Goal: Contribute content: Add original content to the website for others to see

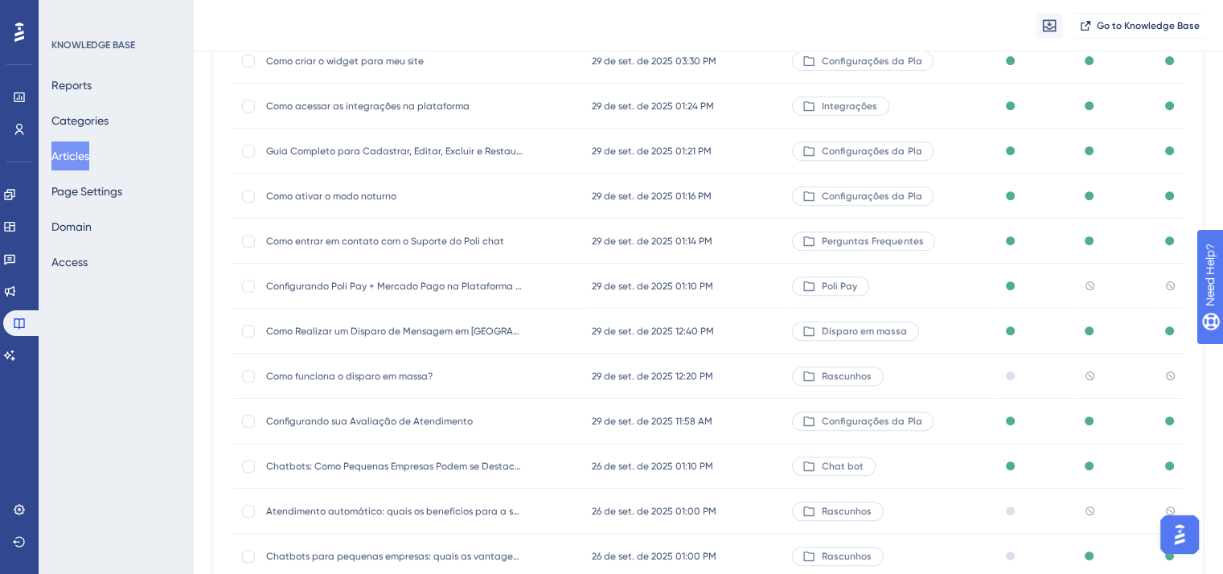
scroll to position [965, 0]
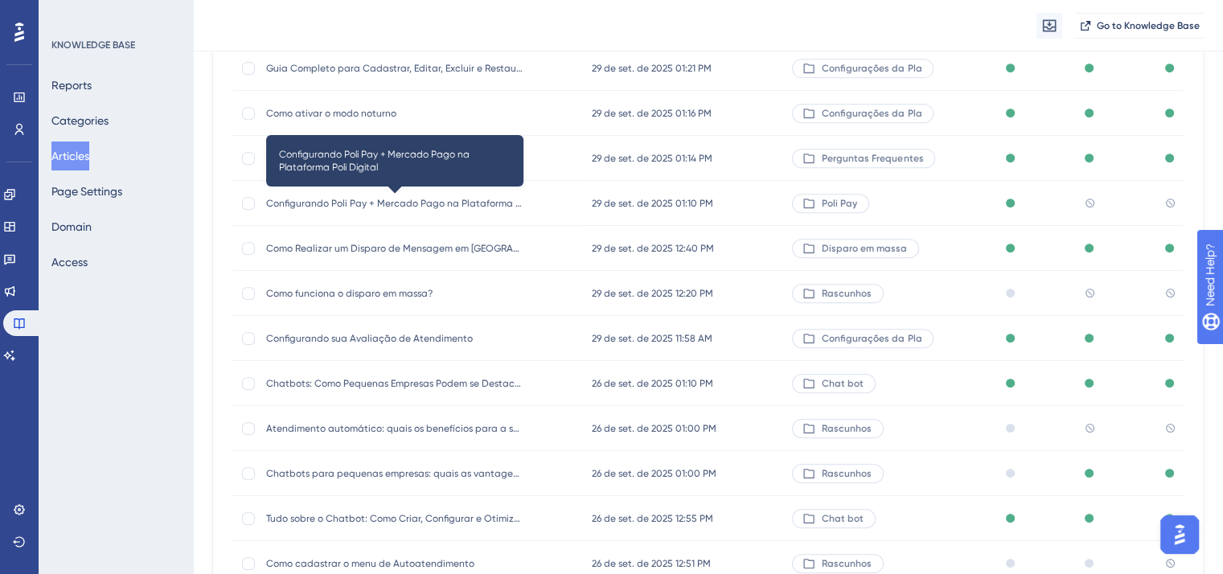
click at [442, 202] on span "Configurando Poli Pay + Mercado Pago na Plataforma Poli Digital" at bounding box center [394, 203] width 257 height 13
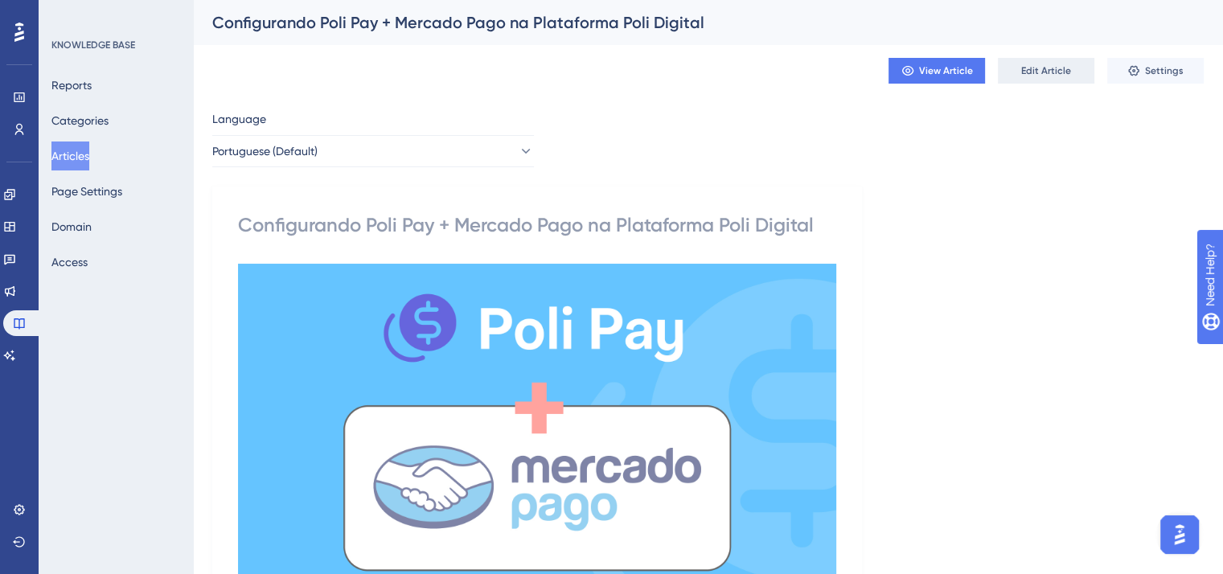
click at [1038, 73] on span "Edit Article" at bounding box center [1047, 70] width 50 height 13
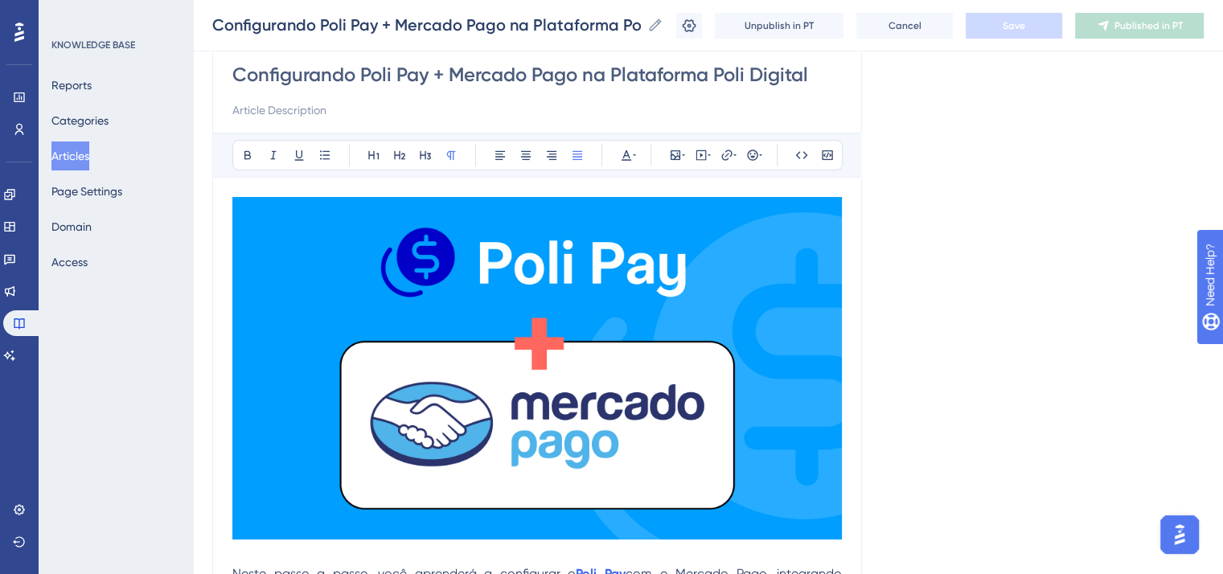
scroll to position [322, 0]
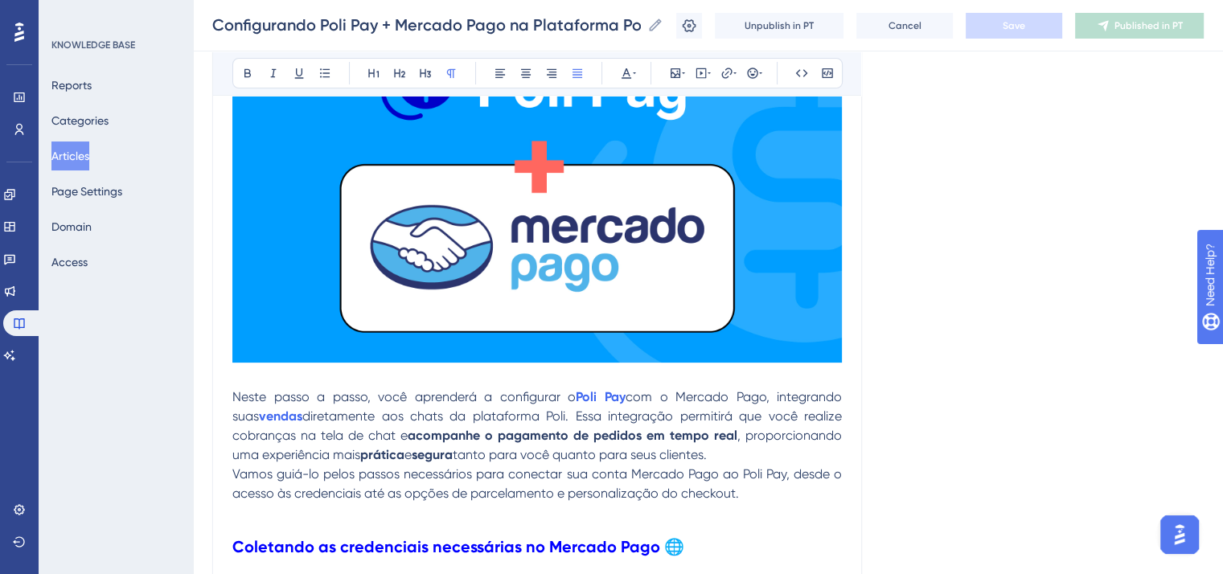
click at [392, 395] on span "Neste passo a passo, você aprenderá a configurar o" at bounding box center [403, 396] width 343 height 15
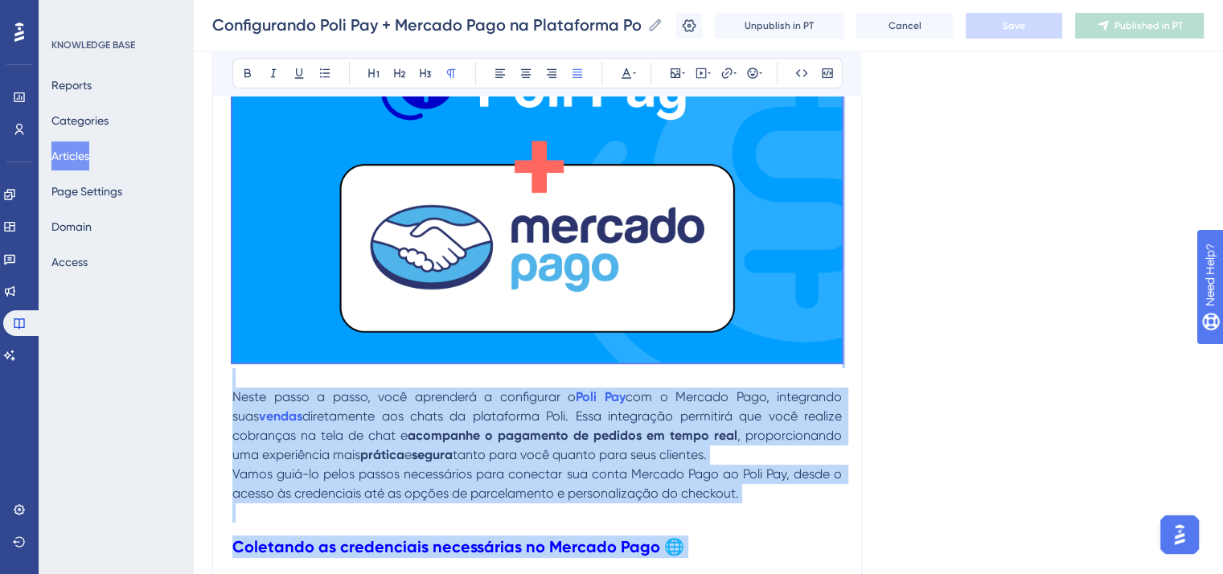
copy div "Lorem ipsum d sitam, cons adipiscin e seddoeiusm t Inci Utl etd m Aliquae Admi,…"
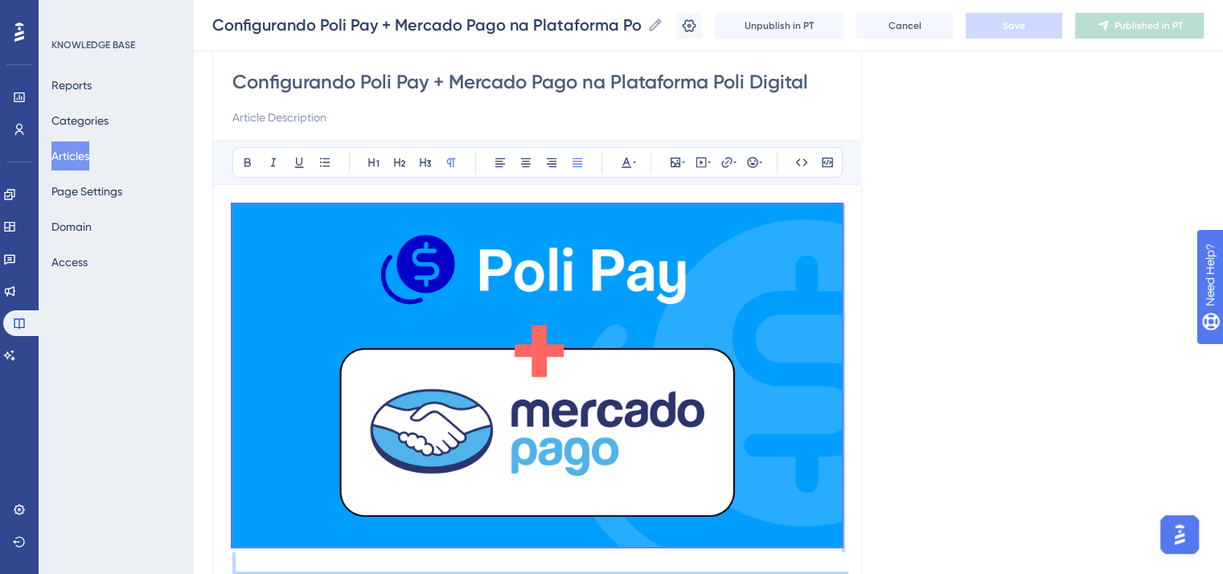
scroll to position [0, 0]
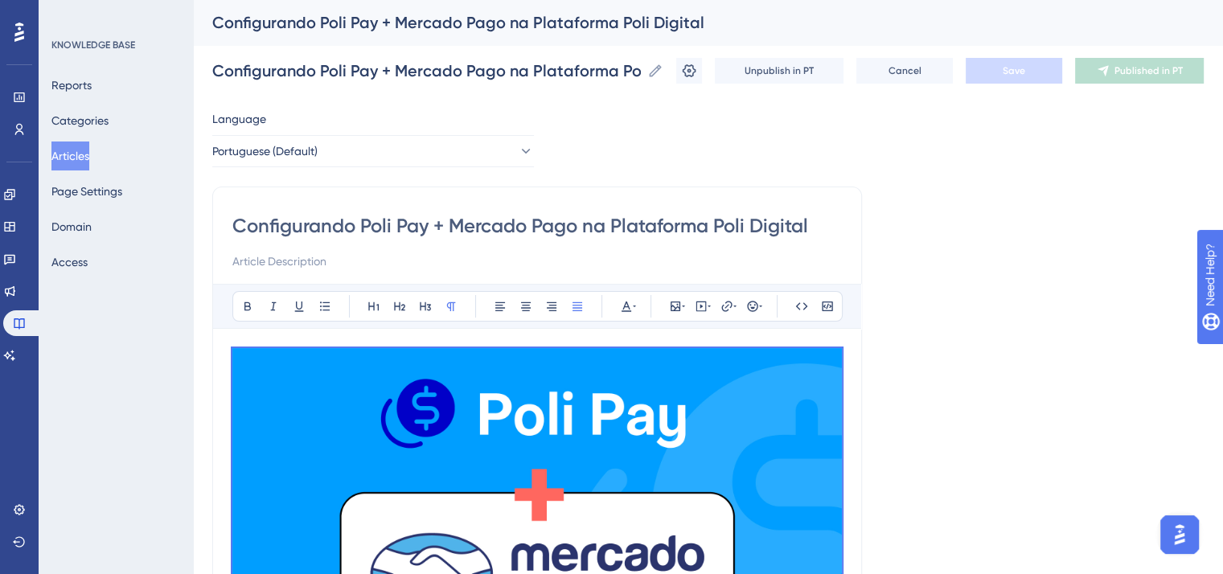
click at [444, 223] on input "Configurando Poli Pay + Mercado Pago na Plataforma Poli Digital" at bounding box center [537, 226] width 610 height 26
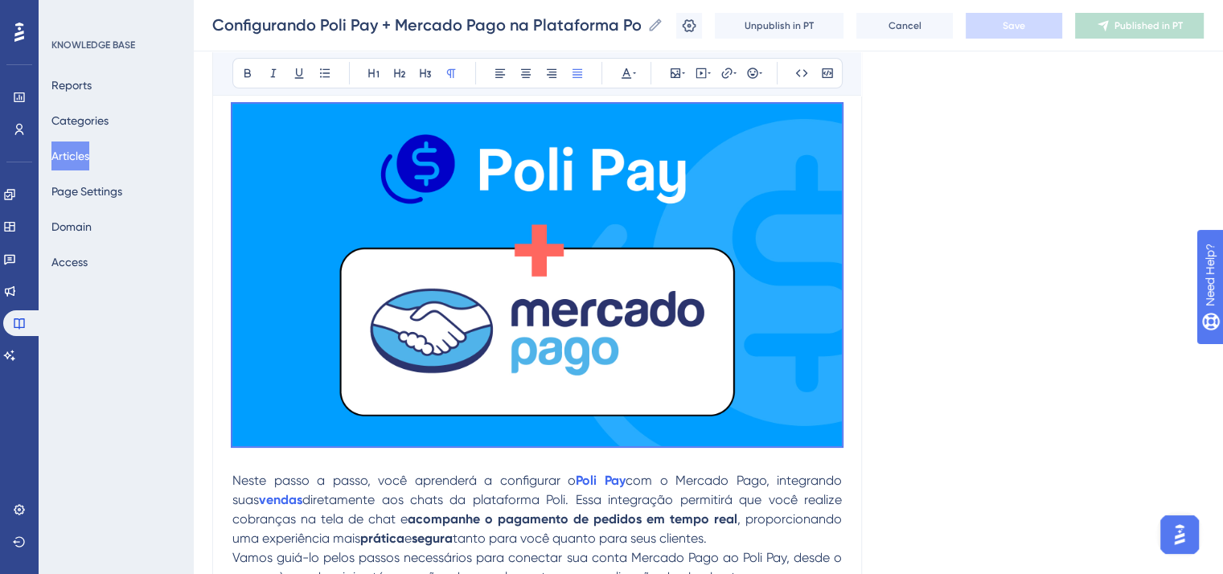
scroll to position [402, 0]
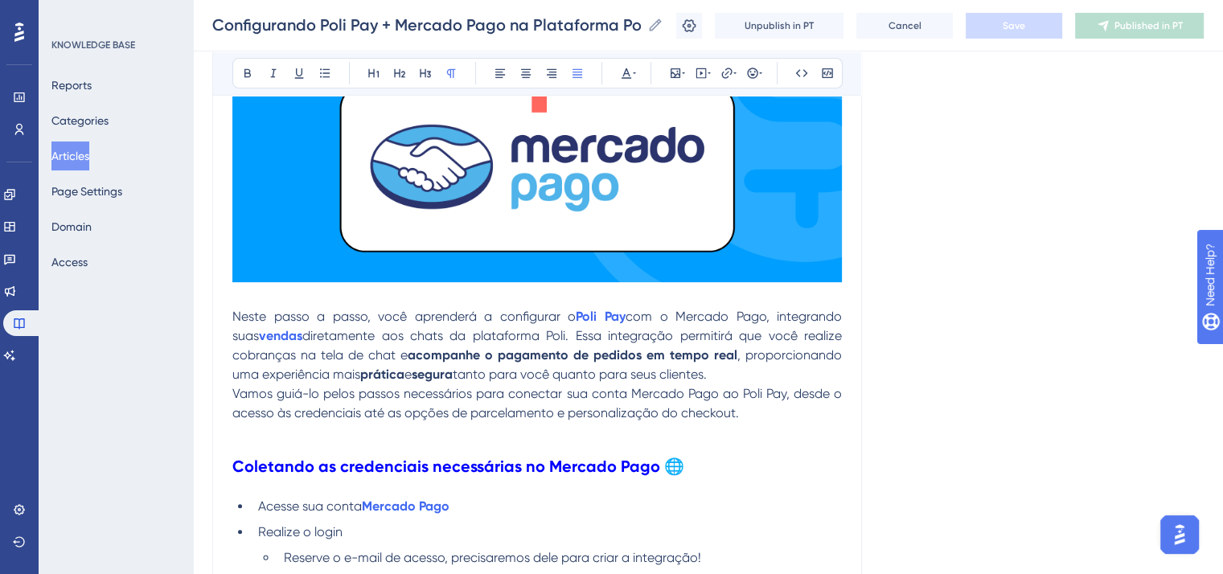
click at [397, 351] on span "diretamente aos chats da plataforma Poli. Essa integração permitirá que você re…" at bounding box center [538, 345] width 613 height 35
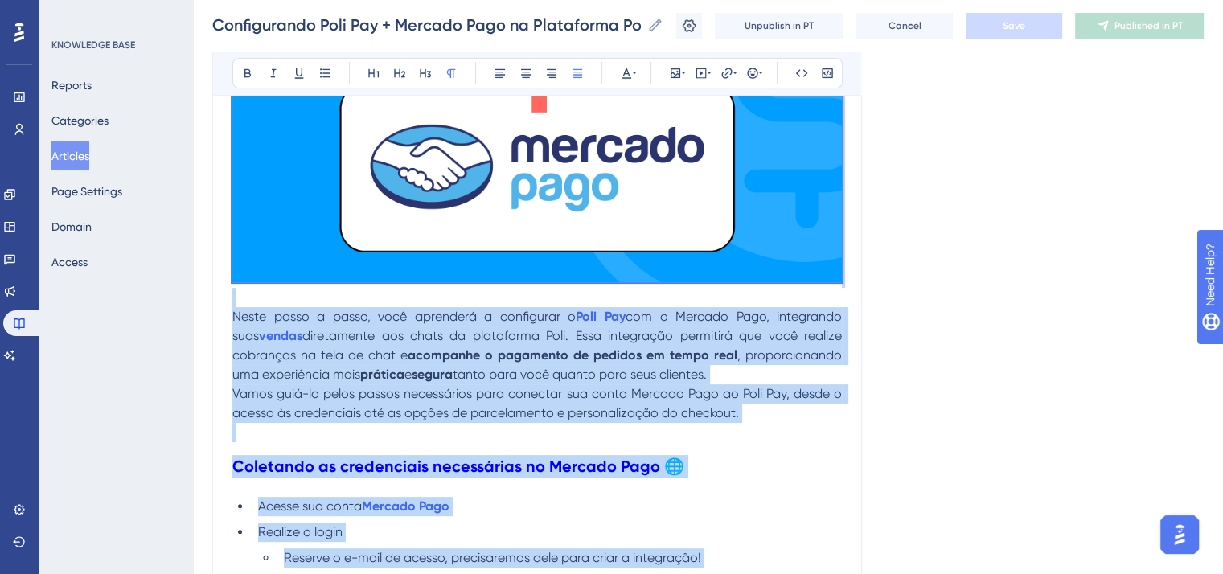
copy div "Lorem ipsum d sitam, cons adipiscin e seddoeiusm t Inci Utl etd m Aliquae Admi,…"
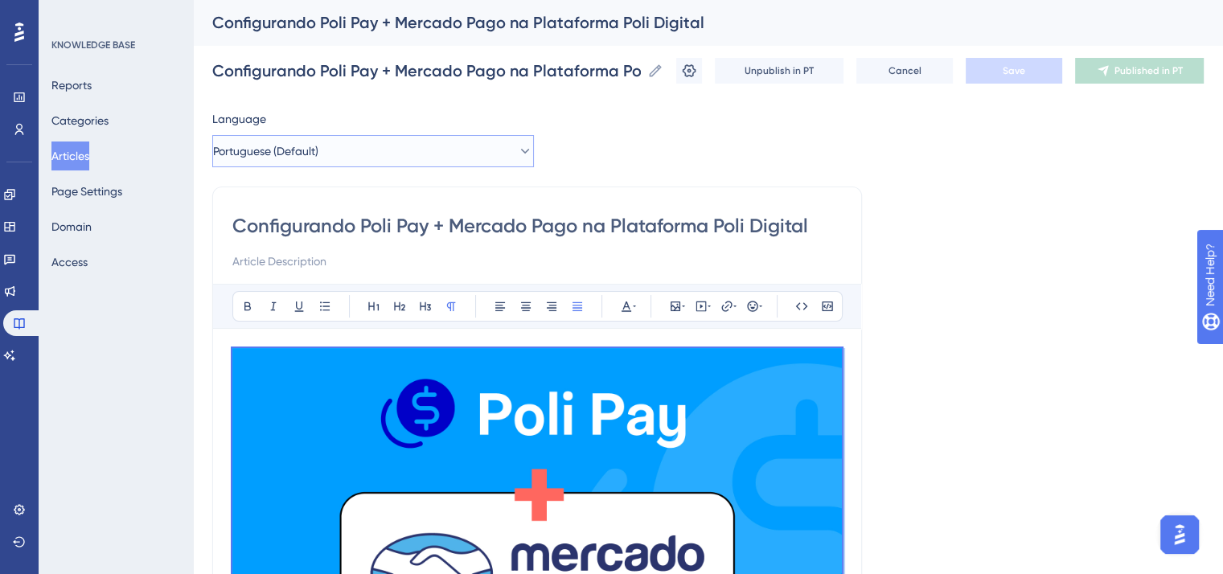
click at [364, 162] on button "Portuguese (Default)" at bounding box center [373, 151] width 322 height 32
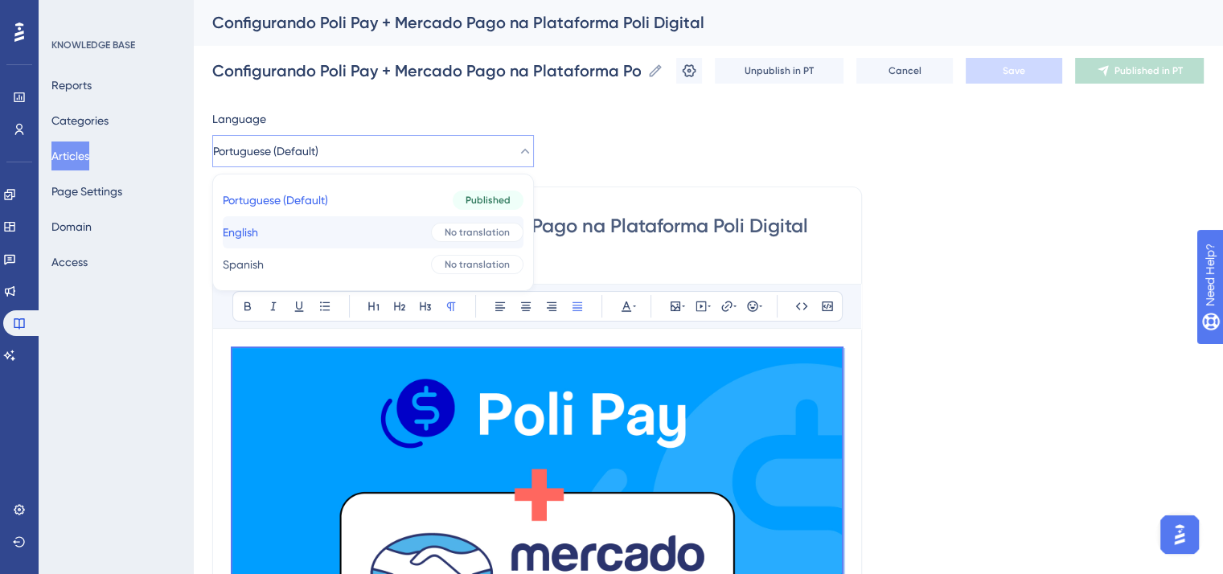
click at [388, 232] on button "English English No translation" at bounding box center [373, 232] width 301 height 32
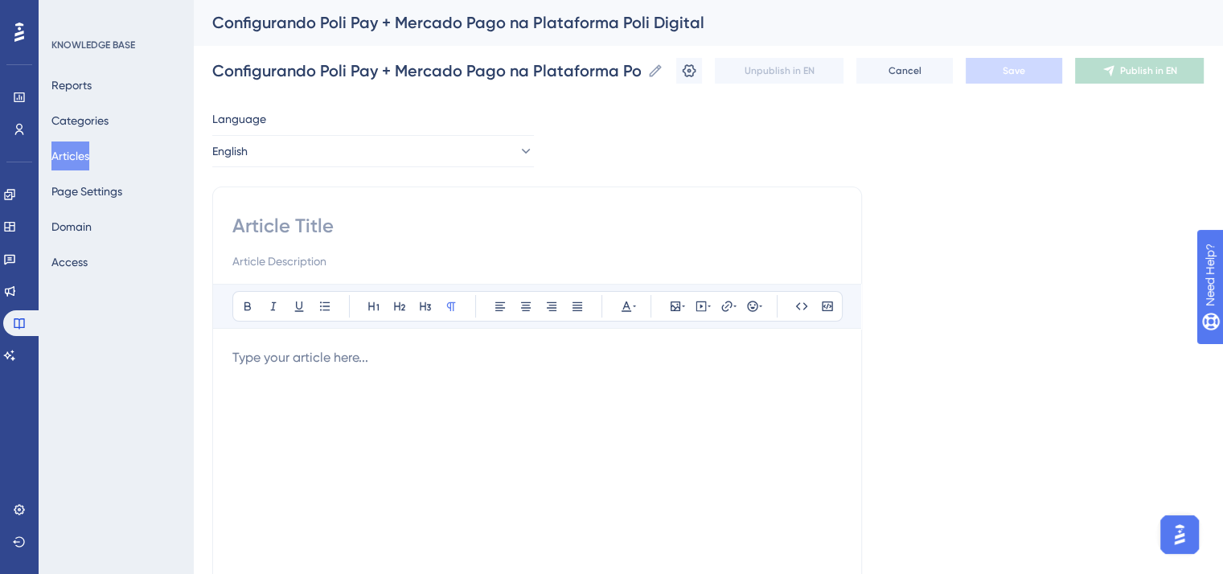
click at [400, 346] on div "Bold Italic Underline Bullet Point Heading 1 Heading 2 Heading 3 Normal Align L…" at bounding box center [537, 493] width 610 height 418
click at [301, 377] on div at bounding box center [537, 525] width 610 height 354
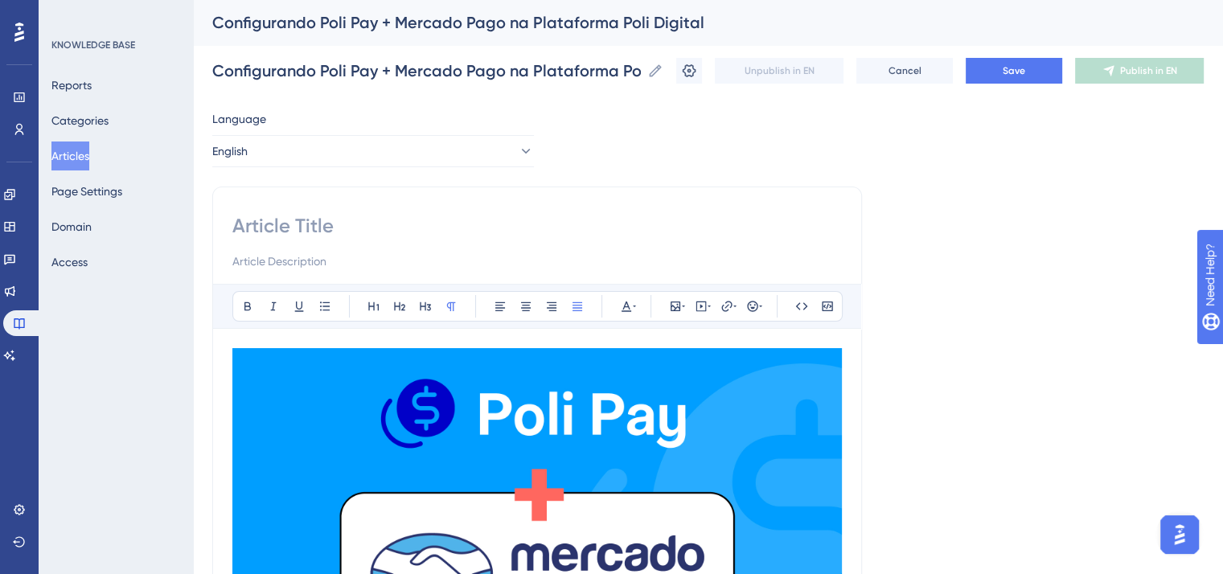
click at [393, 213] on input at bounding box center [537, 226] width 610 height 26
paste input "Configuring Poli Pay + Mercado Pago on the Poli Digital Platform"
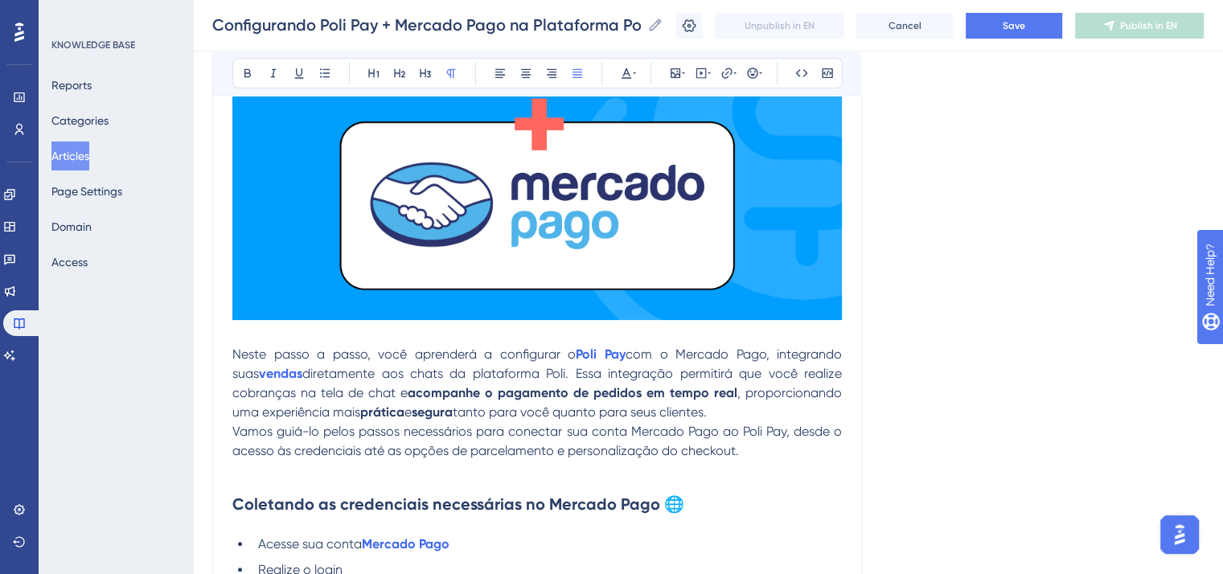
scroll to position [402, 0]
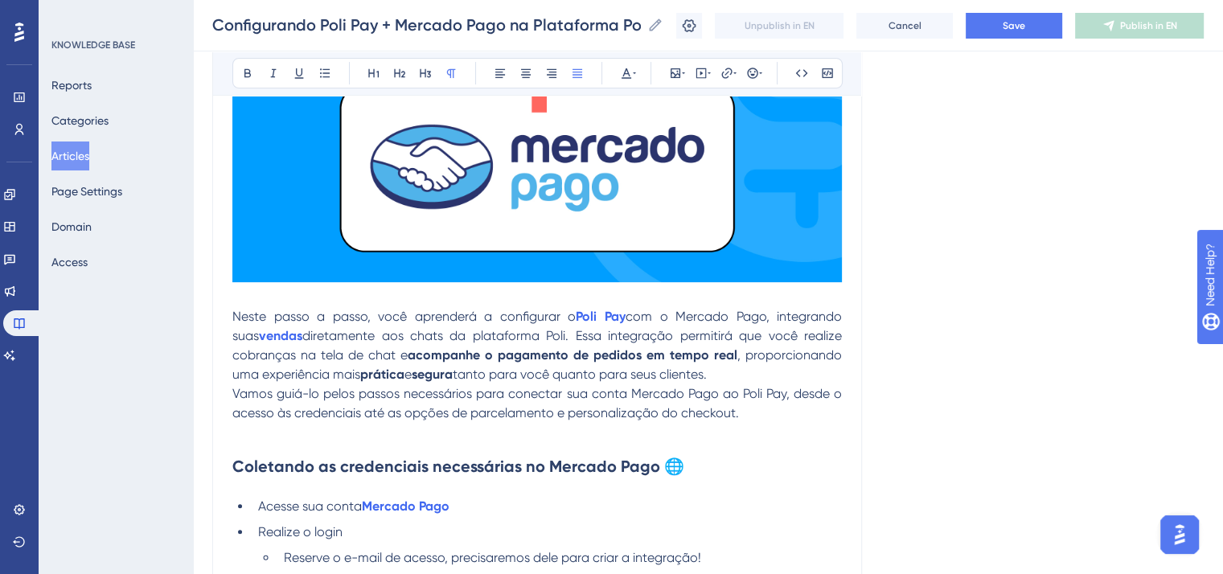
type input "Configuring Poli Pay + Mercado Pago on the Poli Digital Platform"
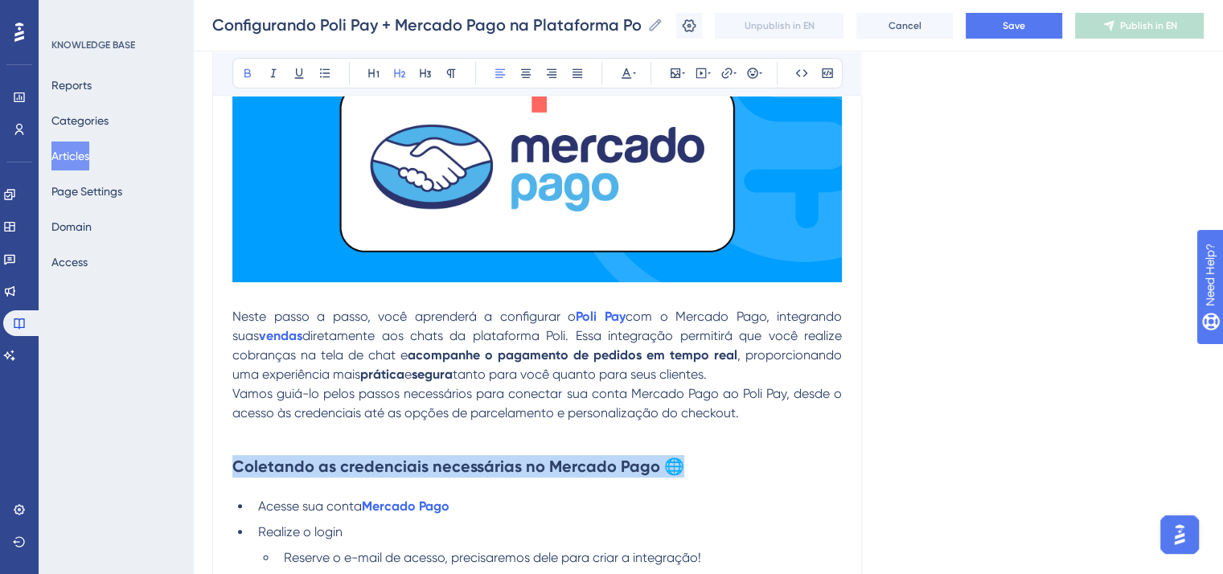
drag, startPoint x: 680, startPoint y: 467, endPoint x: 222, endPoint y: 467, distance: 457.7
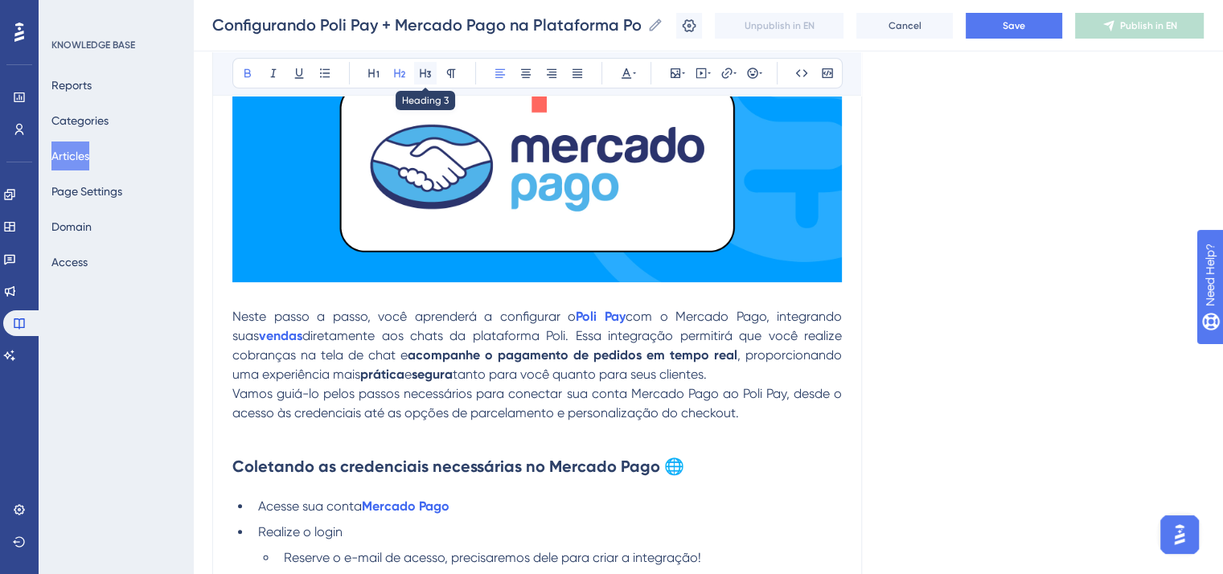
click at [424, 78] on icon at bounding box center [425, 73] width 13 height 13
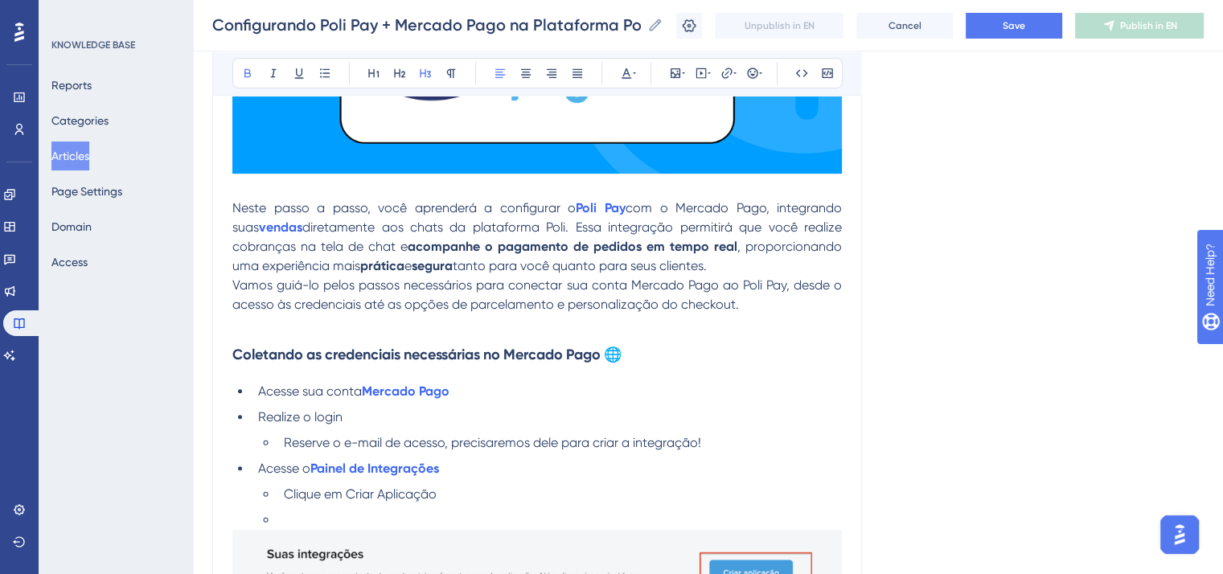
scroll to position [483, 0]
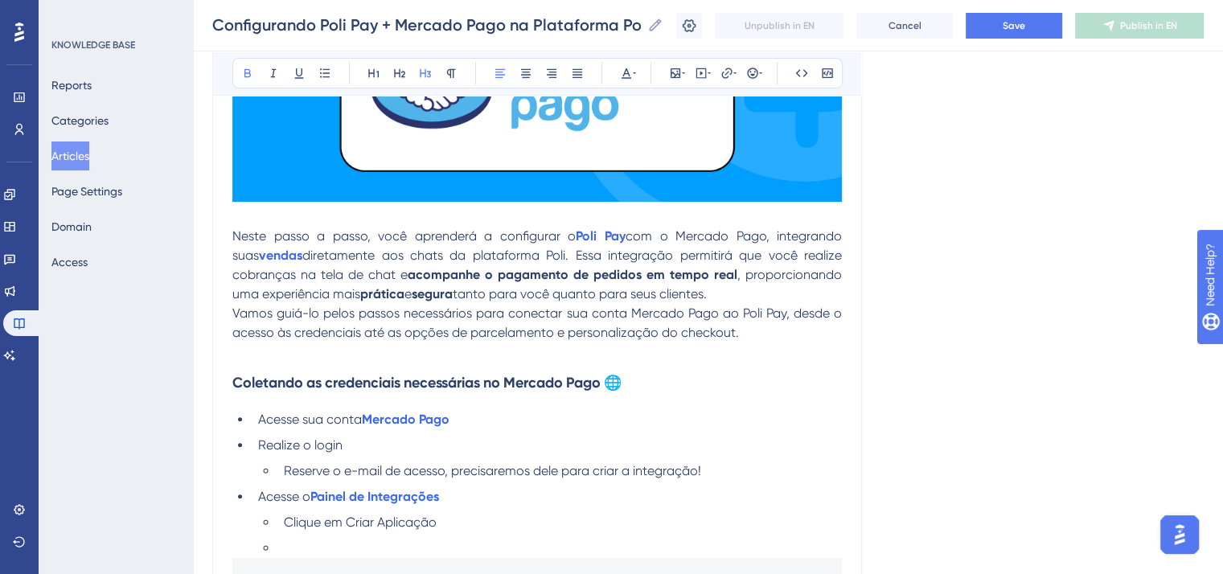
click at [679, 343] on p "Vamos guiá-lo pelos passos necessários para conectar sua conta Mercado Pago ao …" at bounding box center [537, 323] width 610 height 39
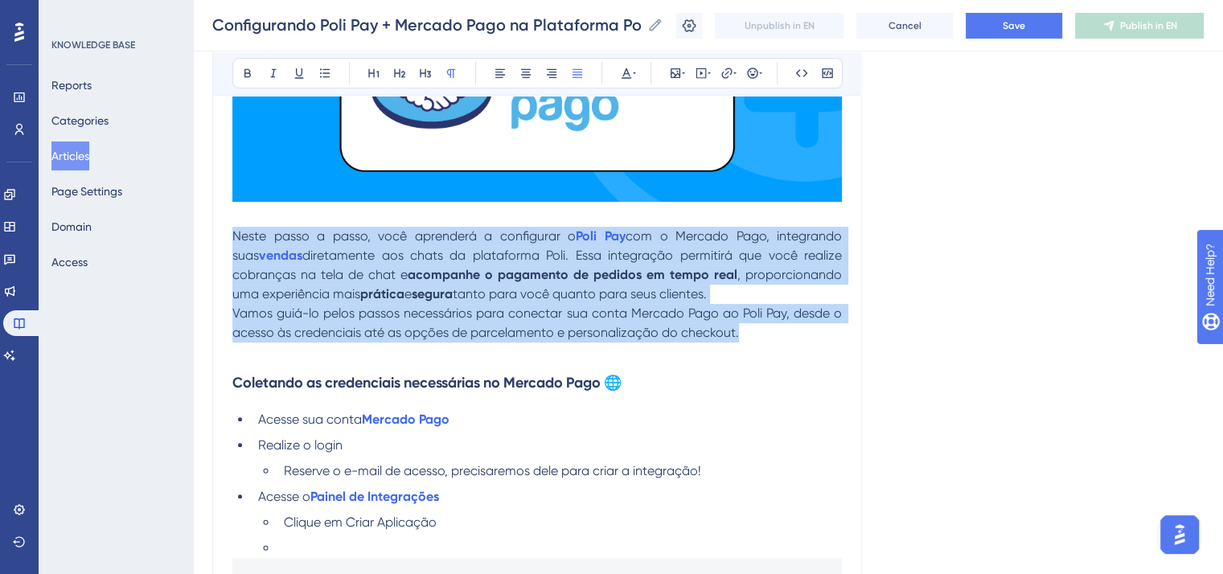
drag, startPoint x: 750, startPoint y: 338, endPoint x: 206, endPoint y: 245, distance: 551.7
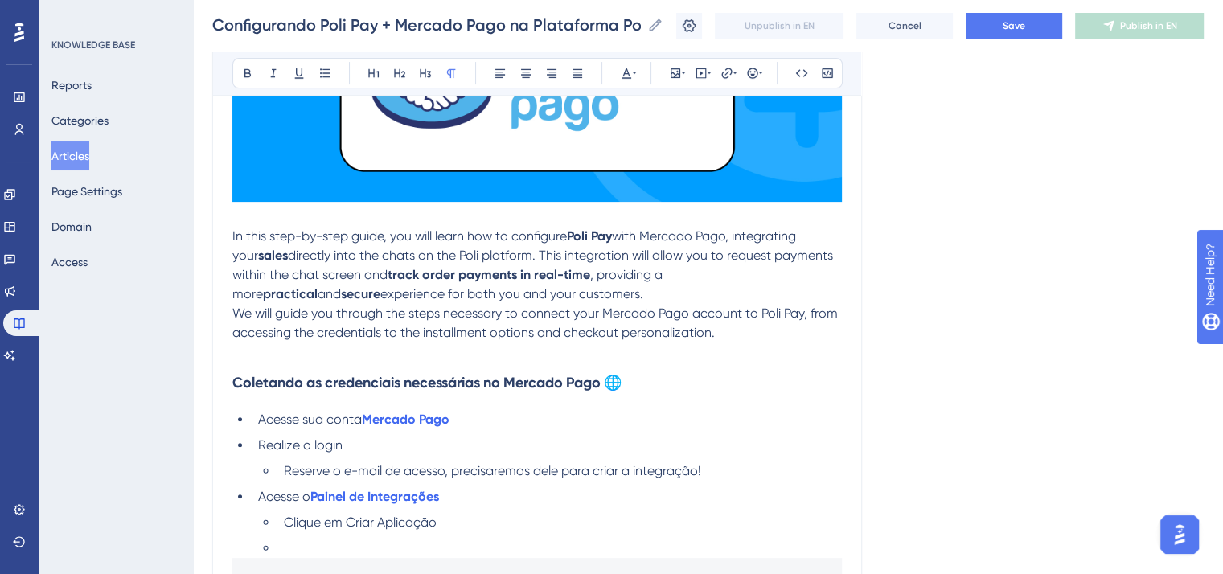
click at [707, 273] on p "In this step-by-step guide, you will learn how to configure Poli Pay with Merca…" at bounding box center [537, 265] width 610 height 77
click at [741, 294] on p "In this step-by-step guide, you will learn how to configure Poli Pay with Merca…" at bounding box center [537, 265] width 610 height 77
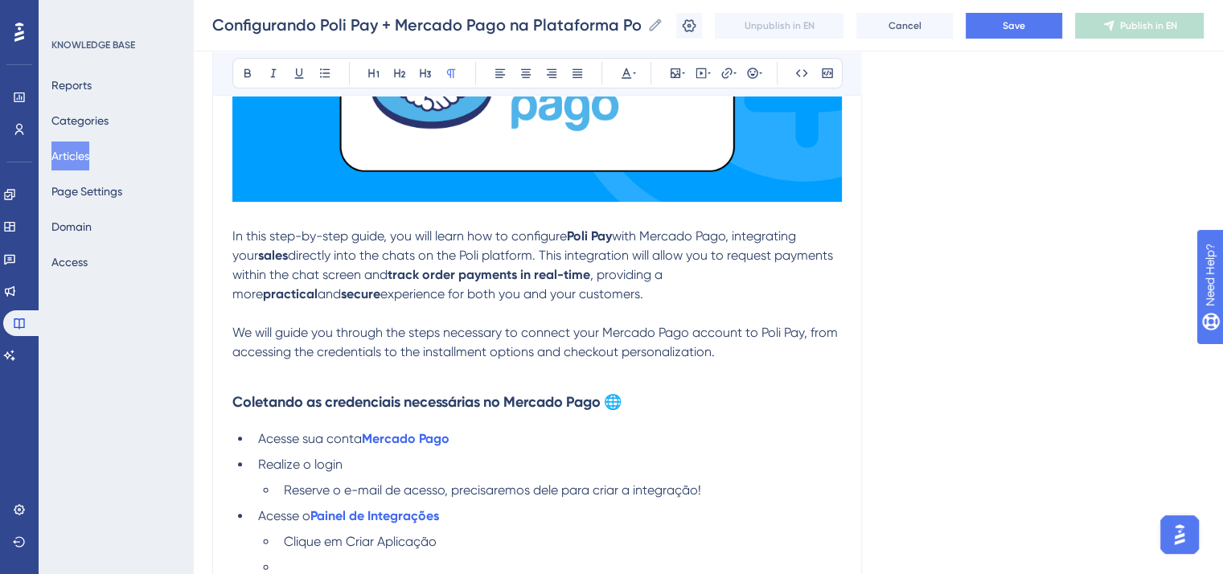
click at [689, 274] on p "In this step-by-step guide, you will learn how to configure Poli Pay with Merca…" at bounding box center [537, 265] width 610 height 77
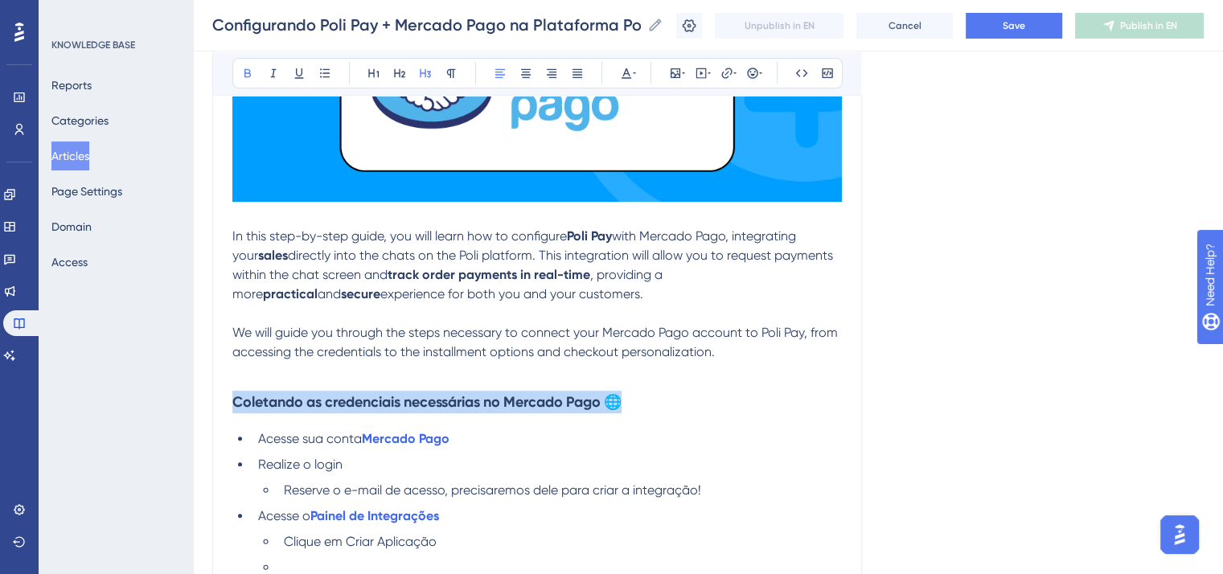
drag, startPoint x: 631, startPoint y: 409, endPoint x: 235, endPoint y: 407, distance: 395.7
click at [235, 407] on strong "Coletando as credenciais necessárias no Mercado Pago 🌐" at bounding box center [426, 402] width 389 height 18
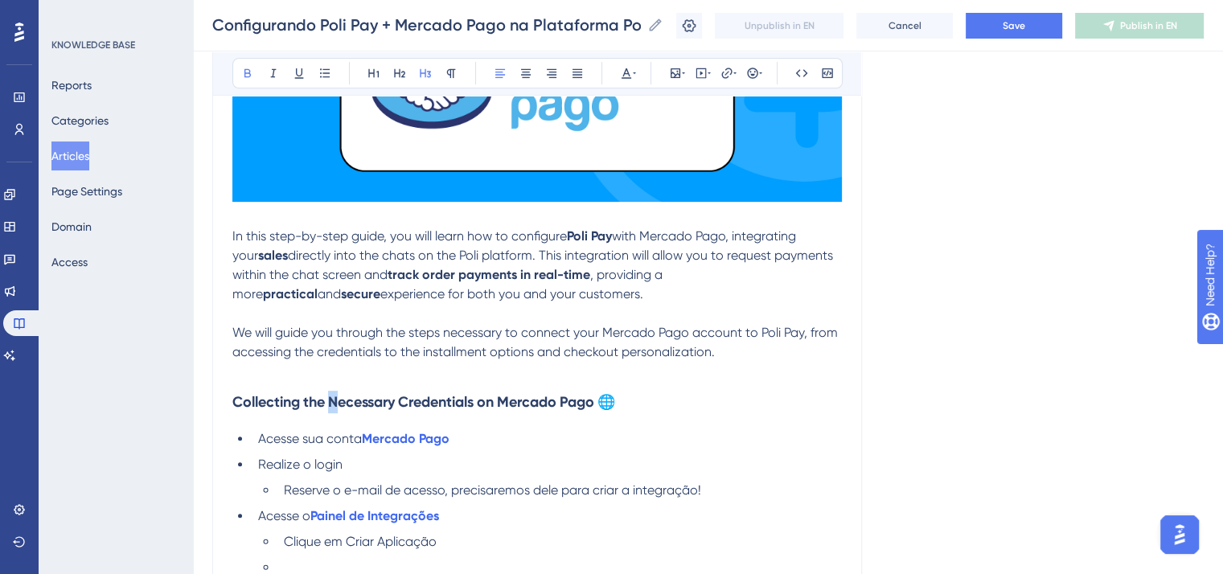
drag, startPoint x: 329, startPoint y: 397, endPoint x: 338, endPoint y: 398, distance: 9.0
click at [338, 398] on strong "Collecting the Necessary Credentials on Mercado Pago 🌐" at bounding box center [423, 402] width 383 height 18
click at [405, 401] on strong "Collecting the necessary Credentials on Mercado Pago 🌐" at bounding box center [422, 402] width 381 height 18
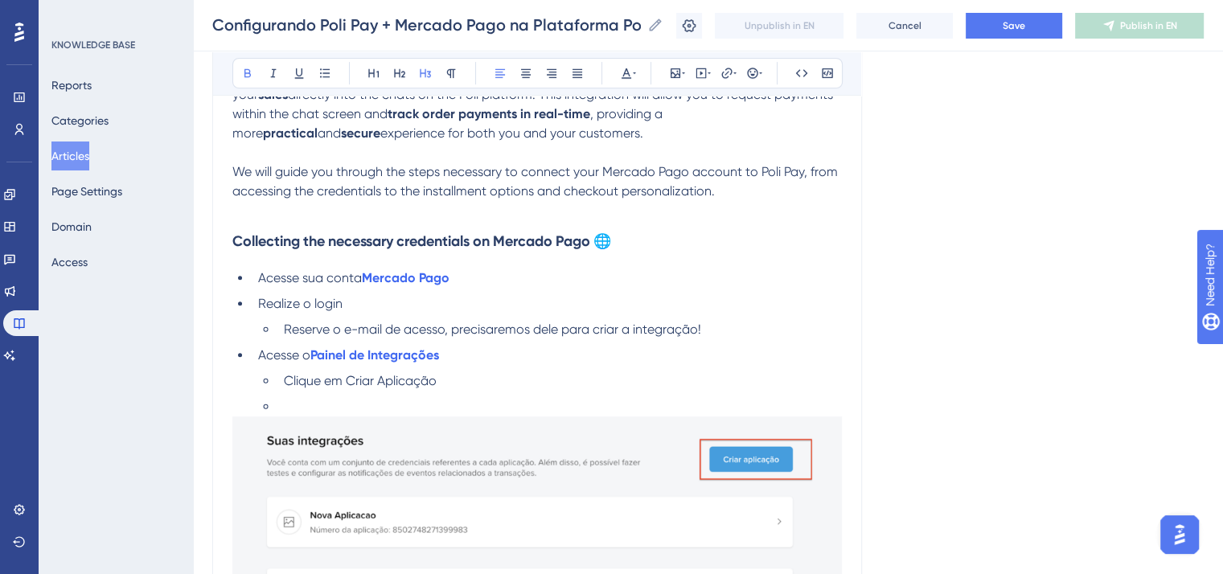
click at [306, 404] on li at bounding box center [559, 406] width 565 height 19
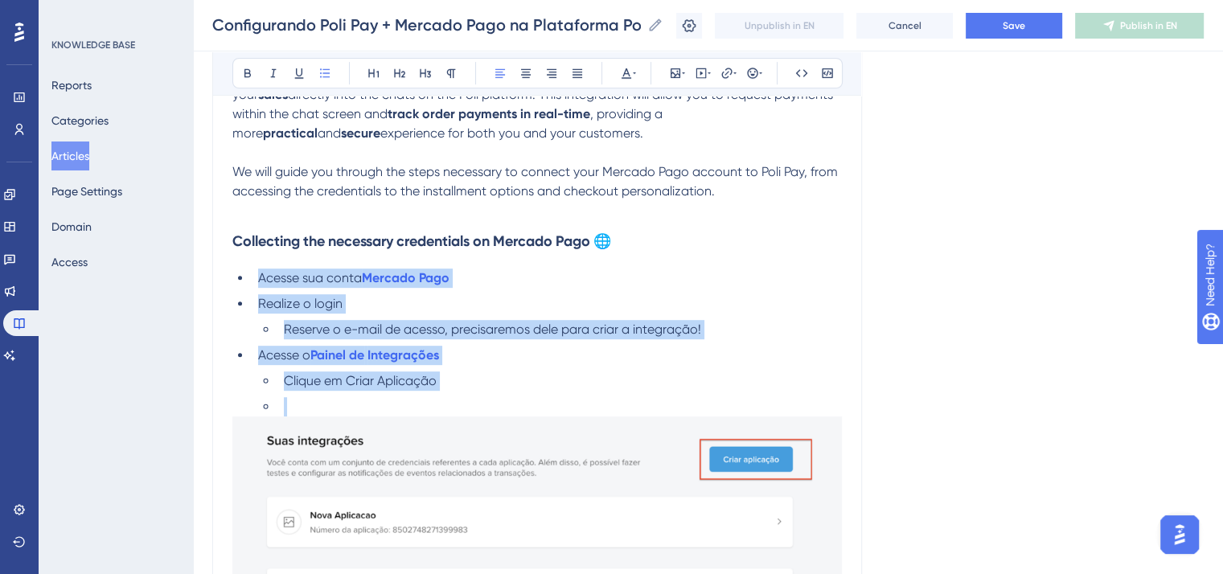
drag, startPoint x: 293, startPoint y: 406, endPoint x: 219, endPoint y: 287, distance: 140.2
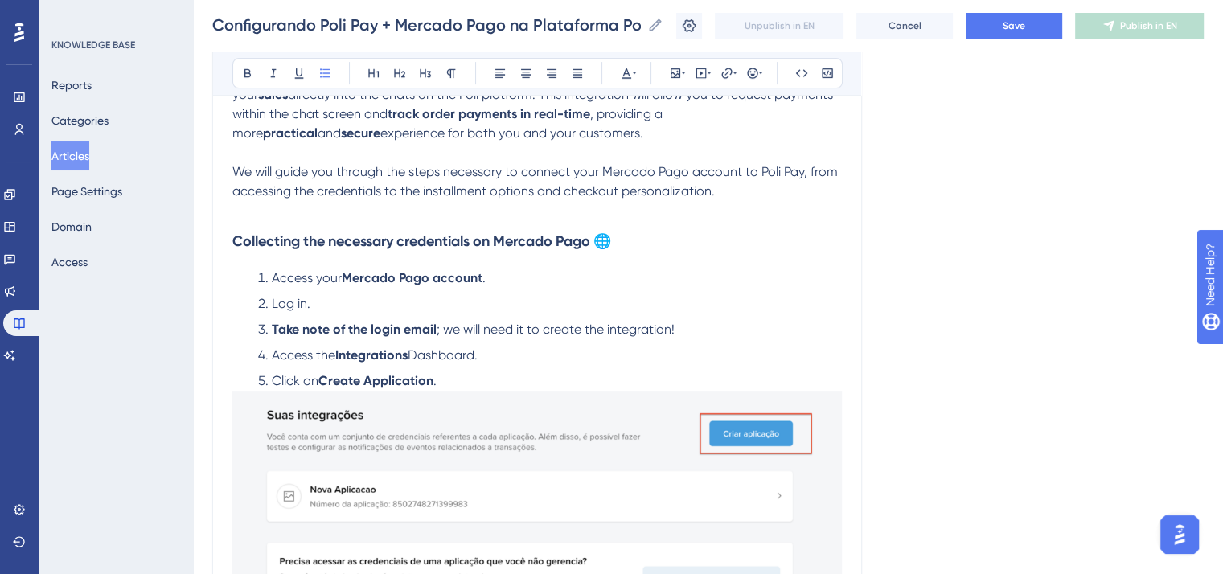
click at [272, 329] on strong "Take note of the login email" at bounding box center [354, 329] width 165 height 15
click at [272, 380] on span "Click on" at bounding box center [295, 380] width 47 height 15
click at [571, 389] on li "Click on Create Application ." at bounding box center [559, 381] width 565 height 19
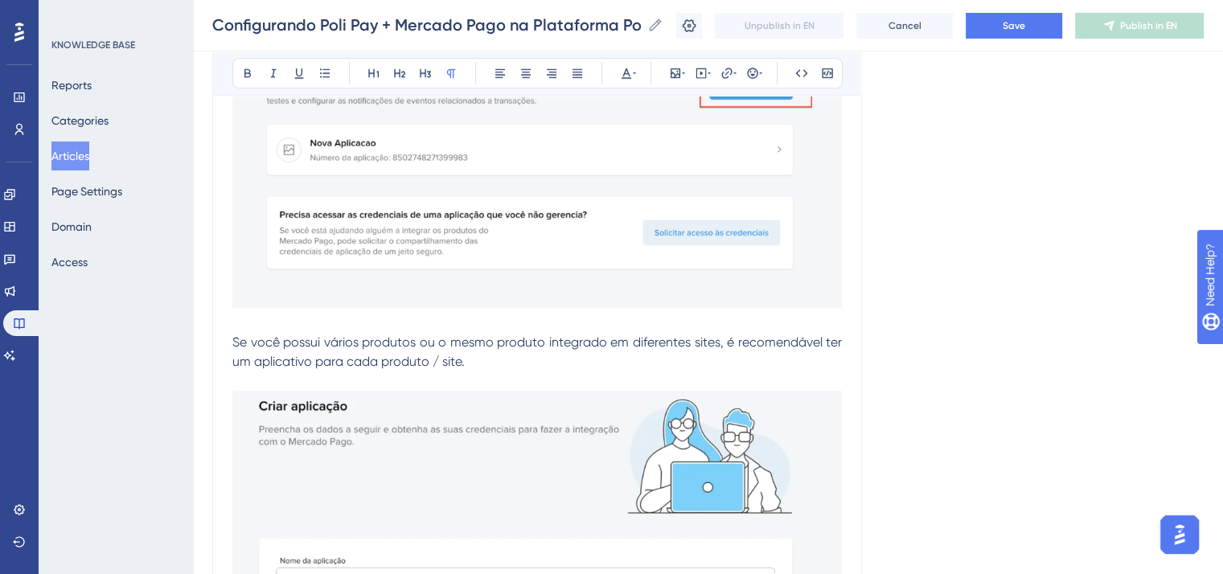
scroll to position [1046, 0]
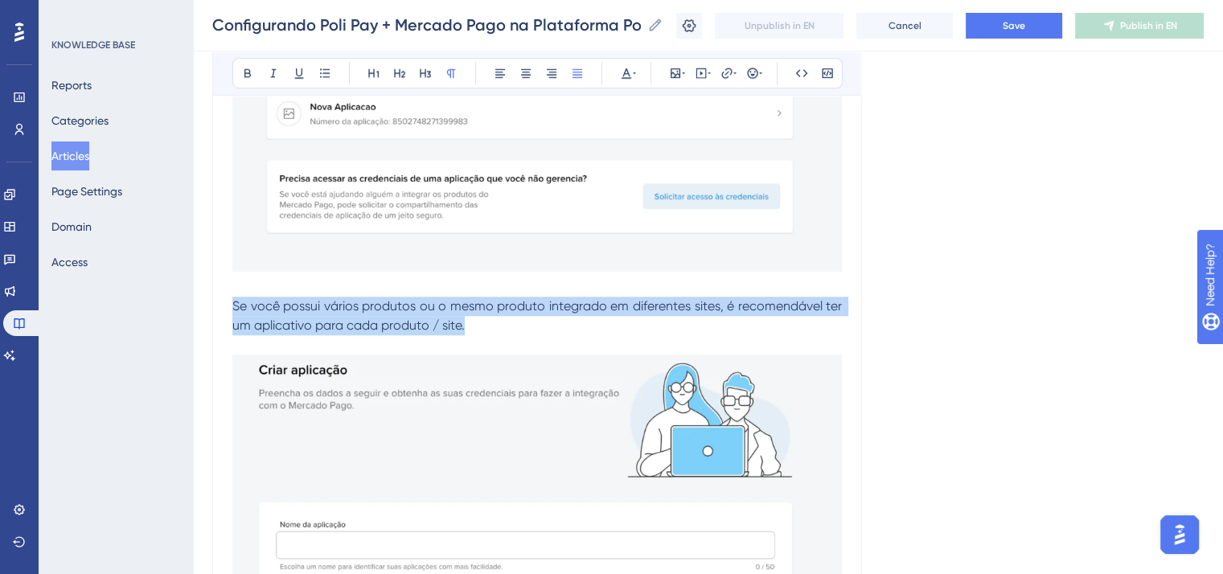
drag, startPoint x: 472, startPoint y: 331, endPoint x: 235, endPoint y: 302, distance: 239.0
click at [235, 302] on p "Se você possui vários produtos ou o mesmo produto integrado em diferentes sites…" at bounding box center [537, 316] width 610 height 39
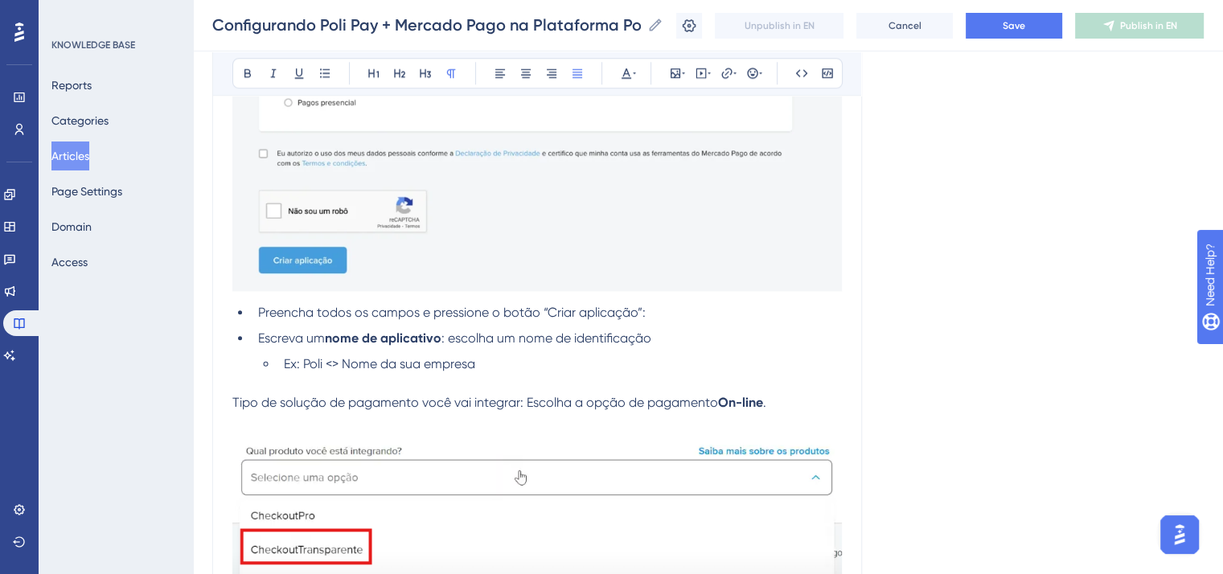
scroll to position [1609, 0]
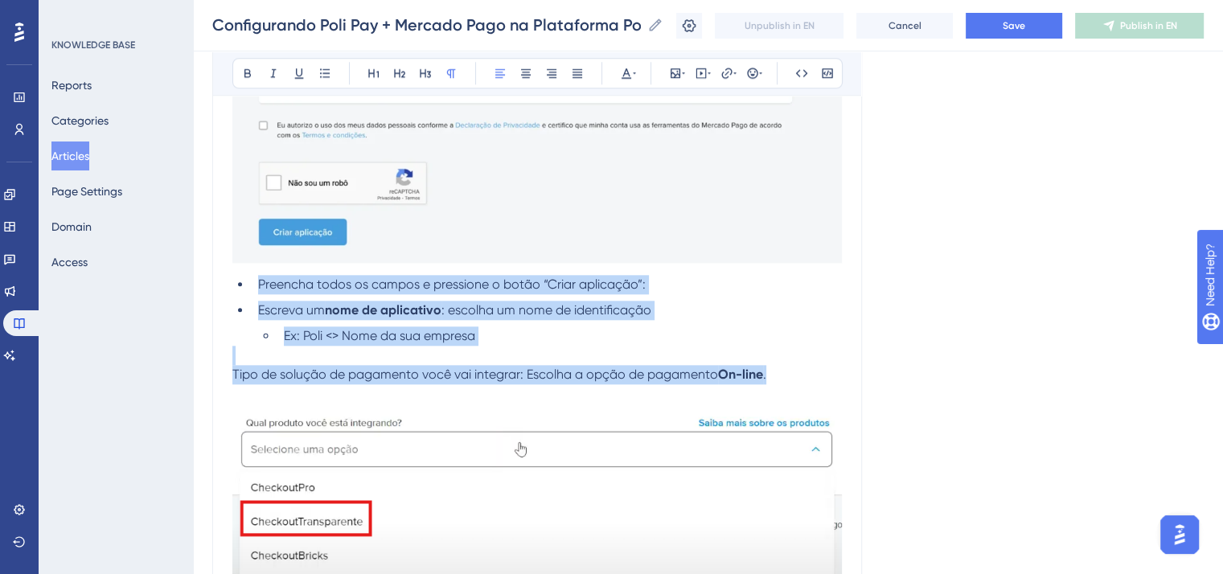
drag, startPoint x: 771, startPoint y: 380, endPoint x: 231, endPoint y: 283, distance: 549.2
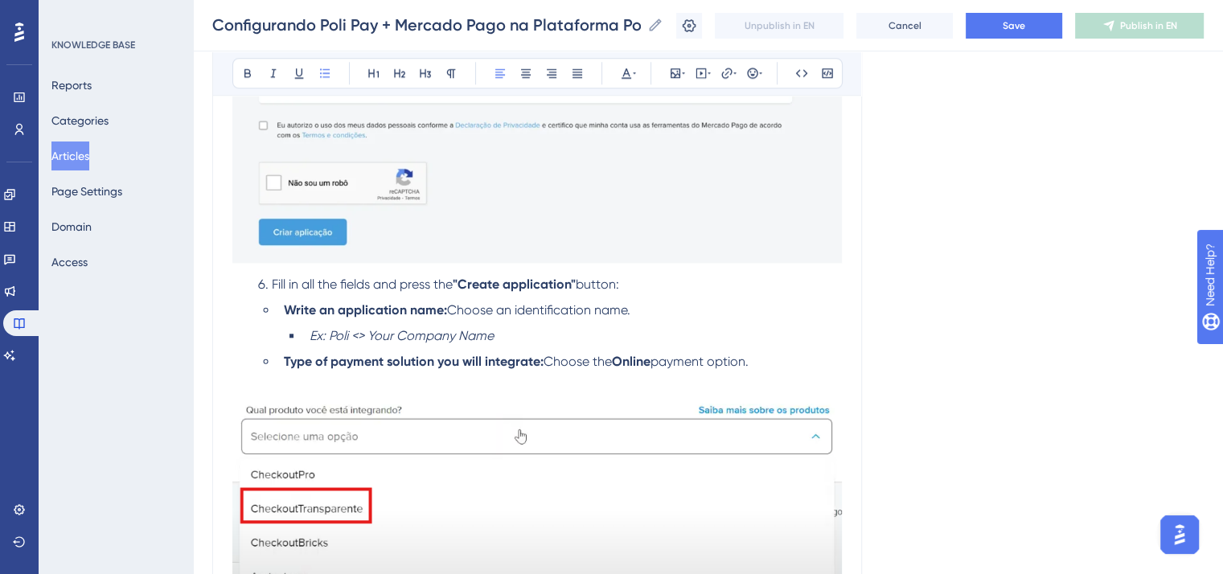
click at [253, 288] on li "Fill in all the fields and press the "Create application" button:" at bounding box center [547, 284] width 590 height 19
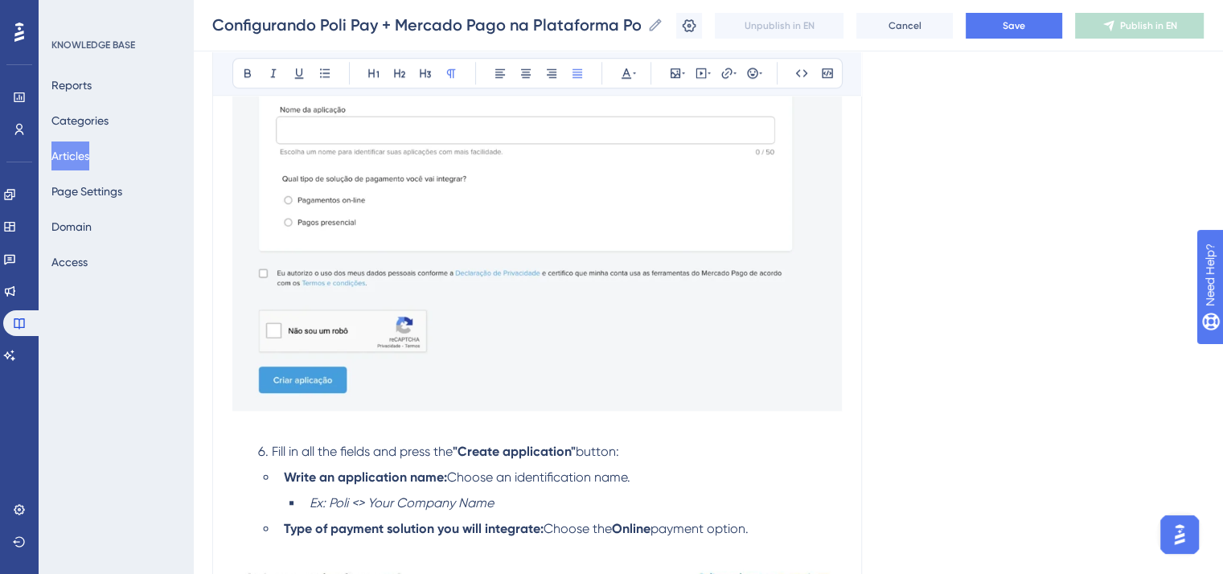
scroll to position [1565, 0]
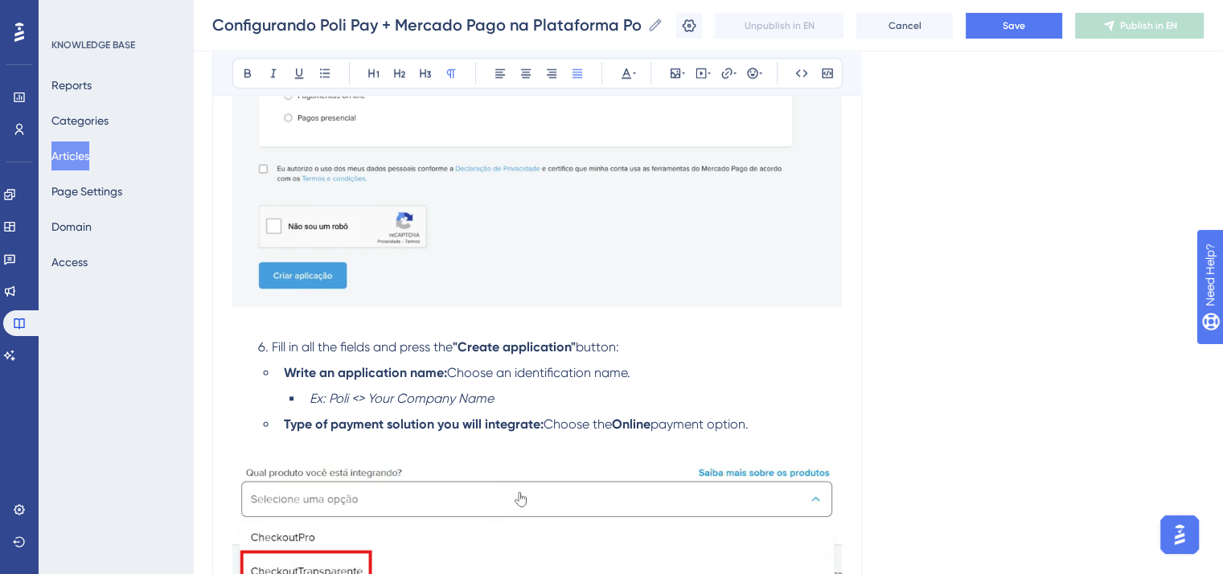
click at [791, 434] on li "Type of payment solution you will integrate: Choose the Online payment option." at bounding box center [559, 424] width 565 height 19
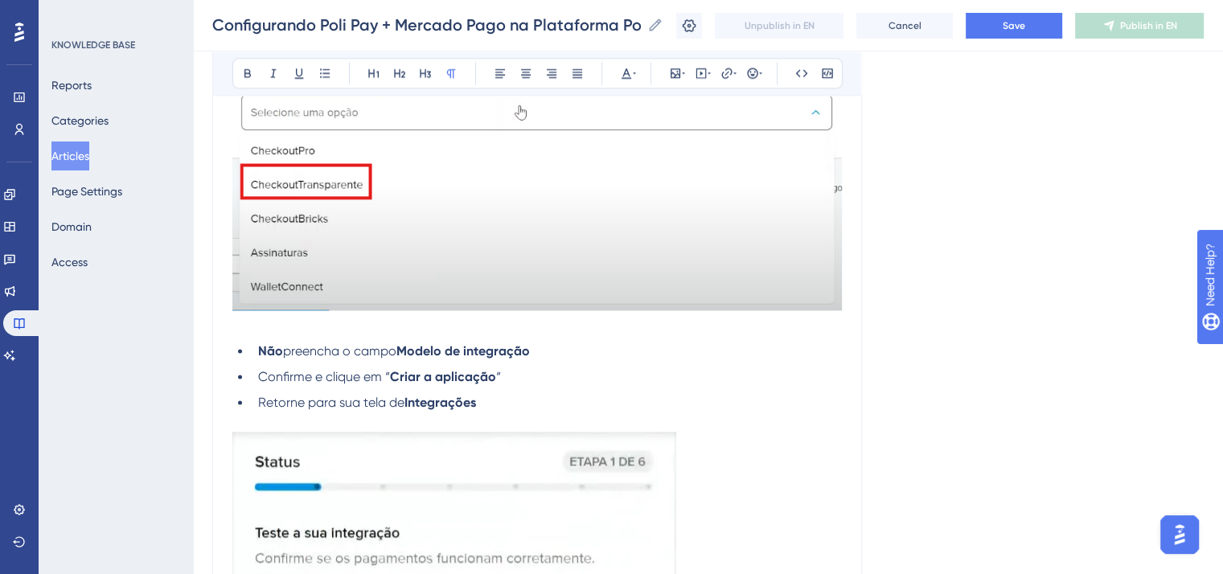
scroll to position [2048, 0]
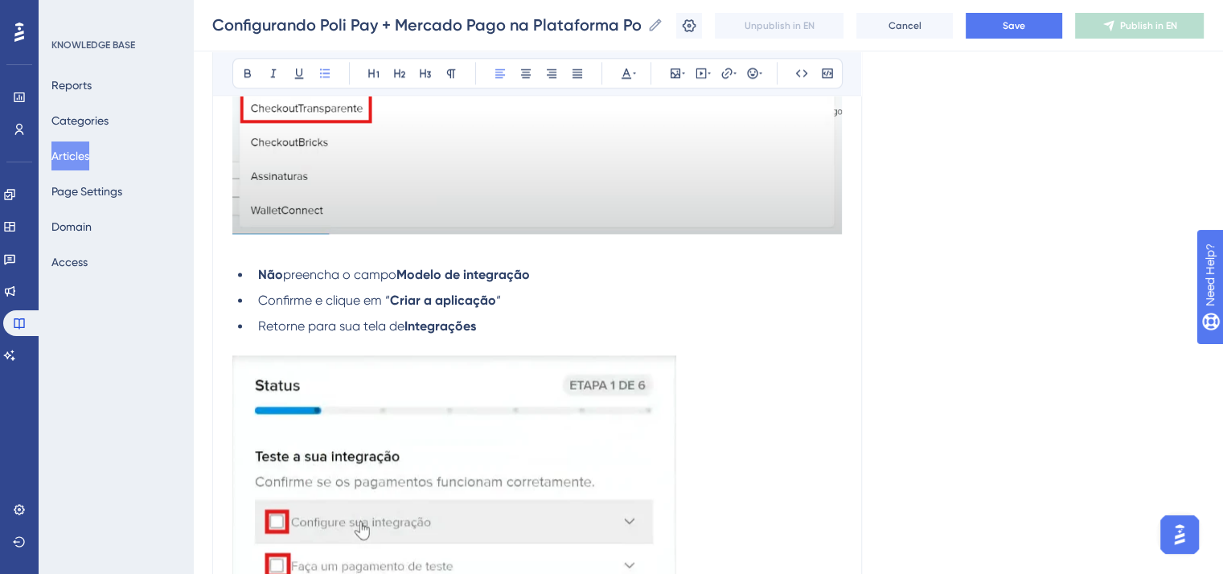
drag, startPoint x: 489, startPoint y: 338, endPoint x: 213, endPoint y: 279, distance: 282.1
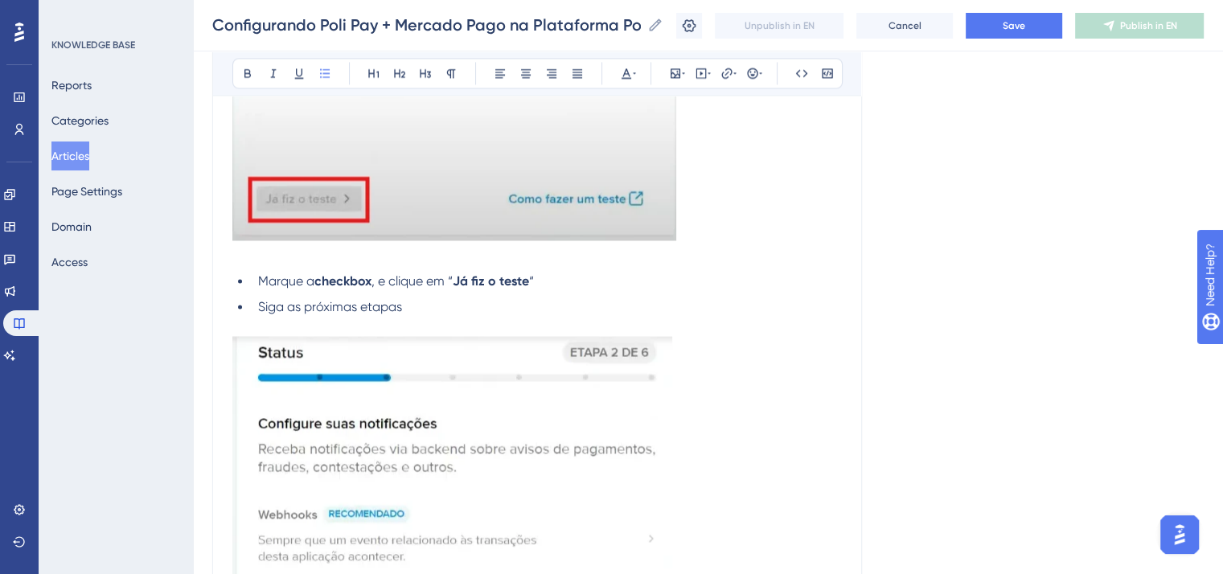
scroll to position [2611, 0]
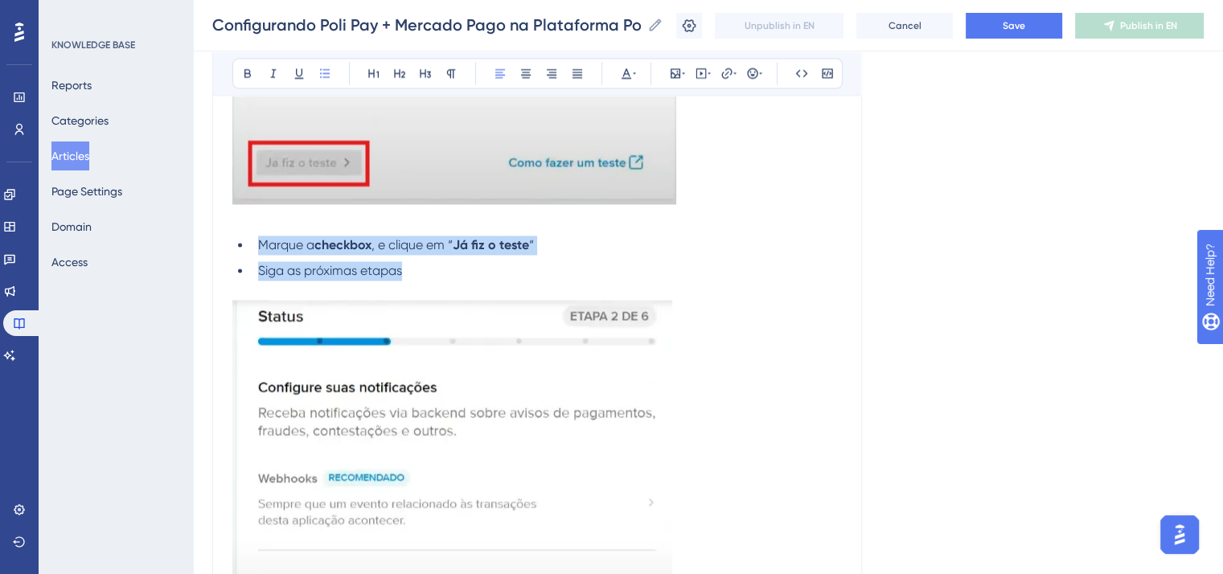
drag, startPoint x: 408, startPoint y: 282, endPoint x: 253, endPoint y: 261, distance: 155.8
click at [253, 261] on ul "Marque a checkbox , e clique em “ Já fiz o teste “ Siga as próximas etapas" at bounding box center [537, 268] width 610 height 64
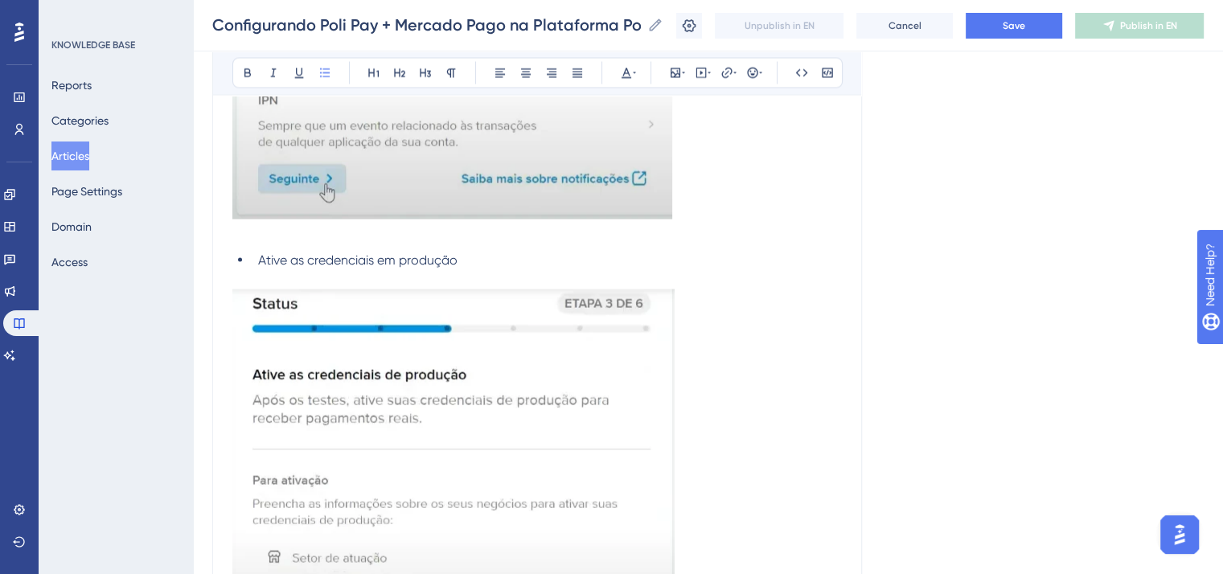
scroll to position [3094, 0]
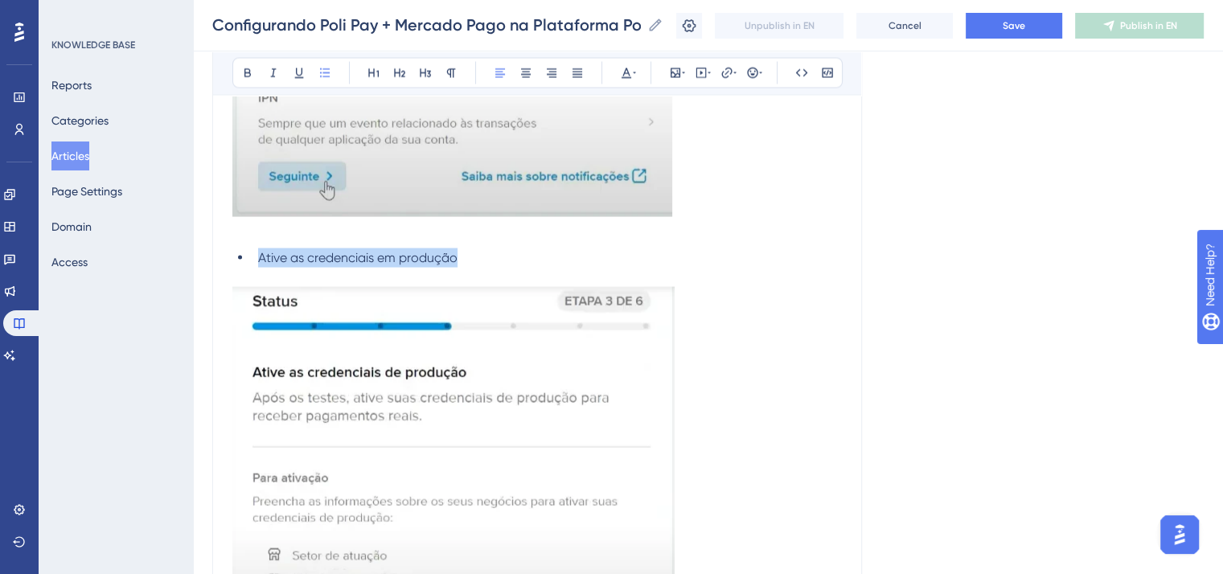
drag, startPoint x: 464, startPoint y: 269, endPoint x: 261, endPoint y: 266, distance: 203.5
click at [261, 266] on li "Ative as credenciais em produção" at bounding box center [547, 268] width 590 height 39
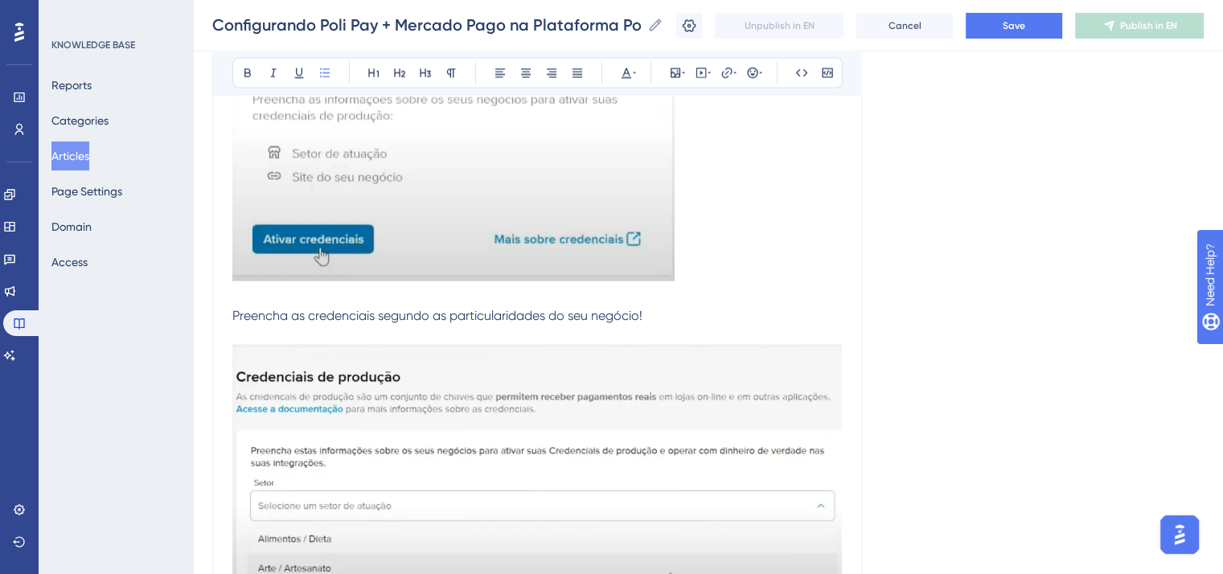
scroll to position [3576, 0]
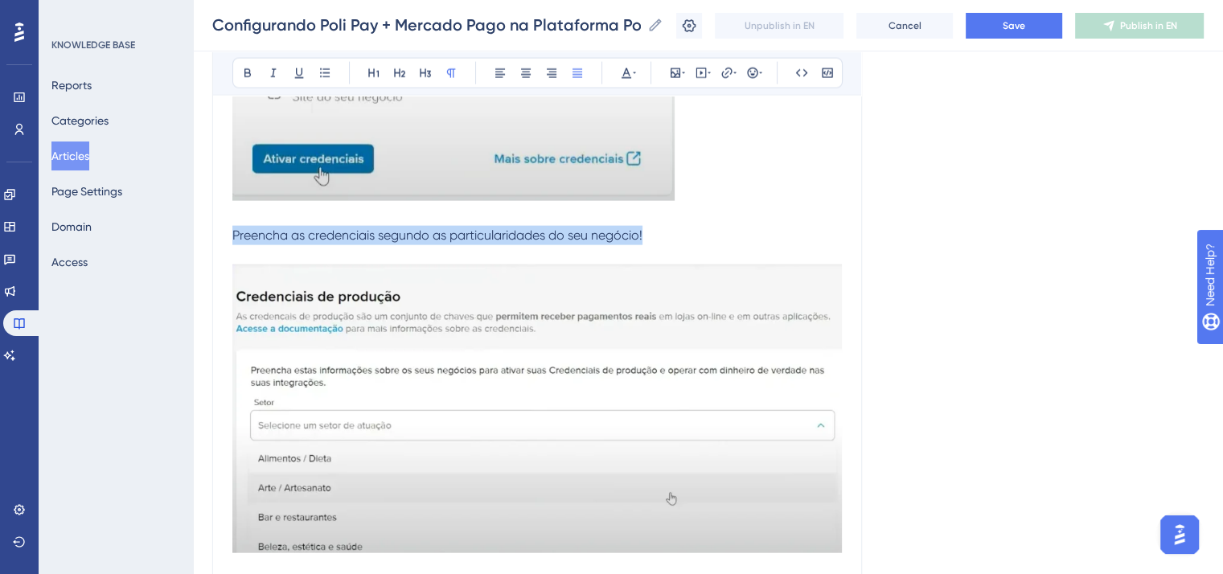
drag, startPoint x: 685, startPoint y: 242, endPoint x: 233, endPoint y: 242, distance: 452.0
click at [233, 242] on p "Preencha as credenciais segundo as particularidades do seu negócio!" at bounding box center [537, 245] width 610 height 39
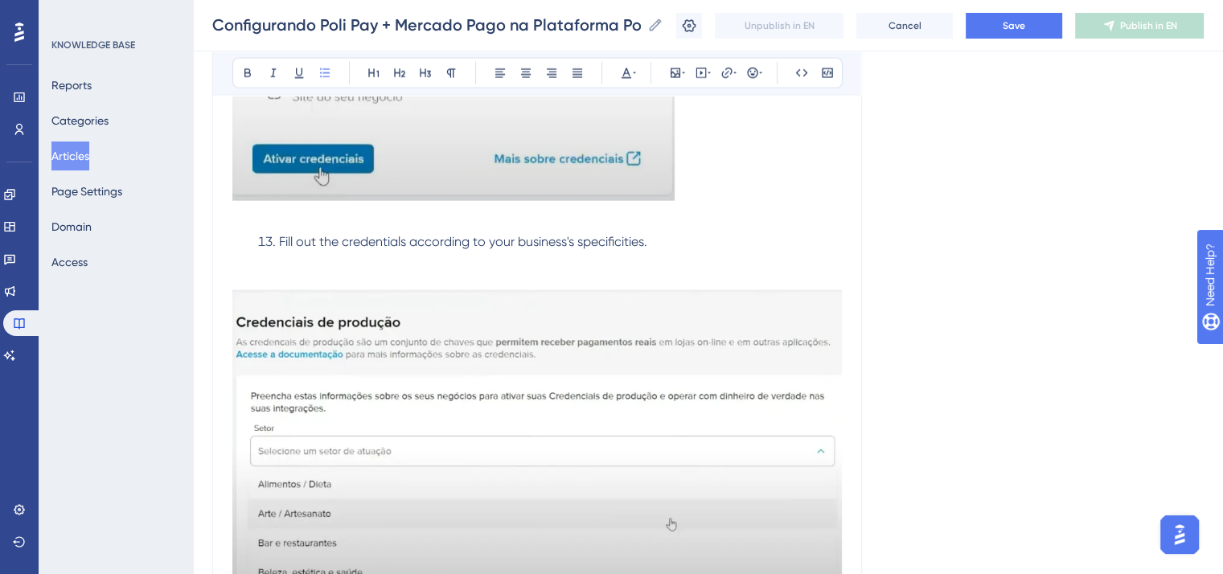
click at [291, 275] on p at bounding box center [537, 271] width 610 height 39
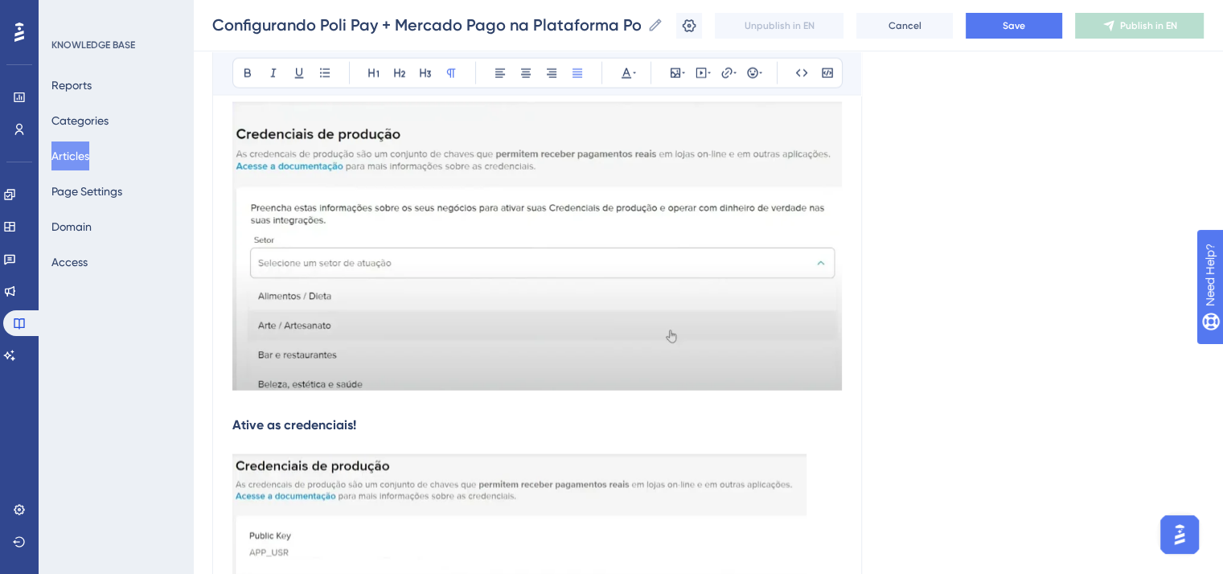
scroll to position [3978, 0]
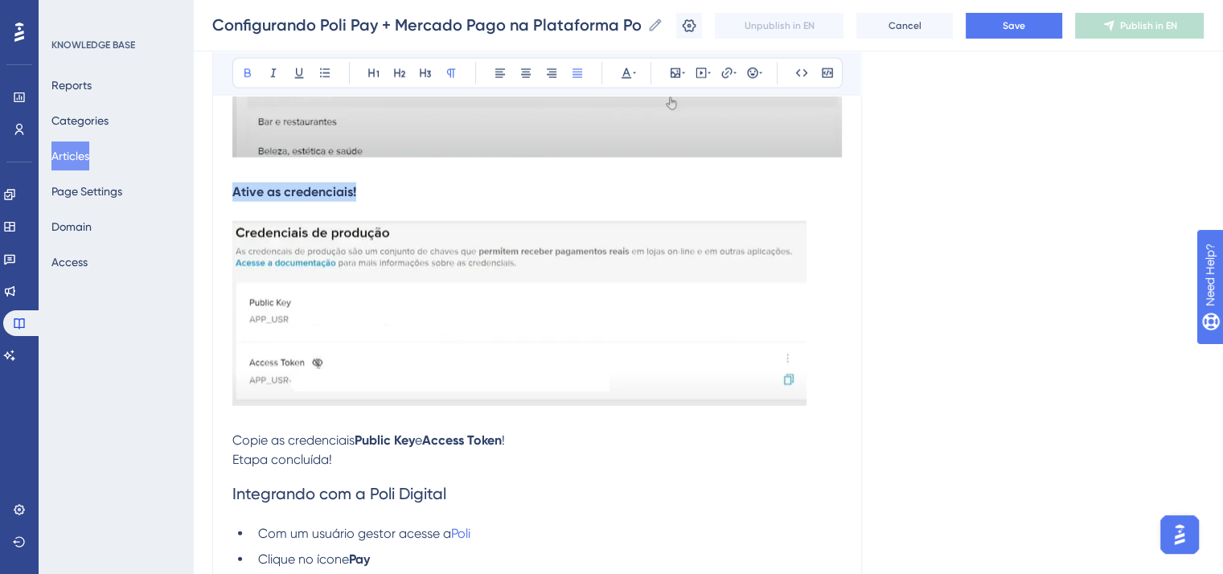
drag, startPoint x: 367, startPoint y: 200, endPoint x: 217, endPoint y: 202, distance: 149.6
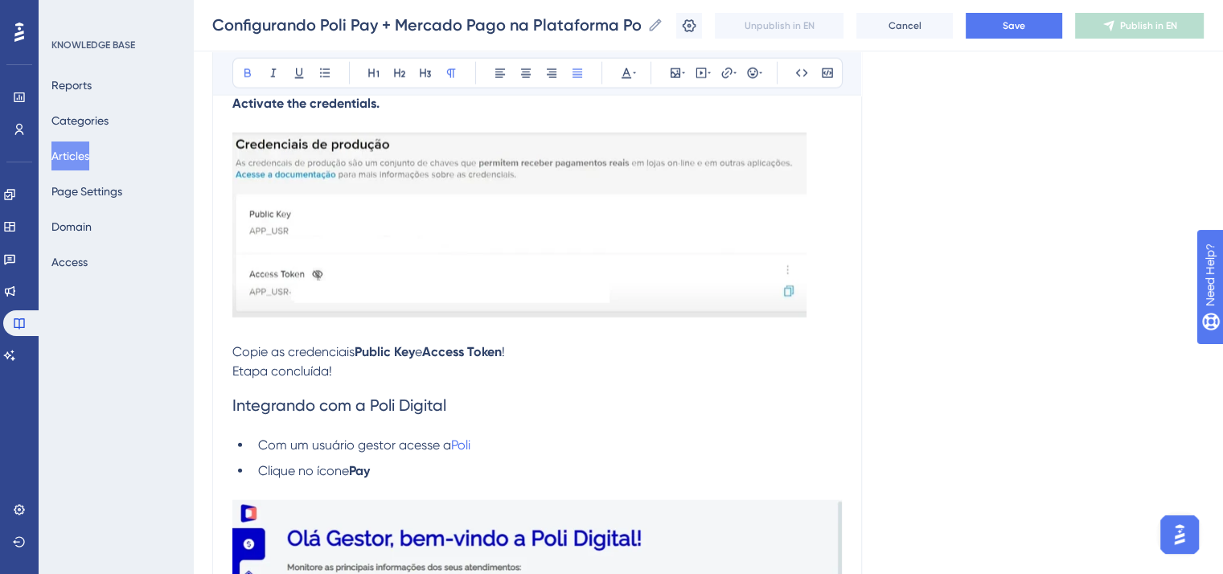
scroll to position [4220, 0]
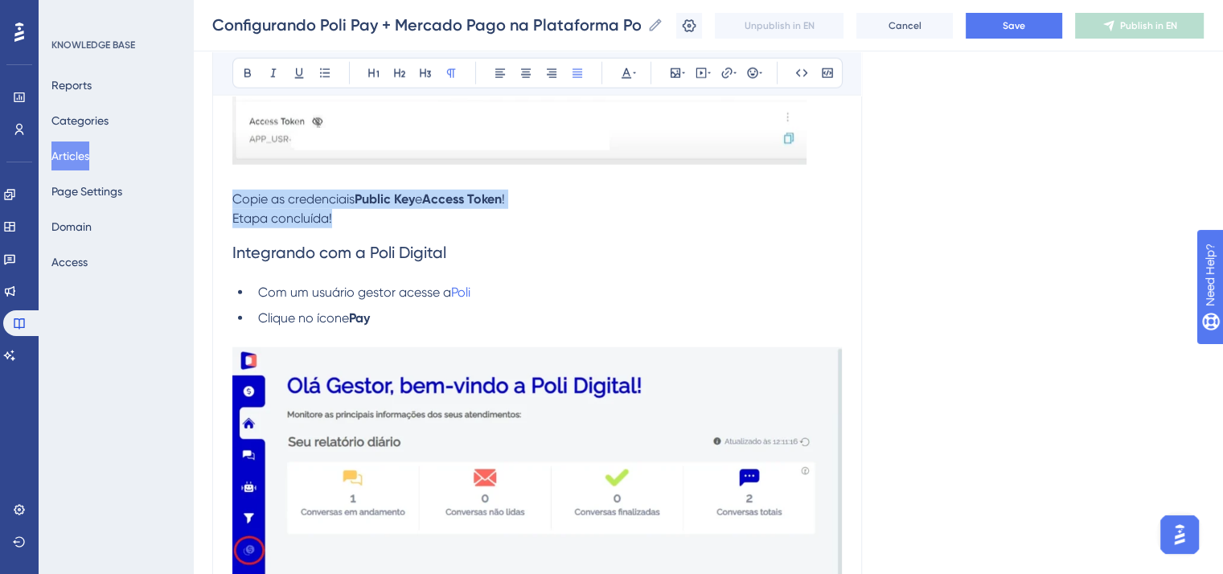
drag, startPoint x: 335, startPoint y: 232, endPoint x: 204, endPoint y: 208, distance: 132.4
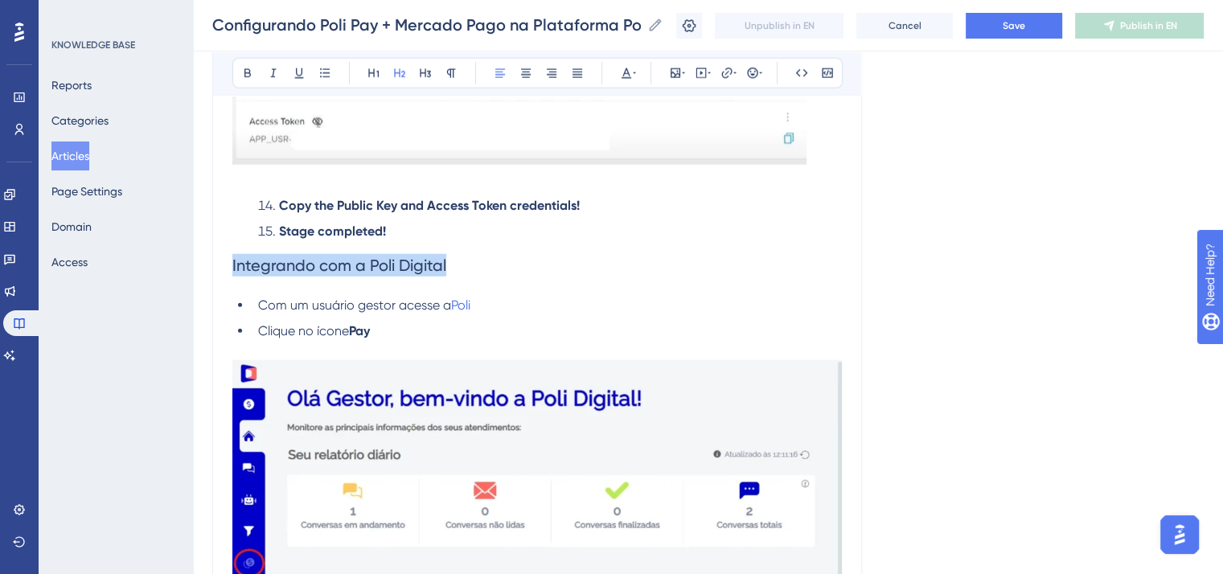
drag, startPoint x: 457, startPoint y: 281, endPoint x: 190, endPoint y: 301, distance: 267.8
drag, startPoint x: 465, startPoint y: 275, endPoint x: 199, endPoint y: 282, distance: 265.5
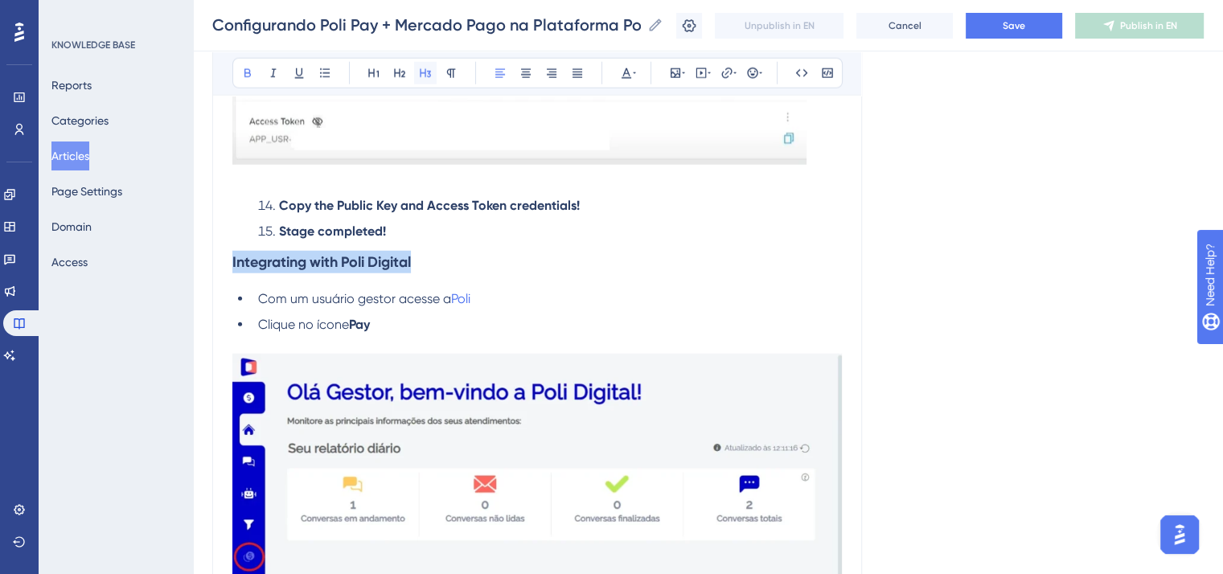
click at [426, 65] on button at bounding box center [425, 73] width 23 height 23
click at [236, 271] on strong "Integrating with Poli Digital" at bounding box center [321, 262] width 179 height 18
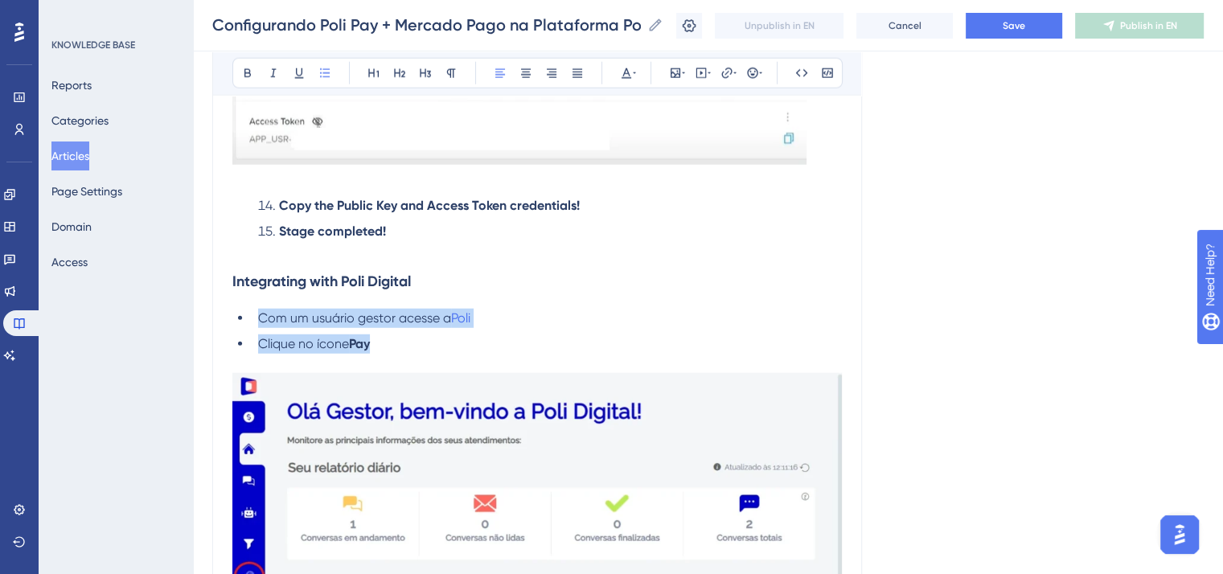
drag, startPoint x: 388, startPoint y: 363, endPoint x: 189, endPoint y: 328, distance: 201.7
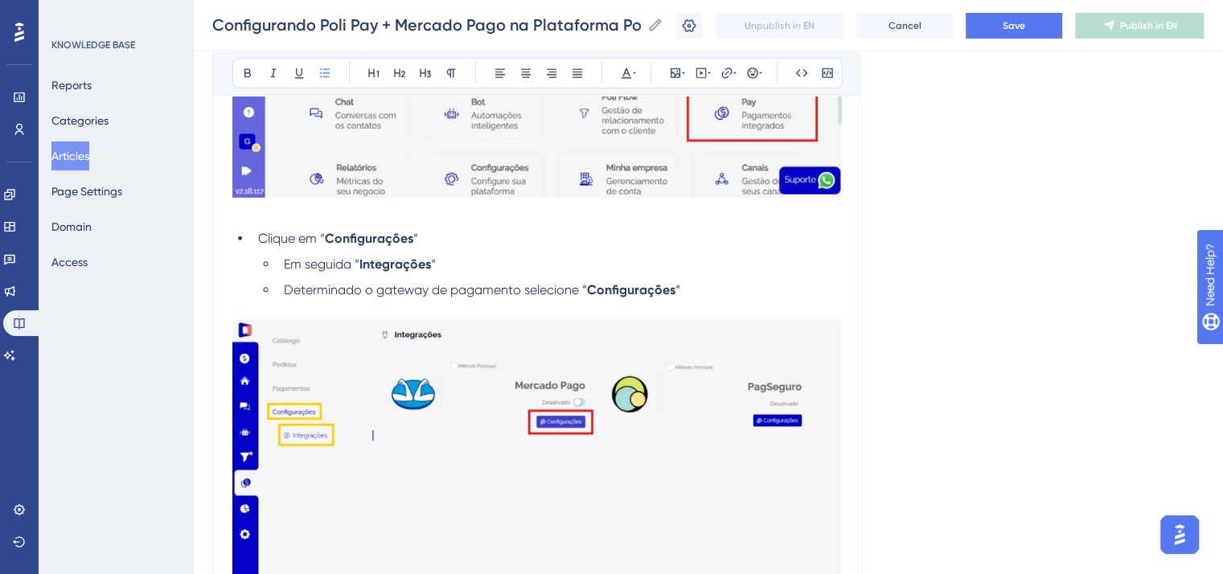
scroll to position [4783, 0]
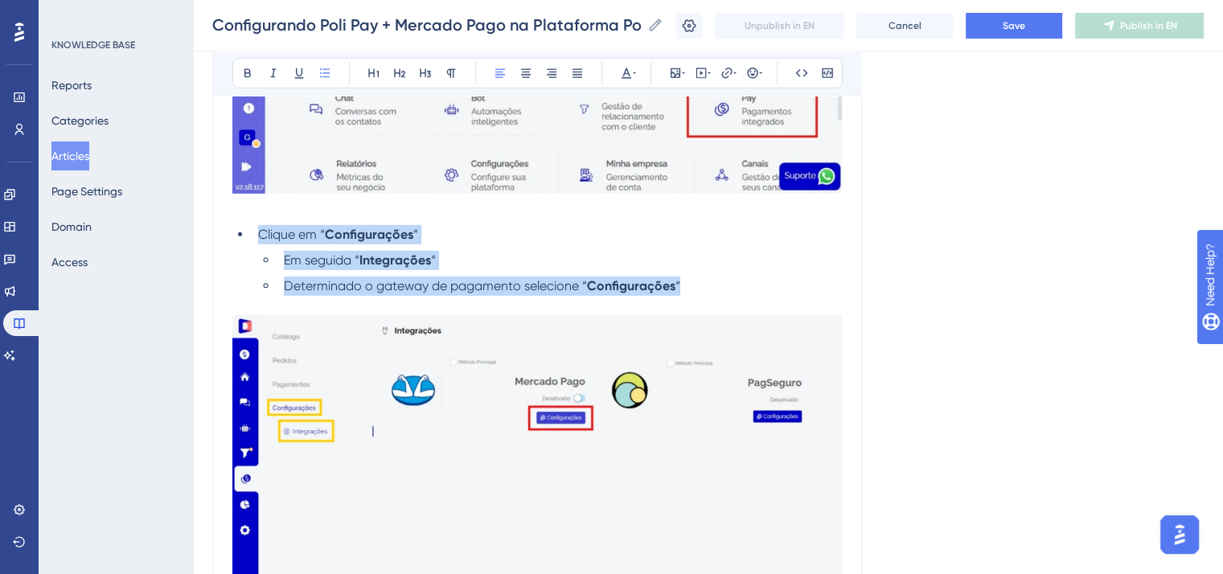
drag, startPoint x: 697, startPoint y: 302, endPoint x: 230, endPoint y: 257, distance: 469.5
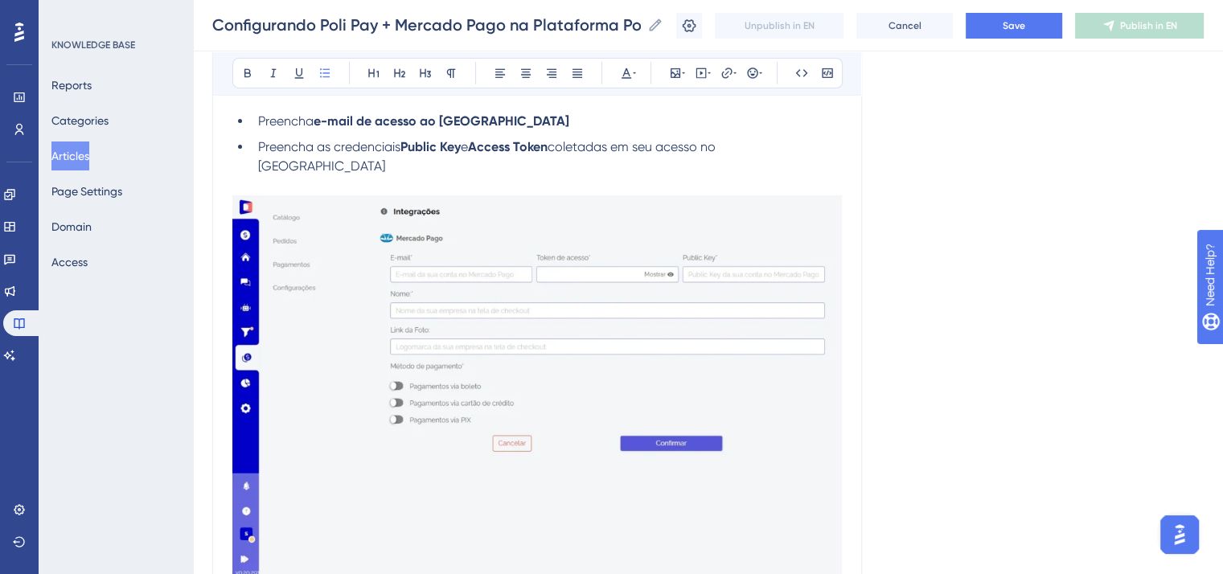
scroll to position [5185, 0]
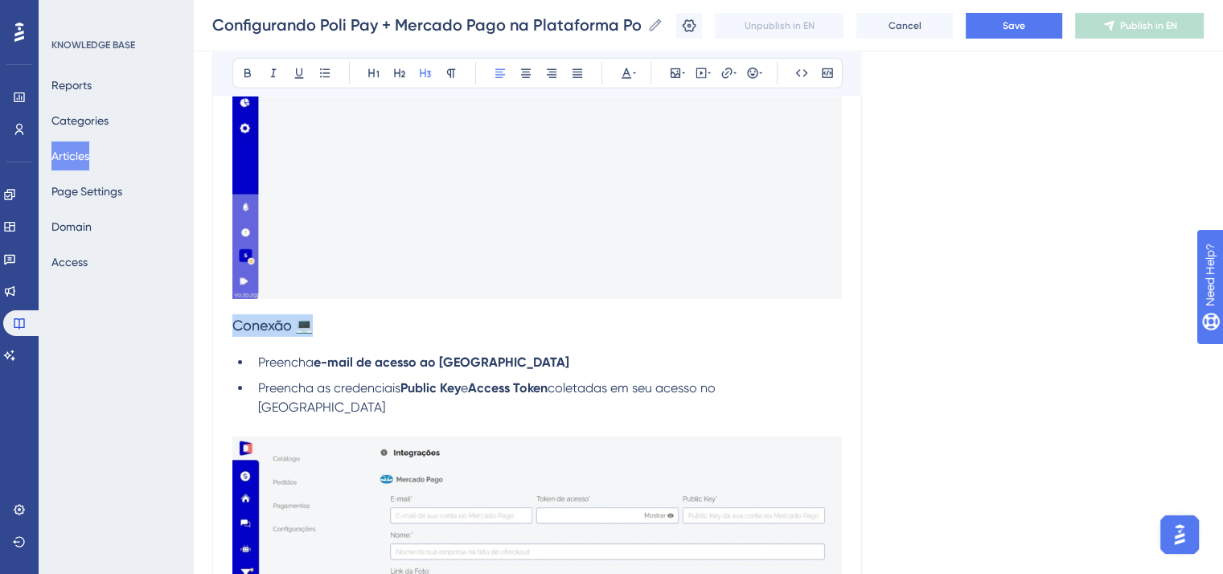
drag, startPoint x: 315, startPoint y: 342, endPoint x: 221, endPoint y: 335, distance: 94.3
click at [298, 335] on strong "Connection 💻" at bounding box center [281, 326] width 98 height 18
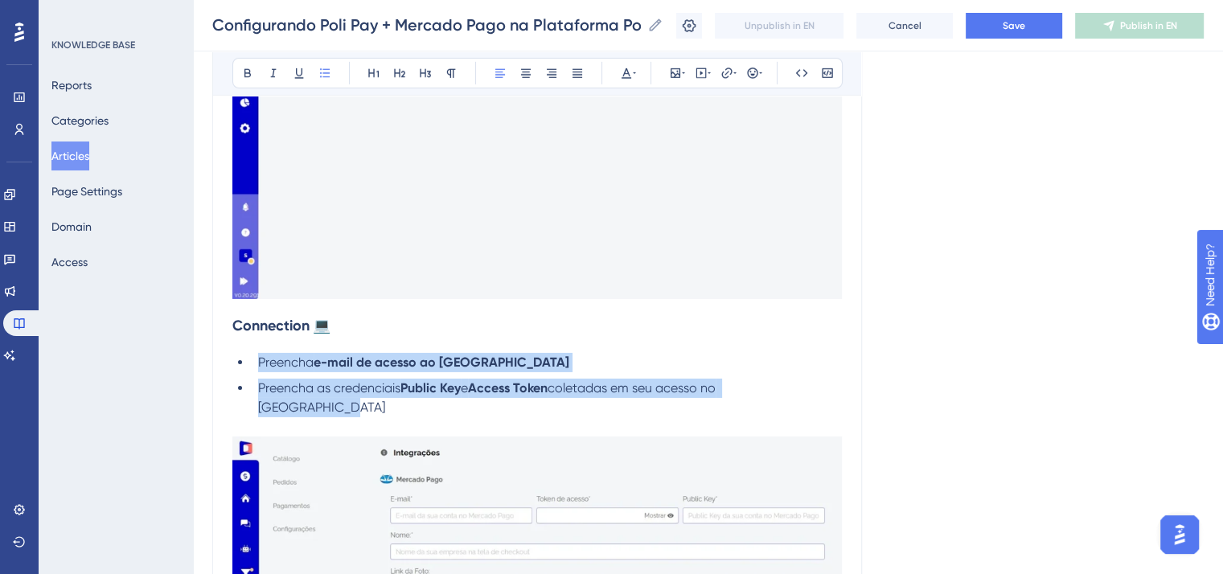
drag, startPoint x: 831, startPoint y: 409, endPoint x: 188, endPoint y: 380, distance: 643.3
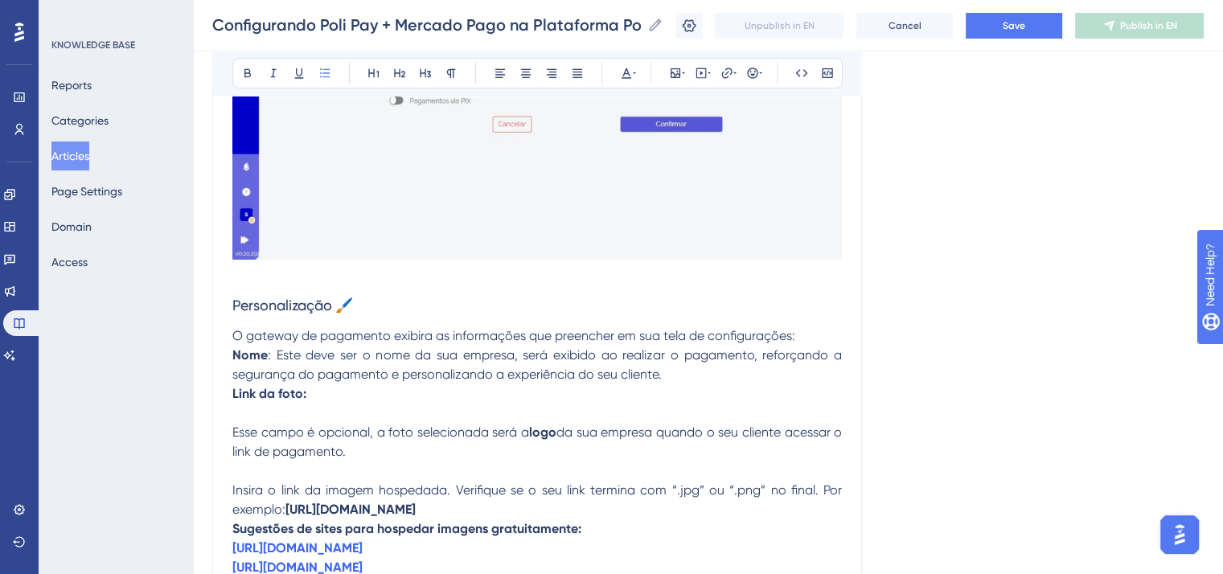
scroll to position [5748, 0]
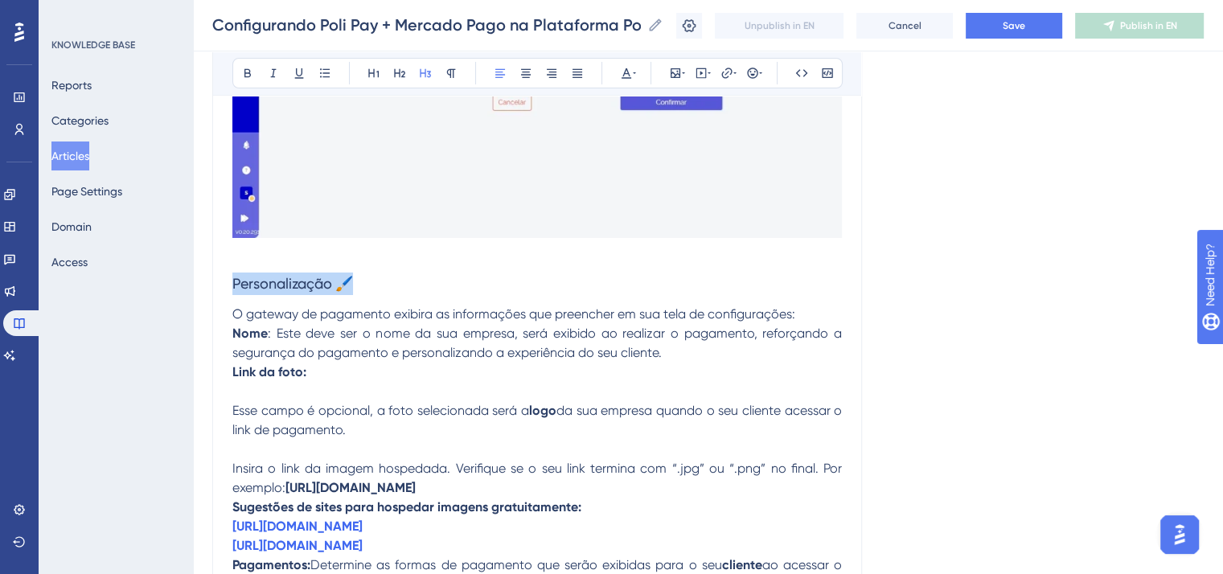
drag, startPoint x: 359, startPoint y: 303, endPoint x: 219, endPoint y: 307, distance: 140.0
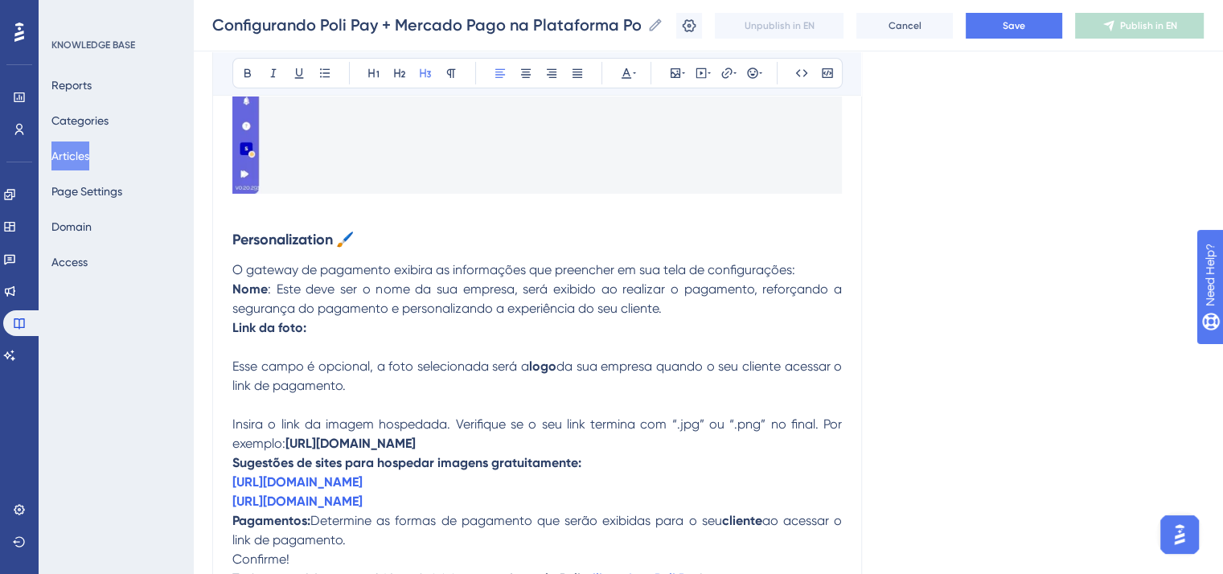
scroll to position [5828, 0]
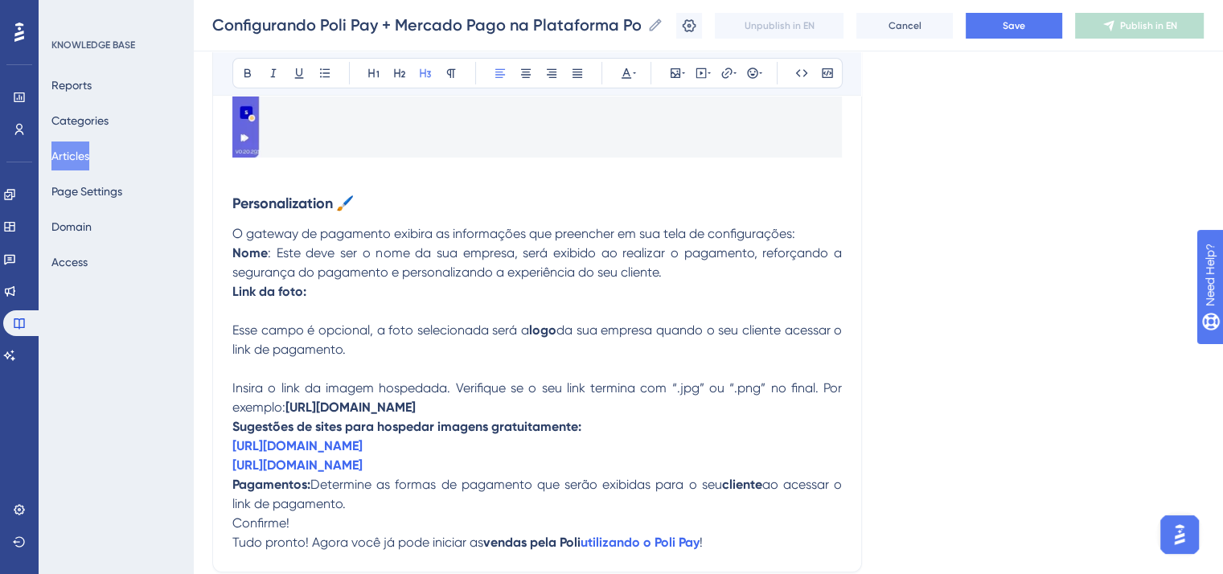
click at [315, 212] on strong "Personalization 🖌️" at bounding box center [292, 204] width 121 height 18
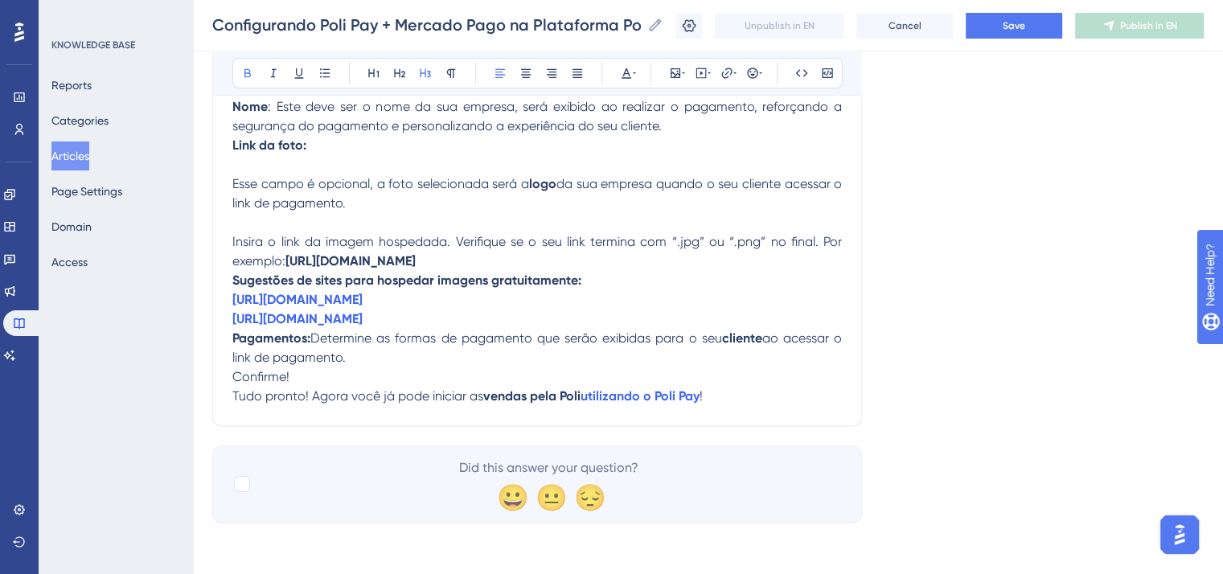
scroll to position [6000, 0]
click at [245, 483] on div at bounding box center [242, 484] width 16 height 16
checkbox input "true"
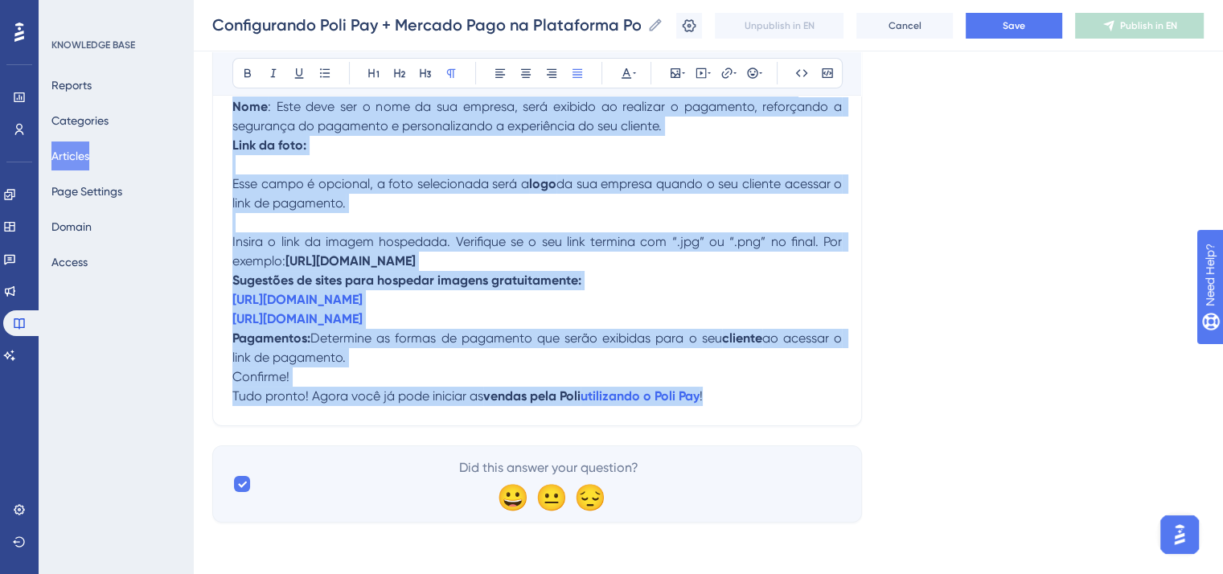
drag, startPoint x: 232, startPoint y: 246, endPoint x: 833, endPoint y: 417, distance: 625.3
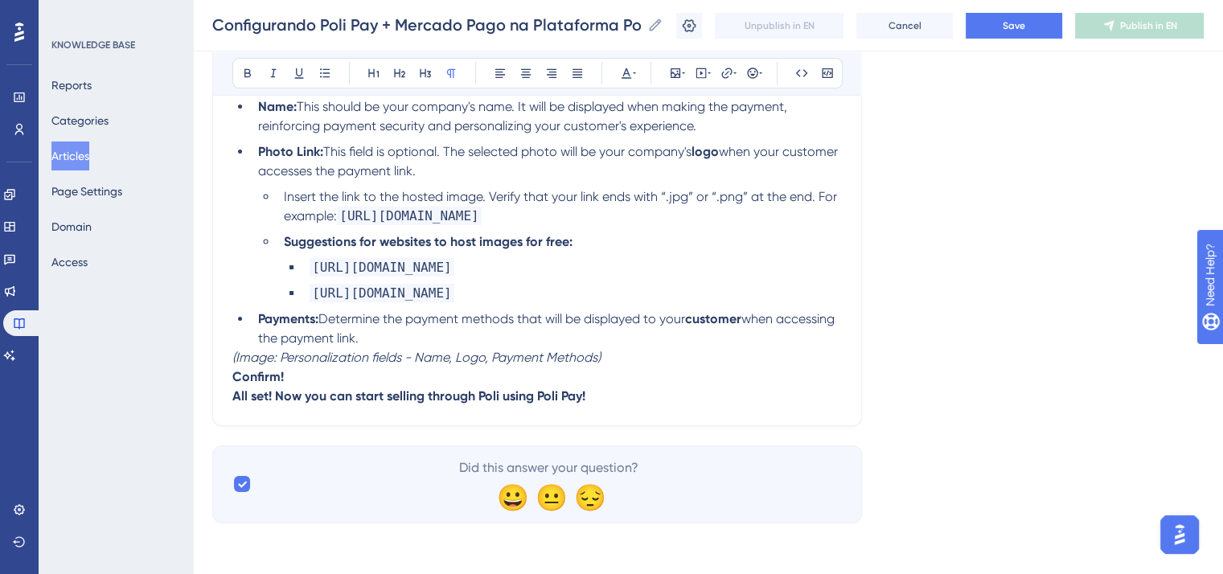
click at [457, 342] on li "Payments: Determine the payment methods that will be displayed to your customer…" at bounding box center [547, 329] width 590 height 39
drag, startPoint x: 639, startPoint y: 361, endPoint x: 219, endPoint y: 368, distance: 420.7
click at [327, 385] on p "Confirm!" at bounding box center [537, 377] width 610 height 19
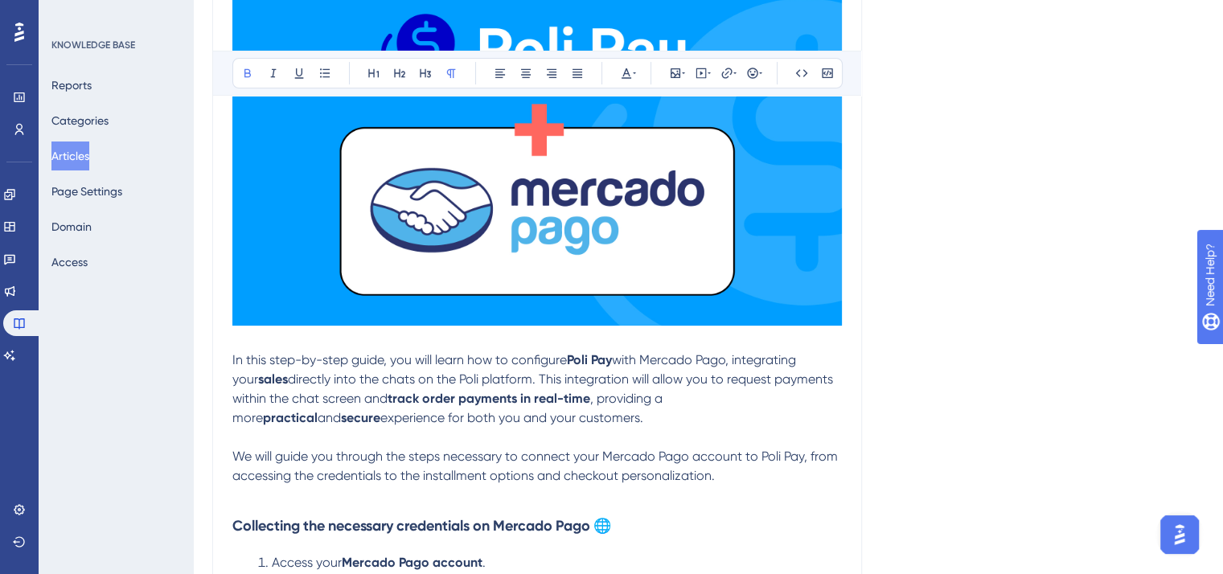
scroll to position [483, 0]
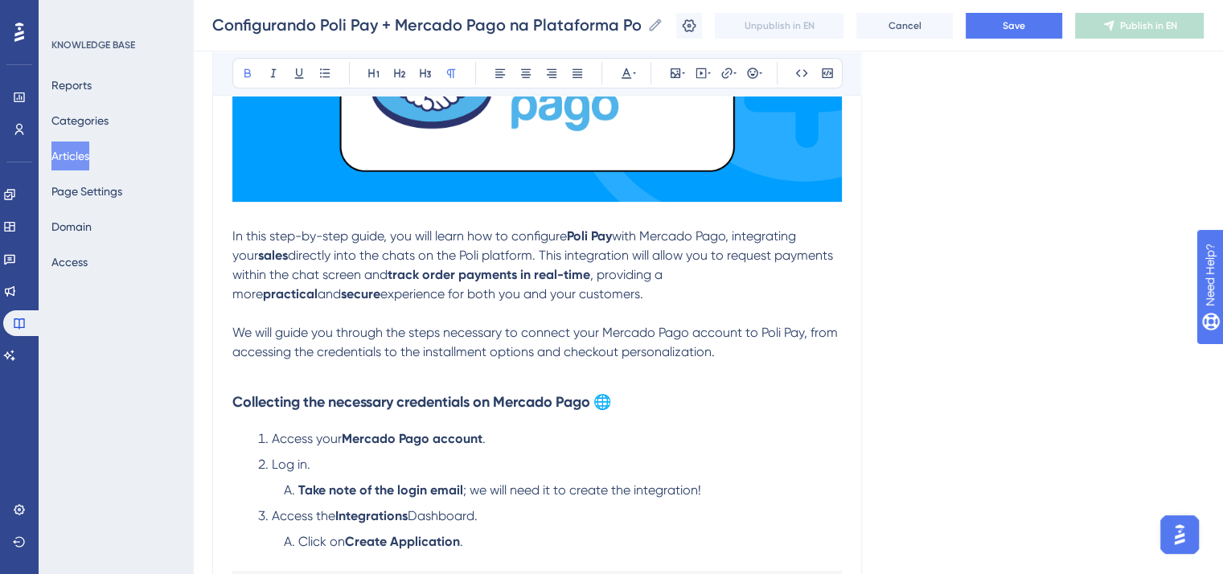
click at [454, 323] on p at bounding box center [537, 313] width 610 height 19
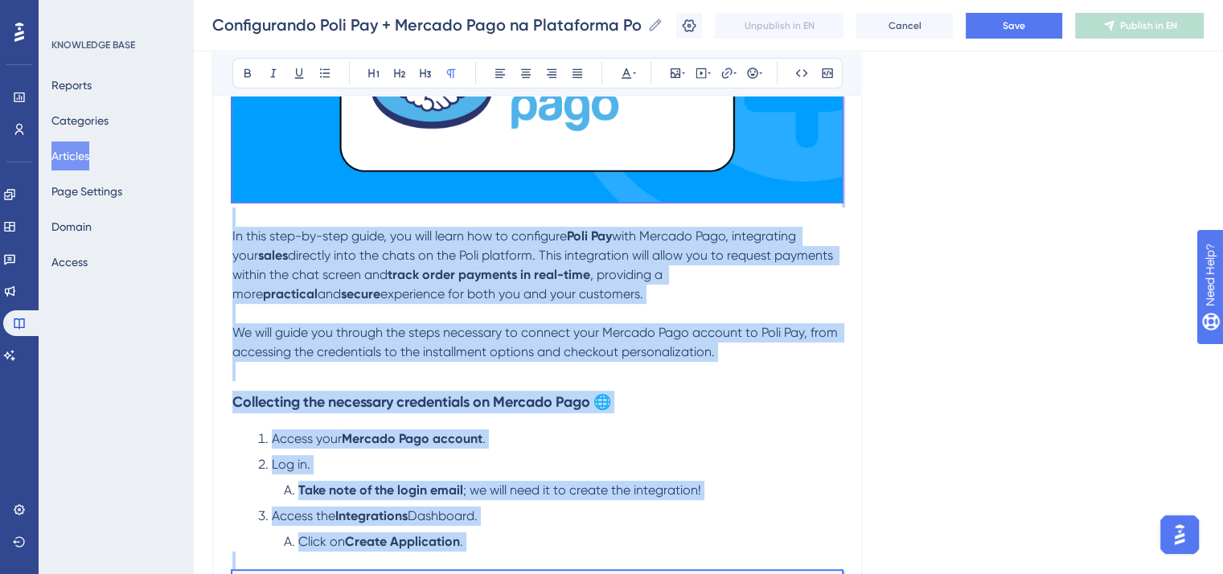
copy div "Lo ipsu dolo-si-amet conse, adi elit seddo eiu te incididun Utla Etd magn Aliqu…"
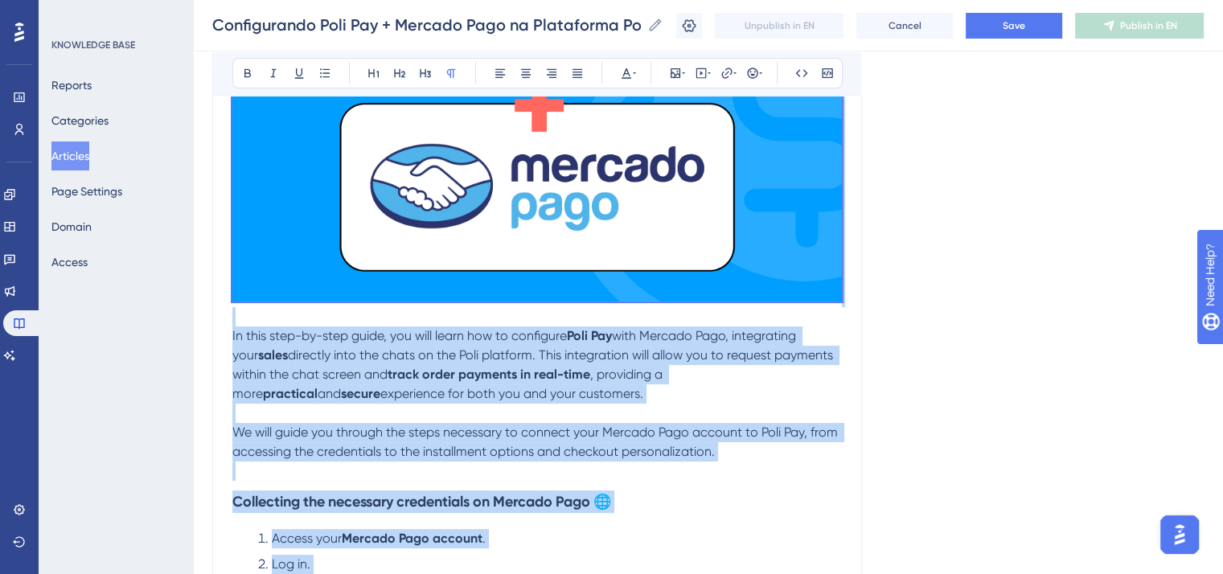
scroll to position [0, 0]
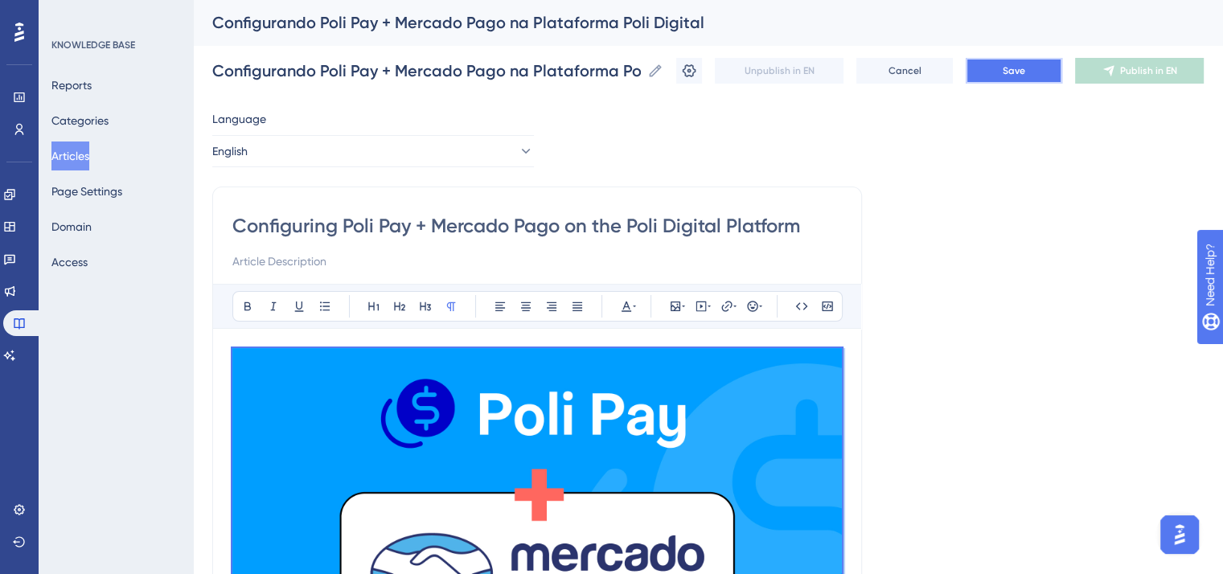
click at [1026, 65] on span "Save" at bounding box center [1014, 70] width 23 height 13
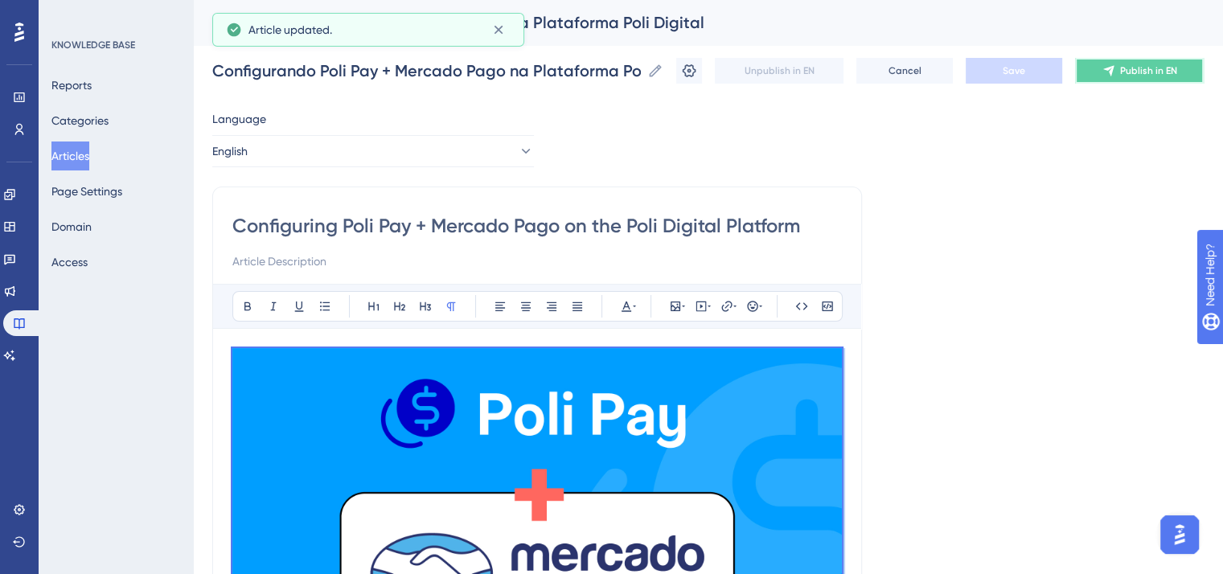
click at [1139, 62] on button "Publish in EN" at bounding box center [1139, 71] width 129 height 26
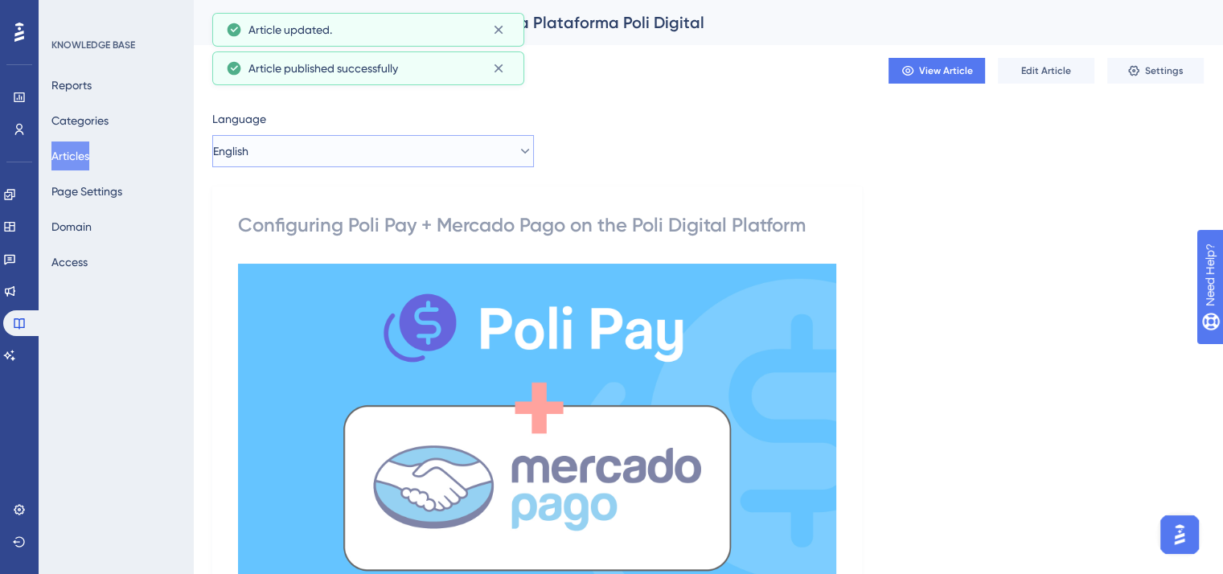
click at [433, 155] on button "English" at bounding box center [373, 151] width 322 height 32
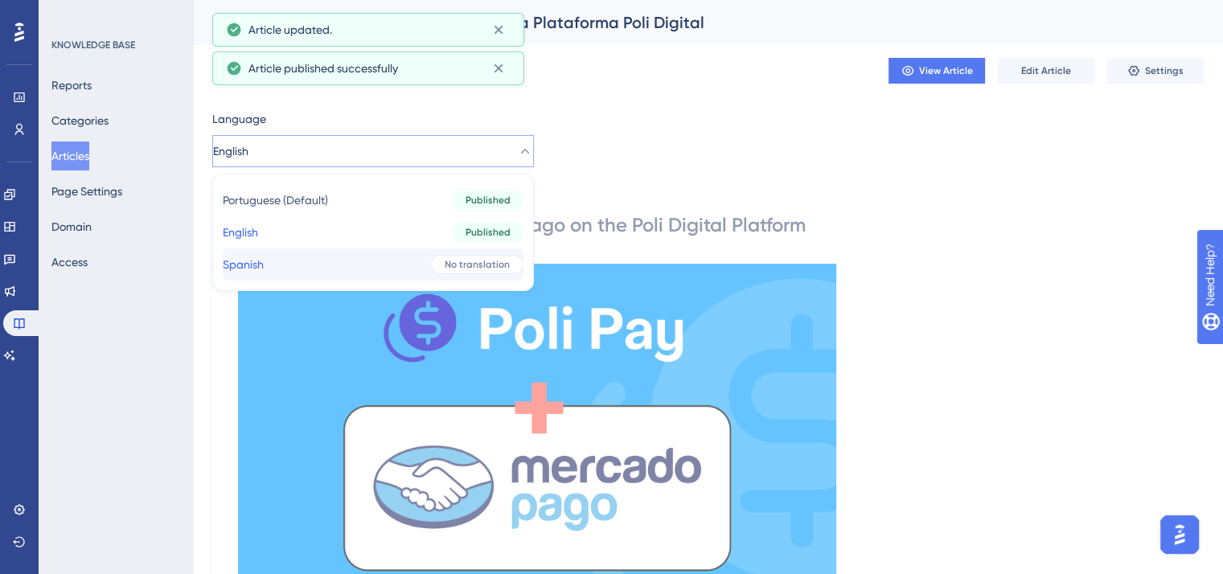
click at [418, 263] on button "Spanish Spanish No translation" at bounding box center [373, 265] width 301 height 32
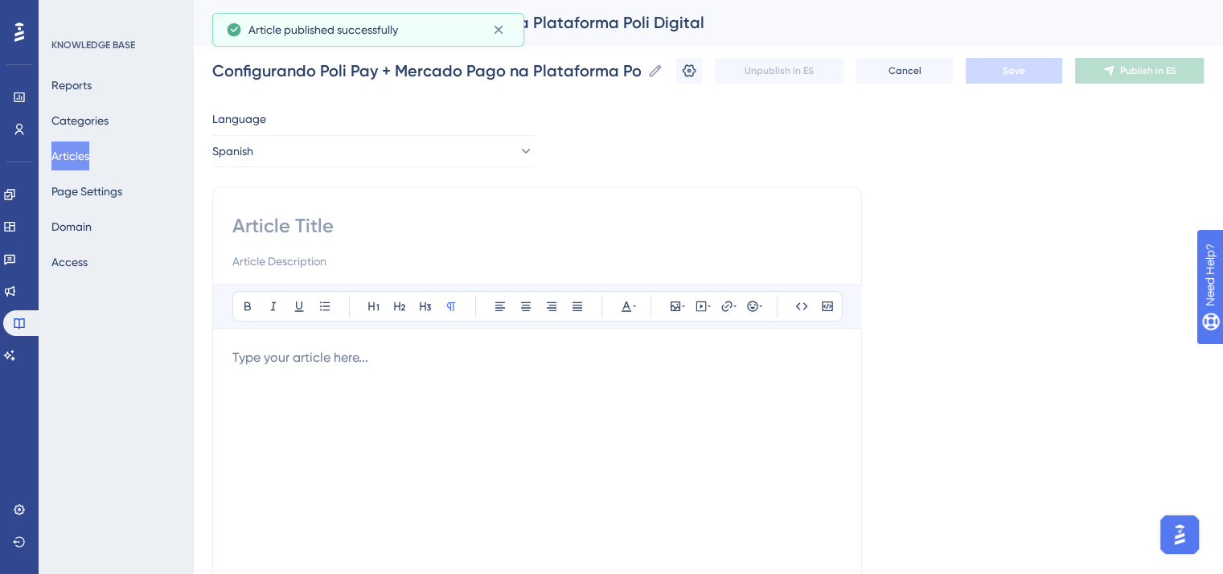
click at [425, 368] on div at bounding box center [537, 525] width 610 height 354
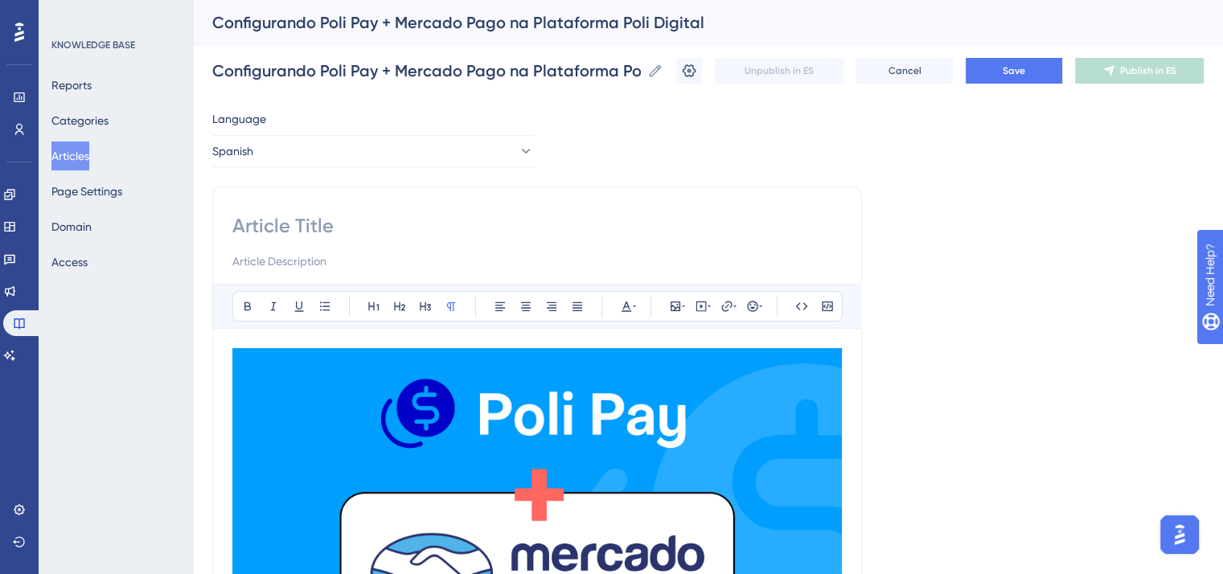
click at [277, 220] on input at bounding box center [537, 226] width 610 height 26
paste input "Configurando Poli Pay + Mercado Pago en la Plataforma Poli Digital"
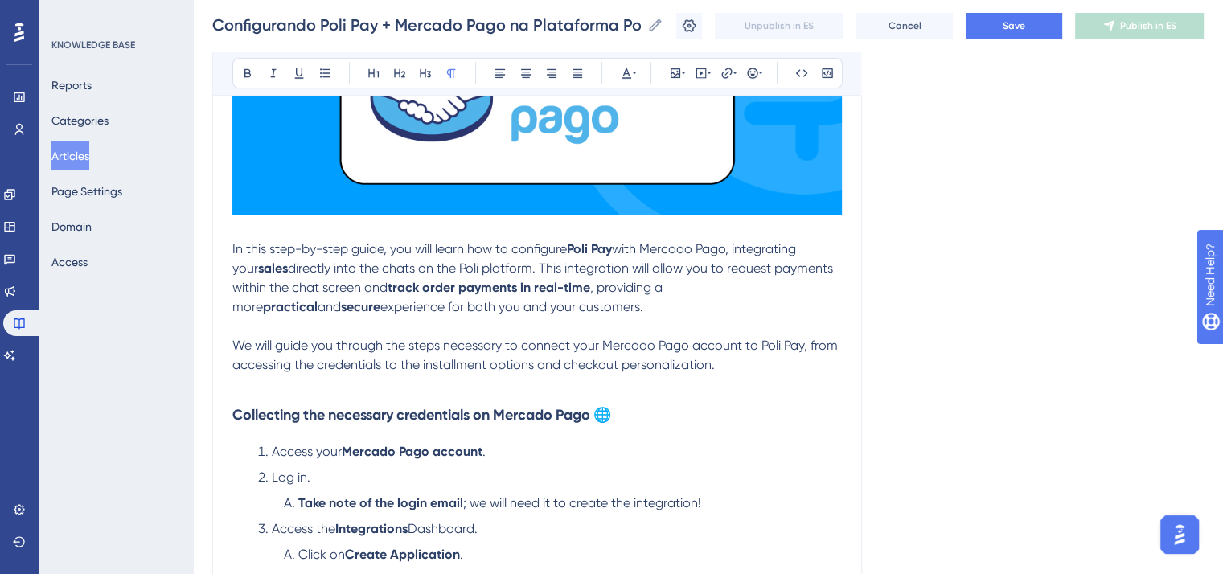
scroll to position [563, 0]
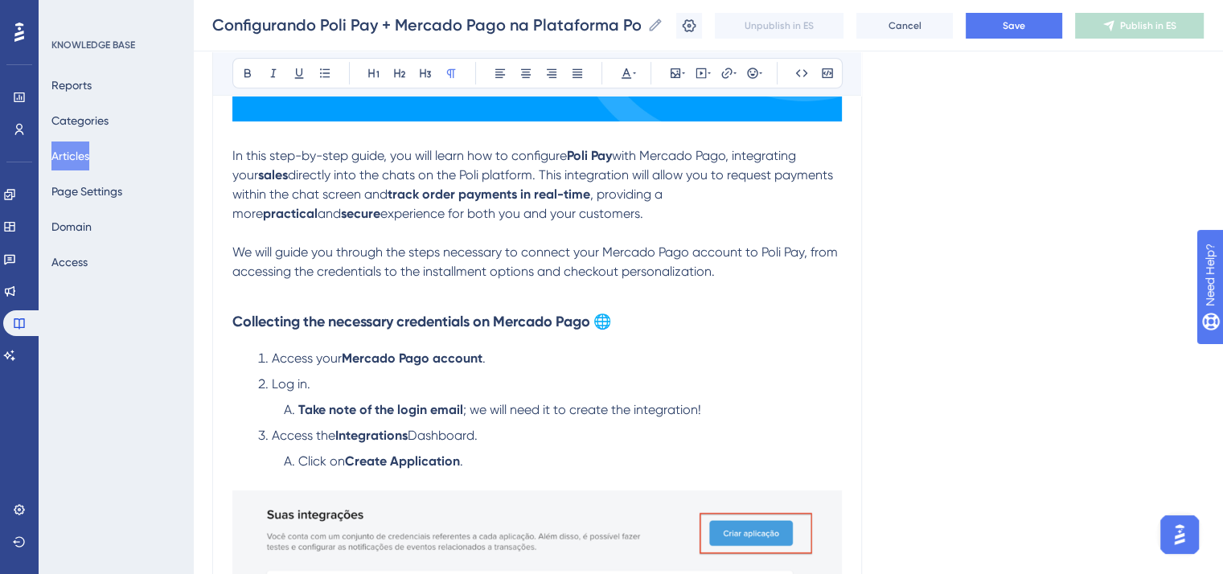
type input "Configurando Poli Pay + Mercado Pago en la Plataforma Poli Digital"
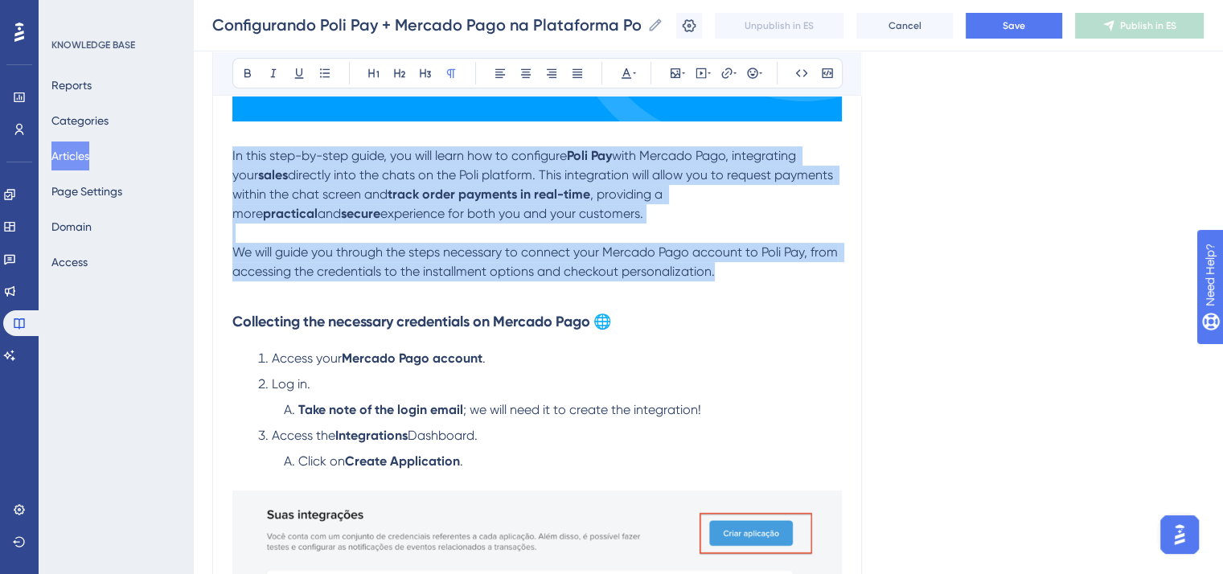
drag, startPoint x: 734, startPoint y: 277, endPoint x: 224, endPoint y: 161, distance: 522.3
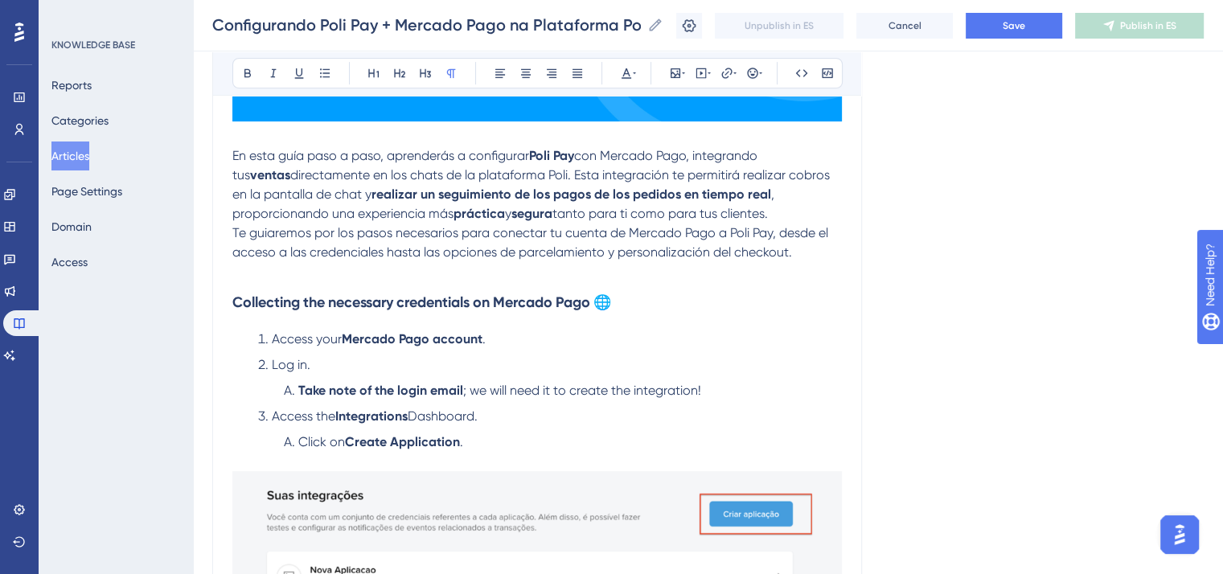
click at [798, 208] on p "En esta guía paso a paso, aprenderás a configurar Poli Pay con Mercado Pago, in…" at bounding box center [537, 184] width 610 height 77
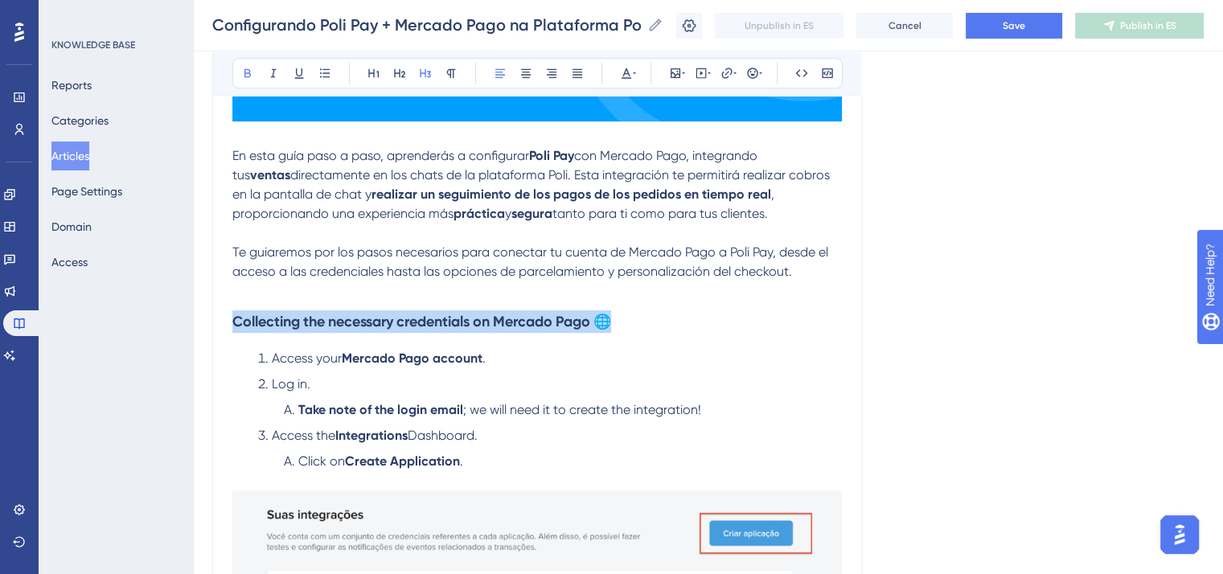
drag, startPoint x: 625, startPoint y: 323, endPoint x: 232, endPoint y: 338, distance: 393.6
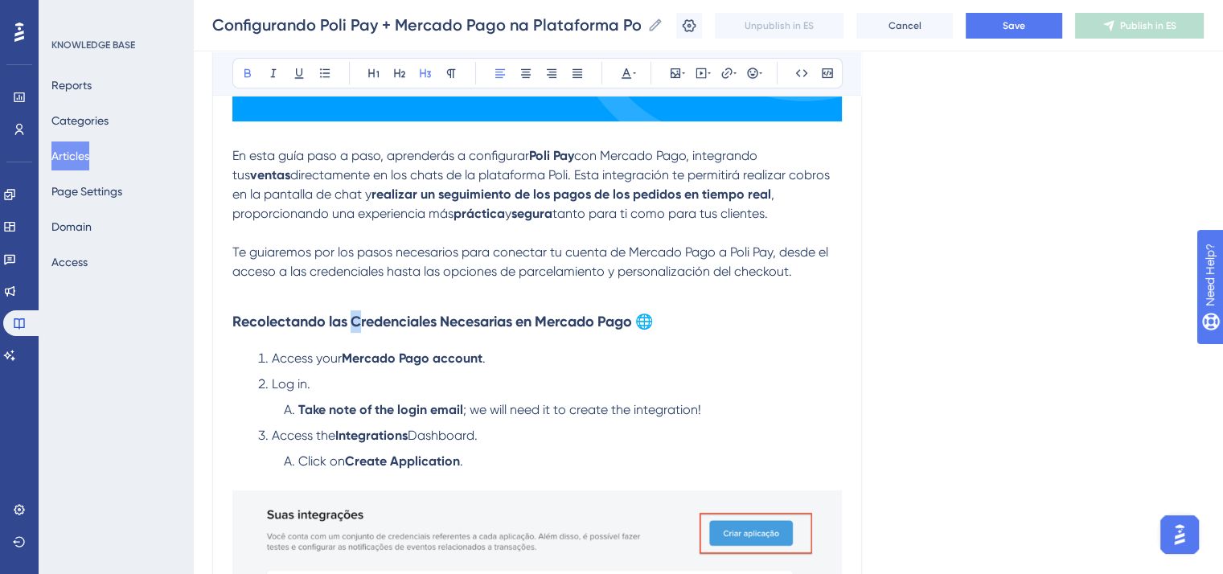
click at [356, 319] on strong "Recolectando las Credenciales Necesarias en Mercado Pago 🌐" at bounding box center [442, 322] width 421 height 18
click at [444, 324] on strong "Recolectando las credenciales Necesarias en Mercado Pago 🌐" at bounding box center [441, 322] width 418 height 18
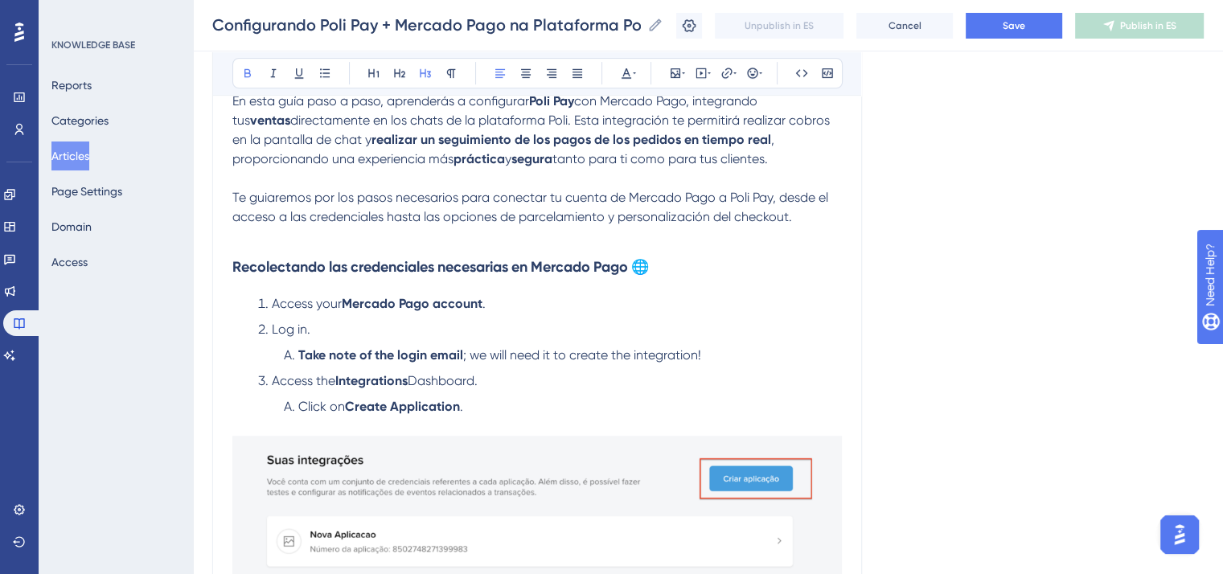
scroll to position [643, 0]
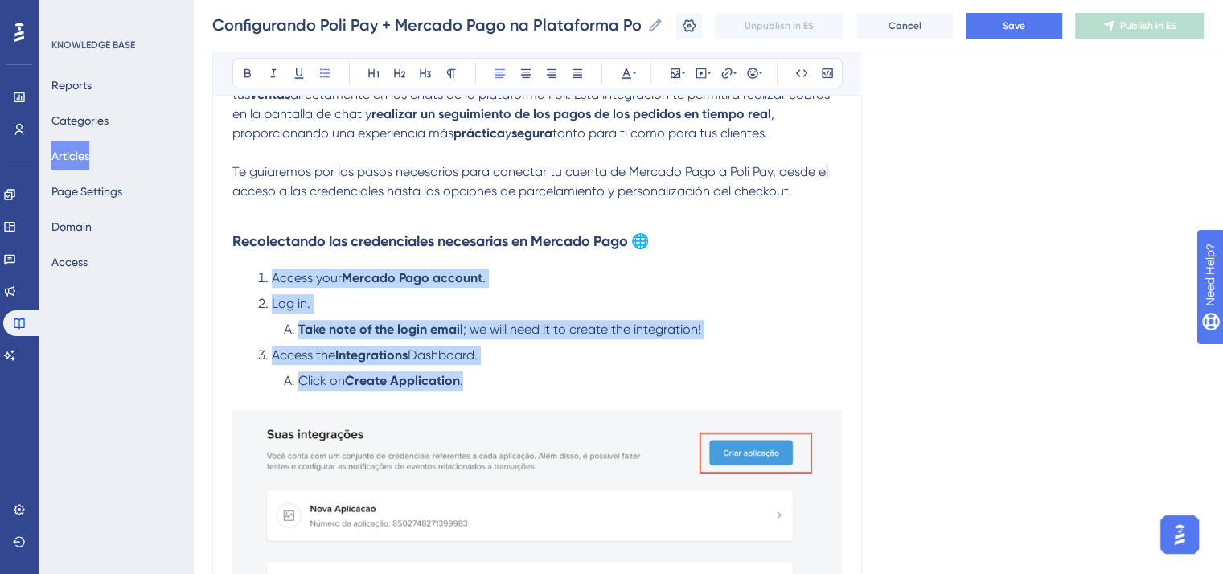
drag, startPoint x: 470, startPoint y: 387, endPoint x: 232, endPoint y: 285, distance: 258.3
click at [232, 285] on ol "Access your Mercado Pago account . Log in. Take note of the login email ; we wi…" at bounding box center [537, 330] width 610 height 122
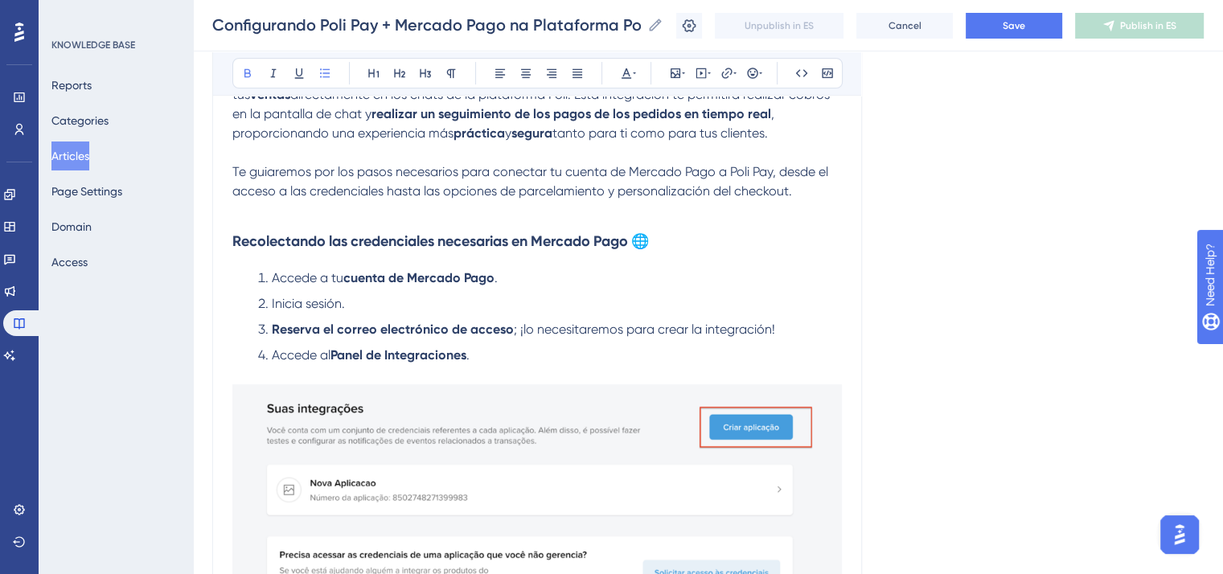
click at [275, 332] on strong "Reserva el correo electrónico de acceso" at bounding box center [393, 329] width 242 height 15
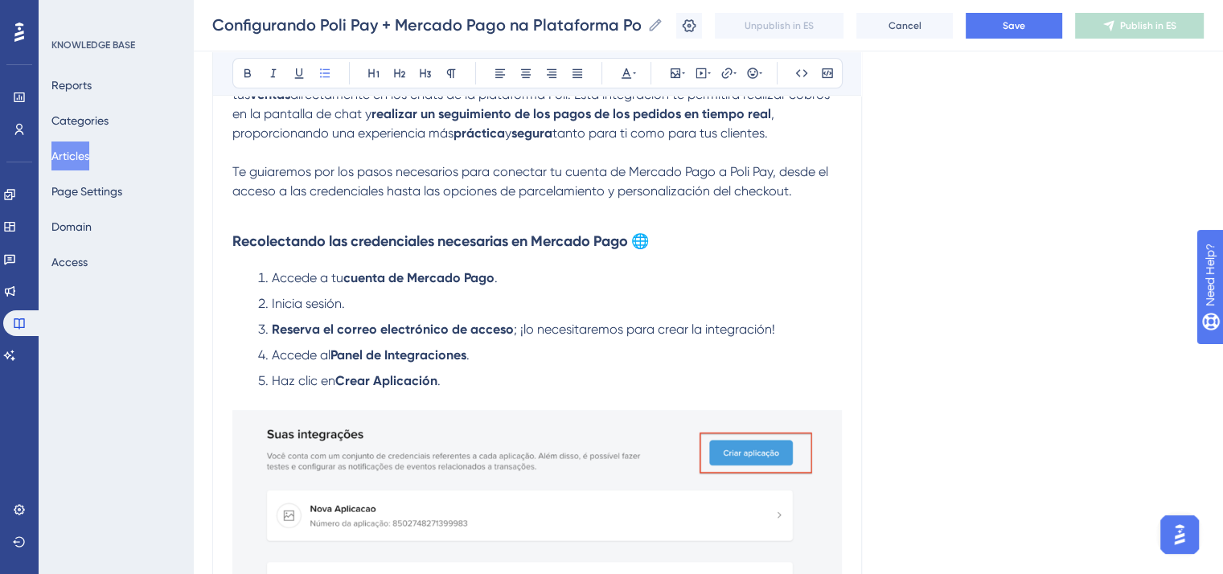
click at [273, 332] on strong "Reserva el correo electrónico de acceso" at bounding box center [393, 329] width 242 height 15
click at [273, 384] on span "Haz clic en" at bounding box center [304, 380] width 64 height 15
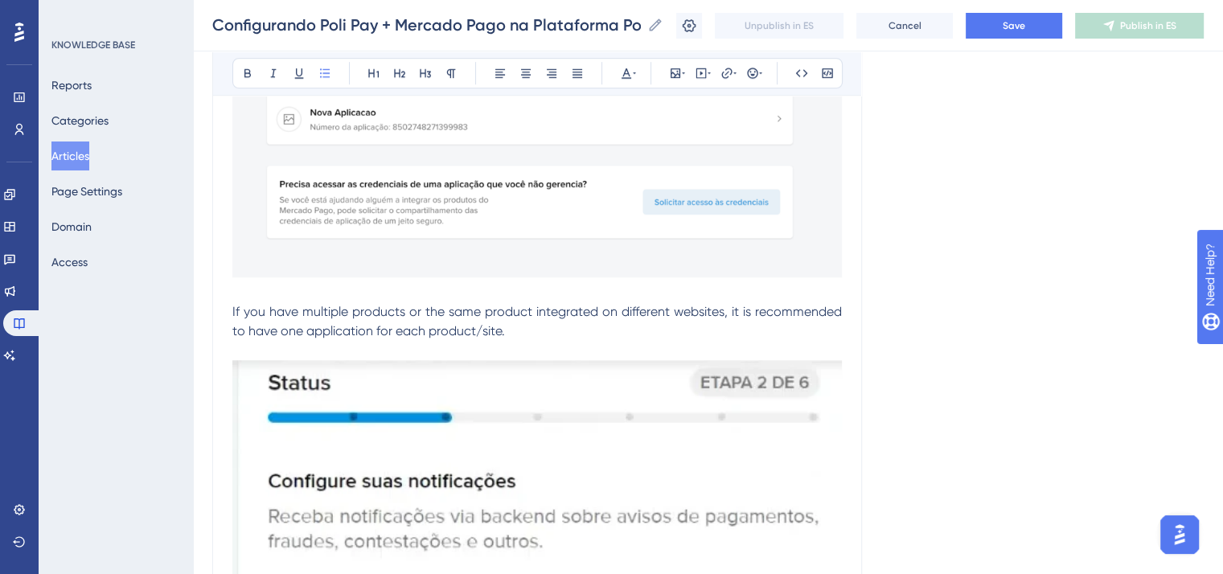
scroll to position [1046, 0]
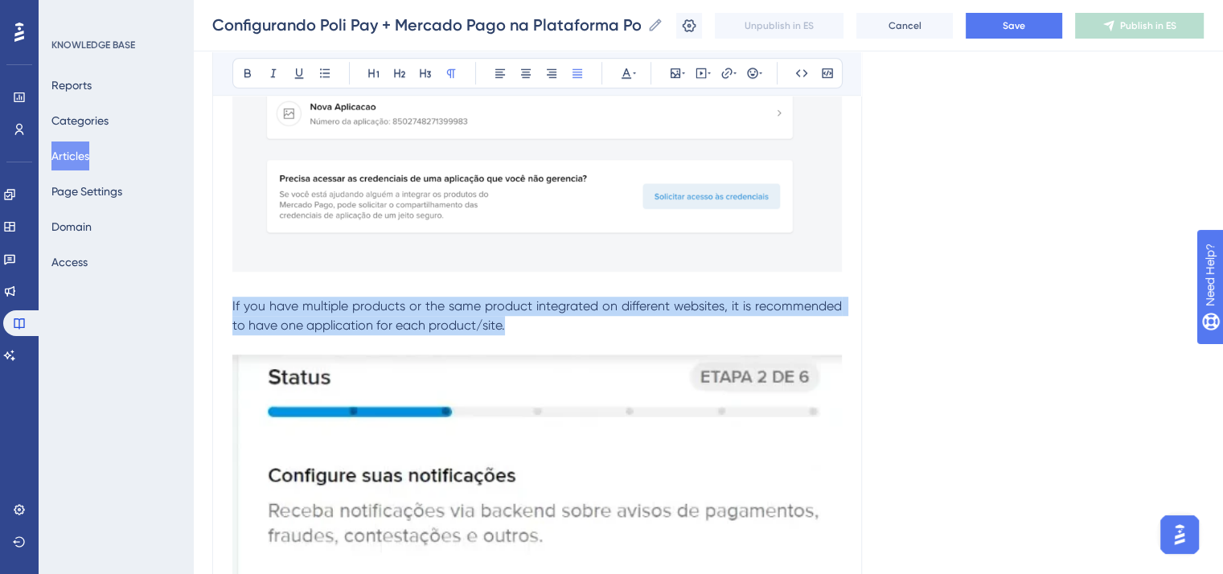
drag, startPoint x: 516, startPoint y: 327, endPoint x: 222, endPoint y: 316, distance: 293.8
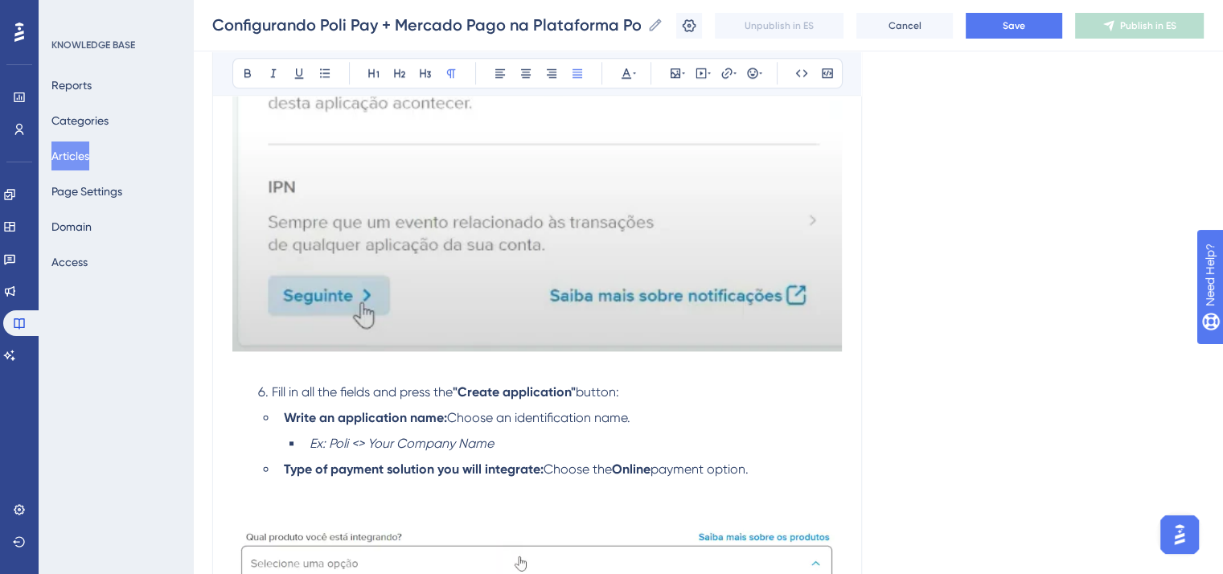
scroll to position [1770, 0]
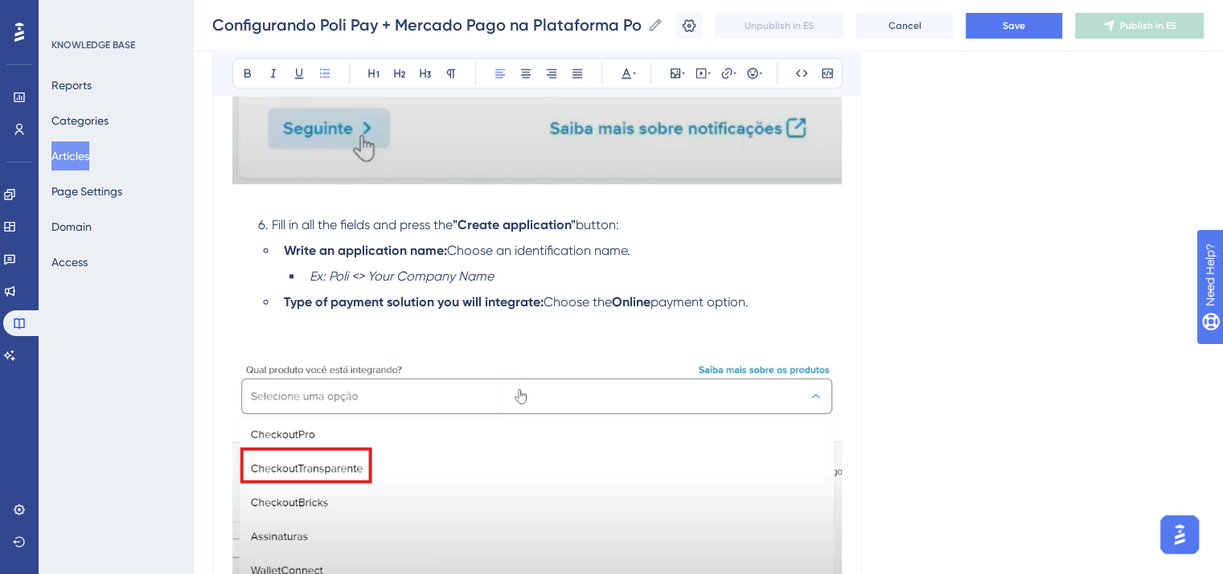
drag, startPoint x: 763, startPoint y: 311, endPoint x: 219, endPoint y: 240, distance: 549.1
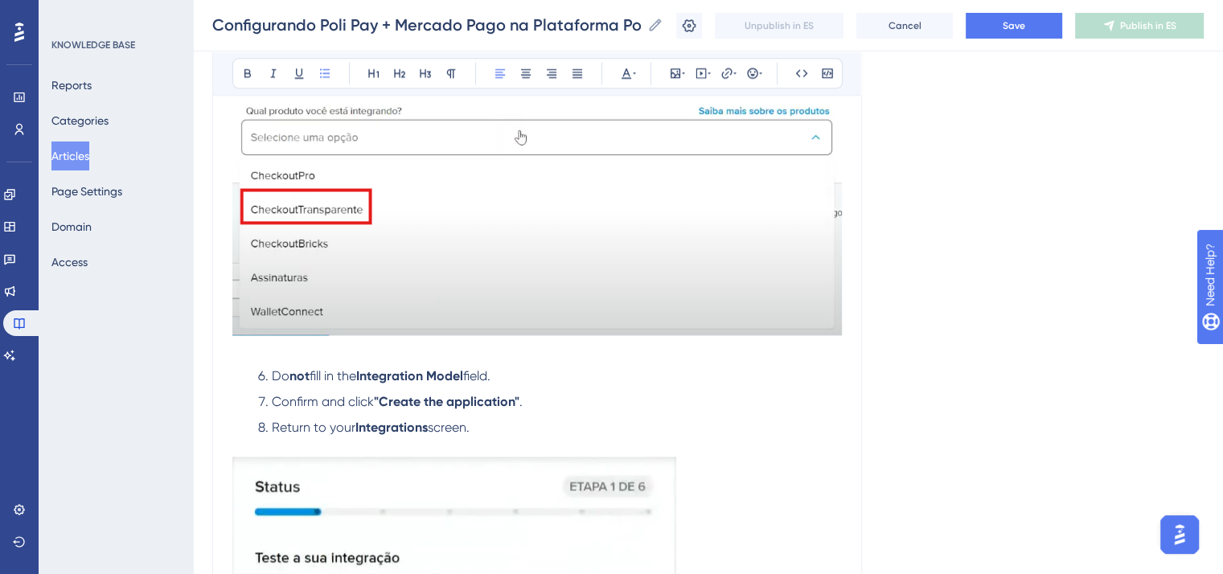
scroll to position [2091, 0]
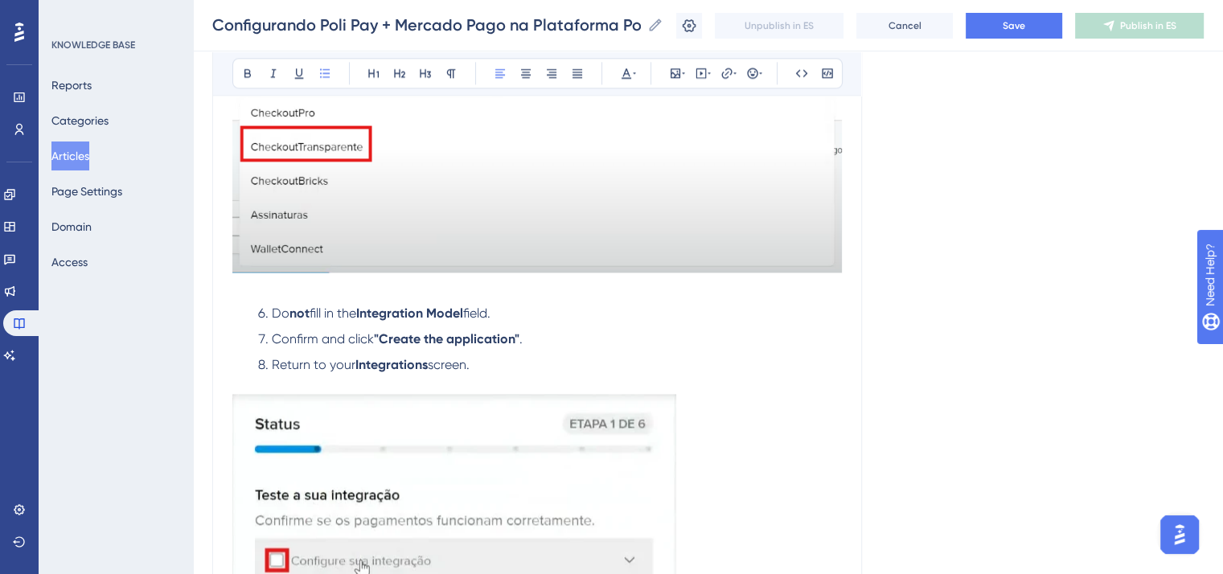
drag, startPoint x: 481, startPoint y: 372, endPoint x: 243, endPoint y: 331, distance: 241.5
click at [243, 331] on ol "Do not fill in the Integration Model field. Confirm and click "Create the appli…" at bounding box center [537, 349] width 610 height 90
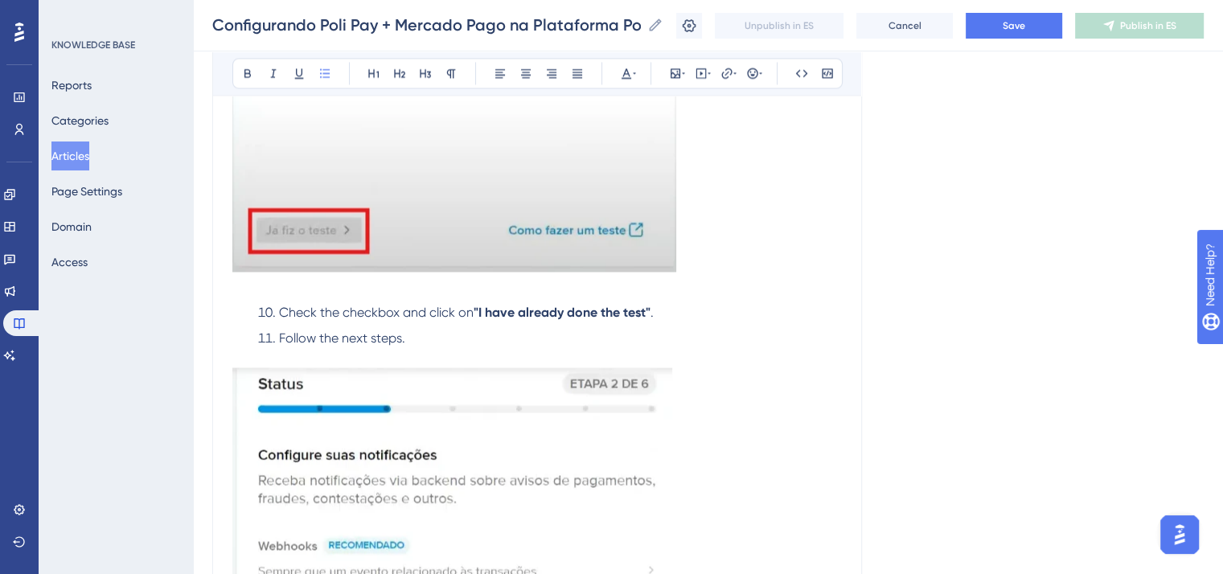
scroll to position [2654, 0]
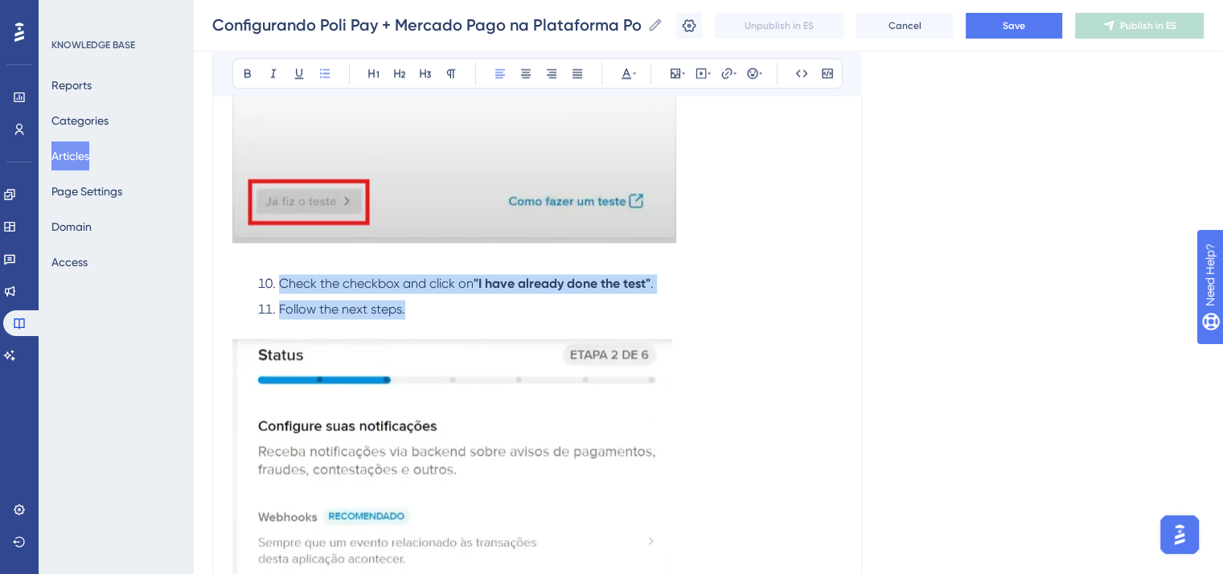
drag, startPoint x: 442, startPoint y: 325, endPoint x: 230, endPoint y: 295, distance: 213.6
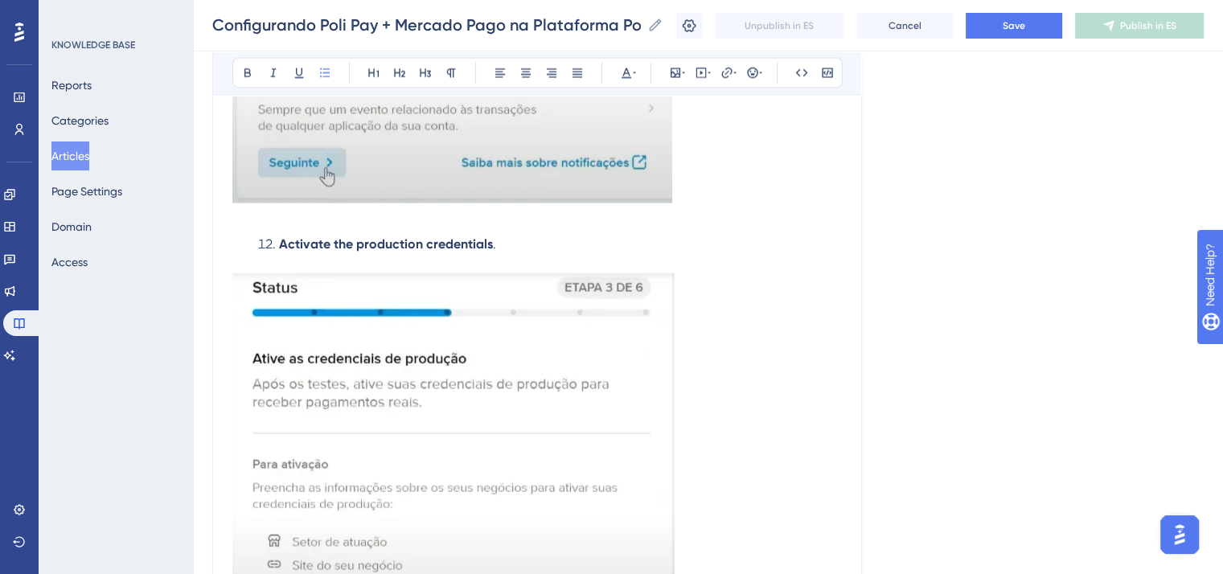
scroll to position [3217, 0]
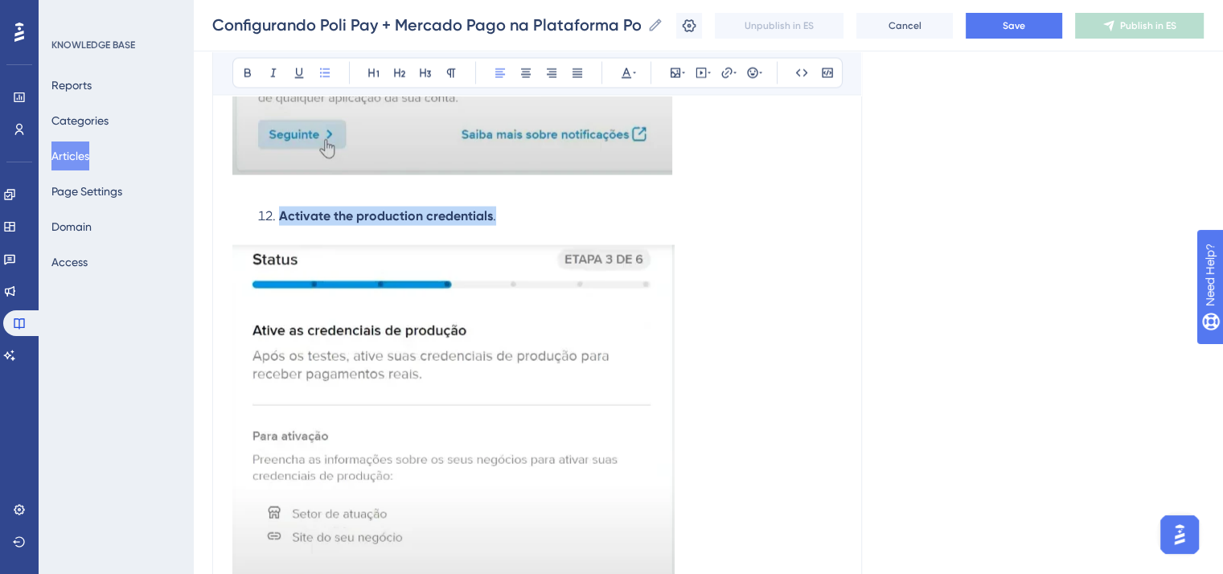
drag, startPoint x: 508, startPoint y: 226, endPoint x: 240, endPoint y: 224, distance: 267.9
click at [240, 224] on ol "Activate the production credentials ." at bounding box center [537, 226] width 610 height 39
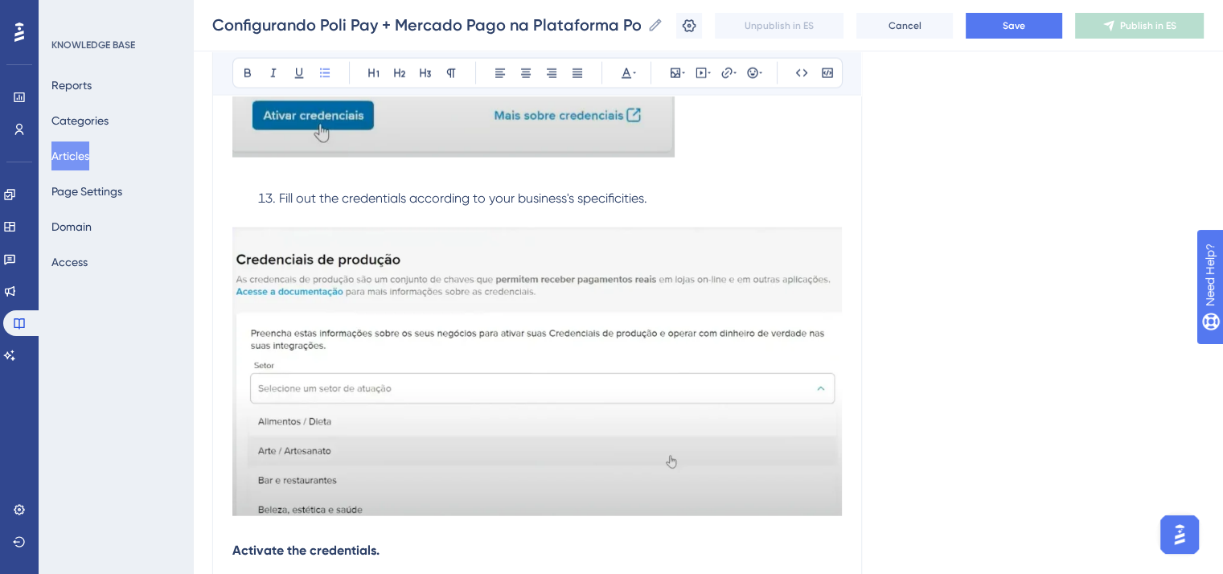
scroll to position [3780, 0]
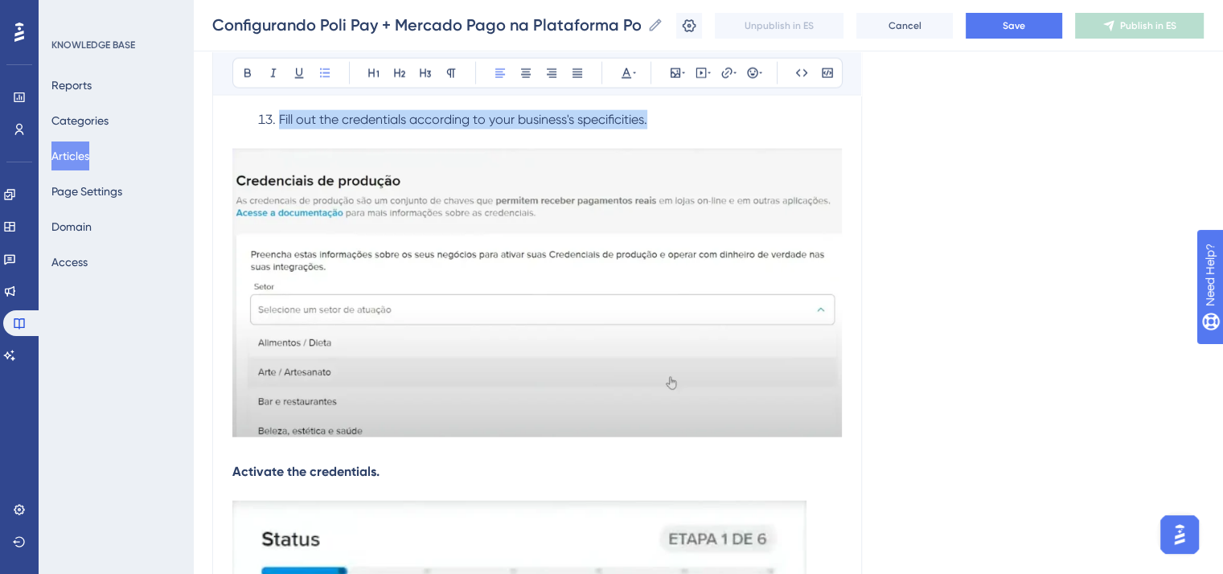
drag, startPoint x: 669, startPoint y: 126, endPoint x: 271, endPoint y: 130, distance: 398.2
click at [271, 129] on li "Fill out the credentials according to your business's specificities." at bounding box center [547, 119] width 590 height 19
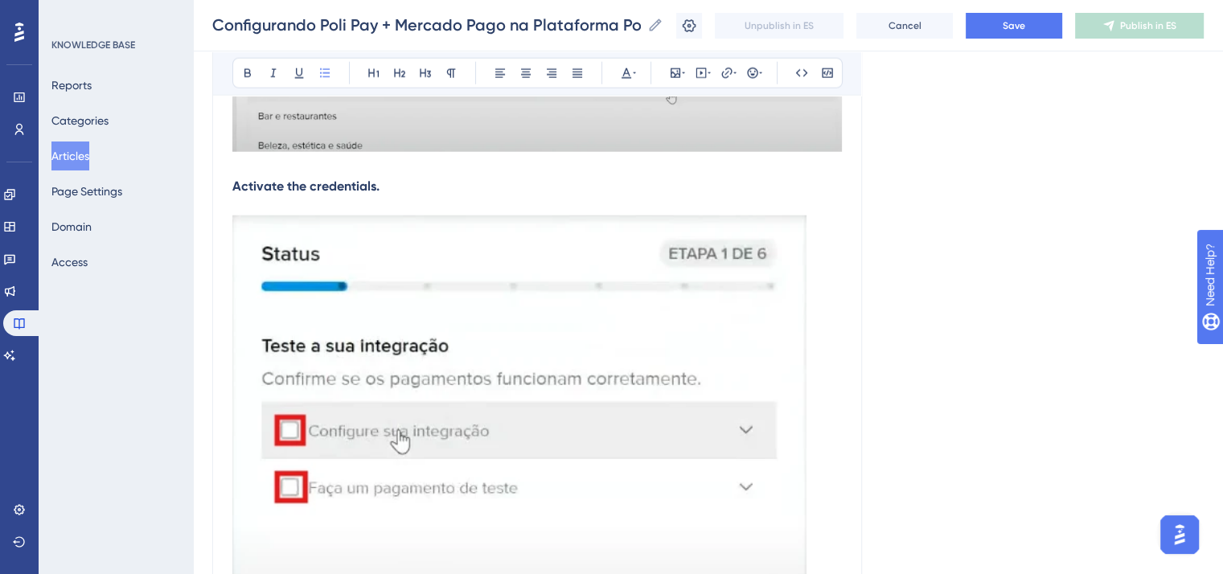
scroll to position [4102, 0]
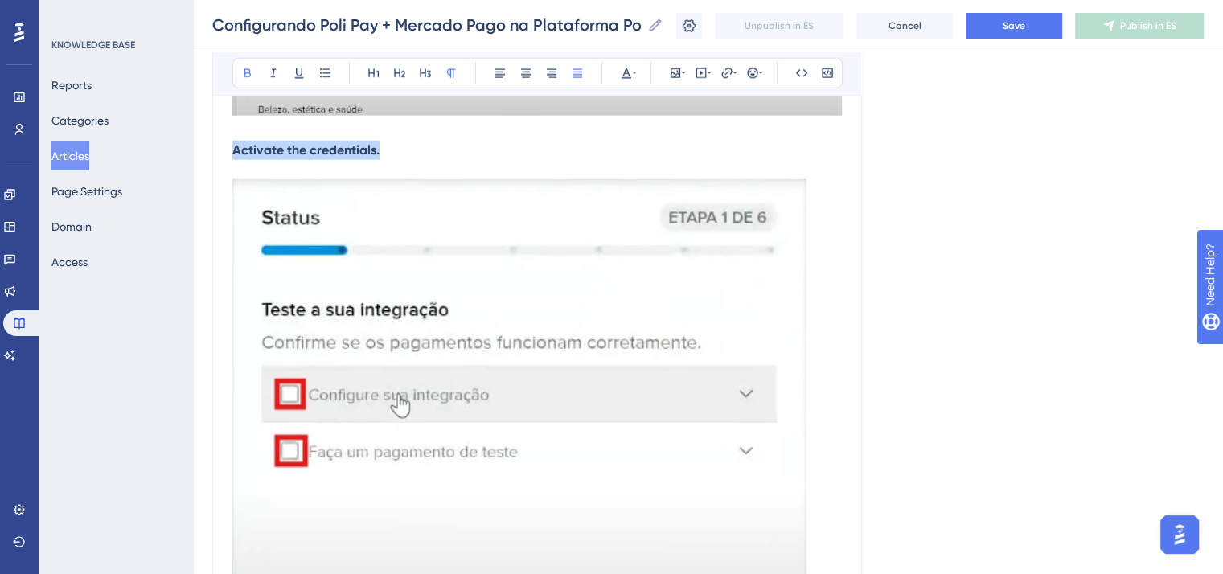
drag, startPoint x: 413, startPoint y: 165, endPoint x: 206, endPoint y: 166, distance: 206.7
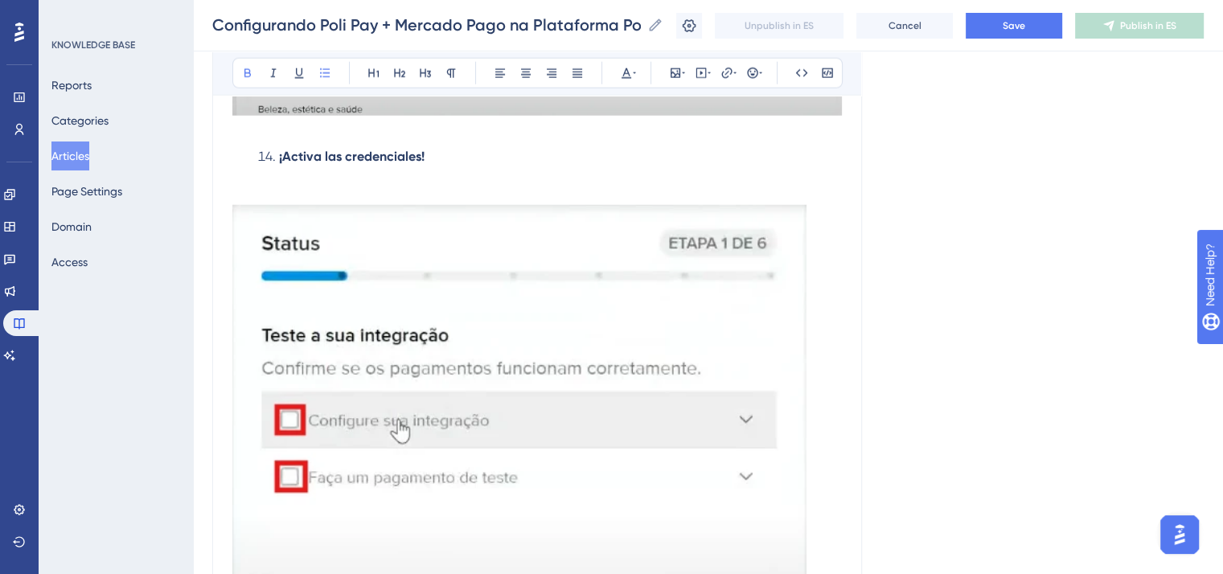
click at [283, 164] on strong "¡Activa las credenciales!" at bounding box center [352, 156] width 146 height 15
click at [450, 162] on li "Activa las credenciales!" at bounding box center [547, 156] width 590 height 19
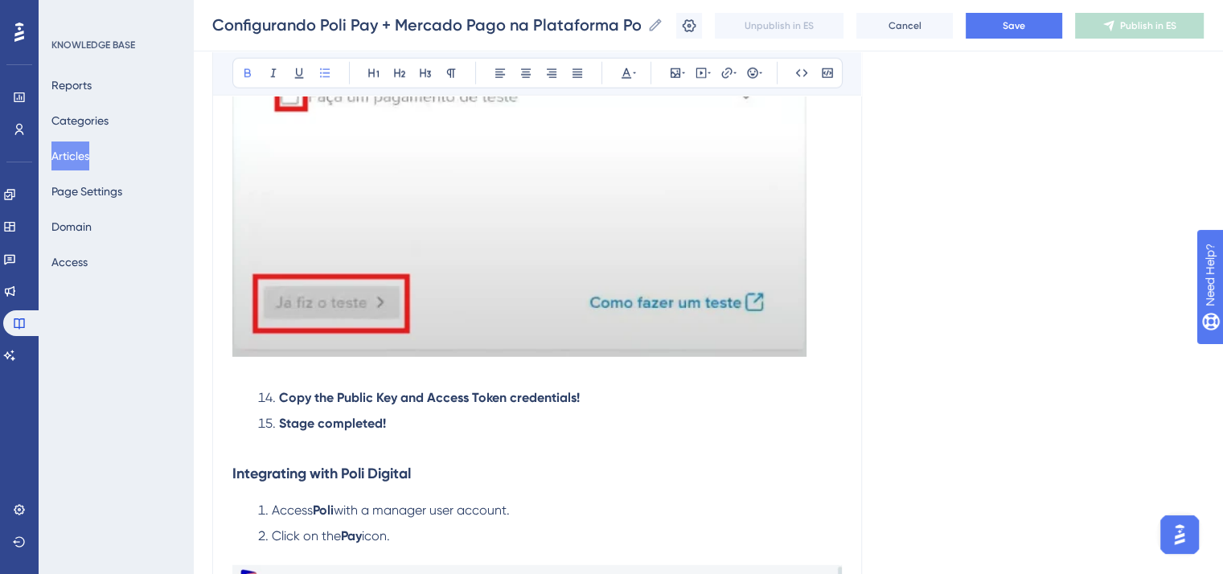
scroll to position [4585, 0]
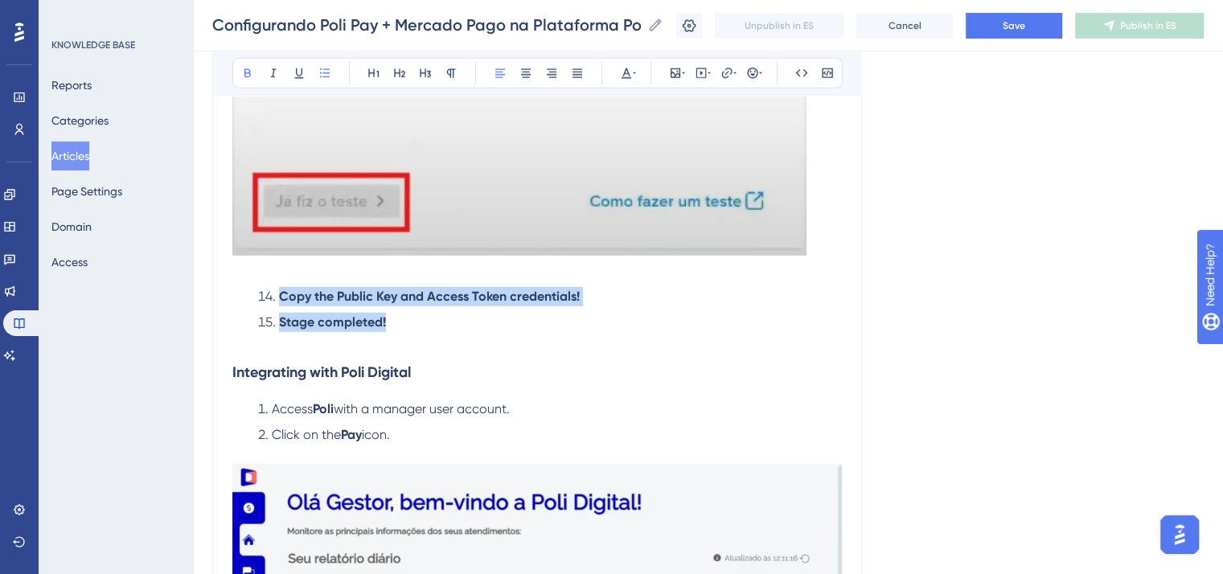
drag, startPoint x: 401, startPoint y: 337, endPoint x: 244, endPoint y: 306, distance: 159.8
click at [244, 306] on ol "Copy the Public Key and Access Token credentials! Stage completed!" at bounding box center [537, 309] width 610 height 45
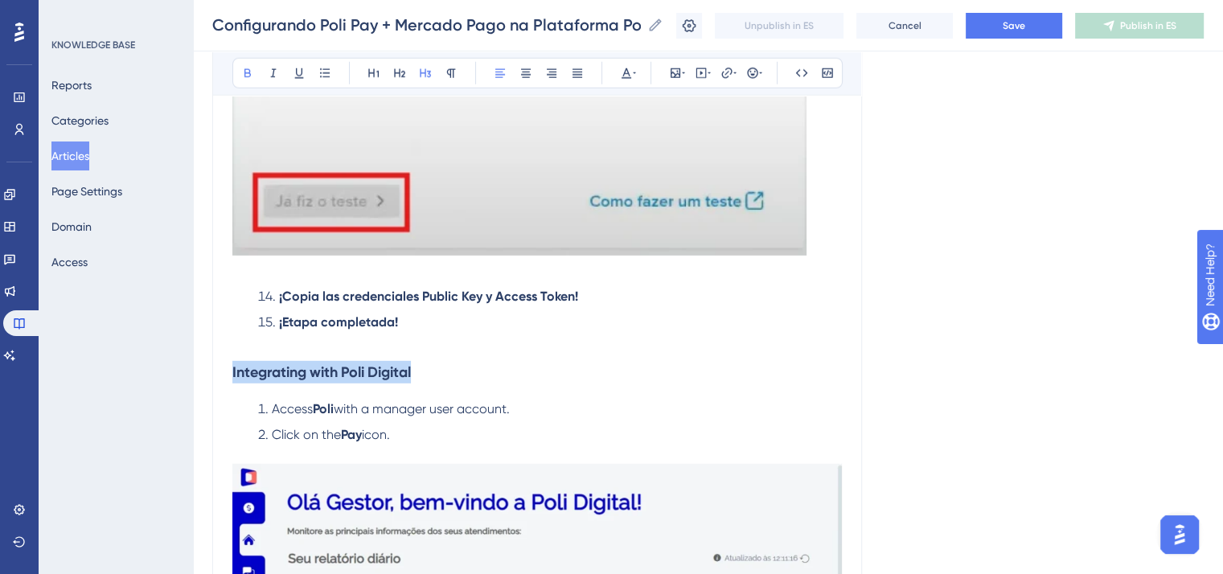
drag, startPoint x: 434, startPoint y: 388, endPoint x: 199, endPoint y: 390, distance: 234.1
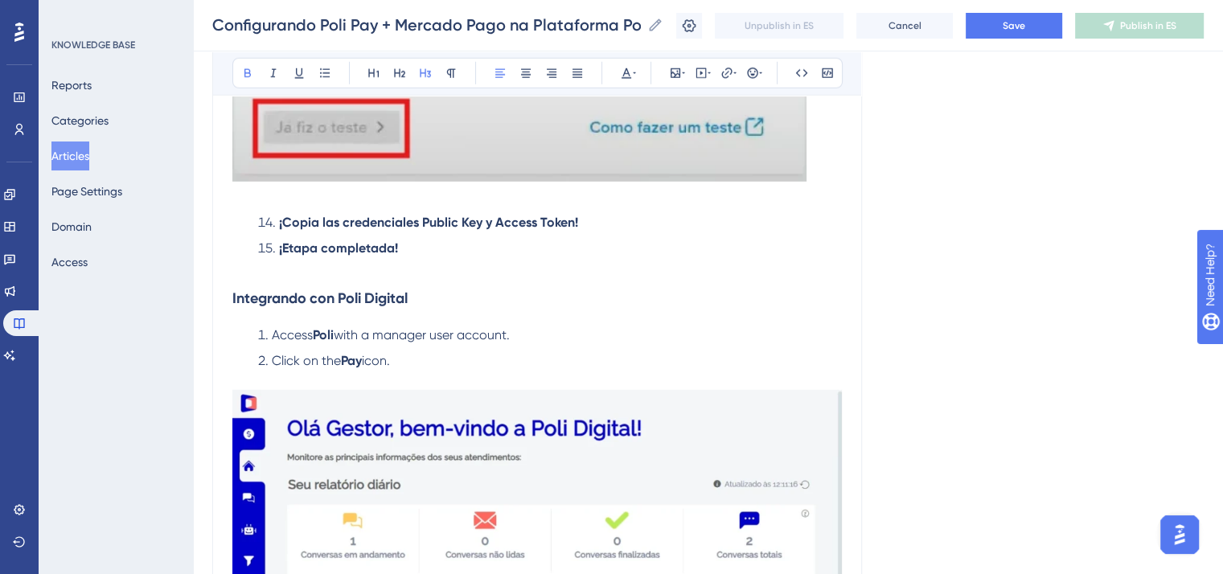
scroll to position [4826, 0]
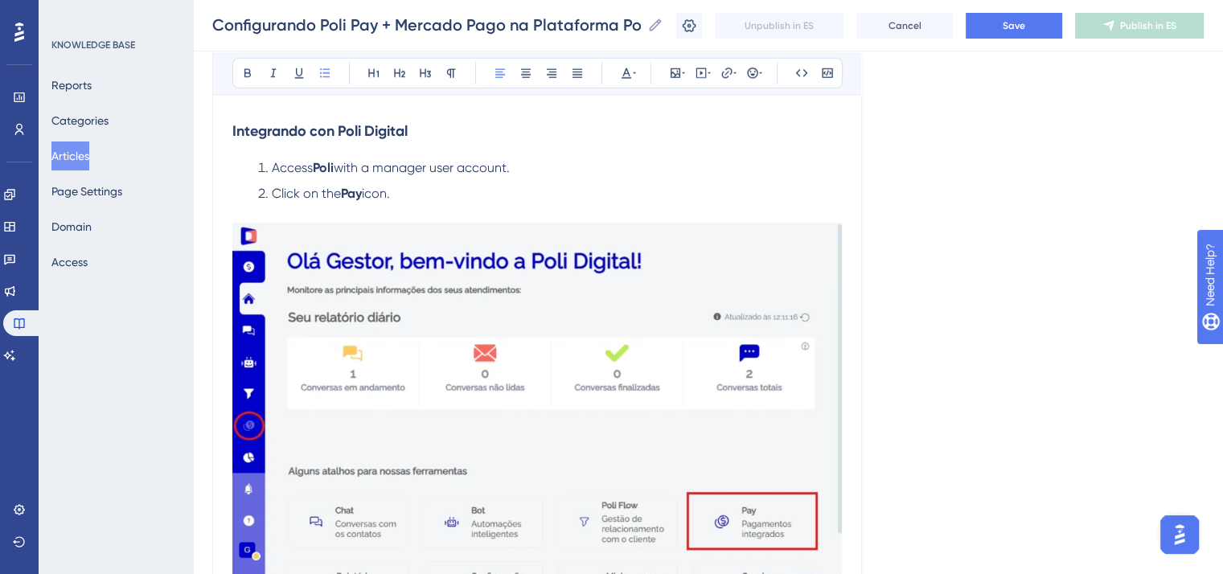
drag, startPoint x: 419, startPoint y: 213, endPoint x: 204, endPoint y: 183, distance: 216.9
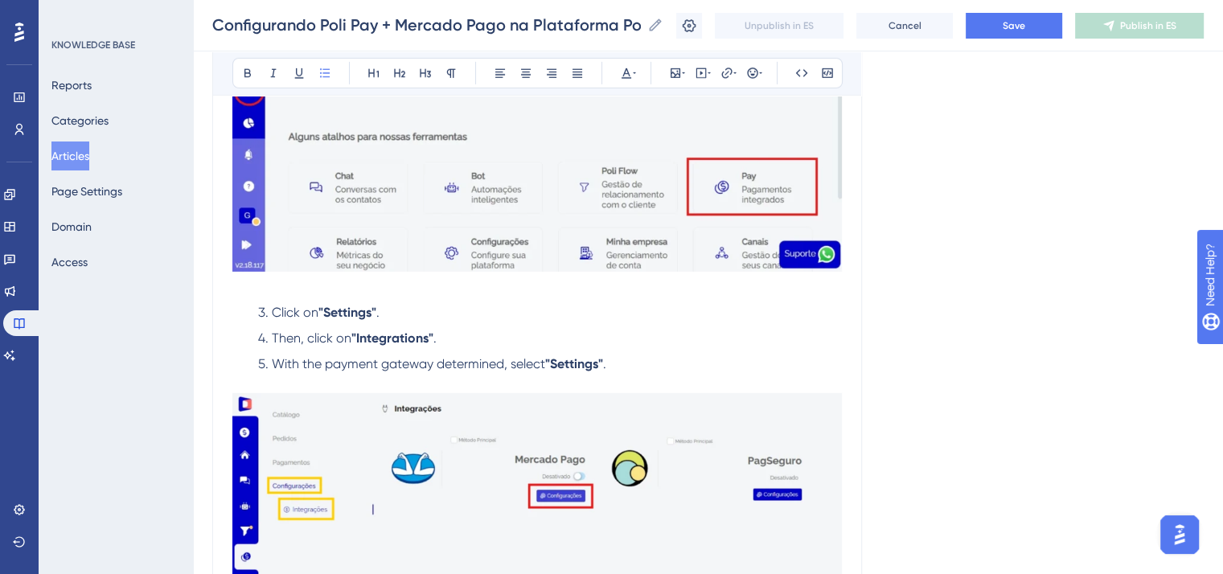
scroll to position [5309, 0]
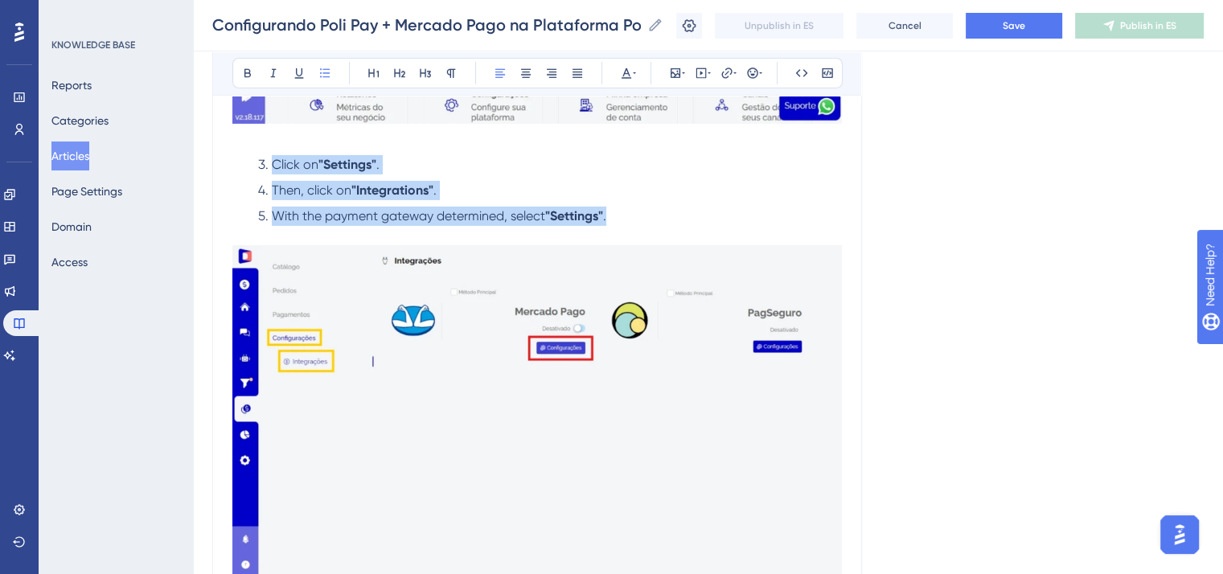
drag, startPoint x: 626, startPoint y: 227, endPoint x: 251, endPoint y: 185, distance: 377.2
click at [251, 185] on ol "Click on "Settings" . Then, click on "Integrations" . With the payment gateway …" at bounding box center [537, 200] width 610 height 90
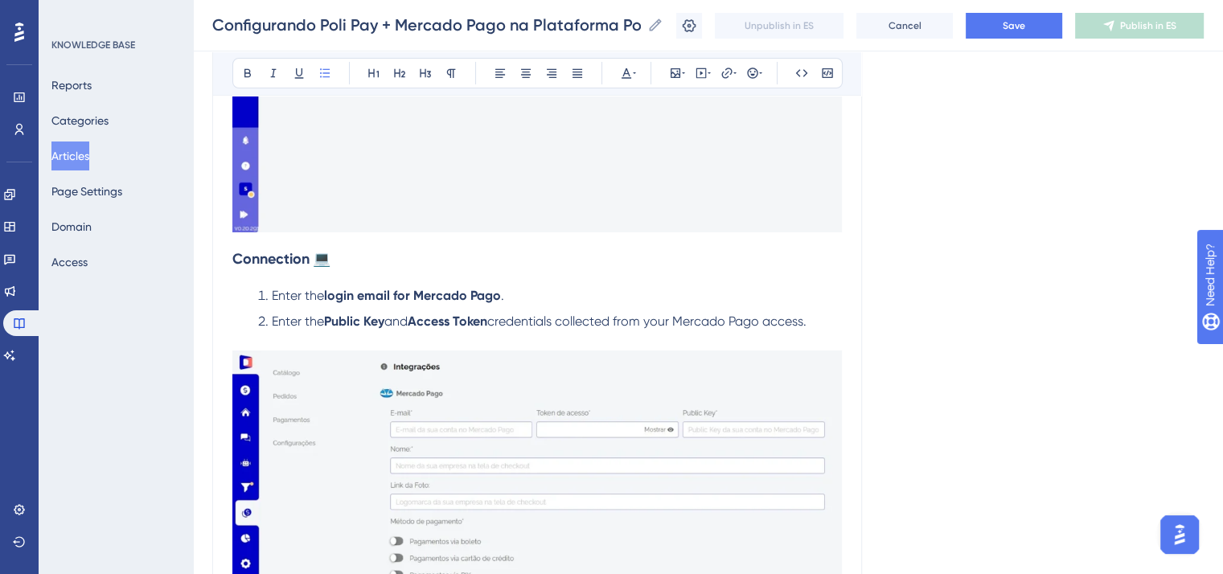
scroll to position [5711, 0]
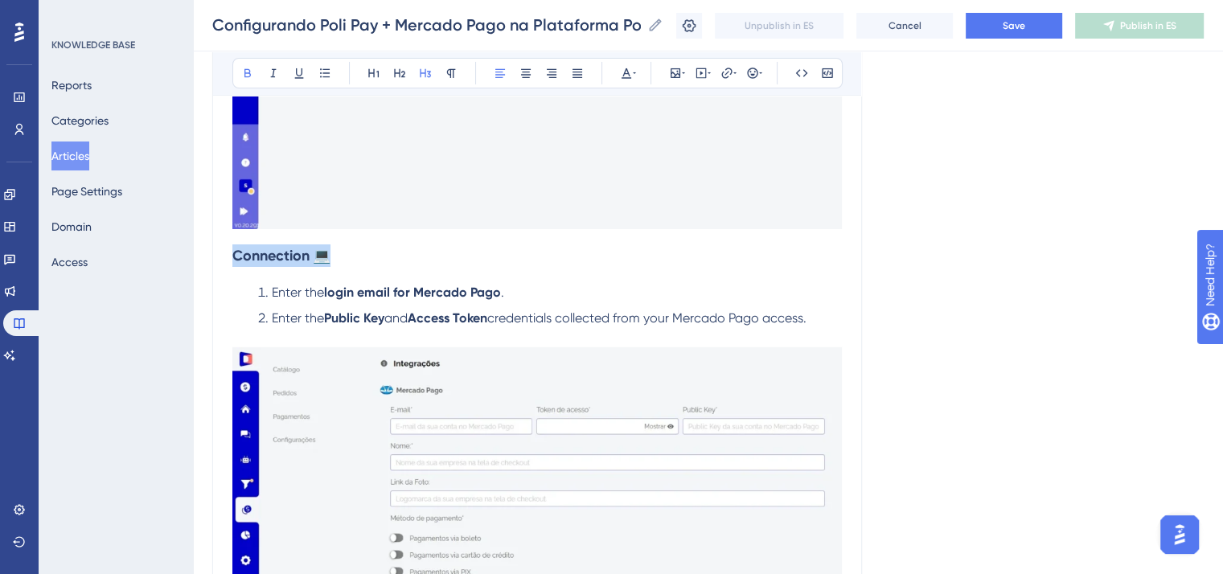
drag, startPoint x: 347, startPoint y: 279, endPoint x: 181, endPoint y: 265, distance: 167.1
drag, startPoint x: 828, startPoint y: 332, endPoint x: 174, endPoint y: 313, distance: 654.2
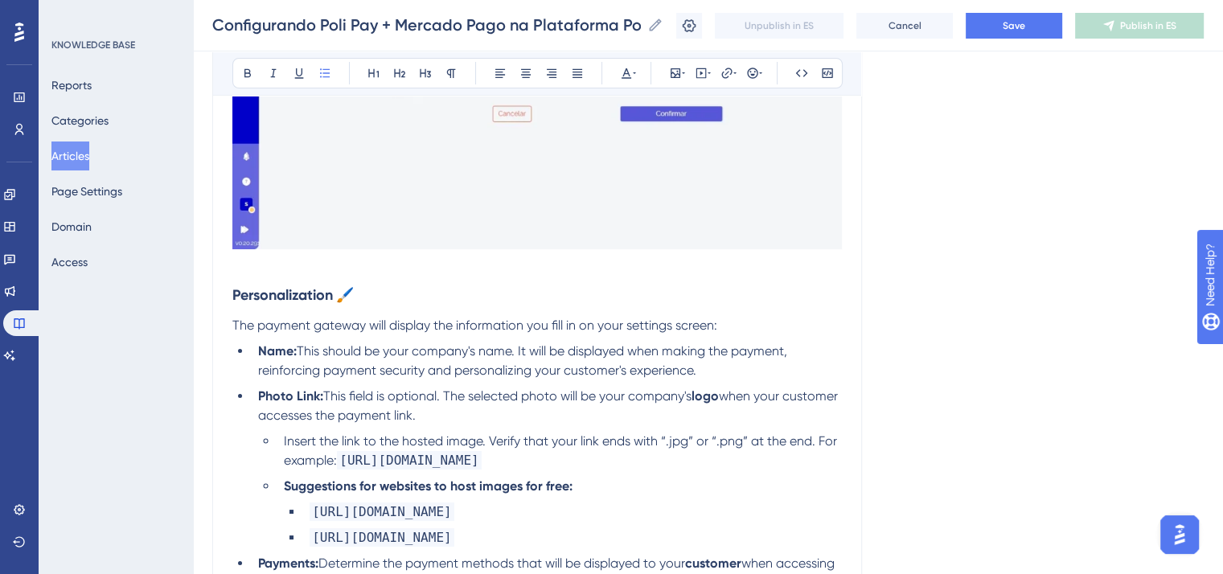
scroll to position [6193, 0]
drag, startPoint x: 359, startPoint y: 319, endPoint x: 227, endPoint y: 299, distance: 133.3
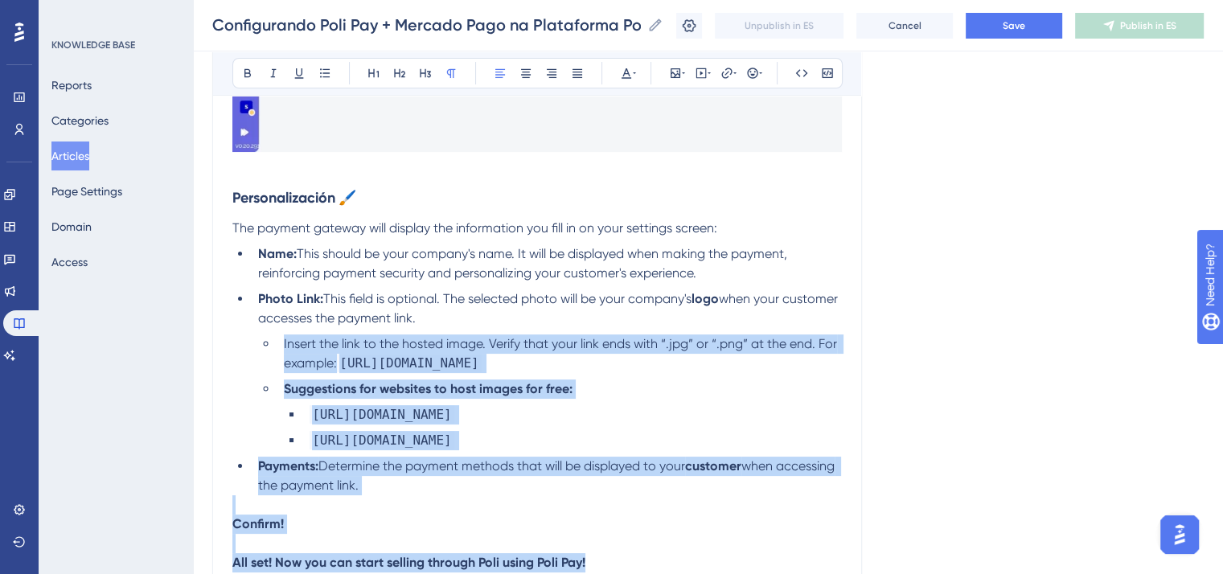
scroll to position [6274, 0]
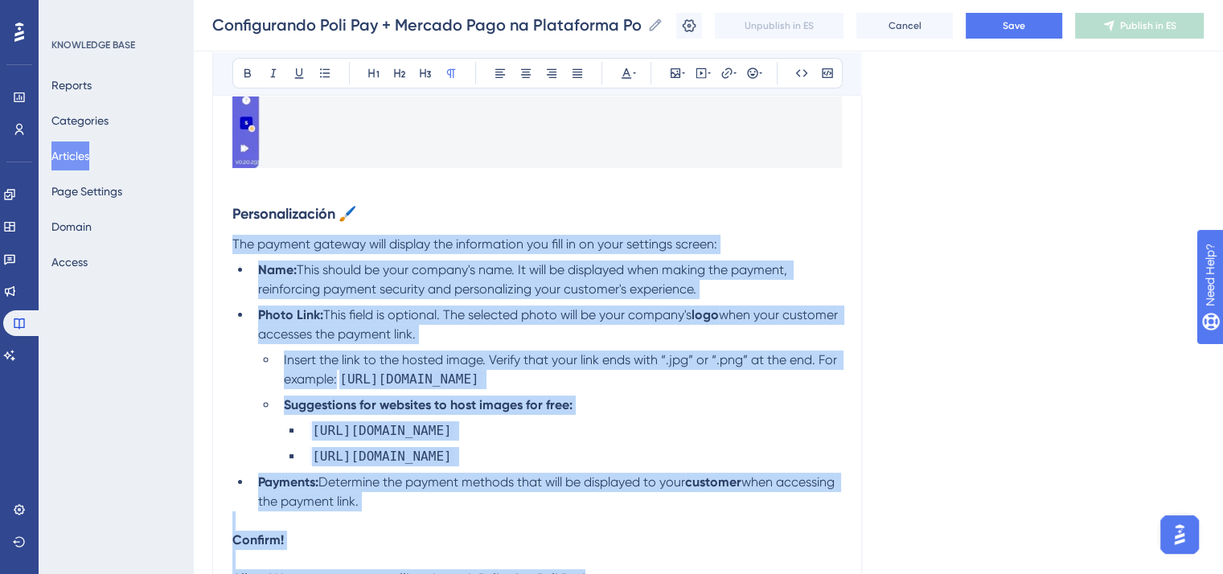
drag, startPoint x: 621, startPoint y: 444, endPoint x: 199, endPoint y: 271, distance: 455.6
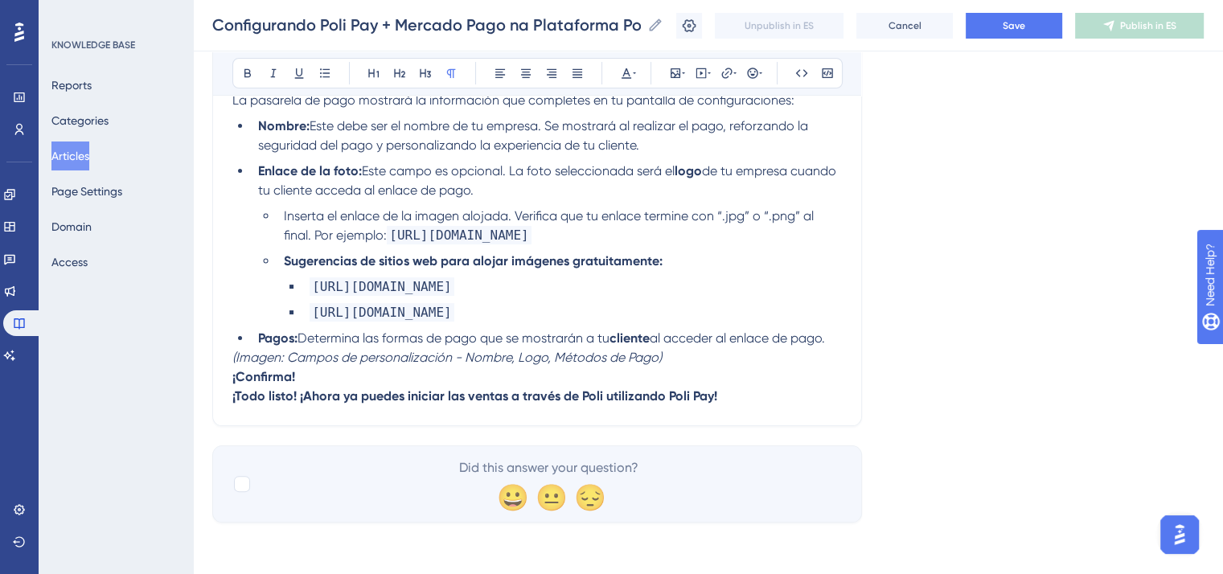
scroll to position [6438, 0]
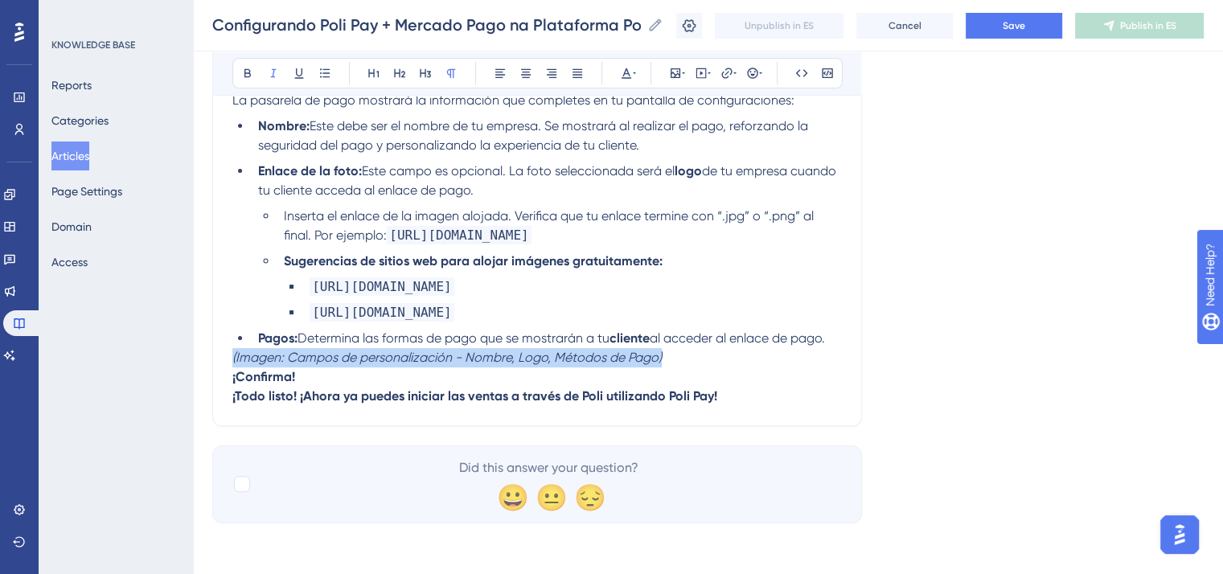
drag, startPoint x: 702, startPoint y: 382, endPoint x: 136, endPoint y: 377, distance: 566.3
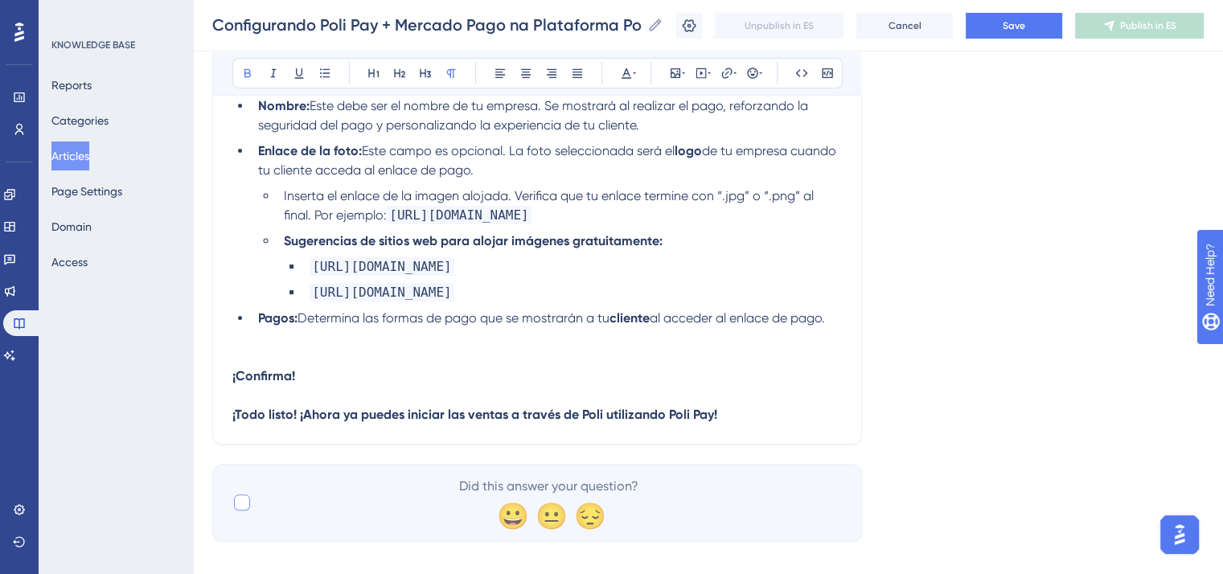
click at [236, 512] on div at bounding box center [241, 502] width 19 height 19
checkbox input "true"
click at [1052, 29] on button "Save" at bounding box center [1014, 26] width 97 height 26
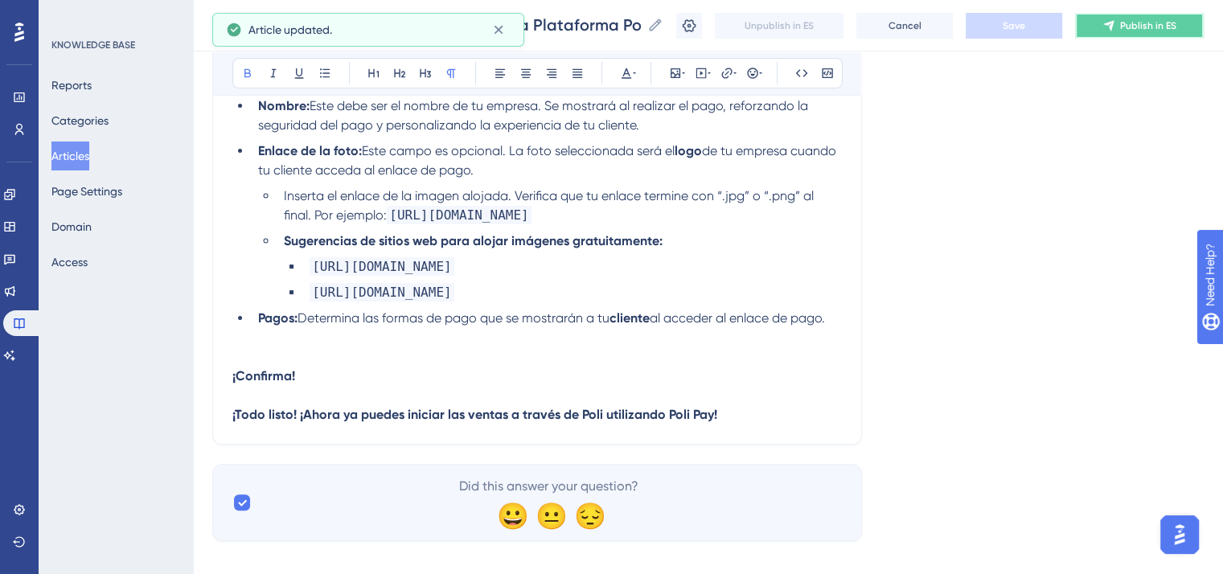
click at [1177, 19] on span "Publish in ES" at bounding box center [1148, 25] width 56 height 13
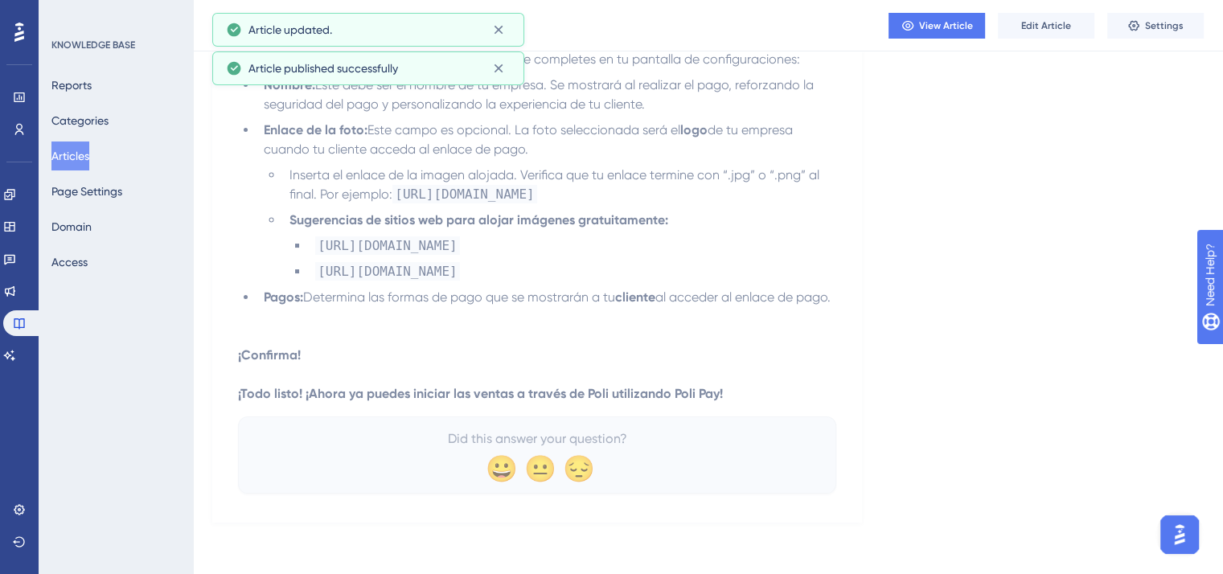
click at [80, 157] on button "Articles" at bounding box center [70, 156] width 38 height 29
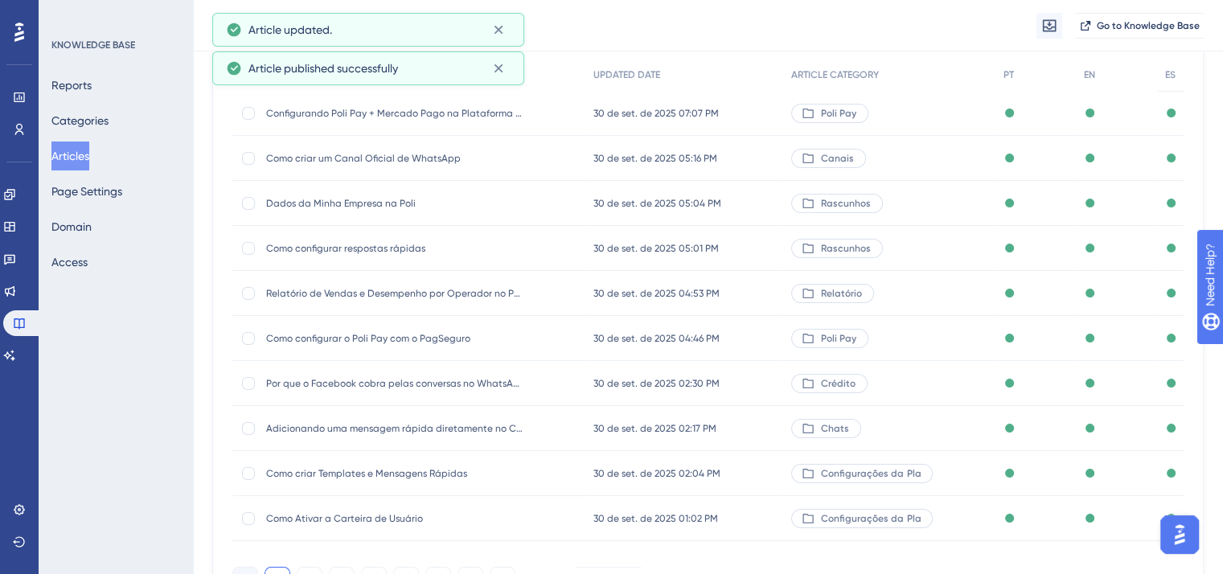
scroll to position [237, 0]
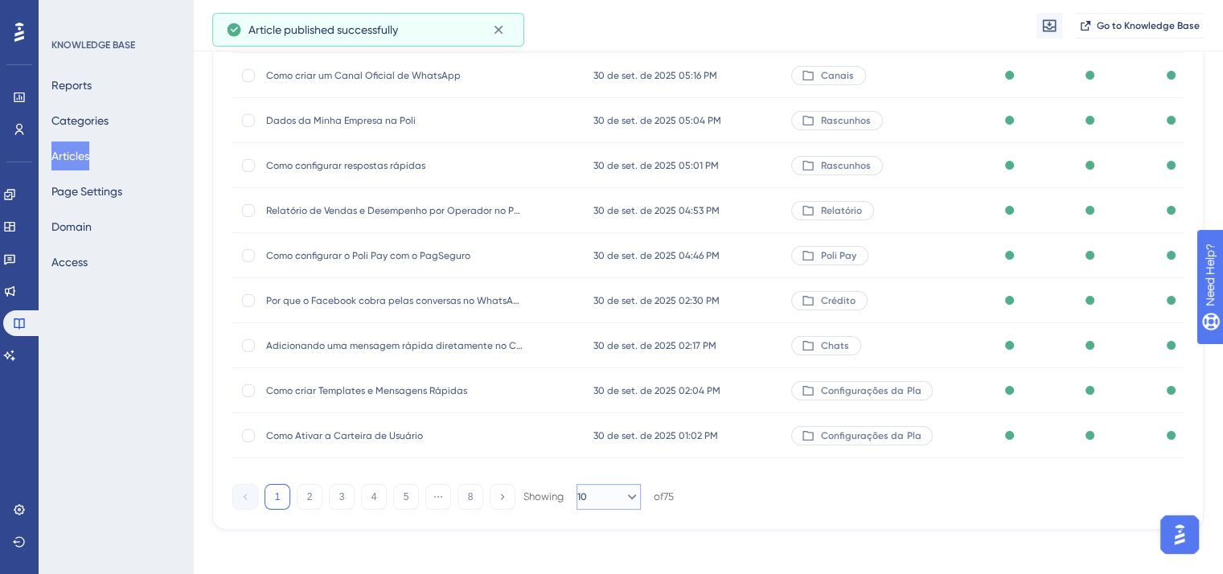
click at [598, 492] on button "10" at bounding box center [609, 497] width 64 height 26
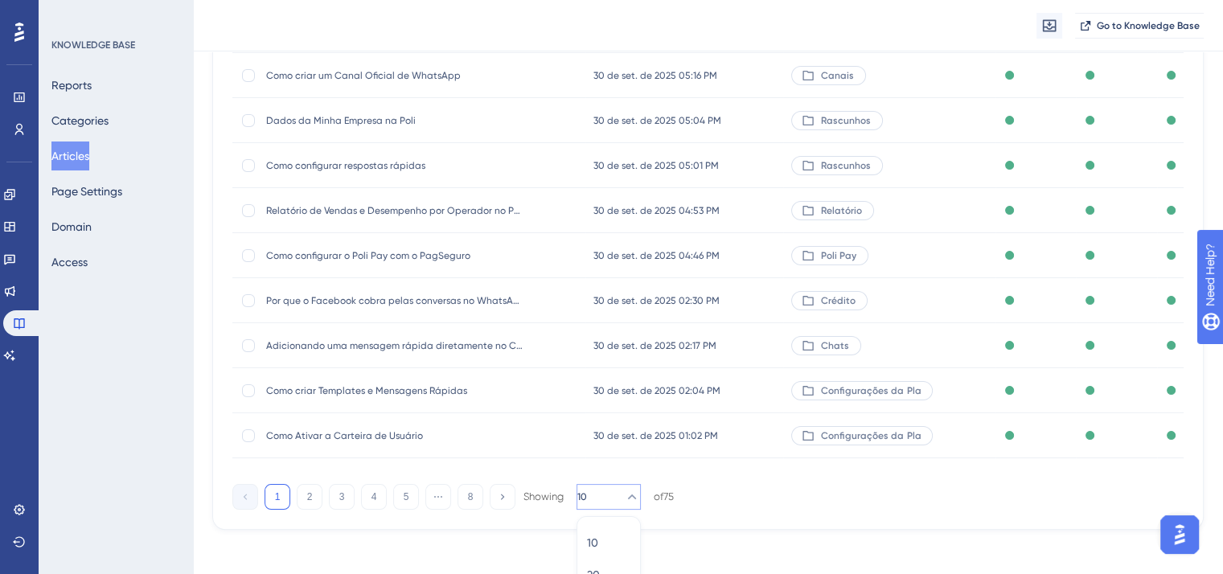
scroll to position [328, 0]
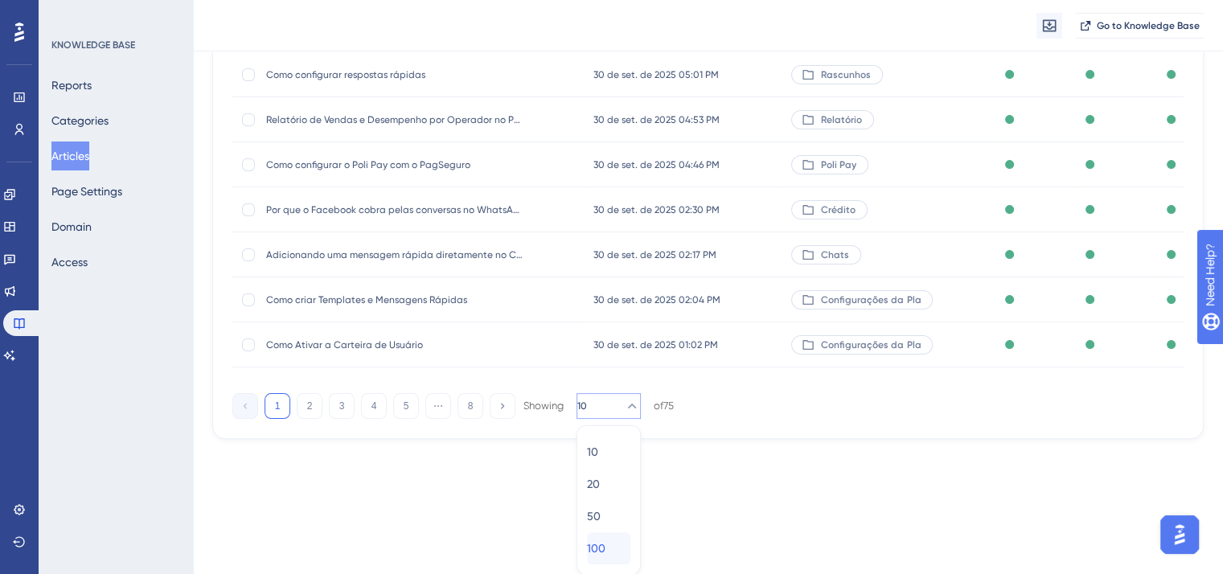
click at [613, 549] on div "100 100" at bounding box center [608, 548] width 43 height 32
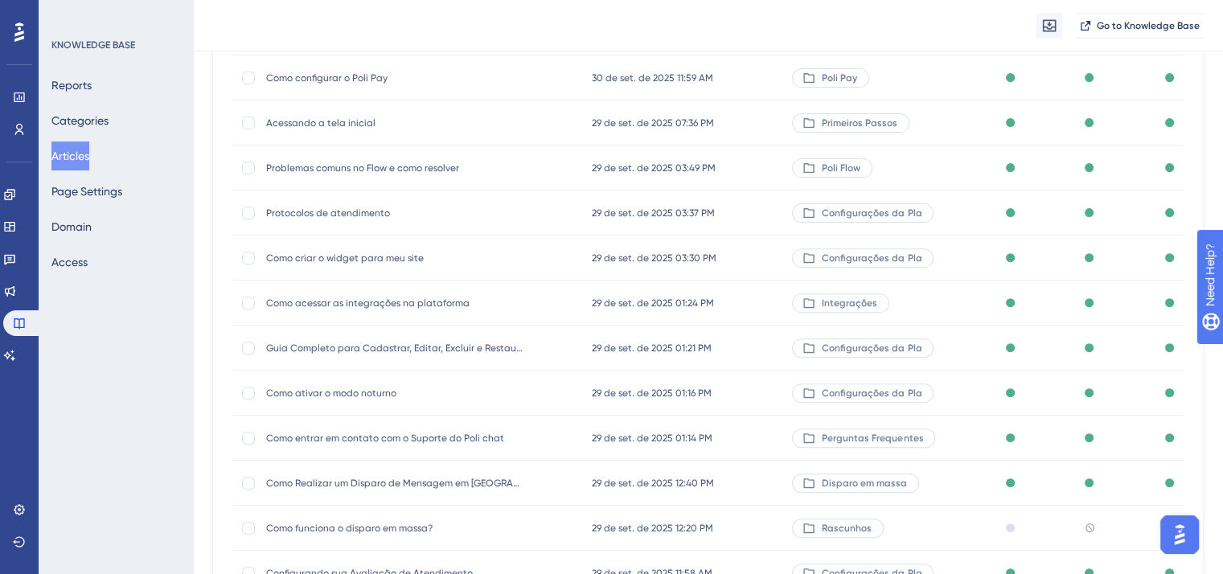
scroll to position [891, 0]
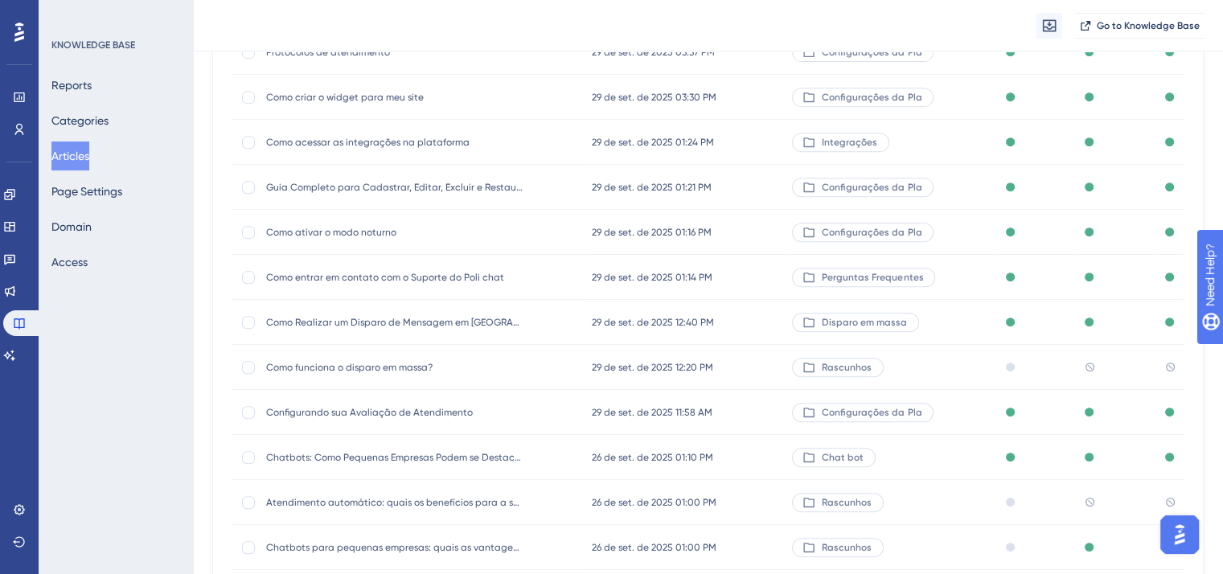
click at [376, 369] on span "Como funciona o disparo em massa?" at bounding box center [394, 367] width 257 height 13
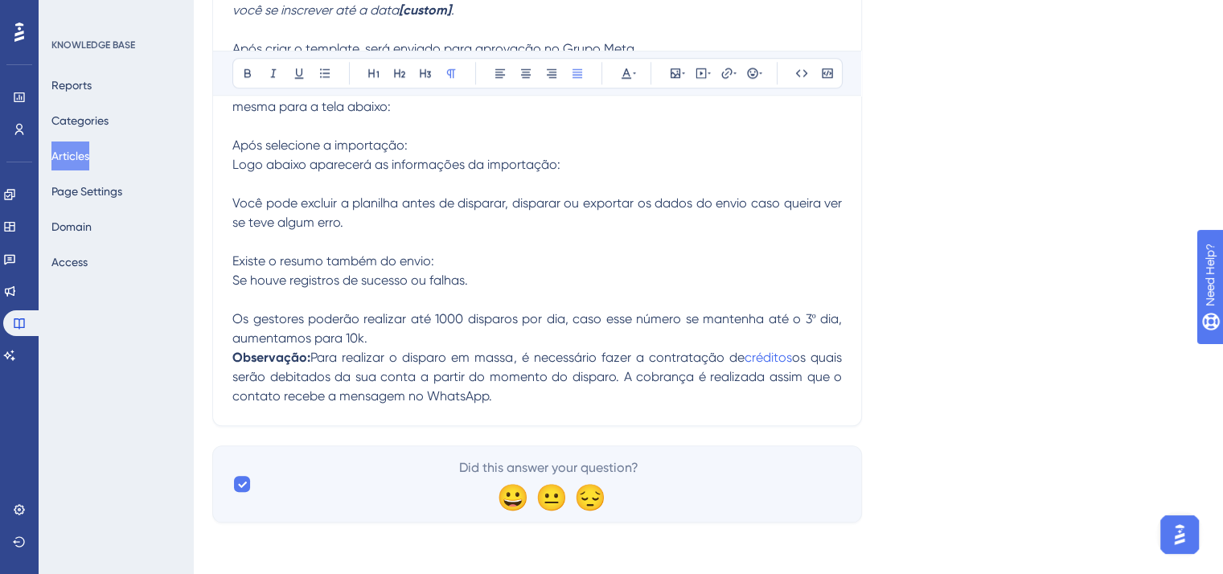
scroll to position [1654, 0]
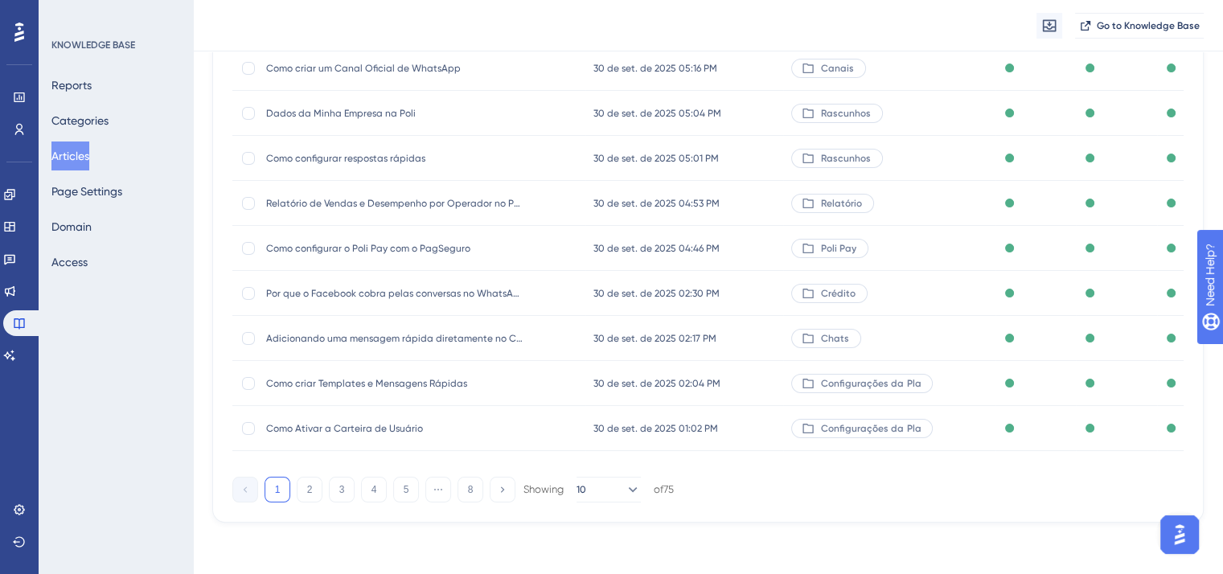
scroll to position [237, 0]
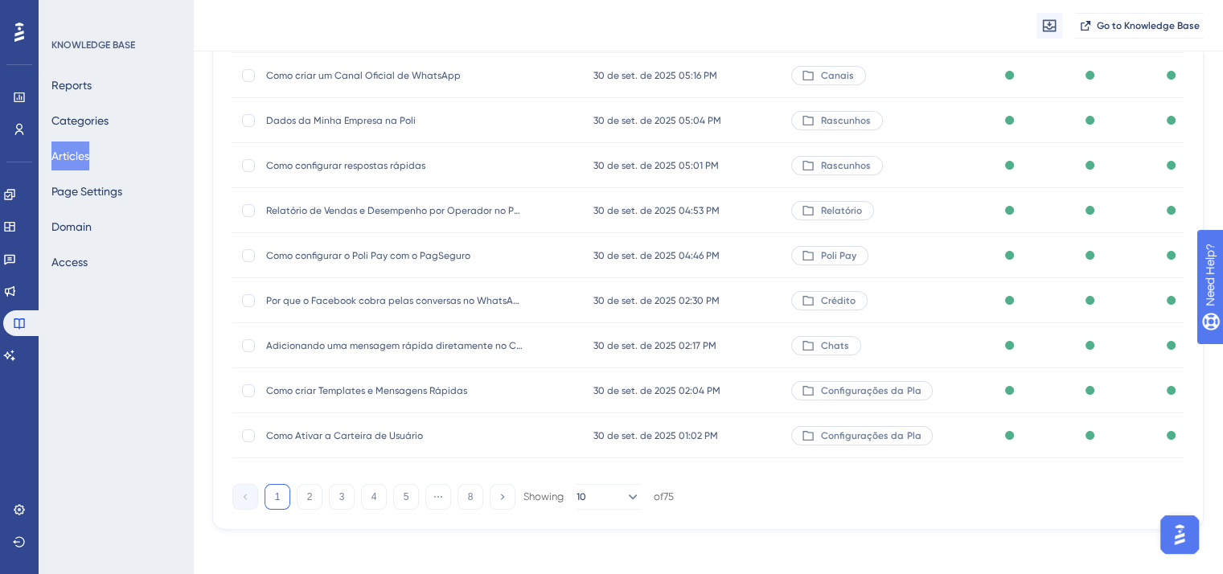
click at [673, 493] on div "of 75" at bounding box center [664, 497] width 20 height 14
click at [624, 493] on icon at bounding box center [632, 497] width 16 height 16
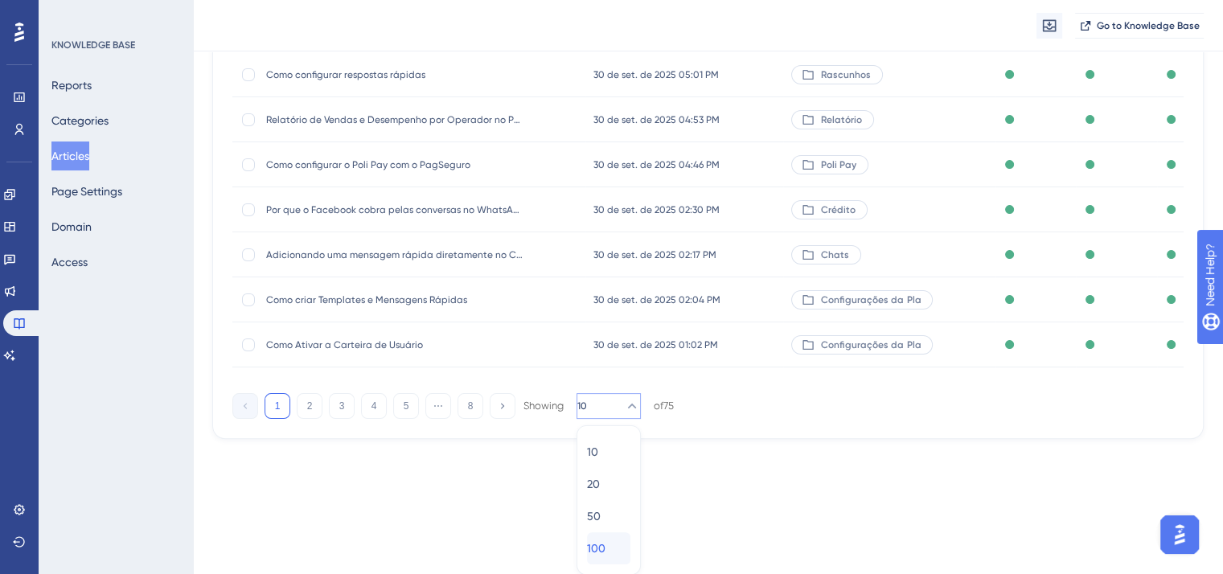
click at [606, 544] on span "100" at bounding box center [596, 548] width 18 height 19
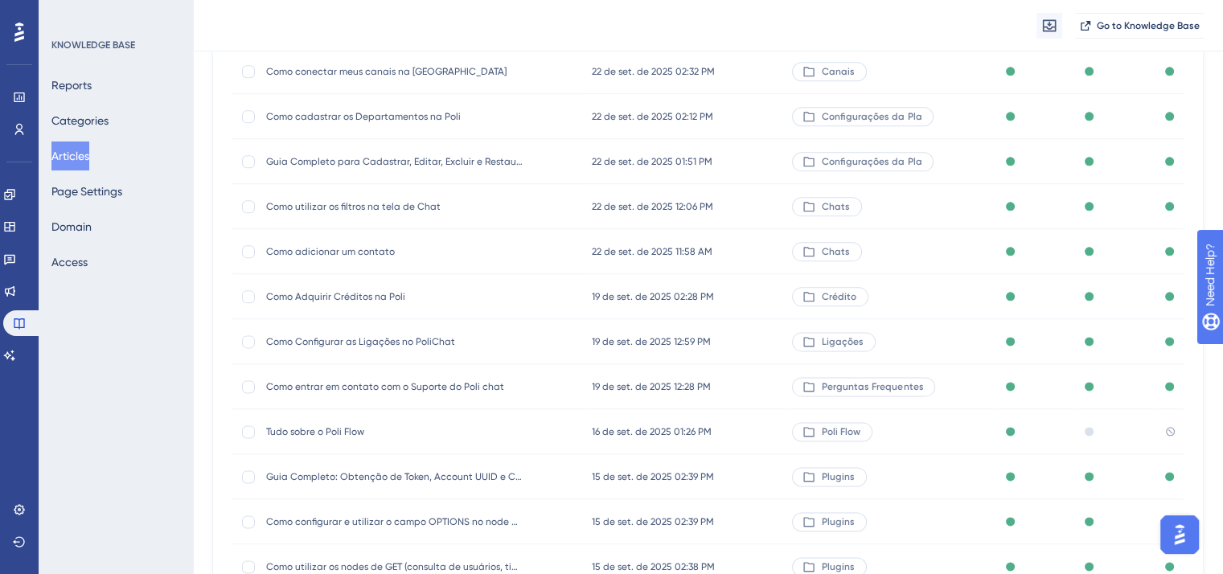
scroll to position [2259, 0]
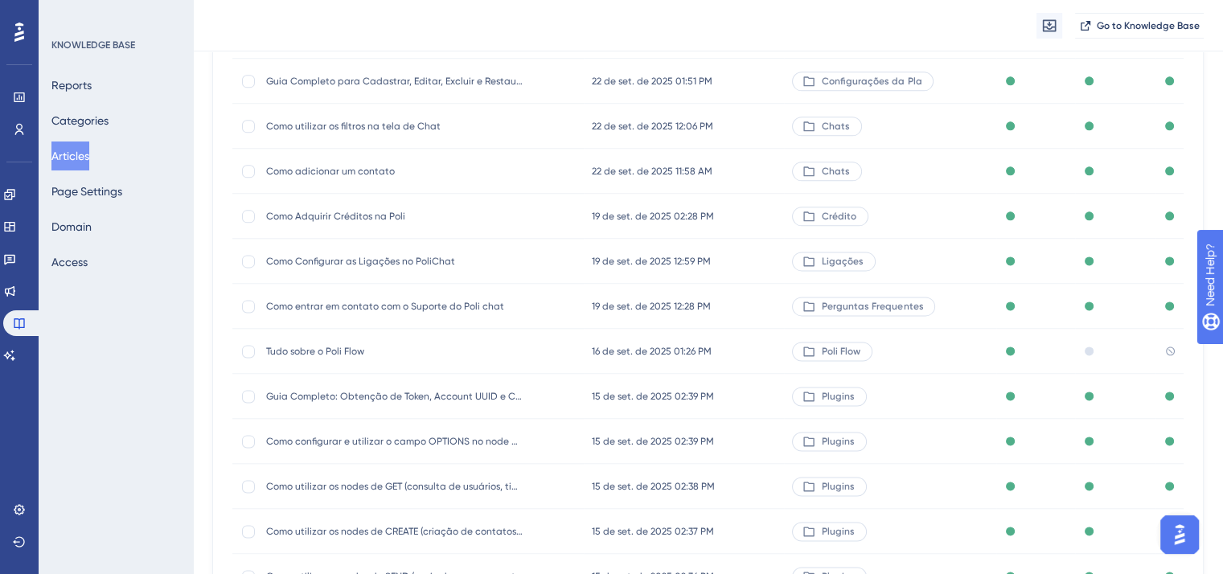
click at [335, 350] on span "Tudo sobre o Poli Flow" at bounding box center [394, 351] width 257 height 13
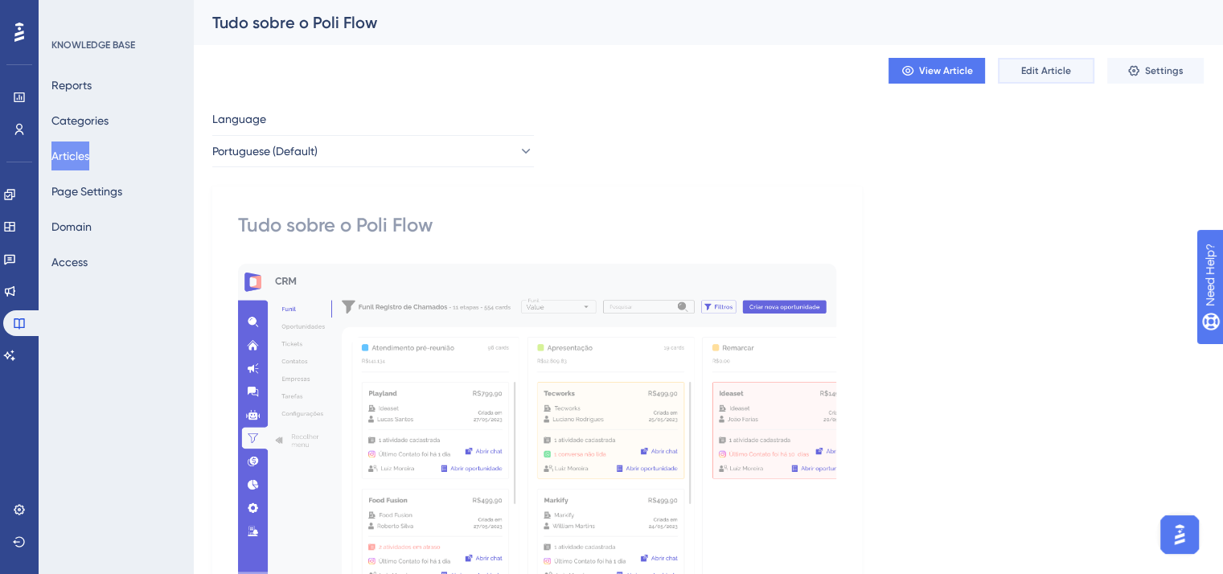
click at [1038, 67] on span "Edit Article" at bounding box center [1047, 70] width 50 height 13
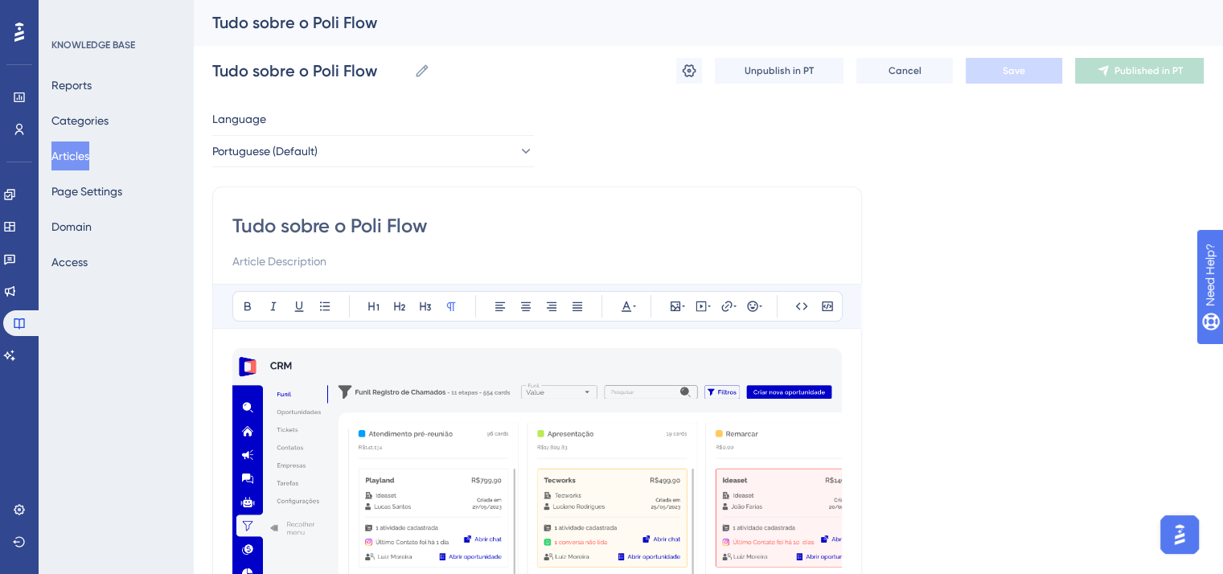
scroll to position [11422, 0]
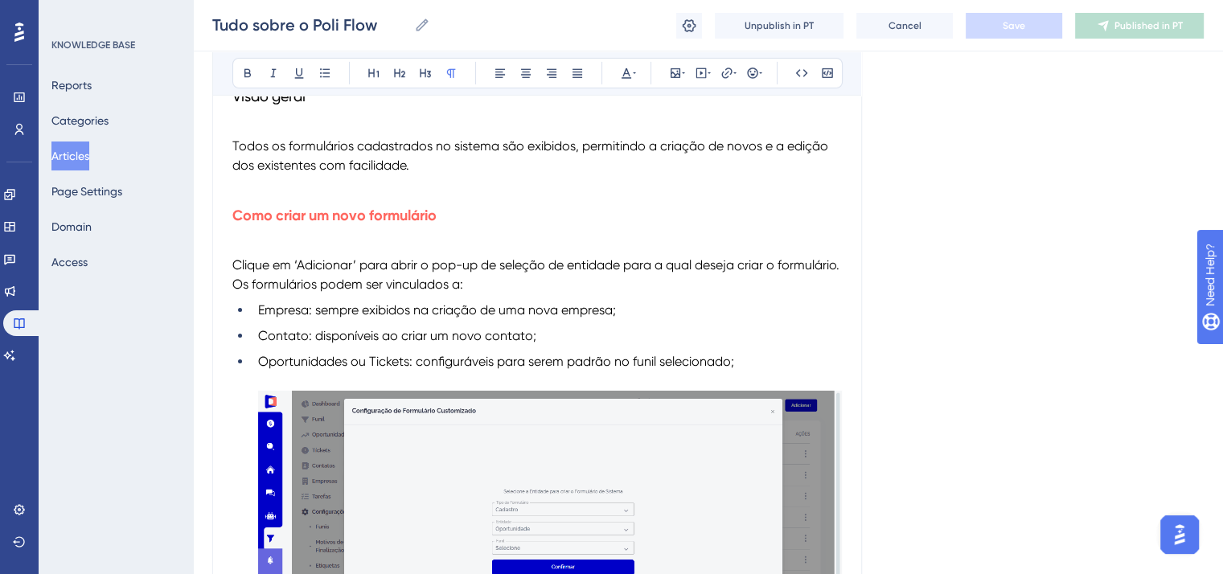
click at [454, 294] on p "Os formulários podem ser vinculados a:" at bounding box center [537, 284] width 610 height 19
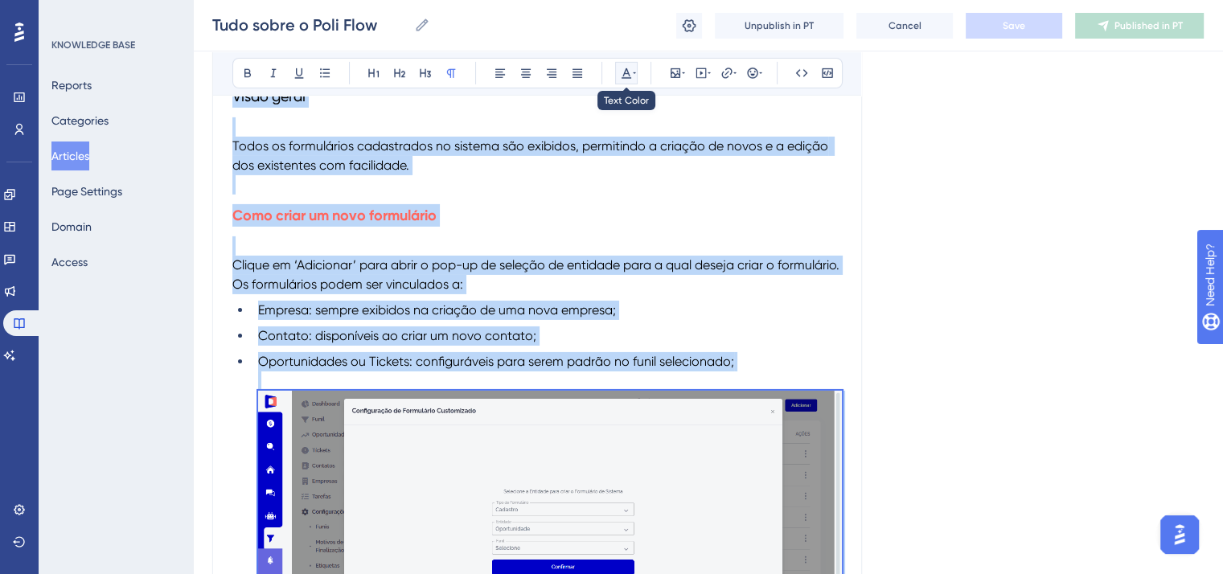
click at [634, 75] on icon at bounding box center [634, 73] width 3 height 13
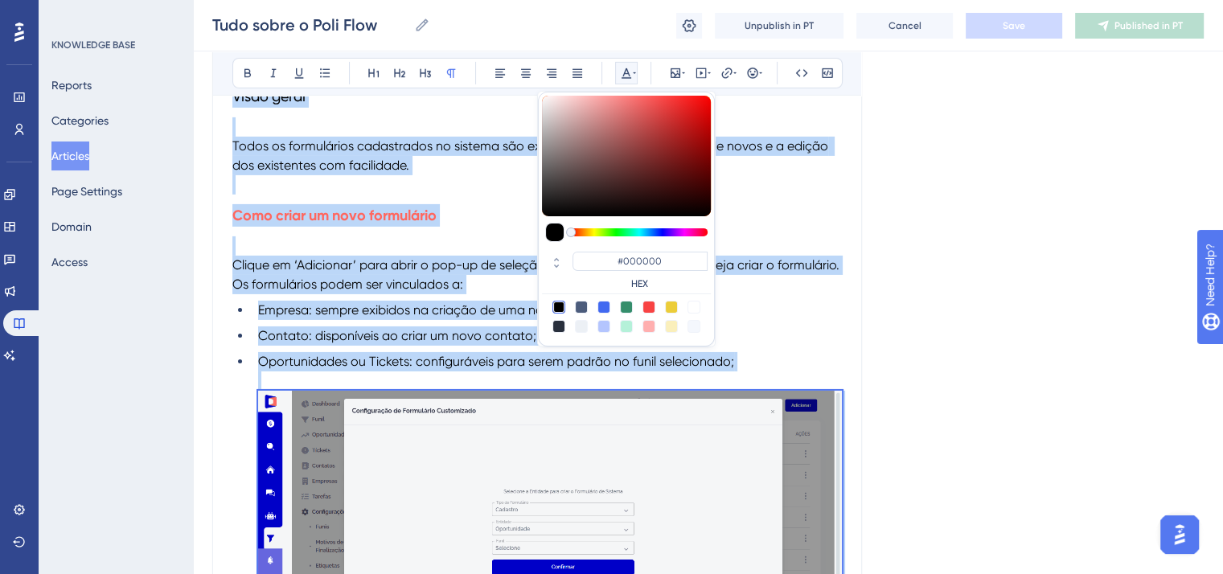
click at [565, 327] on div at bounding box center [626, 317] width 169 height 32
click at [557, 327] on div at bounding box center [559, 326] width 13 height 13
type input "#29303D"
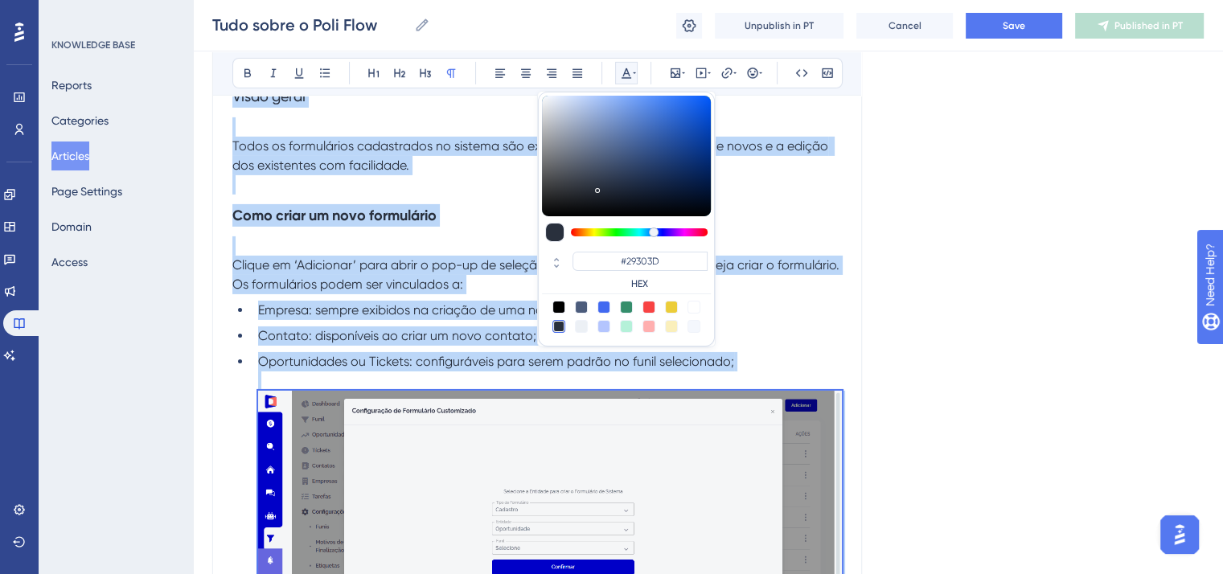
click at [399, 320] on li "Empresa: sempre exibidos na criação de uma nova empresa;" at bounding box center [547, 310] width 590 height 19
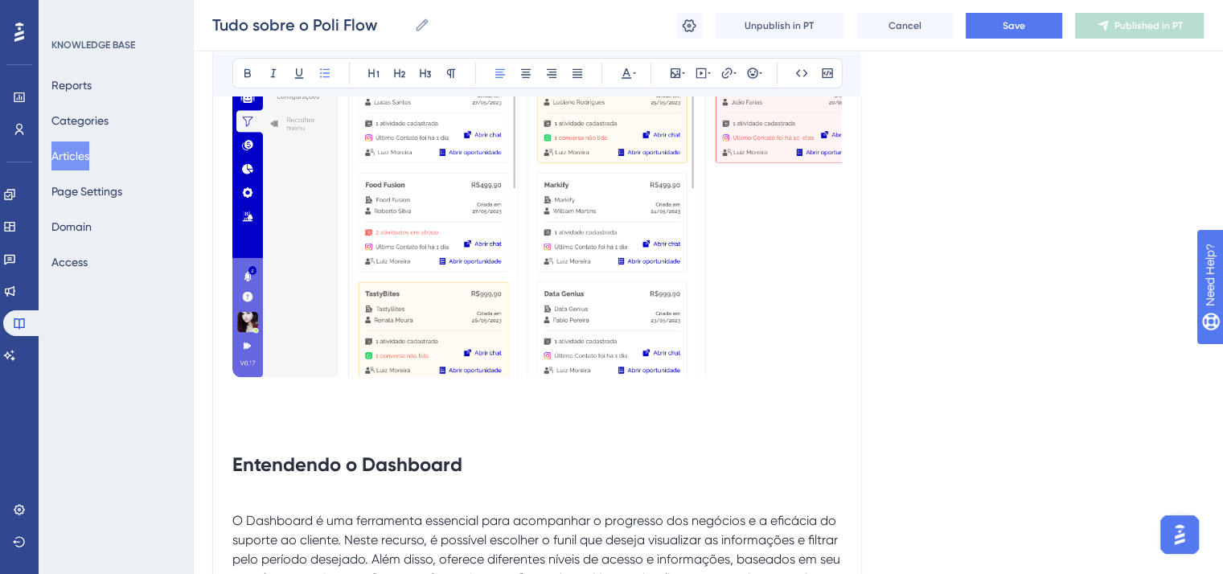
scroll to position [402, 0]
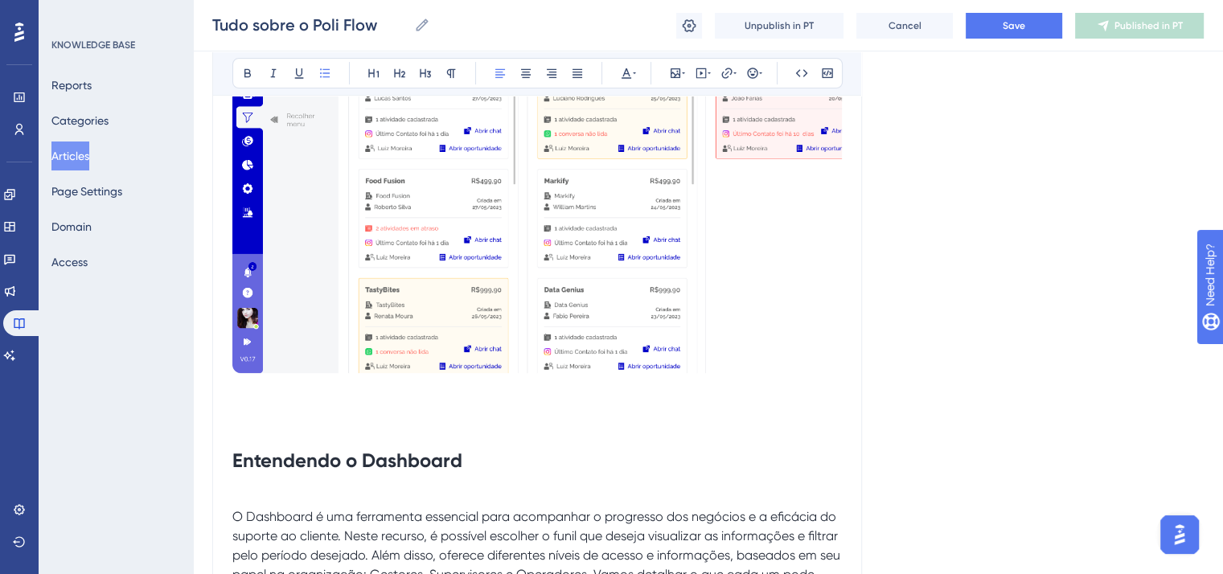
click at [409, 434] on h1 "Entendendo o Dashboard" at bounding box center [537, 461] width 610 height 55
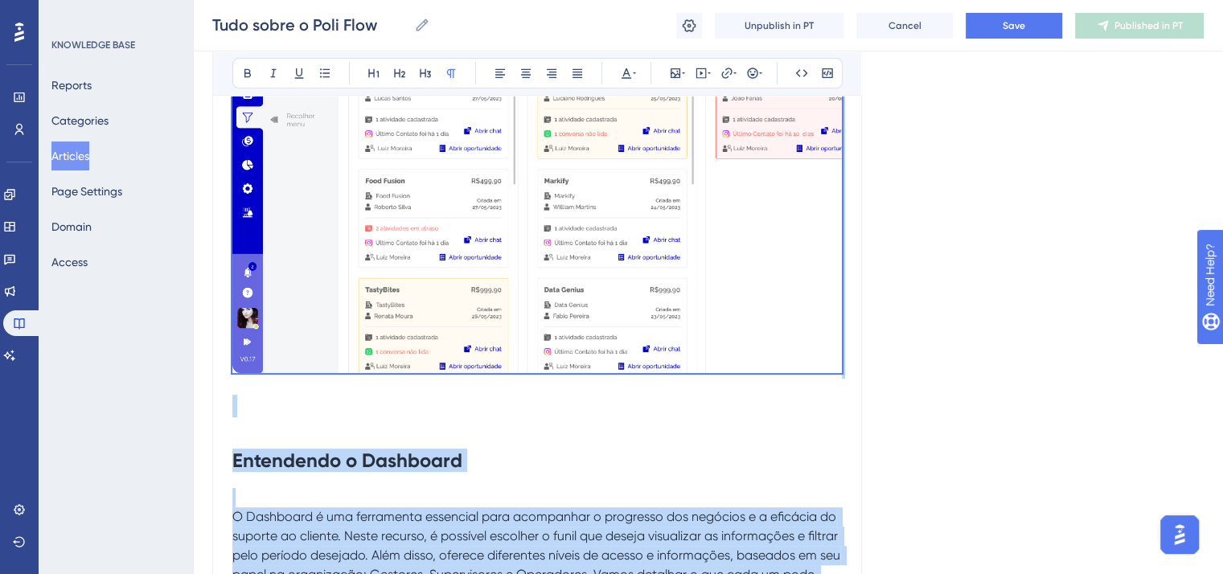
copy div "Loremipsum d Sitametco A Elitseddo e tem incididunt utlaboree dolo magnaaliqu e…"
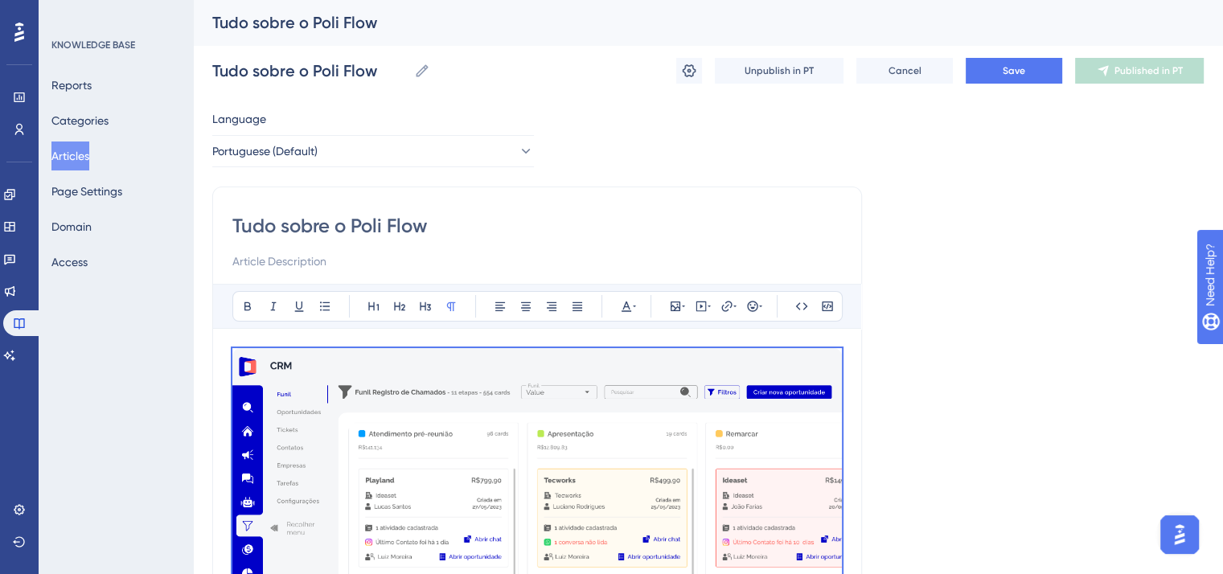
click at [428, 225] on input "Tudo sobre o Poli Flow" at bounding box center [537, 226] width 610 height 26
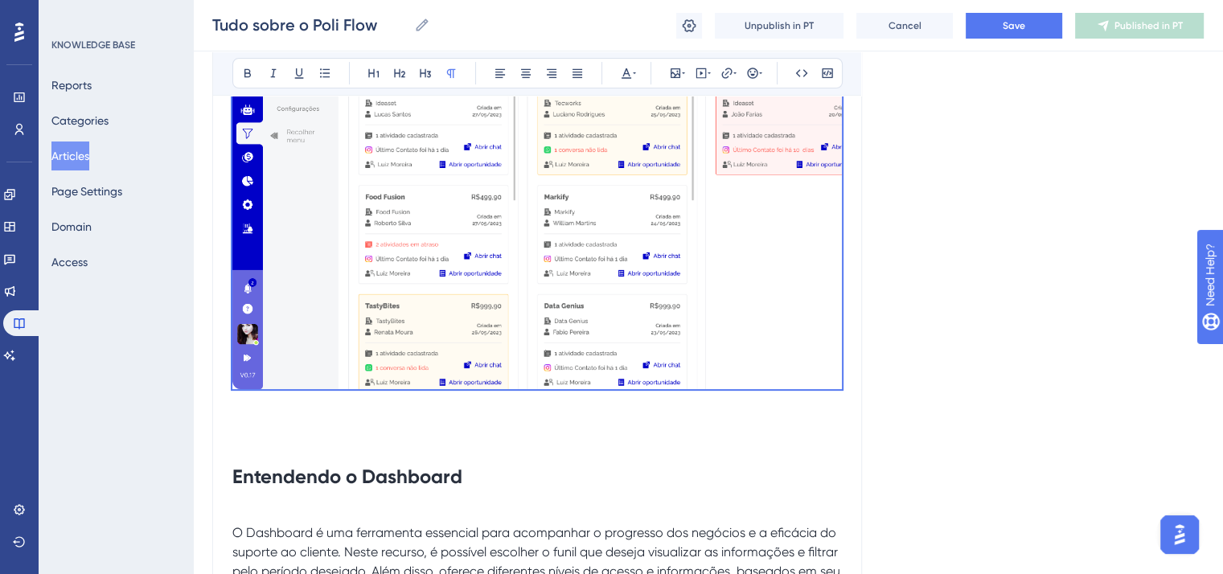
scroll to position [483, 0]
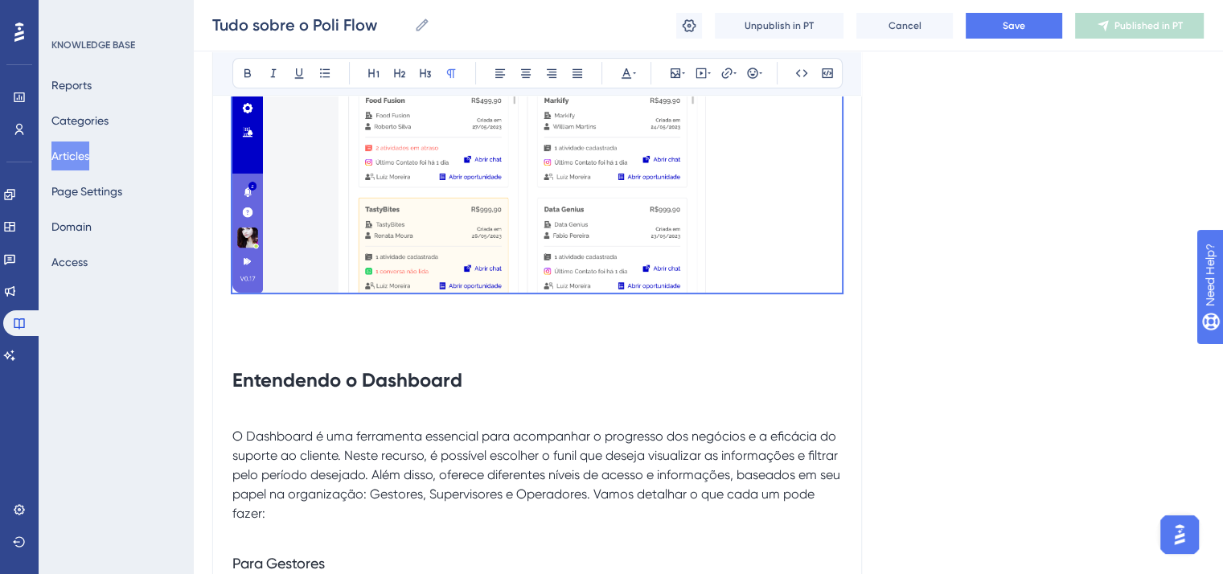
click at [279, 322] on h1 at bounding box center [537, 325] width 610 height 55
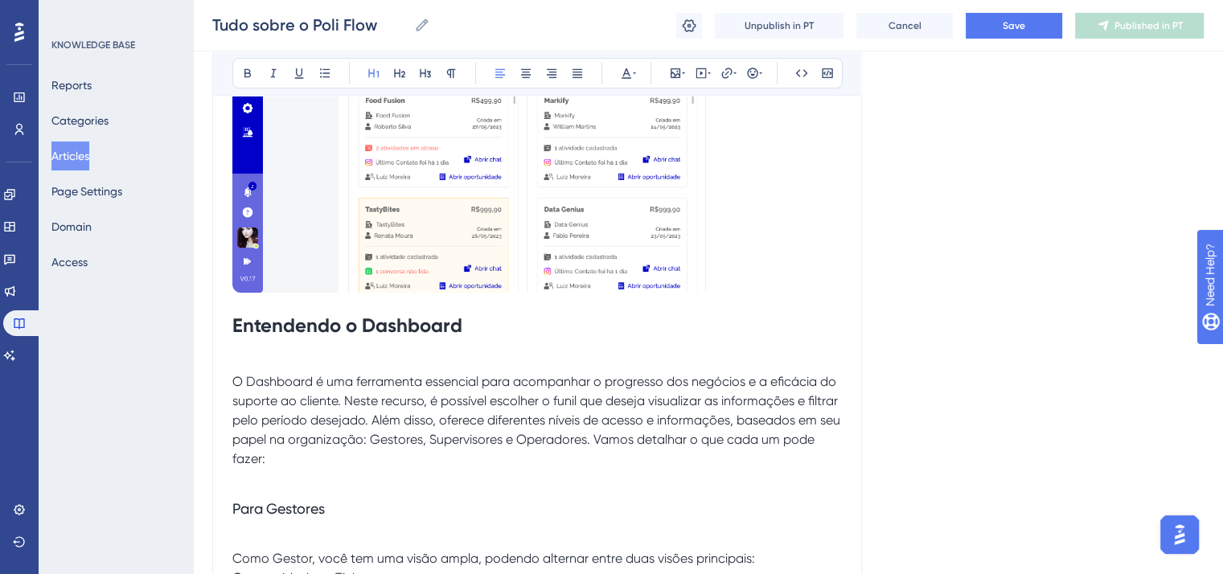
click at [279, 322] on strong "Entendendo o Dashboard" at bounding box center [347, 325] width 230 height 23
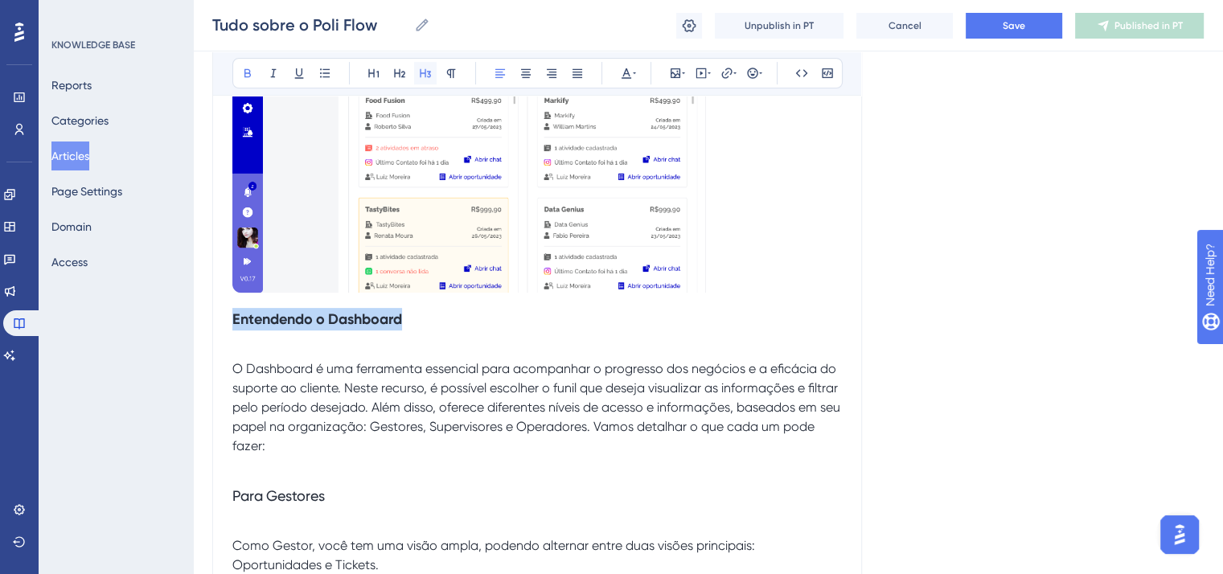
click at [425, 68] on icon at bounding box center [425, 73] width 13 height 13
click at [631, 71] on icon at bounding box center [626, 73] width 13 height 13
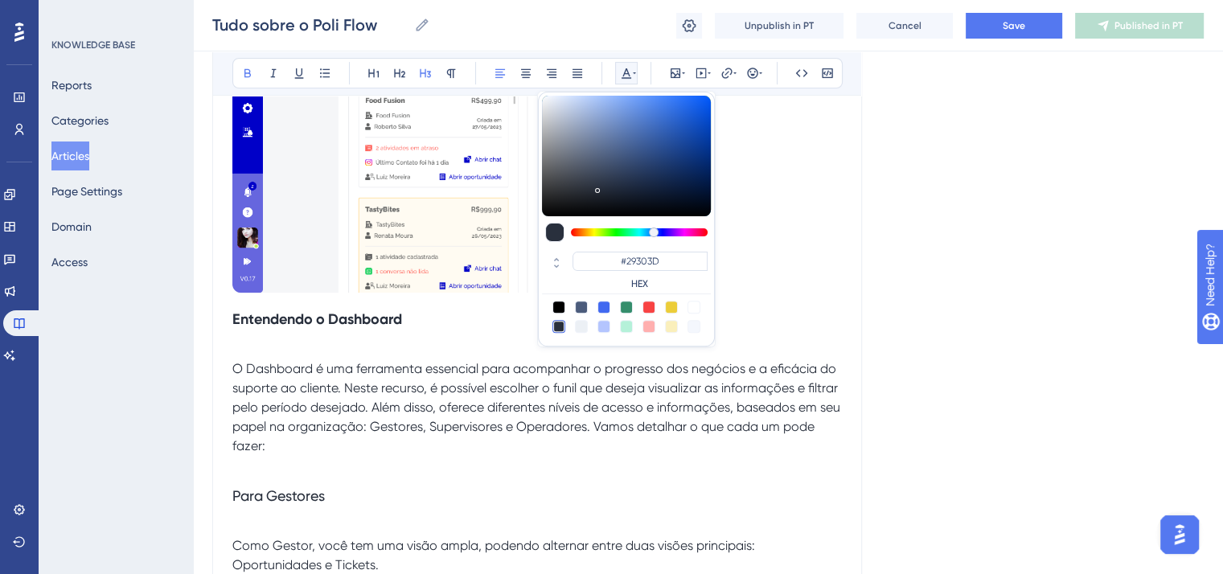
click at [326, 393] on span "O Dashboard é uma ferramenta essencial para acompanhar o progresso dos negócios…" at bounding box center [537, 407] width 611 height 92
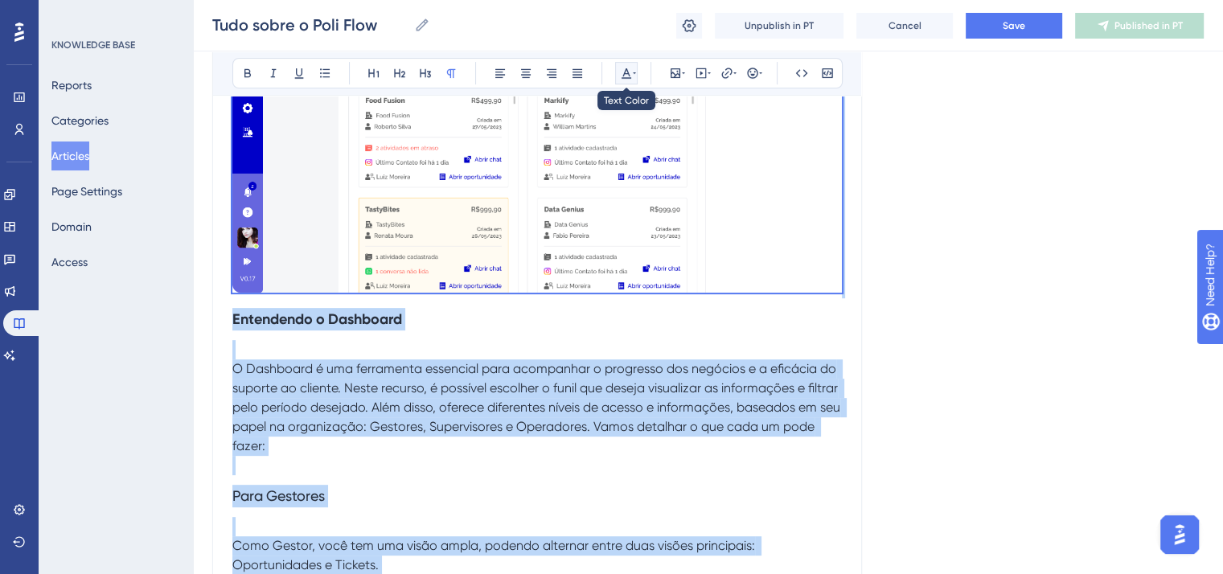
click at [623, 65] on button at bounding box center [626, 73] width 23 height 23
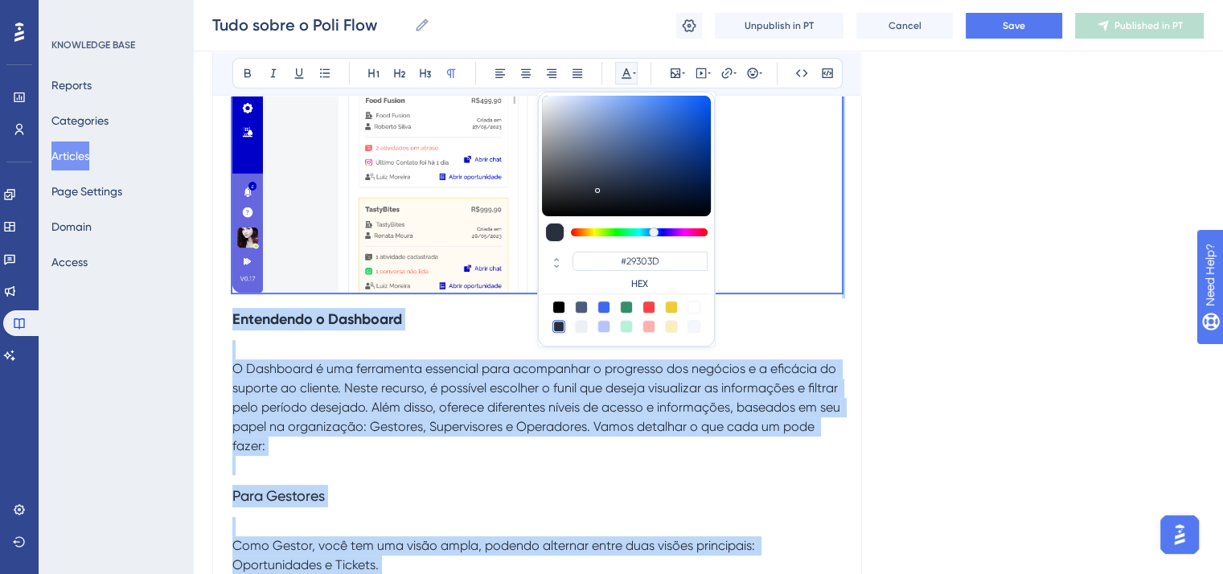
click at [554, 327] on div at bounding box center [559, 326] width 13 height 13
click at [267, 336] on h3 "Entendendo o Dashboard" at bounding box center [537, 319] width 610 height 42
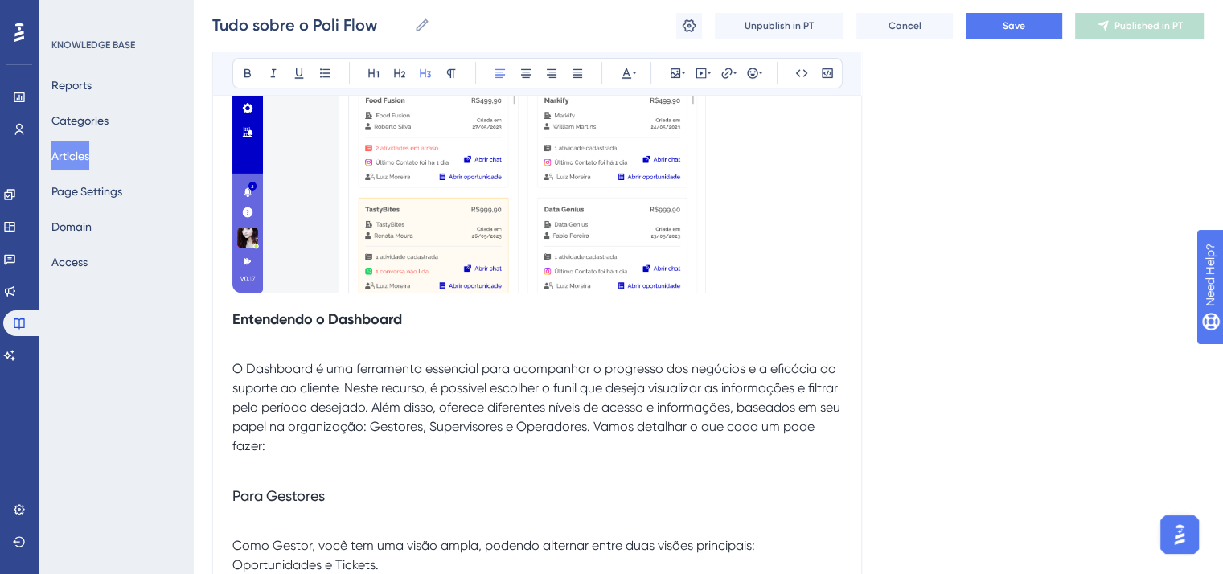
click at [257, 348] on p at bounding box center [537, 349] width 610 height 19
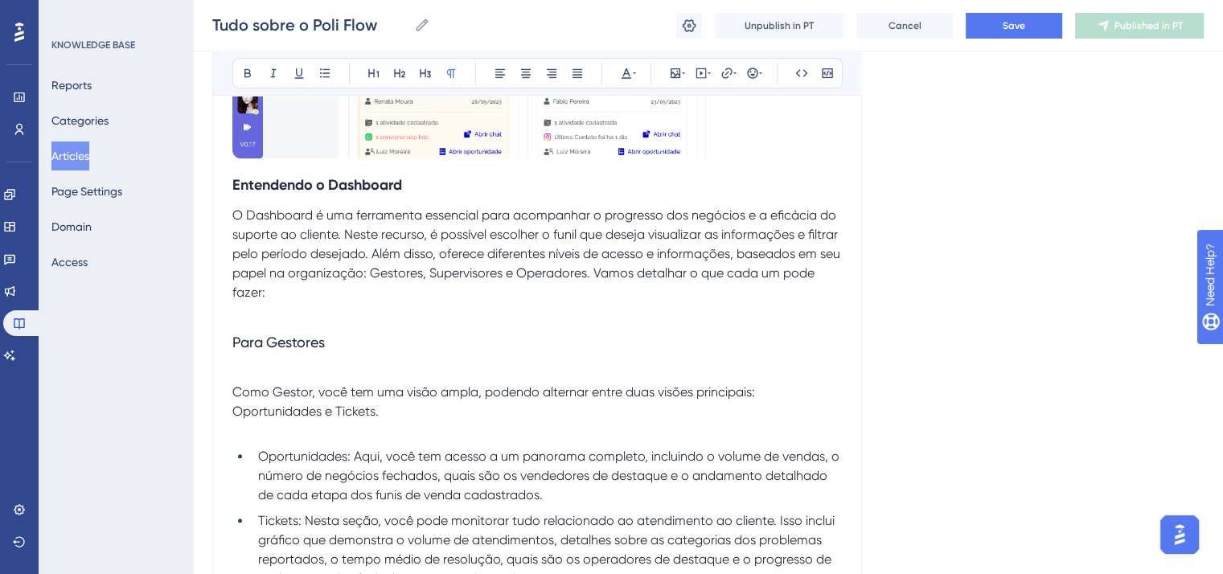
scroll to position [643, 0]
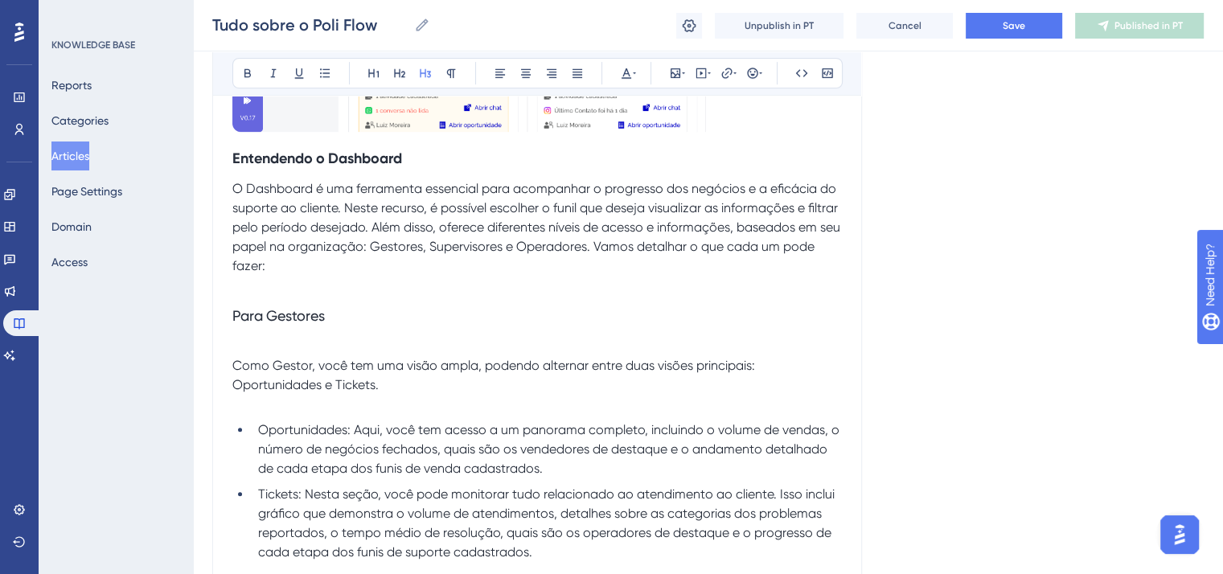
click at [264, 297] on h3 "Para Gestores" at bounding box center [537, 316] width 610 height 42
click at [238, 295] on h3 "Para Gestores" at bounding box center [537, 316] width 610 height 42
drag, startPoint x: 339, startPoint y: 314, endPoint x: 211, endPoint y: 314, distance: 127.9
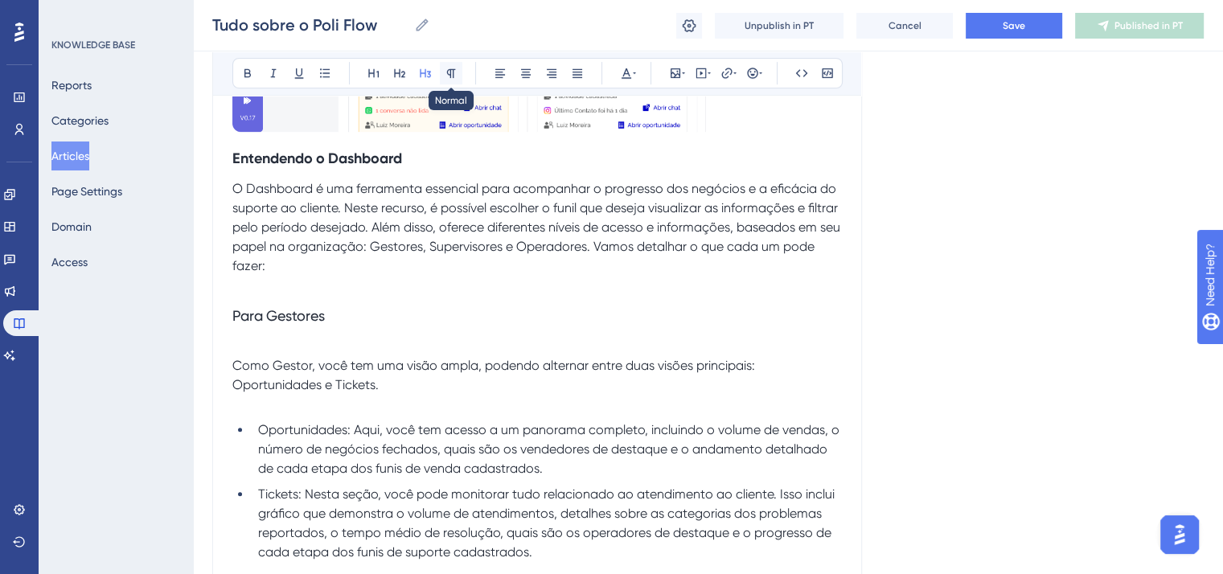
click at [449, 73] on icon at bounding box center [451, 73] width 13 height 13
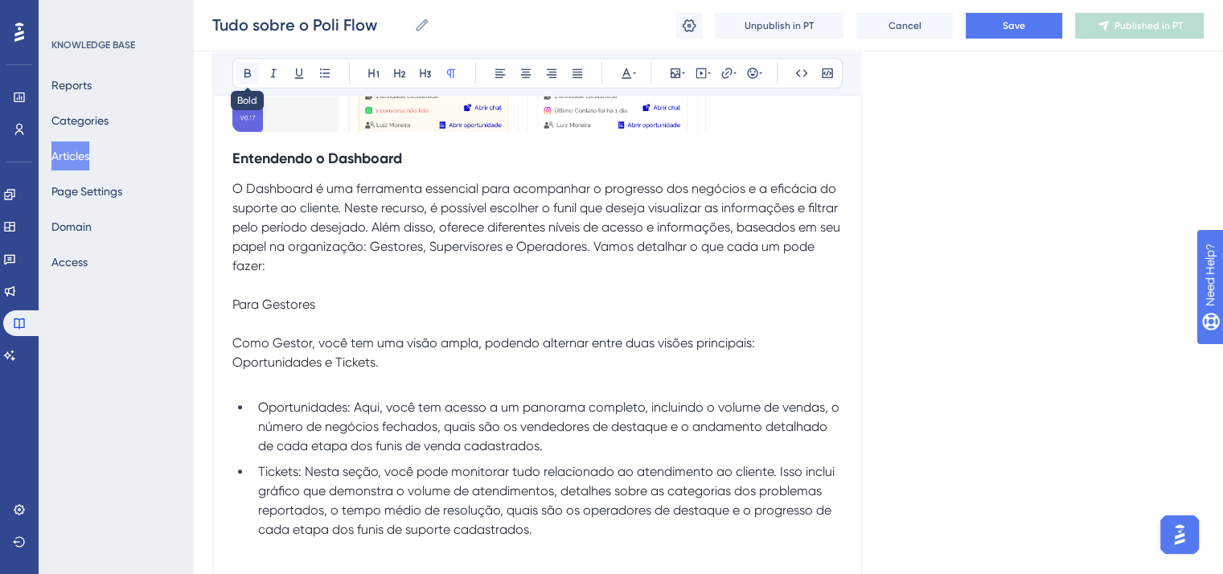
click at [245, 67] on icon at bounding box center [247, 73] width 13 height 13
click at [339, 306] on p "Para Gestores" at bounding box center [537, 304] width 610 height 19
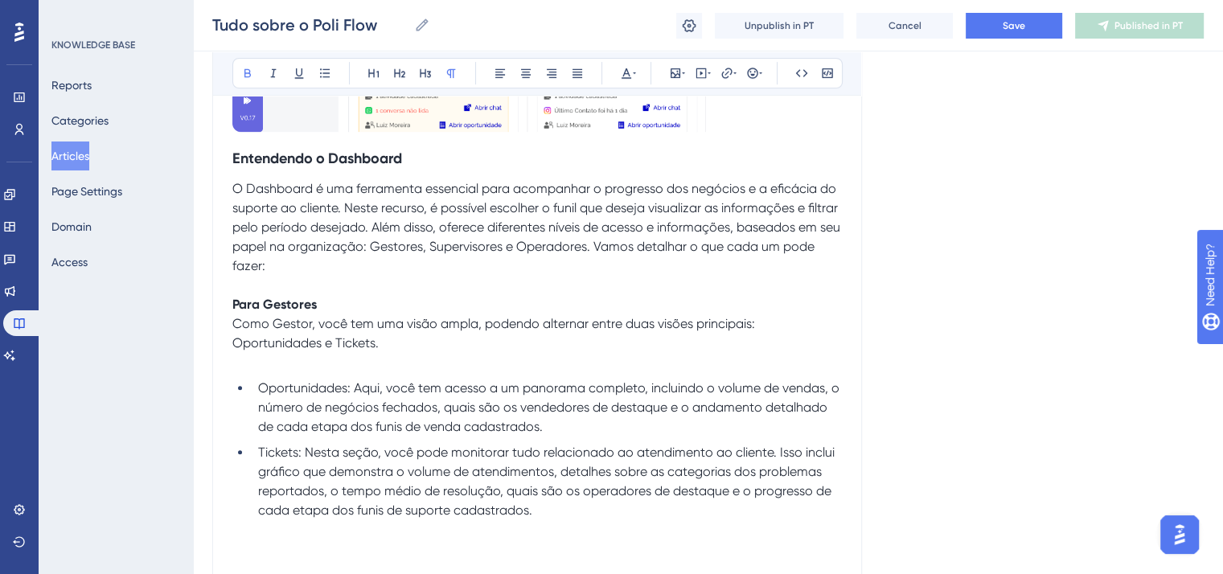
click at [233, 344] on span "Como Gestor, você tem uma visão ampla, podendo alternar entre duas visões princ…" at bounding box center [495, 333] width 526 height 35
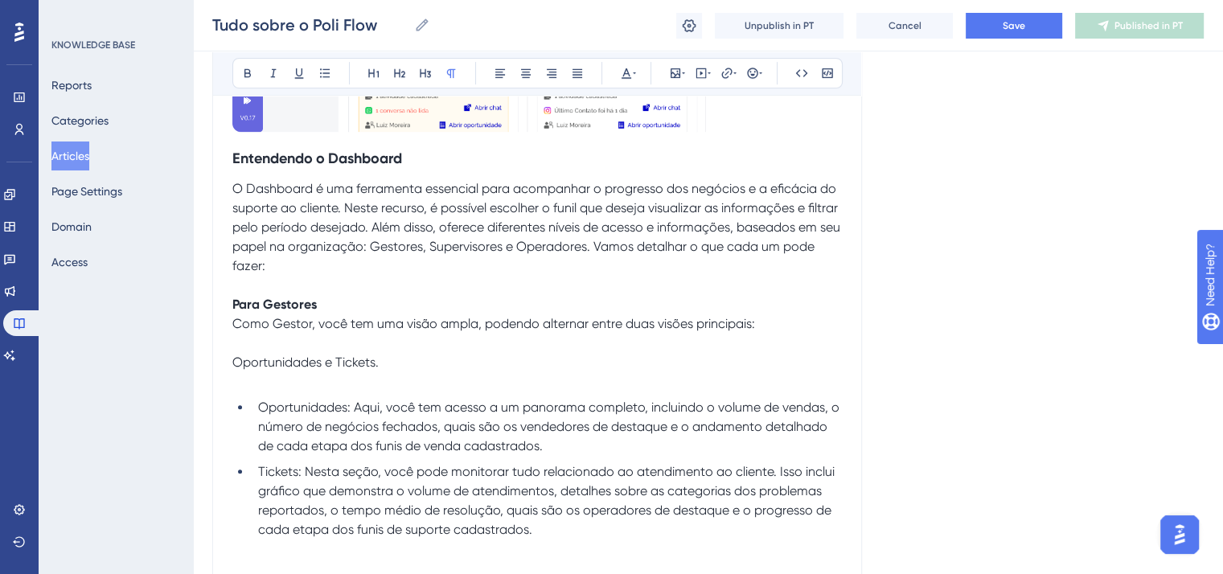
click at [412, 362] on p "Oportunidades e Tickets." at bounding box center [537, 362] width 610 height 19
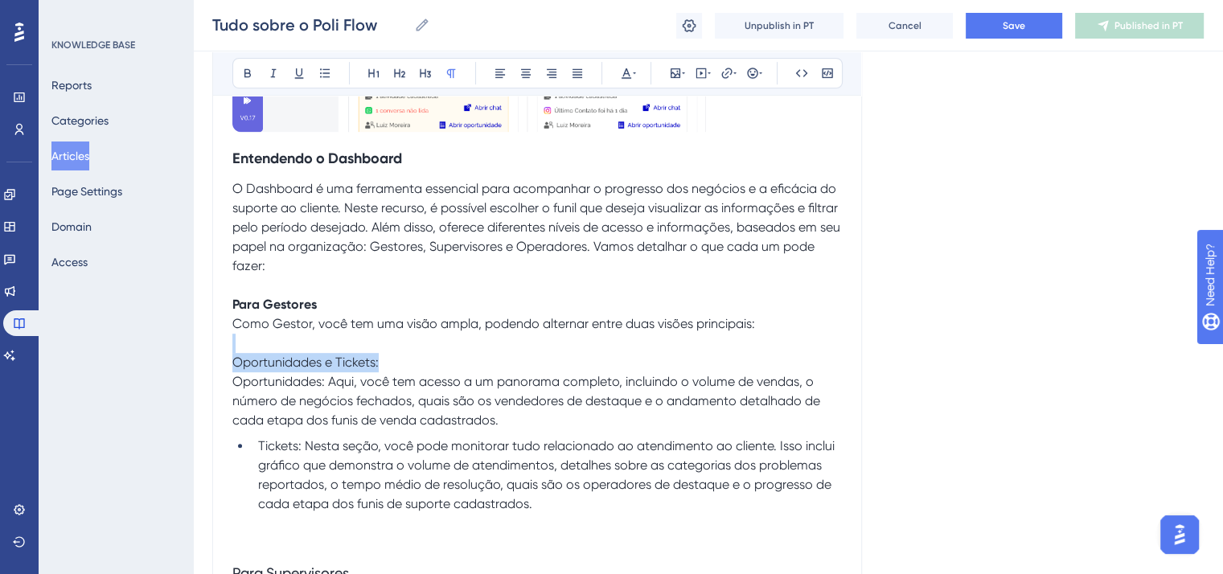
drag, startPoint x: 402, startPoint y: 359, endPoint x: 201, endPoint y: 345, distance: 201.6
click at [277, 74] on icon at bounding box center [273, 73] width 13 height 13
click at [233, 378] on span "Oportunidades: Aqui, você tem acesso a um panorama completo, incluindo o volume…" at bounding box center [527, 401] width 591 height 54
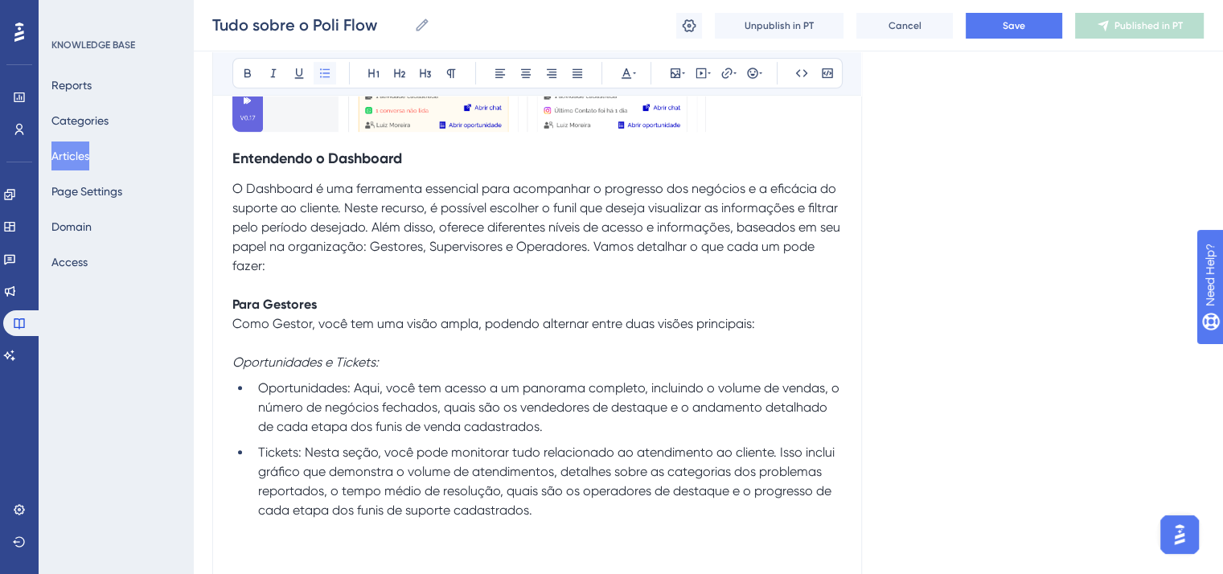
click at [331, 70] on button at bounding box center [325, 73] width 23 height 23
drag, startPoint x: 351, startPoint y: 388, endPoint x: 251, endPoint y: 371, distance: 101.2
click at [328, 402] on span "Oportunidades: Aqui, você tem acesso a um panorama completo, incluindo o volume…" at bounding box center [550, 407] width 585 height 54
drag, startPoint x: 351, startPoint y: 387, endPoint x: 213, endPoint y: 359, distance: 141.2
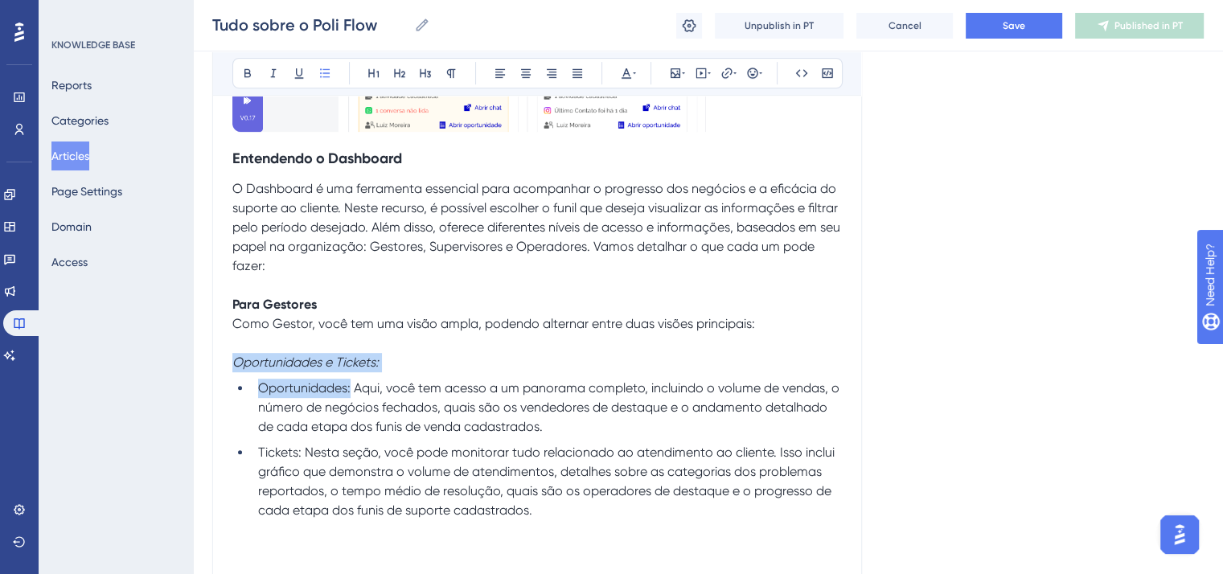
click at [249, 72] on icon at bounding box center [248, 73] width 6 height 9
click at [300, 454] on span "Tickets: Nesta seção, você pode monitorar tudo relacionado ao atendimento ao cl…" at bounding box center [548, 481] width 580 height 73
drag, startPoint x: 300, startPoint y: 454, endPoint x: 244, endPoint y: 445, distance: 57.1
click at [244, 445] on ul "Oportunidades: Aqui, você tem acesso a um panorama completo, incluindo o volume…" at bounding box center [537, 450] width 610 height 142
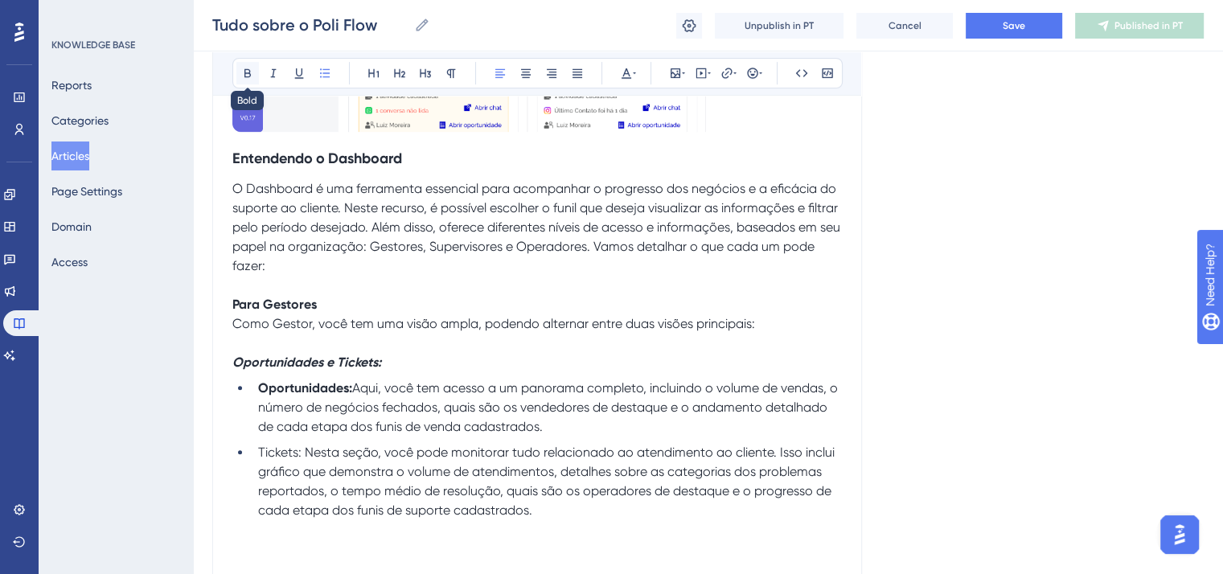
click at [241, 74] on icon at bounding box center [247, 73] width 13 height 13
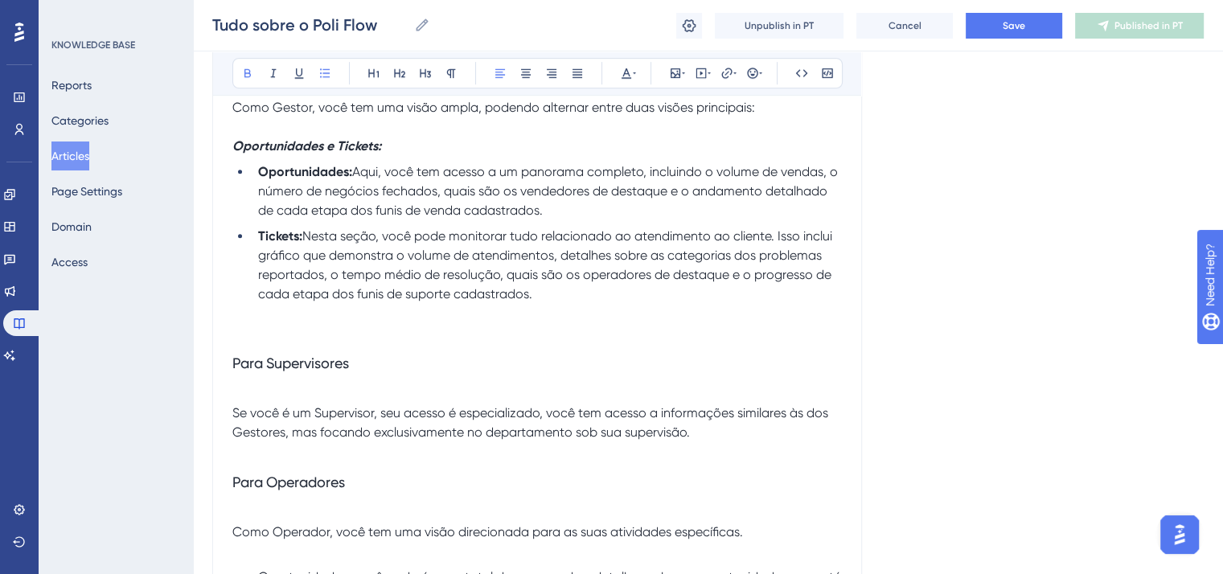
scroll to position [885, 0]
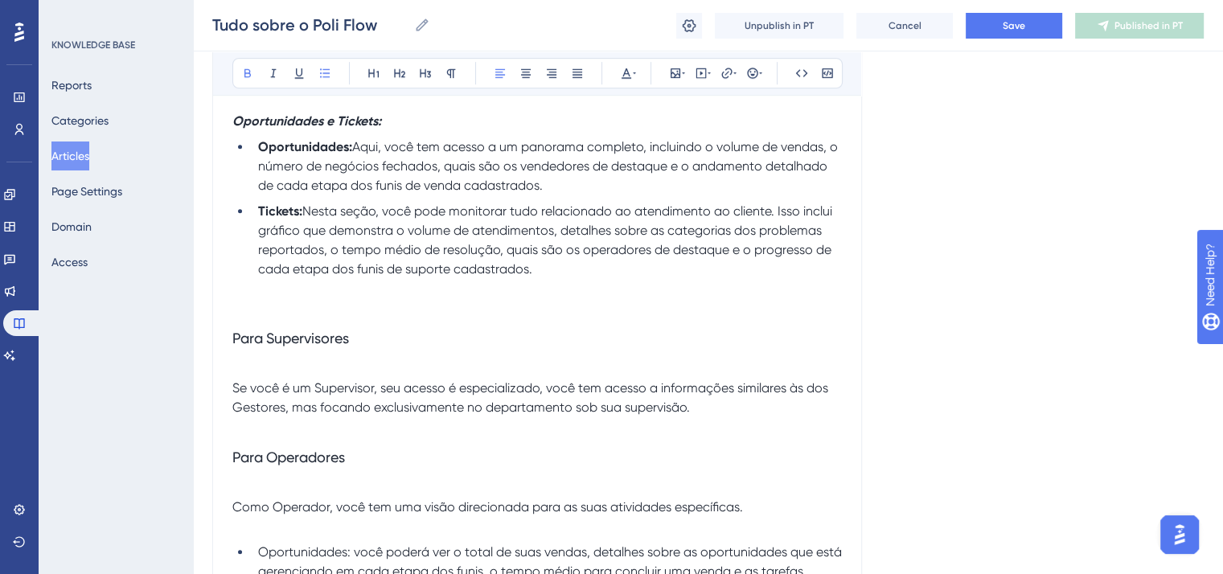
click at [283, 308] on p at bounding box center [537, 307] width 610 height 19
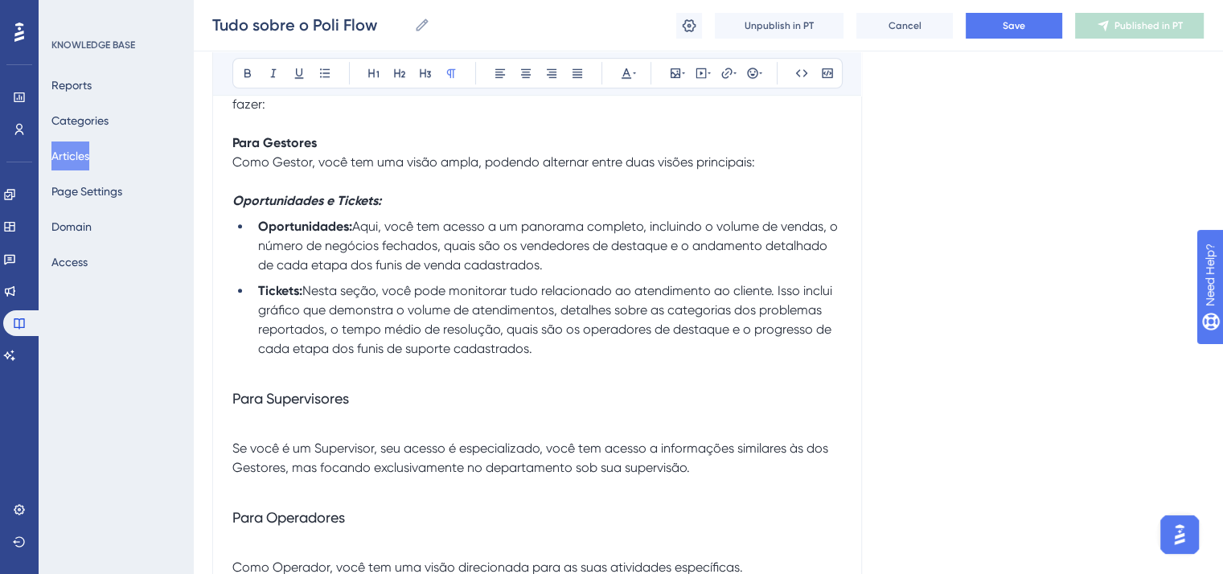
scroll to position [724, 0]
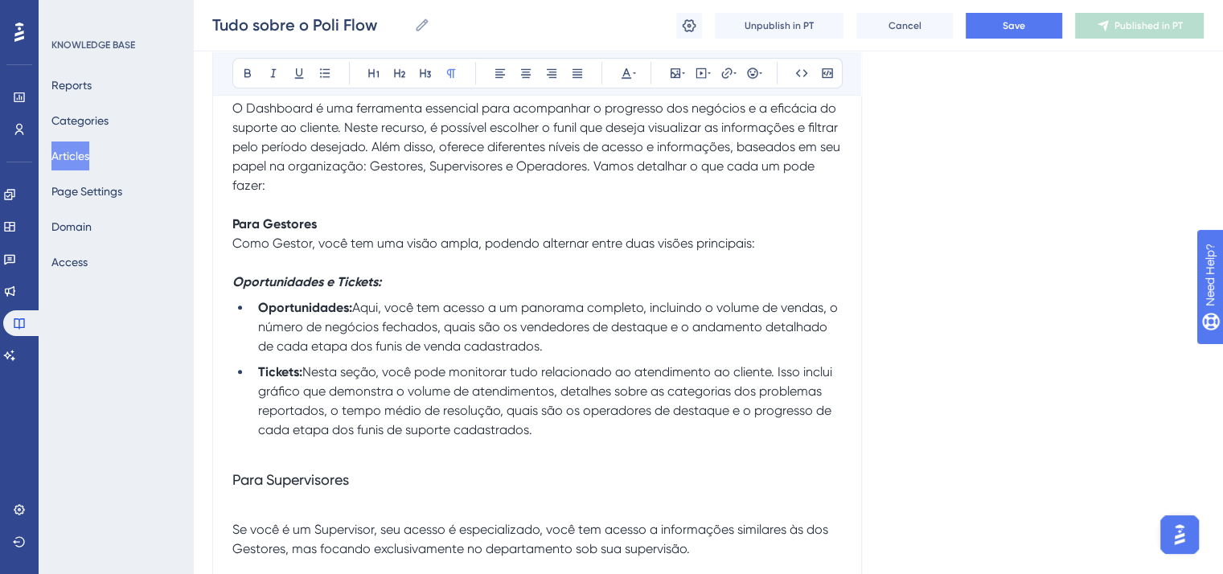
click at [285, 223] on strong "Para Gestores" at bounding box center [274, 223] width 84 height 15
click at [295, 477] on span "Para Supervisores" at bounding box center [290, 479] width 117 height 17
click at [447, 80] on button at bounding box center [451, 73] width 23 height 23
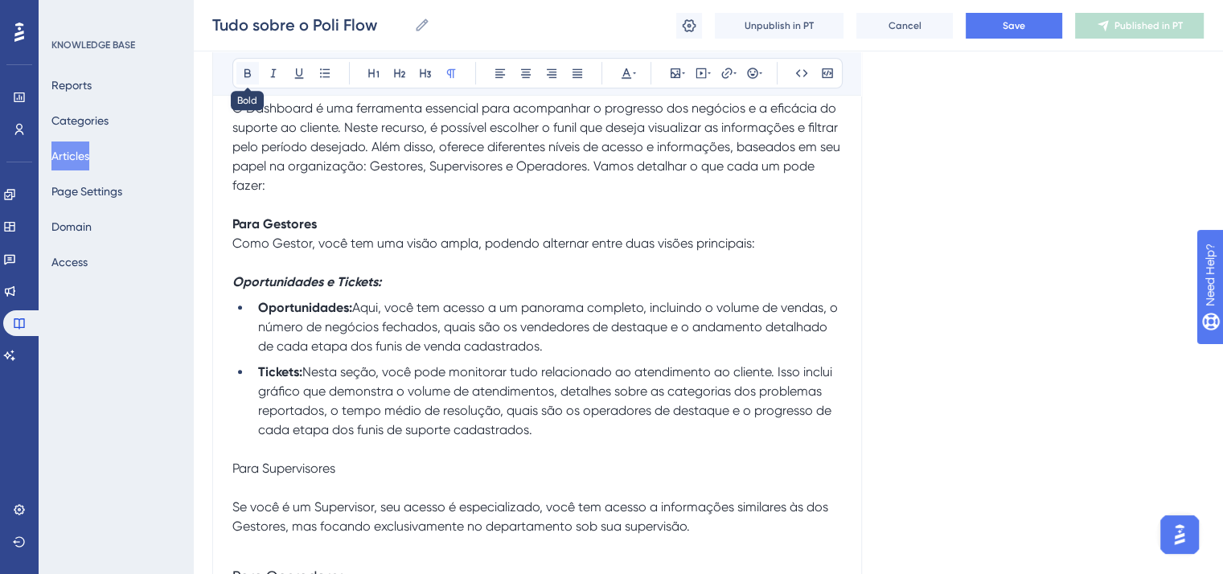
click at [238, 68] on button at bounding box center [247, 73] width 23 height 23
click at [404, 475] on p "Para Supervisores" at bounding box center [537, 468] width 610 height 19
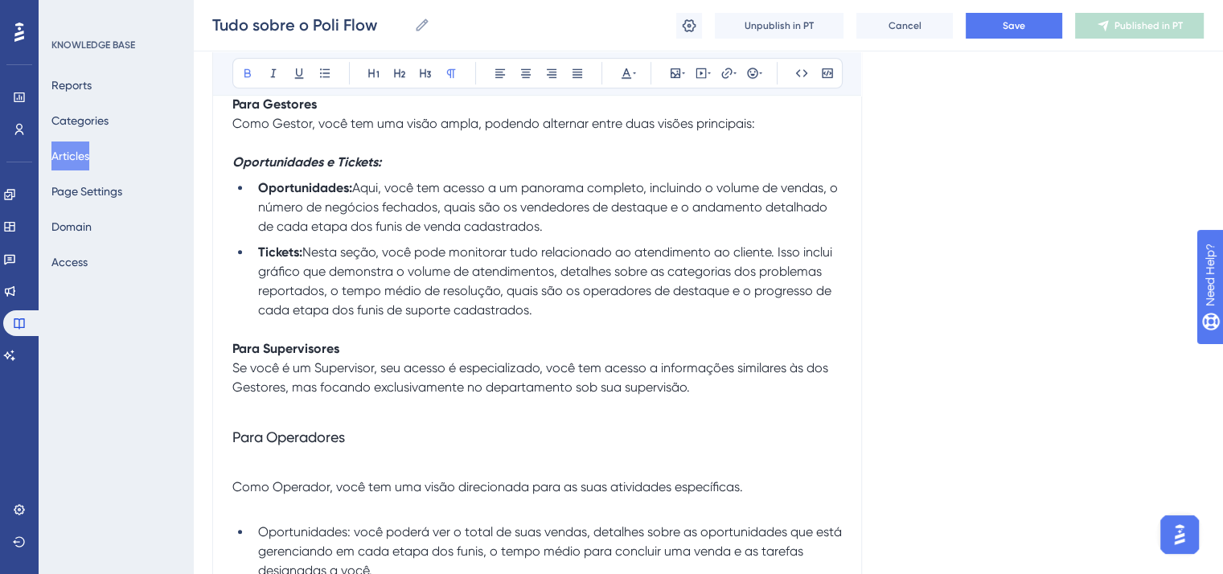
scroll to position [885, 0]
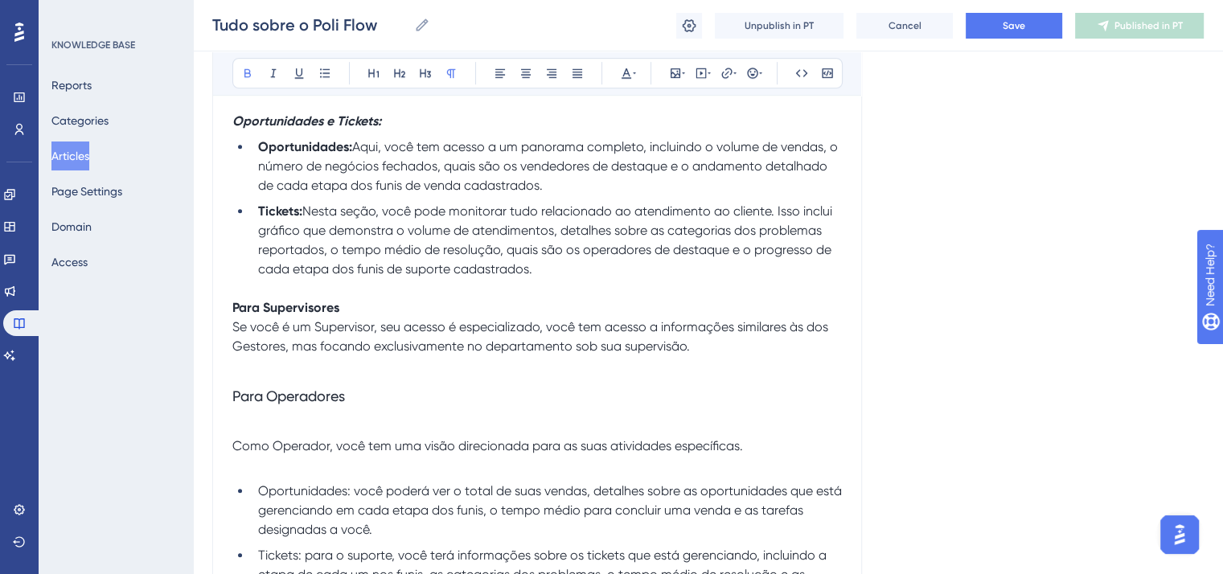
click at [335, 397] on span "Para Operadores" at bounding box center [288, 396] width 113 height 17
click at [245, 73] on icon at bounding box center [248, 73] width 6 height 9
click at [452, 64] on button at bounding box center [451, 73] width 23 height 23
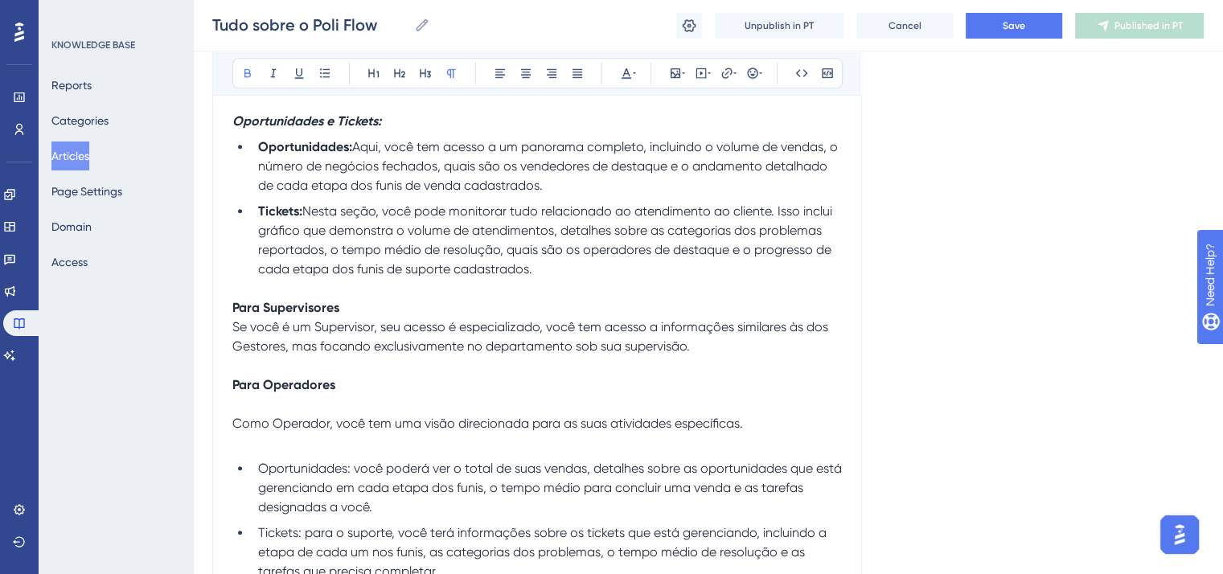
click at [367, 393] on p "Para Operadores" at bounding box center [537, 385] width 610 height 19
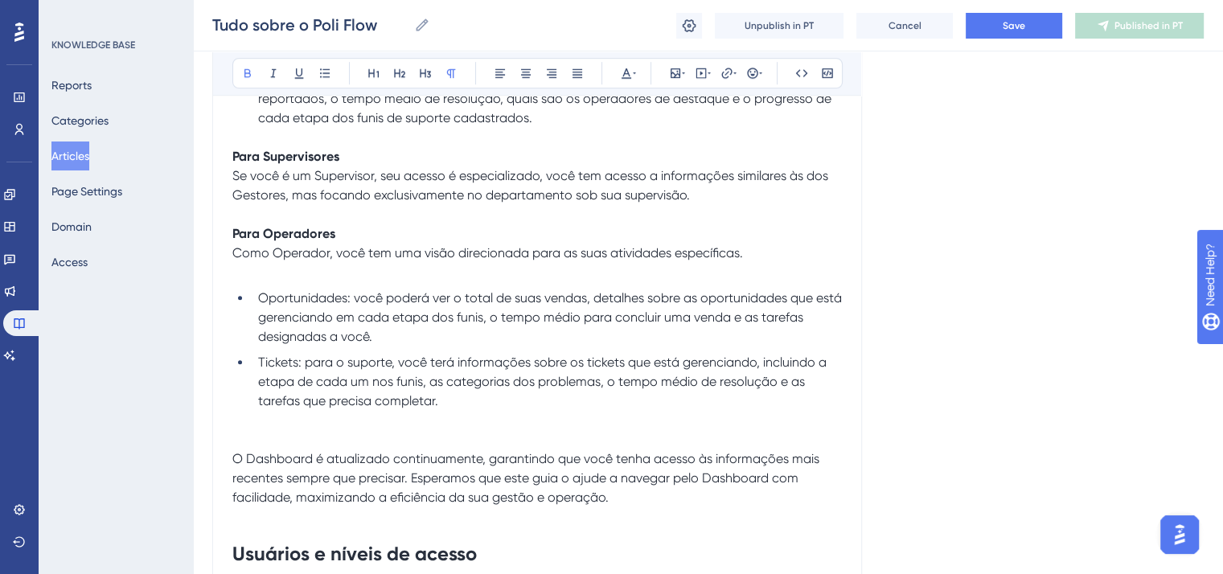
scroll to position [1046, 0]
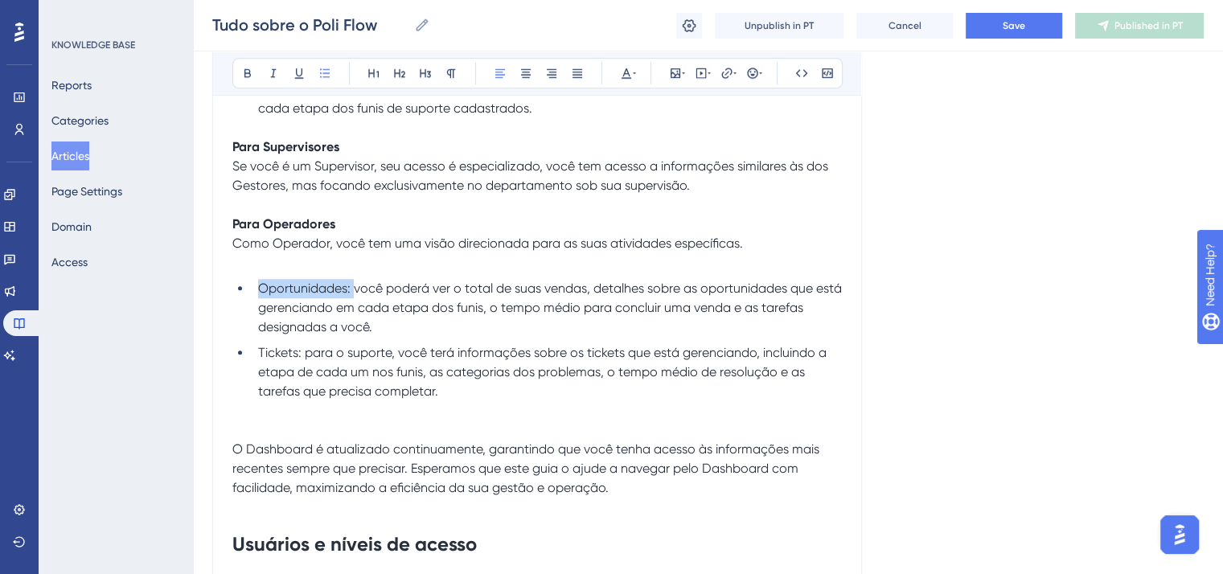
drag, startPoint x: 352, startPoint y: 294, endPoint x: 251, endPoint y: 286, distance: 101.6
click at [251, 286] on ul "Oportunidades: você poderá ver o total de suas vendas, detalhes sobre as oportu…" at bounding box center [537, 359] width 610 height 161
click at [249, 72] on icon at bounding box center [248, 73] width 6 height 9
drag, startPoint x: 302, startPoint y: 356, endPoint x: 254, endPoint y: 351, distance: 48.5
click at [254, 351] on li "Tickets: para o suporte, você terá informações sobre os tickets que está gerenc…" at bounding box center [547, 391] width 590 height 97
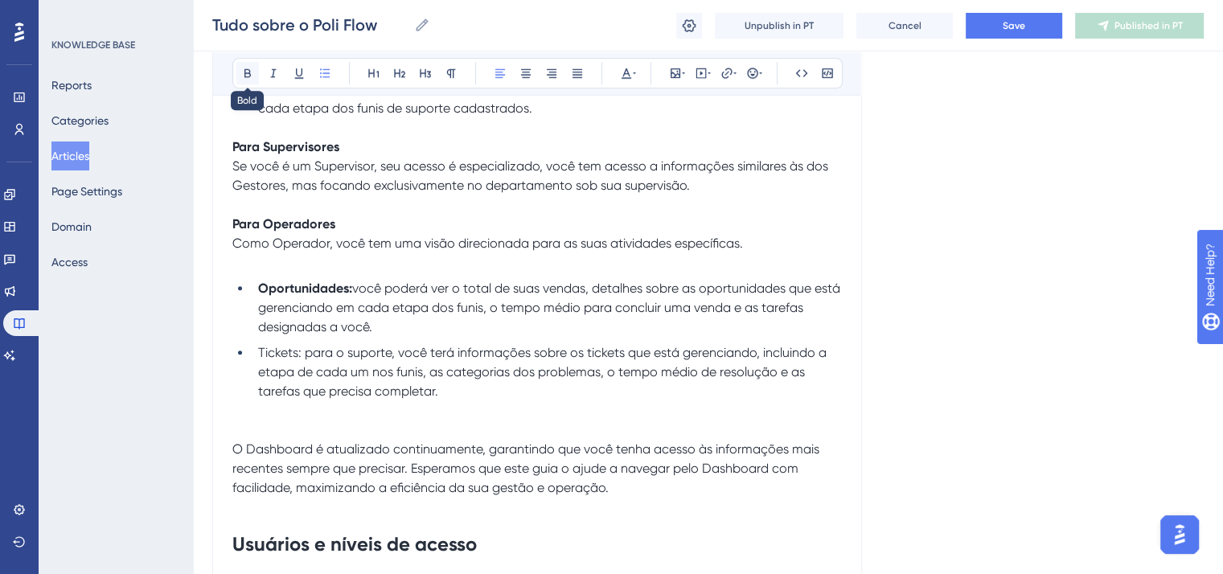
click at [241, 79] on button at bounding box center [247, 73] width 23 height 23
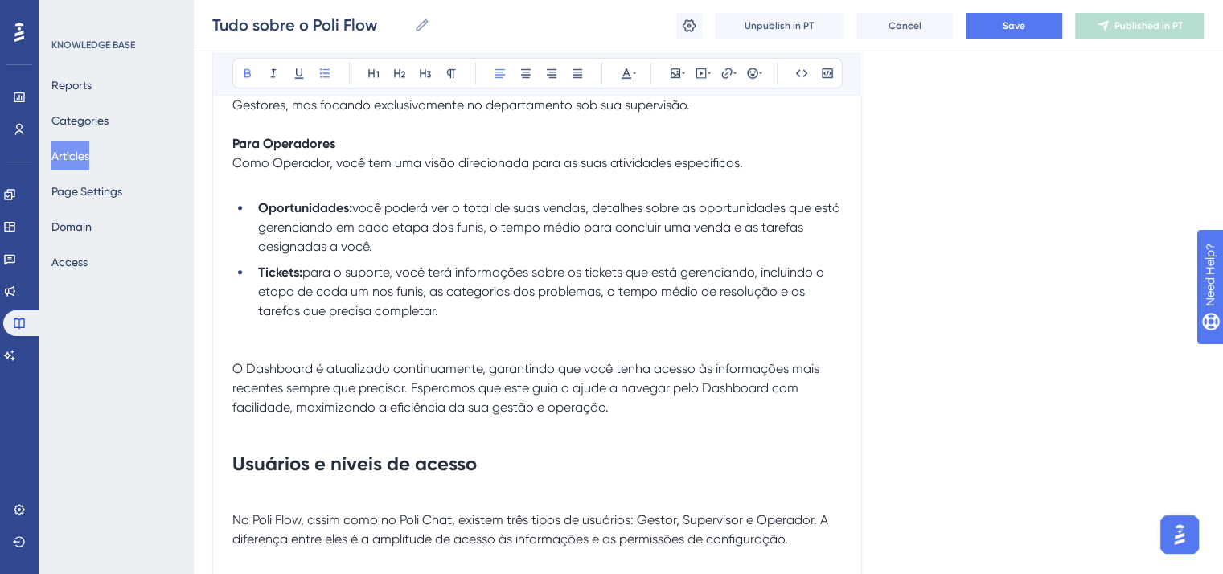
scroll to position [1207, 0]
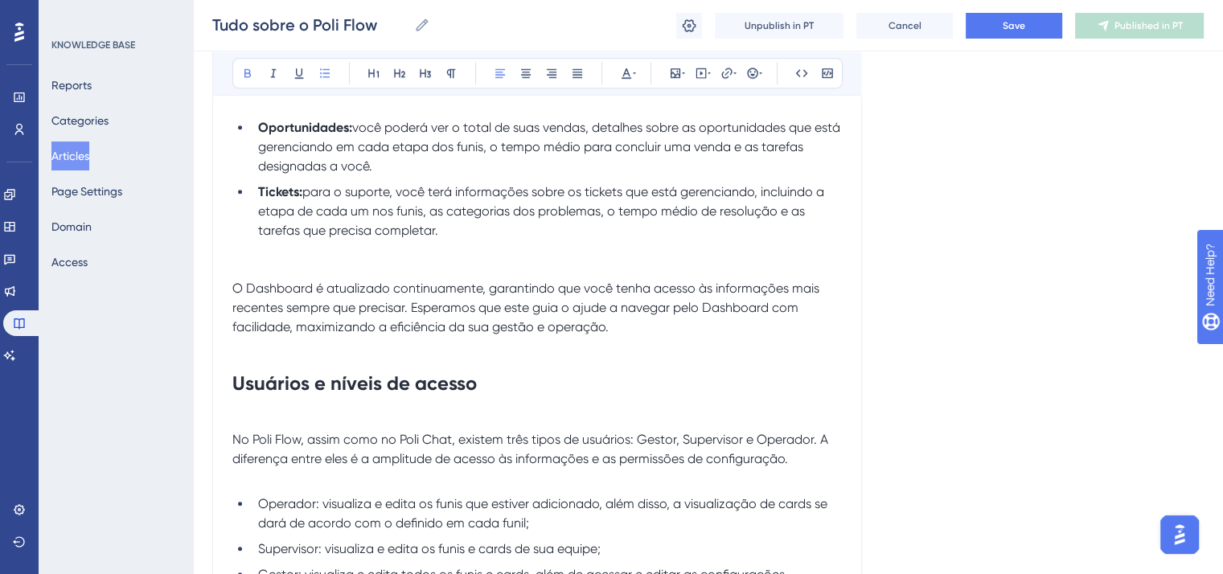
click at [273, 266] on li "Tickets: para o suporte, você terá informações sobre os tickets que está gerenc…" at bounding box center [547, 231] width 590 height 97
click at [235, 290] on span "O Dashboard é atualizado continuamente, garantindo que você tenha acesso às inf…" at bounding box center [527, 308] width 590 height 54
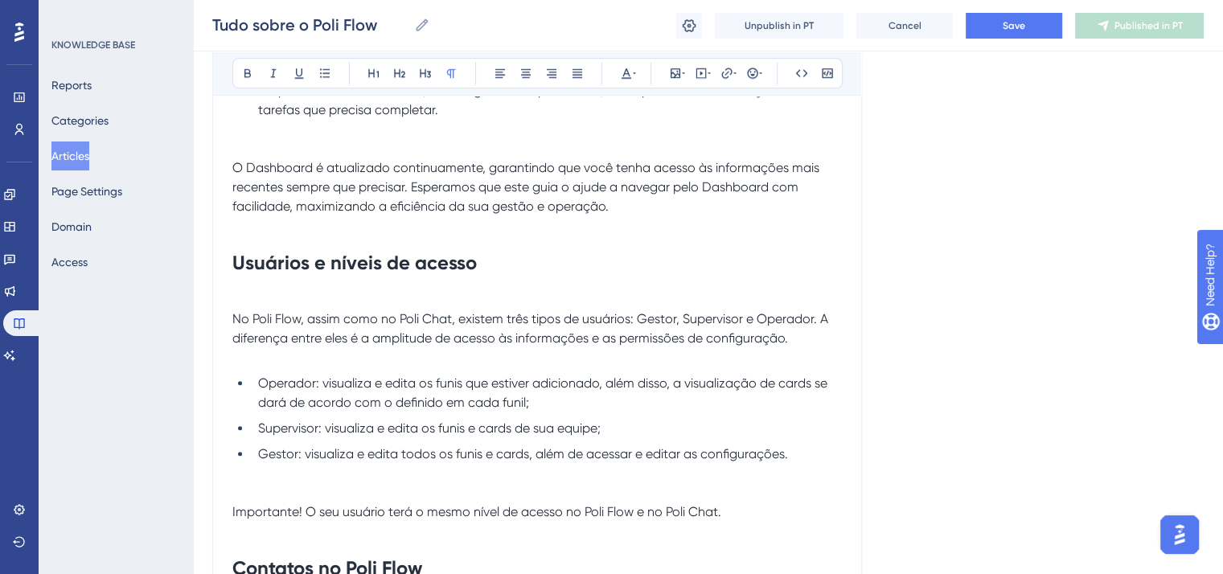
scroll to position [1367, 0]
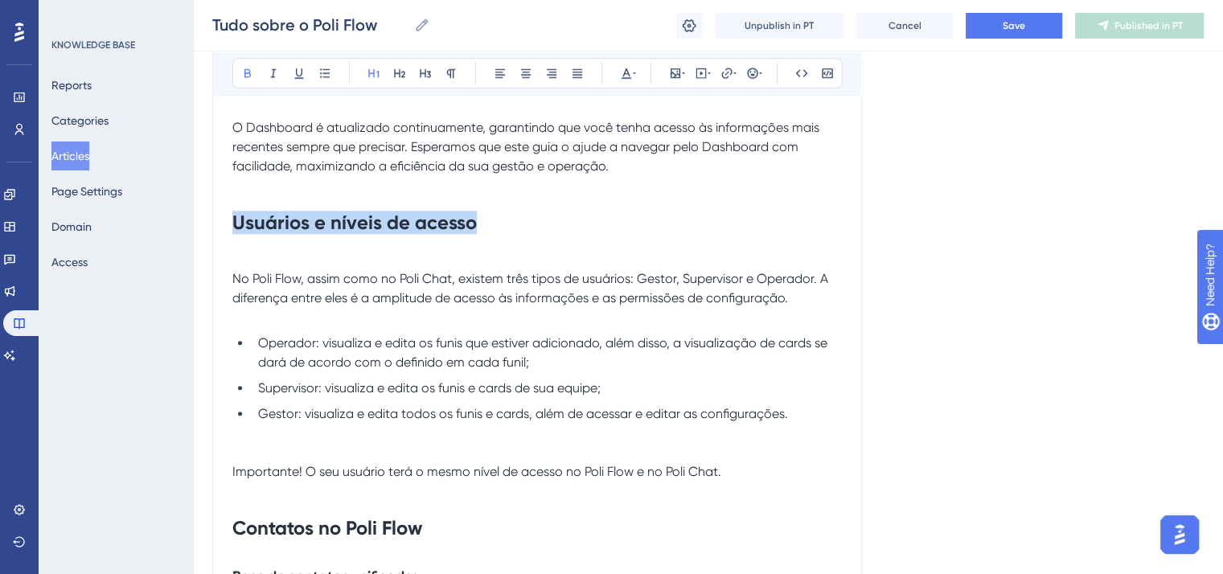
drag, startPoint x: 468, startPoint y: 227, endPoint x: 208, endPoint y: 226, distance: 259.8
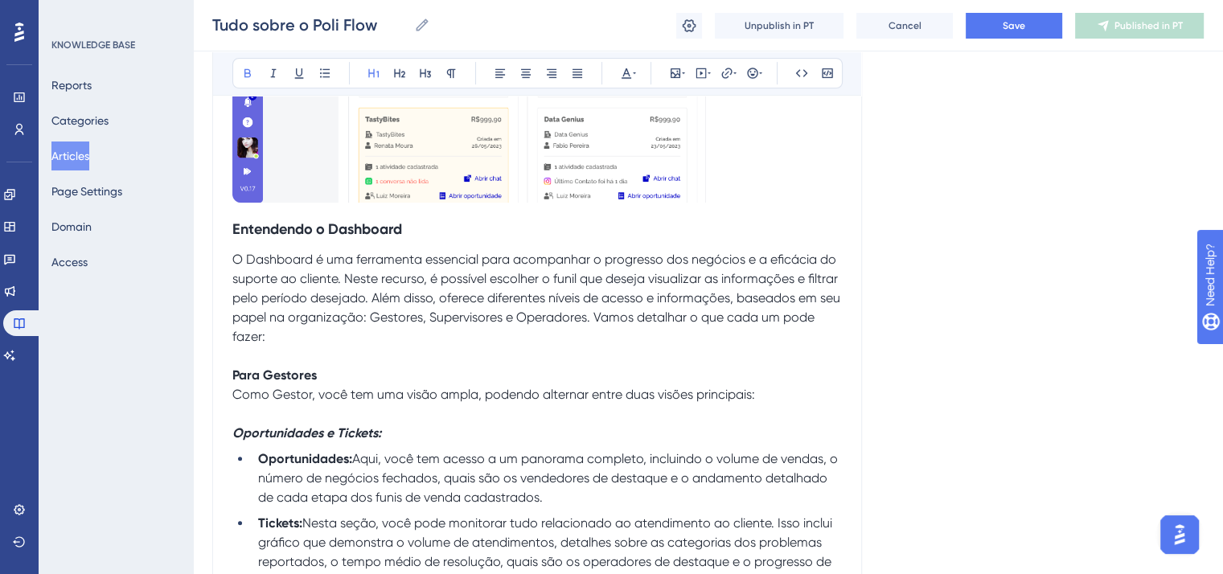
scroll to position [563, 0]
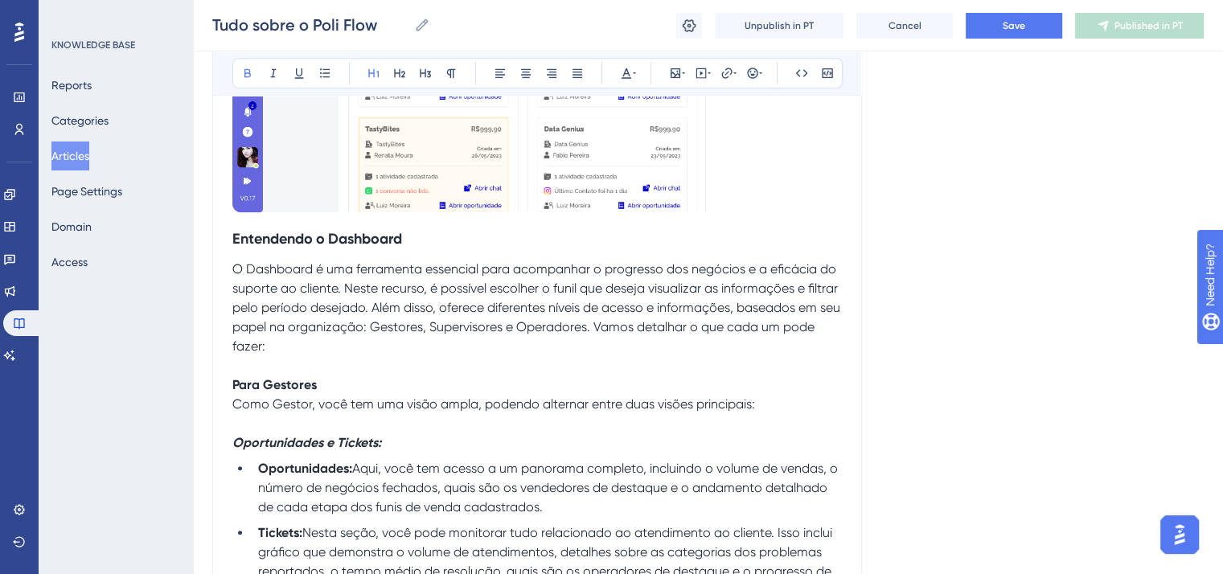
click at [372, 236] on strong "Entendendo o Dashboard" at bounding box center [317, 239] width 170 height 18
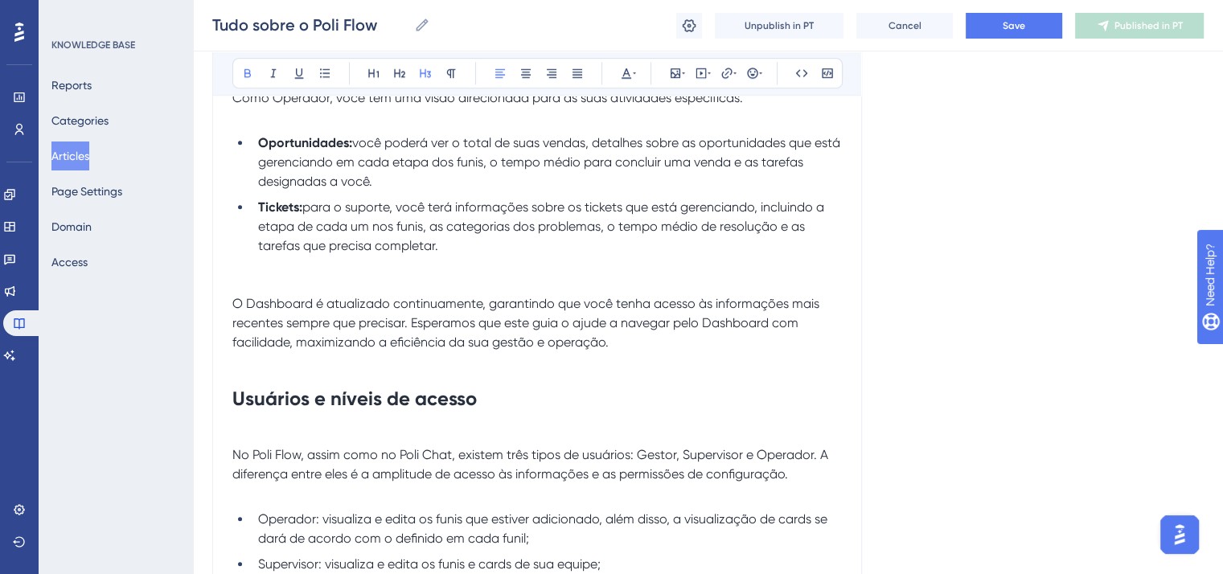
scroll to position [1287, 0]
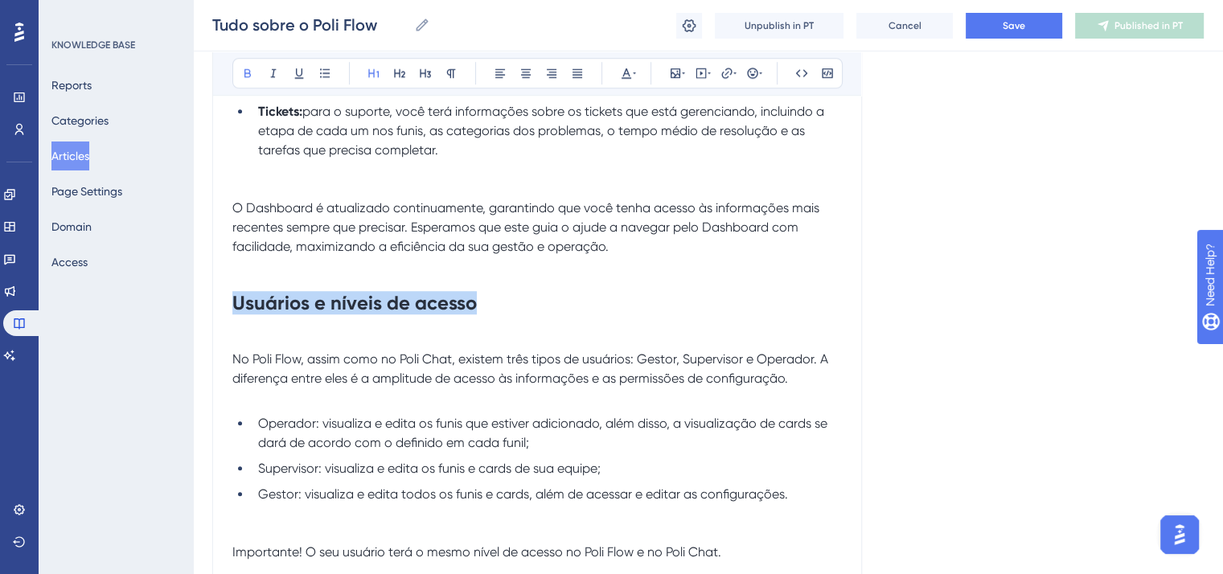
drag, startPoint x: 491, startPoint y: 319, endPoint x: 203, endPoint y: 290, distance: 289.5
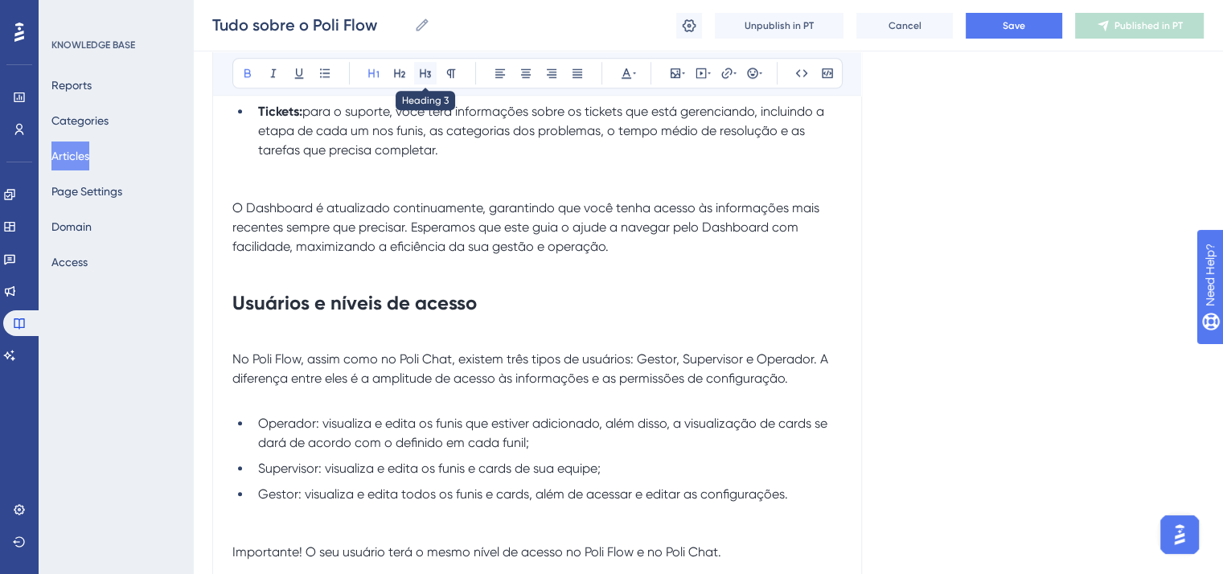
click at [425, 67] on icon at bounding box center [425, 73] width 13 height 13
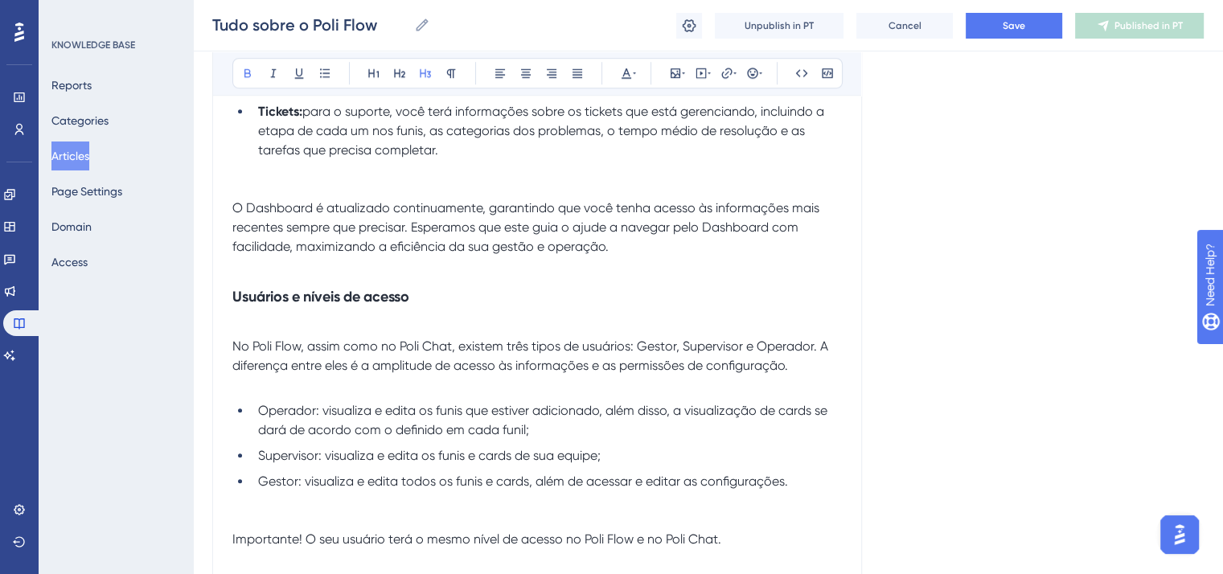
click at [260, 275] on p at bounding box center [537, 266] width 610 height 19
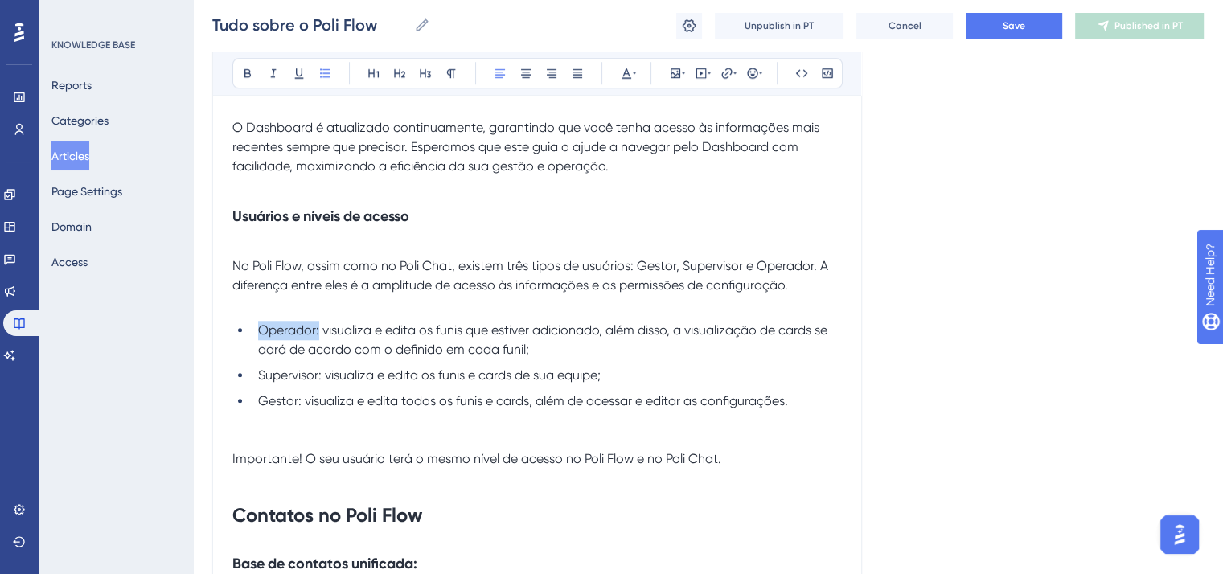
drag, startPoint x: 320, startPoint y: 332, endPoint x: 259, endPoint y: 325, distance: 61.6
click at [259, 325] on li "Operador: visualiza e edita os funis que estiver adicionado, além disso, a visu…" at bounding box center [547, 340] width 590 height 39
click at [251, 71] on icon at bounding box center [247, 73] width 13 height 13
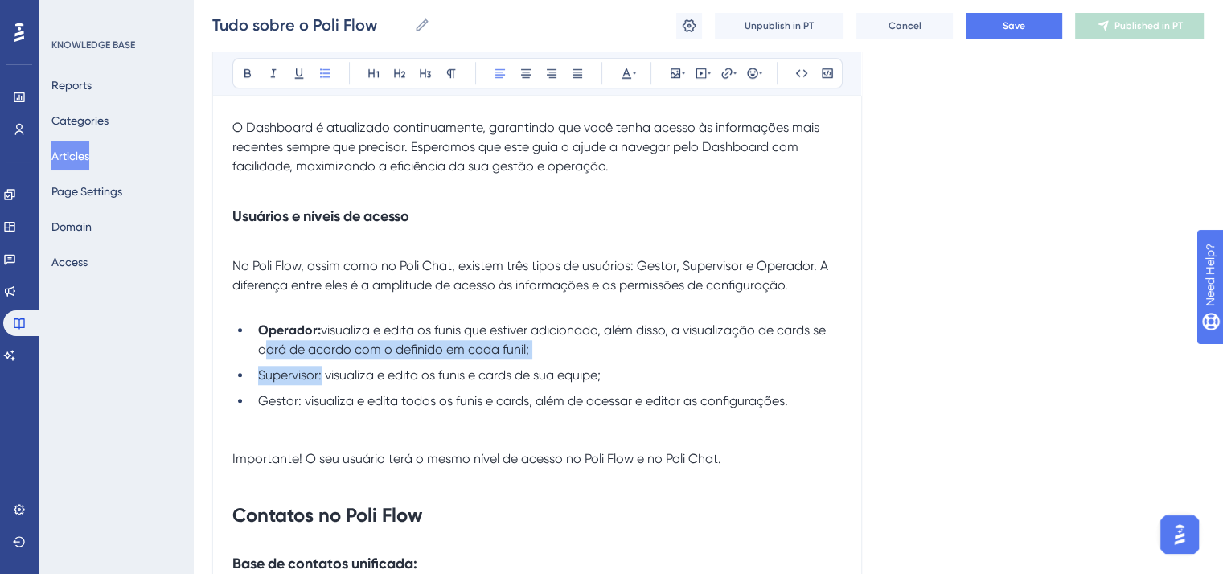
drag, startPoint x: 322, startPoint y: 382, endPoint x: 238, endPoint y: 358, distance: 87.1
click at [238, 358] on ul "Operador: visualiza e edita os funis que estiver adicionado, além disso, a visu…" at bounding box center [537, 385] width 610 height 129
click at [309, 383] on span "Supervisor: visualiza e edita os funis e cards de sua equipe;" at bounding box center [429, 375] width 343 height 15
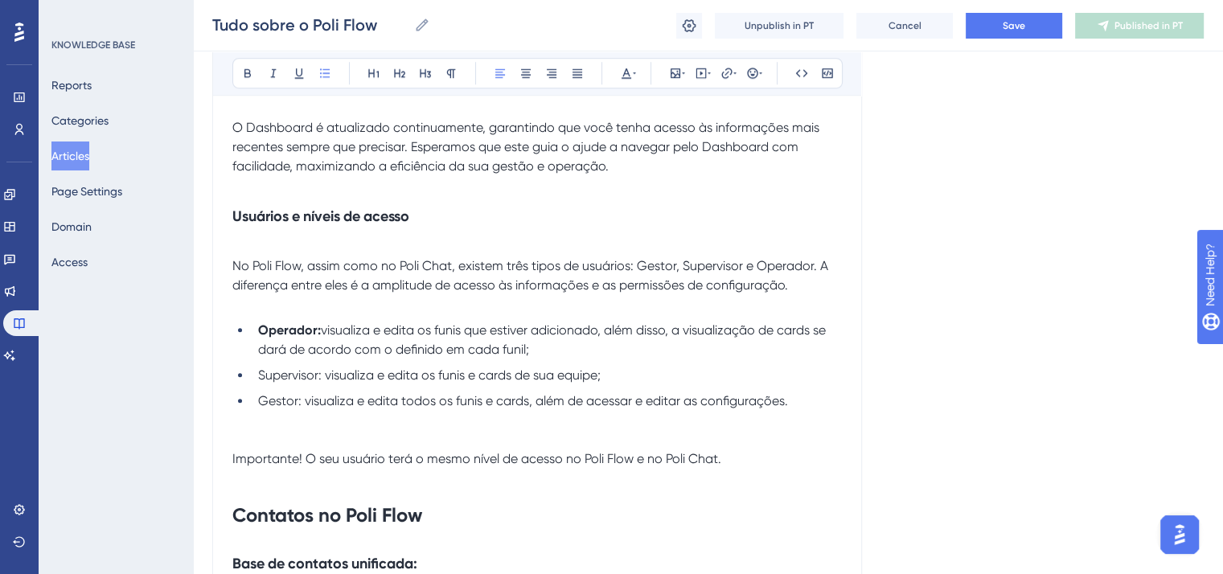
click at [320, 380] on span "Supervisor: visualiza e edita os funis e cards de sua equipe;" at bounding box center [429, 375] width 343 height 15
drag, startPoint x: 323, startPoint y: 380, endPoint x: 256, endPoint y: 371, distance: 67.3
click at [256, 371] on li "Supervisor: visualiza e edita os funis e cards de sua equipe;" at bounding box center [547, 375] width 590 height 19
click at [250, 72] on icon at bounding box center [247, 73] width 13 height 13
drag, startPoint x: 301, startPoint y: 405, endPoint x: 250, endPoint y: 401, distance: 50.8
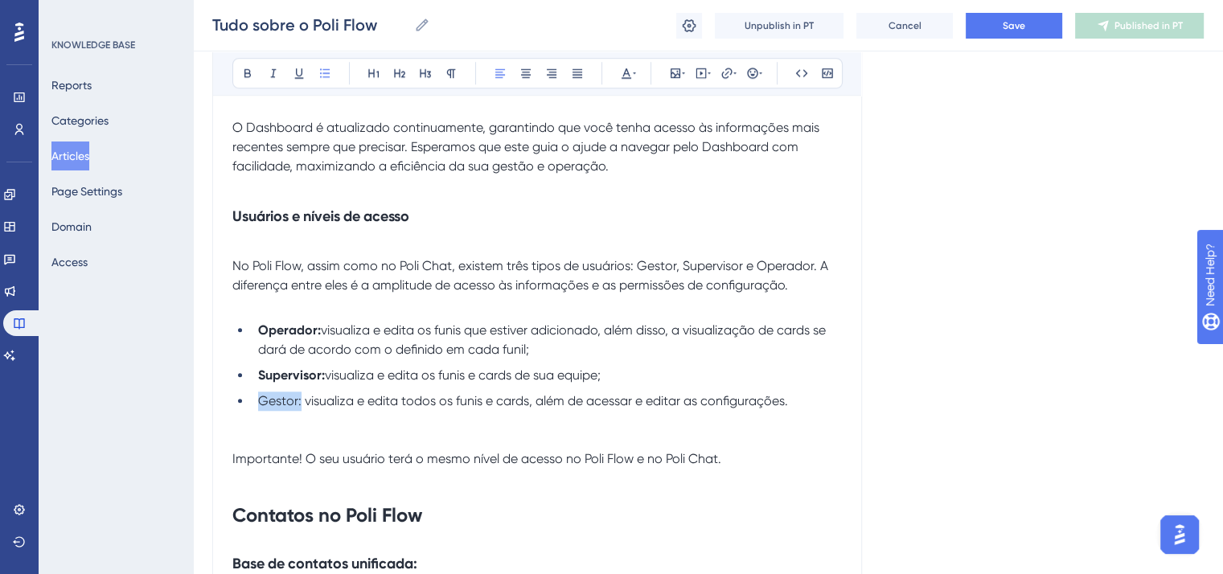
click at [250, 401] on ul "Operador: visualiza e edita os funis que estiver adicionado, além disso, a visu…" at bounding box center [537, 385] width 610 height 129
click at [245, 74] on icon at bounding box center [247, 73] width 13 height 13
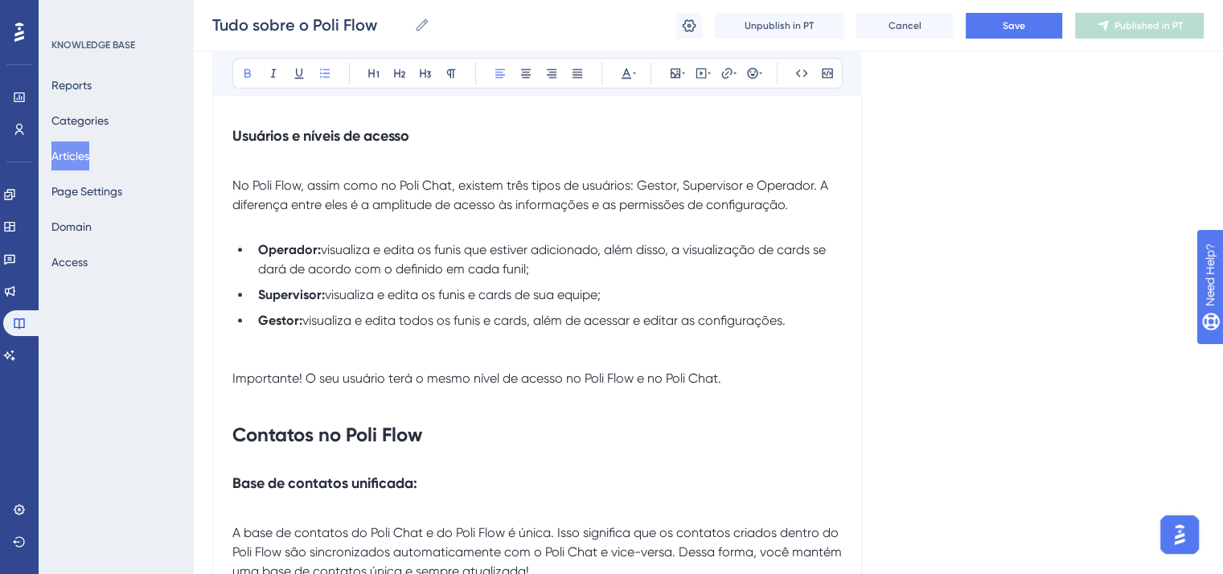
click at [277, 362] on li "Gestor: visualiza e edita todos os funis e cards, além de acessar e editar as c…" at bounding box center [547, 340] width 590 height 58
click at [232, 385] on span "Importante! O seu usuário terá o mesmo nível de acesso no Poli Flow e no Poli C…" at bounding box center [476, 378] width 489 height 15
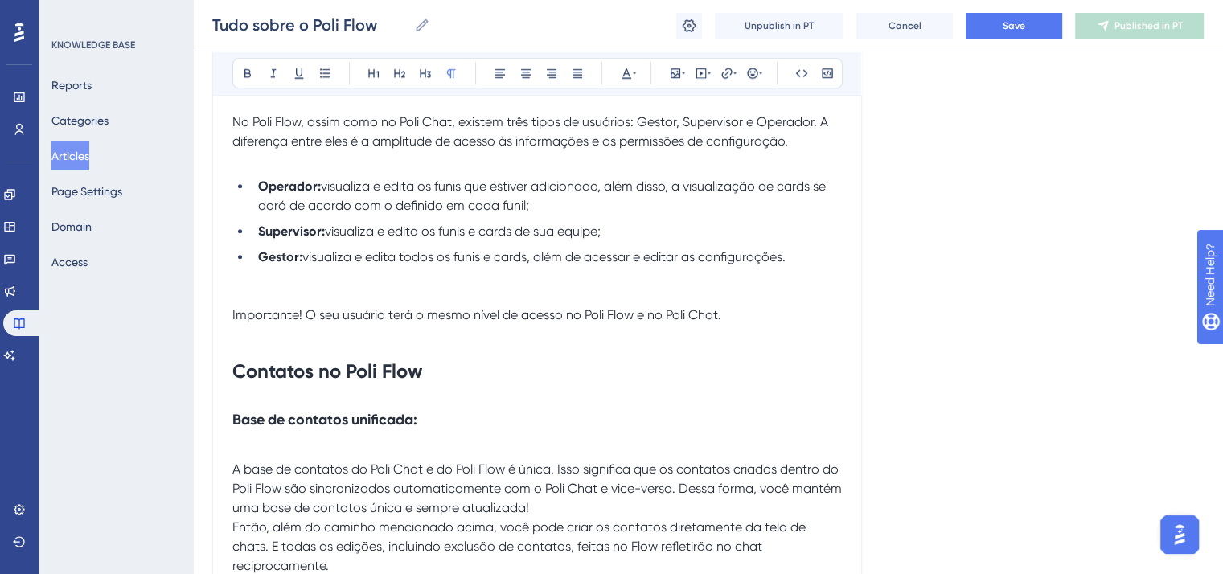
scroll to position [1609, 0]
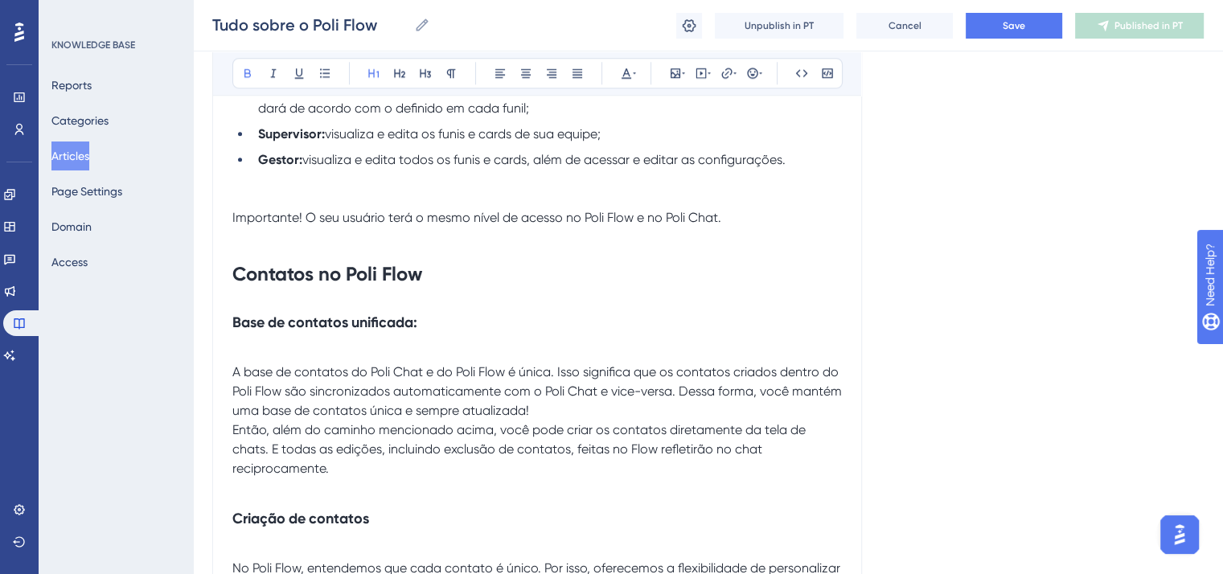
click at [335, 286] on strong "Contatos no Poli Flow" at bounding box center [327, 273] width 190 height 23
click at [431, 69] on button at bounding box center [425, 73] width 23 height 23
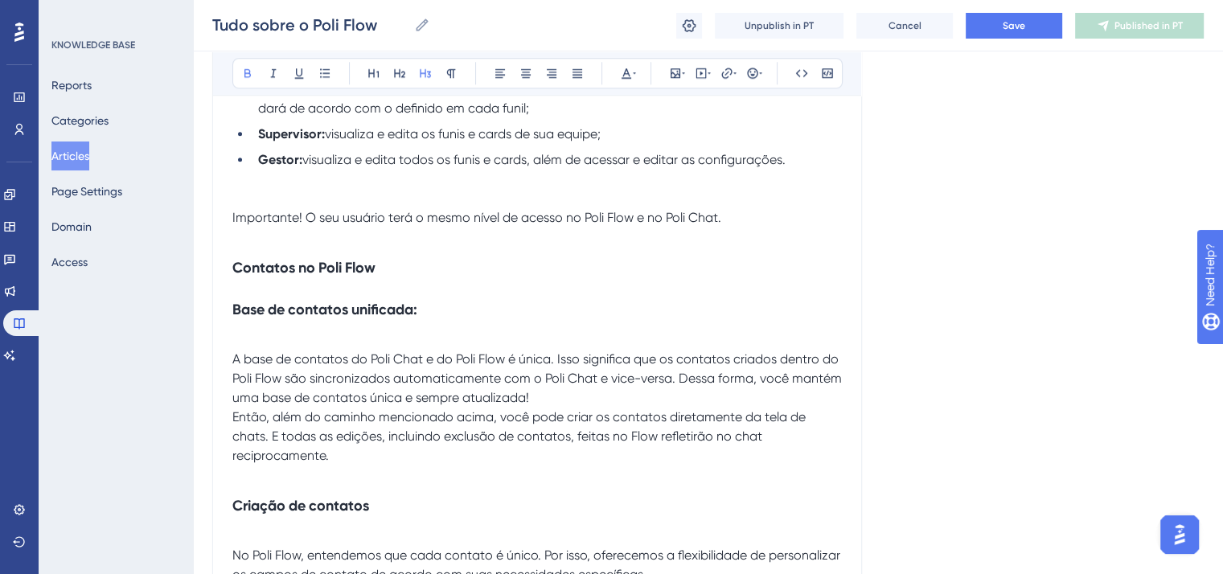
click at [439, 315] on h3 "Base de contatos unificada:" at bounding box center [537, 310] width 610 height 42
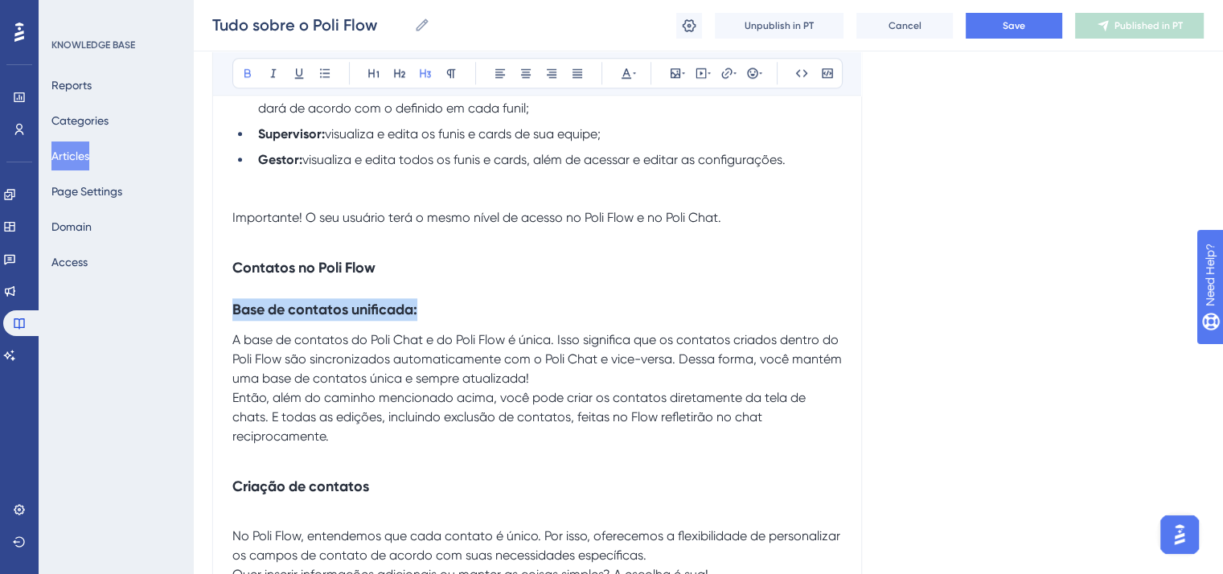
drag, startPoint x: 439, startPoint y: 315, endPoint x: 207, endPoint y: 310, distance: 232.5
click at [451, 69] on icon at bounding box center [451, 73] width 9 height 9
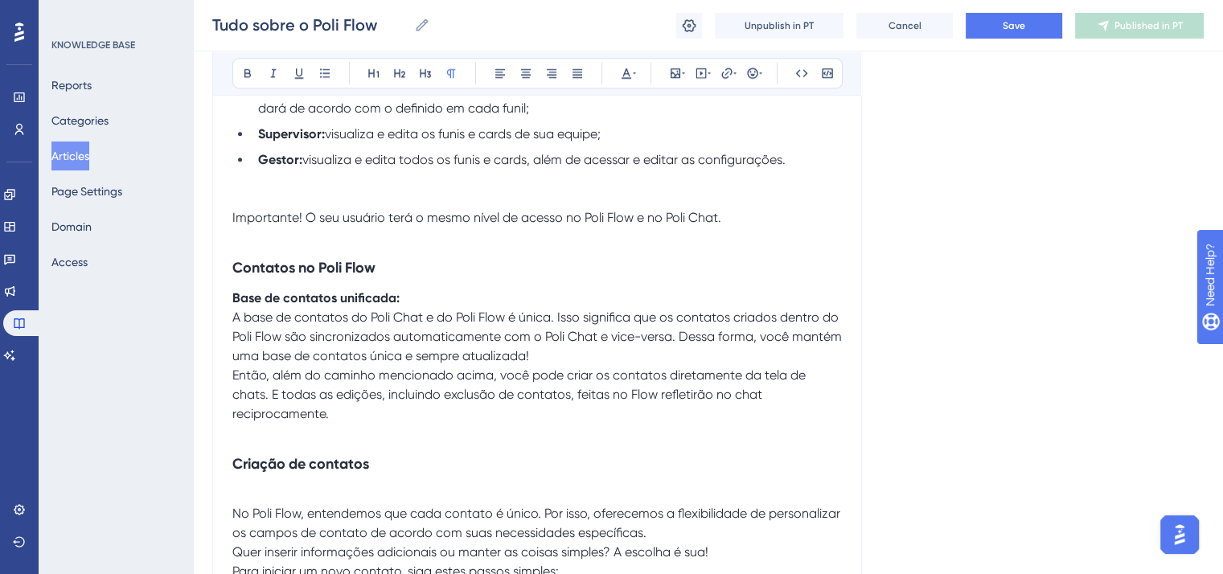
click at [557, 362] on p "A base de contatos do Poli Chat e do Poli Flow é única. Isso significa que os c…" at bounding box center [537, 337] width 610 height 58
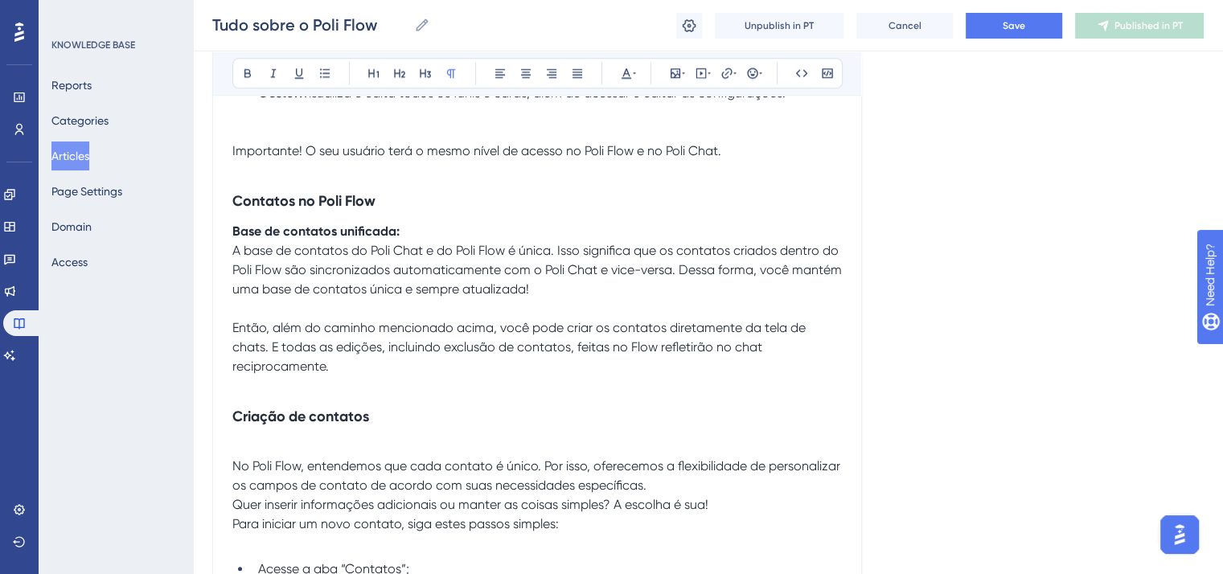
scroll to position [1770, 0]
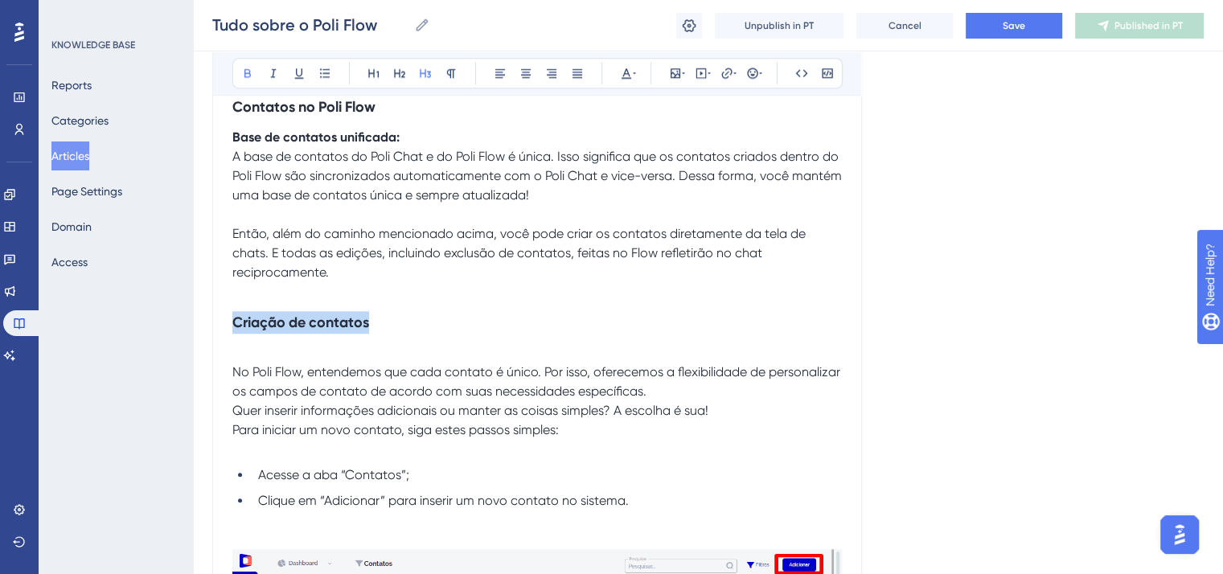
drag, startPoint x: 378, startPoint y: 329, endPoint x: 207, endPoint y: 318, distance: 171.7
click at [450, 78] on icon at bounding box center [451, 73] width 13 height 13
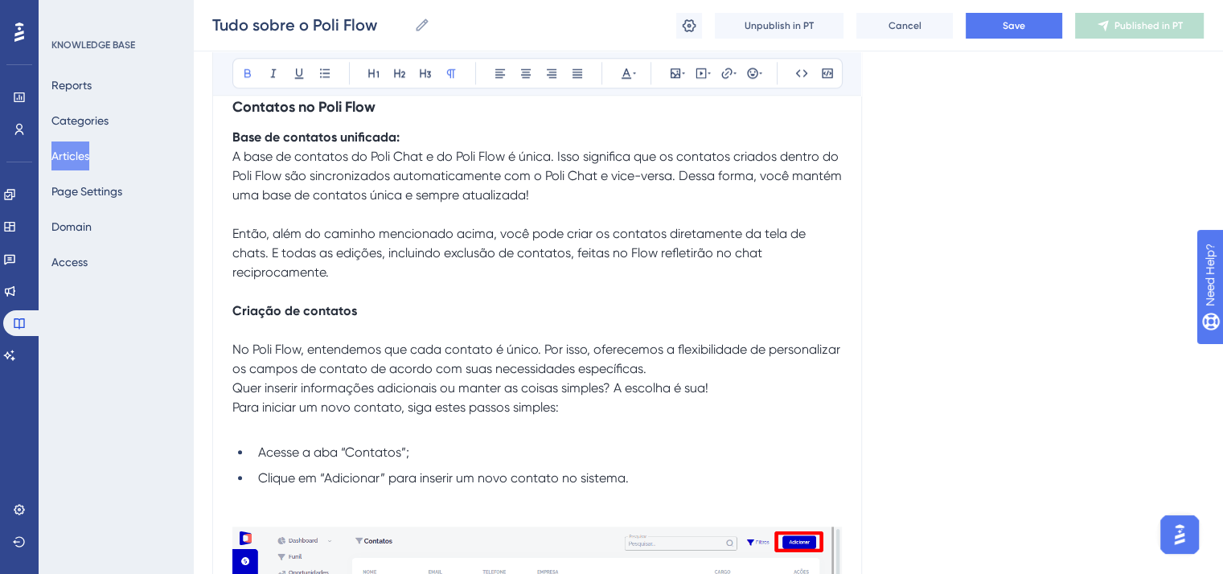
click at [393, 319] on p "Criação de contatos" at bounding box center [537, 311] width 610 height 19
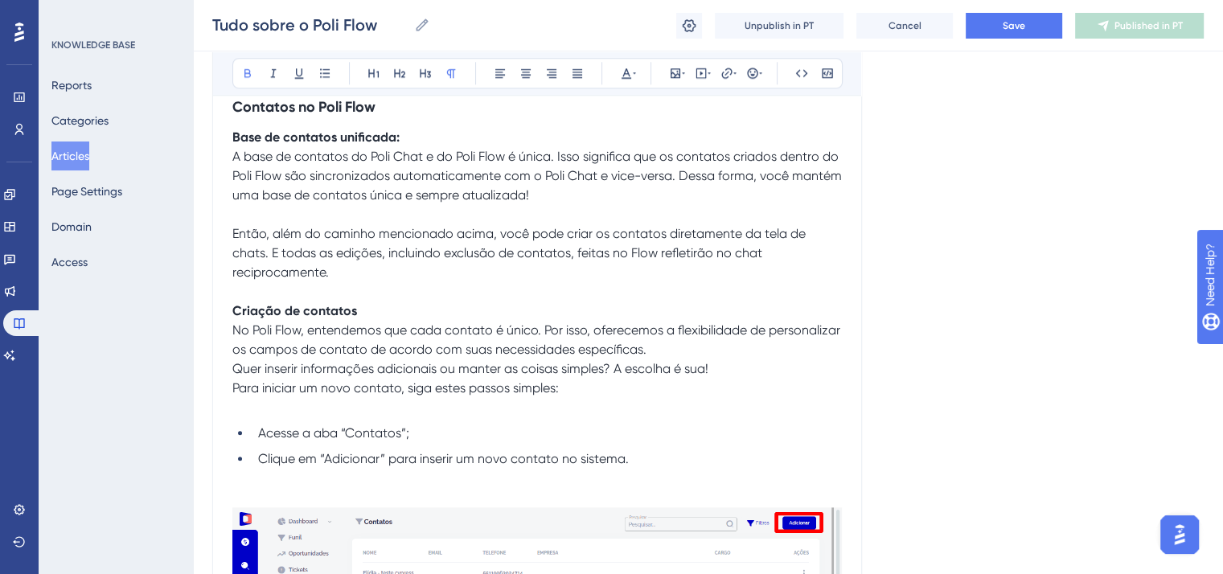
click at [234, 393] on span "Para iniciar um novo contato, siga estes passos simples:" at bounding box center [395, 387] width 327 height 15
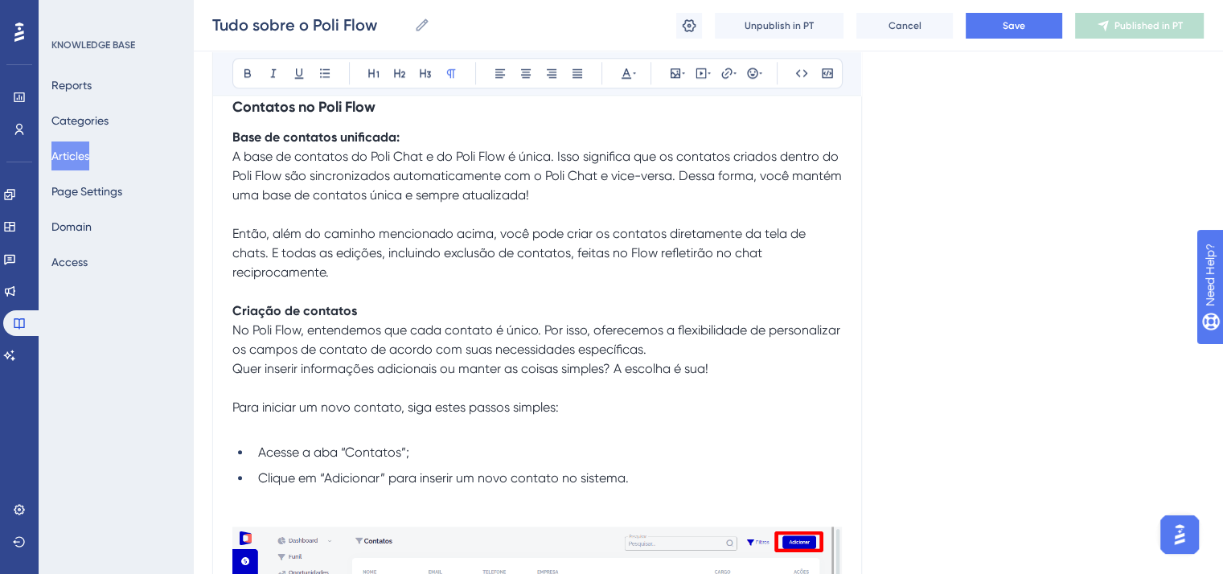
click at [236, 375] on span "Quer inserir informações adicionais ou manter as coisas simples? A escolha é su…" at bounding box center [470, 368] width 476 height 15
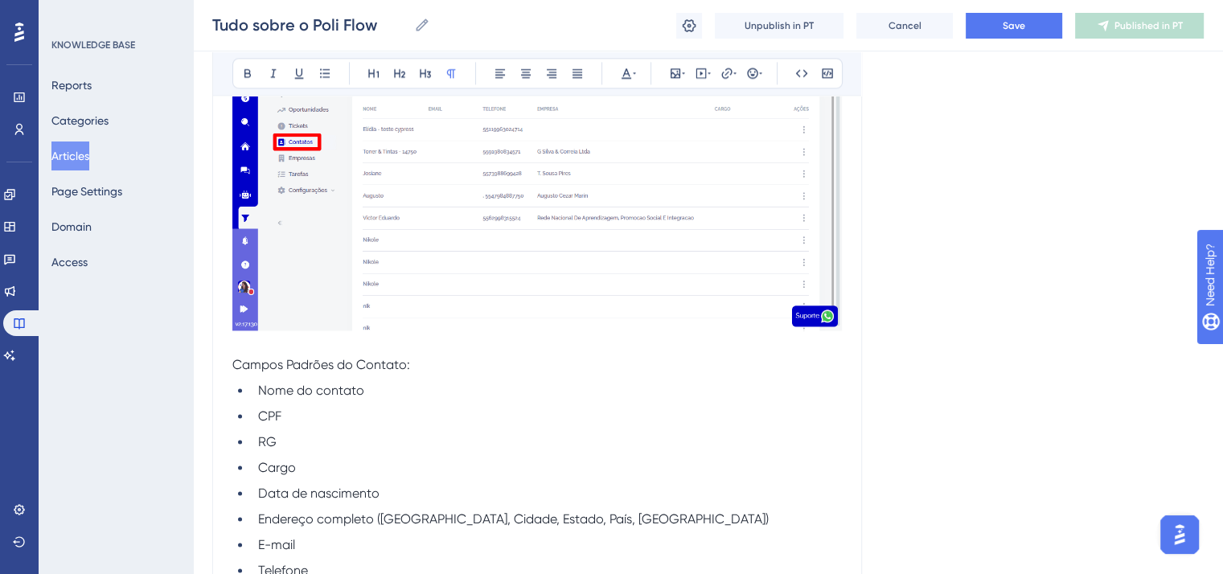
scroll to position [2333, 0]
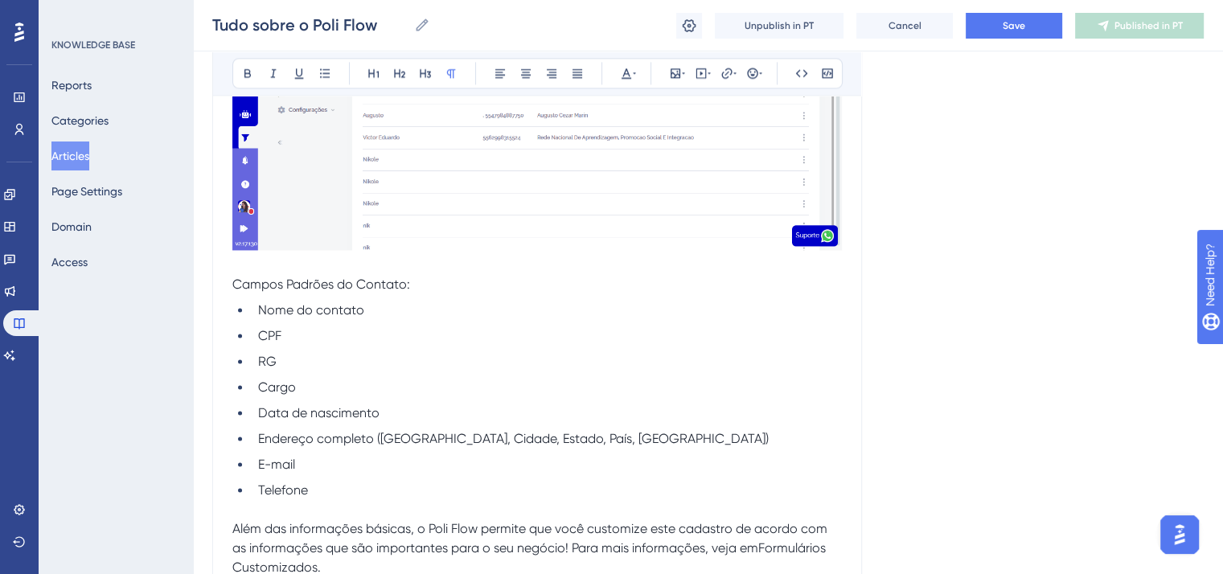
click at [328, 290] on span "Campos Padrões do Contato:" at bounding box center [321, 284] width 178 height 15
click at [249, 65] on button at bounding box center [247, 73] width 23 height 23
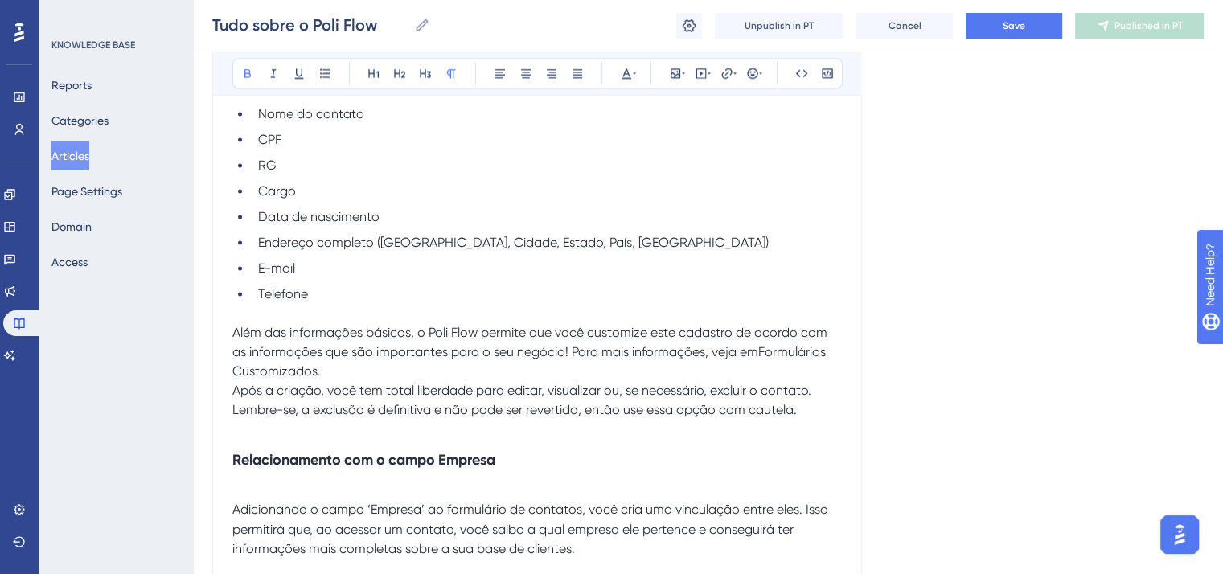
scroll to position [2574, 0]
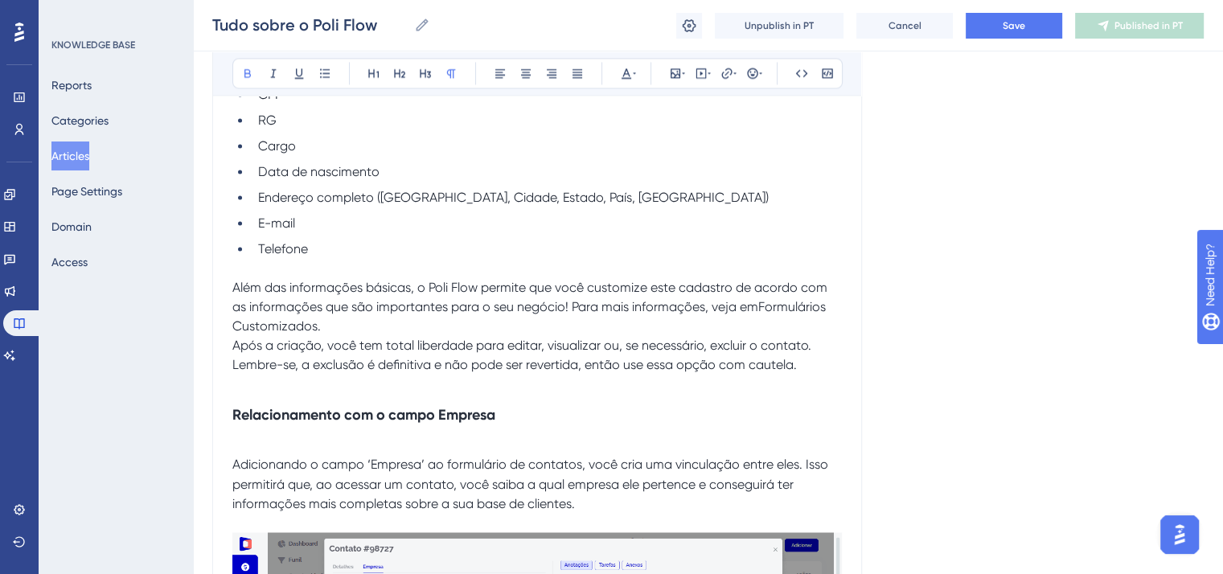
click at [365, 332] on p "Além das informações básicas, o Poli Flow permite que você customize este cadas…" at bounding box center [537, 307] width 610 height 58
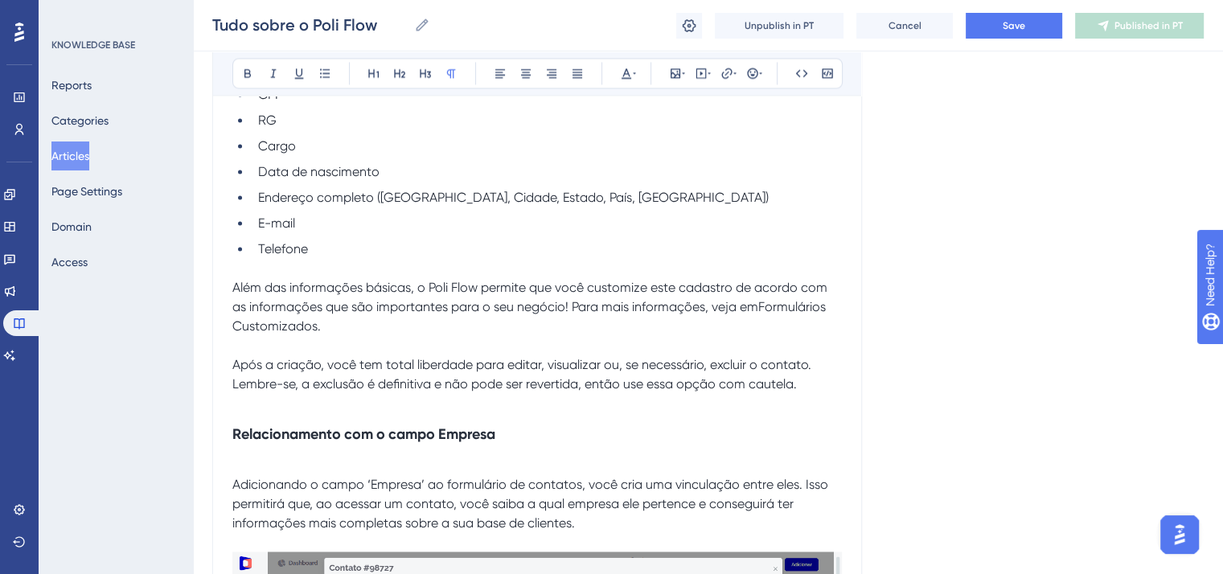
click at [820, 375] on p "Após a criação, você tem total liberdade para editar, visualizar ou, se necessá…" at bounding box center [537, 375] width 610 height 39
click at [423, 438] on strong "Relacionamento com o campo Empresa" at bounding box center [363, 434] width 263 height 18
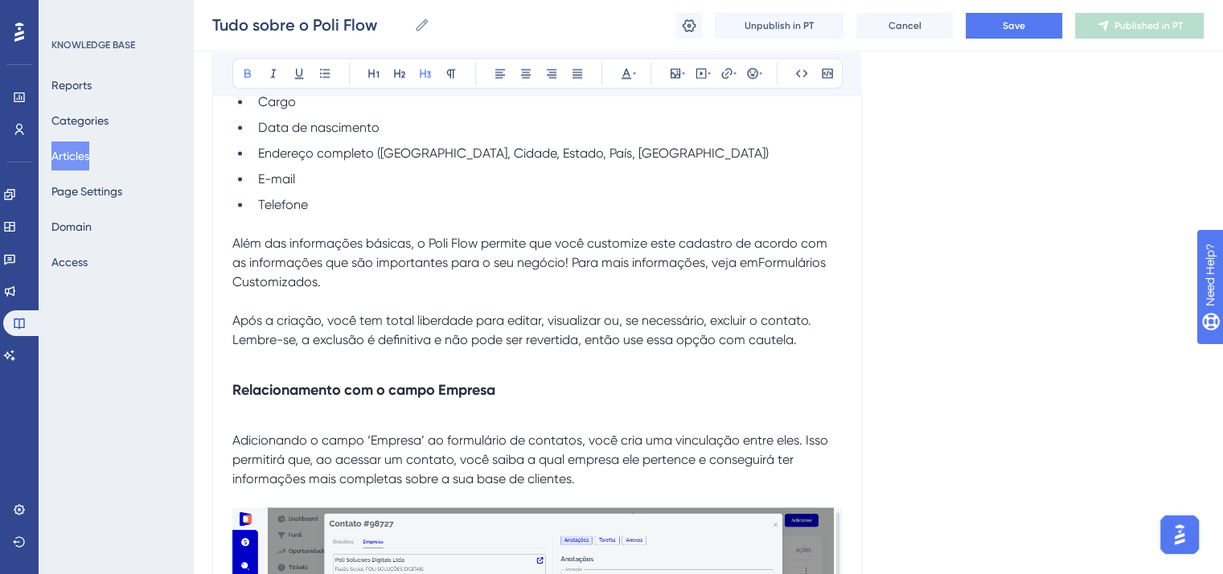
scroll to position [2654, 0]
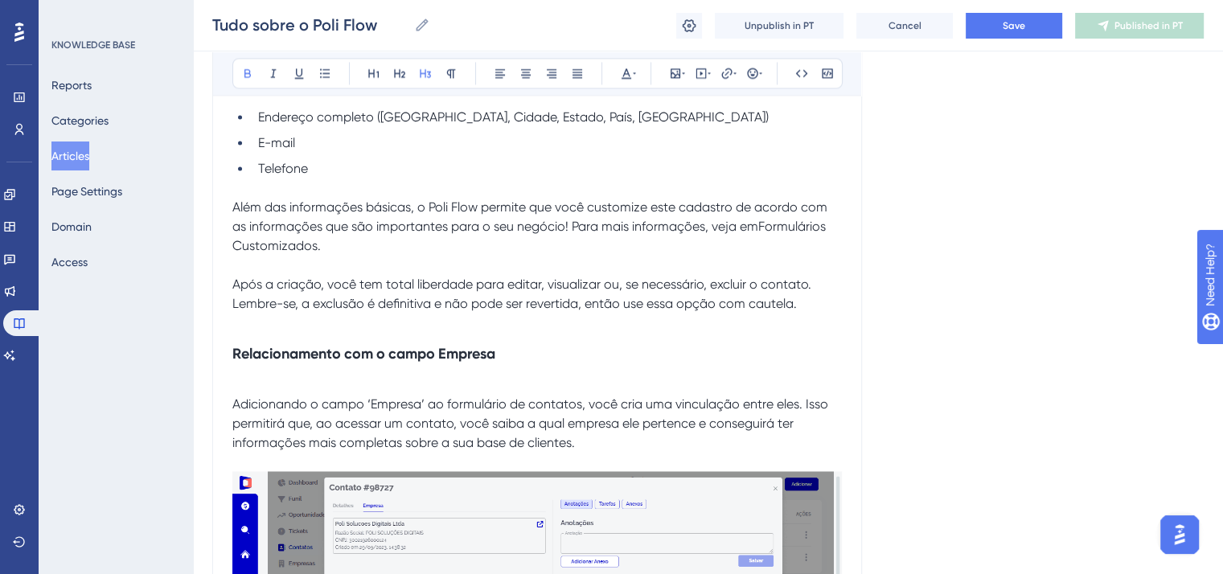
click at [240, 375] on h3 "Relacionamento com o campo Empresa" at bounding box center [537, 354] width 610 height 42
click at [232, 413] on span "Adicionando o campo ‘Empresa’ ao formulário de contatos, você cria uma vinculaç…" at bounding box center [531, 423] width 599 height 54
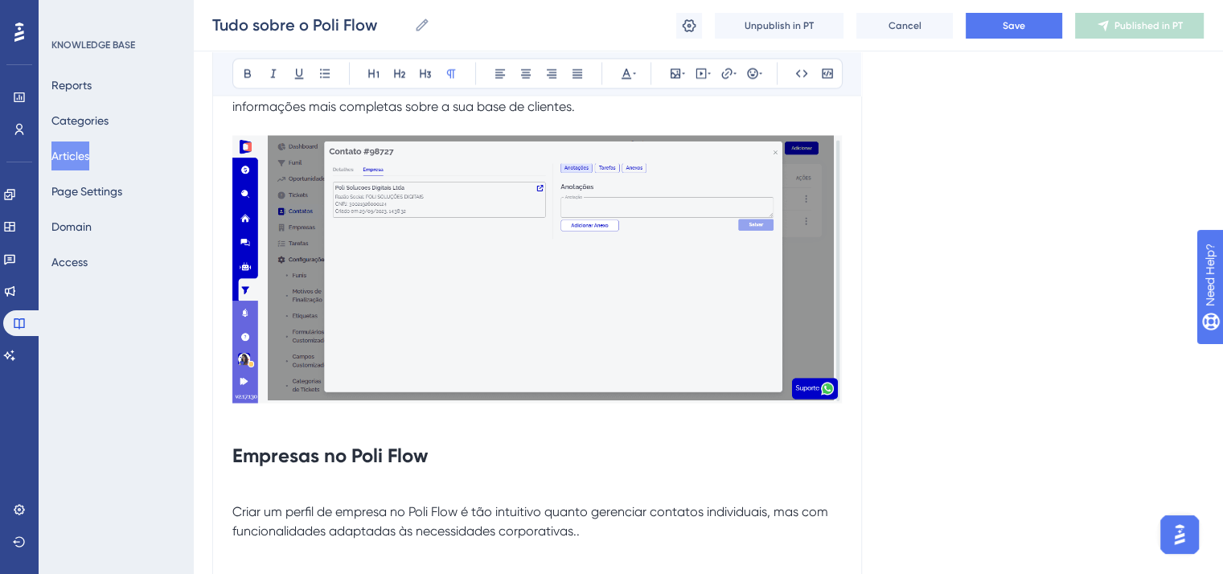
scroll to position [2976, 0]
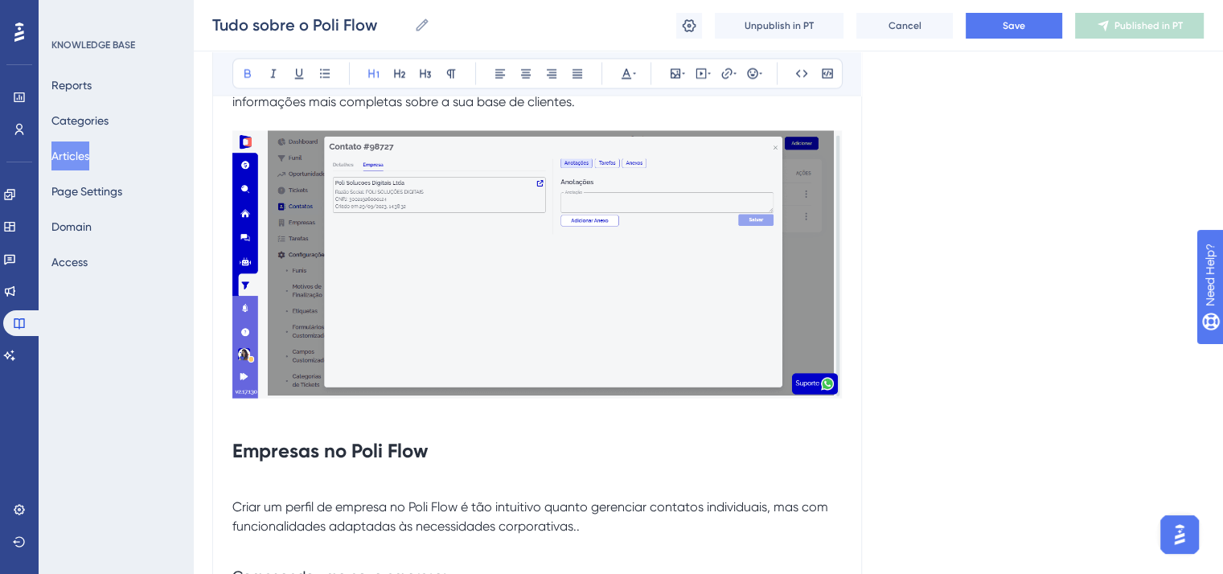
click at [328, 462] on strong "Empresas no Poli Flow" at bounding box center [329, 449] width 195 height 23
click at [422, 75] on icon at bounding box center [425, 73] width 13 height 13
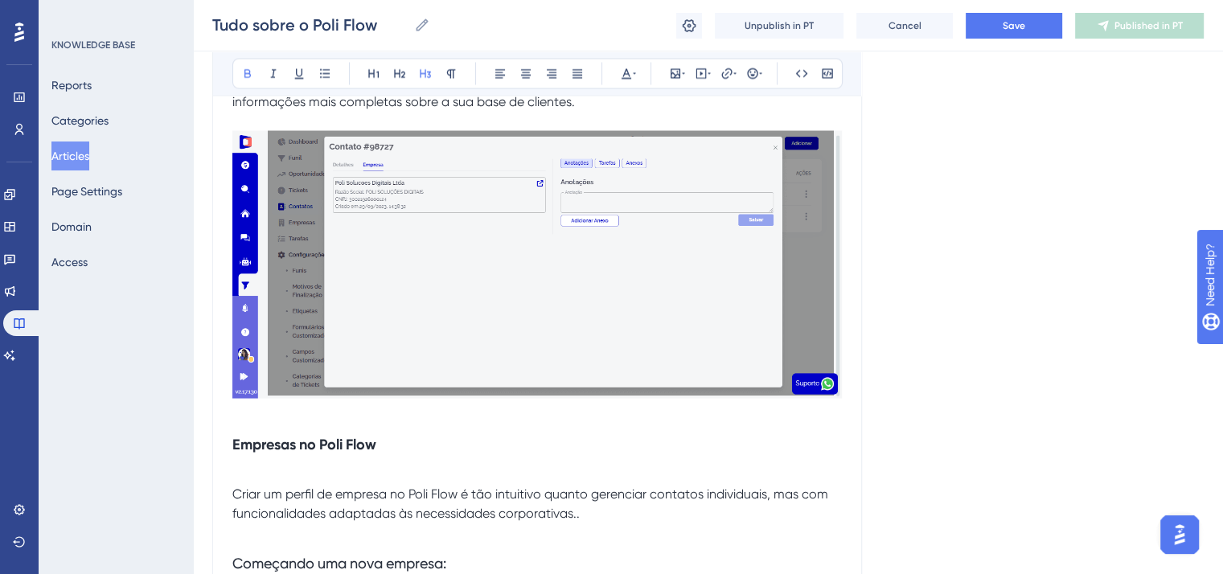
click at [254, 422] on p at bounding box center [537, 413] width 610 height 19
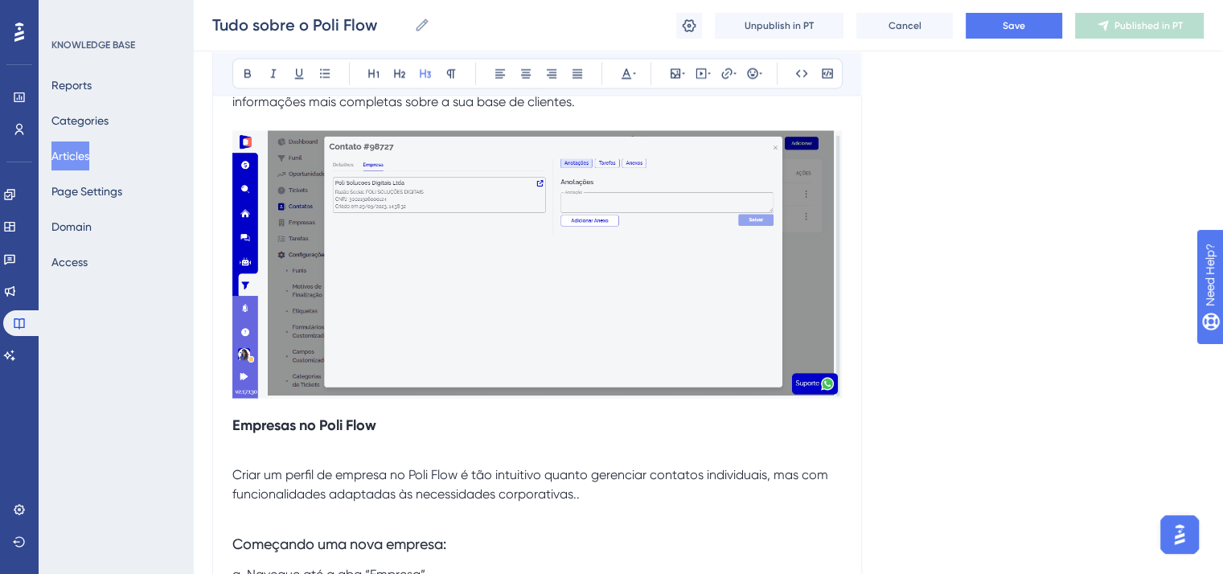
click at [235, 477] on span "Criar um perfil de empresa no Poli Flow é tão intuitivo quanto gerenciar contat…" at bounding box center [531, 484] width 599 height 35
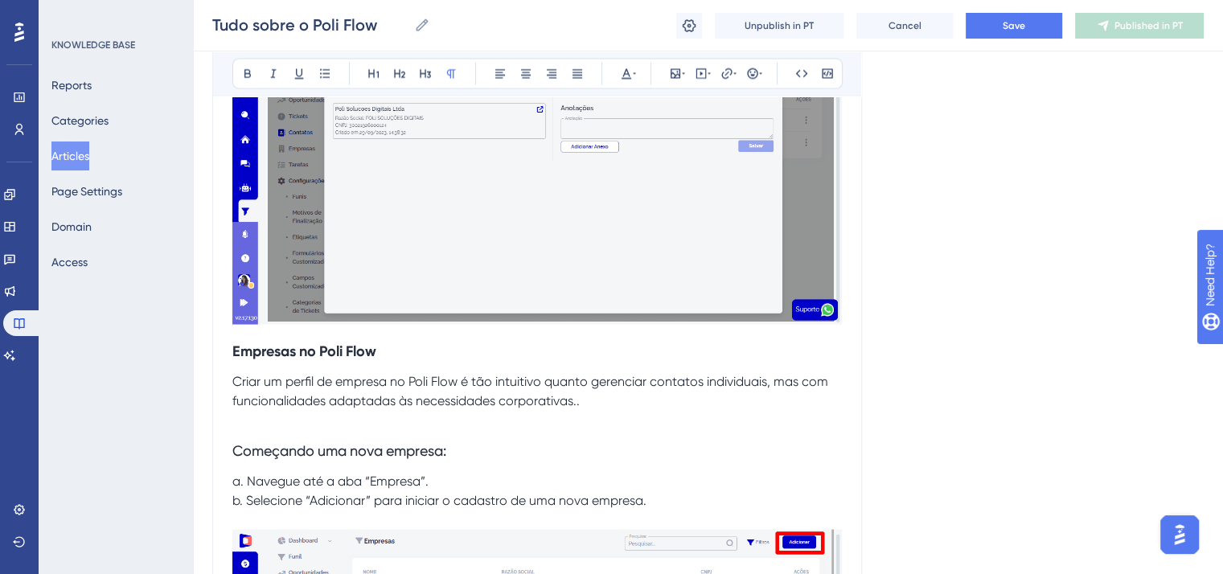
scroll to position [3137, 0]
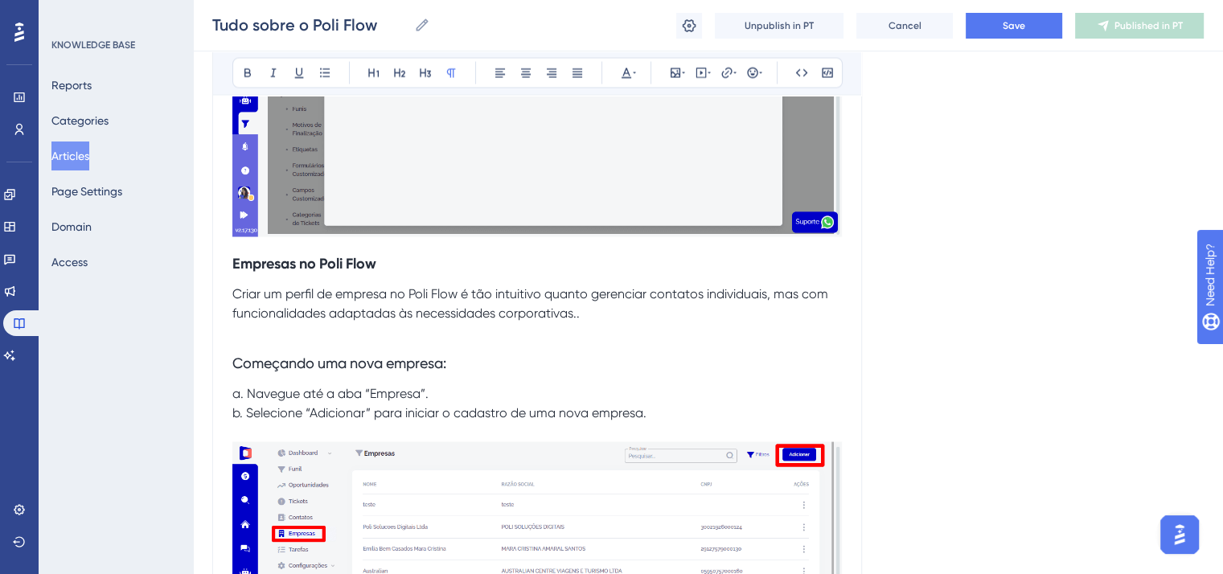
click at [390, 364] on span "Começando uma nova empresa:" at bounding box center [339, 363] width 214 height 17
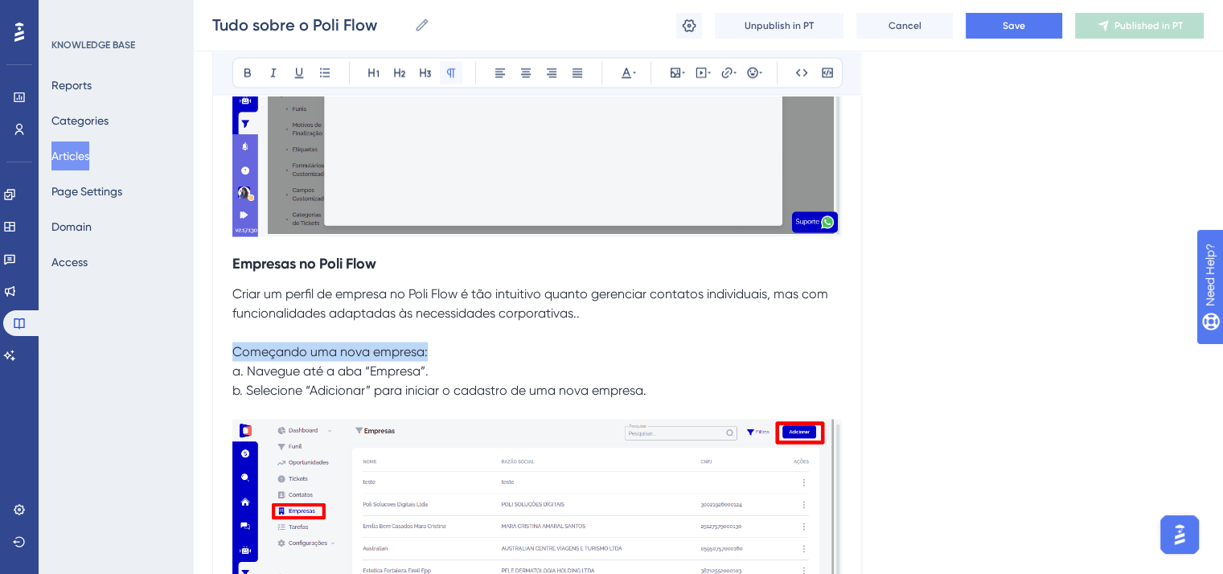
click at [453, 73] on icon at bounding box center [451, 73] width 9 height 9
click at [244, 75] on icon at bounding box center [247, 73] width 13 height 13
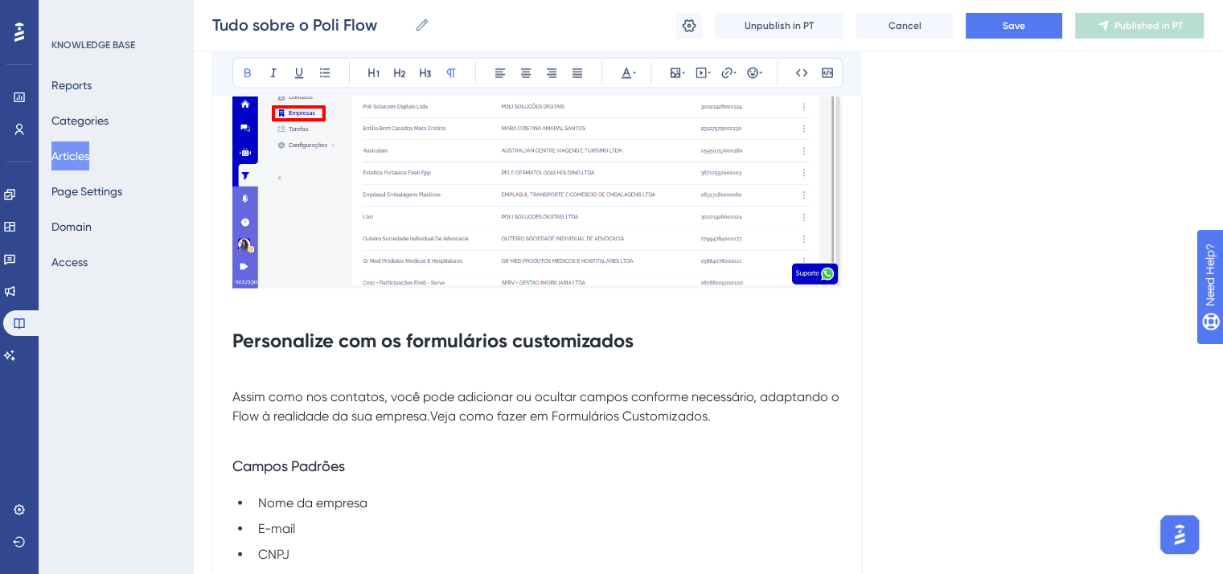
scroll to position [3539, 0]
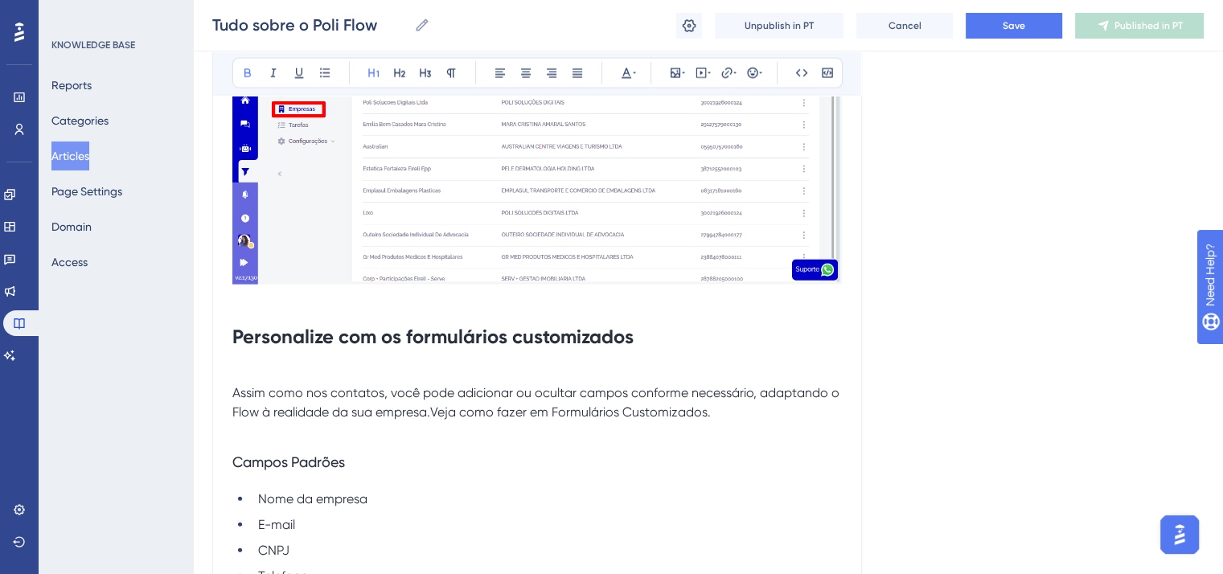
click at [431, 340] on strong "Personalize com os formulários customizados" at bounding box center [432, 336] width 401 height 23
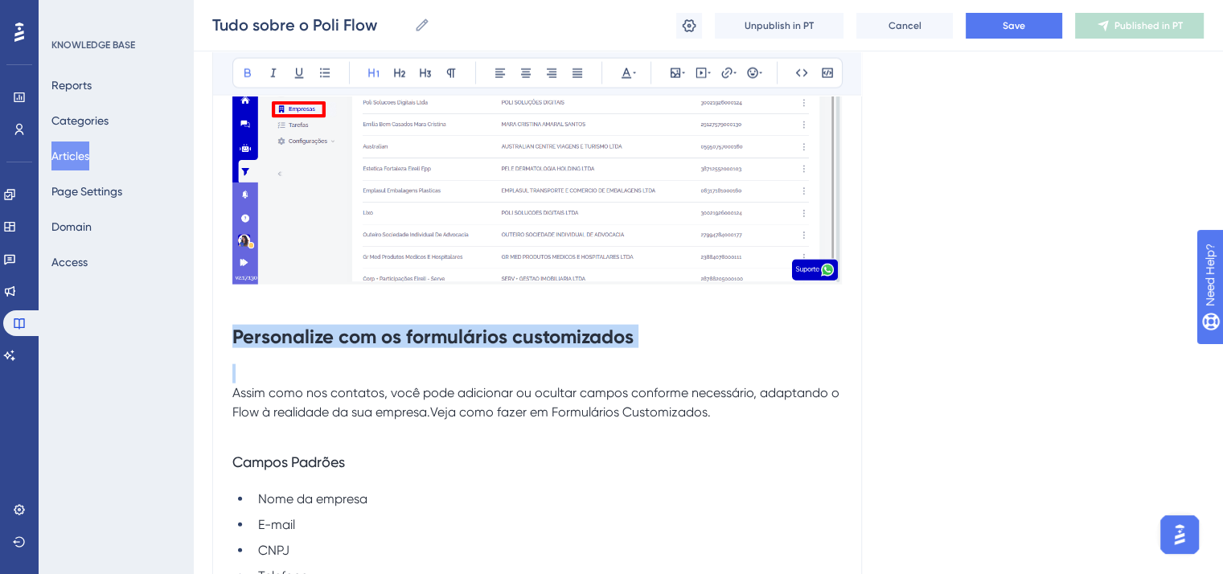
click at [431, 340] on strong "Personalize com os formulários customizados" at bounding box center [432, 336] width 401 height 23
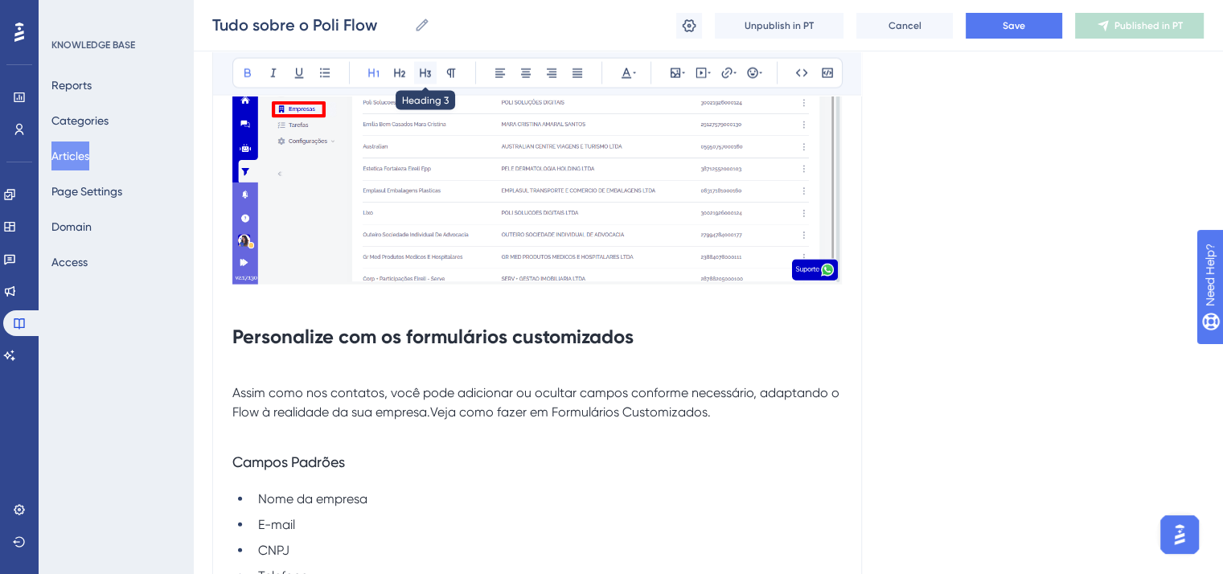
click at [431, 75] on icon at bounding box center [425, 73] width 13 height 13
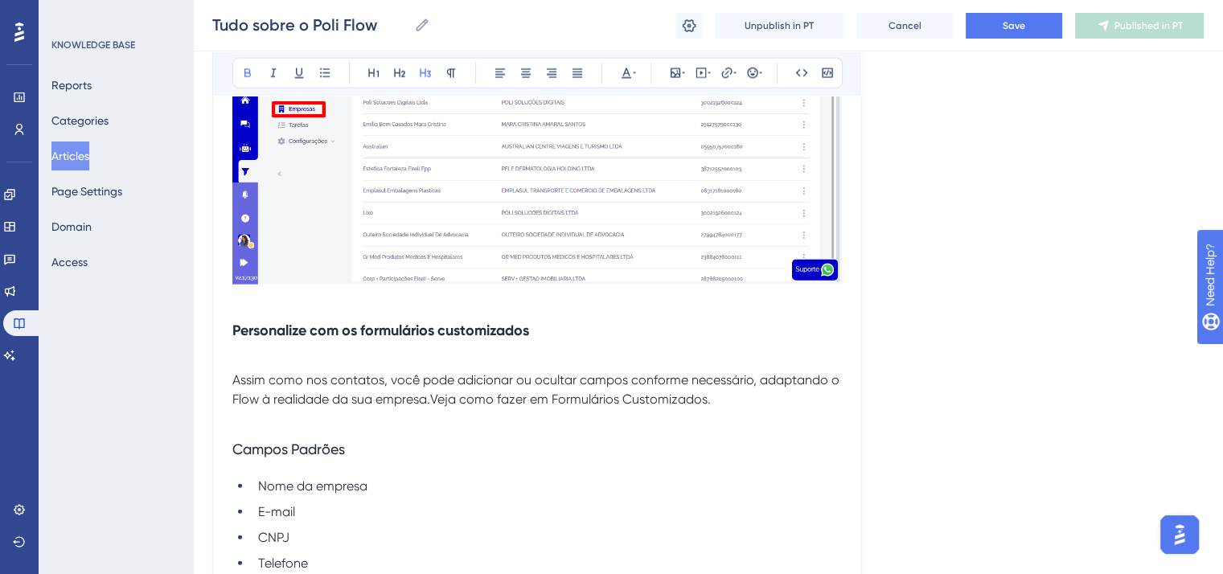
click at [232, 388] on span "Assim como nos contatos, você pode adicionar ou ocultar campos conforme necessá…" at bounding box center [537, 389] width 610 height 35
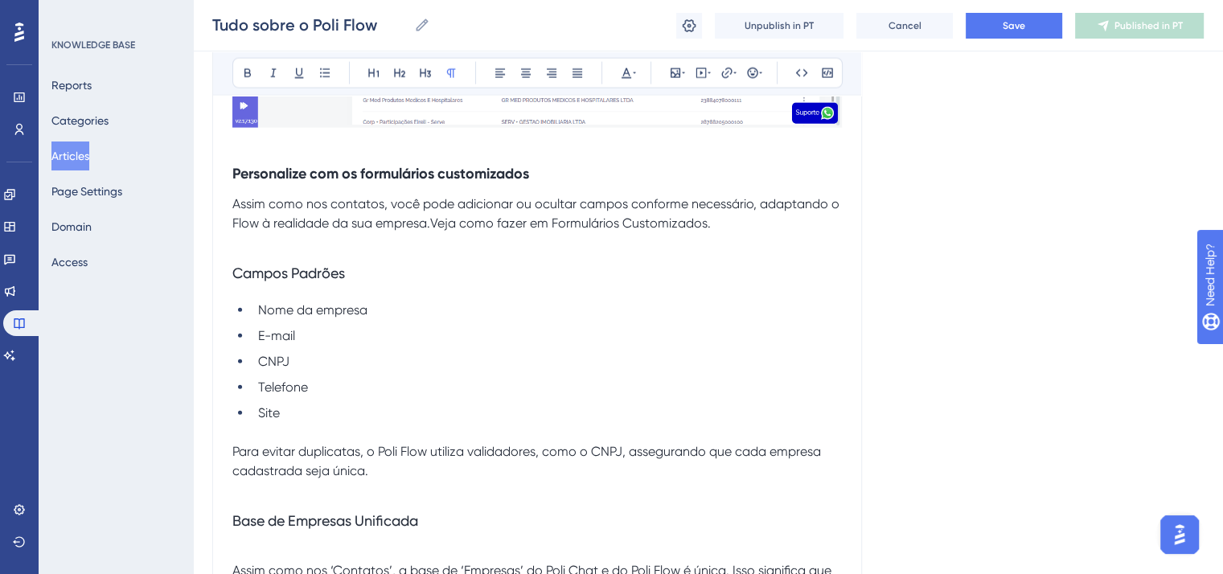
scroll to position [3700, 0]
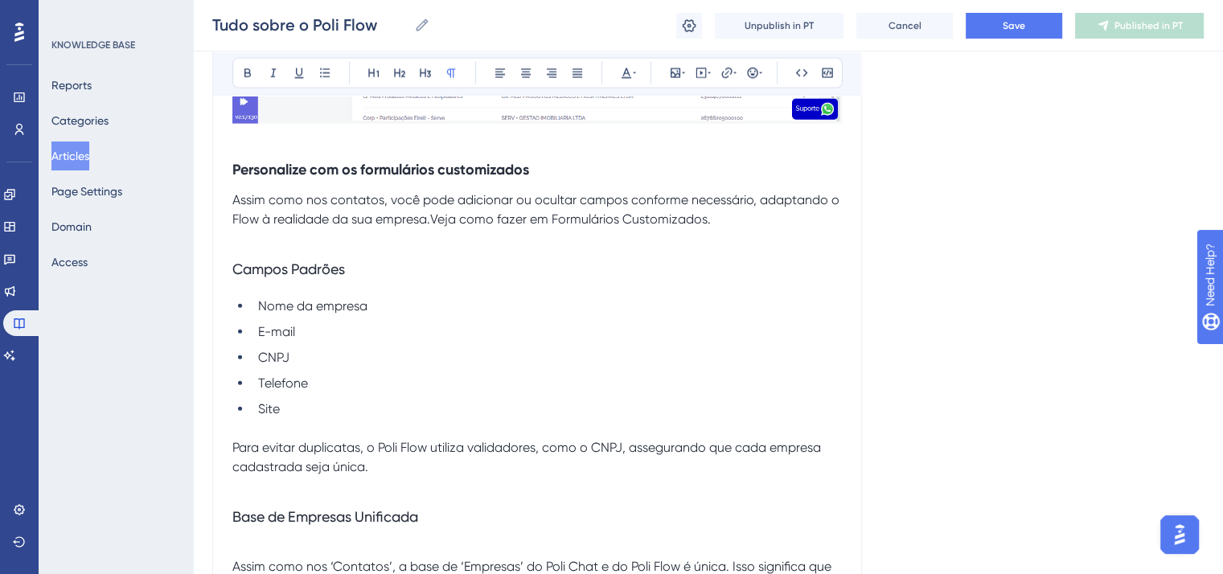
click at [302, 277] on span "Campos Padrões" at bounding box center [288, 269] width 113 height 17
click at [251, 67] on icon at bounding box center [247, 73] width 13 height 13
click at [444, 62] on button at bounding box center [451, 73] width 23 height 23
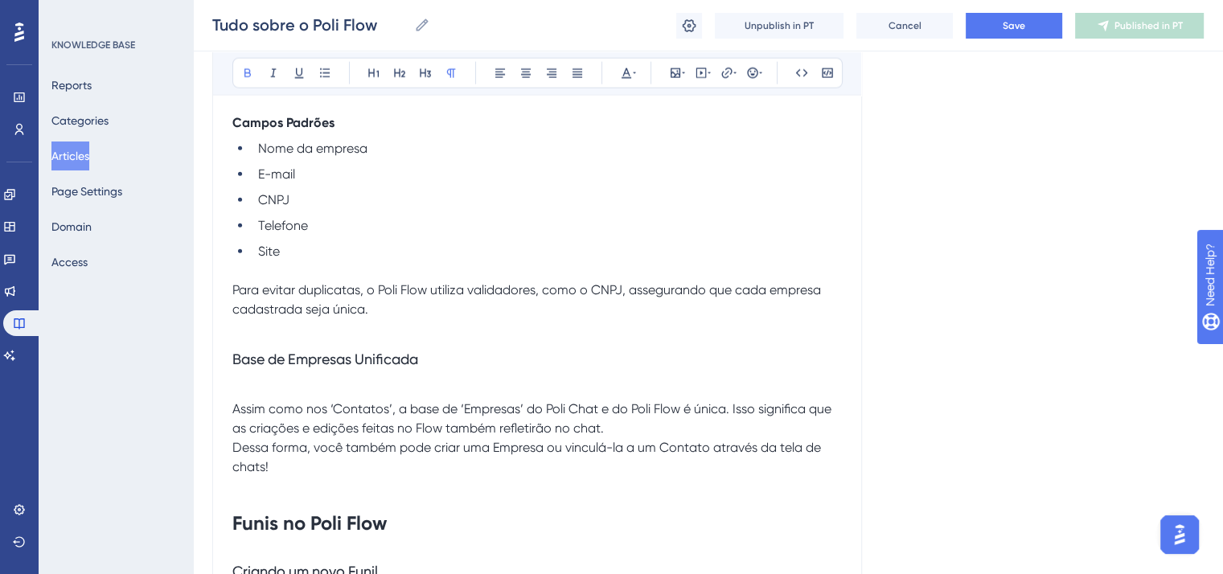
scroll to position [3861, 0]
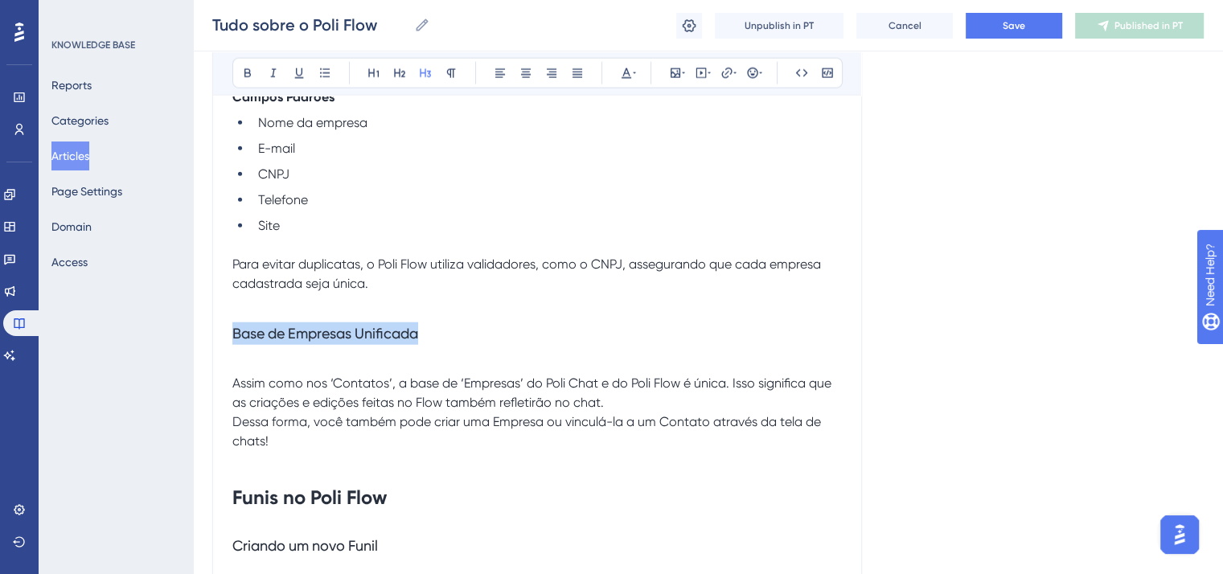
drag, startPoint x: 445, startPoint y: 345, endPoint x: 221, endPoint y: 342, distance: 223.6
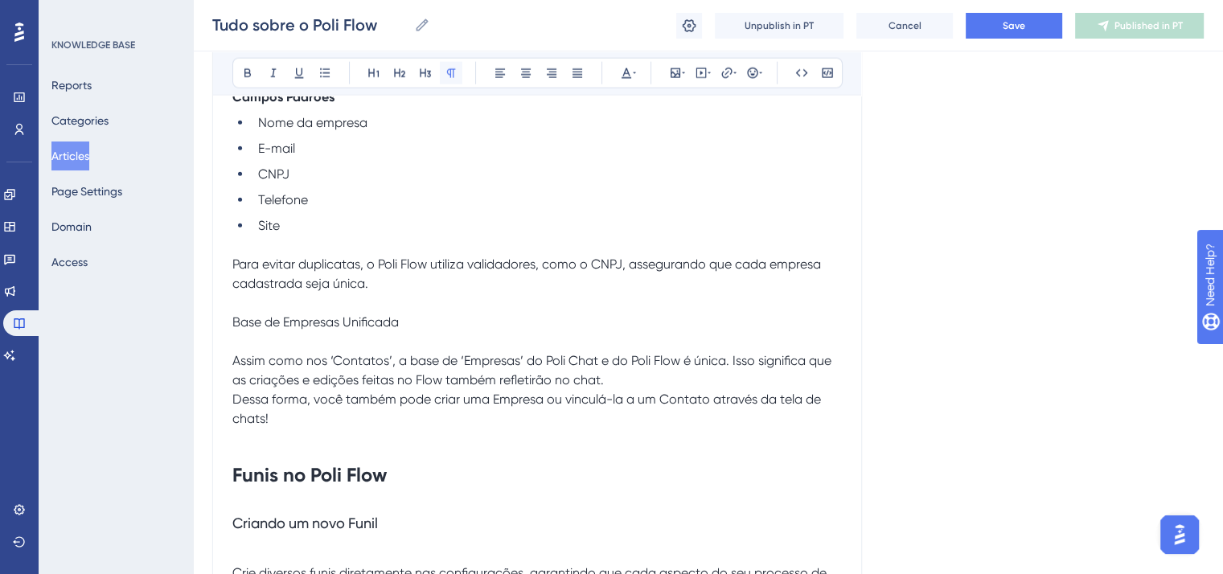
click at [454, 76] on icon at bounding box center [451, 73] width 13 height 13
click at [251, 76] on icon at bounding box center [247, 73] width 13 height 13
click at [653, 385] on p "Assim como nos ‘Contatos’, a base de ‘Empresas’ do Poli Chat e do Poli Flow é ú…" at bounding box center [537, 370] width 610 height 39
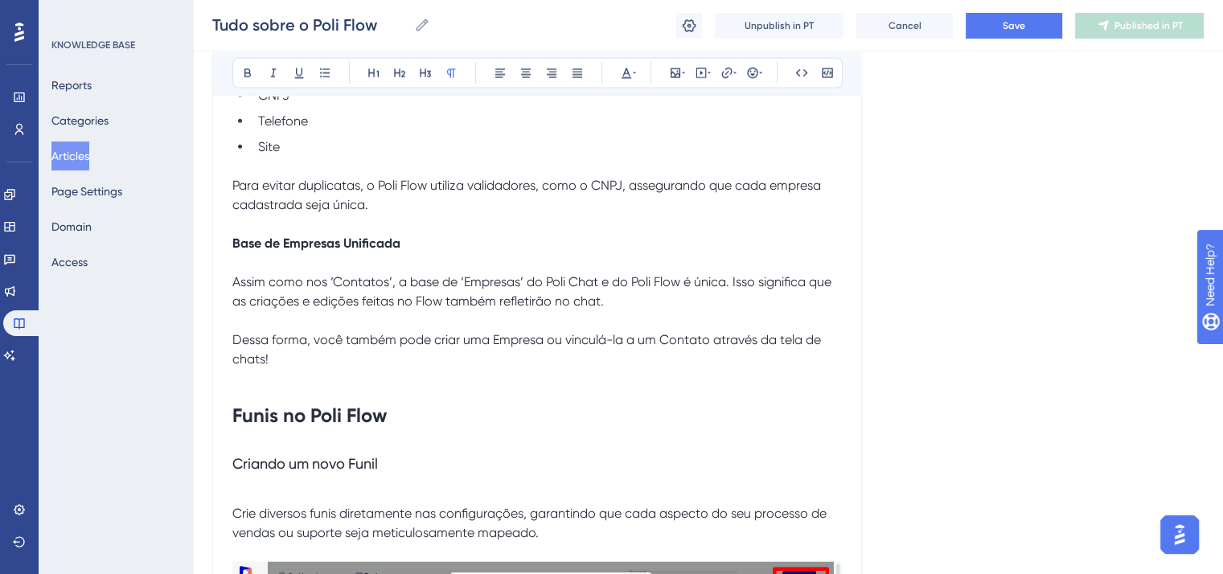
scroll to position [4022, 0]
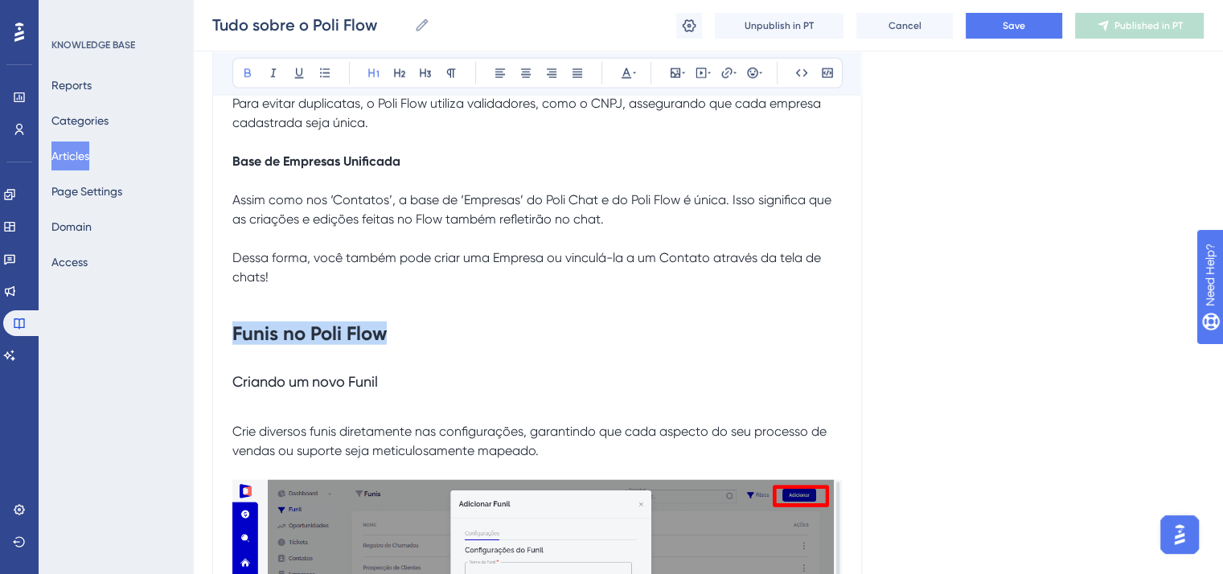
drag, startPoint x: 408, startPoint y: 358, endPoint x: 206, endPoint y: 355, distance: 201.9
click at [426, 75] on icon at bounding box center [425, 73] width 13 height 13
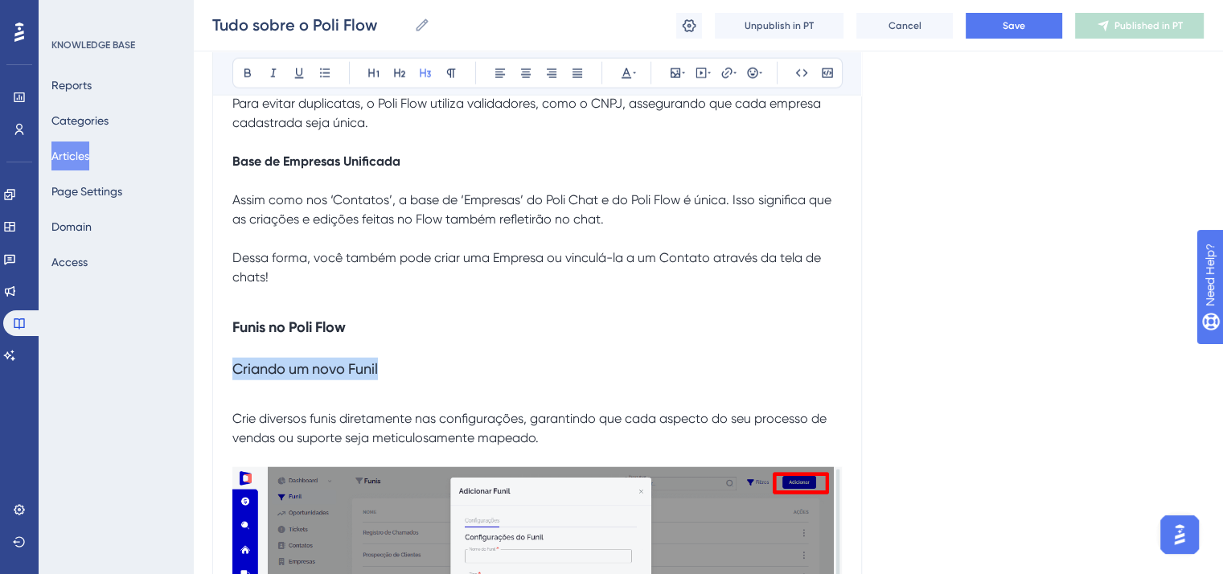
drag, startPoint x: 389, startPoint y: 380, endPoint x: 221, endPoint y: 377, distance: 168.1
click at [447, 78] on icon at bounding box center [451, 73] width 13 height 13
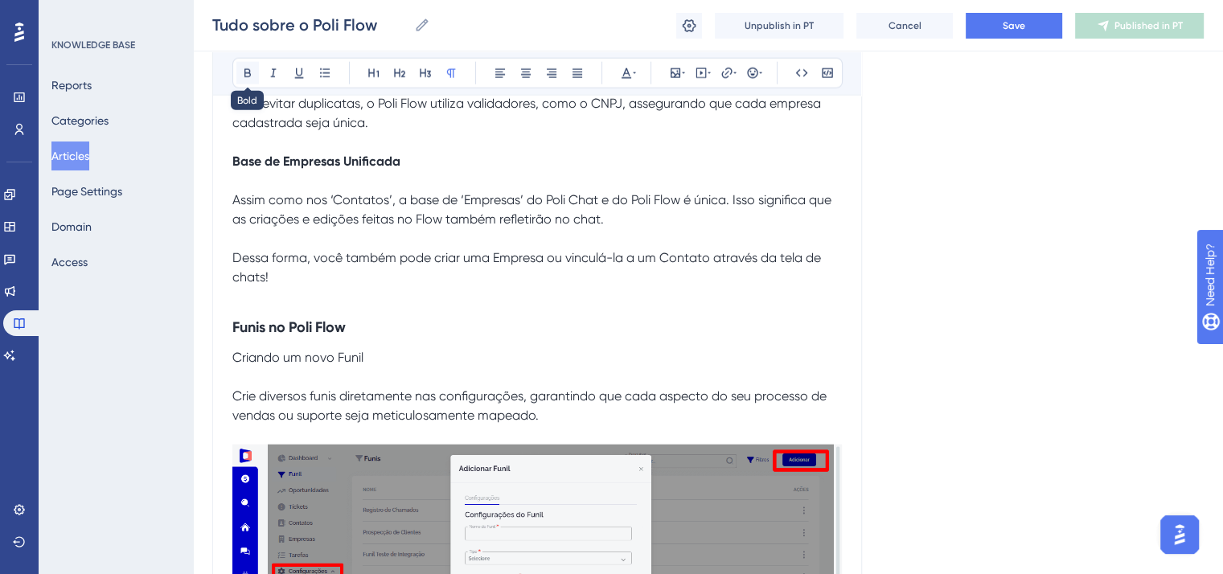
click at [255, 76] on button at bounding box center [247, 73] width 23 height 23
click at [236, 401] on span "Crie diversos funis diretamente nas configurações, garantindo que cada aspecto …" at bounding box center [531, 405] width 598 height 35
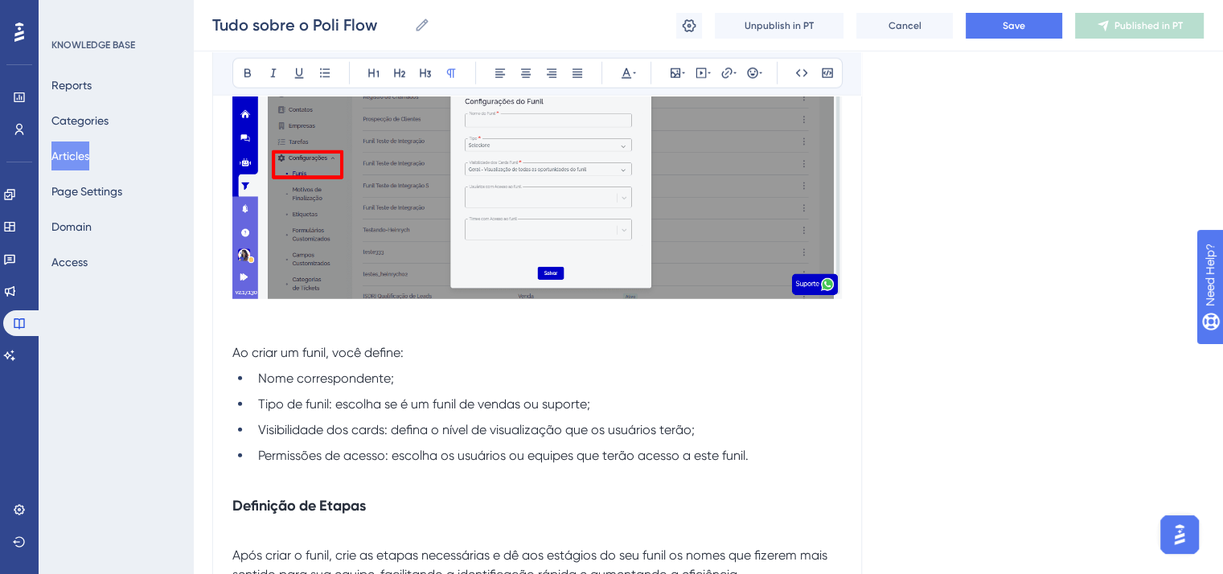
scroll to position [4424, 0]
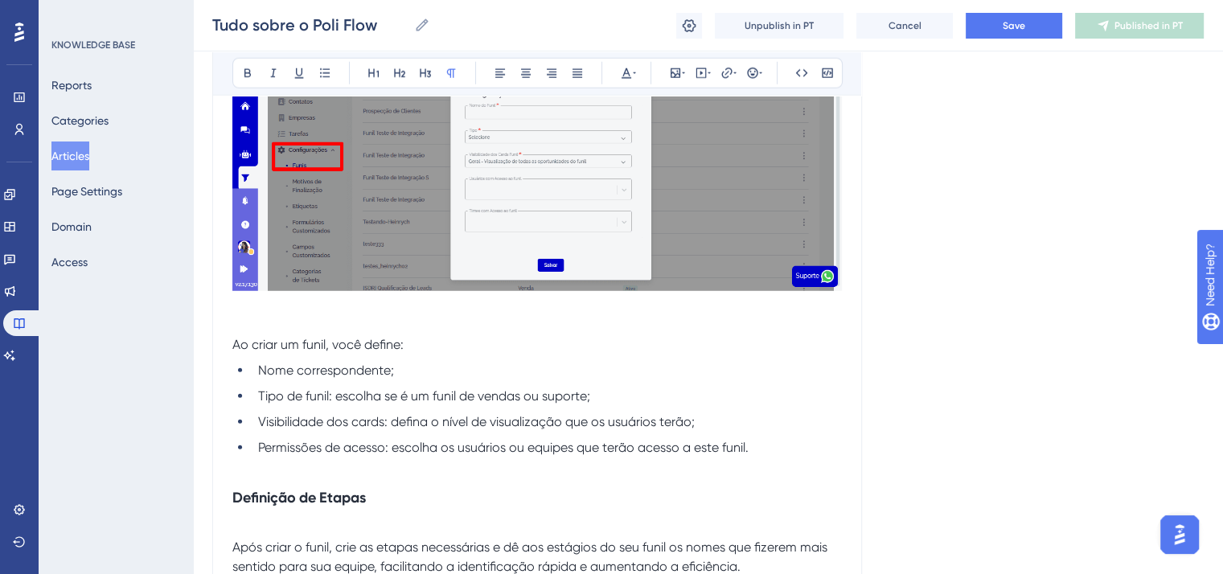
click at [235, 352] on span "Ao criar um funil, você define:" at bounding box center [317, 344] width 171 height 15
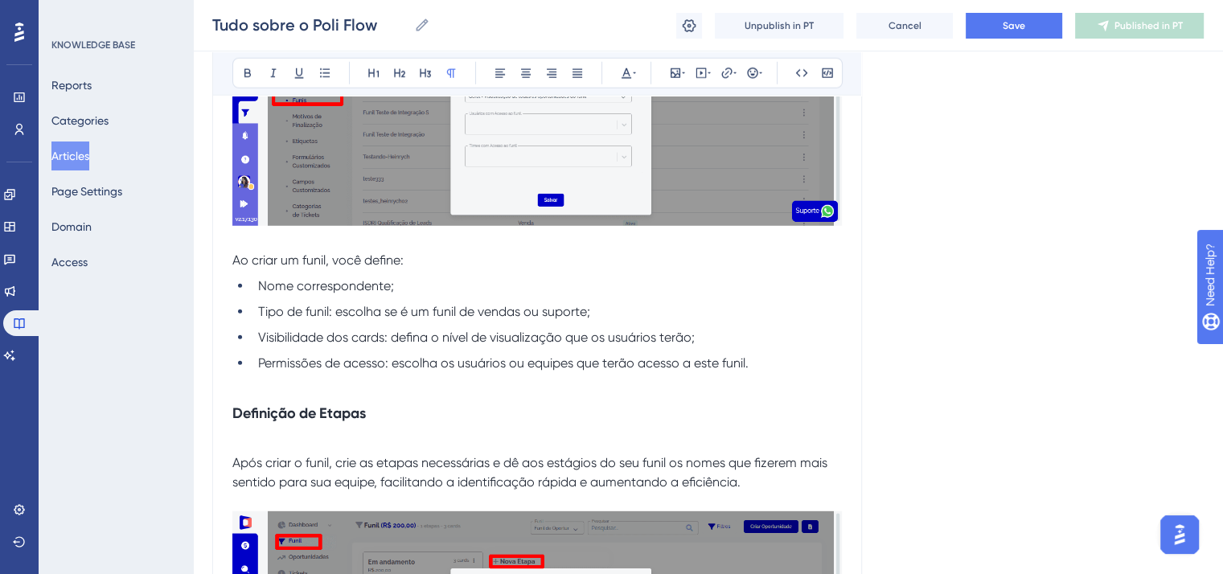
scroll to position [4585, 0]
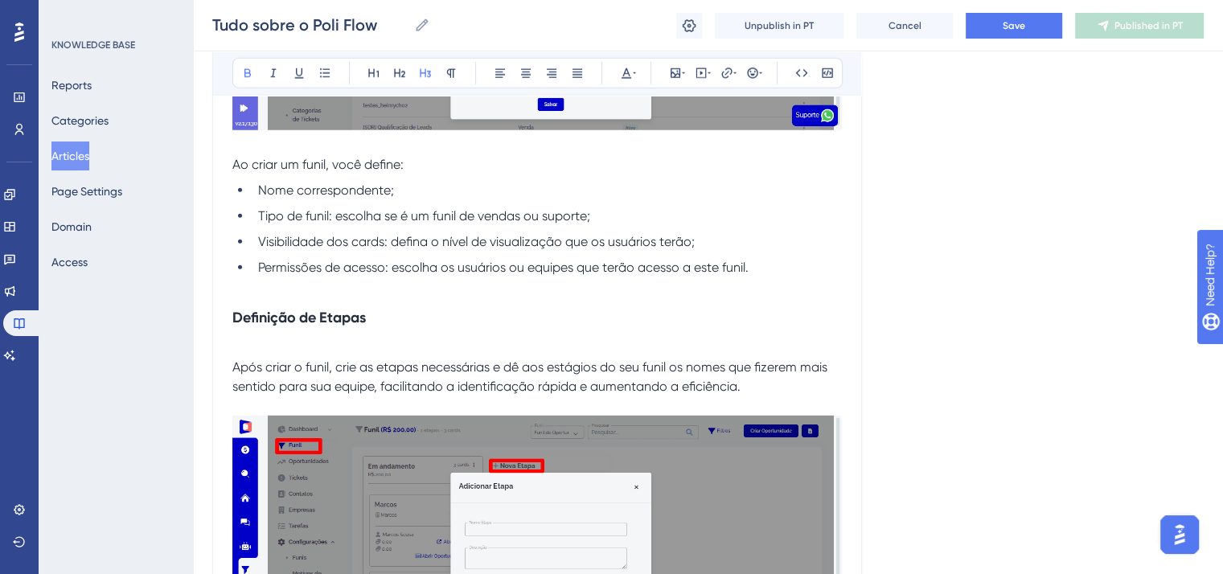
click at [320, 327] on strong "Definição de Etapas" at bounding box center [299, 318] width 134 height 18
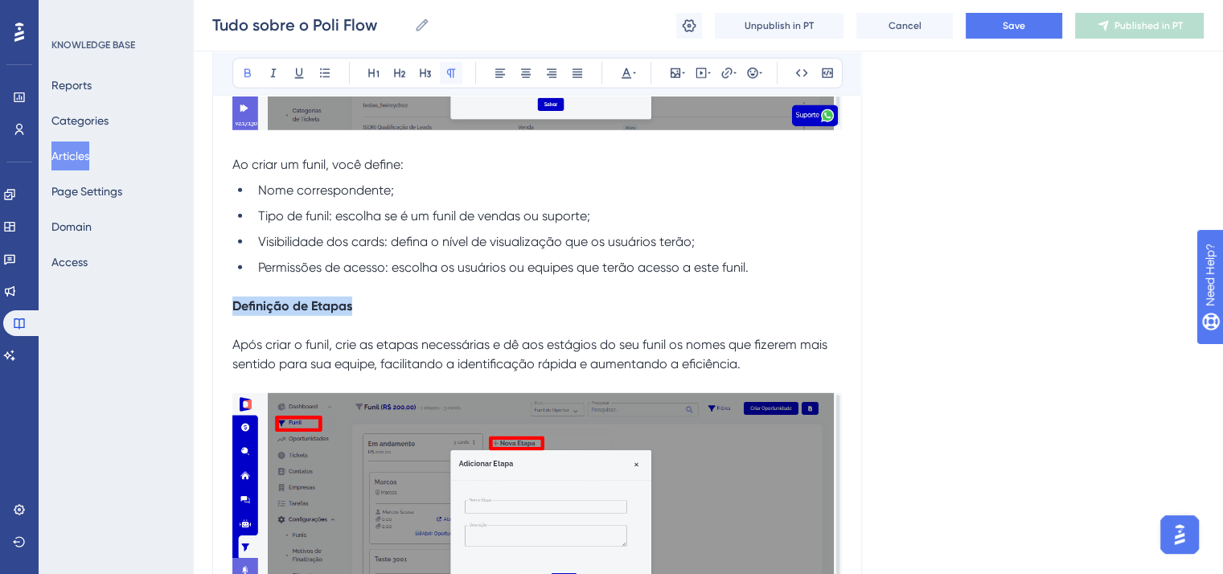
click at [445, 72] on icon at bounding box center [451, 73] width 13 height 13
click at [235, 356] on span "Após criar o funil, crie as etapas necessárias e dê aos estágios do seu funil o…" at bounding box center [531, 354] width 598 height 35
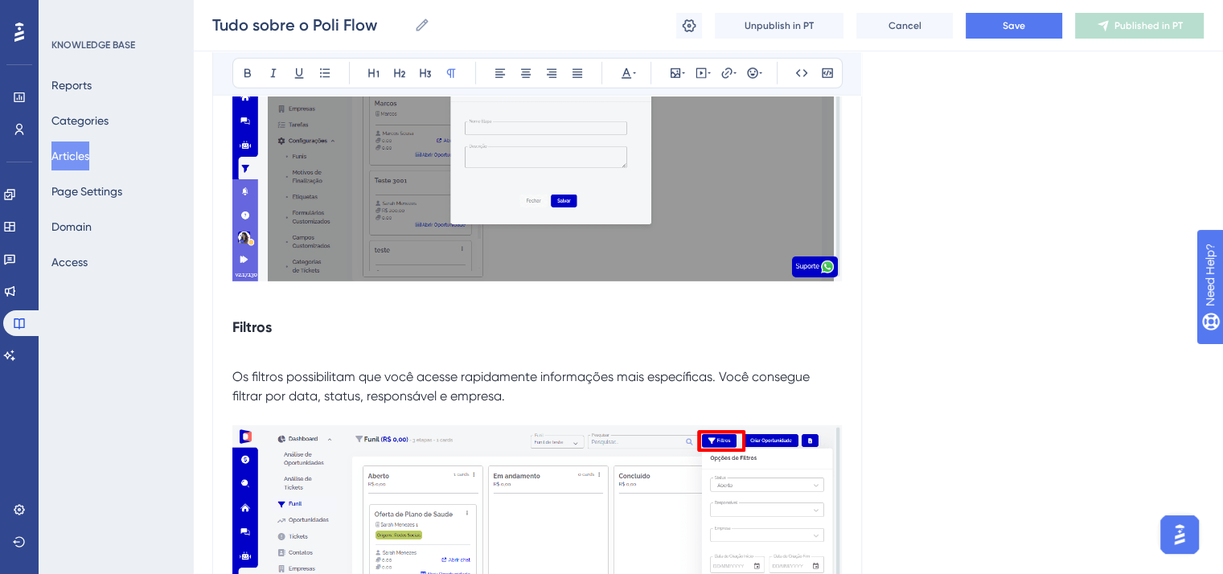
scroll to position [4987, 0]
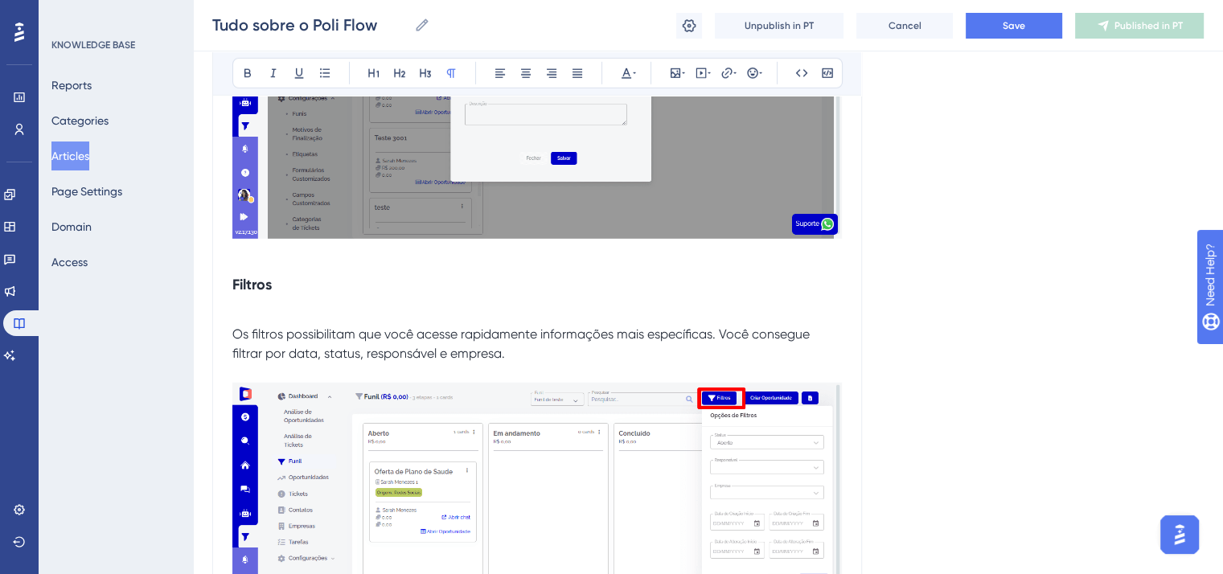
click at [251, 294] on strong "Filtros" at bounding box center [251, 285] width 39 height 18
click at [454, 72] on icon at bounding box center [451, 73] width 13 height 13
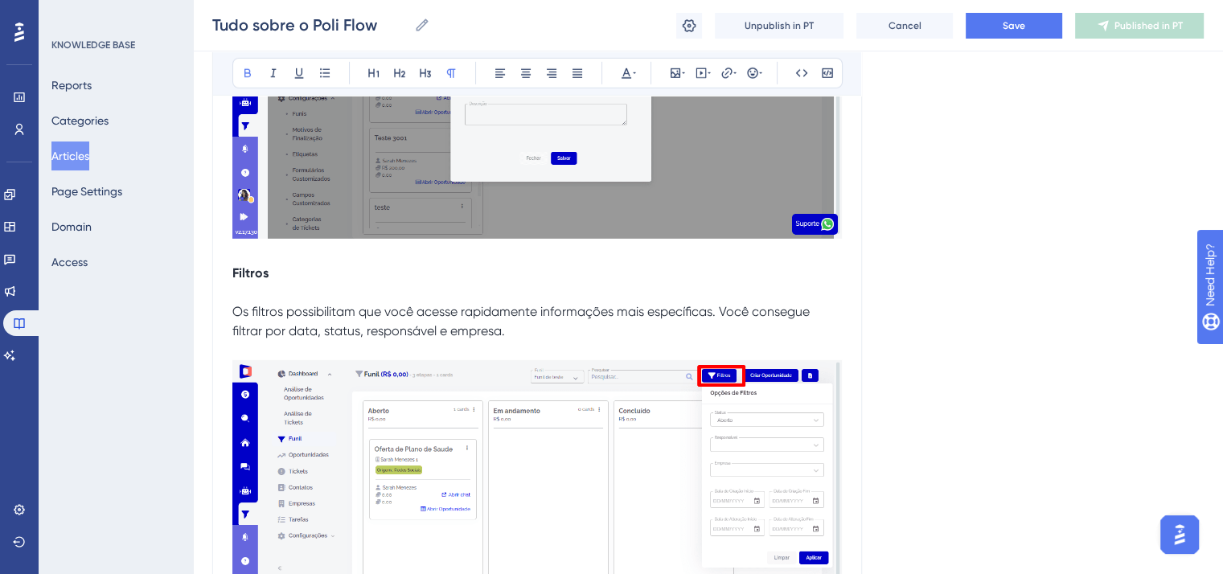
click at [233, 319] on span "Os filtros possibilitam que você acesse rapidamente informações mais específica…" at bounding box center [522, 321] width 581 height 35
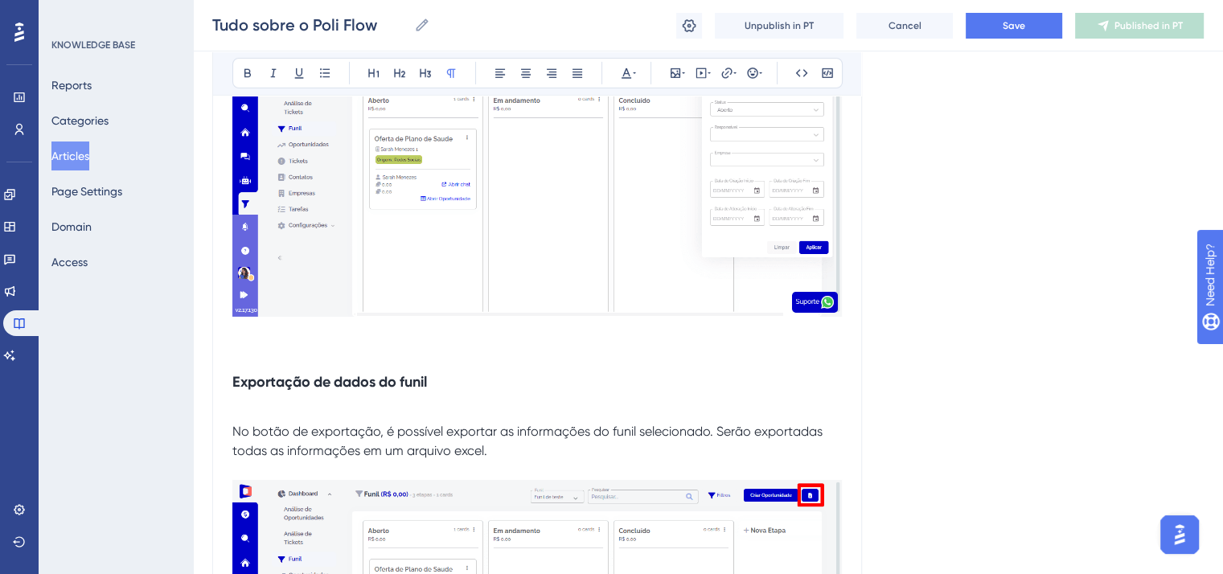
scroll to position [5309, 0]
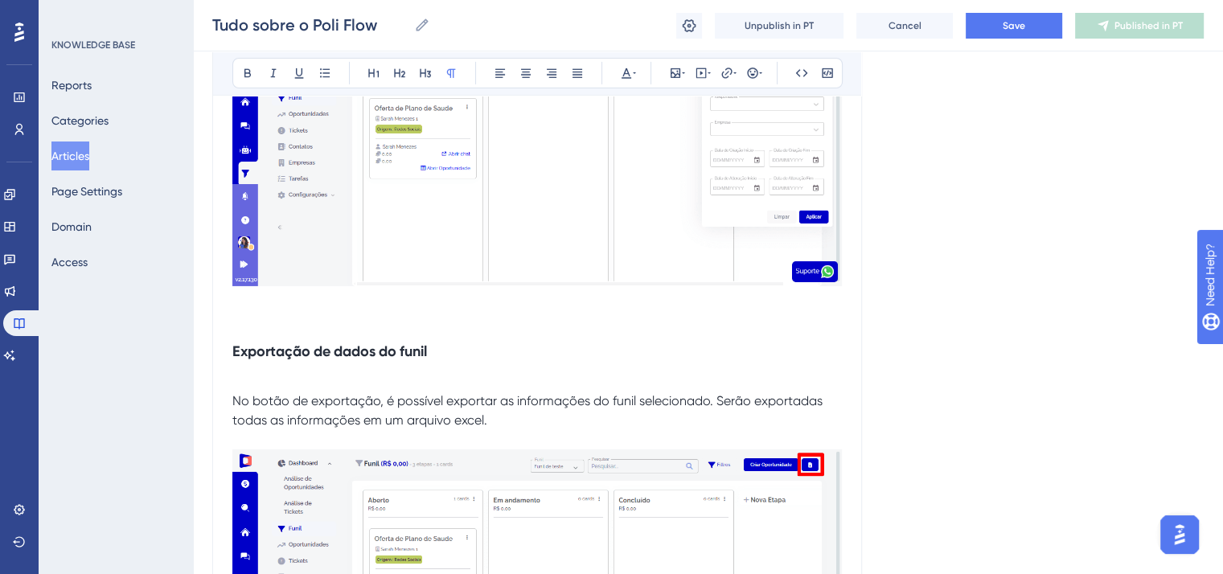
click at [255, 331] on p at bounding box center [537, 320] width 610 height 19
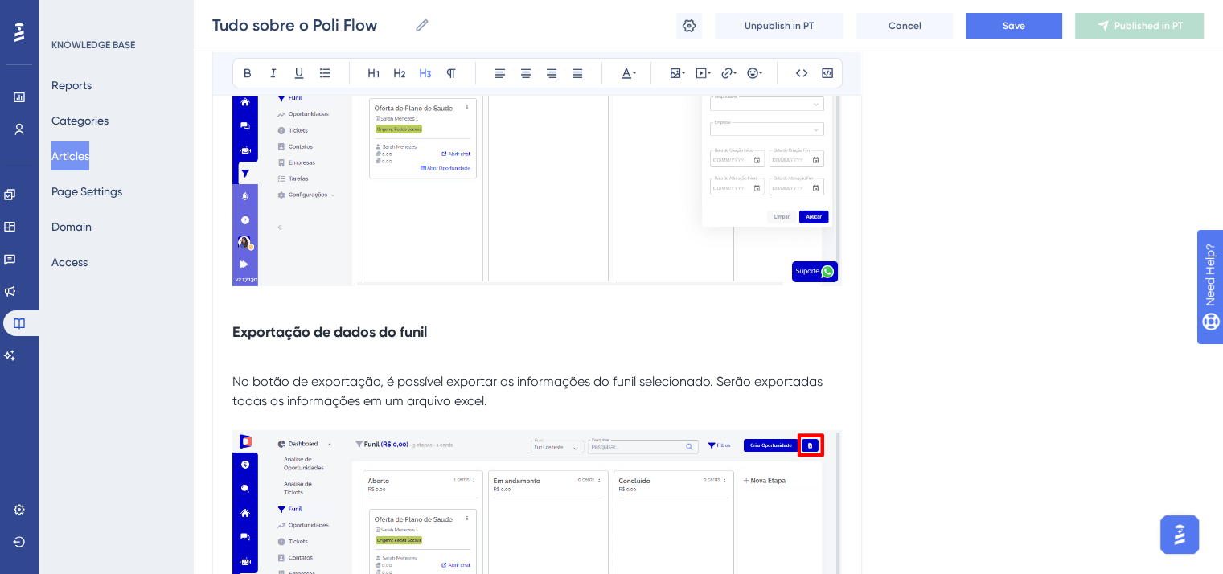
click at [244, 339] on strong "Exportação de dados do funil" at bounding box center [329, 332] width 195 height 18
click at [442, 68] on button at bounding box center [451, 73] width 23 height 23
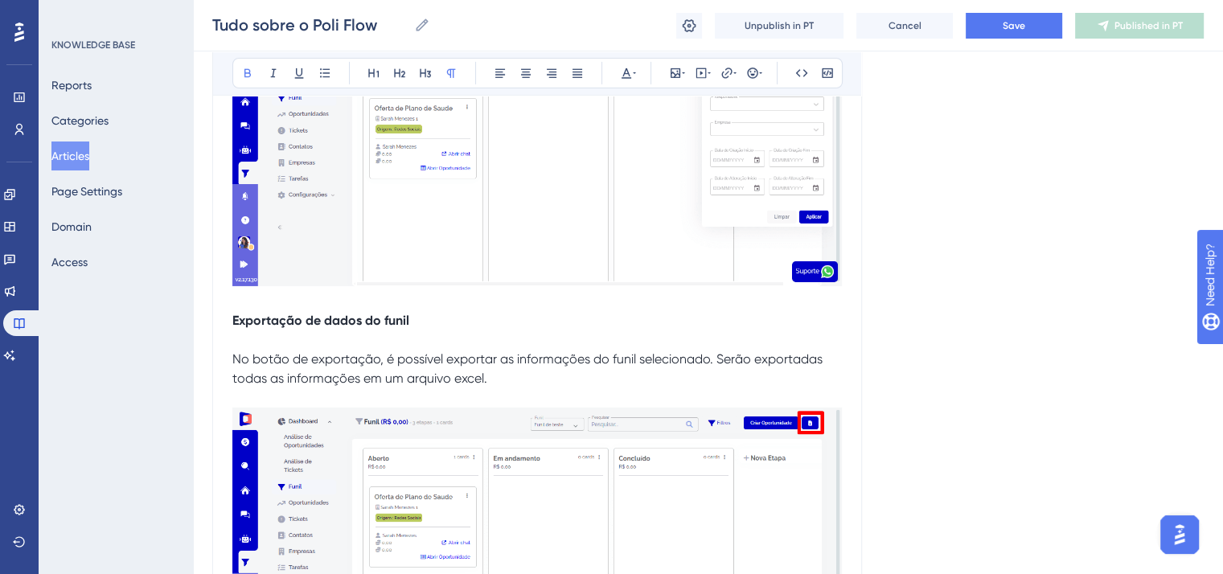
click at [232, 374] on span "No botão de exportação, é possível exportar as informações do funil selecionado…" at bounding box center [529, 368] width 594 height 35
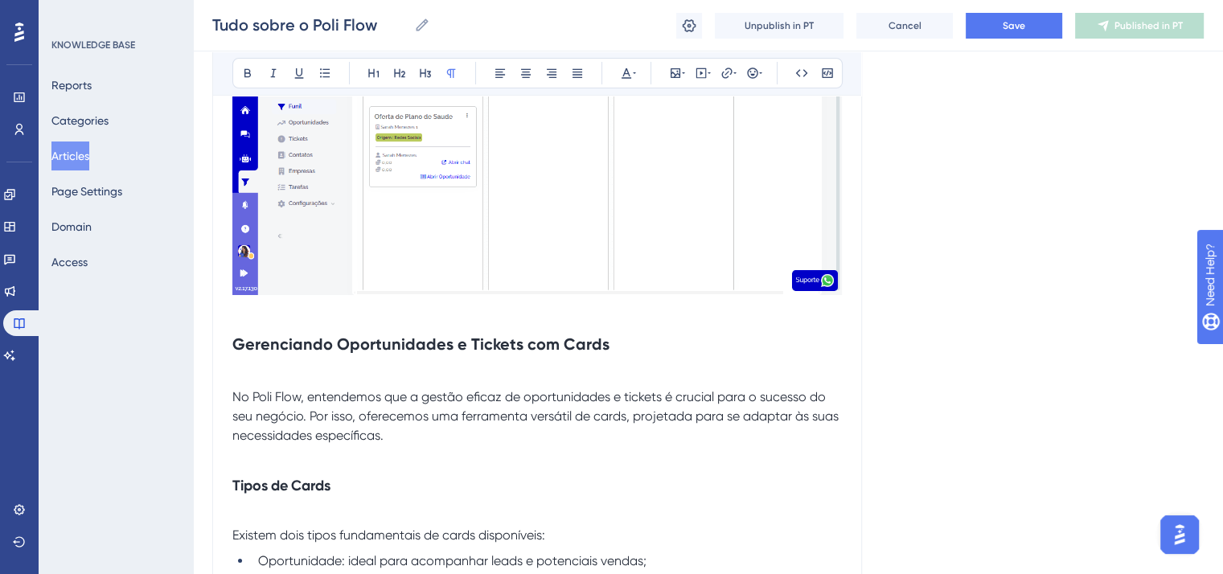
scroll to position [5711, 0]
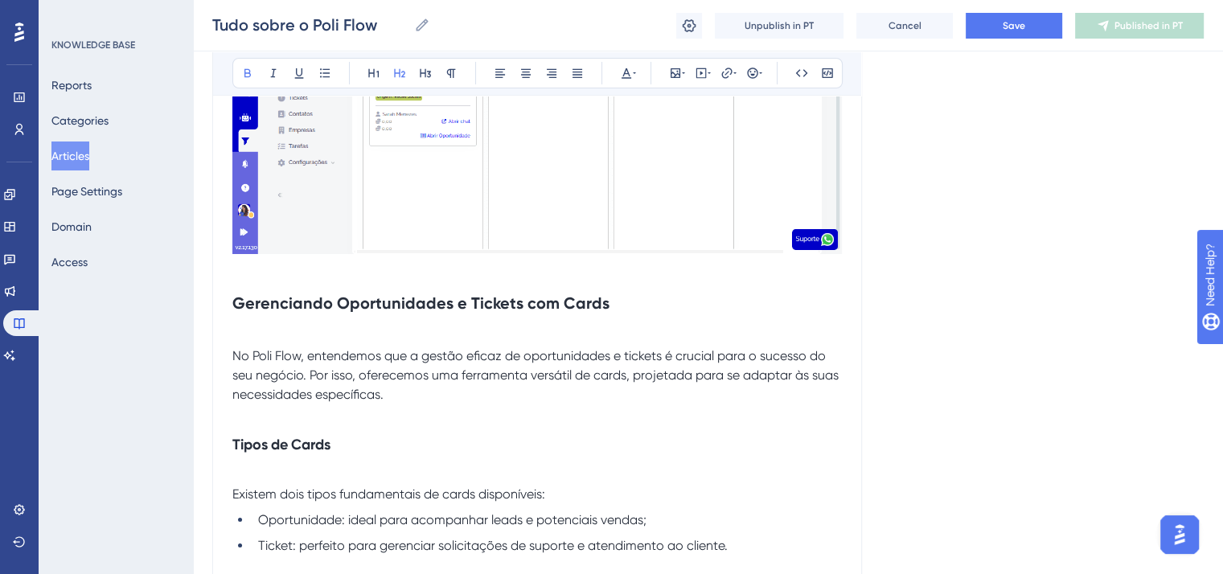
click at [238, 308] on strong "Gerenciando Oportunidades e Tickets com Cards" at bounding box center [420, 303] width 377 height 19
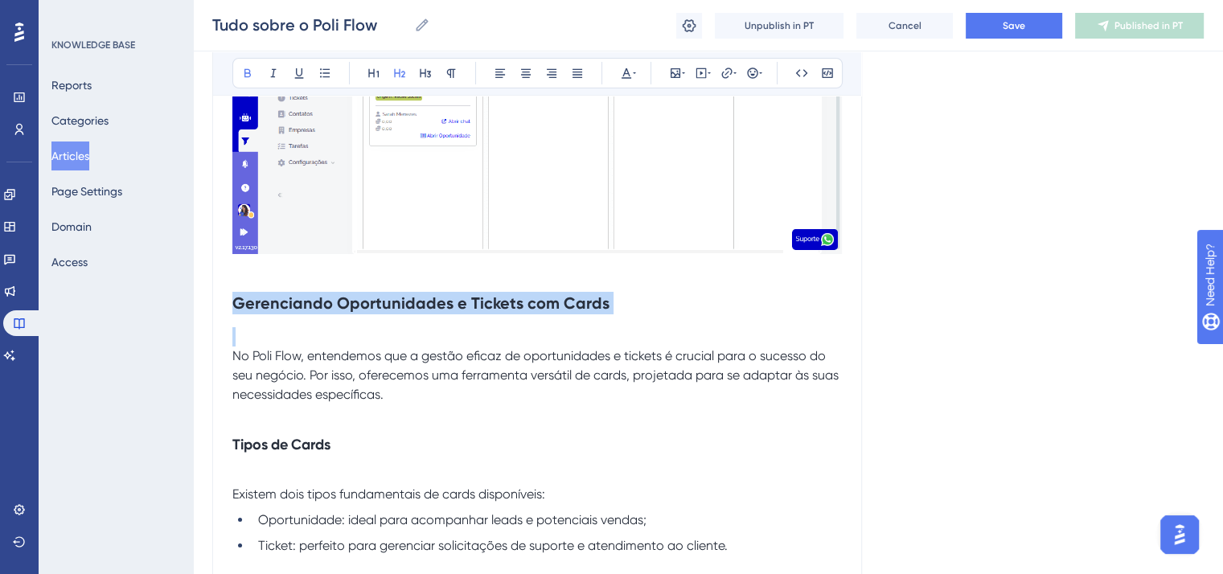
click at [238, 308] on strong "Gerenciando Oportunidades e Tickets com Cards" at bounding box center [420, 303] width 377 height 19
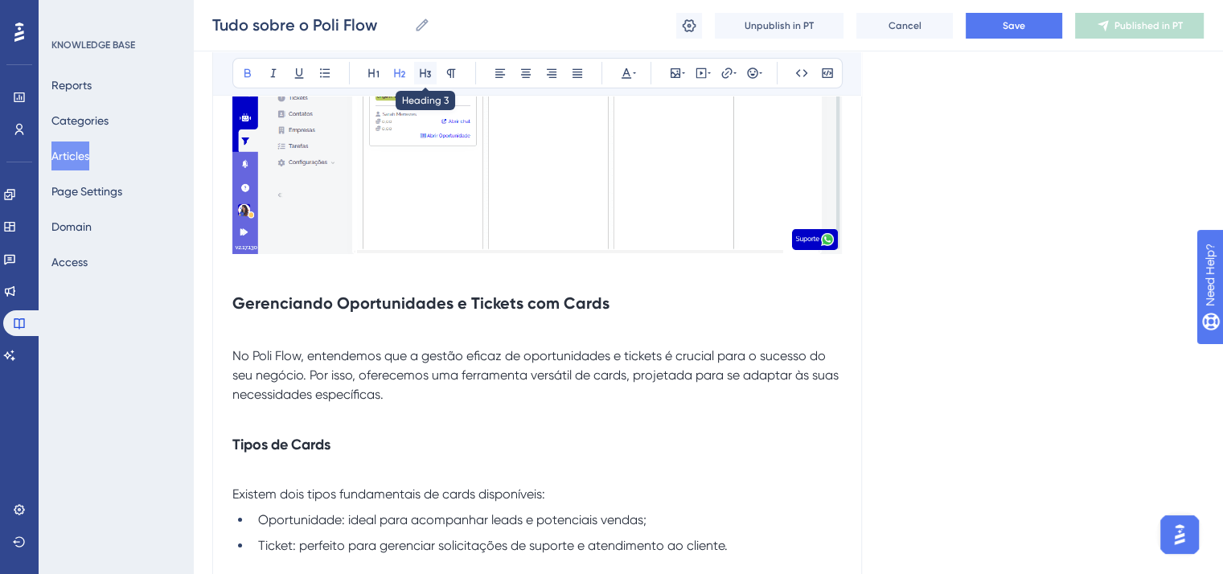
click at [421, 71] on icon at bounding box center [425, 73] width 13 height 13
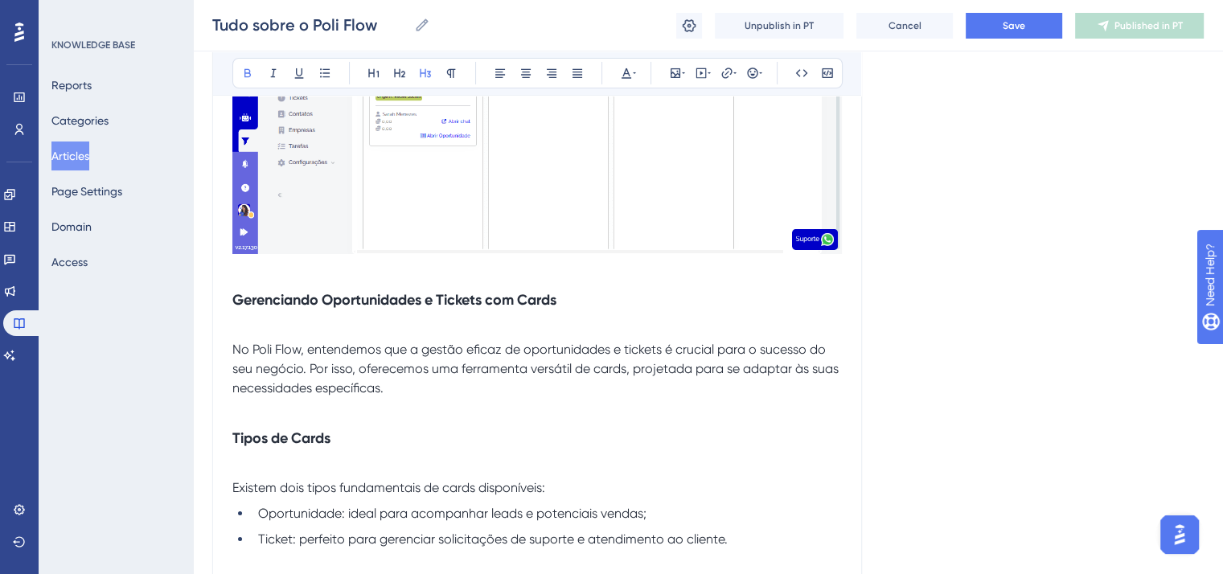
click at [233, 360] on span "No Poli Flow, entendemos que a gestão eficaz de oportunidades e tickets é cruci…" at bounding box center [537, 369] width 610 height 54
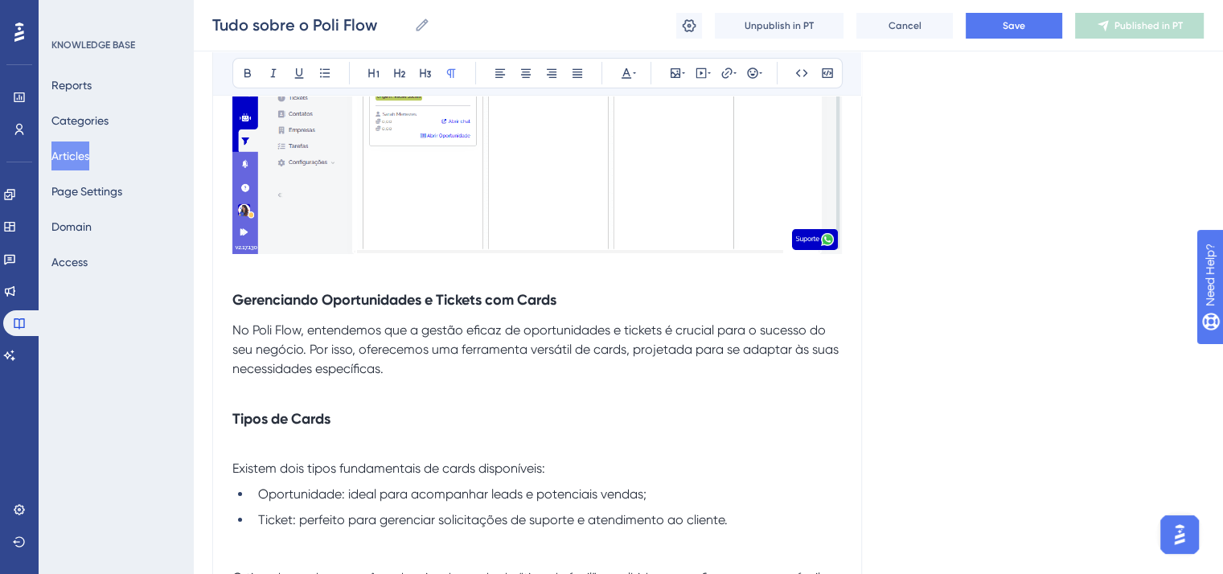
click at [245, 428] on strong "Tipos de Cards" at bounding box center [281, 419] width 98 height 18
click at [460, 73] on button at bounding box center [451, 73] width 23 height 23
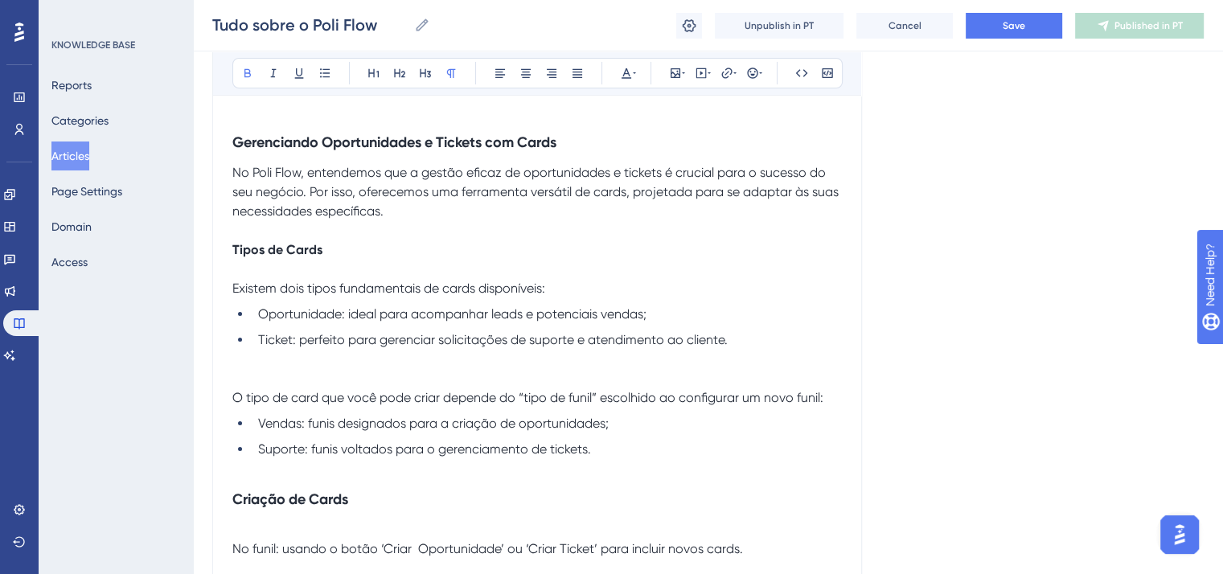
scroll to position [5872, 0]
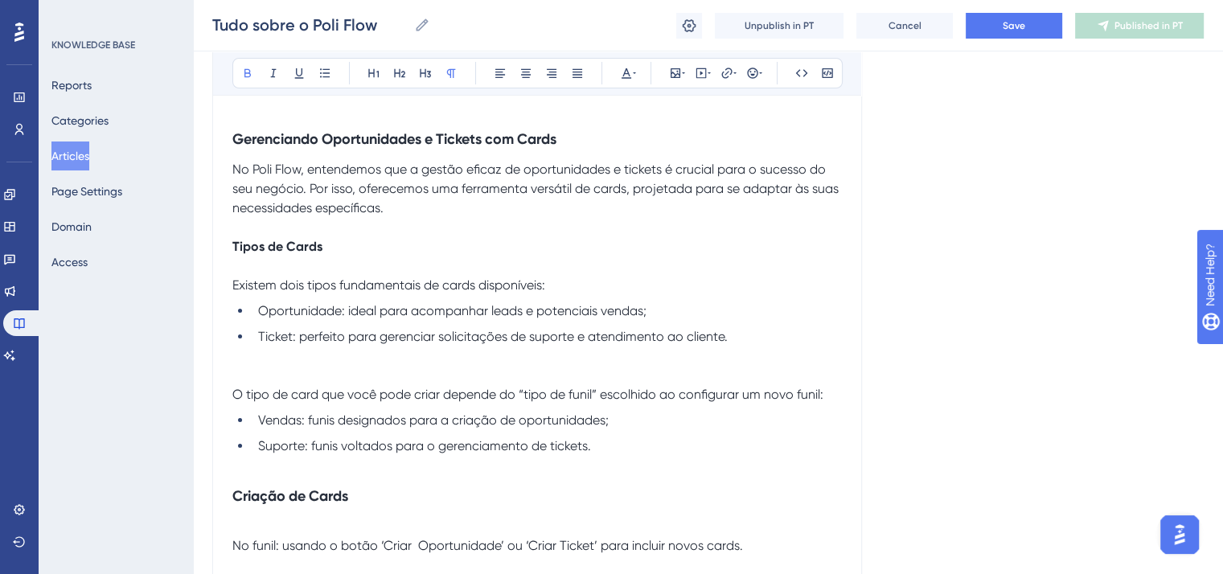
click at [232, 293] on span "Existem dois tipos fundamentais de cards disponíveis:" at bounding box center [388, 284] width 313 height 15
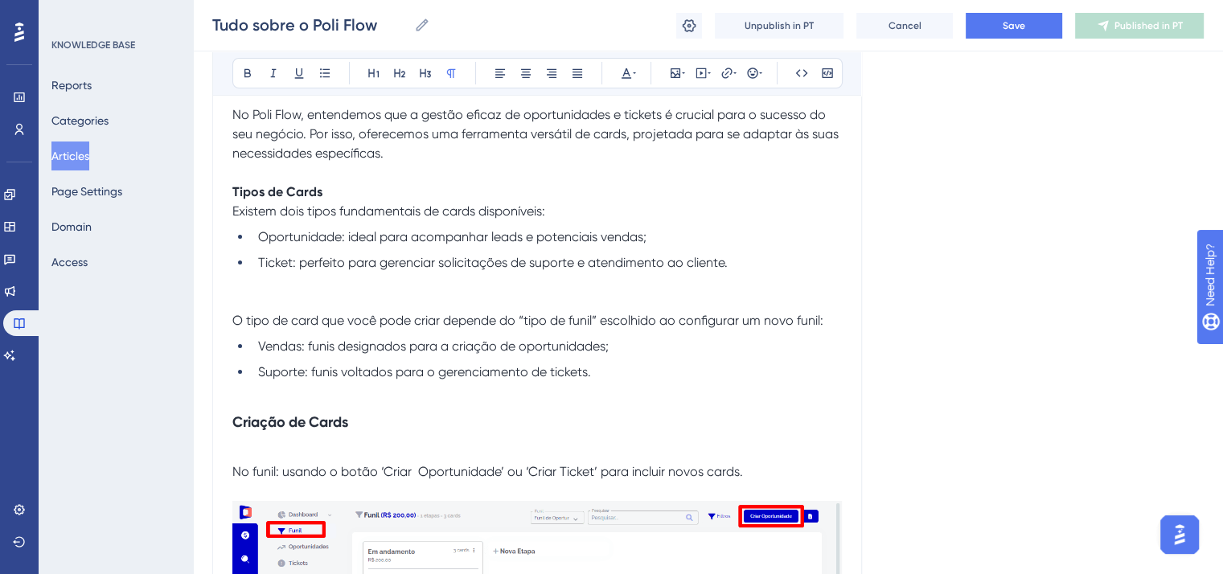
scroll to position [5952, 0]
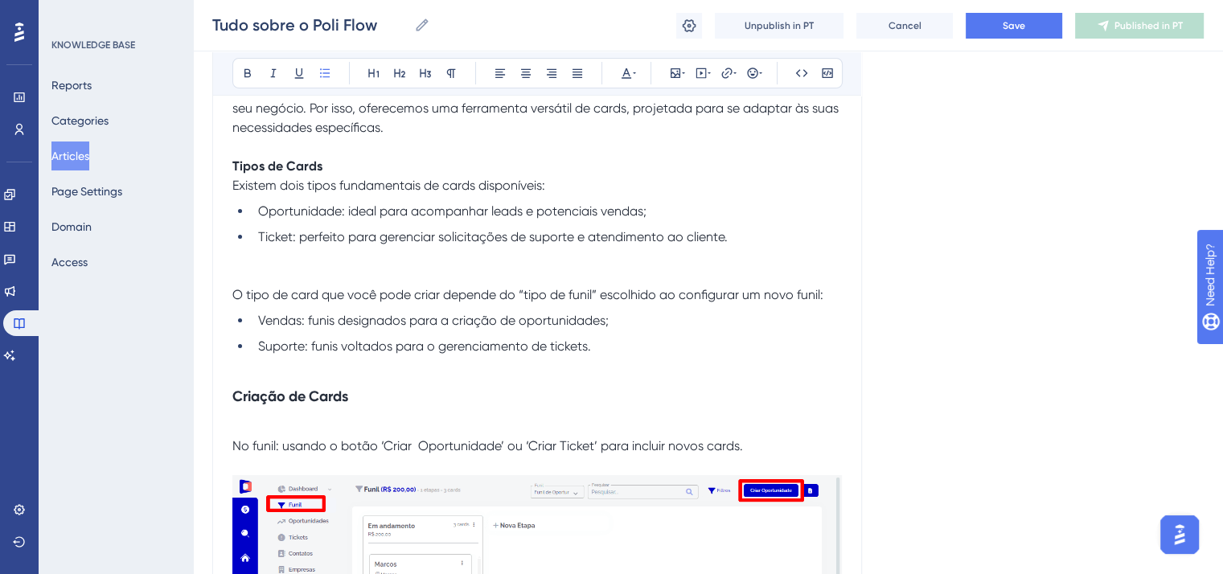
click at [235, 284] on ul "Oportunidade: ideal para acompanhar leads e potenciais vendas; Ticket: perfeito…" at bounding box center [537, 244] width 610 height 84
click at [316, 219] on span "Oportunidade: ideal para acompanhar leads e potenciais vendas;" at bounding box center [452, 210] width 388 height 15
click at [253, 72] on icon at bounding box center [247, 73] width 13 height 13
click at [276, 245] on span "Ticket: perfeito para gerenciar solicitações de suporte e atendimento ao client…" at bounding box center [493, 236] width 470 height 15
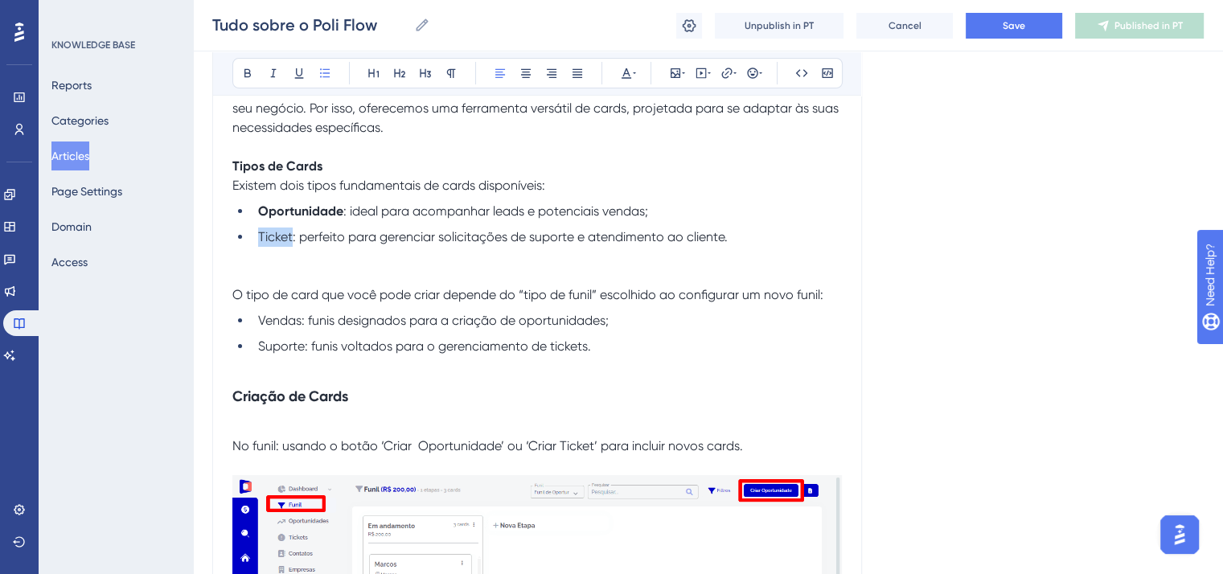
click at [276, 245] on span "Ticket: perfeito para gerenciar solicitações de suporte e atendimento ao client…" at bounding box center [493, 236] width 470 height 15
click at [246, 76] on icon at bounding box center [248, 73] width 6 height 9
click at [279, 328] on span "Vendas: funis designados para a criação de oportunidades;" at bounding box center [433, 320] width 351 height 15
click at [248, 75] on icon at bounding box center [247, 73] width 13 height 13
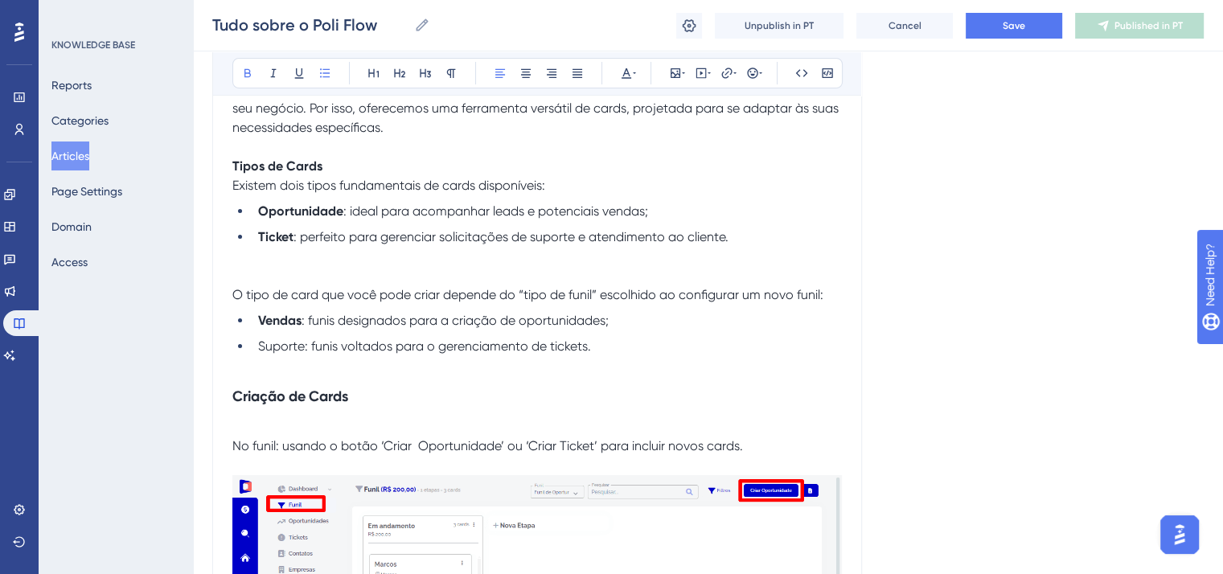
click at [288, 354] on span "Suporte: funis voltados para o gerenciamento de tickets." at bounding box center [424, 346] width 333 height 15
click at [242, 67] on icon at bounding box center [247, 73] width 13 height 13
click at [307, 405] on strong "Criação de Cards" at bounding box center [290, 397] width 116 height 18
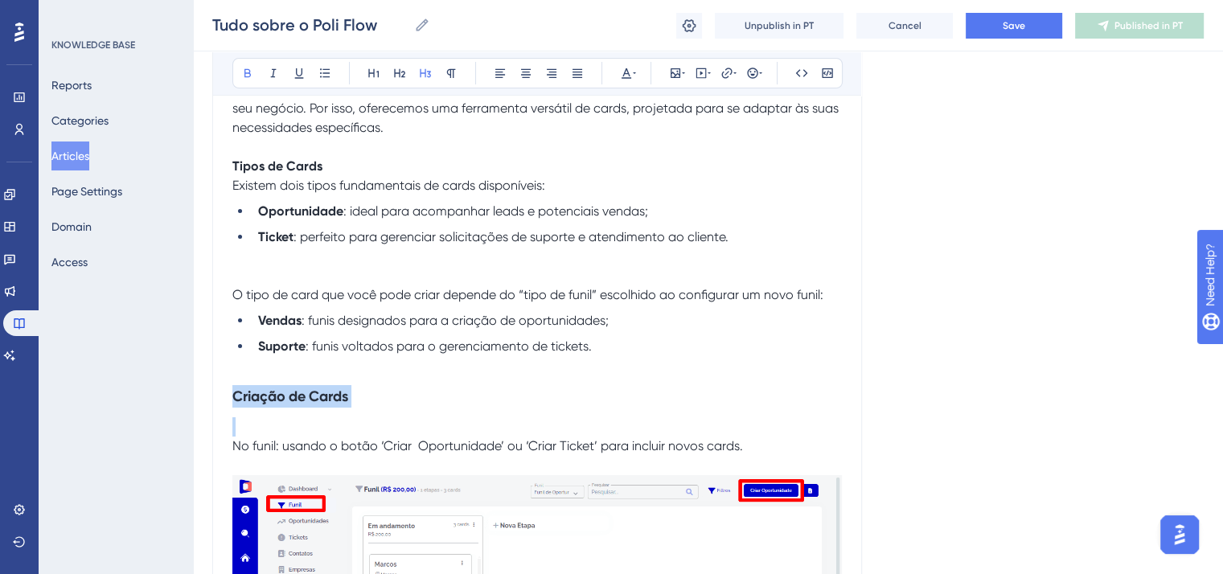
click at [307, 405] on strong "Criação de Cards" at bounding box center [290, 397] width 116 height 18
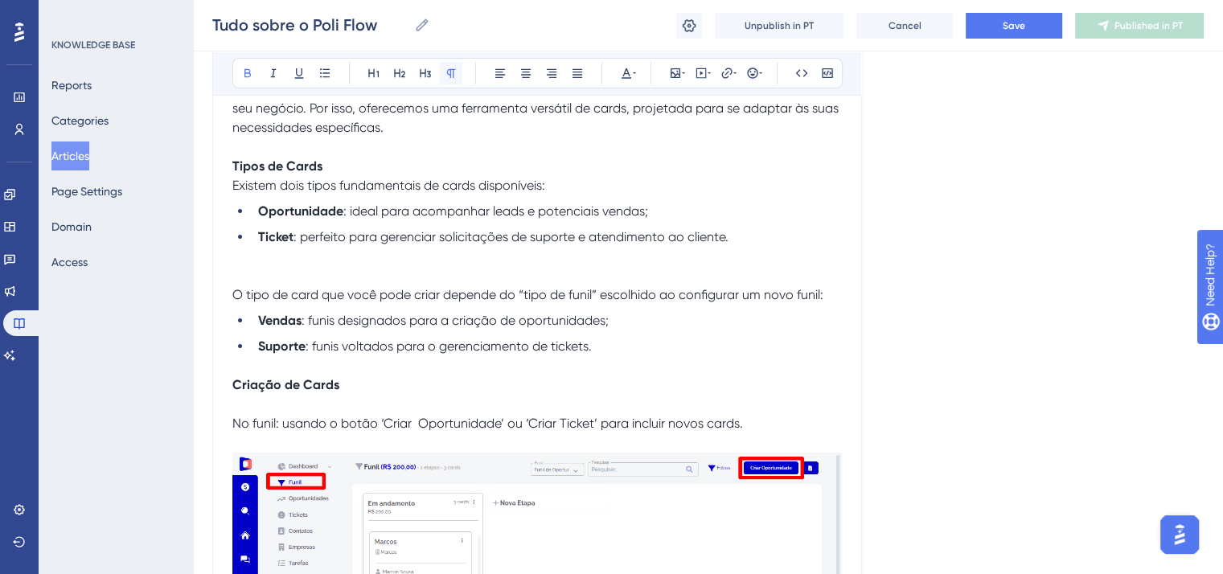
click at [462, 69] on button at bounding box center [451, 73] width 23 height 23
click at [233, 431] on span "No funil: usando o botão ‘Criar Oportunidade’ ou ‘Criar Ticket’ para incluir no…" at bounding box center [487, 423] width 511 height 15
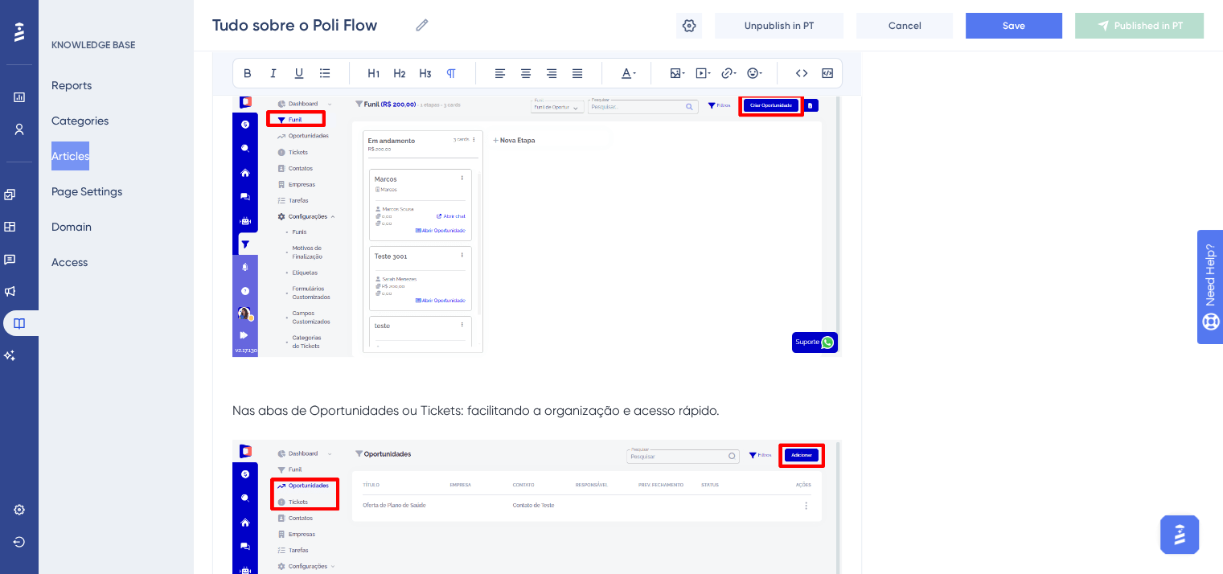
scroll to position [6354, 0]
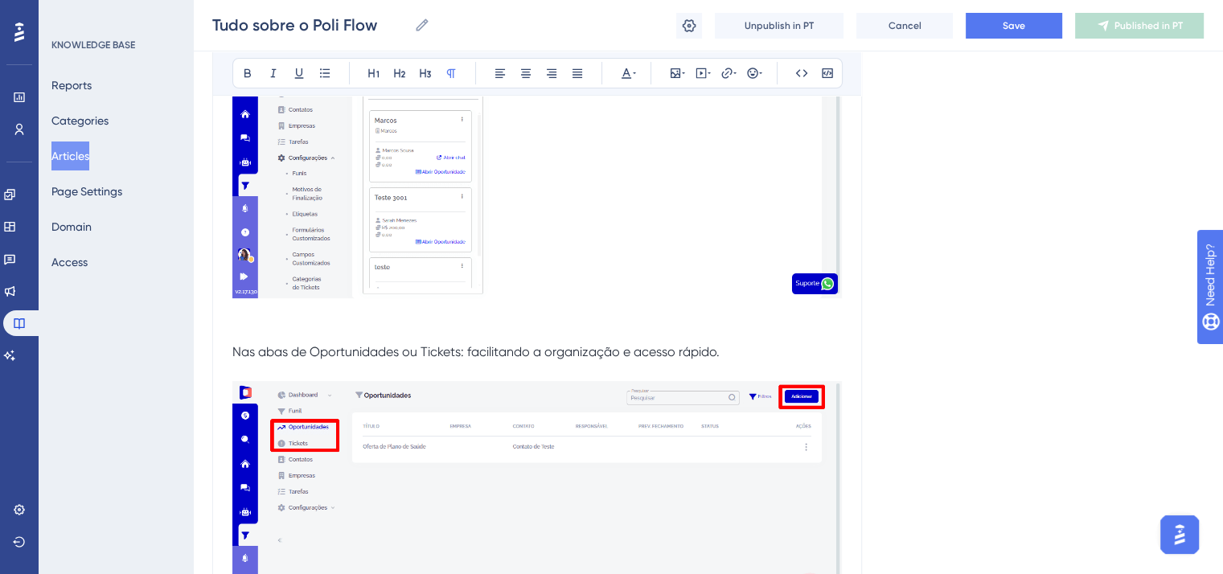
click at [277, 358] on p "Nas abas de Oportunidades ou Tickets: facilitando a organização e acesso rápido." at bounding box center [537, 488] width 610 height 331
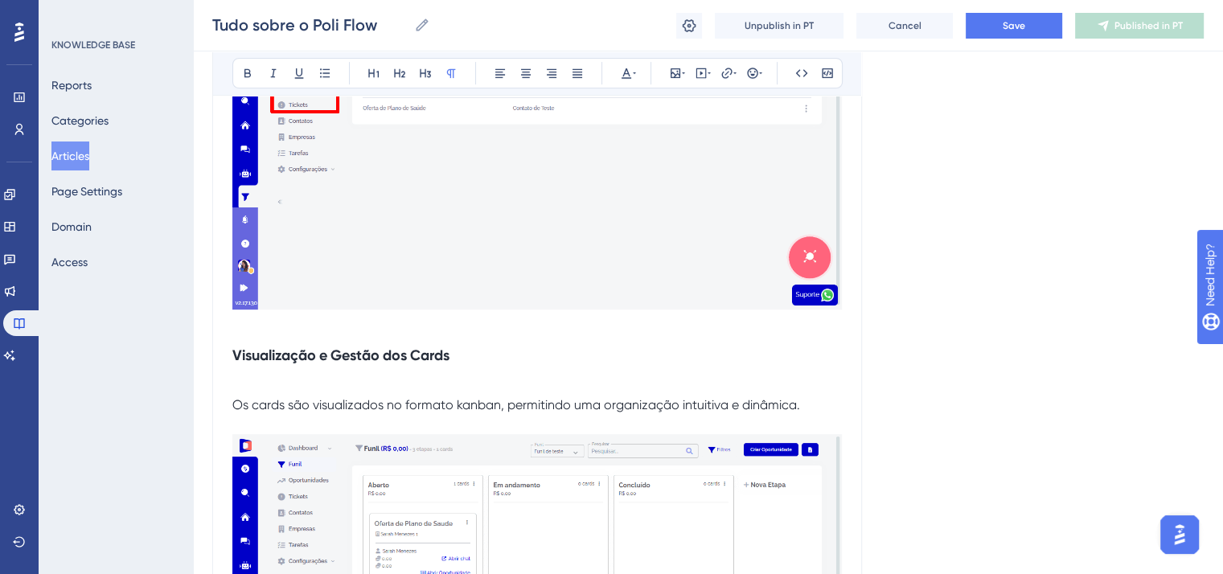
scroll to position [6676, 0]
click at [277, 362] on strong "Visualização e Gestão dos Cards" at bounding box center [340, 353] width 217 height 18
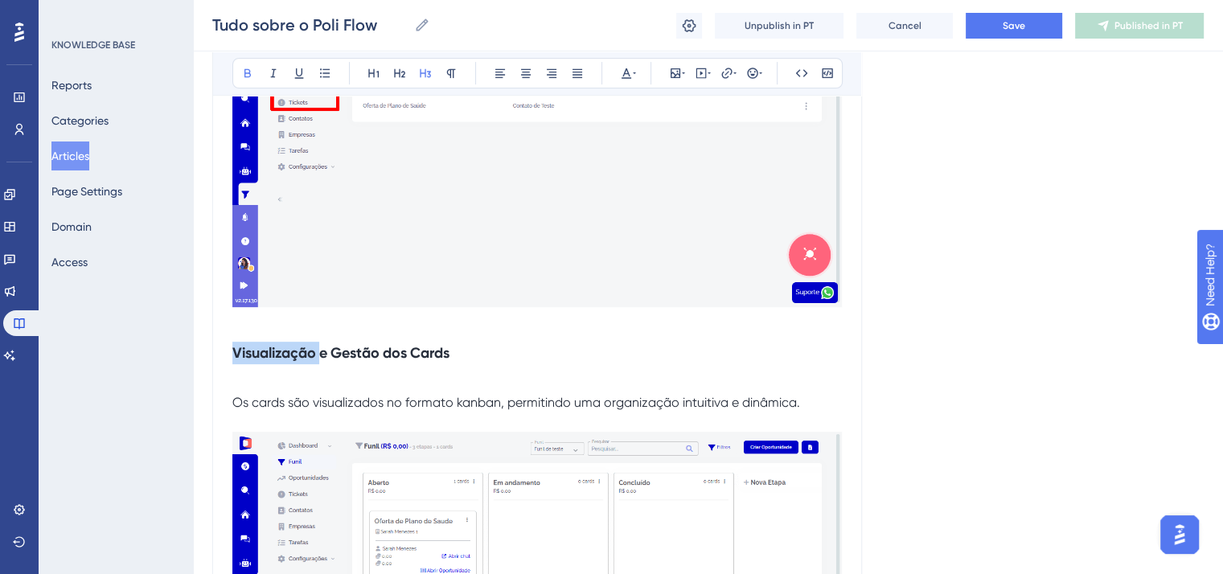
click at [277, 362] on strong "Visualização e Gestão dos Cards" at bounding box center [340, 353] width 217 height 18
click at [449, 70] on icon at bounding box center [451, 73] width 13 height 13
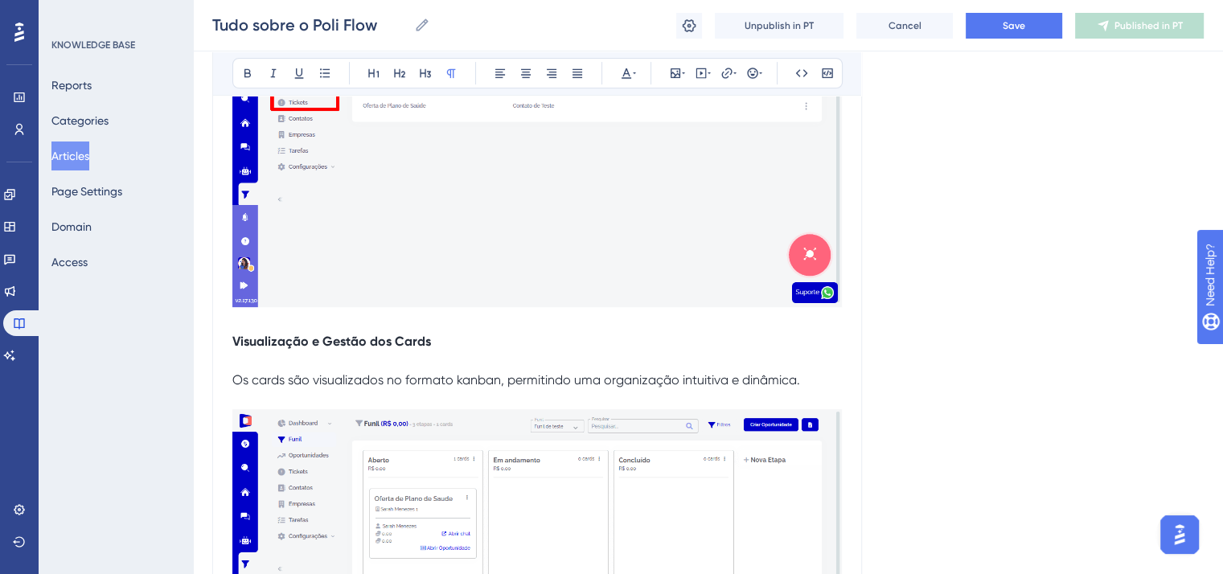
click at [235, 388] on span "Os cards são visualizados no formato kanban, permitindo uma organização intuiti…" at bounding box center [516, 379] width 568 height 15
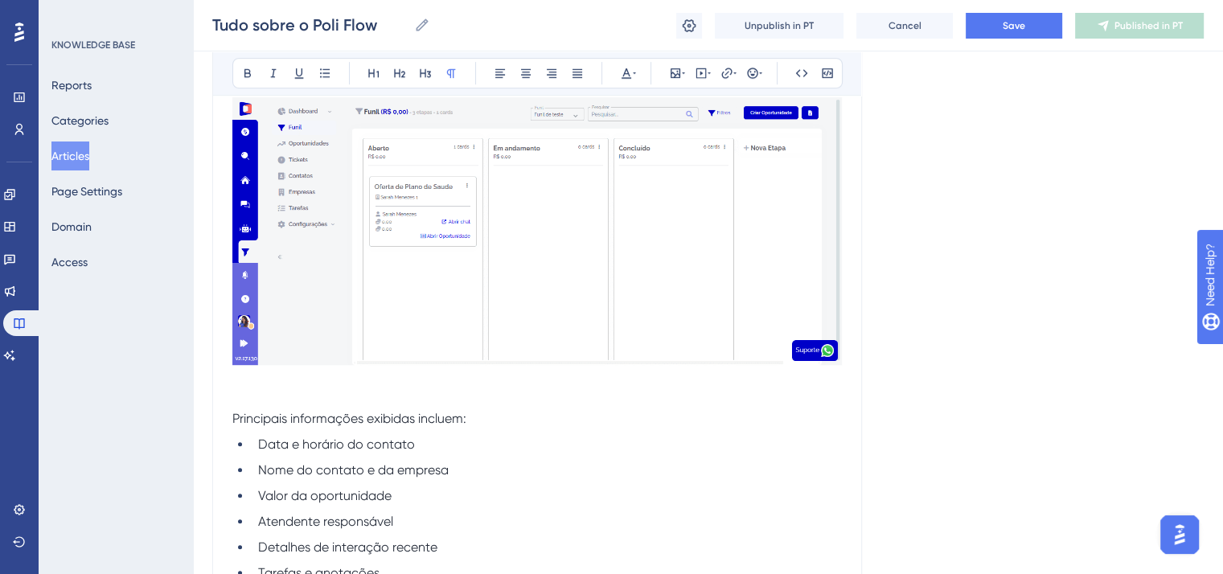
scroll to position [6998, 0]
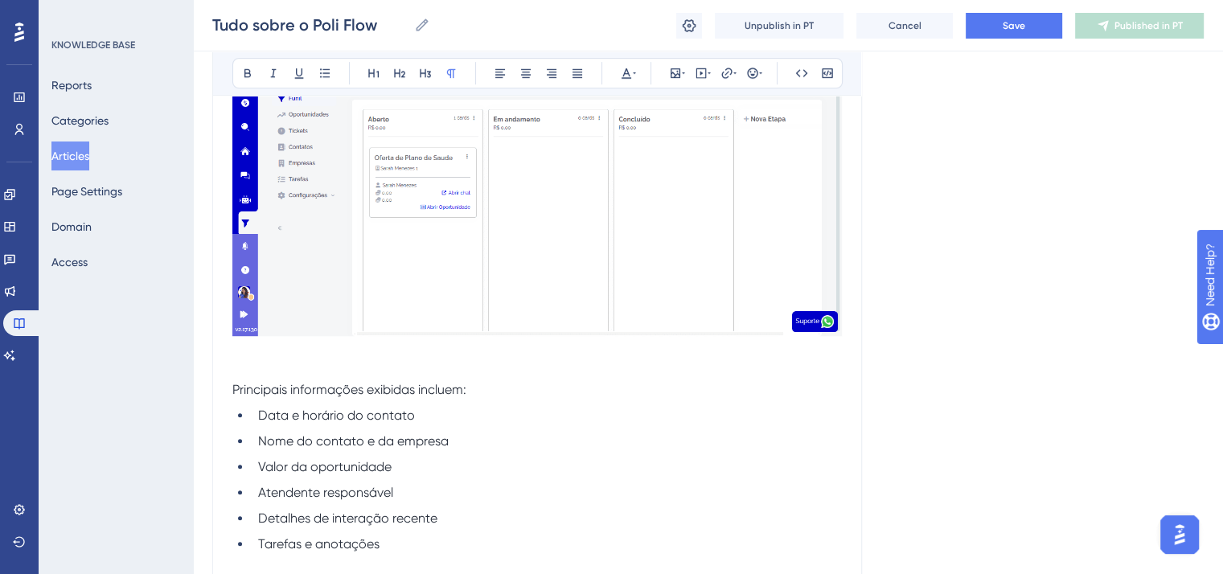
click at [239, 380] on p at bounding box center [537, 370] width 610 height 19
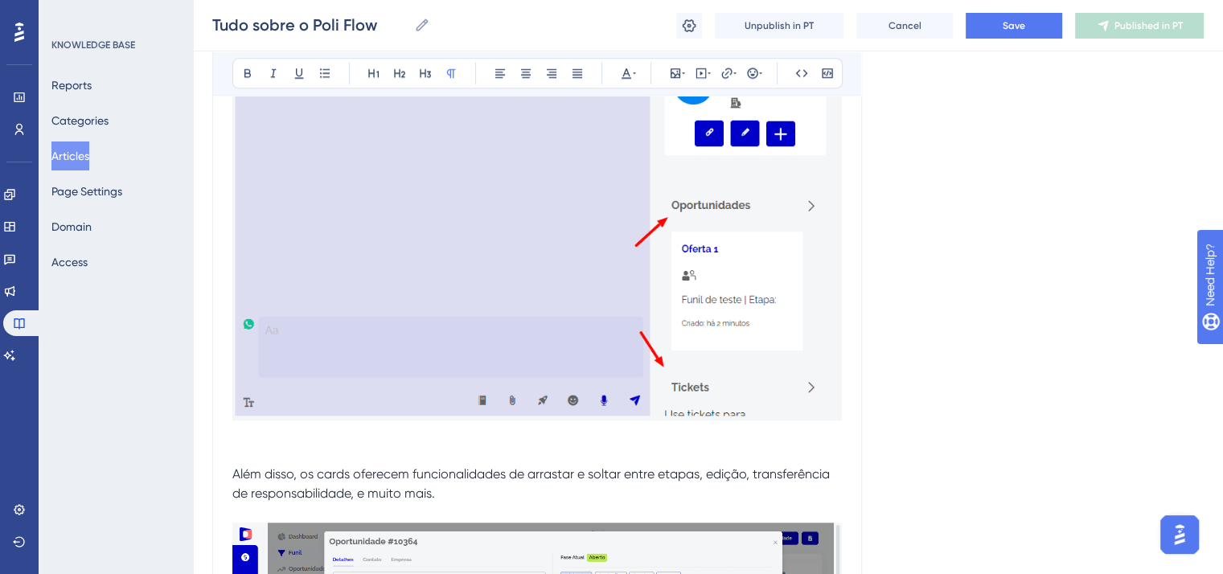
scroll to position [7400, 0]
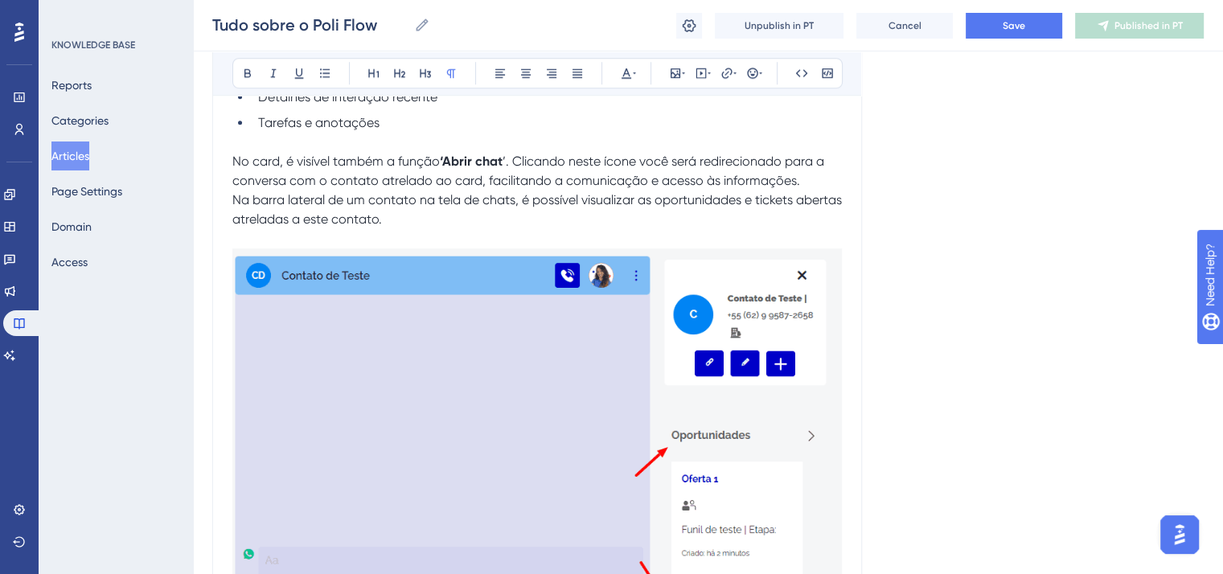
click at [235, 220] on span "Na barra lateral de um contato na tela de chats, é possível visualizar as oport…" at bounding box center [538, 209] width 613 height 35
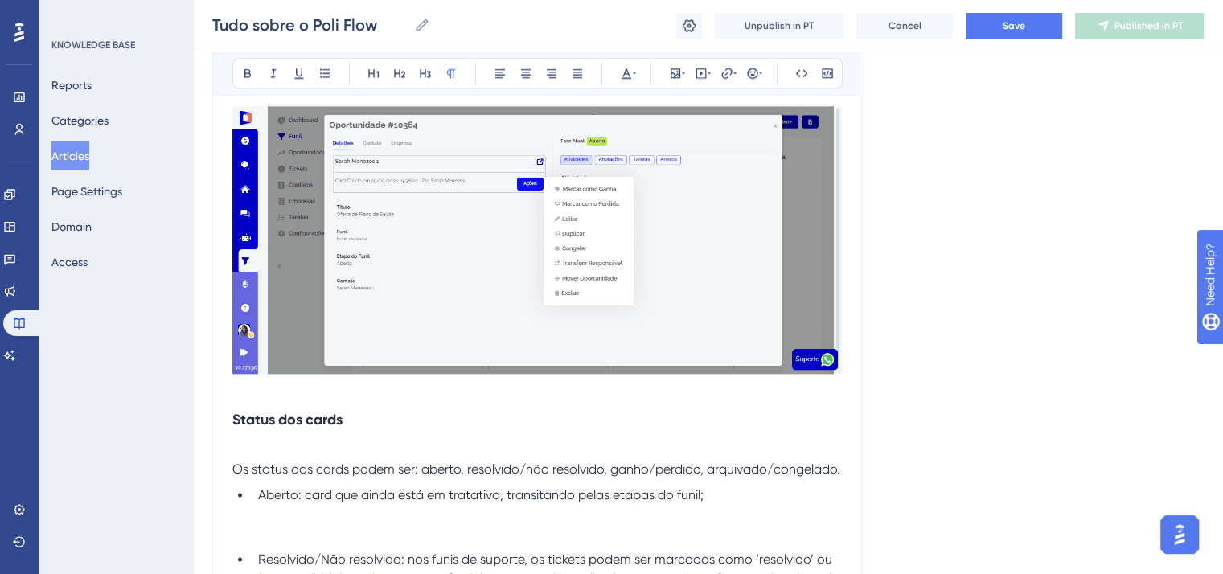
scroll to position [8124, 0]
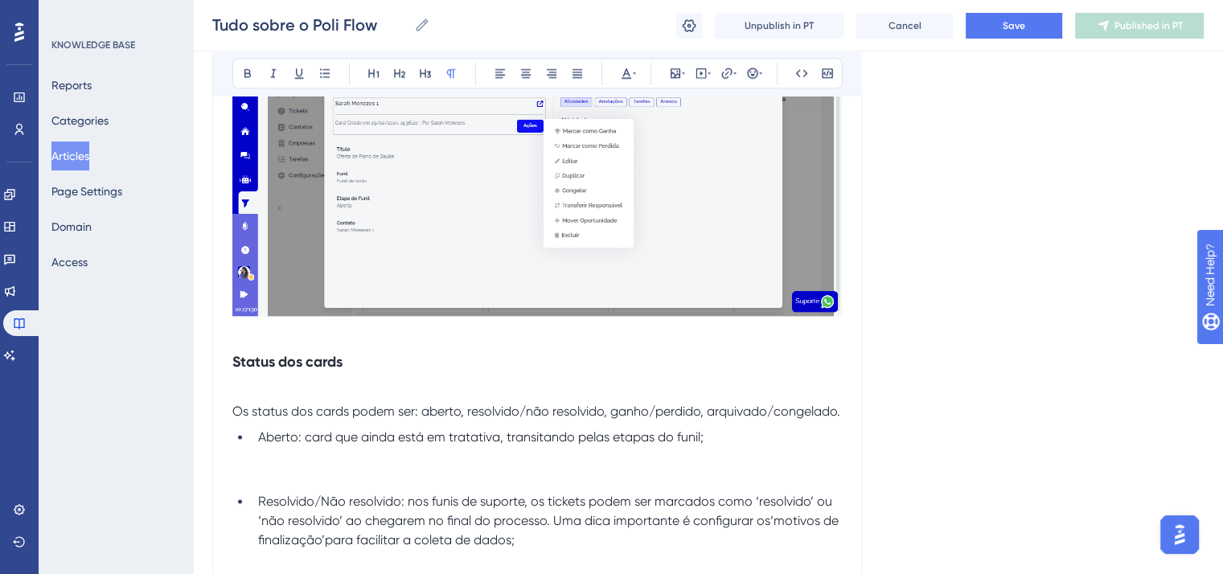
click at [250, 371] on strong "Status dos cards" at bounding box center [287, 362] width 110 height 18
click at [446, 68] on icon at bounding box center [451, 73] width 13 height 13
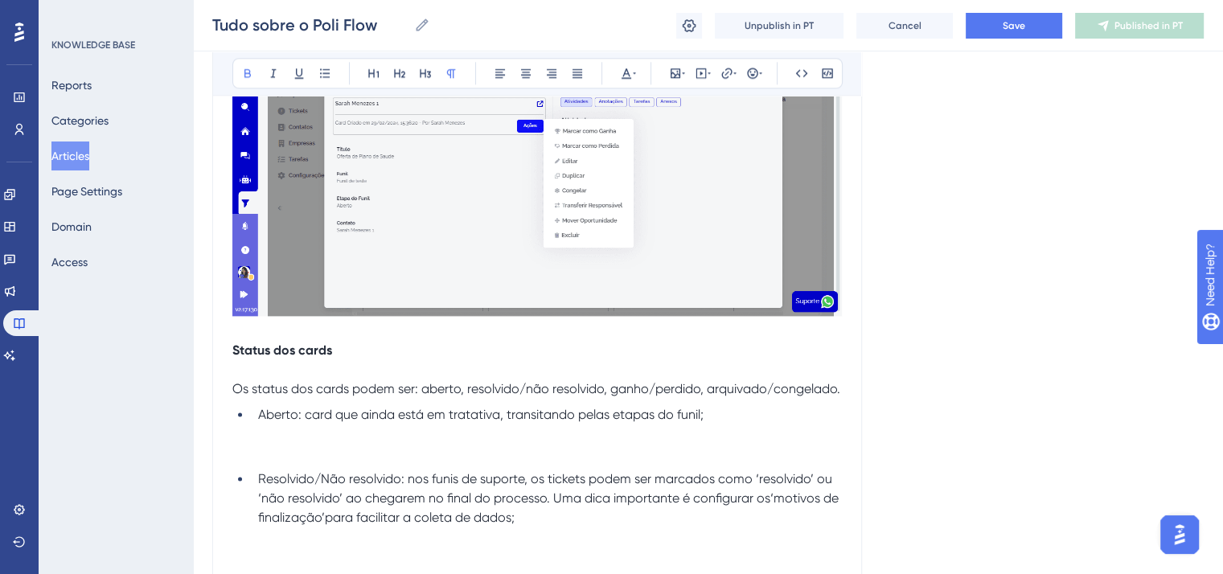
click at [233, 397] on span "Os status dos cards podem ser: aberto, resolvido/não resolvido, ganho/perdido, …" at bounding box center [536, 388] width 608 height 15
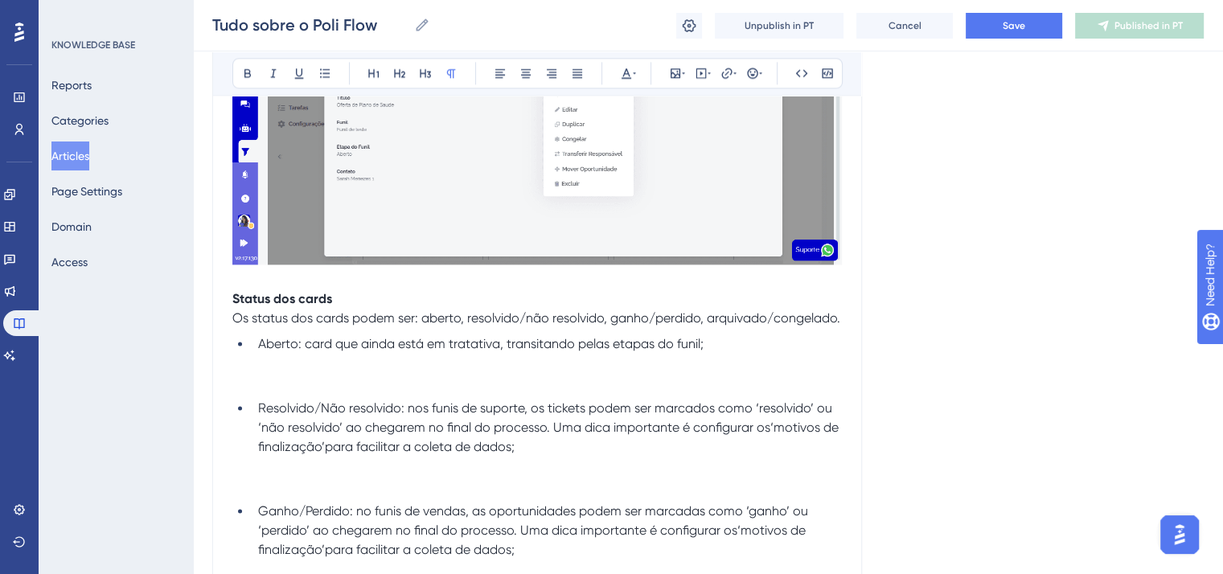
scroll to position [8204, 0]
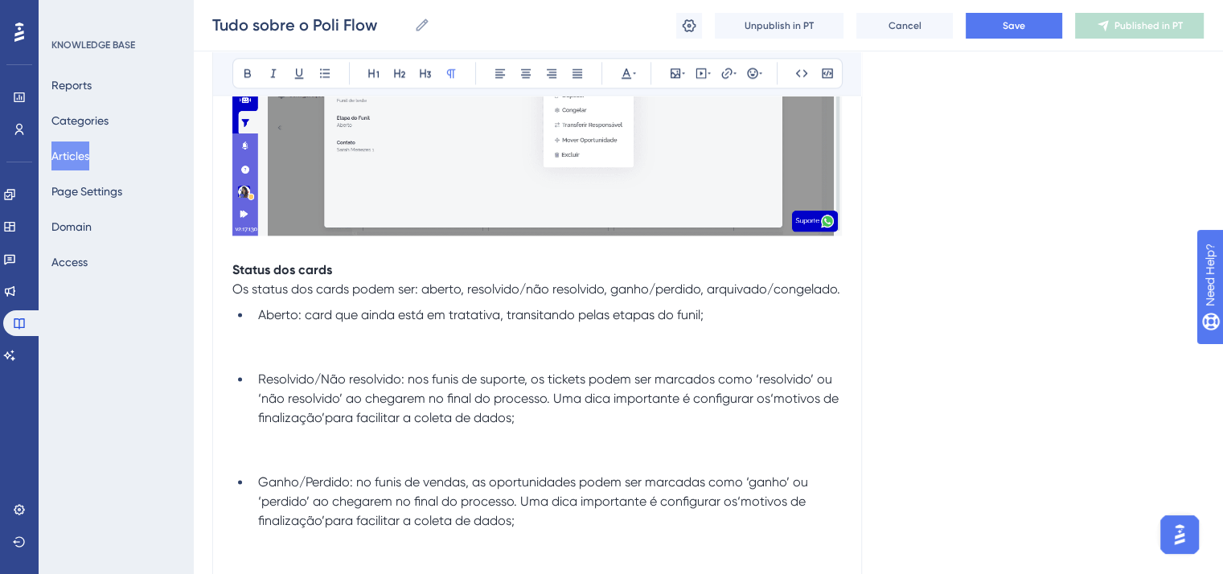
click at [287, 323] on span "Aberto: card que ainda está em tratativa, transitando pelas etapas do funil;" at bounding box center [481, 314] width 446 height 15
click at [241, 72] on icon at bounding box center [247, 73] width 13 height 13
click at [296, 397] on span "Resolvido/Não resolvido: nos funis de suporte, os tickets podem ser marcados co…" at bounding box center [547, 389] width 578 height 35
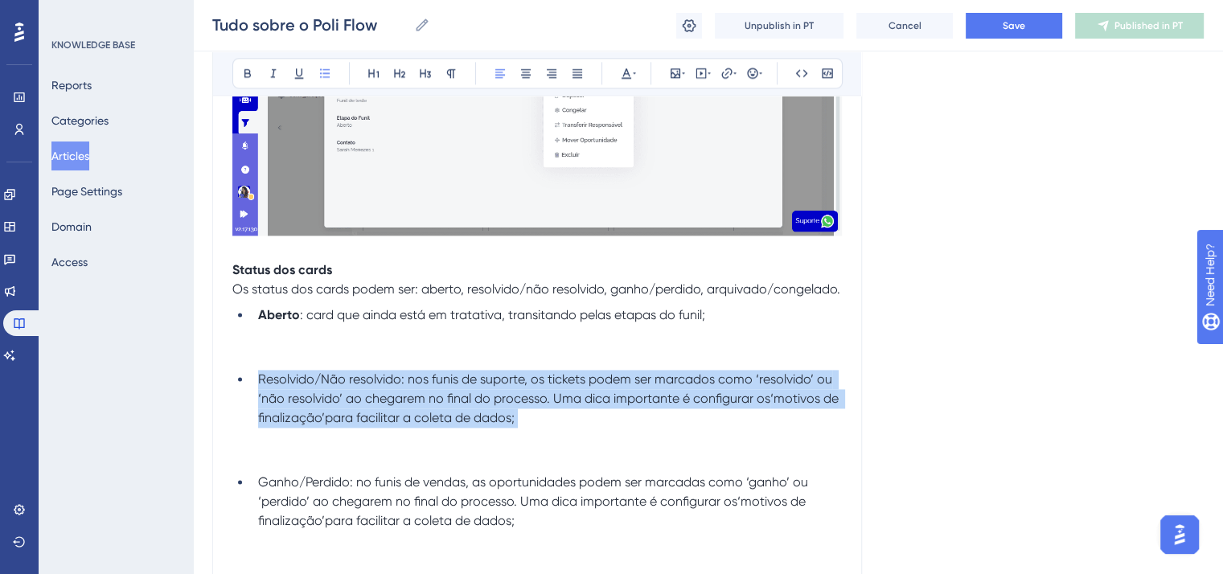
click at [296, 397] on span "Resolvido/Não resolvido: nos funis de suporte, os tickets podem ser marcados co…" at bounding box center [547, 389] width 578 height 35
click at [389, 398] on span "Resolvido/Não resolvido: nos funis de suporte, os tickets podem ser marcados co…" at bounding box center [547, 389] width 578 height 35
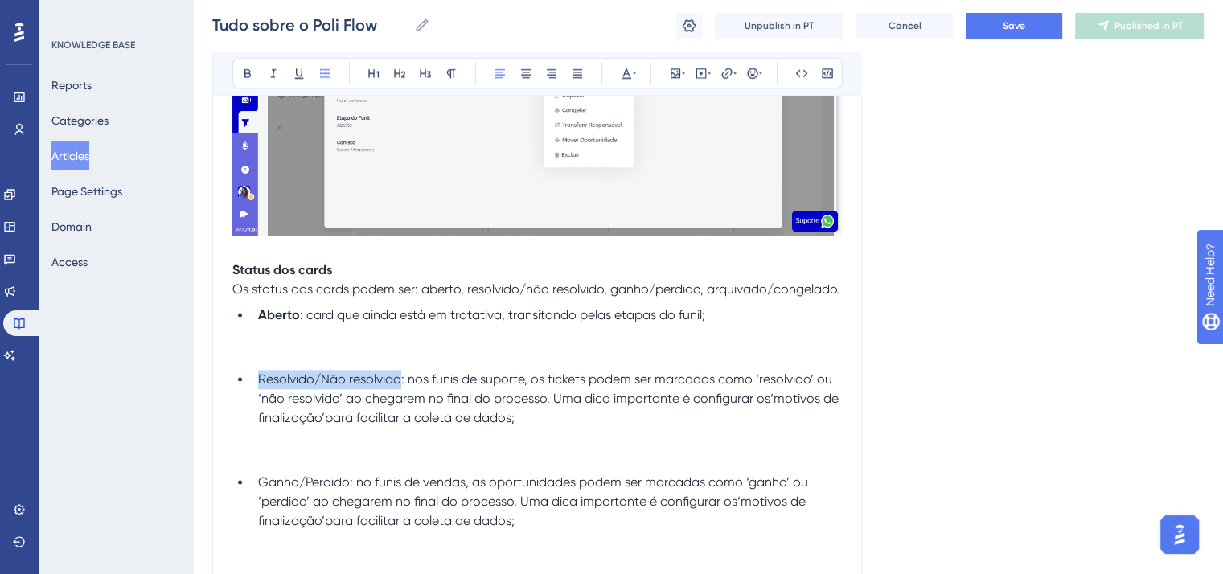
drag, startPoint x: 400, startPoint y: 400, endPoint x: 257, endPoint y: 400, distance: 142.4
click at [258, 400] on span "Resolvido/Não resolvido: nos funis de suporte, os tickets podem ser marcados co…" at bounding box center [547, 389] width 578 height 35
click at [236, 74] on button at bounding box center [247, 73] width 23 height 23
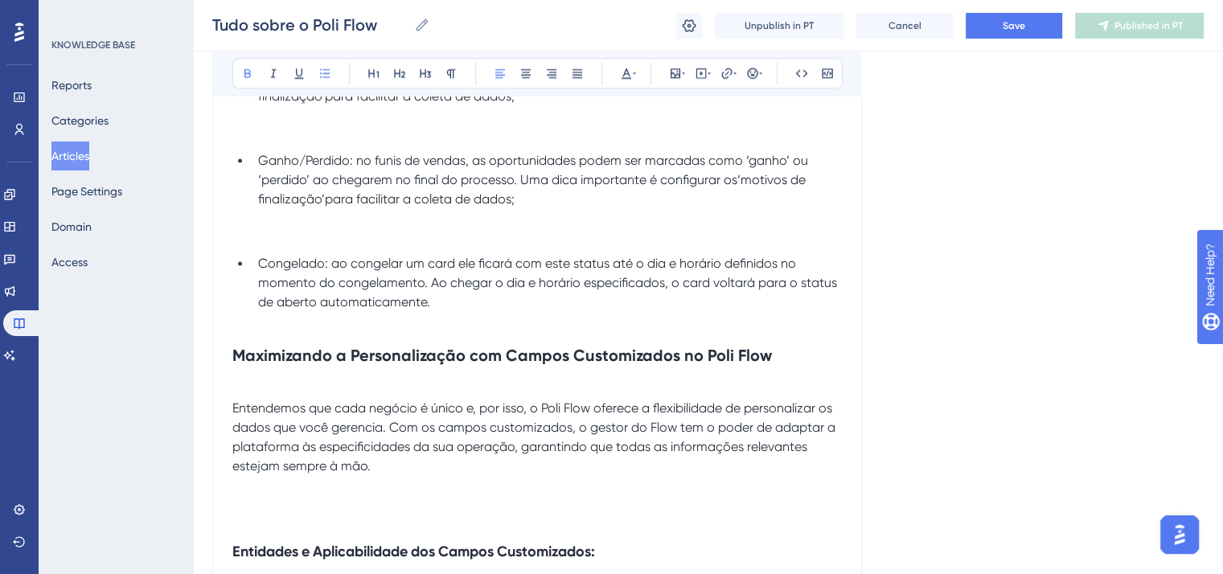
scroll to position [8365, 0]
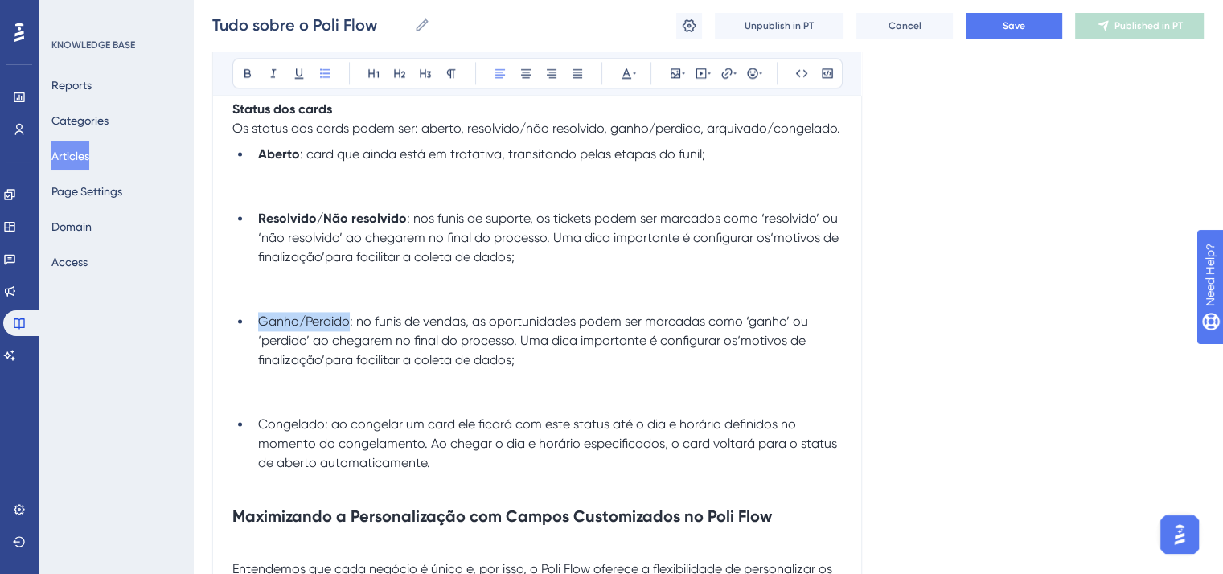
drag, startPoint x: 349, startPoint y: 347, endPoint x: 255, endPoint y: 334, distance: 95.0
click at [255, 334] on li "Ganho/Perdido: no funis de vendas, as oportunidades podem ser marcadas como ‘ga…" at bounding box center [547, 360] width 590 height 97
click at [248, 78] on icon at bounding box center [247, 73] width 13 height 13
drag, startPoint x: 324, startPoint y: 446, endPoint x: 251, endPoint y: 445, distance: 73.2
click at [252, 445] on li "Congelado: ao congelar um card ele ficará com este status até o dia e horário d…" at bounding box center [547, 444] width 590 height 58
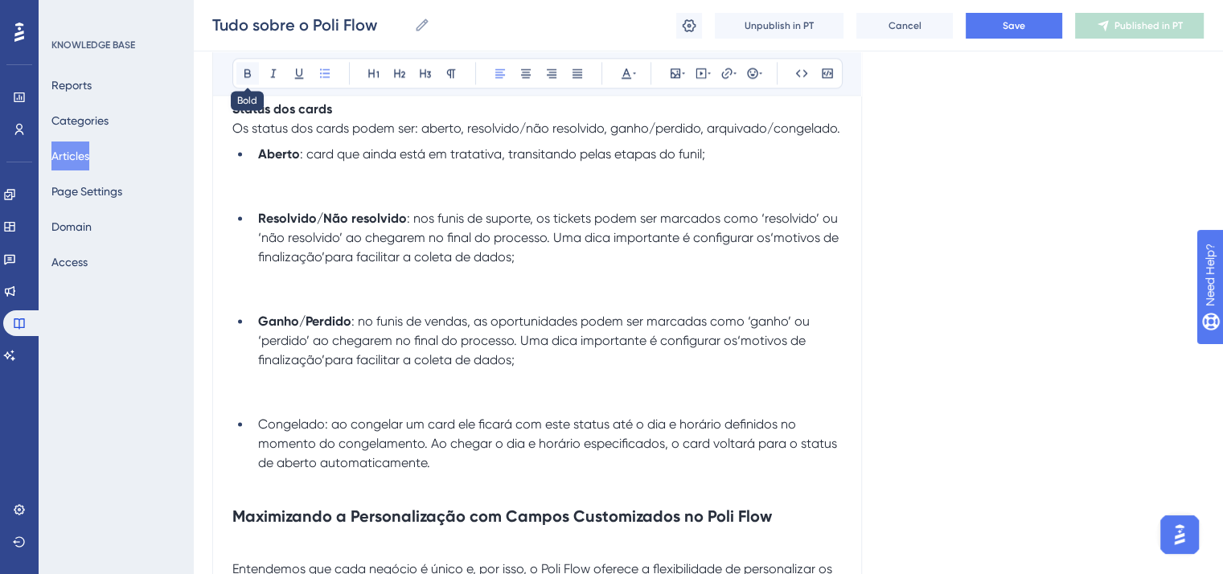
click at [251, 74] on icon at bounding box center [247, 73] width 13 height 13
click at [240, 210] on ul "Aberto : card que ainda está em tratativa, transitando pelas etapas do funil; R…" at bounding box center [537, 309] width 610 height 328
click at [739, 172] on li "Aberto : card que ainda está em tratativa, transitando pelas etapas do funil;" at bounding box center [547, 174] width 590 height 58
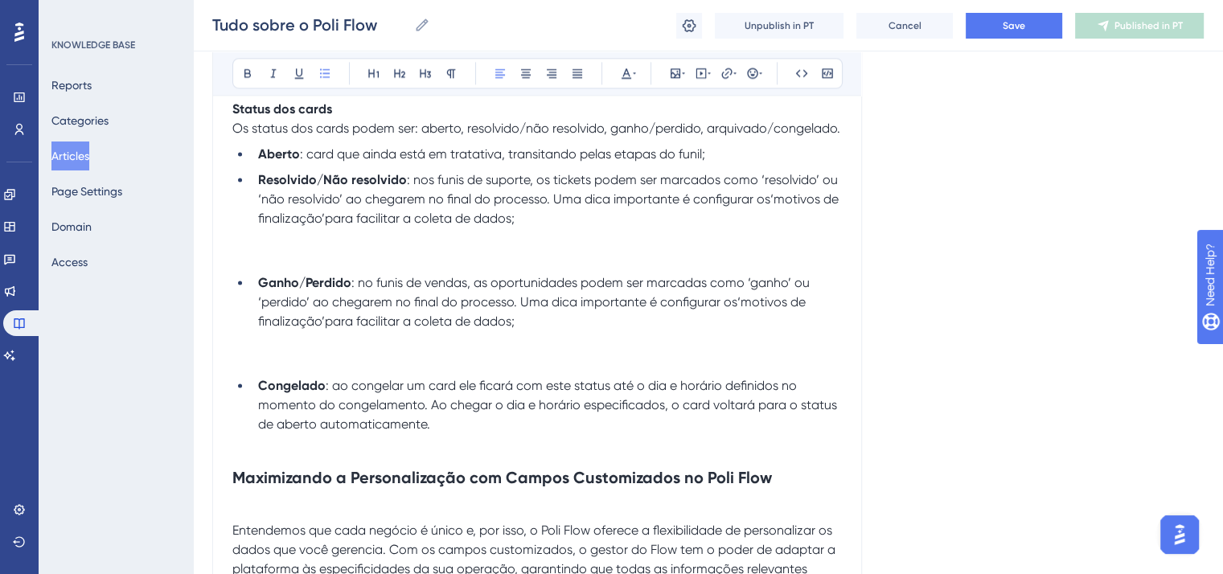
click at [672, 243] on li "Resolvido/Não resolvido : nos funis de suporte, os tickets podem ser marcados c…" at bounding box center [547, 219] width 590 height 97
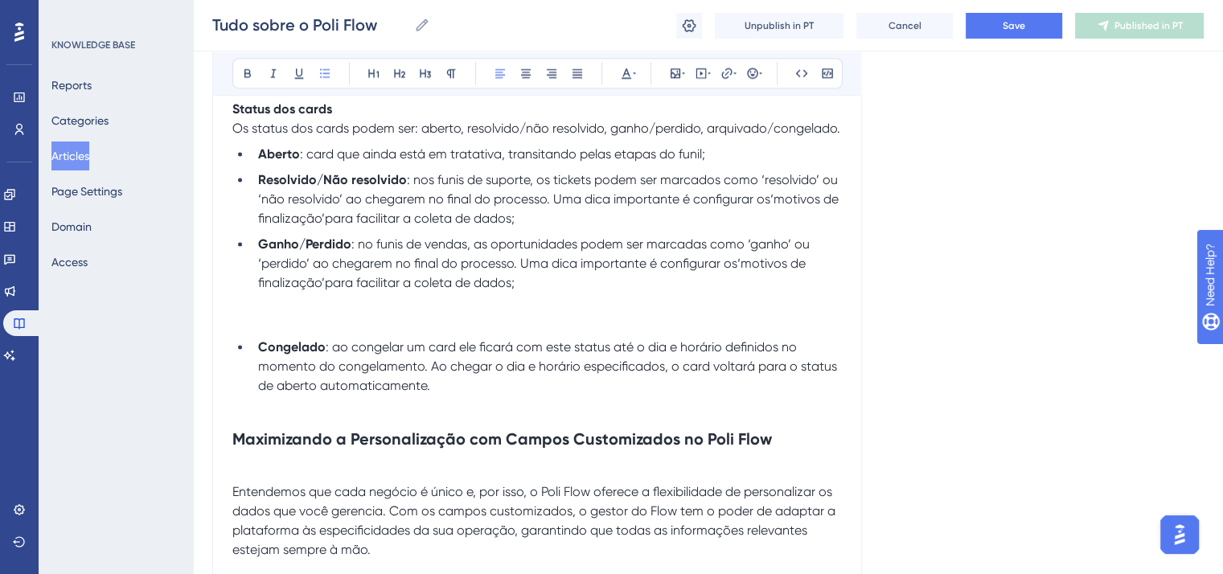
click at [627, 308] on li "Ganho/Perdido : no funis de vendas, as oportunidades podem ser marcadas como ‘g…" at bounding box center [547, 283] width 590 height 97
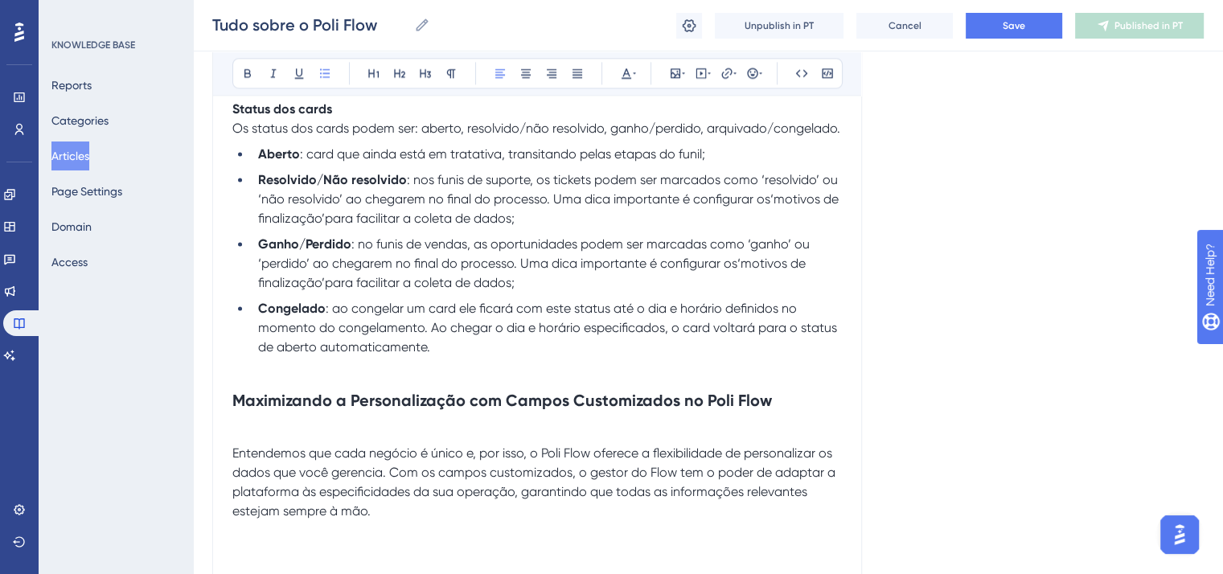
scroll to position [8446, 0]
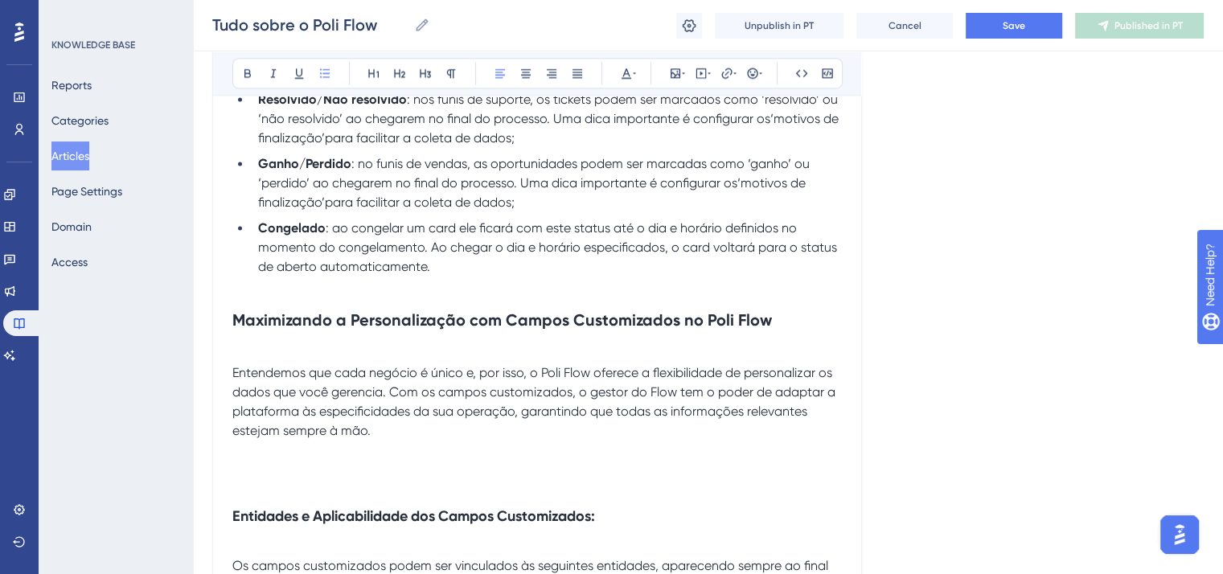
click at [535, 330] on strong "Maximizando a Personalização com Campos Customizados no Poli Flow" at bounding box center [502, 319] width 540 height 19
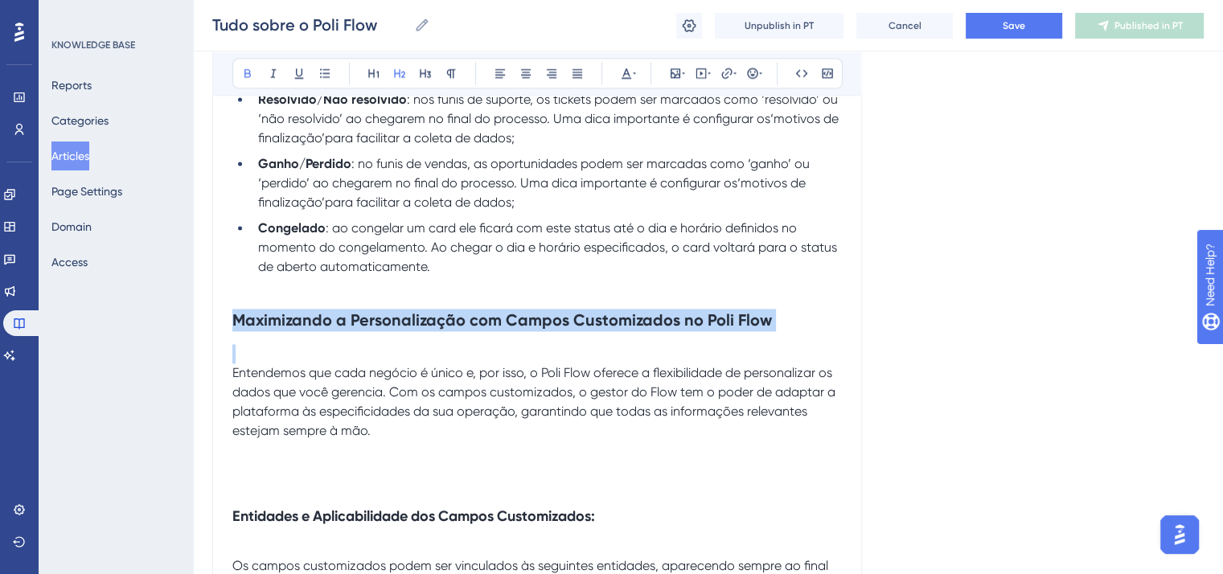
click at [535, 330] on strong "Maximizando a Personalização com Campos Customizados no Poli Flow" at bounding box center [502, 319] width 540 height 19
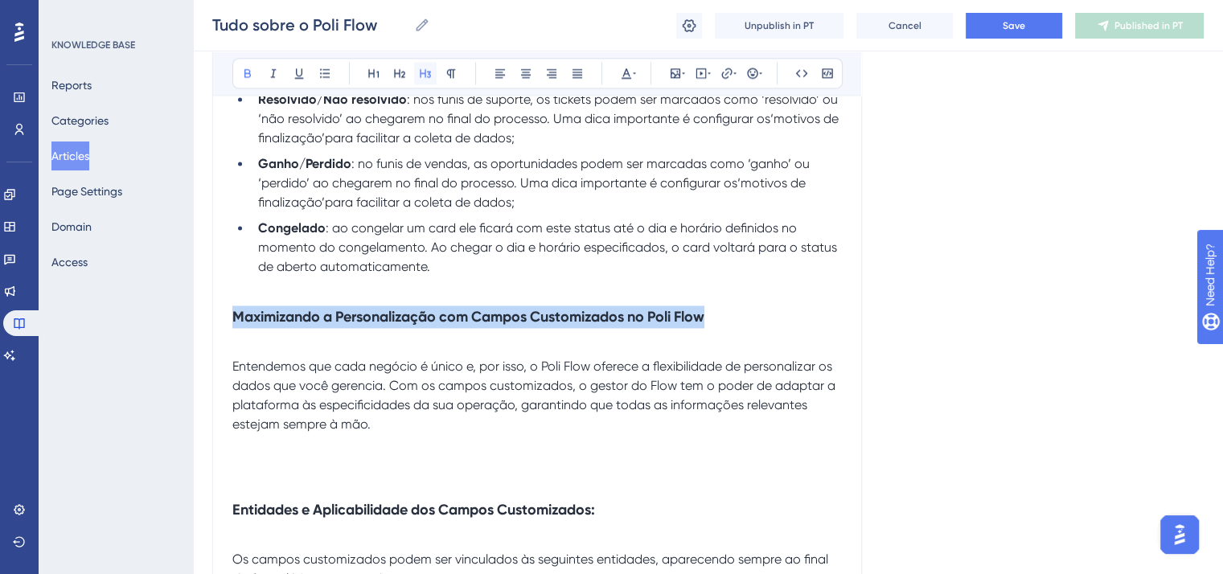
click at [423, 72] on icon at bounding box center [425, 73] width 13 height 13
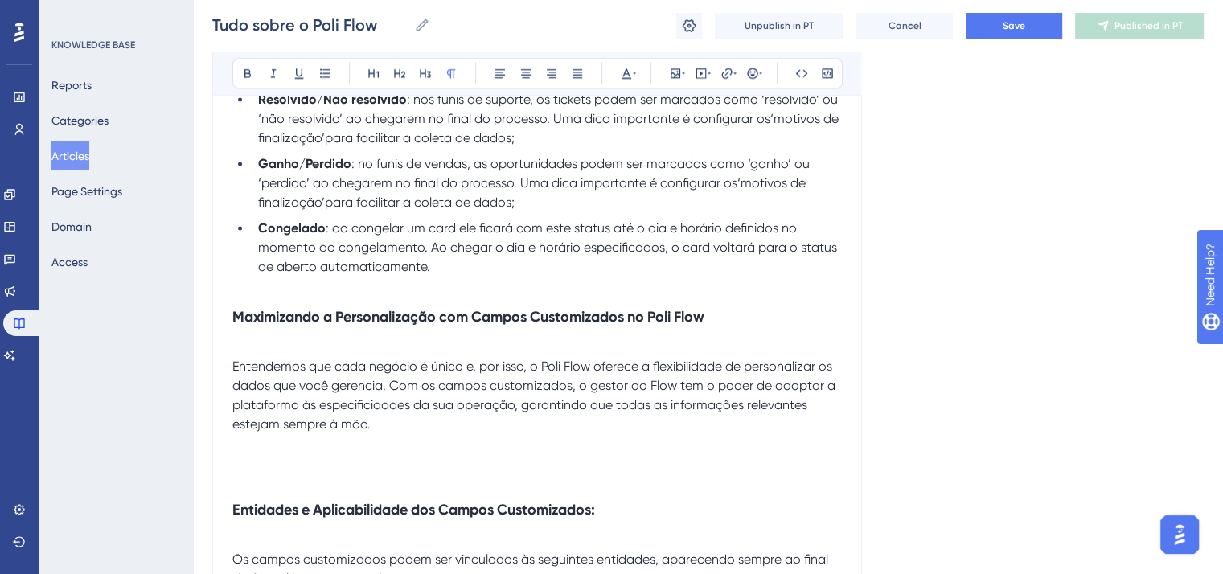
click at [232, 387] on span "Entendemos que cada negócio é único e, por isso, o Poli Flow oferece a flexibil…" at bounding box center [535, 395] width 606 height 73
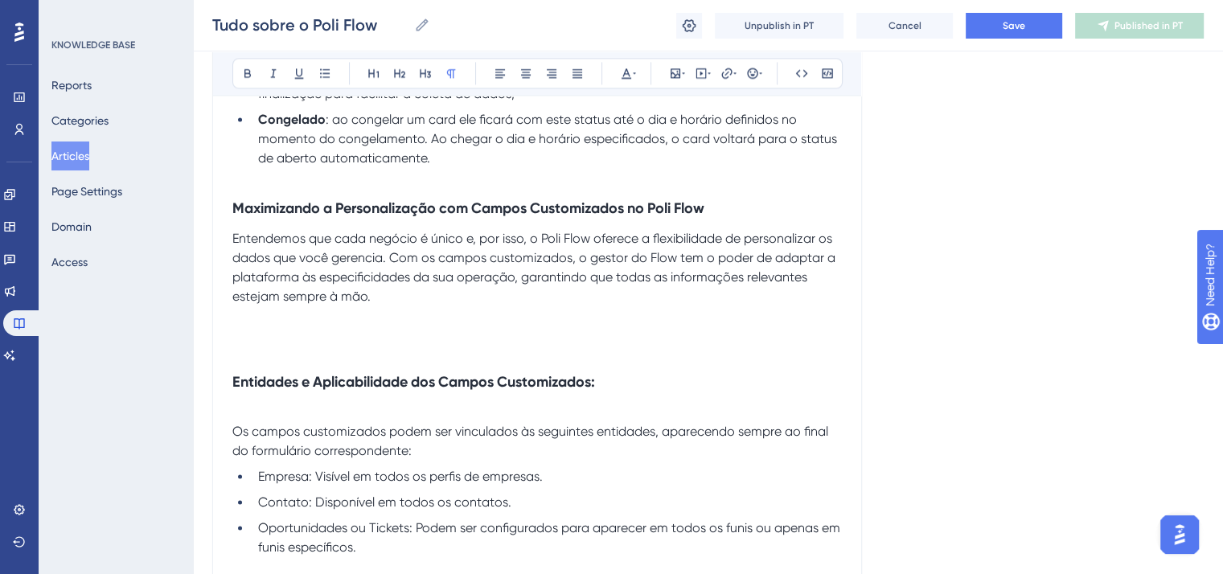
scroll to position [8606, 0]
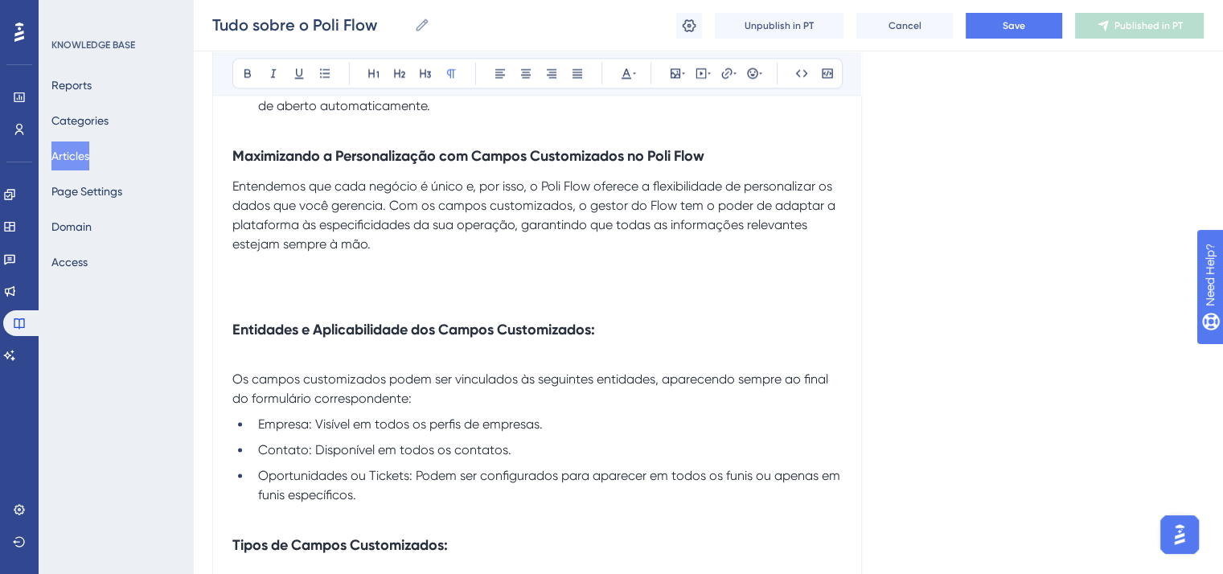
click at [246, 332] on h3 "Entidades e Aplicabilidade dos Campos Customizados:" at bounding box center [537, 330] width 610 height 42
click at [234, 339] on strong "Entidades e Aplicabilidade dos Campos Customizados:" at bounding box center [413, 330] width 363 height 18
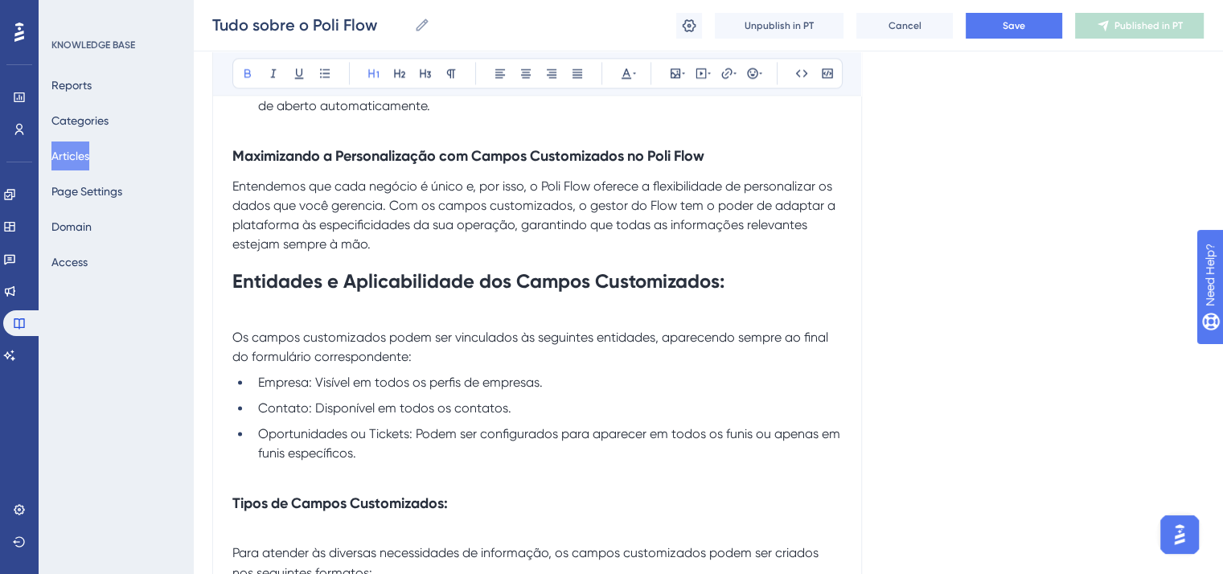
click at [292, 293] on strong "Entidades e Aplicabilidade dos Campos Customizados:" at bounding box center [478, 280] width 492 height 23
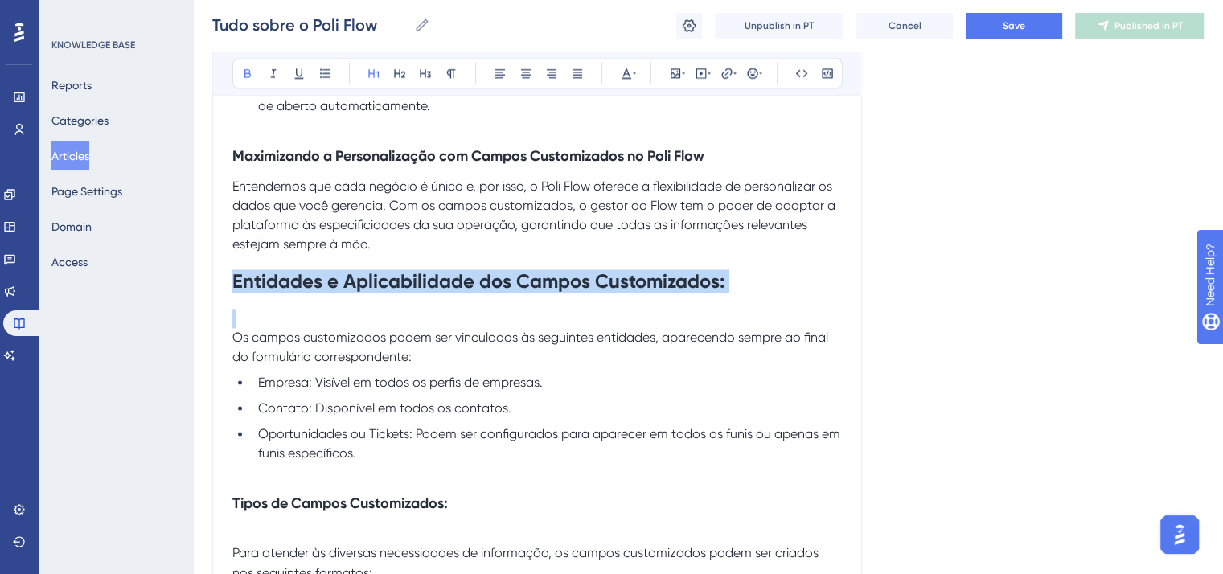
click at [292, 293] on strong "Entidades e Aplicabilidade dos Campos Customizados:" at bounding box center [478, 280] width 492 height 23
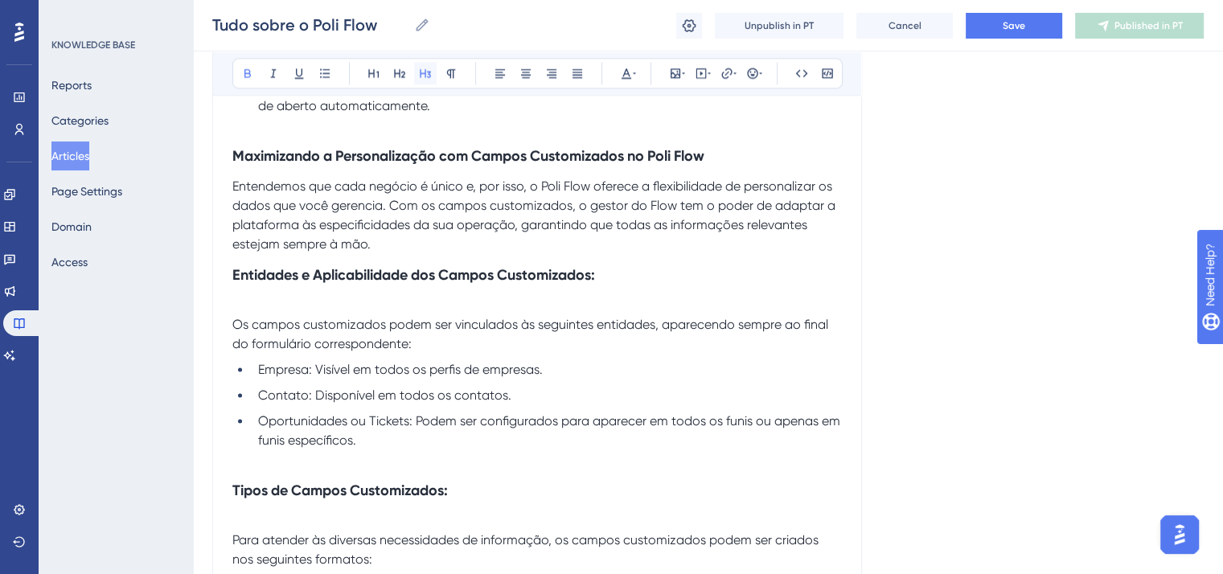
click at [428, 77] on icon at bounding box center [425, 73] width 13 height 13
click at [238, 342] on span "Os campos customizados podem ser vinculados às seguintes entidades, aparecendo …" at bounding box center [531, 334] width 599 height 35
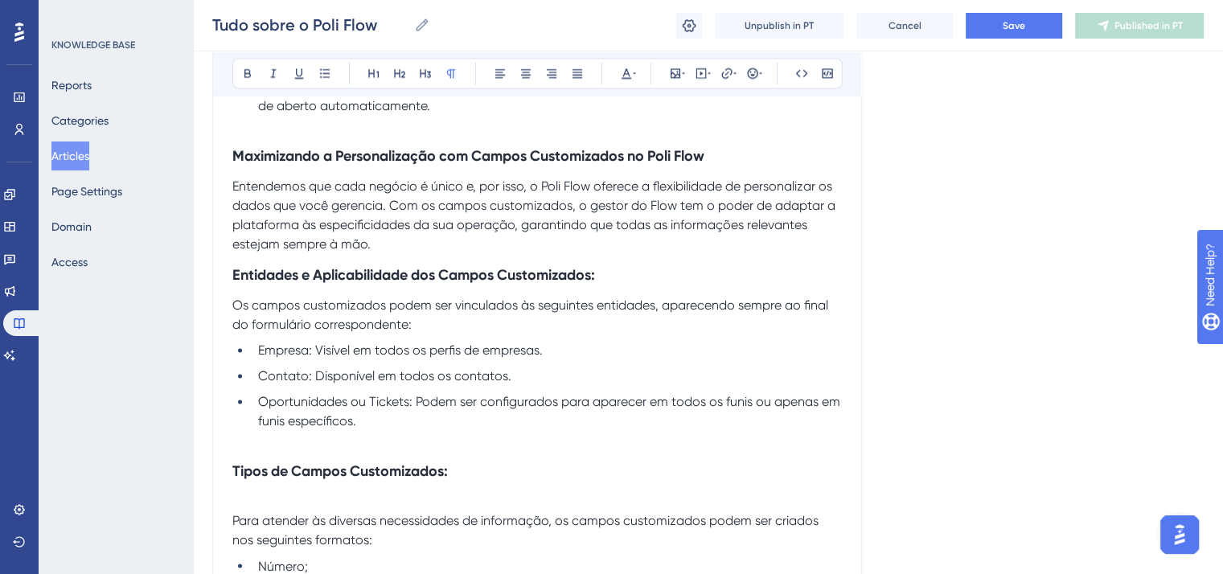
click at [235, 284] on strong "Entidades e Aplicabilidade dos Campos Customizados:" at bounding box center [413, 275] width 363 height 18
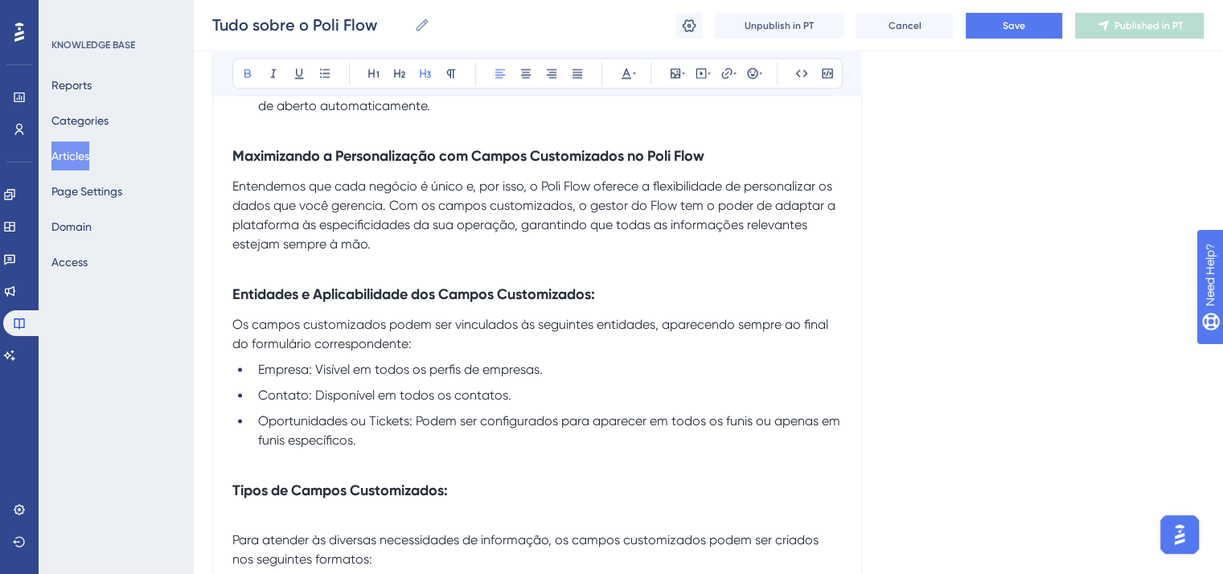
click at [278, 377] on span "Empresa: Visível em todos os perfis de empresas." at bounding box center [400, 369] width 285 height 15
click at [246, 70] on icon at bounding box center [247, 73] width 13 height 13
click at [290, 403] on span "Contato: Disponível em todos os contatos." at bounding box center [384, 395] width 253 height 15
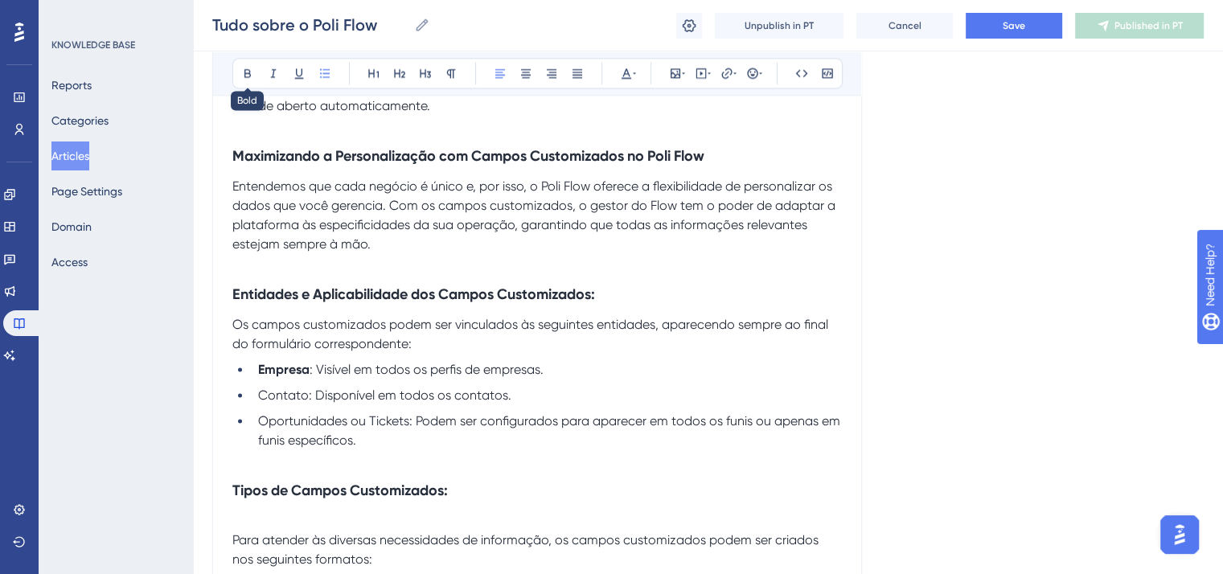
drag, startPoint x: 253, startPoint y: 76, endPoint x: 254, endPoint y: 158, distance: 82.1
click at [253, 76] on icon at bounding box center [247, 73] width 13 height 13
drag, startPoint x: 410, startPoint y: 446, endPoint x: 265, endPoint y: 446, distance: 144.8
click at [265, 446] on span "Oportunidades ou Tickets: Podem ser configurados para aparecer em todos os funi…" at bounding box center [551, 430] width 586 height 35
drag, startPoint x: 260, startPoint y: 446, endPoint x: 409, endPoint y: 446, distance: 149.6
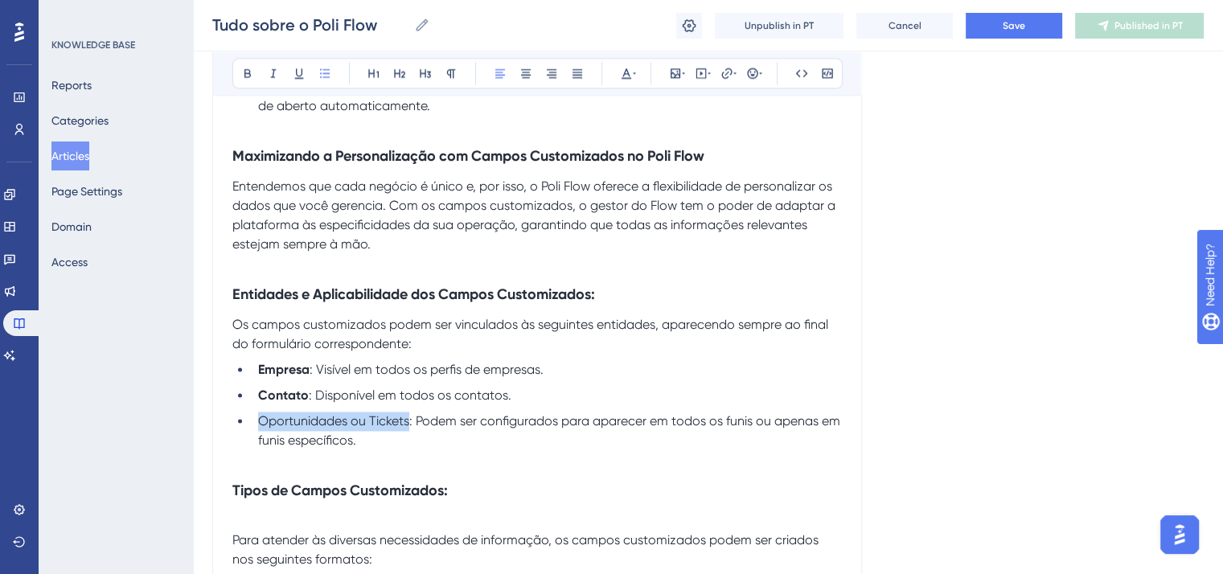
click at [409, 446] on span "Oportunidades ou Tickets: Podem ser configurados para aparecer em todos os funi…" at bounding box center [551, 430] width 586 height 35
click at [245, 67] on icon at bounding box center [247, 73] width 13 height 13
click at [374, 303] on strong "Entidades e Aplicabilidade dos Campos Customizados:" at bounding box center [413, 295] width 363 height 18
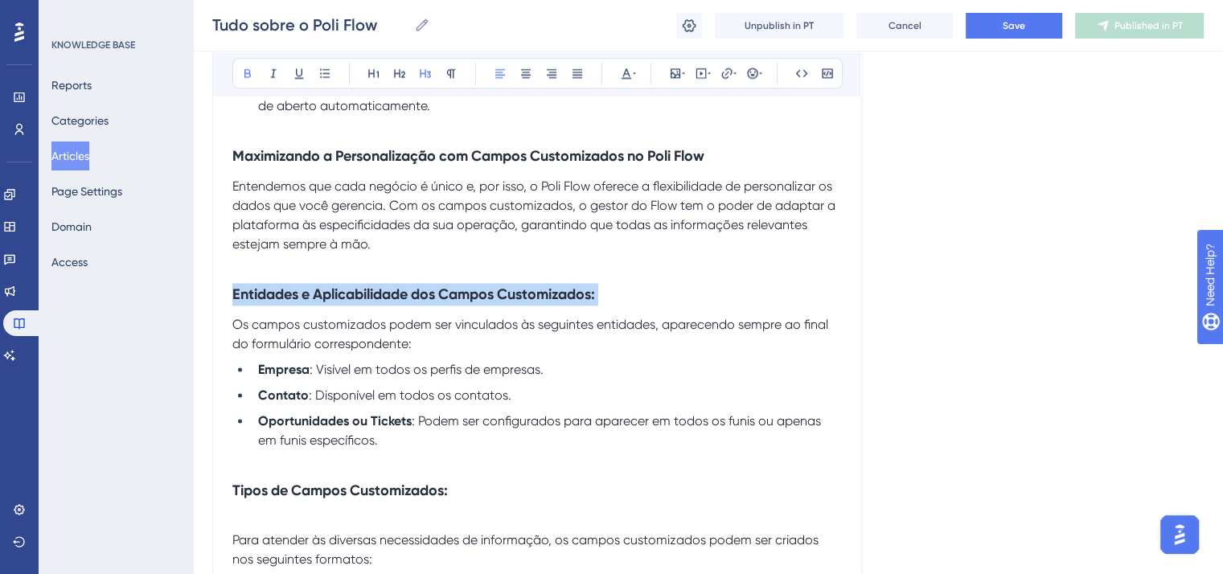
click at [374, 303] on strong "Entidades e Aplicabilidade dos Campos Customizados:" at bounding box center [413, 295] width 363 height 18
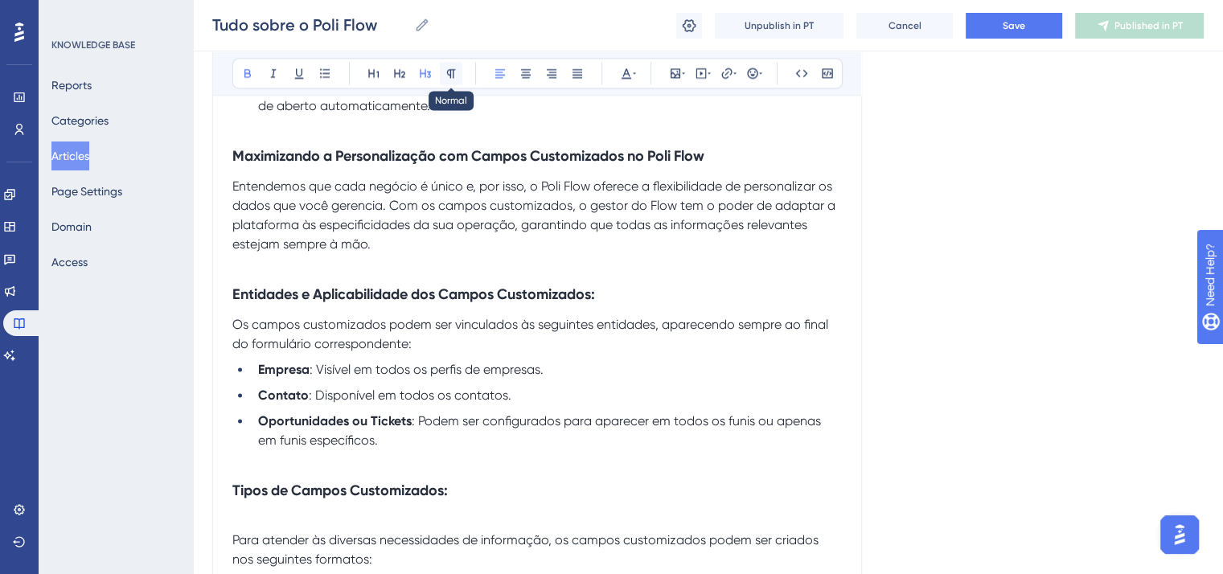
click at [446, 72] on icon at bounding box center [451, 73] width 13 height 13
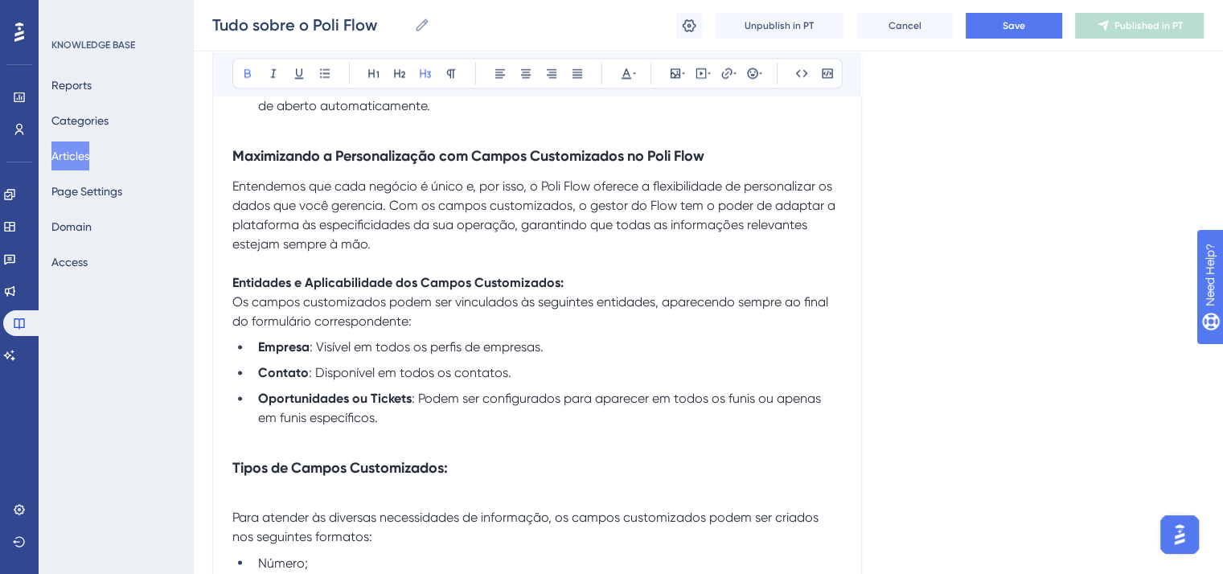
click at [302, 477] on strong "Tipos de Campos Customizados:" at bounding box center [340, 468] width 216 height 18
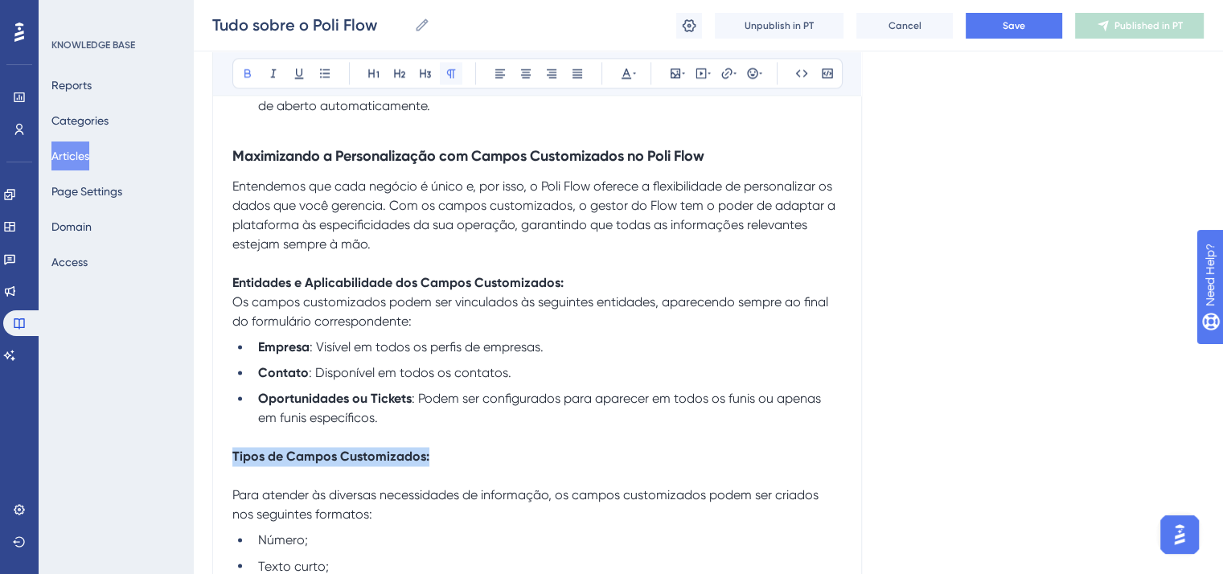
click at [448, 65] on button at bounding box center [451, 73] width 23 height 23
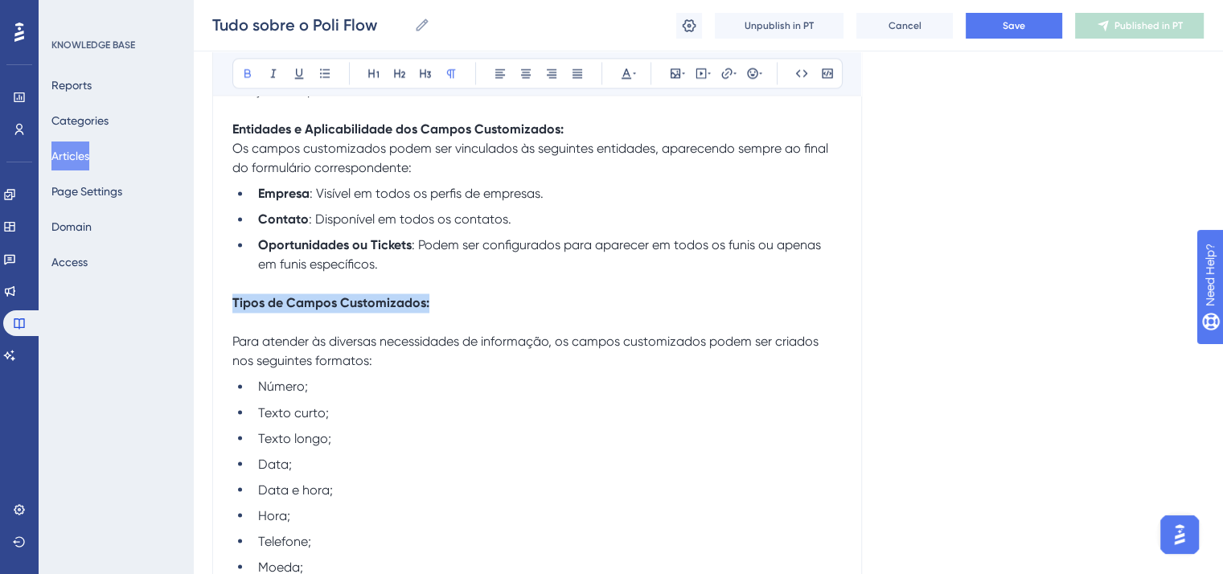
scroll to position [8767, 0]
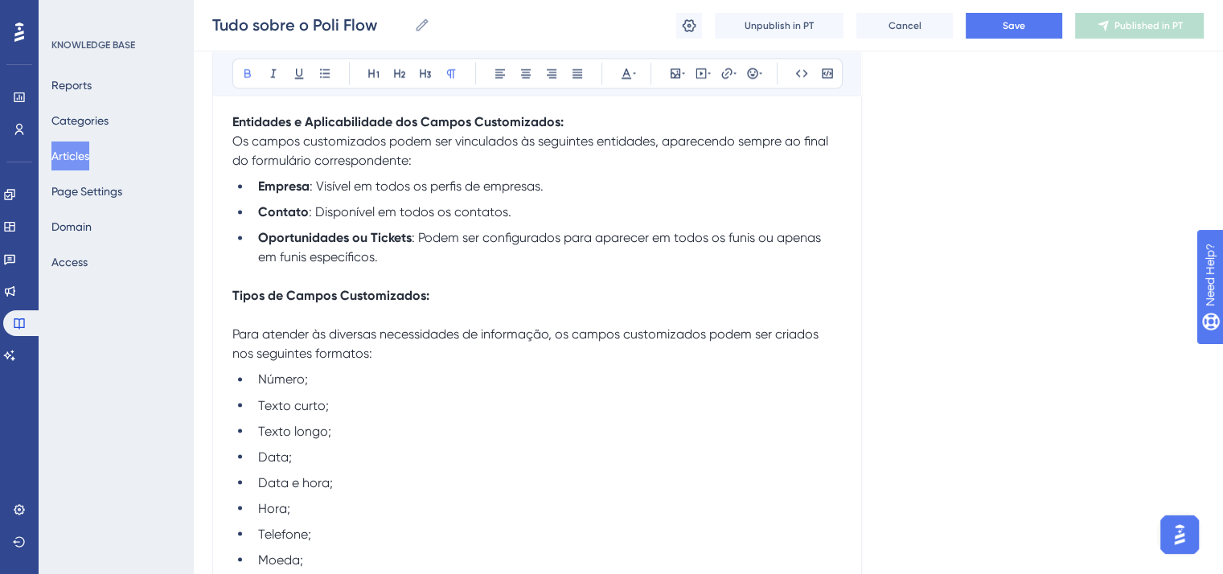
click at [232, 356] on span "Para atender às diversas necessidades de informação, os campos customizados pod…" at bounding box center [527, 344] width 590 height 35
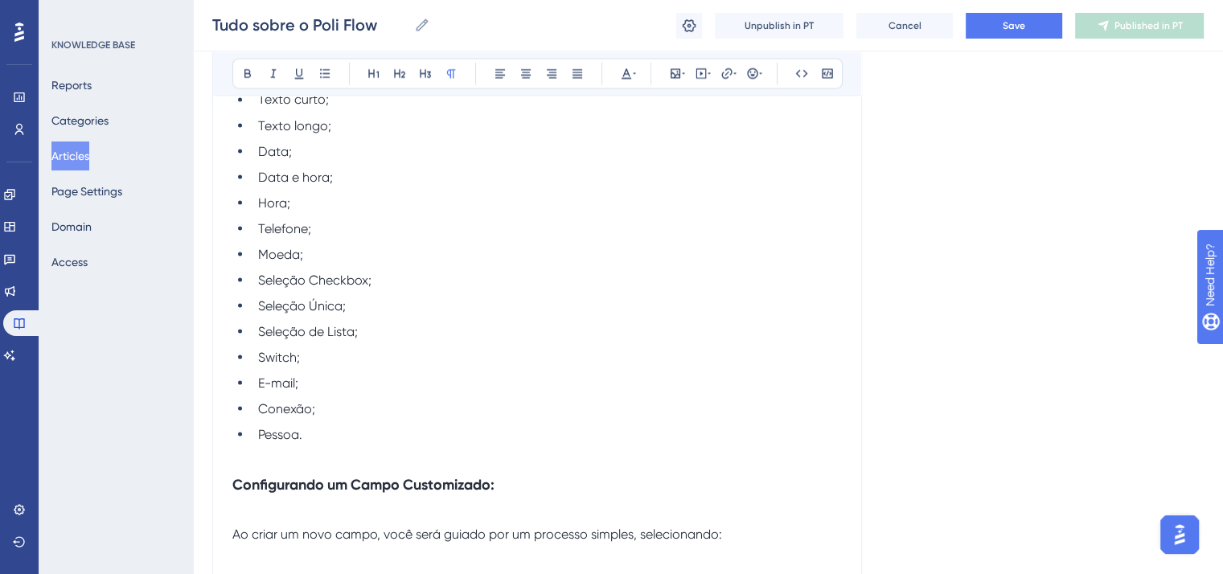
scroll to position [9170, 0]
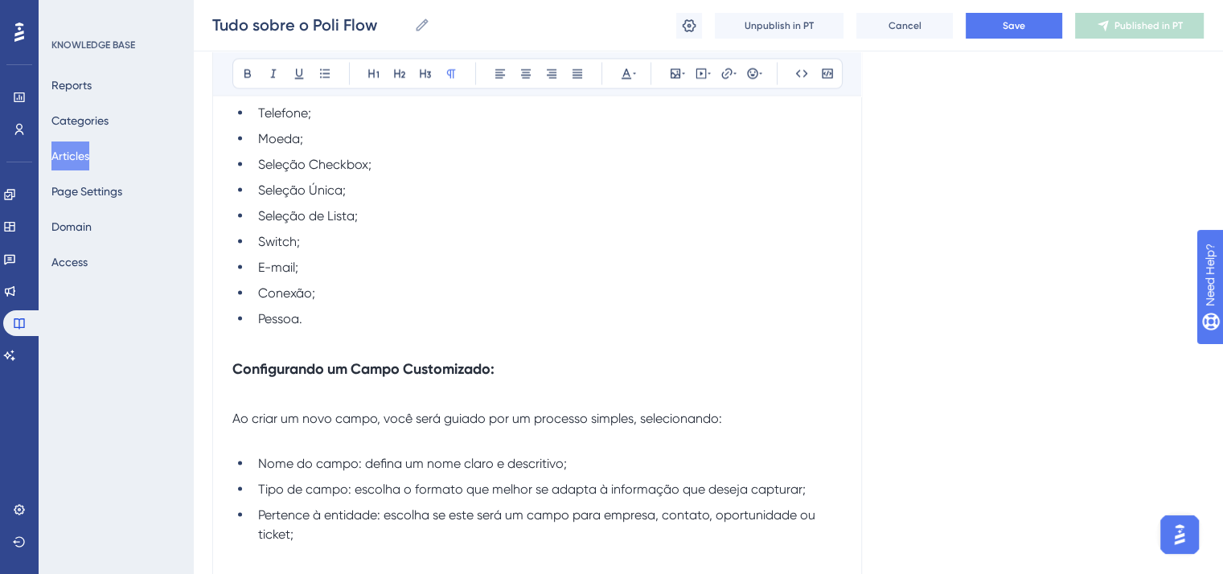
click at [234, 377] on strong "Configurando um Campo Customizado:" at bounding box center [363, 369] width 262 height 18
click at [452, 69] on icon at bounding box center [451, 73] width 9 height 9
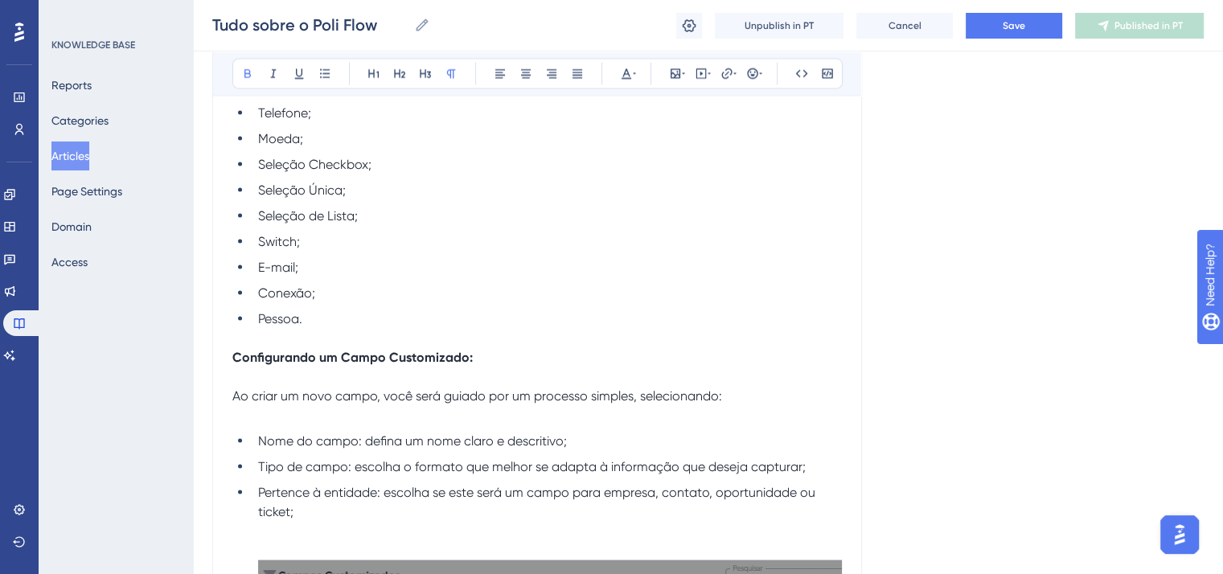
click at [235, 403] on span "Ao criar um novo campo, você será guiado por um processo simples, selecionando:" at bounding box center [477, 395] width 490 height 15
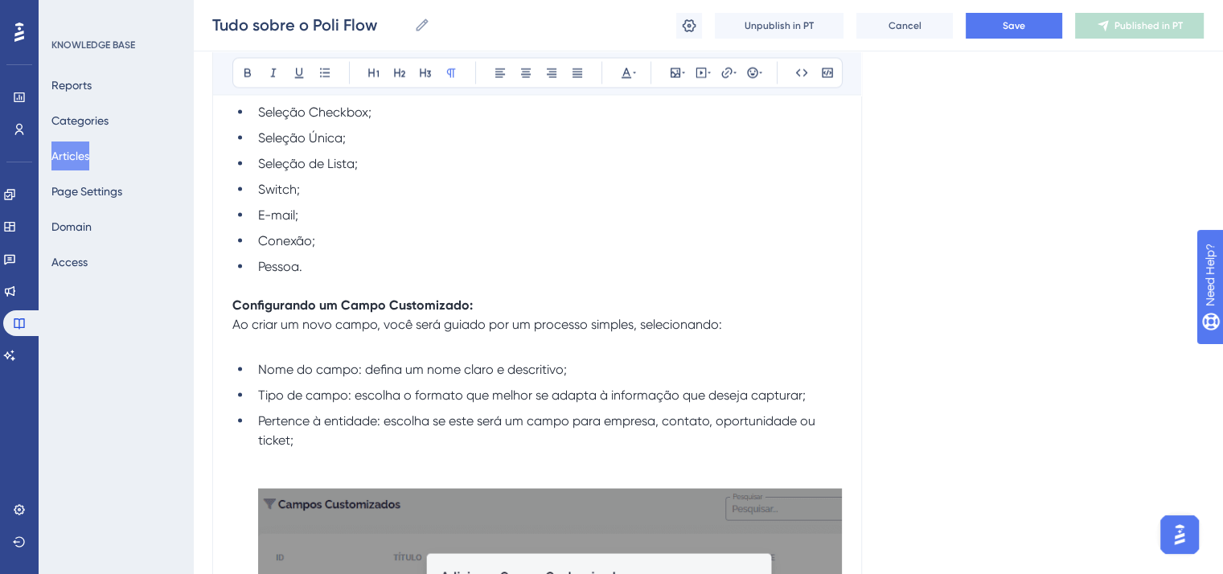
scroll to position [9250, 0]
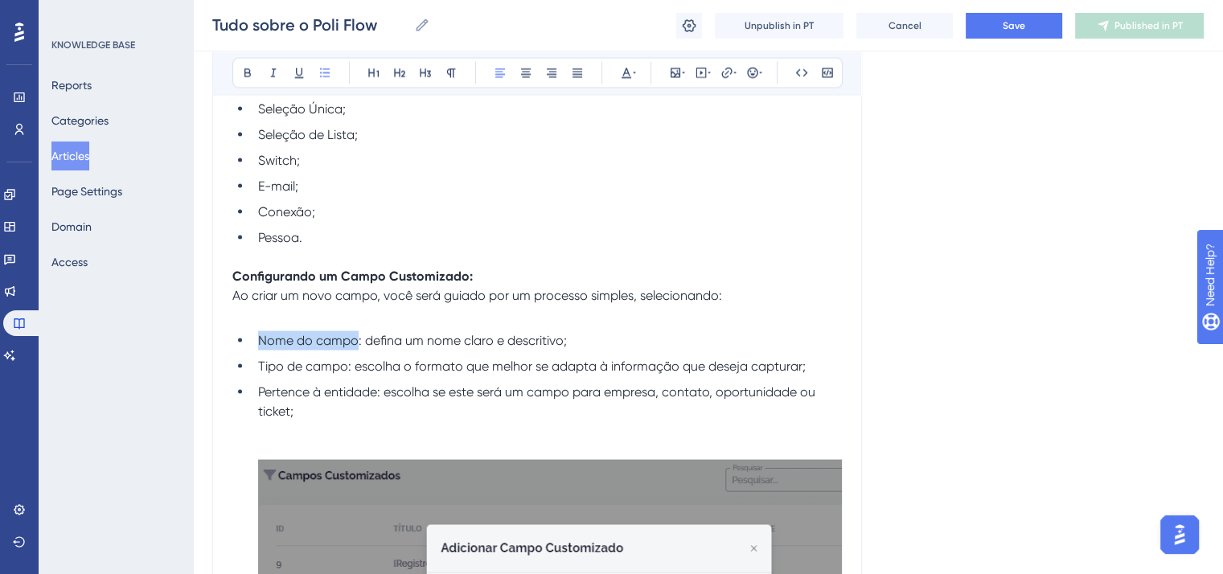
drag, startPoint x: 356, startPoint y: 368, endPoint x: 253, endPoint y: 368, distance: 102.2
click at [253, 351] on li "Nome do campo: defina um nome claro e descritivo;" at bounding box center [547, 340] width 590 height 19
click at [245, 73] on icon at bounding box center [247, 73] width 13 height 13
drag, startPoint x: 347, startPoint y: 394, endPoint x: 225, endPoint y: 383, distance: 122.8
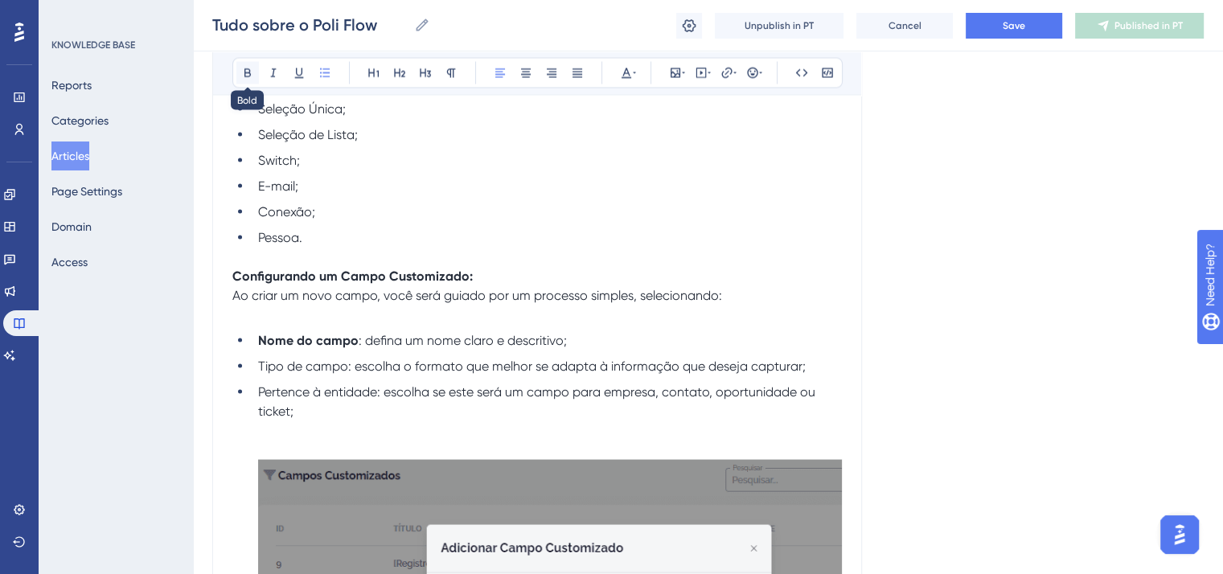
click at [247, 78] on icon at bounding box center [247, 73] width 13 height 13
drag, startPoint x: 377, startPoint y: 421, endPoint x: 257, endPoint y: 417, distance: 119.9
click at [241, 70] on icon at bounding box center [247, 73] width 13 height 13
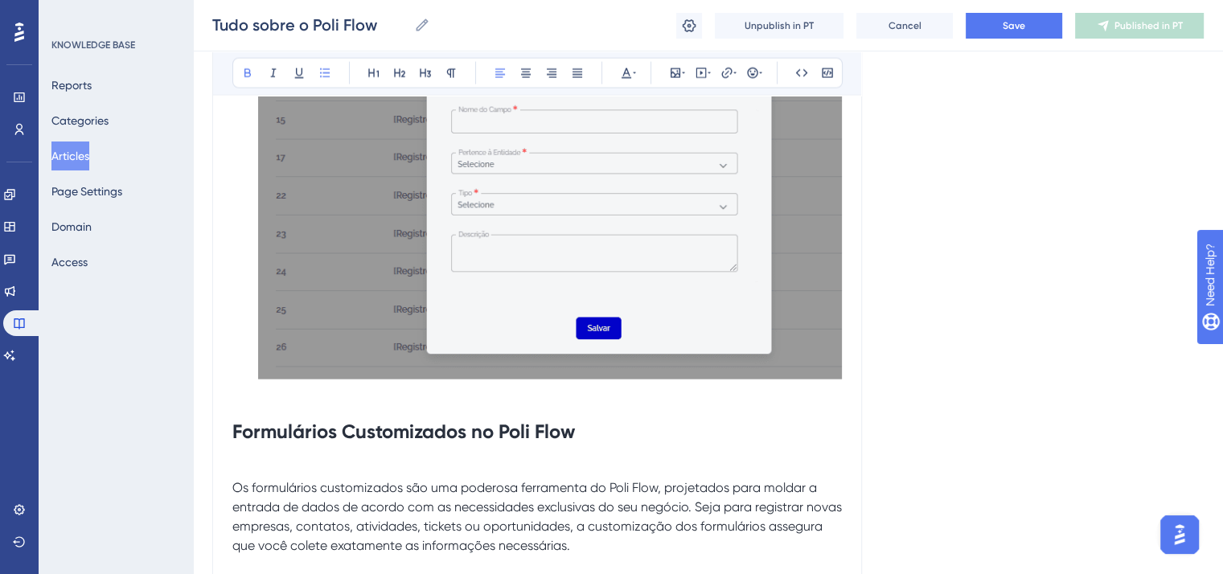
scroll to position [9893, 0]
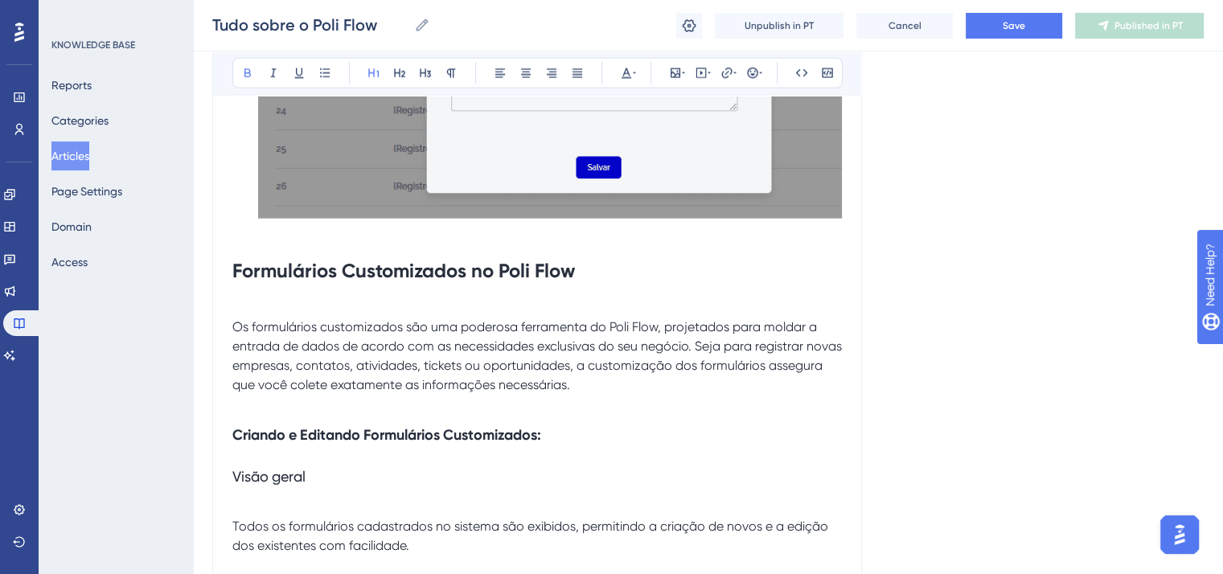
click at [291, 282] on strong "Formulários Customizados no Poli Flow" at bounding box center [403, 270] width 343 height 23
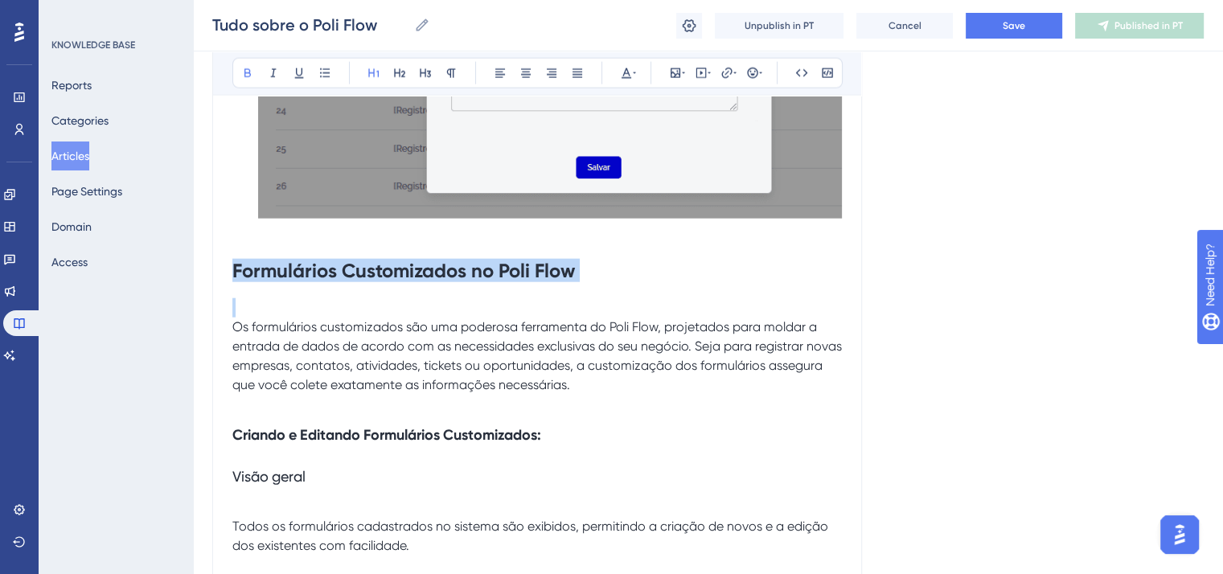
click at [291, 282] on strong "Formulários Customizados no Poli Flow" at bounding box center [403, 270] width 343 height 23
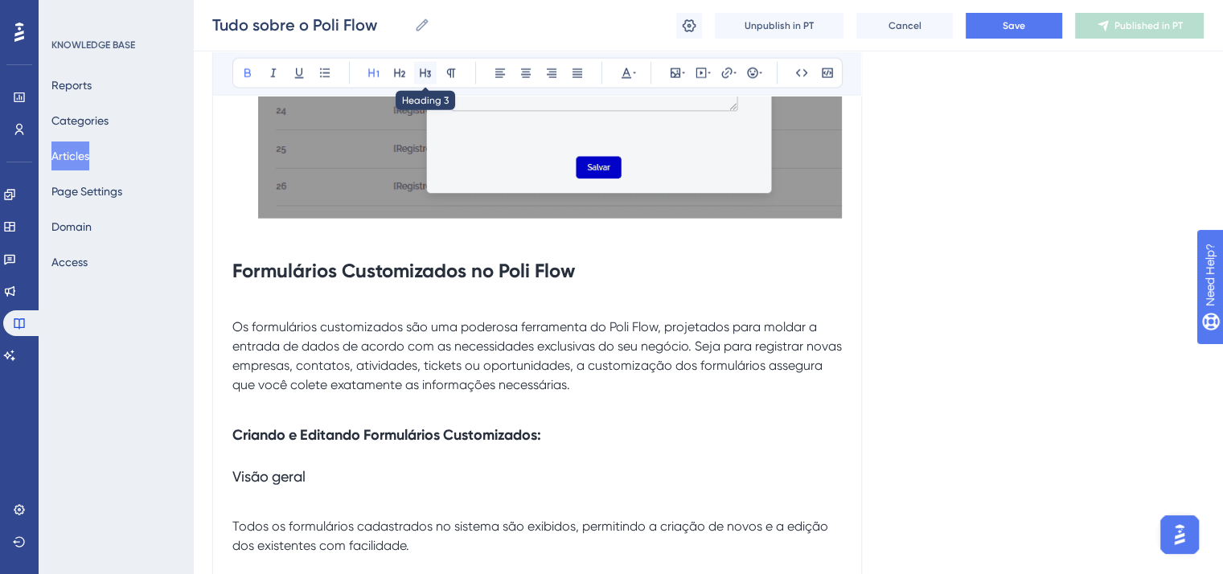
click at [427, 72] on icon at bounding box center [425, 73] width 13 height 13
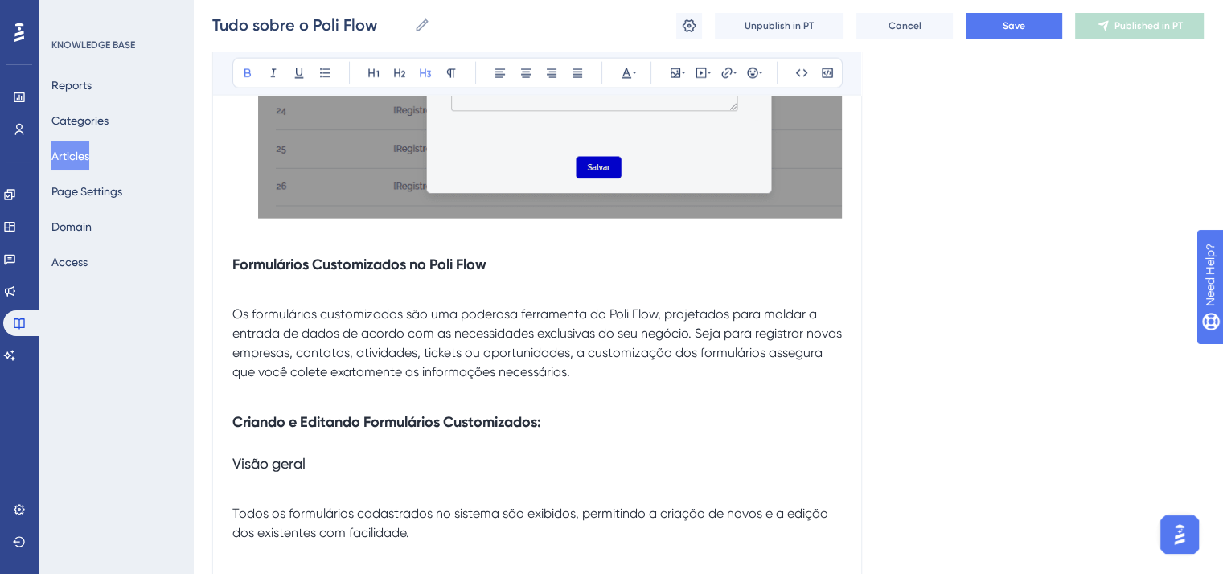
click at [233, 343] on span "Os formulários customizados são uma poderosa ferramenta do Poli Flow, projetado…" at bounding box center [538, 342] width 613 height 73
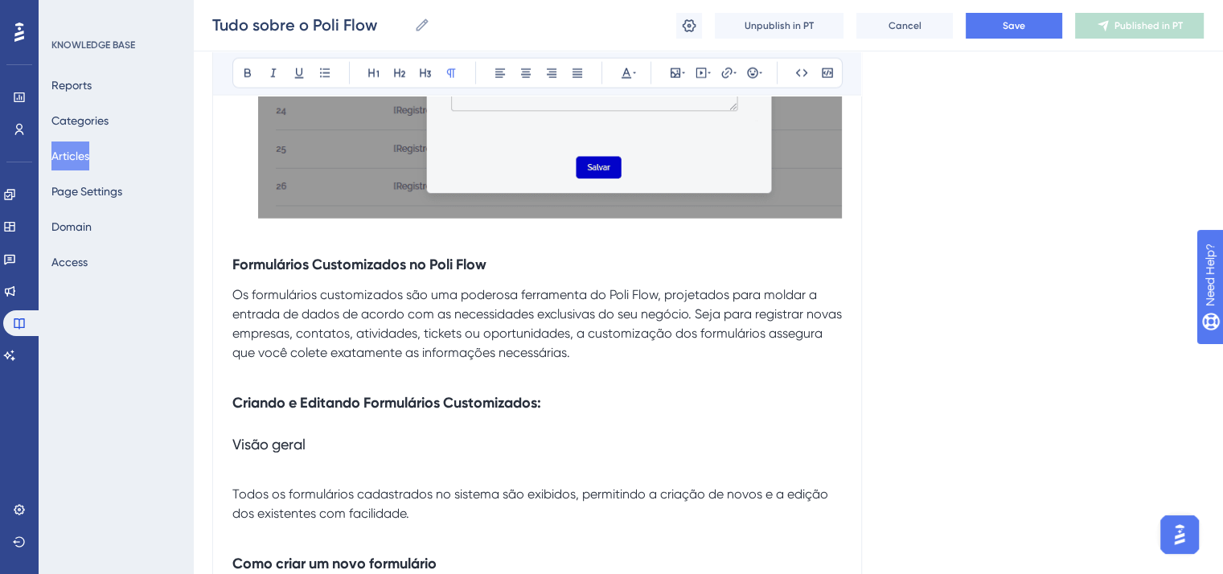
click at [274, 412] on strong "Criando e Editando Formulários Customizados:" at bounding box center [386, 403] width 309 height 18
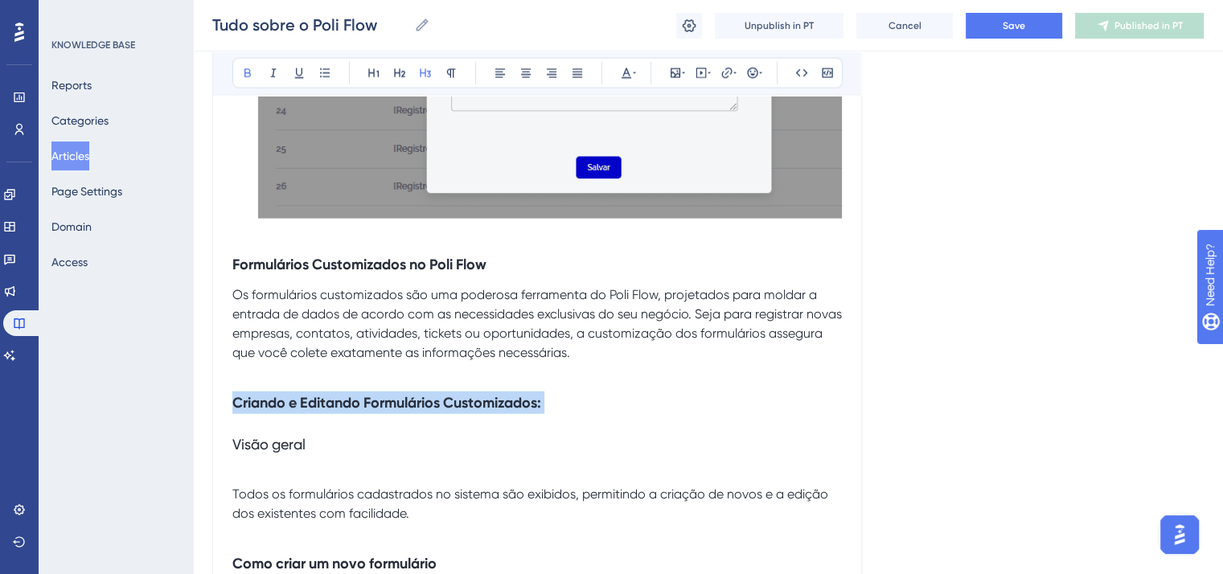
click at [275, 412] on strong "Criando e Editando Formulários Customizados:" at bounding box center [386, 403] width 309 height 18
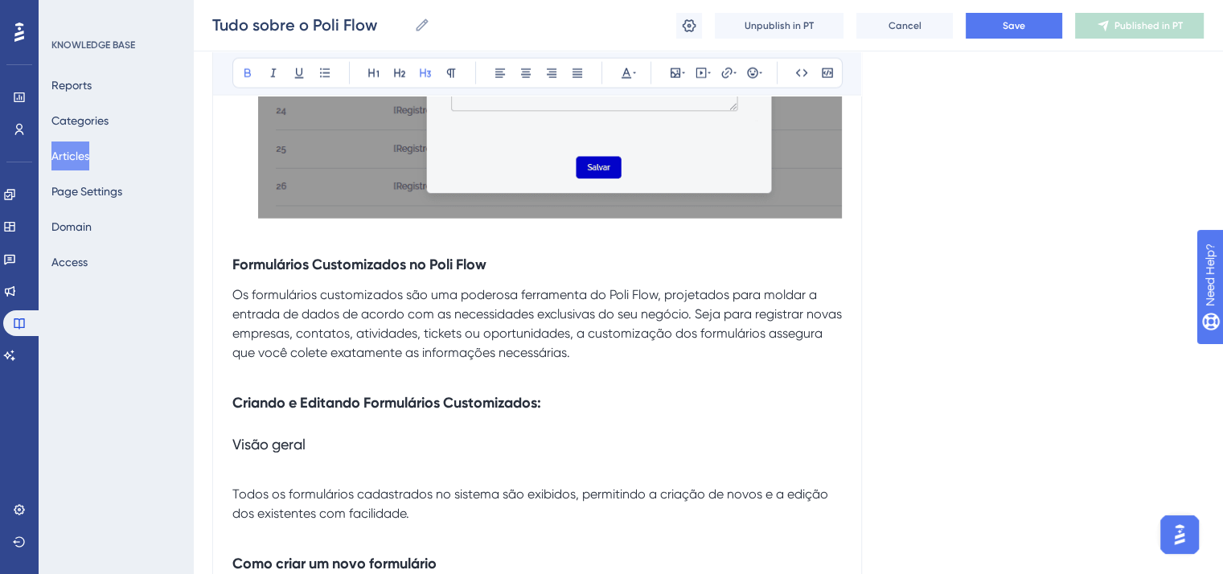
click at [558, 424] on h3 "Criando e Editando Formulários Customizados:" at bounding box center [537, 403] width 610 height 42
click at [520, 412] on strong "Criando e Editando Formulários Customizados" at bounding box center [384, 403] width 305 height 18
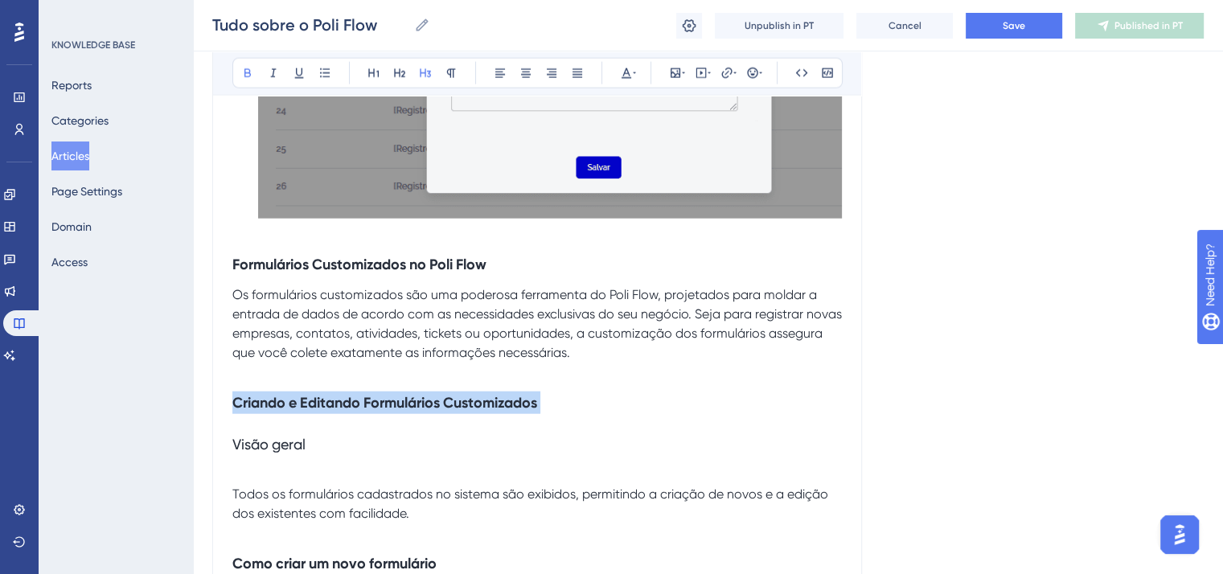
click at [520, 412] on strong "Criando e Editando Formulários Customizados" at bounding box center [384, 403] width 305 height 18
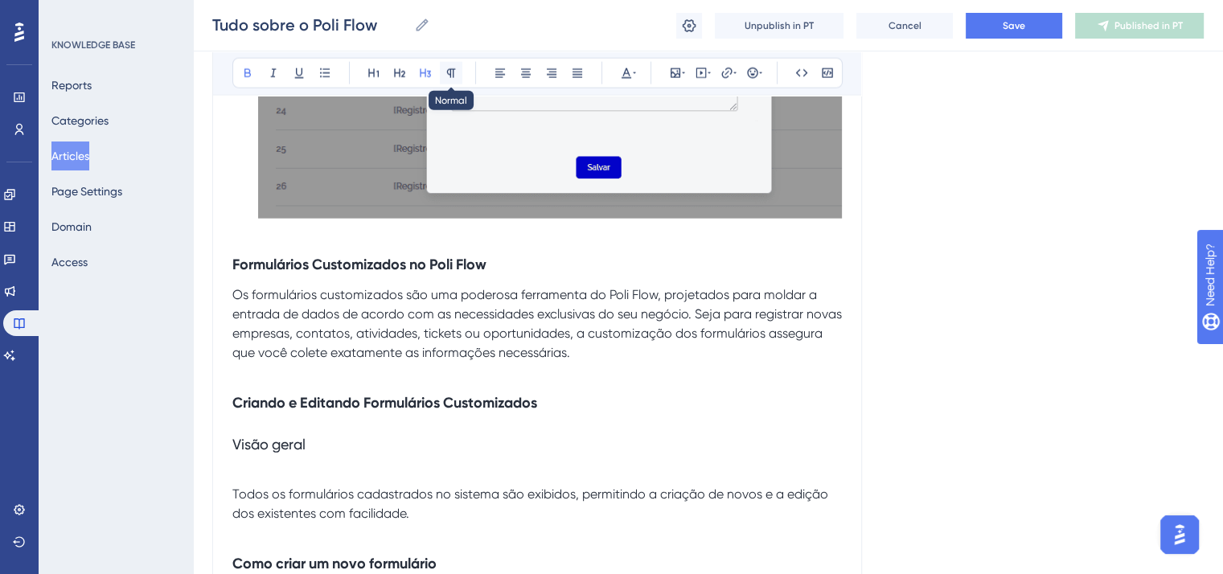
click at [447, 71] on icon at bounding box center [451, 73] width 9 height 9
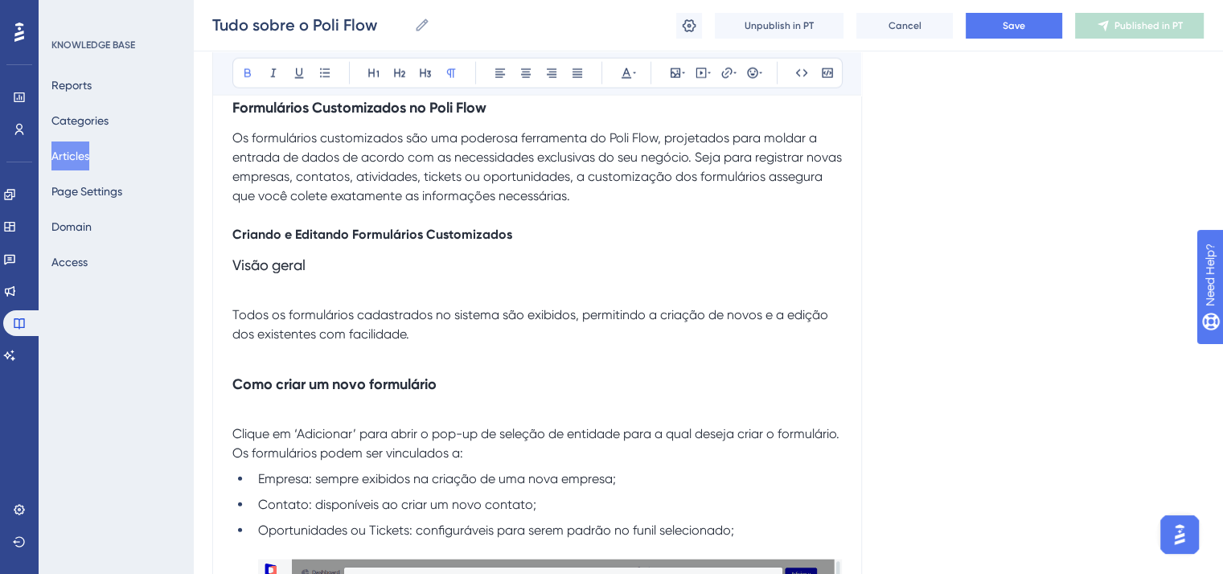
scroll to position [10054, 0]
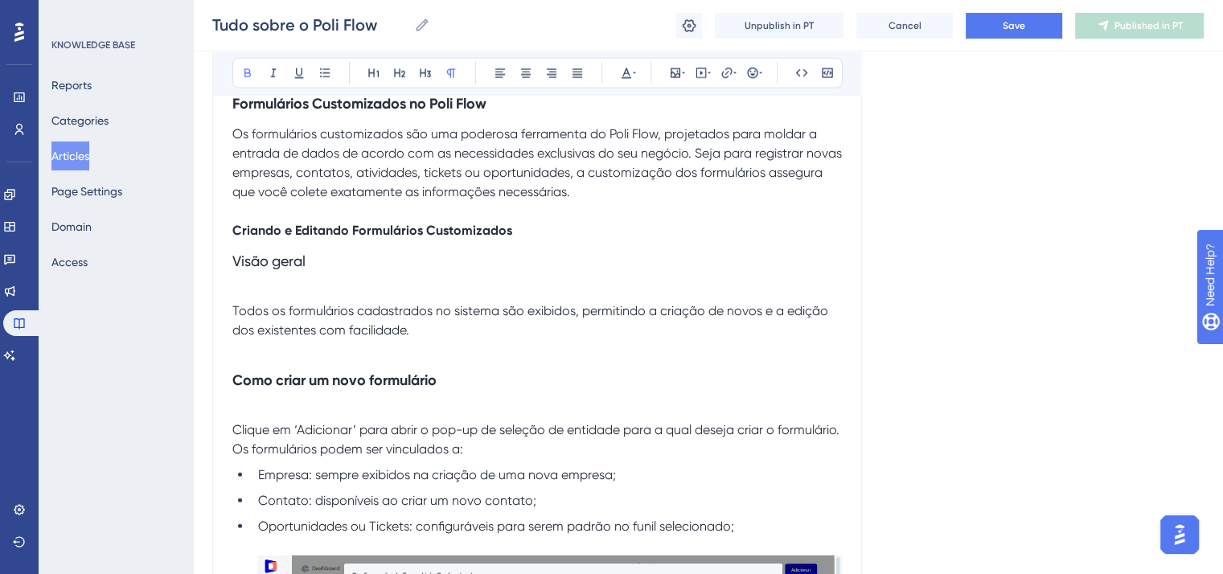
click at [261, 269] on span "Visão geral" at bounding box center [268, 261] width 73 height 17
click at [332, 282] on h3 "Visão geral" at bounding box center [537, 261] width 610 height 42
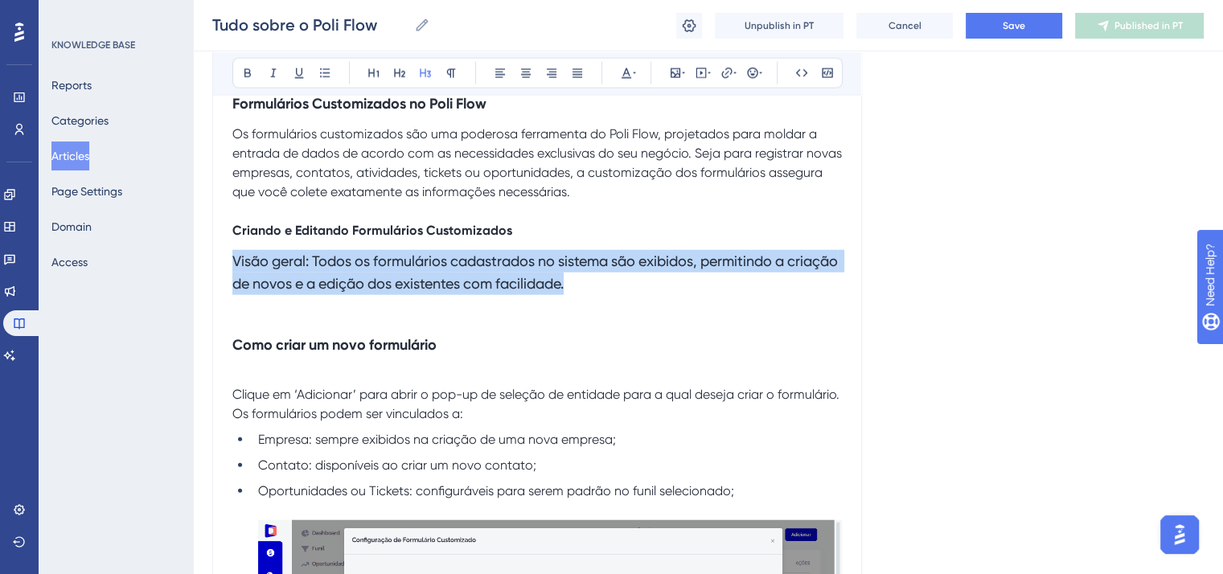
drag, startPoint x: 650, startPoint y: 313, endPoint x: 180, endPoint y: 294, distance: 470.1
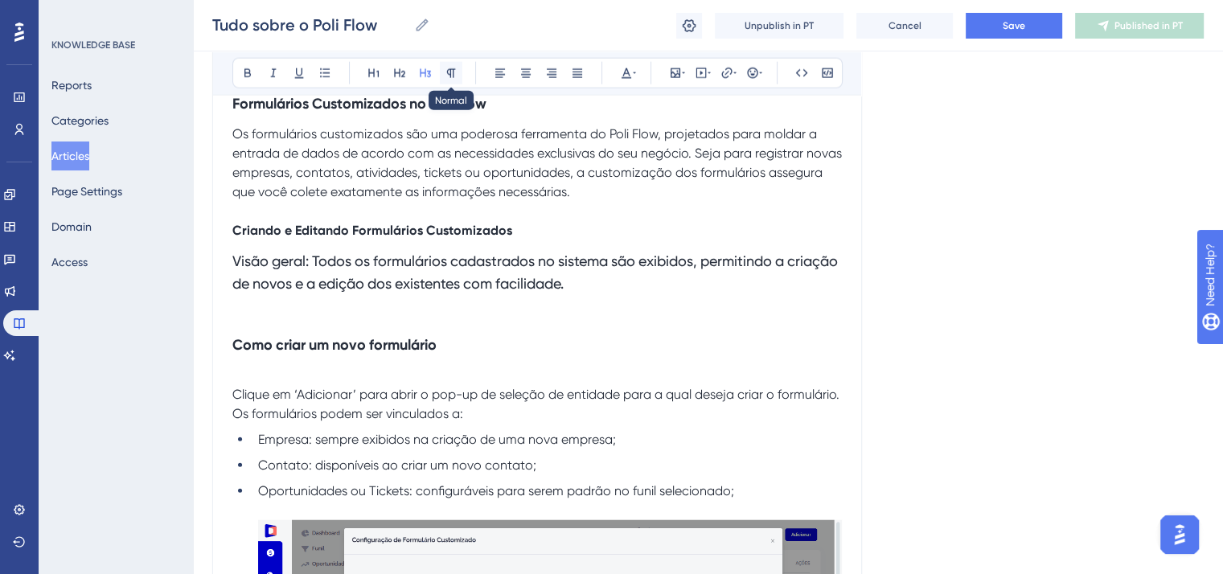
click at [445, 72] on icon at bounding box center [451, 73] width 13 height 13
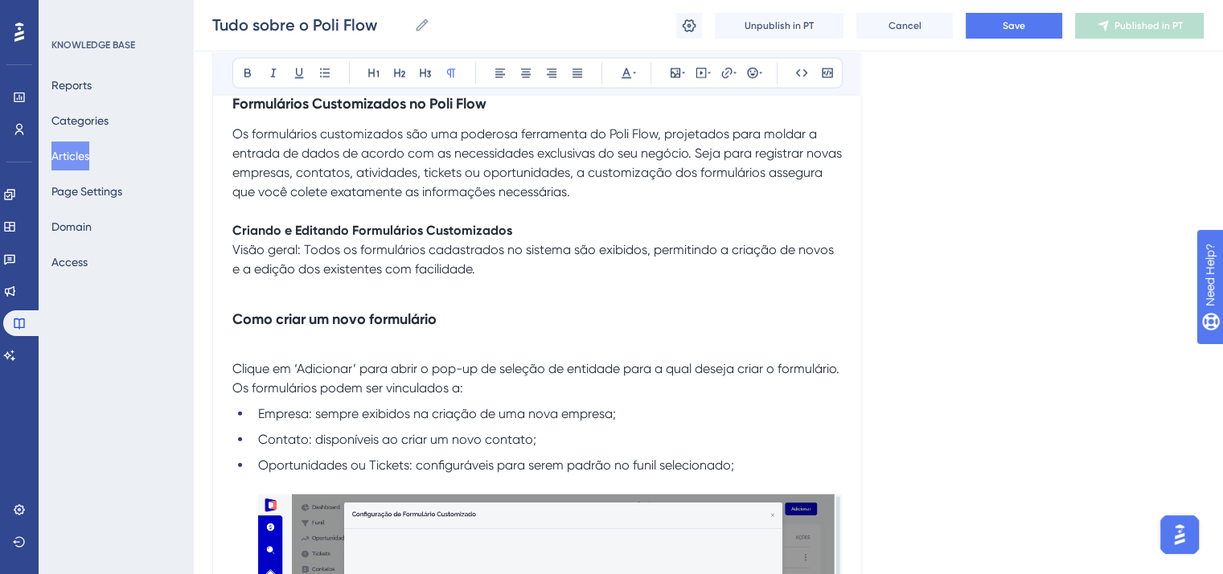
click at [306, 277] on span "Visão geral: Todos os formulários cadastrados no sistema são exibidos, permitin…" at bounding box center [534, 259] width 605 height 35
drag, startPoint x: 303, startPoint y: 281, endPoint x: 227, endPoint y: 284, distance: 76.5
click at [241, 72] on icon at bounding box center [247, 73] width 13 height 13
click at [402, 328] on strong "Como criar um novo formulário" at bounding box center [334, 319] width 204 height 18
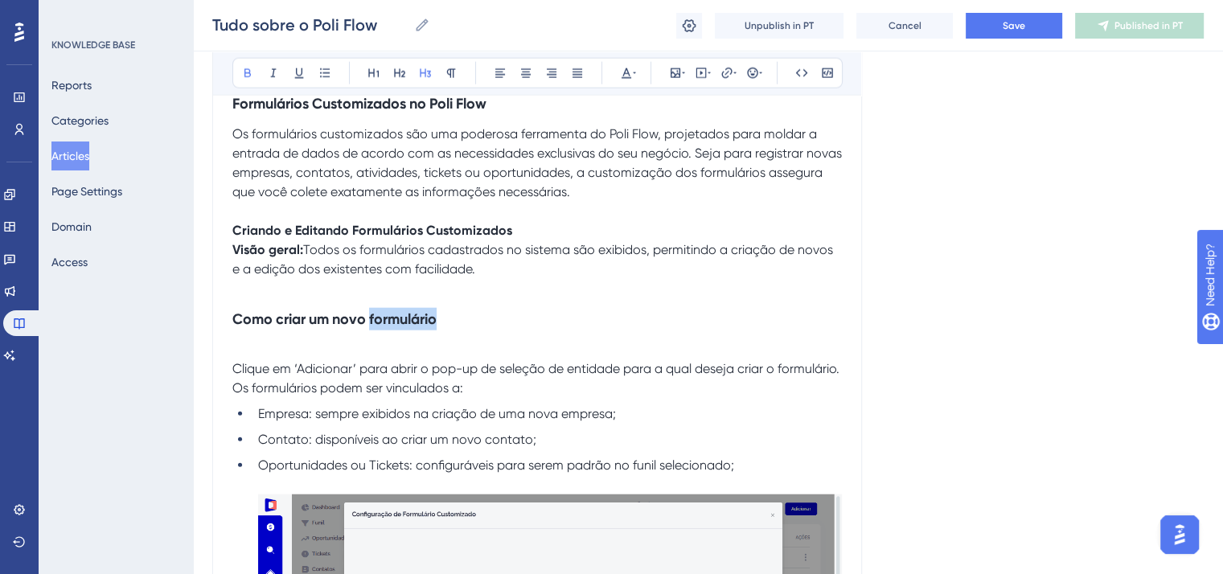
click at [402, 328] on strong "Como criar um novo formulário" at bounding box center [334, 319] width 204 height 18
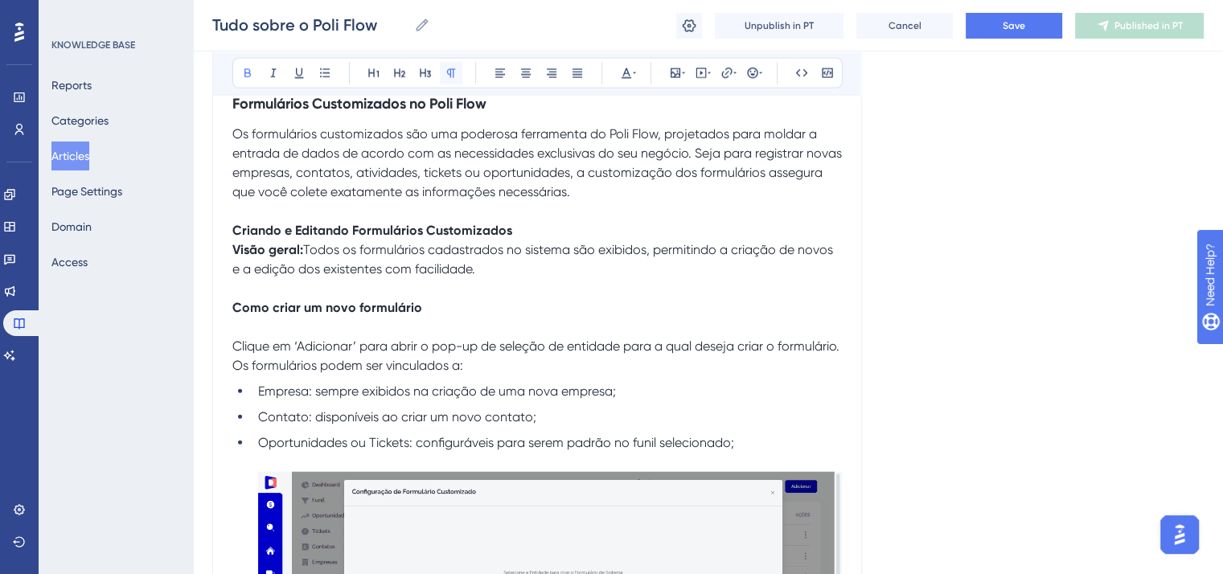
click at [450, 73] on icon at bounding box center [451, 73] width 13 height 13
click at [235, 354] on span "Clique em ‘Adicionar’ para abrir o pop-up de seleção de entidade para a qual de…" at bounding box center [535, 346] width 607 height 15
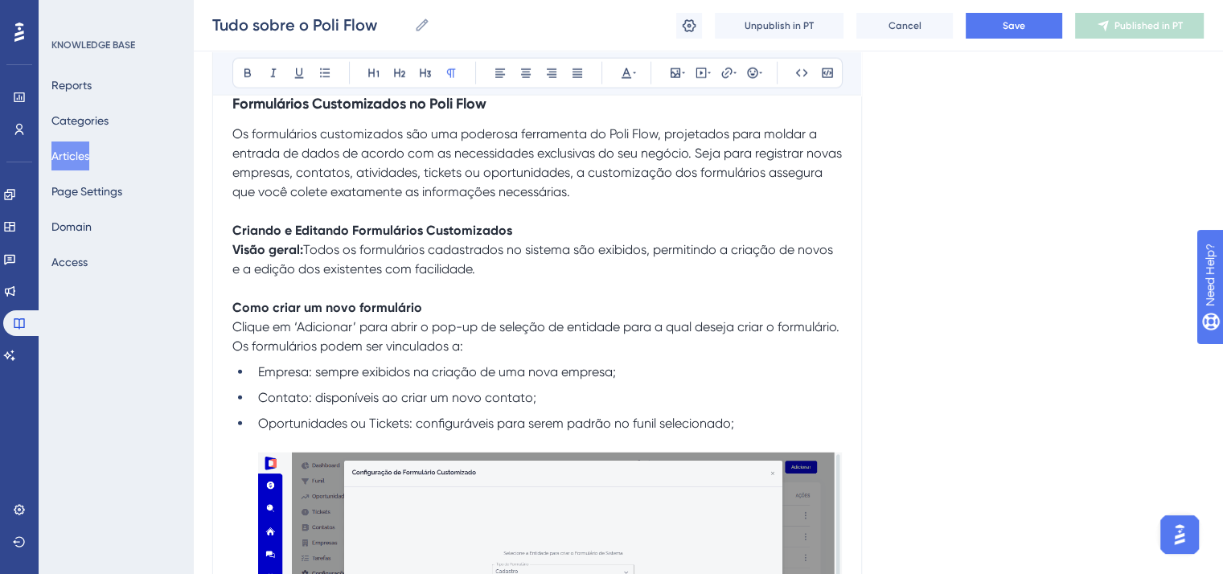
click at [235, 354] on span "Os formulários podem ser vinculados a:" at bounding box center [347, 346] width 231 height 15
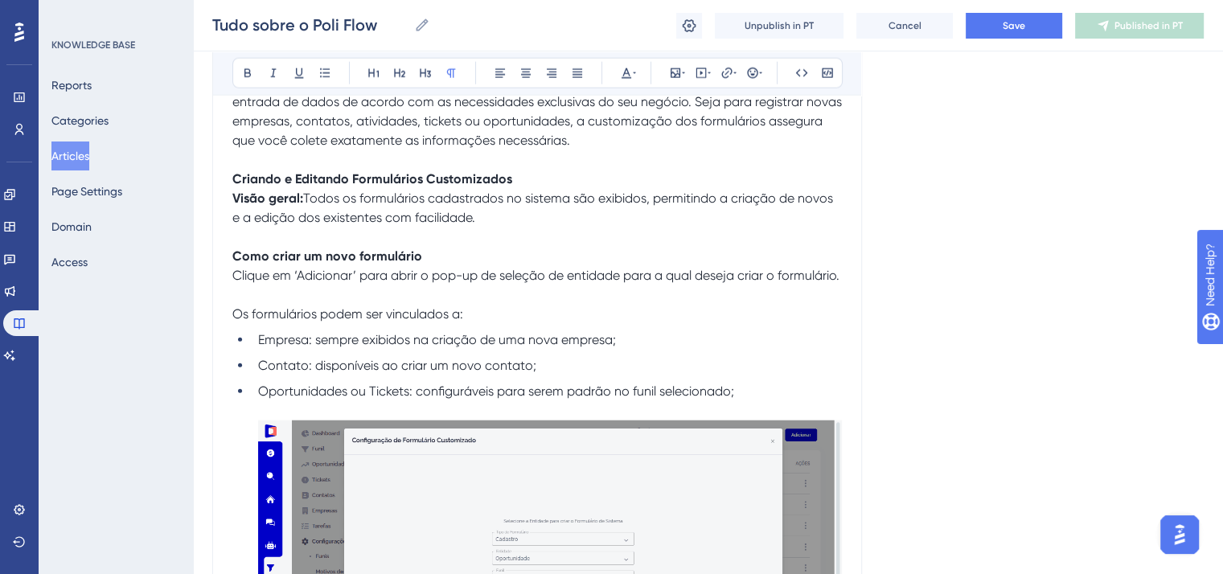
scroll to position [10135, 0]
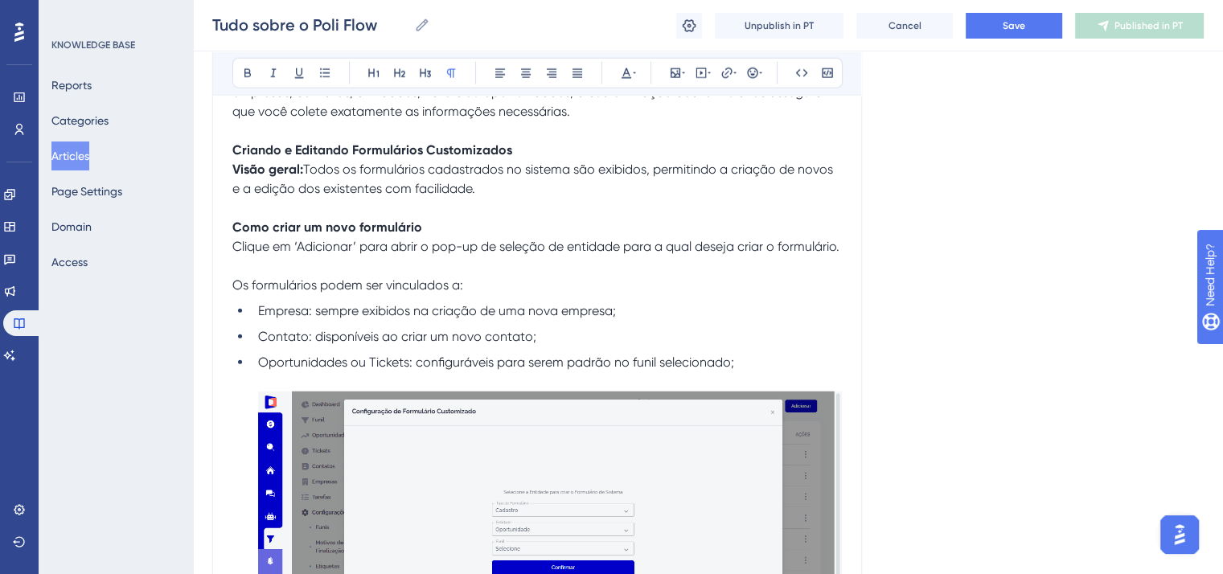
click at [287, 319] on span "Empresa: sempre exibidos na criação de uma nova empresa;" at bounding box center [437, 310] width 358 height 15
click at [252, 77] on icon at bounding box center [247, 73] width 13 height 13
click at [293, 344] on span "Contato: disponíveis ao criar um novo contato;" at bounding box center [397, 336] width 278 height 15
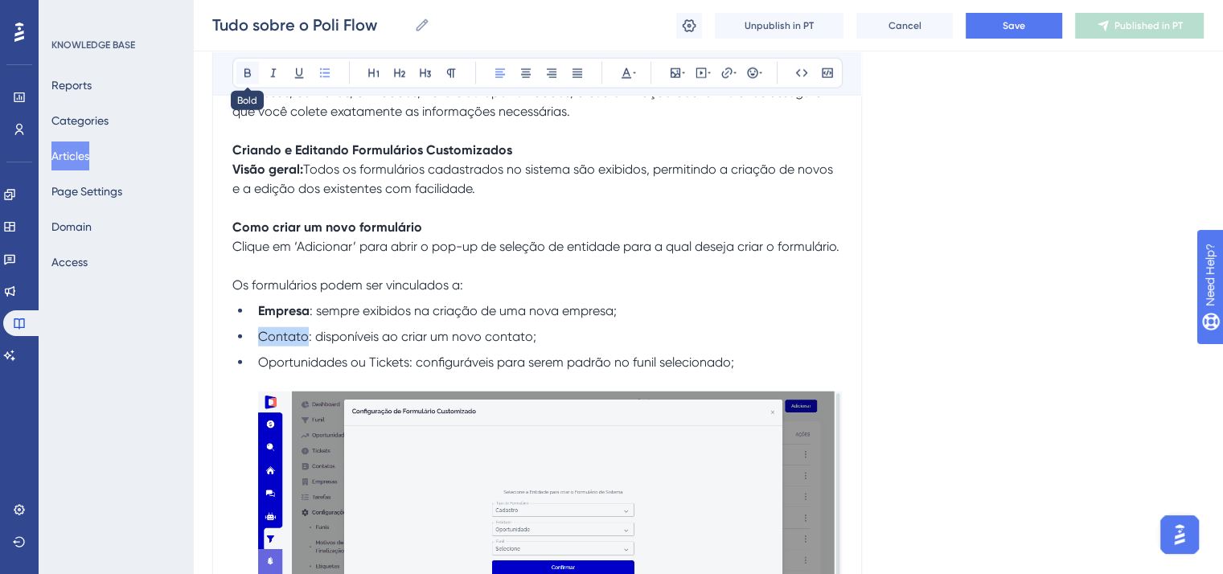
click at [243, 76] on icon at bounding box center [247, 73] width 13 height 13
drag, startPoint x: 409, startPoint y: 412, endPoint x: 258, endPoint y: 416, distance: 150.5
click at [258, 370] on span "Oportunidades ou Tickets: configuráveis para serem padrão no funil selecionado;" at bounding box center [496, 362] width 476 height 15
click at [236, 76] on button at bounding box center [247, 73] width 23 height 23
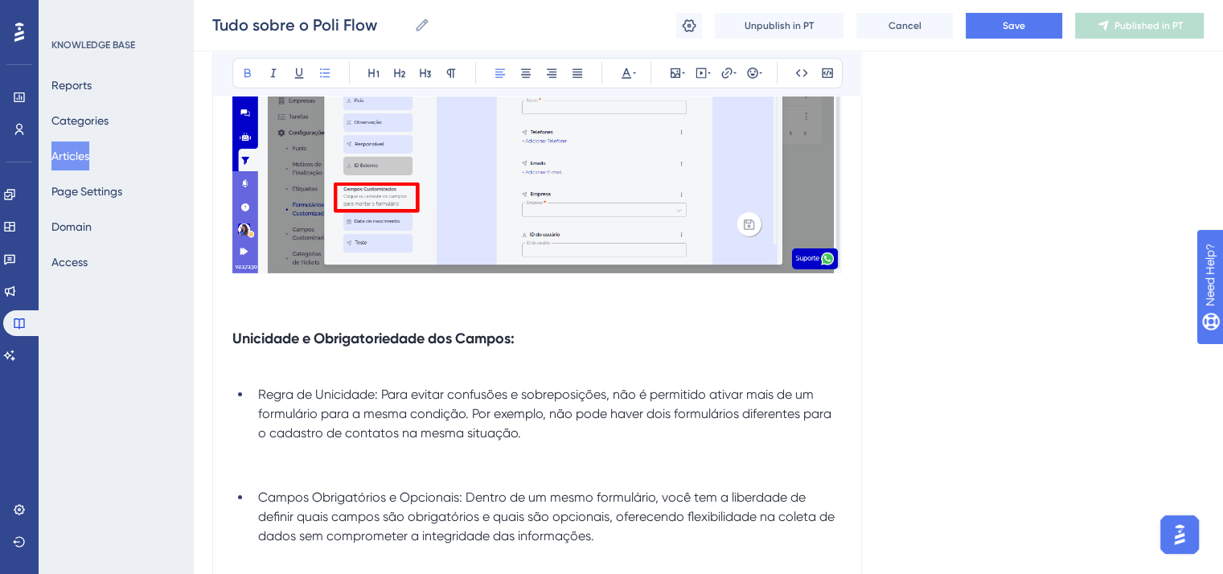
scroll to position [11341, 0]
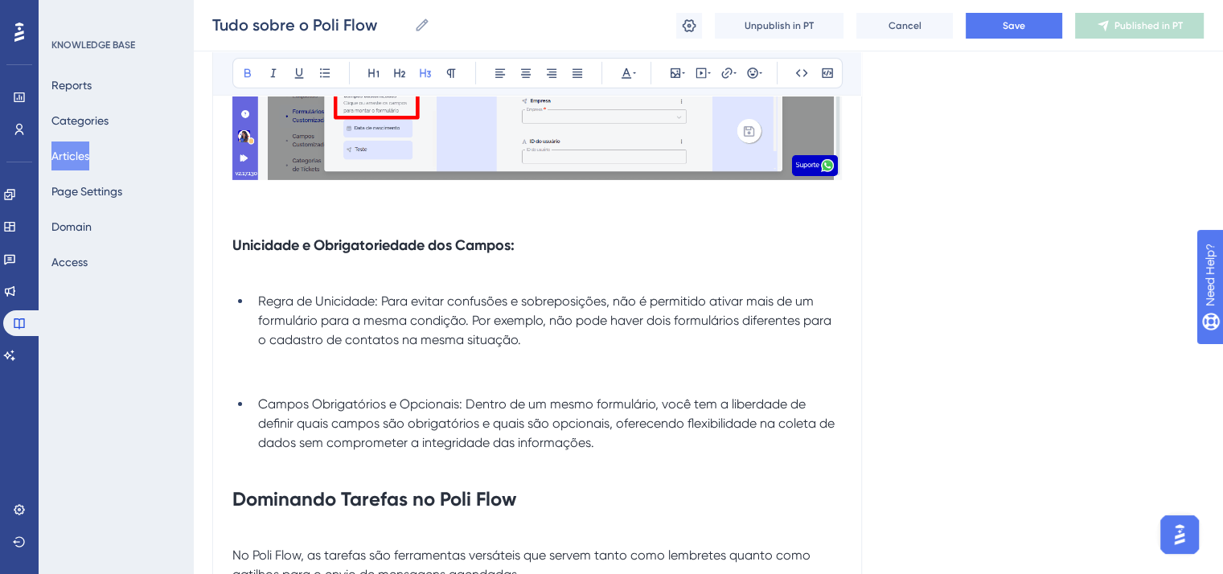
click at [274, 254] on strong "Unicidade e Obrigatoriedade dos Campos:" at bounding box center [373, 245] width 282 height 18
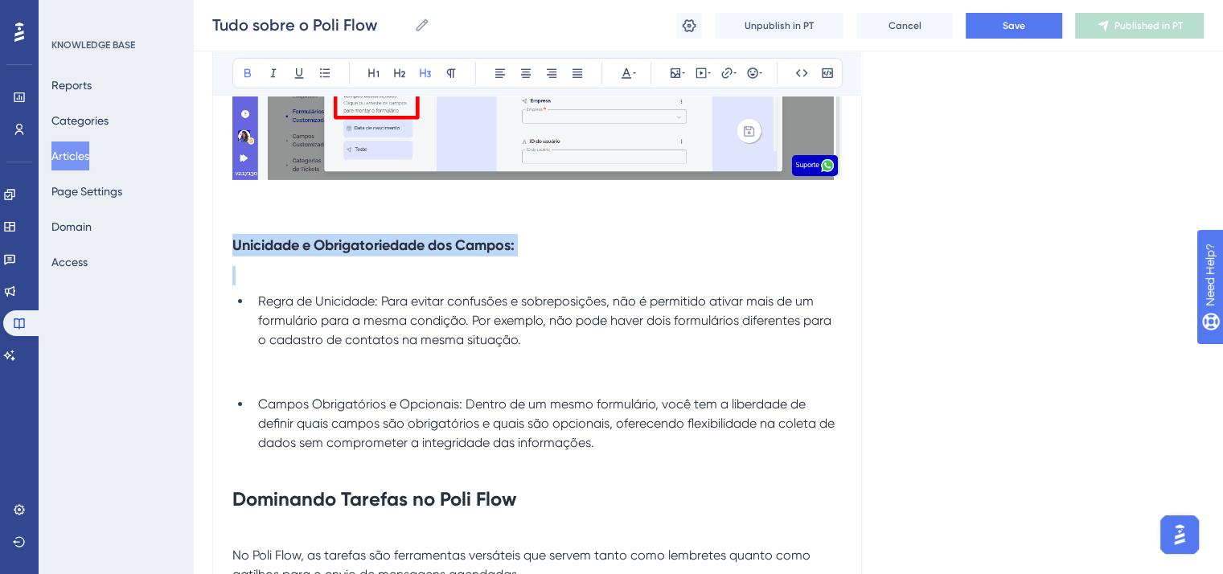
click at [274, 254] on strong "Unicidade e Obrigatoriedade dos Campos:" at bounding box center [373, 245] width 282 height 18
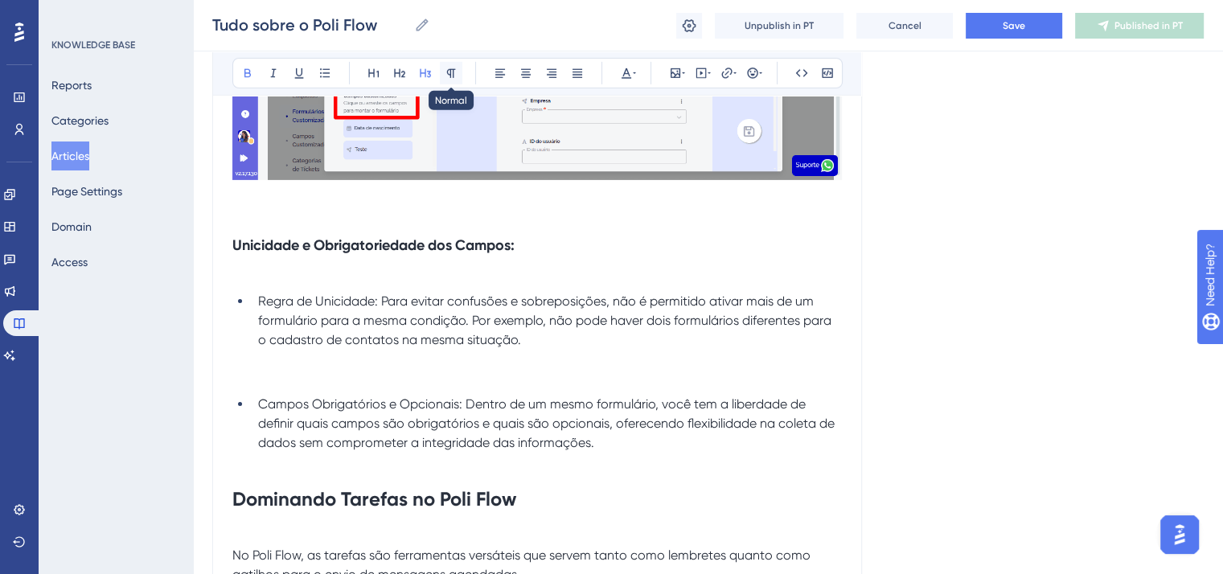
click at [453, 69] on icon at bounding box center [451, 73] width 9 height 9
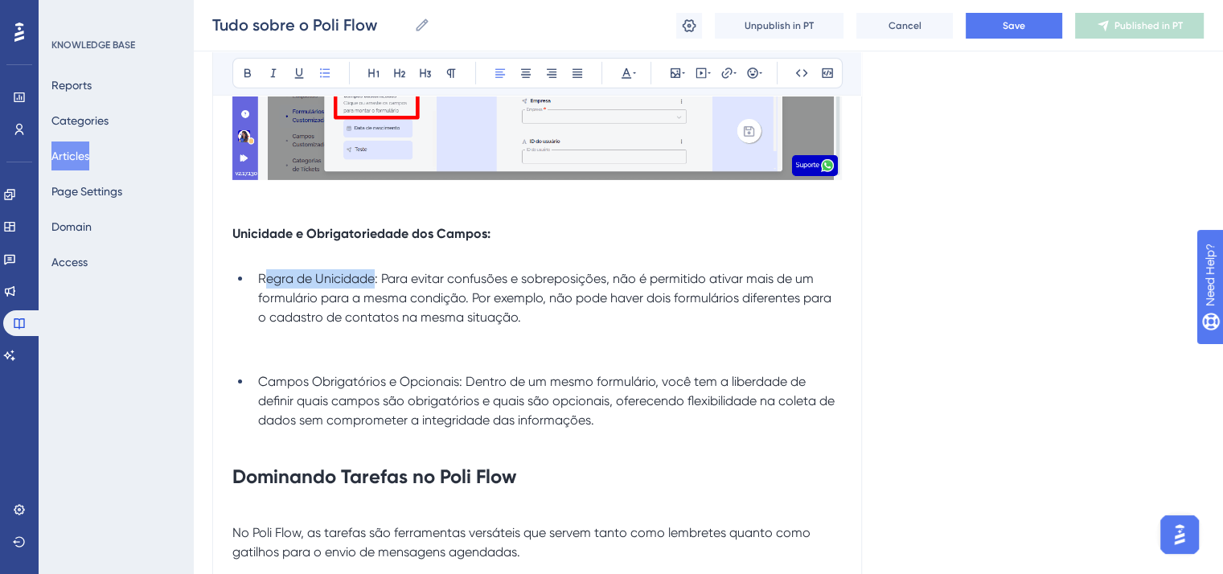
drag, startPoint x: 373, startPoint y: 331, endPoint x: 262, endPoint y: 331, distance: 111.0
click at [262, 325] on span "Regra de Unicidade: Para evitar confusões e sobreposições, não é permitido ativ…" at bounding box center [546, 298] width 577 height 54
click at [370, 325] on span "Regra de Unicidade: Para evitar confusões e sobreposições, não é permitido ativ…" at bounding box center [546, 298] width 577 height 54
drag, startPoint x: 374, startPoint y: 332, endPoint x: 260, endPoint y: 329, distance: 114.3
click at [260, 325] on span "Regra de Unicidade: Para evitar confusões e sobreposições, não é permitido ativ…" at bounding box center [546, 298] width 577 height 54
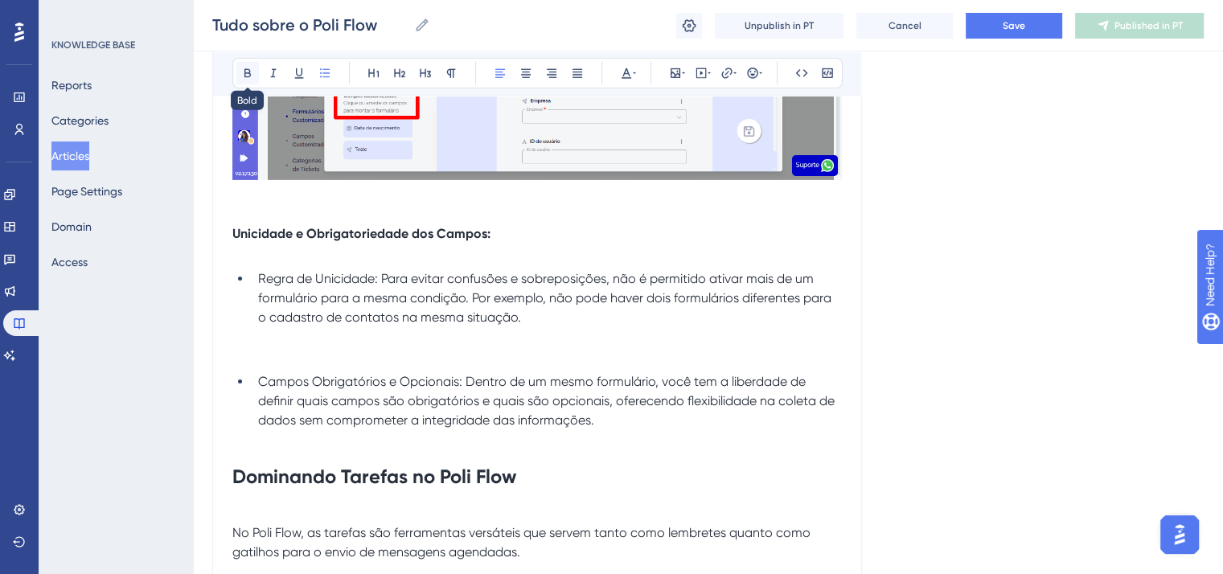
click at [246, 69] on icon at bounding box center [248, 73] width 6 height 9
drag, startPoint x: 458, startPoint y: 437, endPoint x: 258, endPoint y: 434, distance: 200.3
click at [258, 428] on span "Campos Obrigatórios e Opcionais: Dentro de um mesmo formulário, você tem a libe…" at bounding box center [548, 401] width 580 height 54
click at [242, 76] on icon at bounding box center [247, 73] width 13 height 13
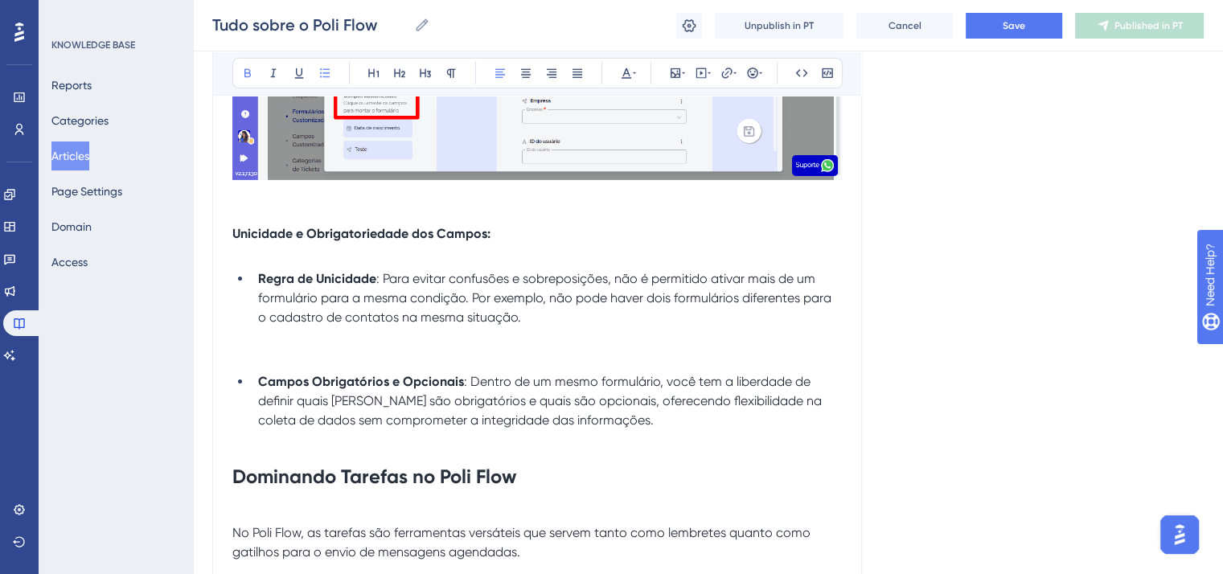
click at [293, 263] on p at bounding box center [537, 253] width 610 height 19
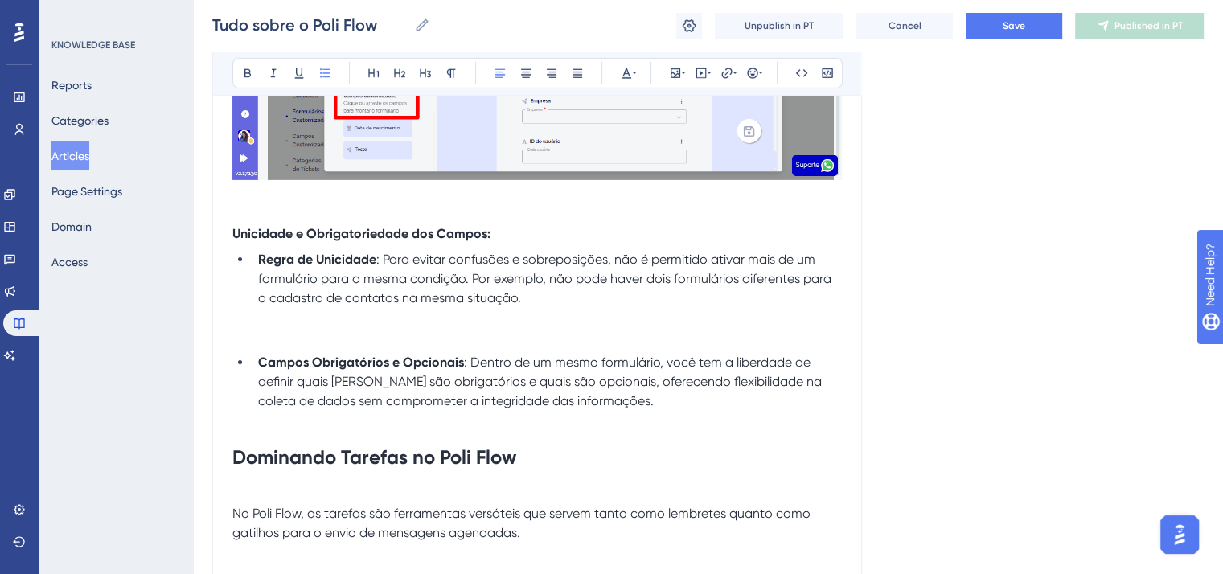
click at [273, 347] on li "Regra de Unicidade : Para evitar confusões e sobreposições, não é permitido ati…" at bounding box center [547, 298] width 590 height 97
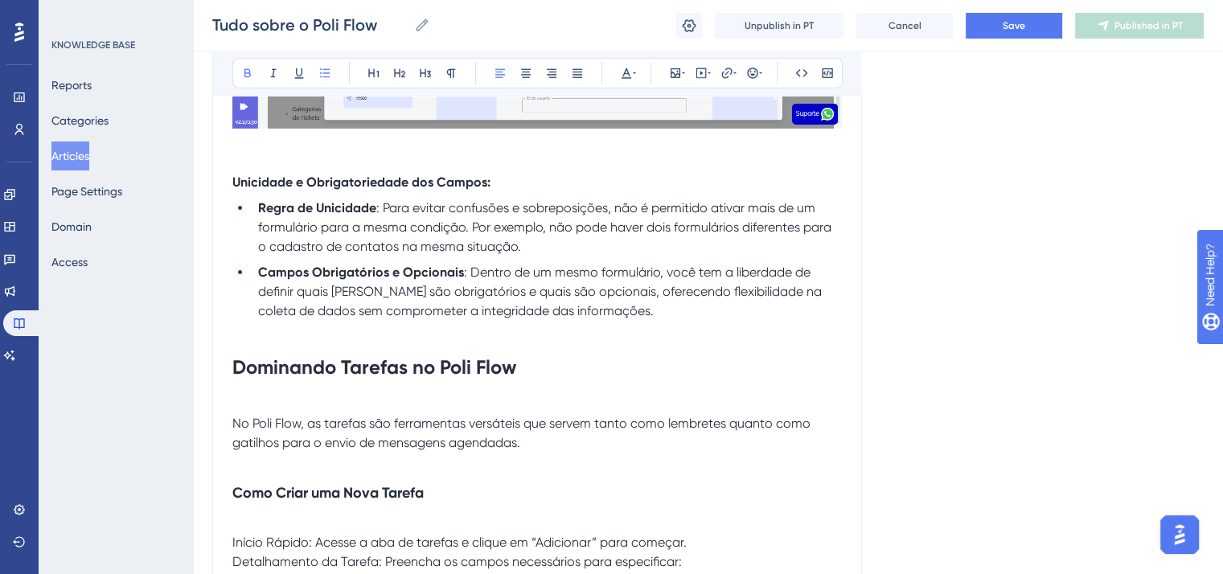
scroll to position [11422, 0]
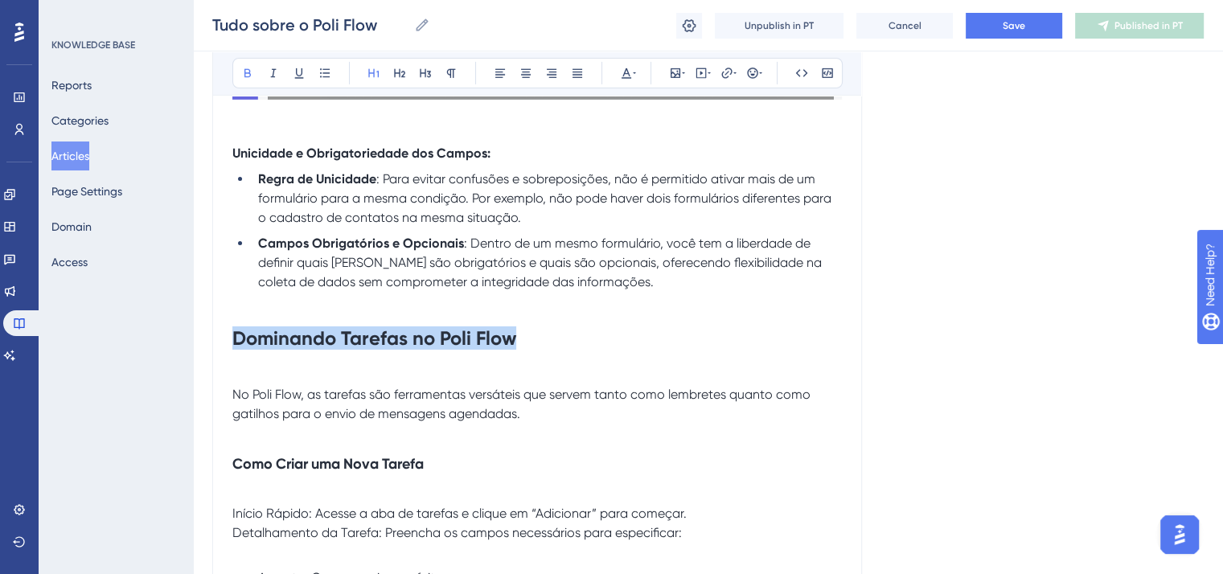
drag, startPoint x: 547, startPoint y: 396, endPoint x: 216, endPoint y: 390, distance: 330.6
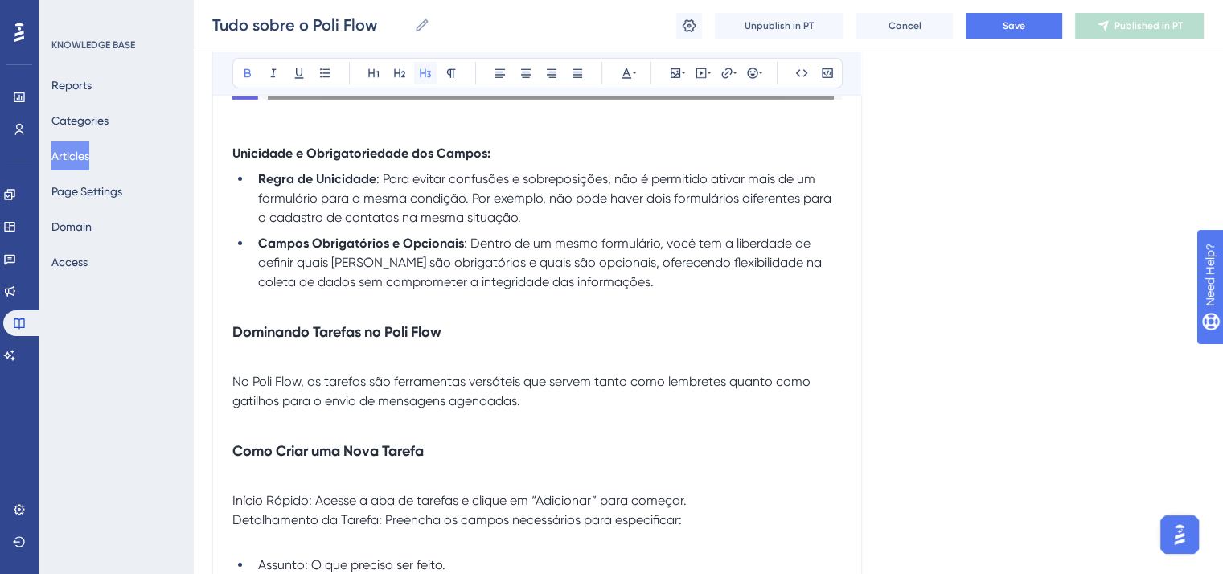
click at [421, 64] on button at bounding box center [425, 73] width 23 height 23
click at [232, 409] on span "No Poli Flow, as tarefas são ferramentas versáteis que servem tanto como lembre…" at bounding box center [523, 391] width 582 height 35
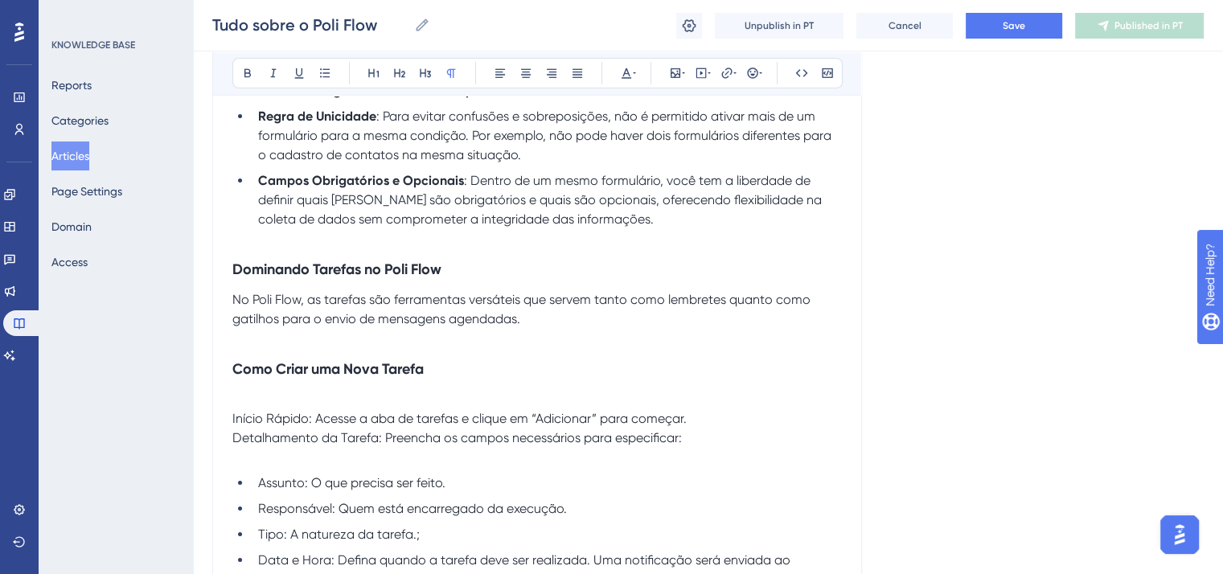
scroll to position [11583, 0]
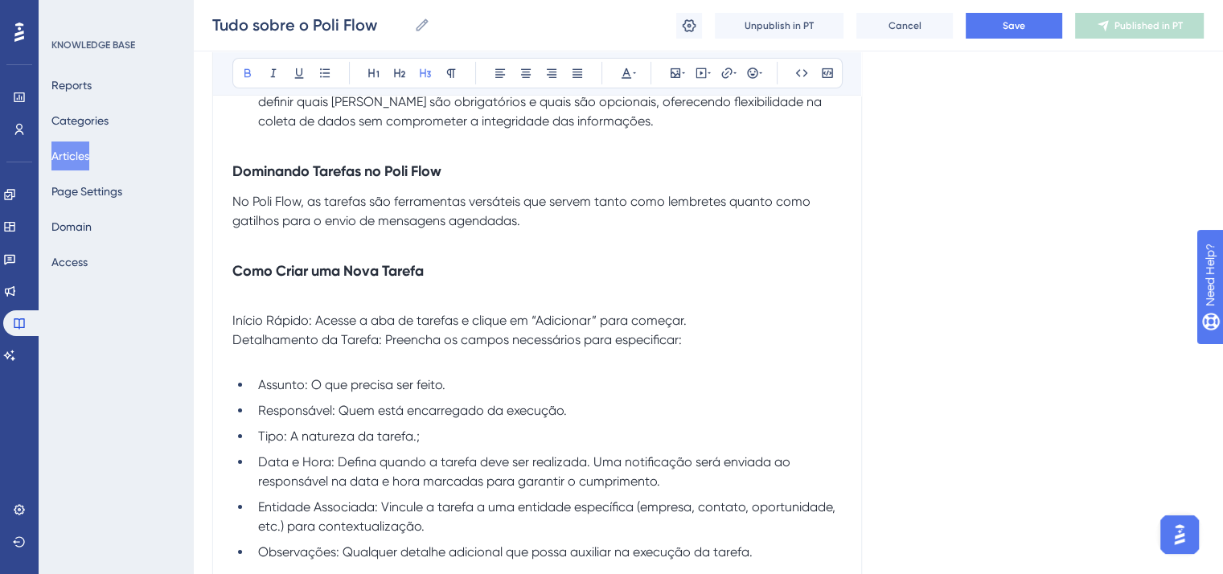
click at [273, 280] on strong "Como Criar uma Nova Tarefa" at bounding box center [327, 271] width 191 height 18
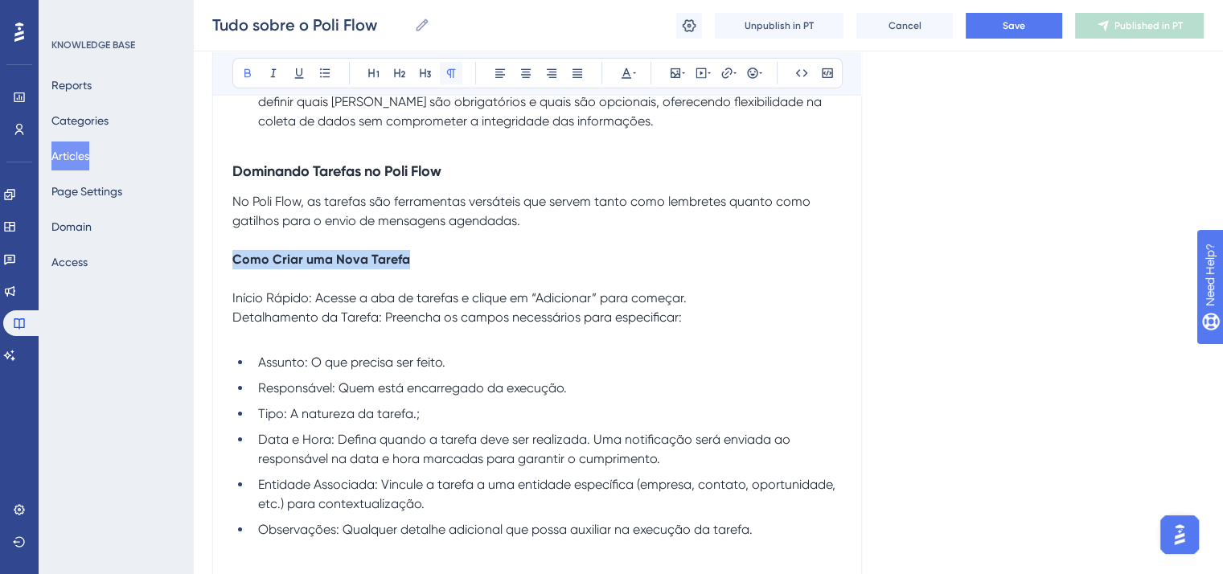
click at [447, 68] on icon at bounding box center [451, 73] width 13 height 13
click at [232, 306] on span "Início Rápido: Acesse a aba de tarefas e clique em “Adicionar” para começar." at bounding box center [459, 297] width 454 height 15
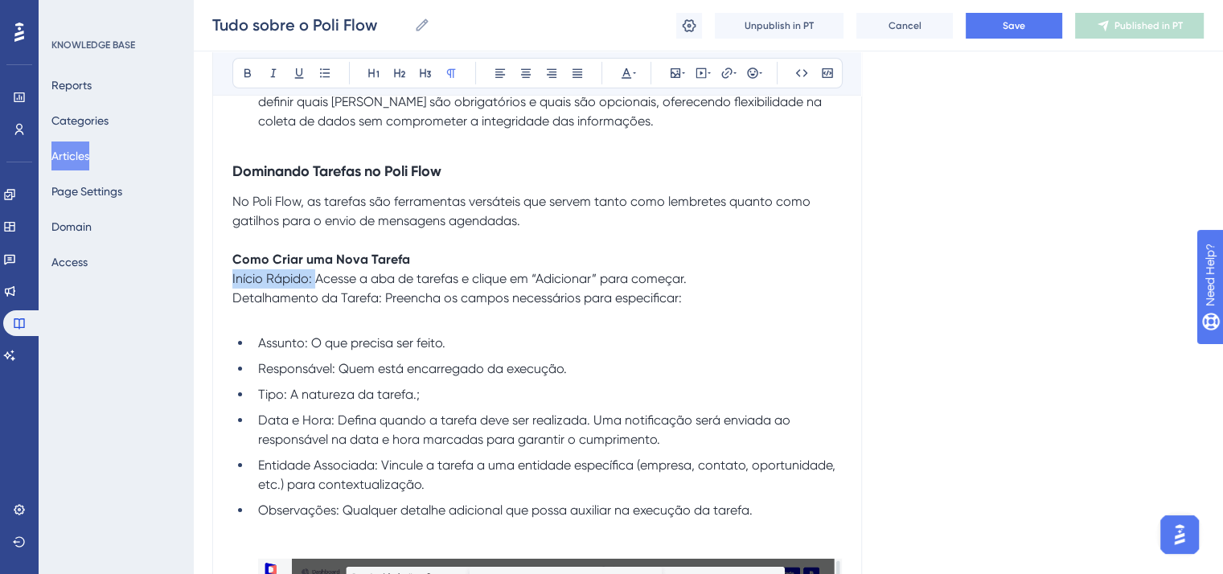
drag, startPoint x: 314, startPoint y: 335, endPoint x: 222, endPoint y: 335, distance: 92.5
click at [250, 68] on icon at bounding box center [247, 73] width 13 height 13
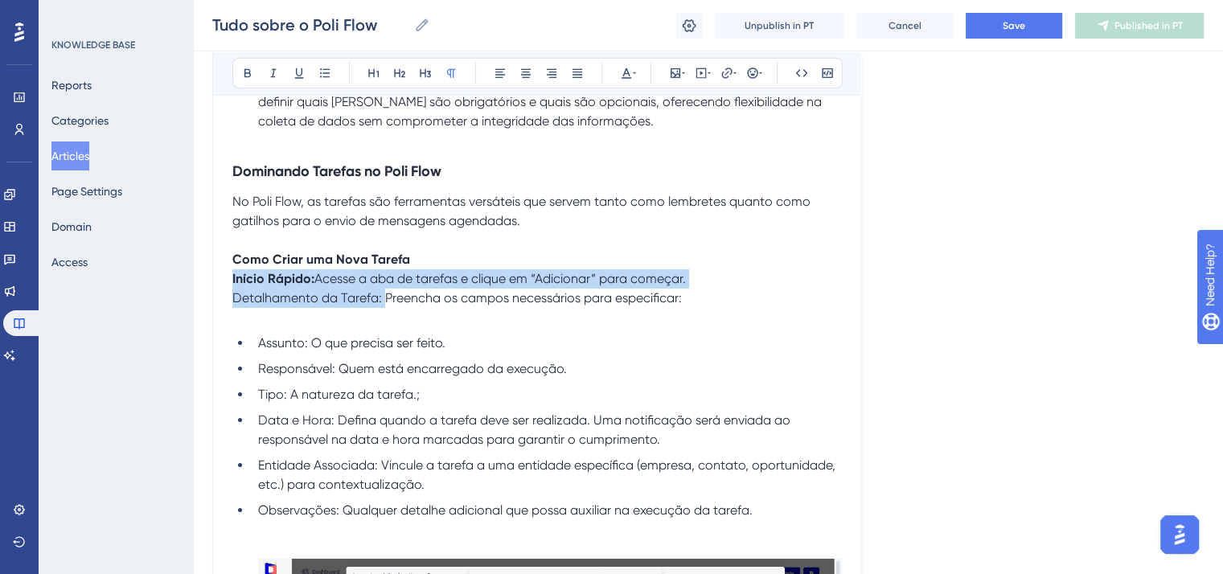
drag, startPoint x: 384, startPoint y: 354, endPoint x: 186, endPoint y: 342, distance: 199.0
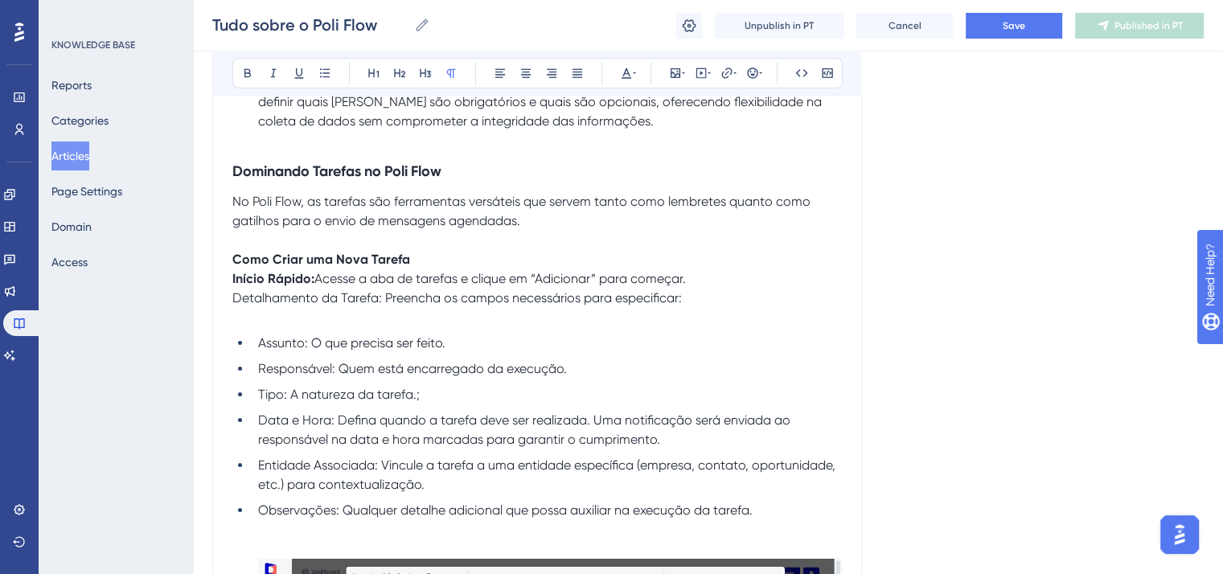
drag, startPoint x: 364, startPoint y: 365, endPoint x: 376, endPoint y: 360, distance: 13.3
click at [365, 327] on p at bounding box center [537, 317] width 610 height 19
drag, startPoint x: 380, startPoint y: 355, endPoint x: 227, endPoint y: 358, distance: 153.7
click at [254, 72] on button at bounding box center [247, 73] width 23 height 23
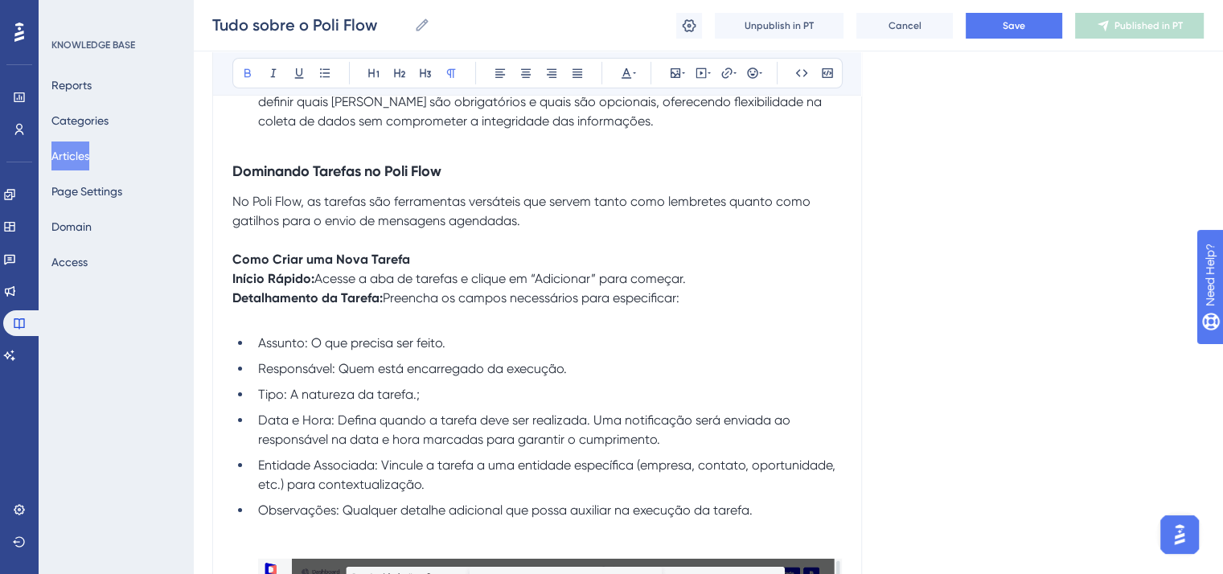
click at [705, 289] on p "Início Rápido: Acesse a aba de tarefas e clique em “Adicionar” para começar." at bounding box center [537, 278] width 610 height 19
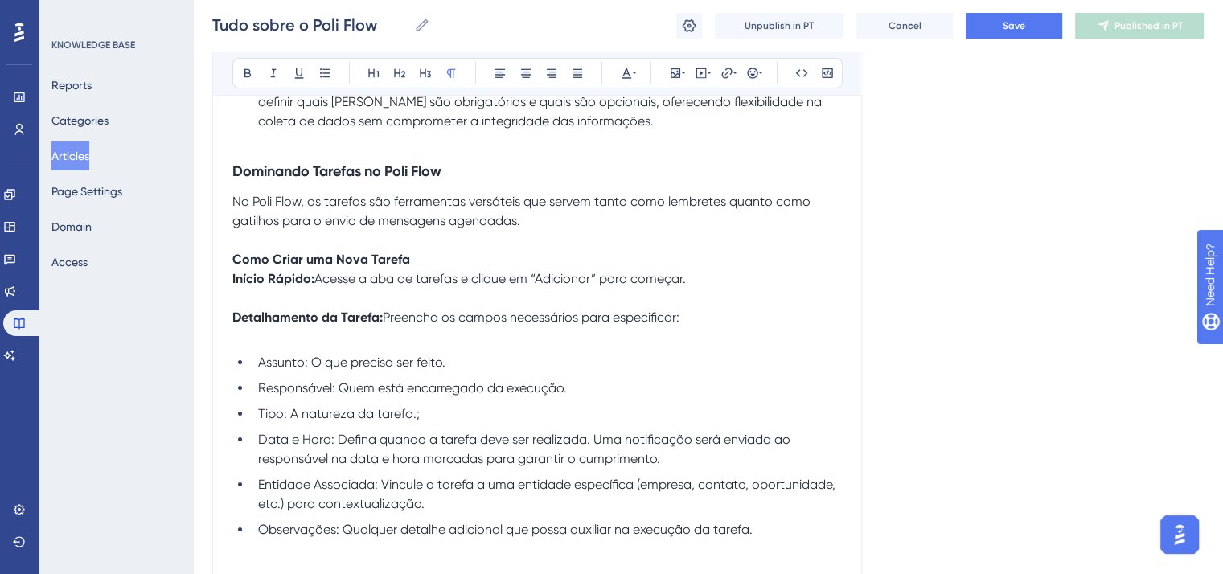
click at [707, 347] on p at bounding box center [537, 336] width 610 height 19
click at [713, 327] on p "Detalhamento da Tarefa: Preencha os campos necessários para especificar:" at bounding box center [537, 317] width 610 height 19
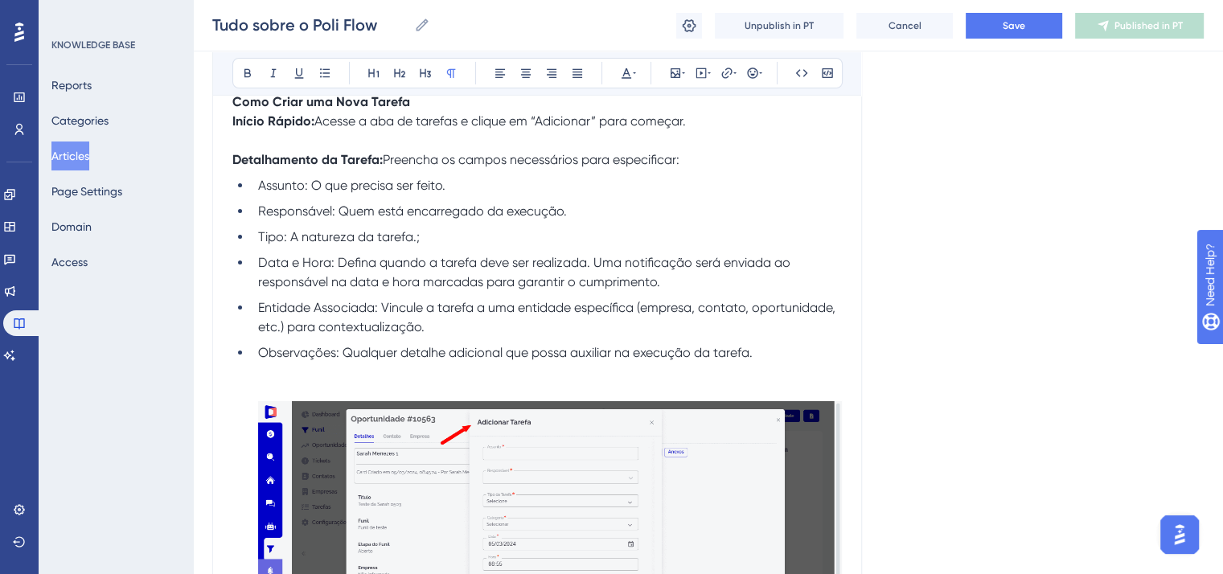
scroll to position [11743, 0]
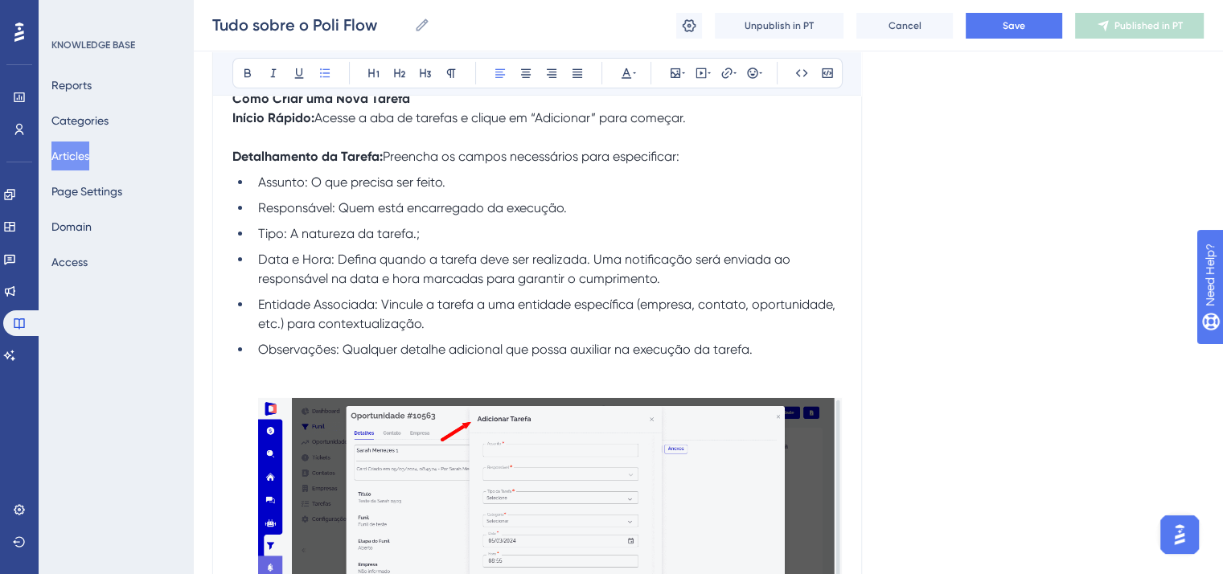
click at [270, 190] on span "Assunto: O que precisa ser feito." at bounding box center [351, 182] width 187 height 15
click at [256, 68] on button at bounding box center [247, 73] width 23 height 23
click at [295, 216] on span "Responsável: Quem está encarregado da execução." at bounding box center [412, 207] width 309 height 15
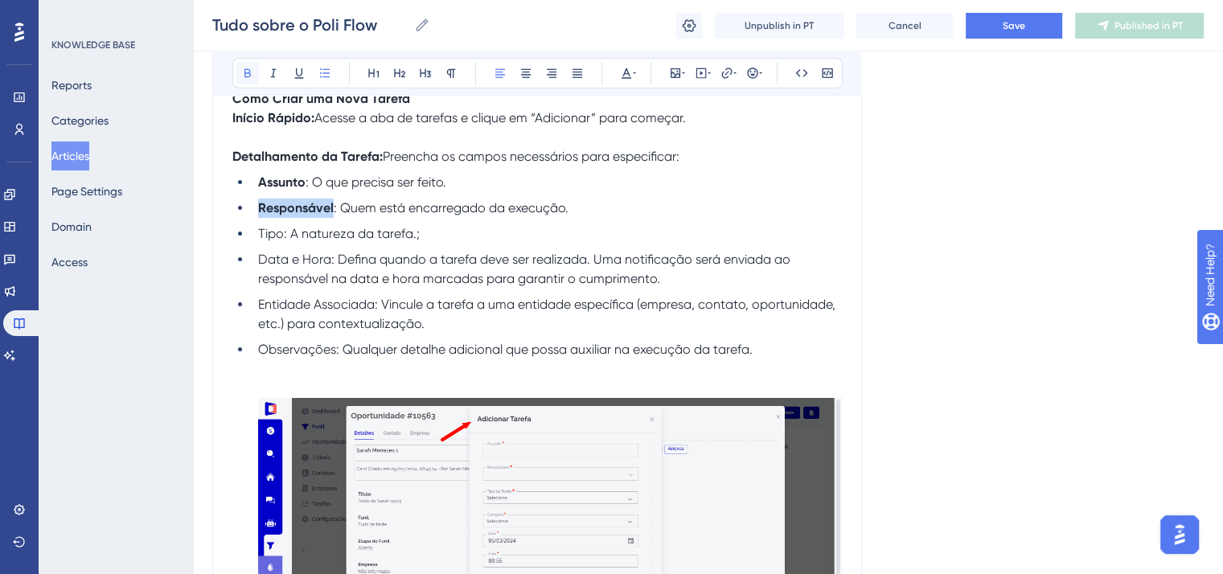
click at [245, 68] on icon at bounding box center [247, 73] width 13 height 13
click at [273, 241] on span "Tipo: A natureza da tarefa.;" at bounding box center [339, 233] width 162 height 15
click at [248, 72] on icon at bounding box center [248, 73] width 6 height 9
click at [328, 286] on span "Data e Hora: Defina quando a tarefa deve ser realizada. Uma notificação será en…" at bounding box center [526, 269] width 536 height 35
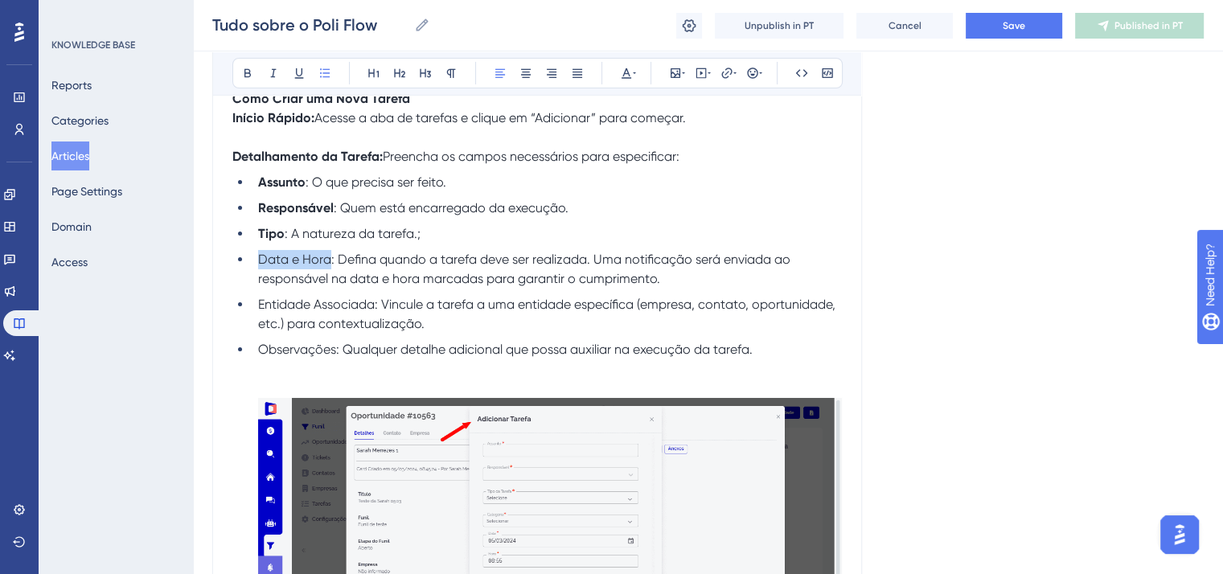
drag, startPoint x: 328, startPoint y: 318, endPoint x: 256, endPoint y: 319, distance: 72.4
click at [256, 289] on li "Data e Hora: Defina quando a tarefa deve ser realizada. Uma notificação será en…" at bounding box center [547, 269] width 590 height 39
click at [245, 68] on icon at bounding box center [247, 73] width 13 height 13
drag, startPoint x: 374, startPoint y: 367, endPoint x: 257, endPoint y: 363, distance: 116.7
click at [258, 331] on span "Entidade Associada: Vincule a tarefa a uma entidade específica (empresa, contat…" at bounding box center [548, 314] width 581 height 35
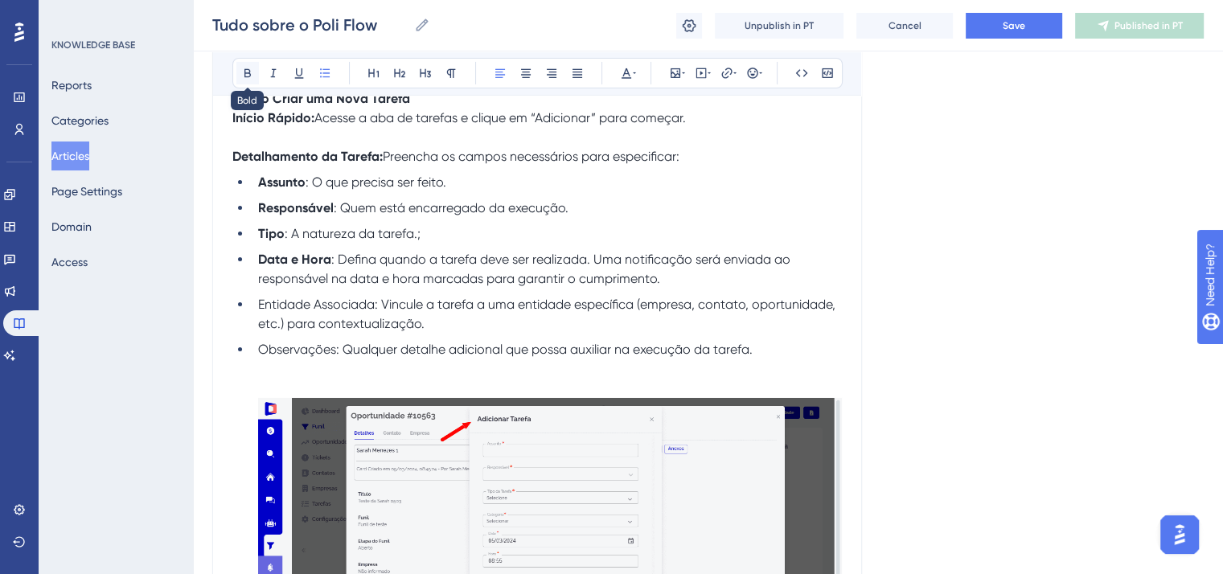
click at [240, 72] on button at bounding box center [247, 73] width 23 height 23
drag, startPoint x: 335, startPoint y: 411, endPoint x: 253, endPoint y: 413, distance: 81.3
click at [253, 413] on li "Observações: Qualquer detalhe adicional que possa auxiliar na execução da taref…" at bounding box center [547, 499] width 590 height 319
click at [241, 76] on icon at bounding box center [247, 73] width 13 height 13
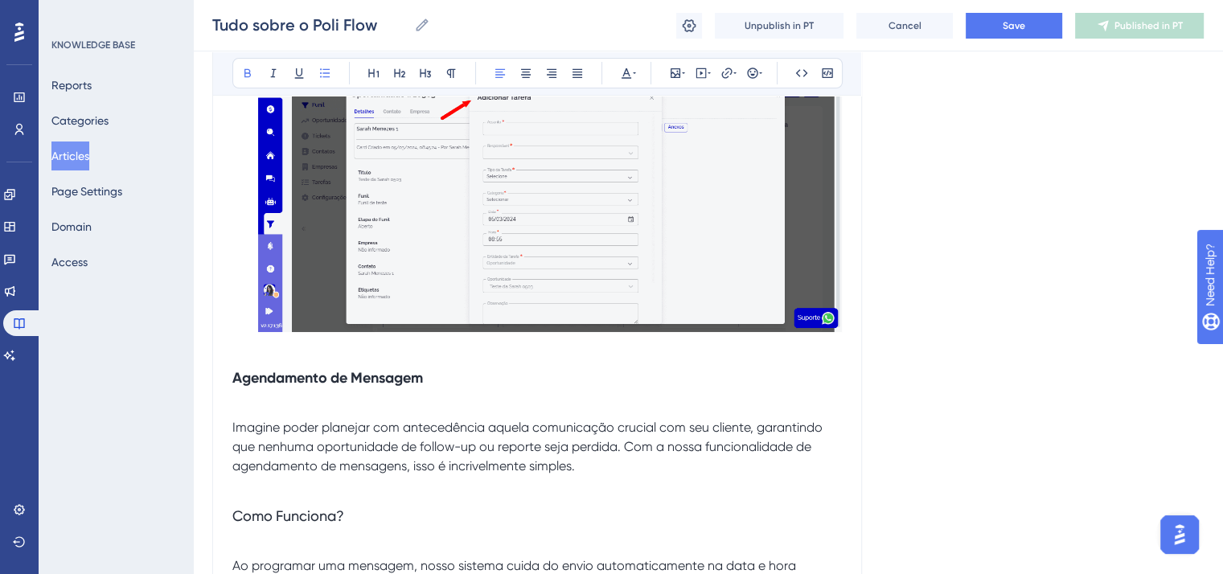
scroll to position [12146, 0]
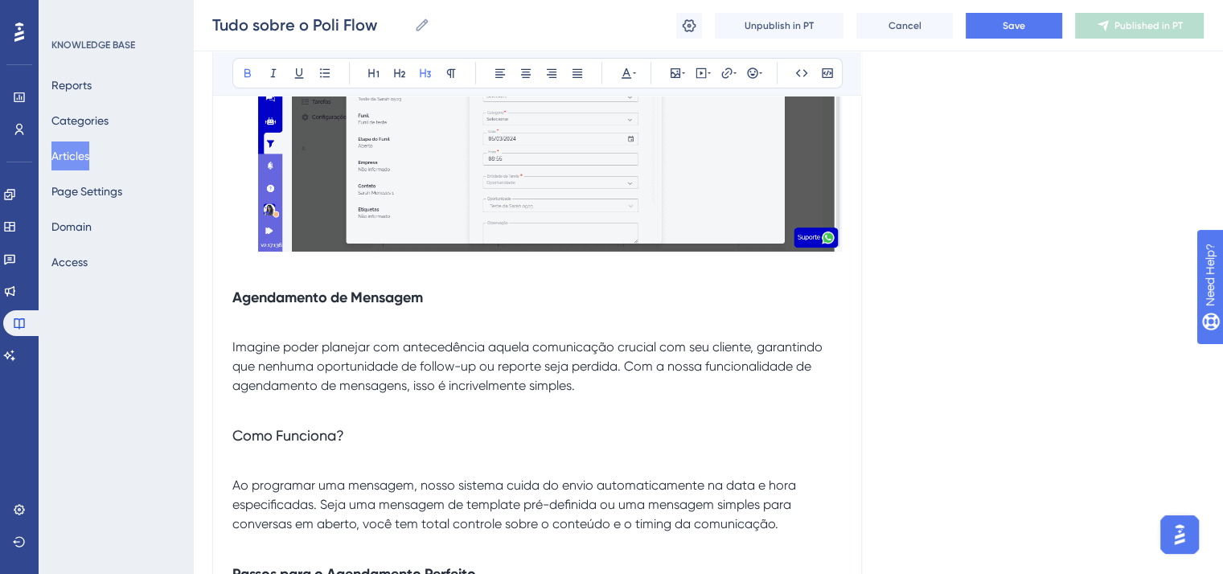
click at [258, 306] on strong "Agendamento de Mensagem" at bounding box center [327, 298] width 191 height 18
click at [259, 306] on strong "Agendamento de Mensagem" at bounding box center [327, 298] width 191 height 18
click at [440, 75] on button at bounding box center [451, 73] width 23 height 23
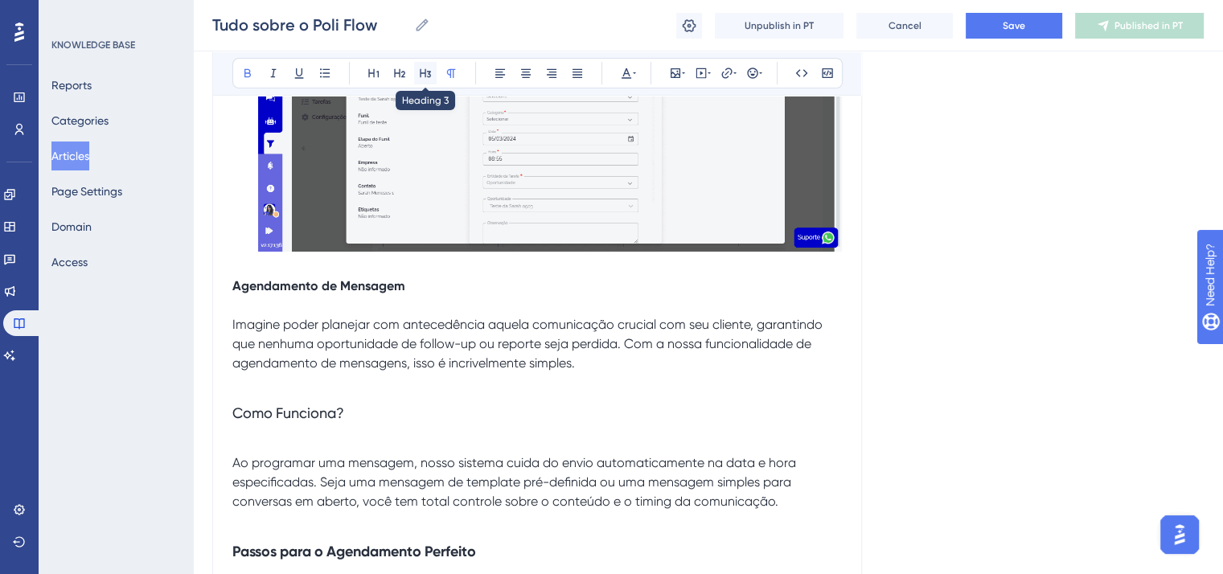
click at [423, 68] on icon at bounding box center [425, 73] width 13 height 13
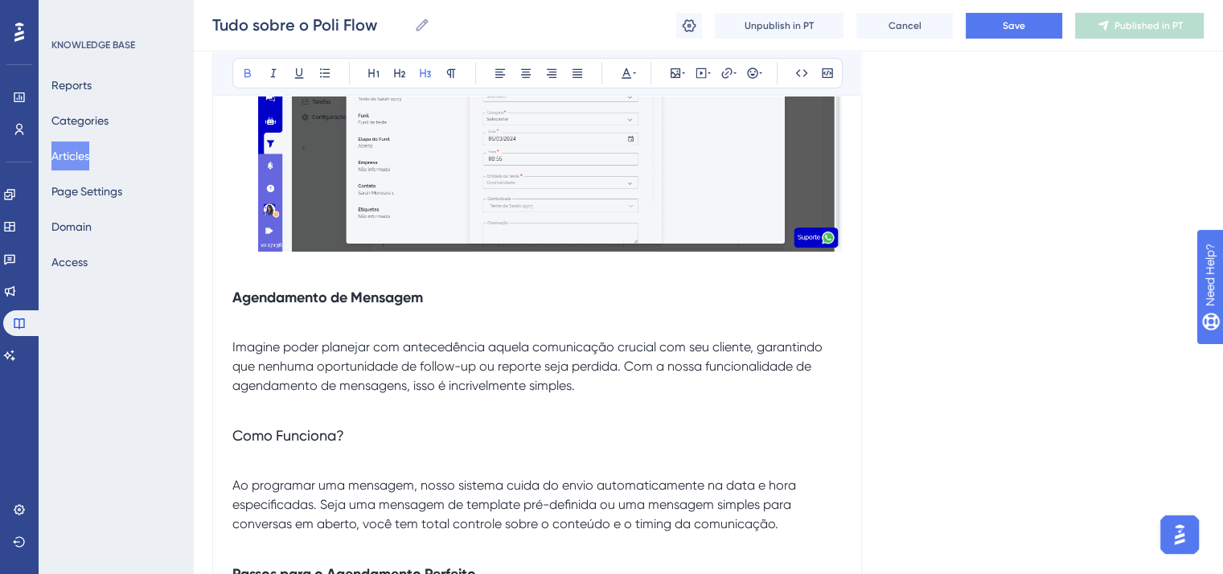
click at [232, 393] on span "Imagine poder planejar com antecedência aquela comunicação crucial com seu clie…" at bounding box center [529, 366] width 594 height 54
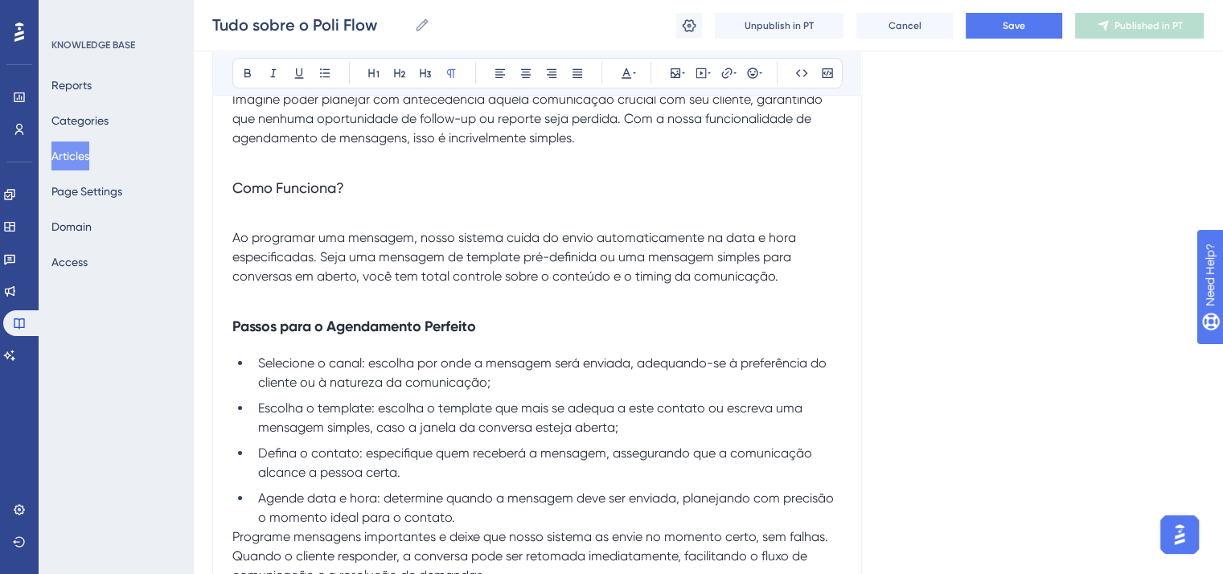
scroll to position [12387, 0]
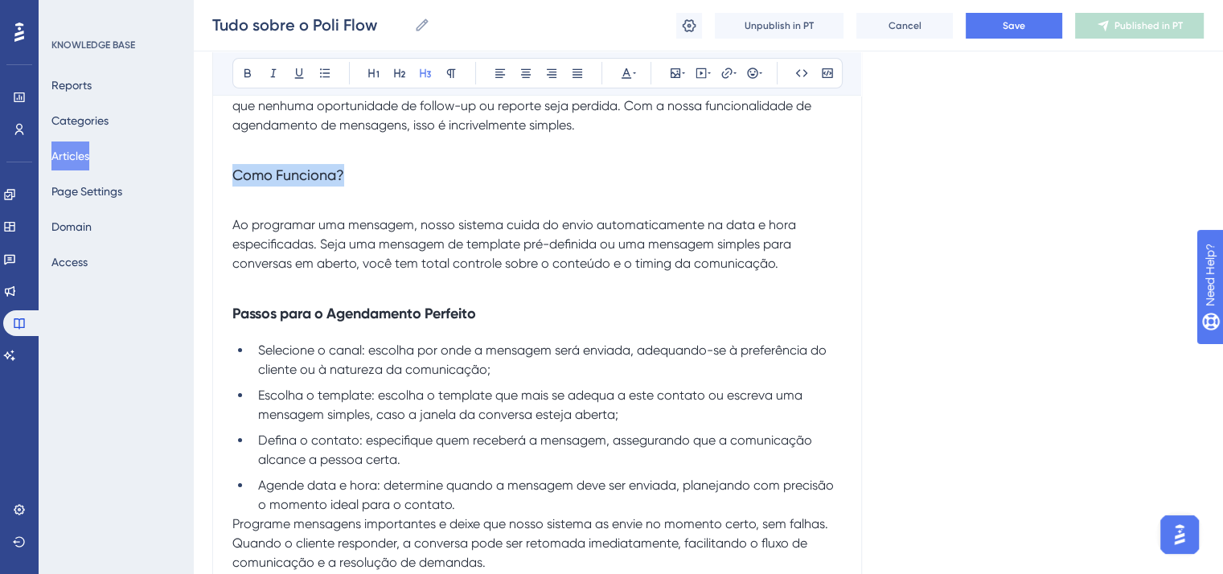
drag, startPoint x: 351, startPoint y: 240, endPoint x: 204, endPoint y: 237, distance: 146.4
click at [457, 69] on button at bounding box center [451, 73] width 23 height 23
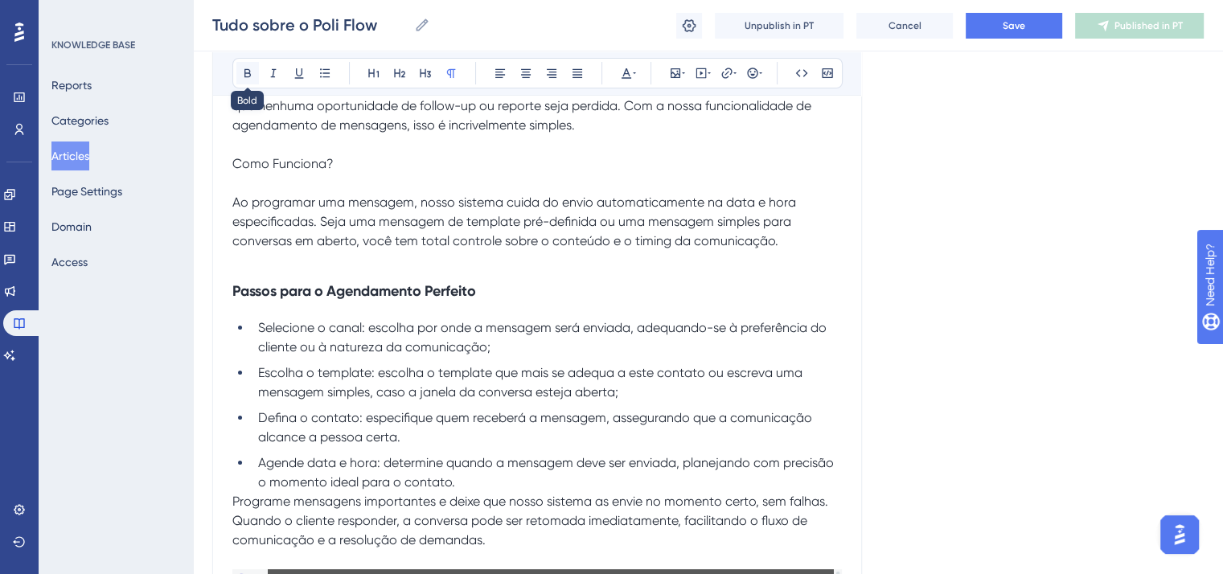
click at [249, 68] on icon at bounding box center [247, 73] width 13 height 13
click at [232, 249] on span "Ao programar uma mensagem, nosso sistema cuida do envio automaticamente na data…" at bounding box center [515, 222] width 567 height 54
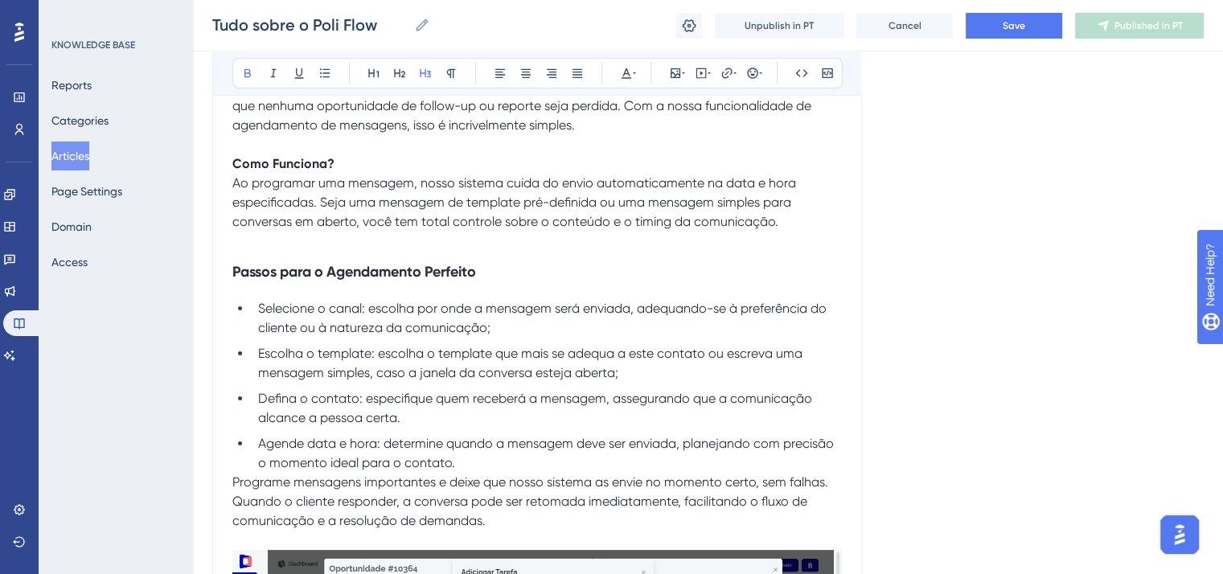
click at [293, 281] on strong "Passos para o Agendamento Perfeito" at bounding box center [354, 272] width 244 height 18
click at [443, 71] on button at bounding box center [451, 73] width 23 height 23
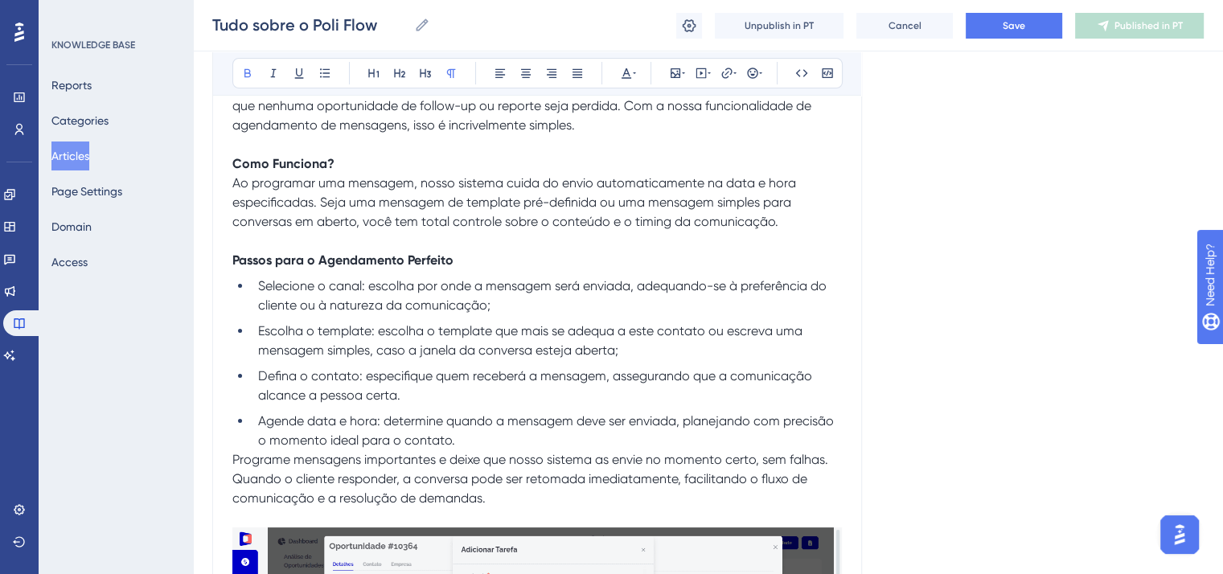
scroll to position [12467, 0]
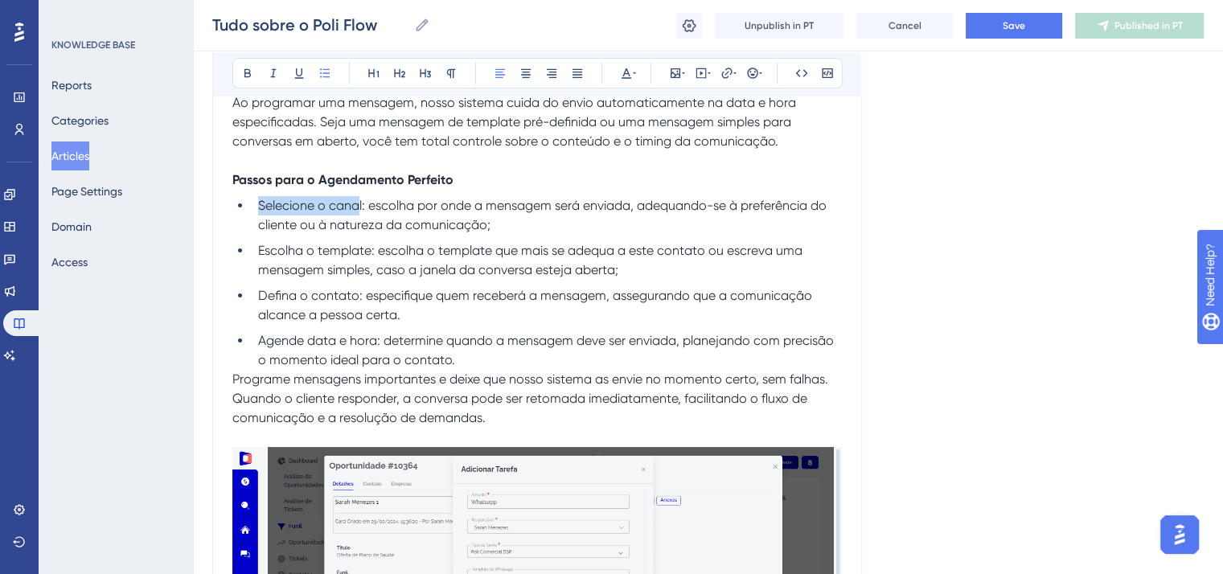
drag, startPoint x: 361, startPoint y: 269, endPoint x: 258, endPoint y: 265, distance: 103.0
click at [258, 232] on span "Selecione o canal: escolha por onde a mensagem será enviada, adequando-se à pre…" at bounding box center [544, 215] width 572 height 35
click at [360, 232] on span "Selecione o canal: escolha por onde a mensagem será enviada, adequando-se à pre…" at bounding box center [544, 215] width 572 height 35
drag, startPoint x: 364, startPoint y: 269, endPoint x: 257, endPoint y: 271, distance: 107.0
click at [257, 235] on li "Selecione o canal: escolha por onde a mensagem será enviada, adequando-se à pre…" at bounding box center [547, 215] width 590 height 39
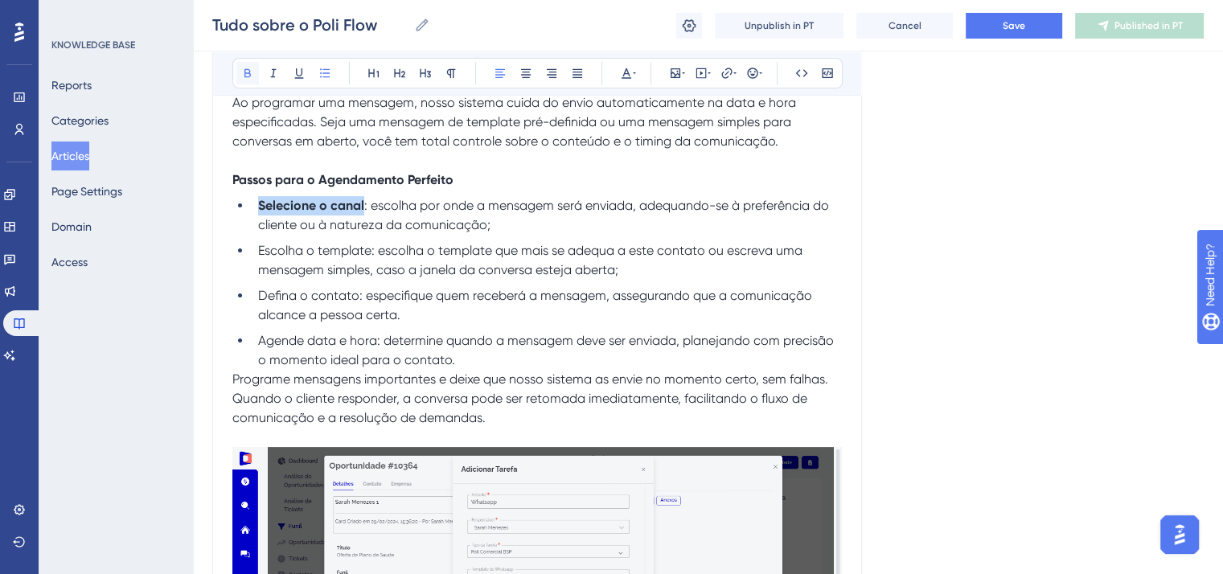
click at [239, 75] on button at bounding box center [247, 73] width 23 height 23
drag, startPoint x: 371, startPoint y: 316, endPoint x: 236, endPoint y: 314, distance: 135.2
click at [236, 314] on ul "Selecione o canal : escolha por onde a mensagem será enviada, adequando-se à pr…" at bounding box center [537, 283] width 610 height 174
click at [247, 72] on icon at bounding box center [247, 73] width 13 height 13
drag, startPoint x: 355, startPoint y: 360, endPoint x: 240, endPoint y: 358, distance: 114.2
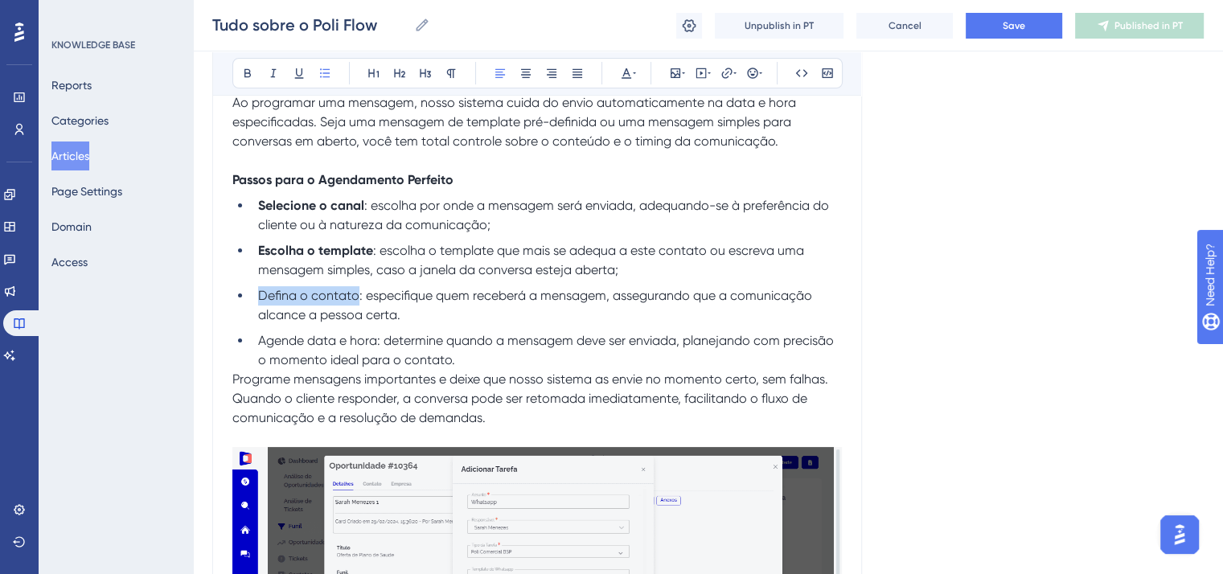
click at [252, 325] on li "Defina o contato: especifique quem receberá a mensagem, assegurando que a comun…" at bounding box center [547, 305] width 590 height 39
click at [242, 75] on icon at bounding box center [247, 73] width 13 height 13
drag, startPoint x: 376, startPoint y: 404, endPoint x: 259, endPoint y: 397, distance: 117.6
click at [259, 368] on span "Agende data e hora: determine quando a mensagem deve ser enviada, planejando co…" at bounding box center [547, 350] width 579 height 35
click at [242, 76] on icon at bounding box center [247, 73] width 13 height 13
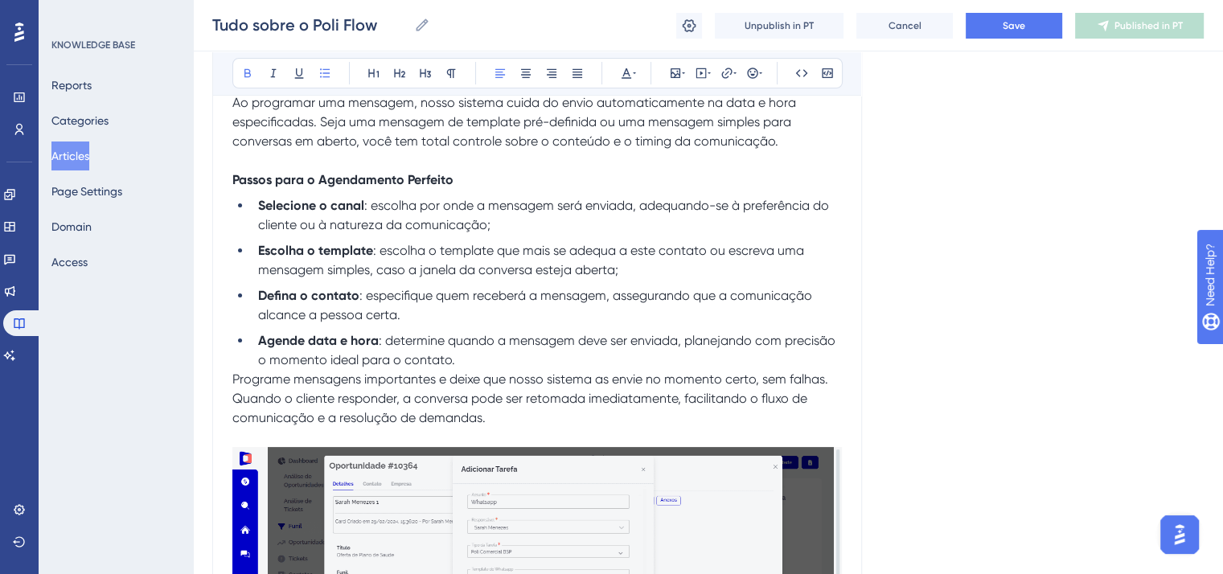
click at [233, 387] on span "Programe mensagens importantes e deixe que nosso sistema as envie no momento ce…" at bounding box center [530, 379] width 596 height 15
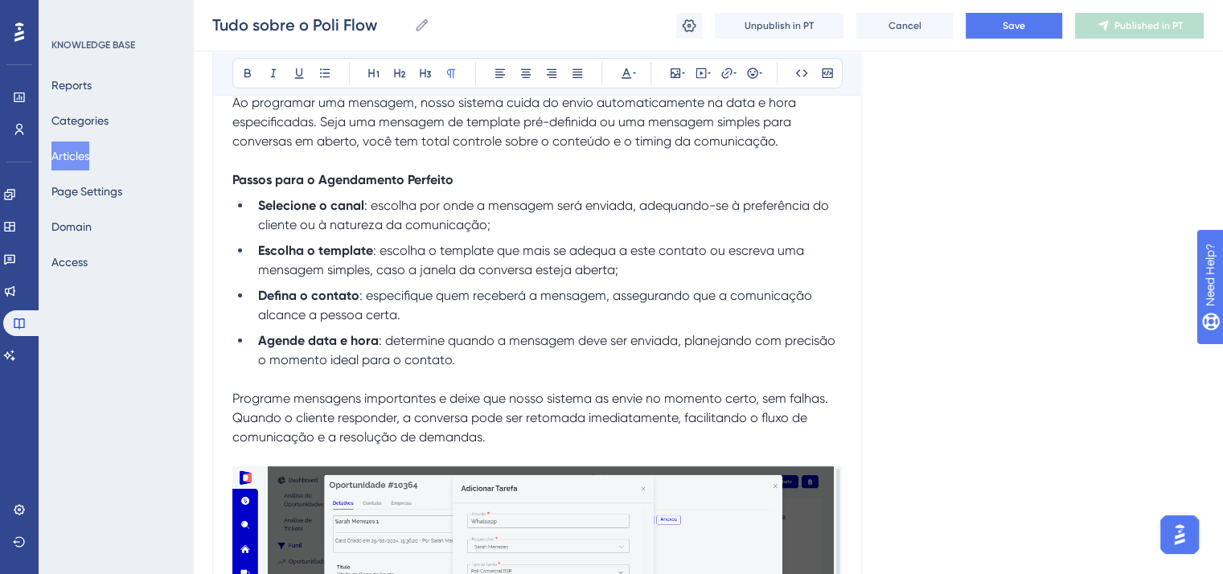
click at [233, 445] on span "Quando o cliente responder, a conversa pode ser retomada imediatamente, facilit…" at bounding box center [521, 427] width 578 height 35
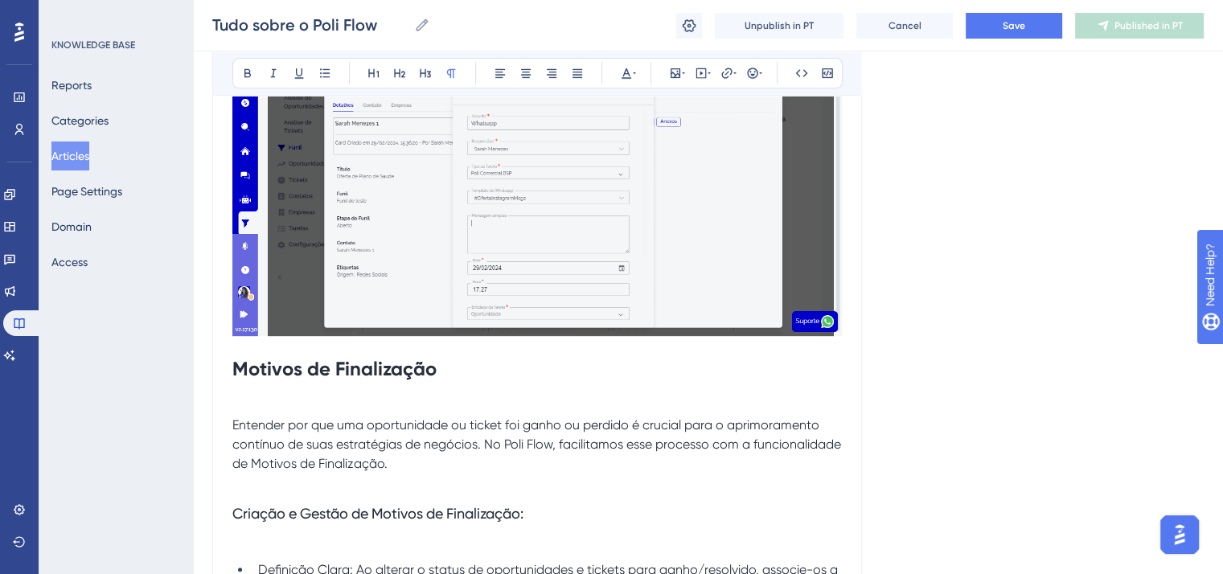
scroll to position [12950, 0]
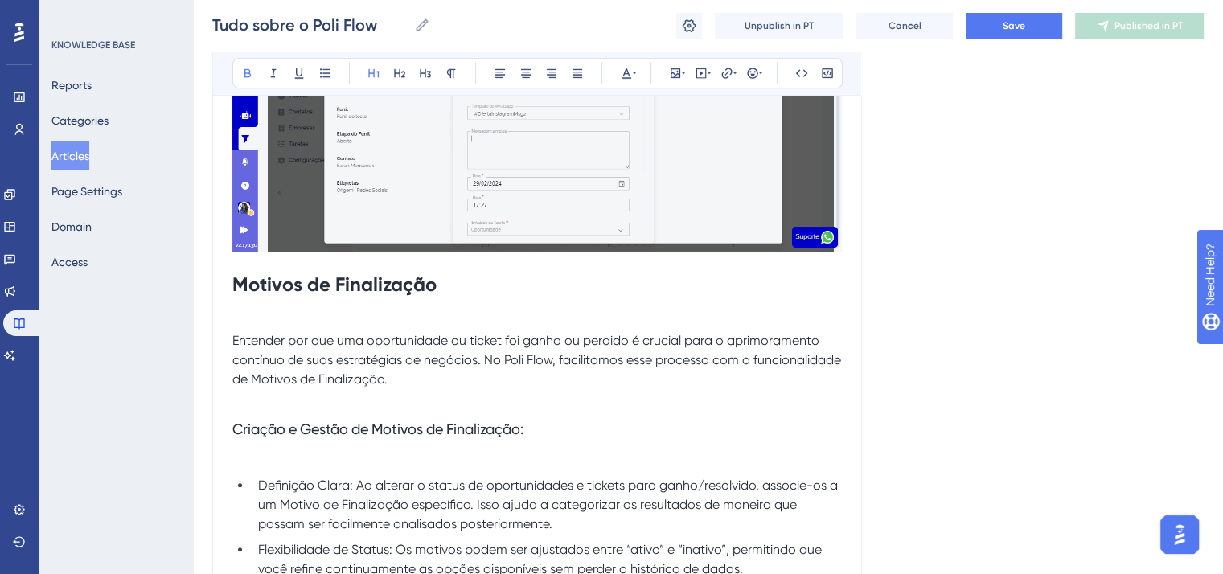
click at [337, 296] on strong "Motivos de Finalização" at bounding box center [334, 284] width 204 height 23
click at [428, 68] on icon at bounding box center [425, 73] width 13 height 13
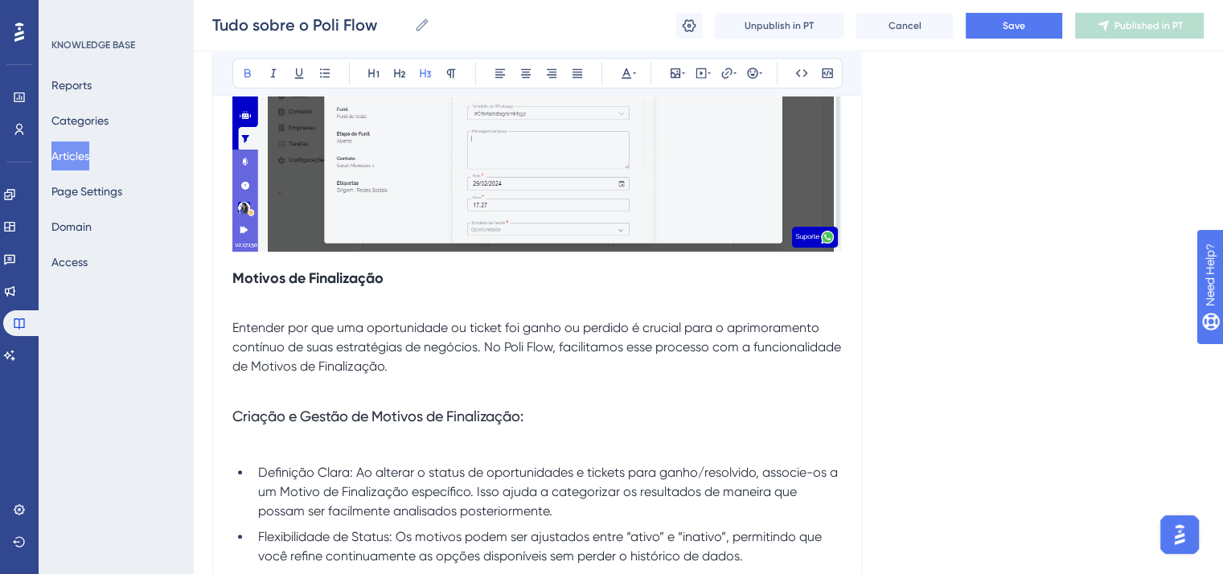
click at [232, 374] on span "Entender por que uma oportunidade ou ticket foi ganho ou perdido é crucial para…" at bounding box center [538, 347] width 612 height 54
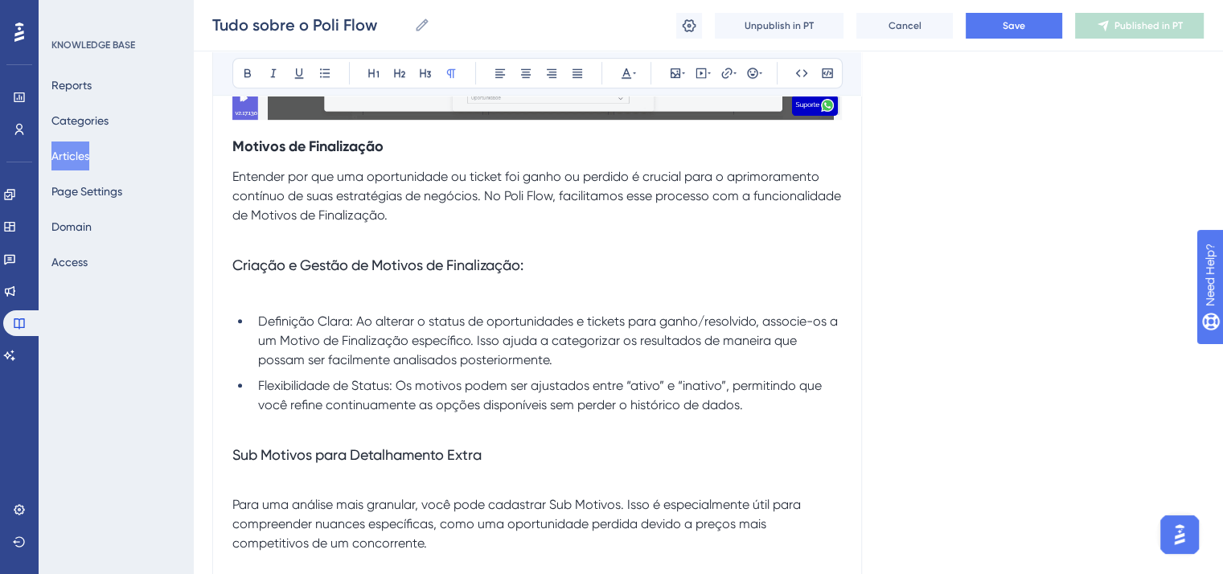
scroll to position [13111, 0]
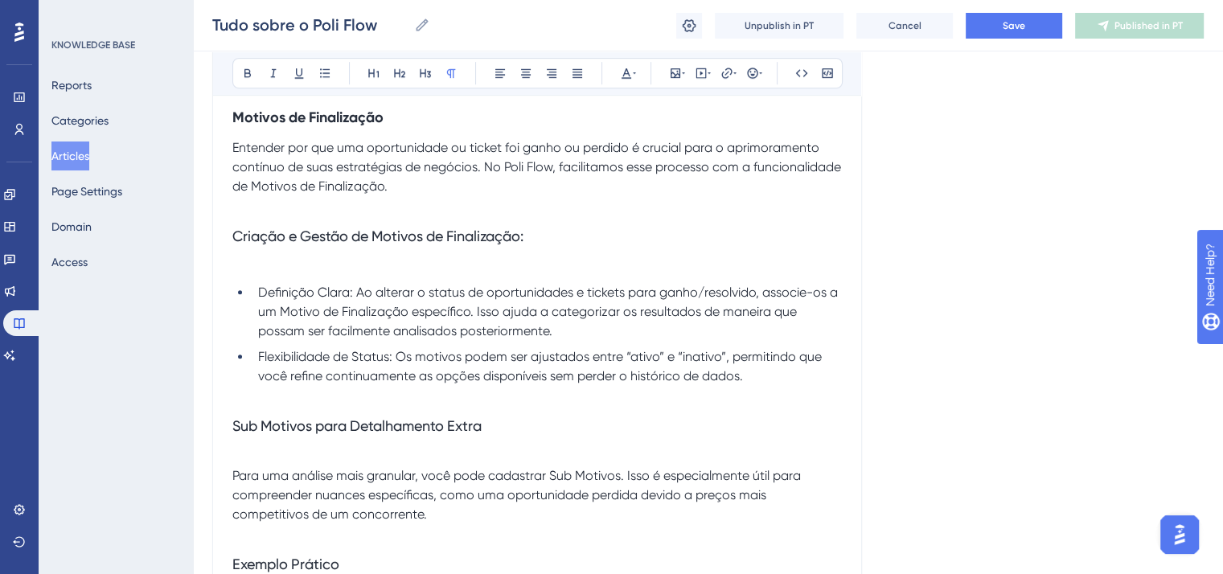
click at [273, 245] on span "Criação e Gestão de Motivos de Finalização:" at bounding box center [377, 236] width 291 height 17
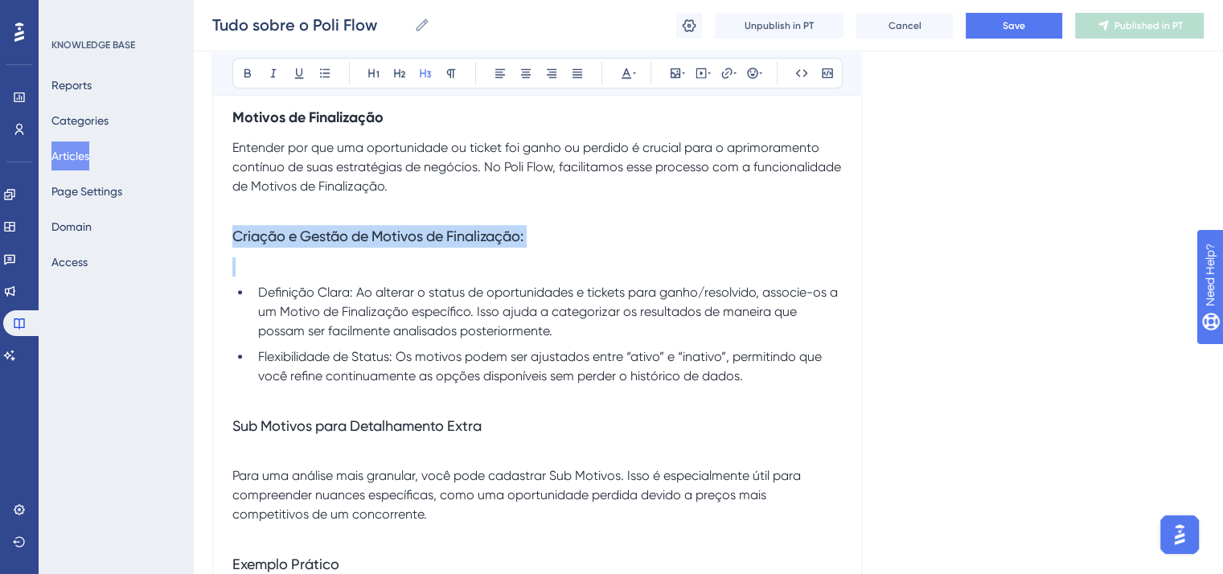
click at [273, 245] on span "Criação e Gestão de Motivos de Finalização:" at bounding box center [377, 236] width 291 height 17
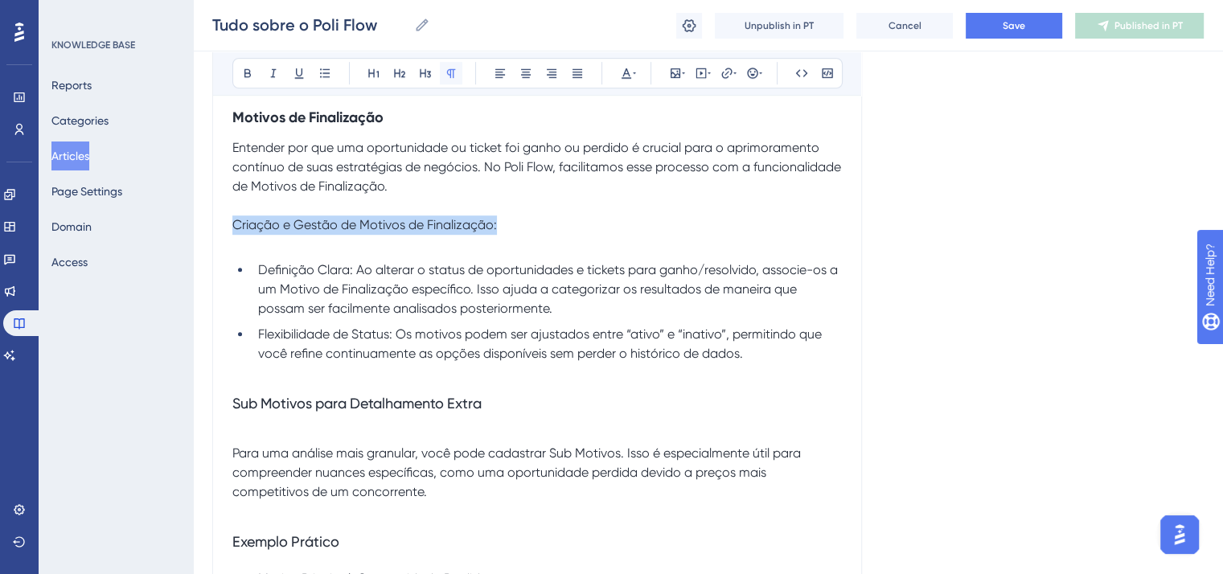
click at [450, 73] on icon at bounding box center [451, 73] width 9 height 9
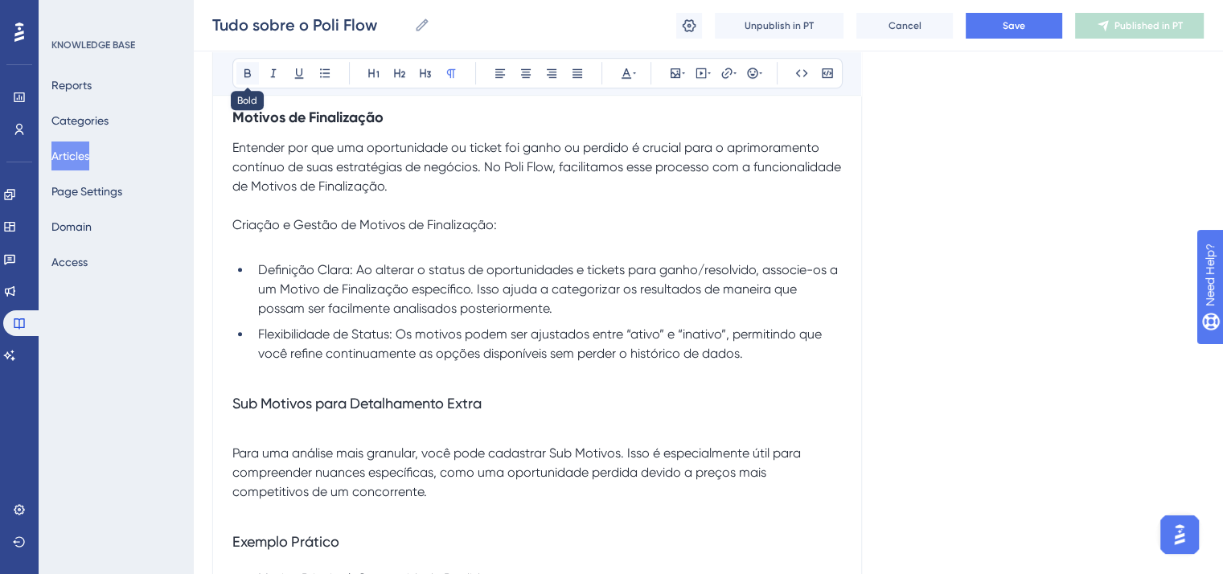
click at [251, 64] on button at bounding box center [247, 73] width 23 height 23
click at [541, 235] on p "Criação e Gestão de Motivos de Finalização:" at bounding box center [537, 225] width 610 height 19
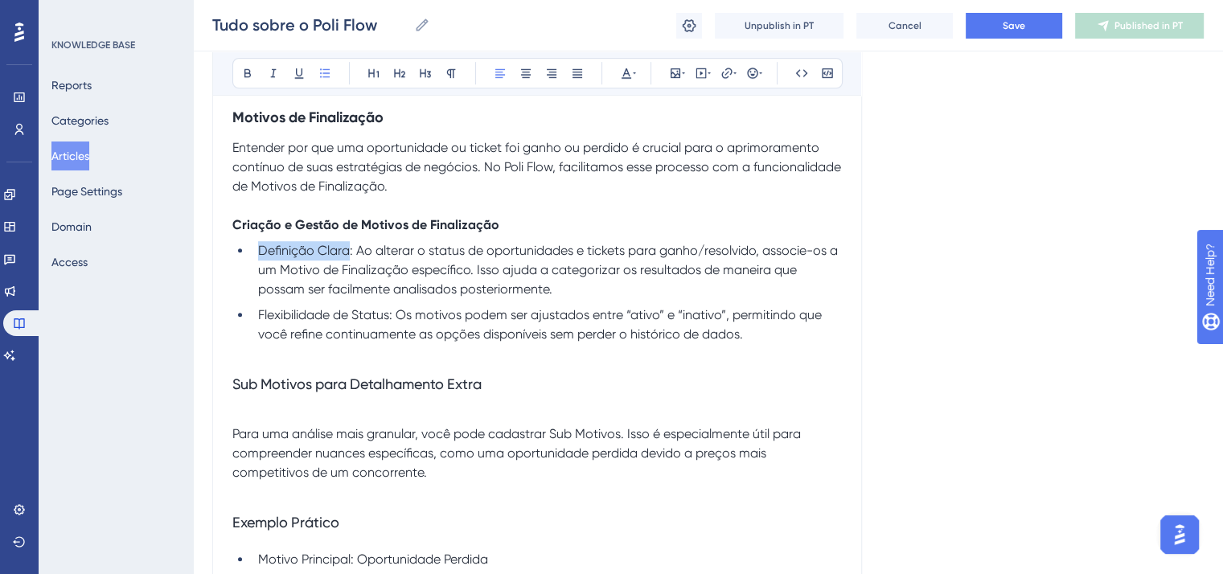
drag, startPoint x: 349, startPoint y: 312, endPoint x: 252, endPoint y: 307, distance: 97.4
click at [252, 299] on li "Definição Clara: Ao alterar o status de oportunidades e tickets para ganho/reso…" at bounding box center [547, 270] width 590 height 58
click at [243, 72] on icon at bounding box center [247, 73] width 13 height 13
drag, startPoint x: 391, startPoint y: 380, endPoint x: 258, endPoint y: 377, distance: 132.8
click at [258, 342] on span "Flexibilidade de Status: Os motivos podem ser ajustados entre “ativo” e “inativ…" at bounding box center [541, 324] width 567 height 35
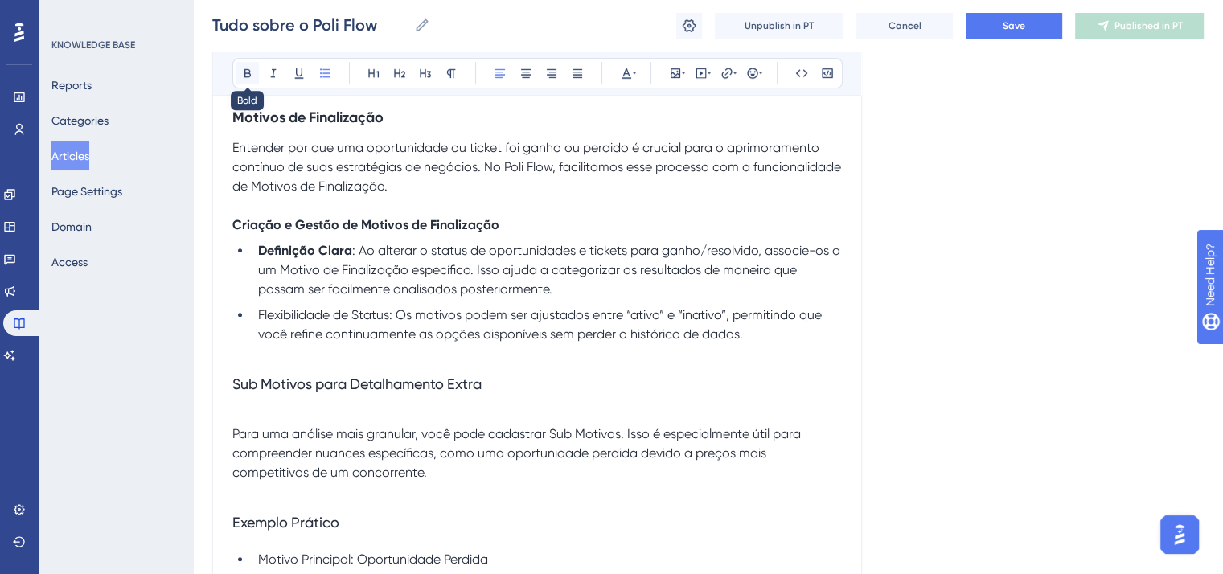
click at [245, 77] on icon at bounding box center [247, 73] width 13 height 13
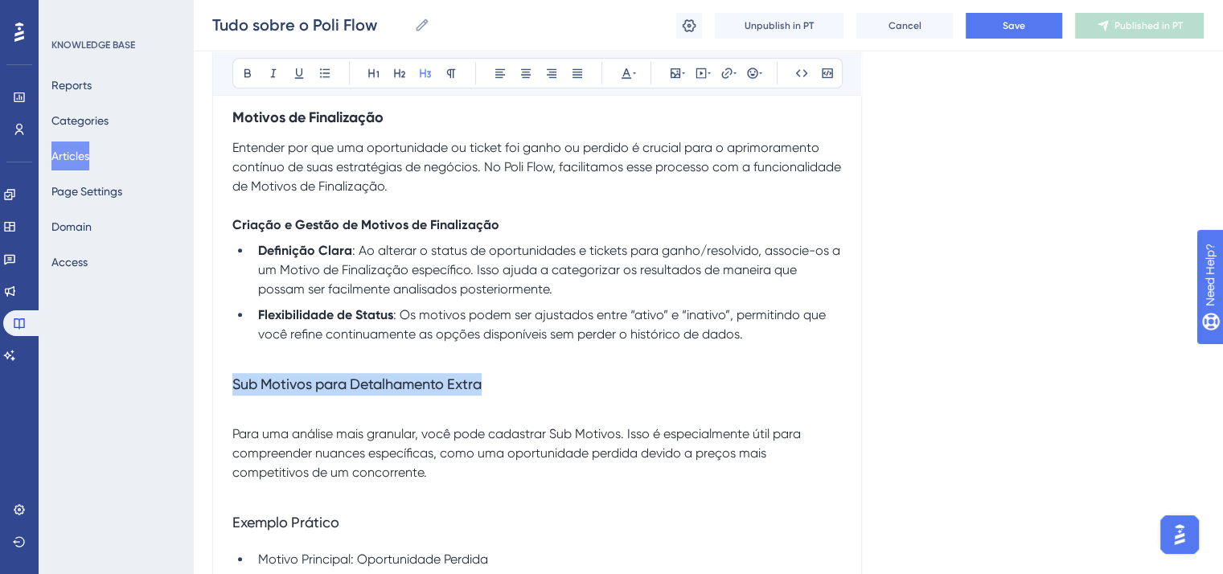
drag, startPoint x: 509, startPoint y: 454, endPoint x: 217, endPoint y: 444, distance: 292.1
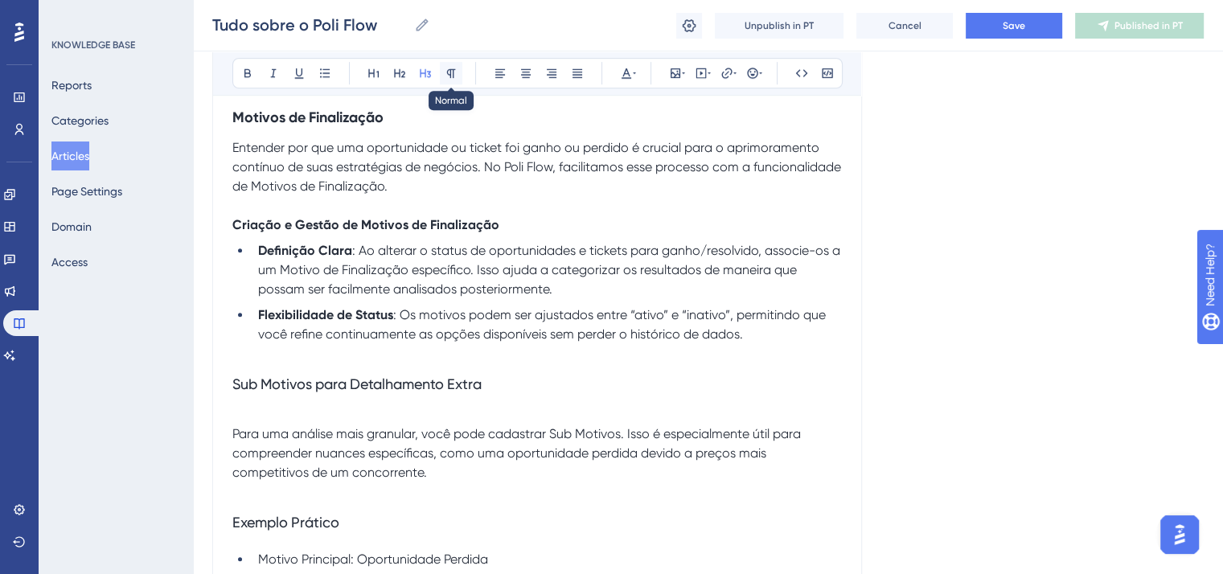
click at [448, 70] on icon at bounding box center [451, 73] width 13 height 13
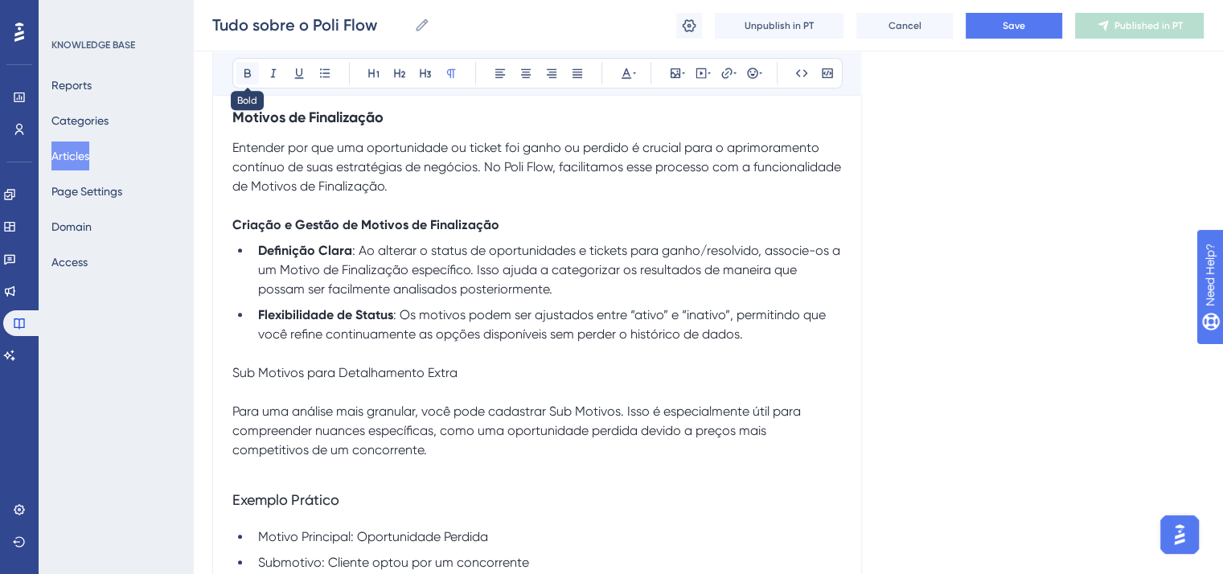
click at [245, 73] on icon at bounding box center [247, 73] width 13 height 13
click at [234, 458] on span "Para uma análise mais granular, você pode cadastrar Sub Motivos. Isso é especia…" at bounding box center [518, 431] width 572 height 54
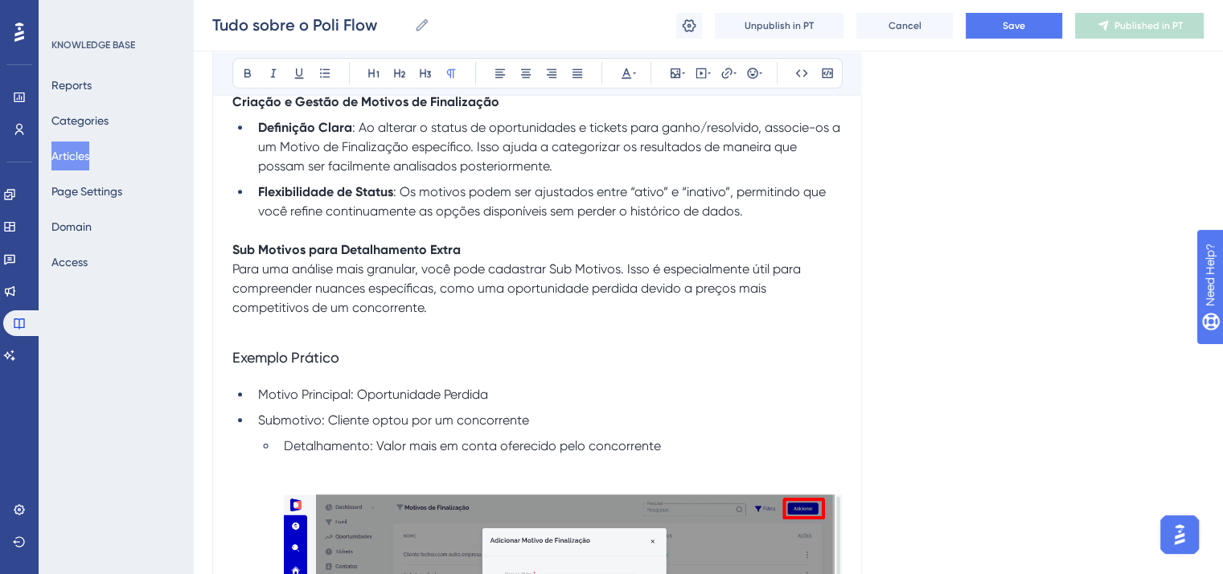
scroll to position [13272, 0]
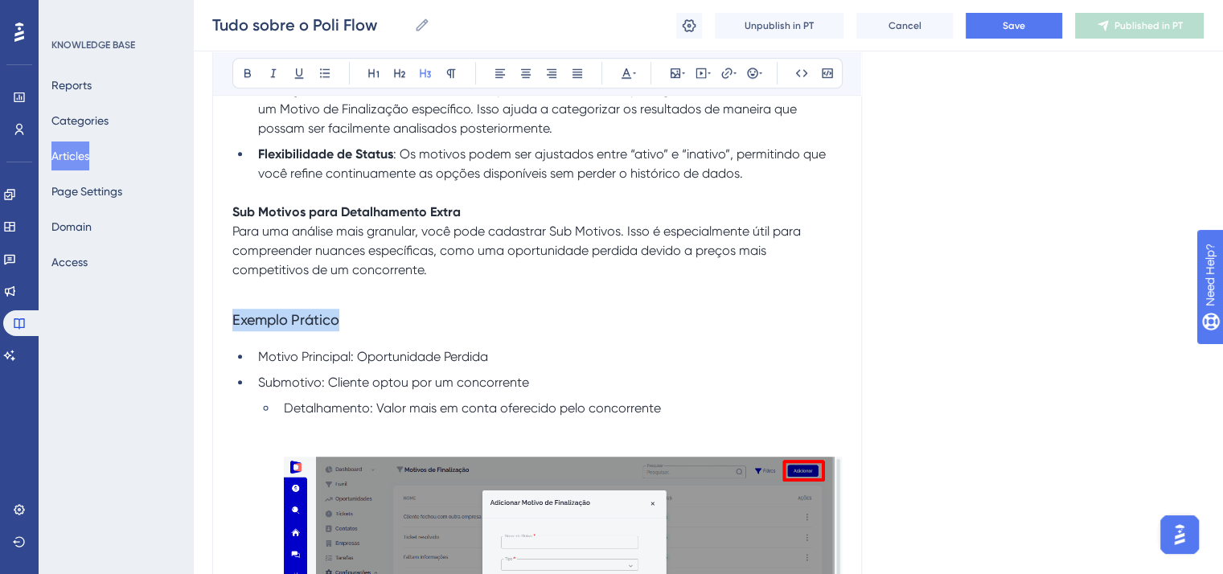
drag, startPoint x: 341, startPoint y: 393, endPoint x: 206, endPoint y: 374, distance: 136.5
click at [450, 71] on icon at bounding box center [451, 73] width 9 height 9
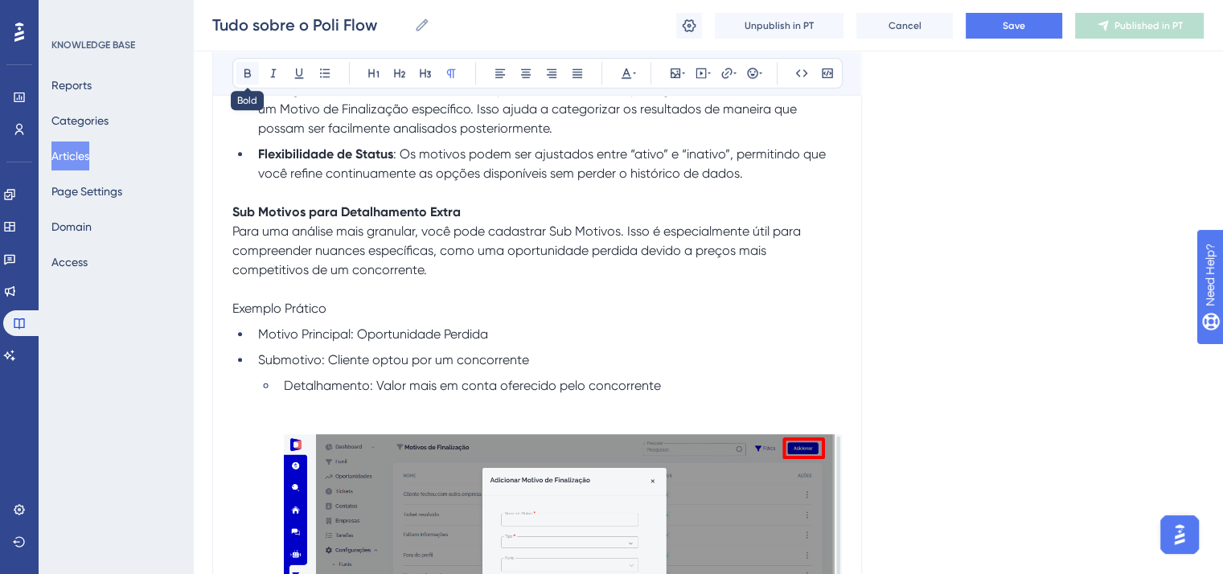
click at [245, 79] on button at bounding box center [247, 73] width 23 height 23
drag, startPoint x: 352, startPoint y: 405, endPoint x: 254, endPoint y: 404, distance: 98.1
click at [254, 344] on li "Motivo Principal: Oportunidade Perdida" at bounding box center [547, 334] width 590 height 19
click at [248, 72] on icon at bounding box center [247, 73] width 13 height 13
drag, startPoint x: 325, startPoint y: 428, endPoint x: 249, endPoint y: 434, distance: 75.9
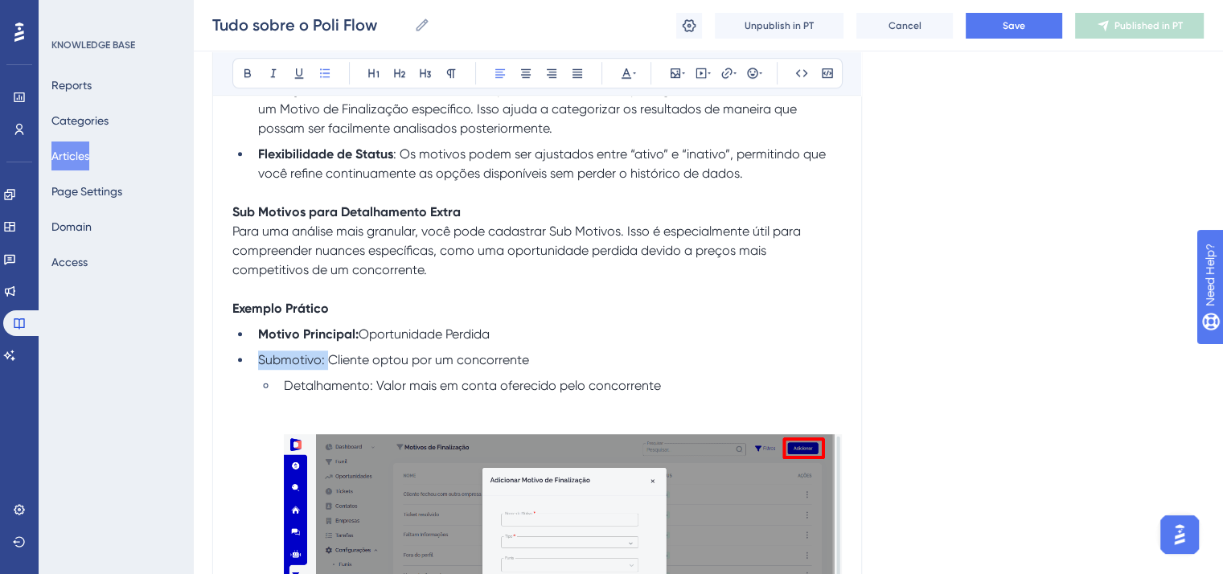
click at [249, 434] on ul "Motivo Principal: Oportunidade Perdida Submotivo: Cliente optou por um concorre…" at bounding box center [537, 505] width 610 height 360
click at [247, 69] on icon at bounding box center [248, 73] width 6 height 9
drag, startPoint x: 371, startPoint y: 453, endPoint x: 284, endPoint y: 442, distance: 87.6
click at [284, 442] on ul "Motivo Principal: Oportunidade Perdida Submotivo: Cliente optou por um concorre…" at bounding box center [537, 505] width 610 height 360
click at [249, 70] on icon at bounding box center [248, 73] width 6 height 9
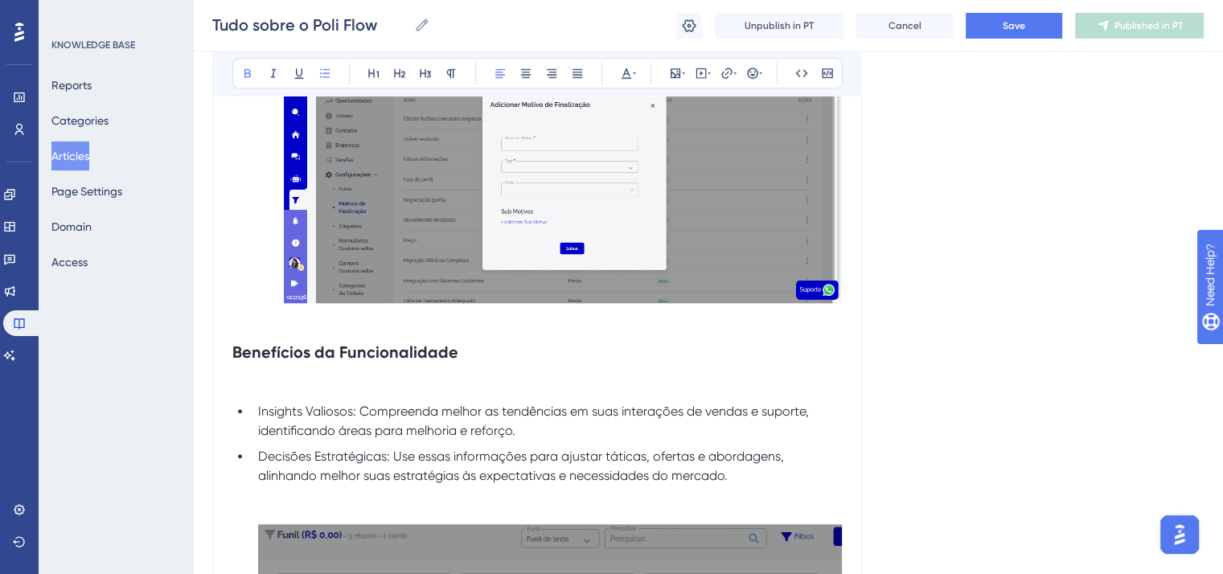
scroll to position [13674, 0]
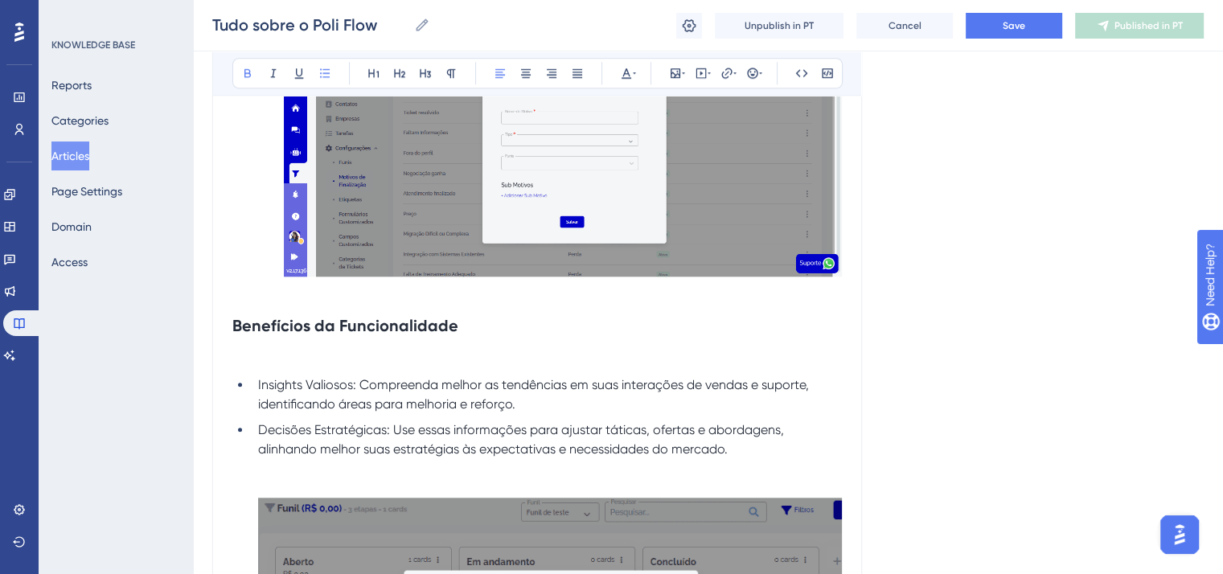
click at [371, 335] on strong "Benefícios da Funcionalidade" at bounding box center [345, 325] width 226 height 19
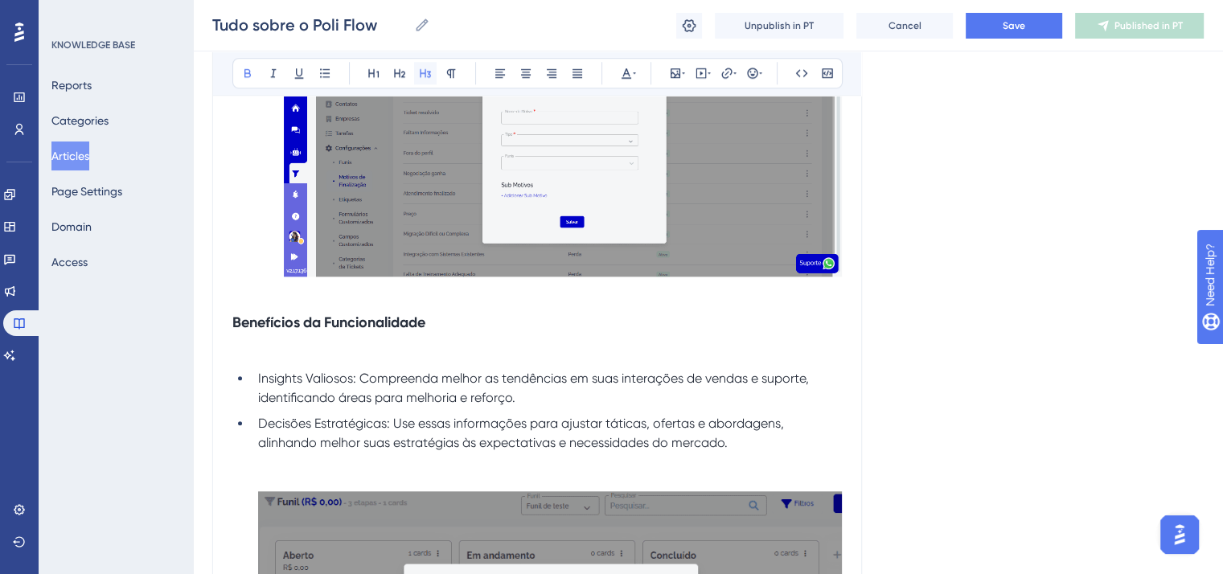
click at [428, 73] on icon at bounding box center [425, 73] width 11 height 9
click at [447, 68] on icon at bounding box center [451, 73] width 13 height 13
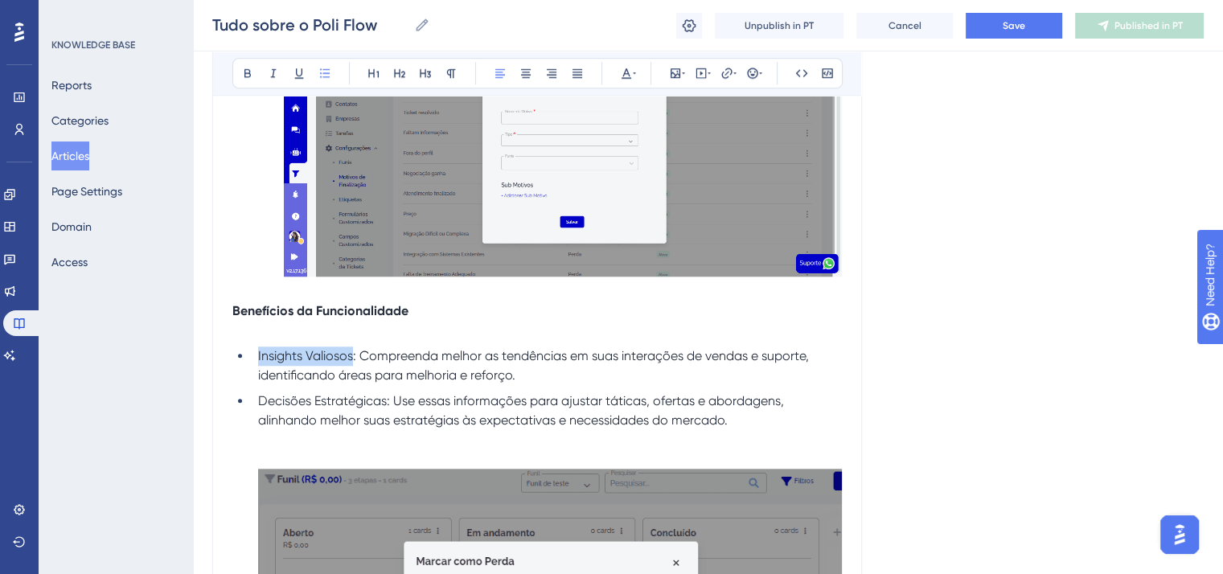
drag, startPoint x: 352, startPoint y: 430, endPoint x: 257, endPoint y: 429, distance: 95.7
click at [257, 385] on li "Insights Valiosos: Compreenda melhor as tendências em suas interações de vendas…" at bounding box center [547, 366] width 590 height 39
click at [246, 72] on icon at bounding box center [247, 73] width 13 height 13
click at [388, 428] on span "Decisões Estratégicas: Use essas informações para ajustar táticas, ofertas e ab…" at bounding box center [522, 410] width 529 height 35
drag, startPoint x: 388, startPoint y: 472, endPoint x: 245, endPoint y: 467, distance: 142.5
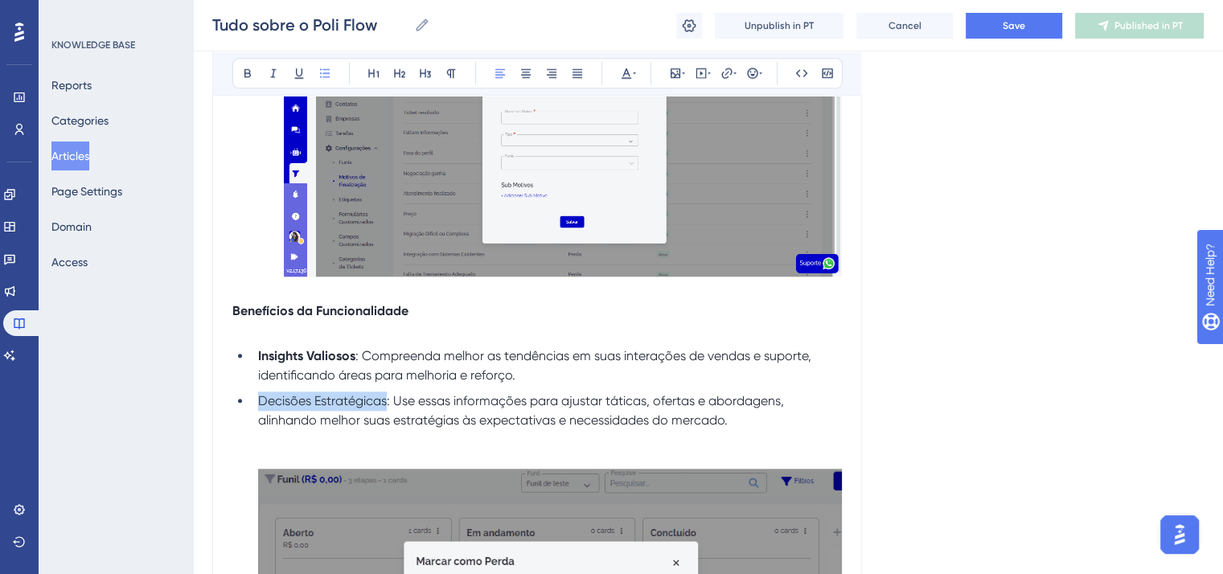
click at [248, 72] on icon at bounding box center [247, 73] width 13 height 13
click at [446, 321] on p "Benefícios da Funcionalidade" at bounding box center [537, 311] width 610 height 19
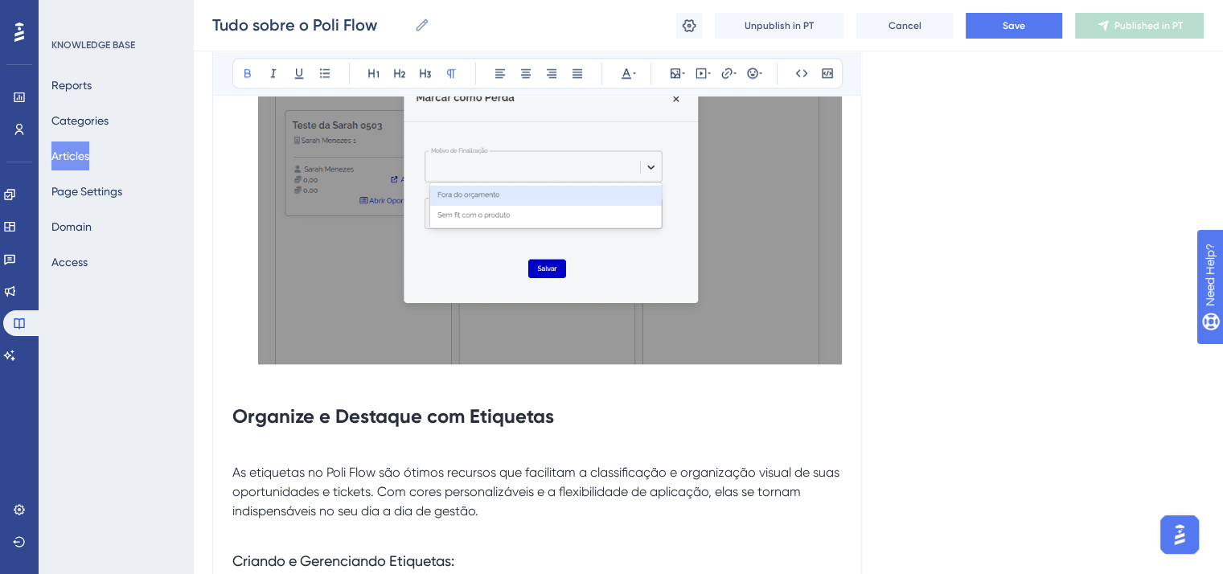
scroll to position [14156, 0]
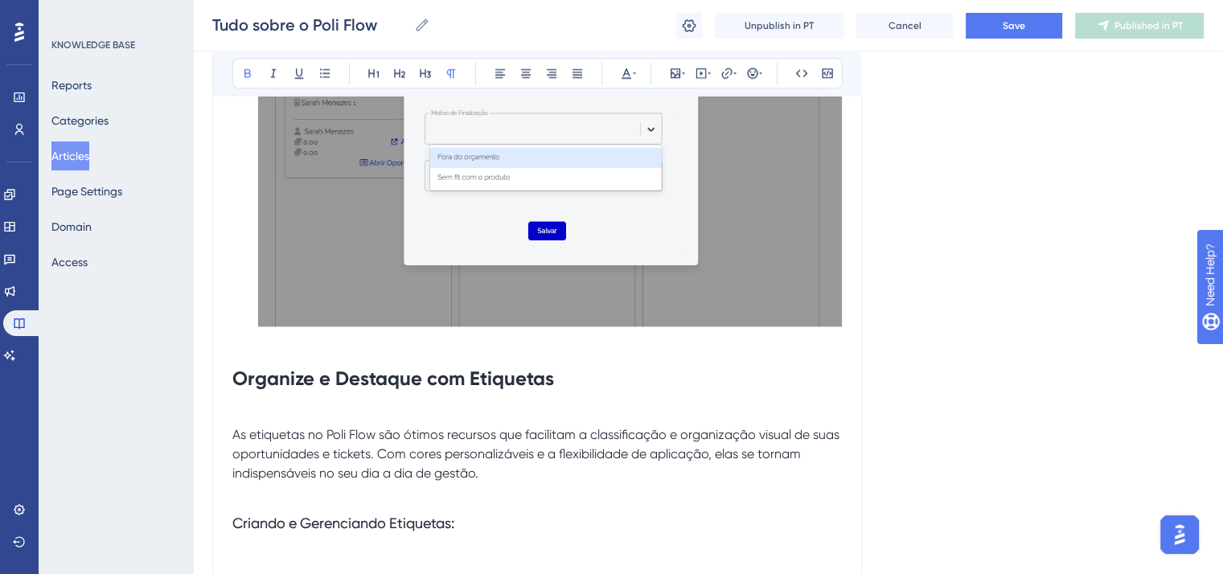
click at [462, 390] on strong "Organize e Destaque com Etiquetas" at bounding box center [393, 378] width 322 height 23
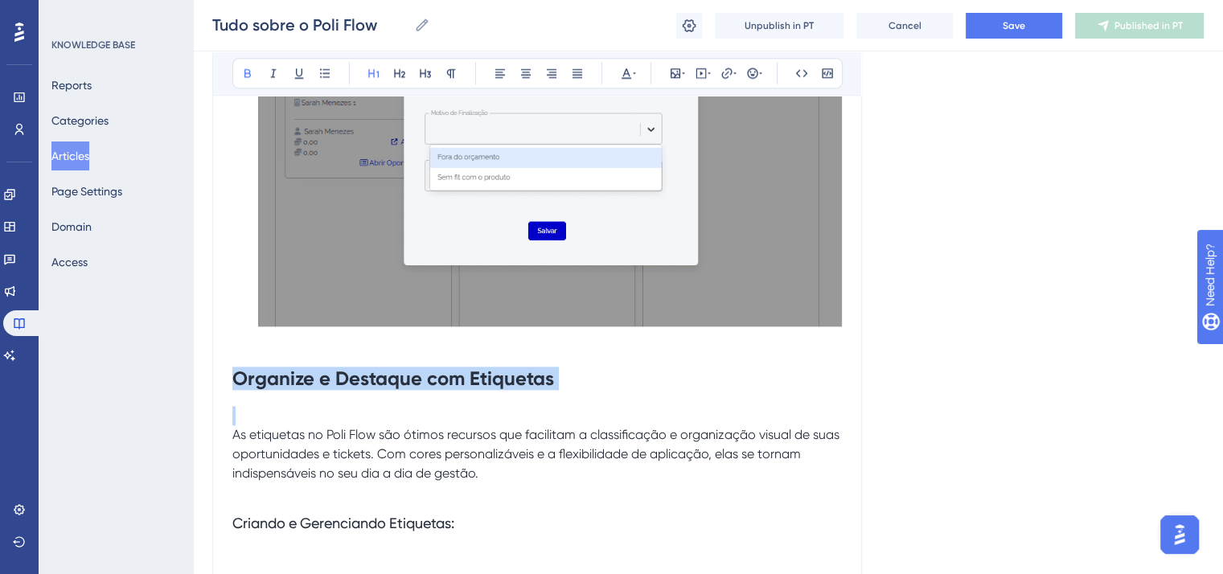
click at [462, 390] on strong "Organize e Destaque com Etiquetas" at bounding box center [393, 378] width 322 height 23
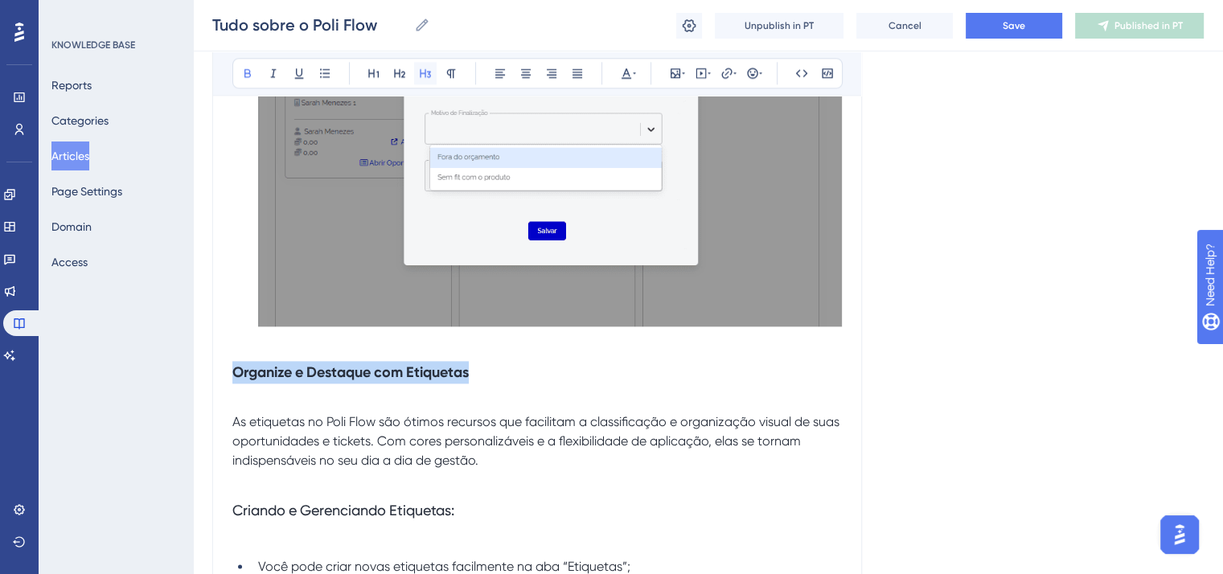
click at [422, 65] on button at bounding box center [425, 73] width 23 height 23
click at [236, 468] on span "As etiquetas no Poli Flow são ótimos recursos que facilitam a classificação e o…" at bounding box center [537, 441] width 610 height 54
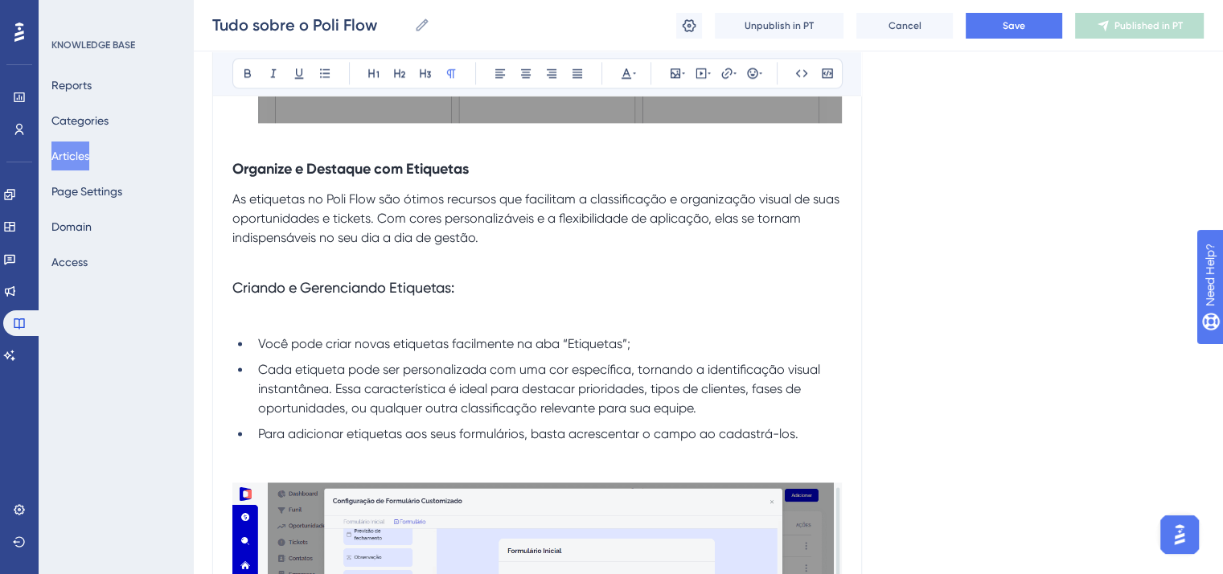
scroll to position [14398, 0]
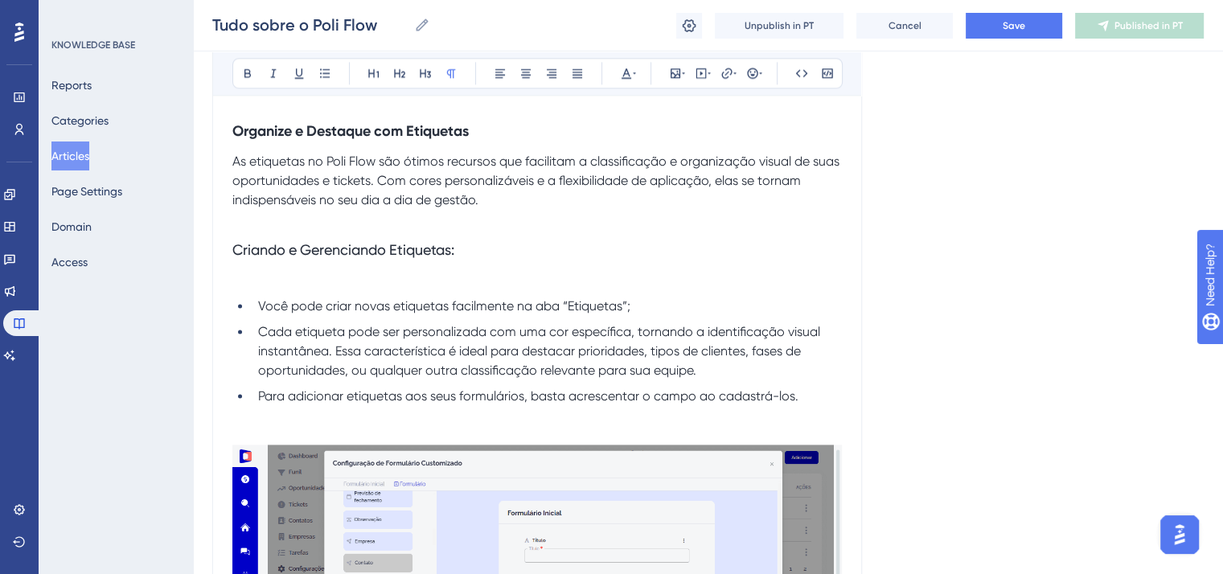
click at [375, 258] on span "Criando e Gerenciando Etiquetas:" at bounding box center [343, 249] width 222 height 17
click at [452, 72] on icon at bounding box center [451, 73] width 13 height 13
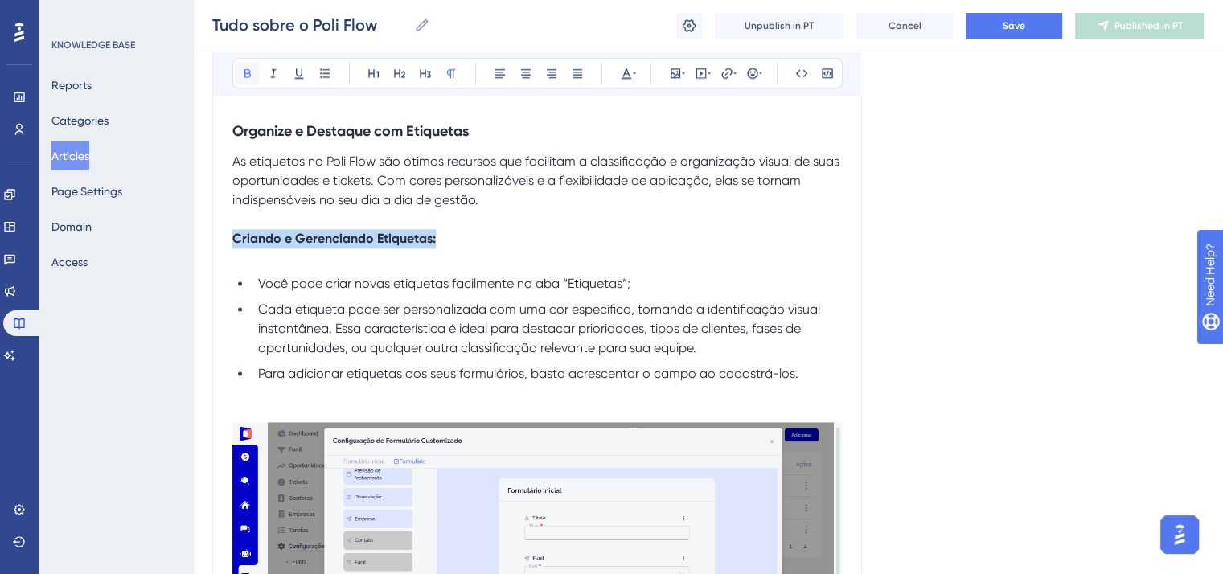
click at [238, 76] on button at bounding box center [247, 73] width 23 height 23
click at [496, 249] on p "Criando e Gerenciando Etiquetas:" at bounding box center [537, 238] width 610 height 19
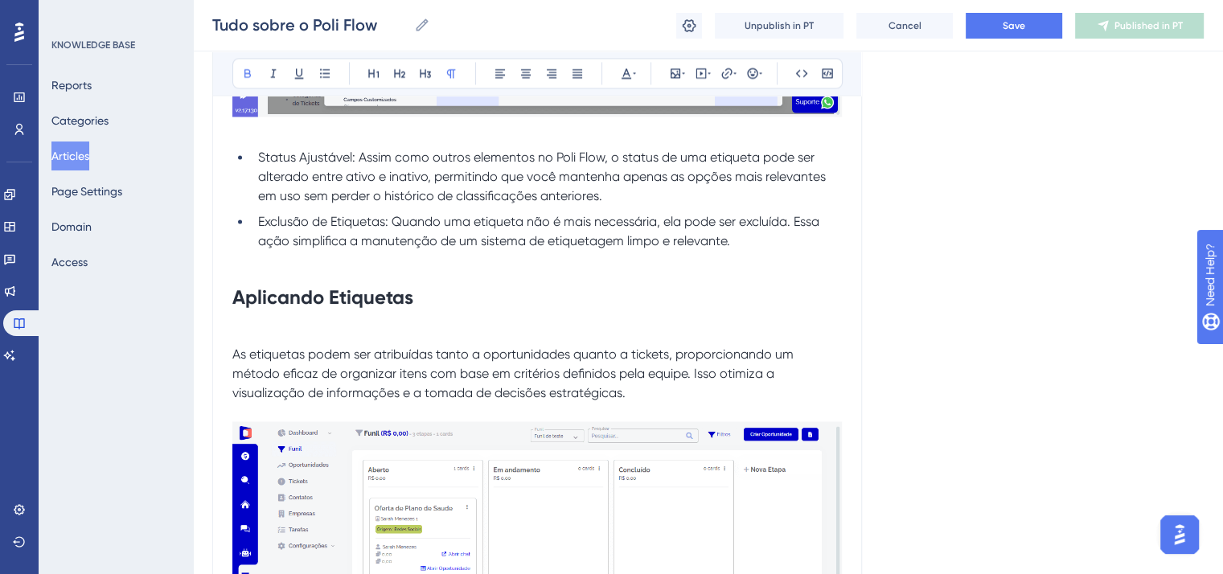
scroll to position [14961, 0]
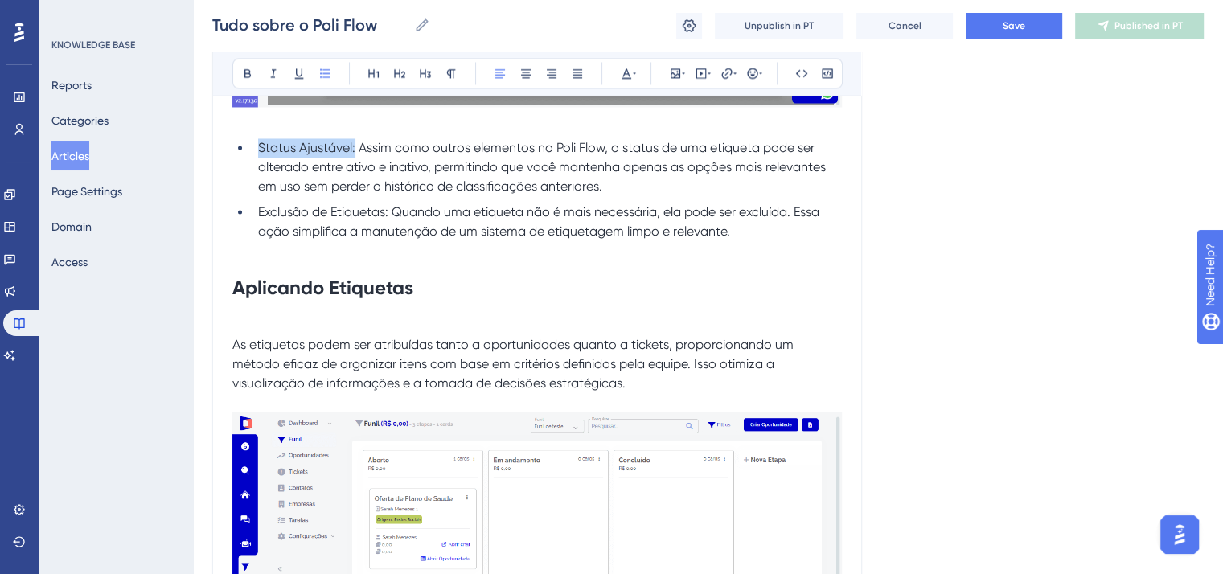
drag, startPoint x: 356, startPoint y: 220, endPoint x: 245, endPoint y: 223, distance: 111.0
click at [245, 223] on ul "Status Ajustável: Assim como outros elementos no Poli Flow, o status de uma eti…" at bounding box center [537, 199] width 610 height 122
click at [249, 68] on icon at bounding box center [247, 73] width 13 height 13
drag, startPoint x: 393, startPoint y: 283, endPoint x: 255, endPoint y: 285, distance: 138.4
click at [255, 261] on li "Exclusão de Etiquetas: Quando uma etiqueta não é mais necessária, ela pode ser …" at bounding box center [547, 232] width 590 height 58
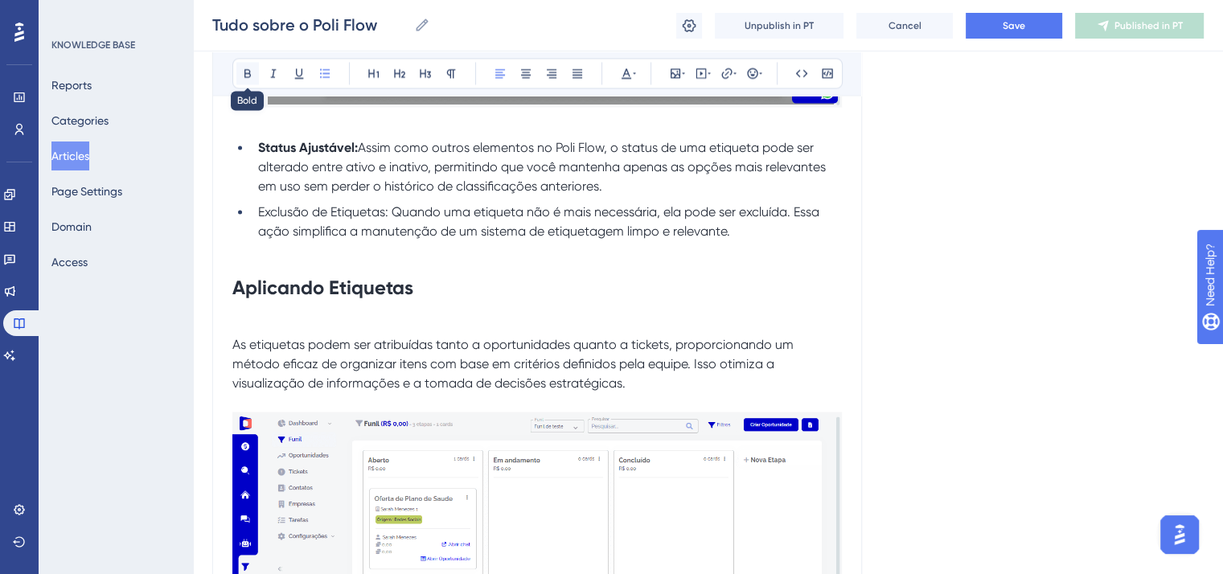
click at [249, 77] on icon at bounding box center [247, 73] width 13 height 13
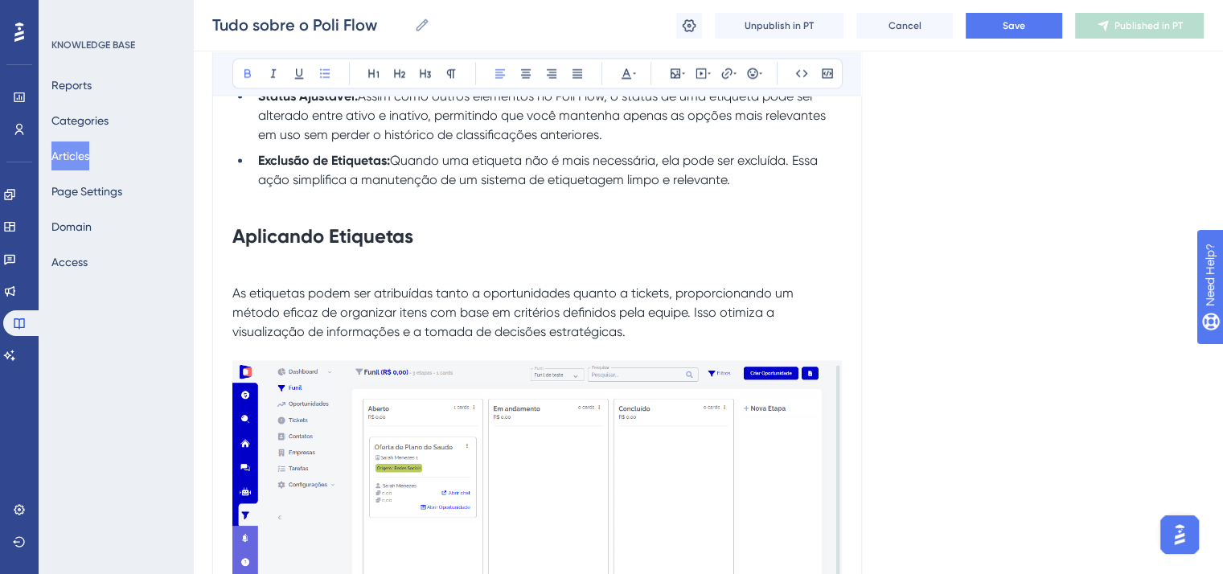
scroll to position [15041, 0]
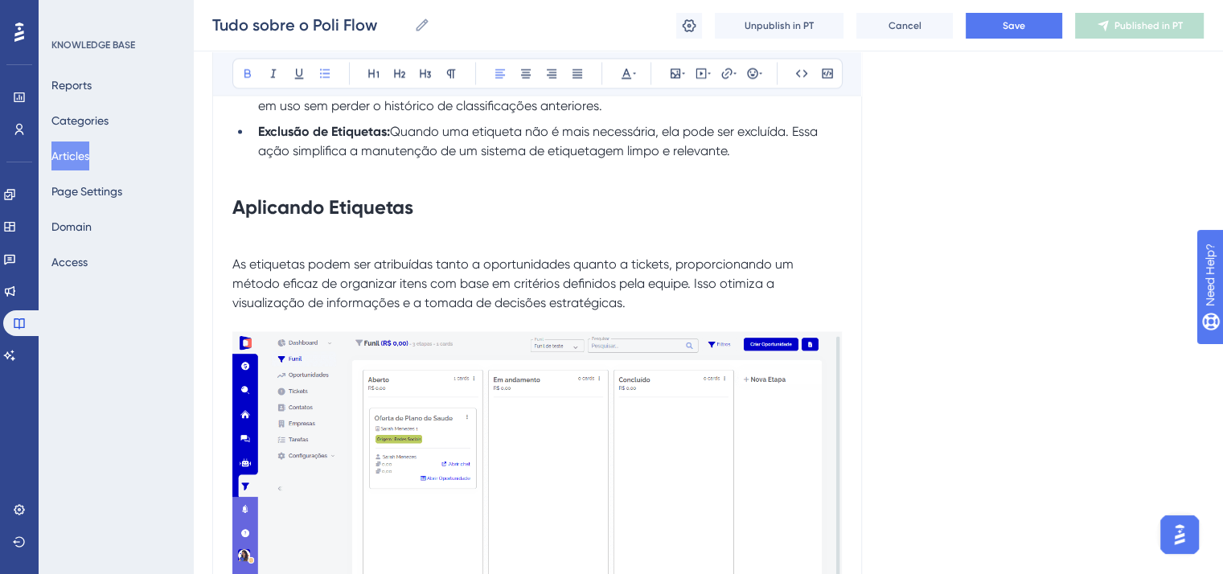
click at [374, 219] on strong "Aplicando Etiquetas" at bounding box center [322, 206] width 181 height 23
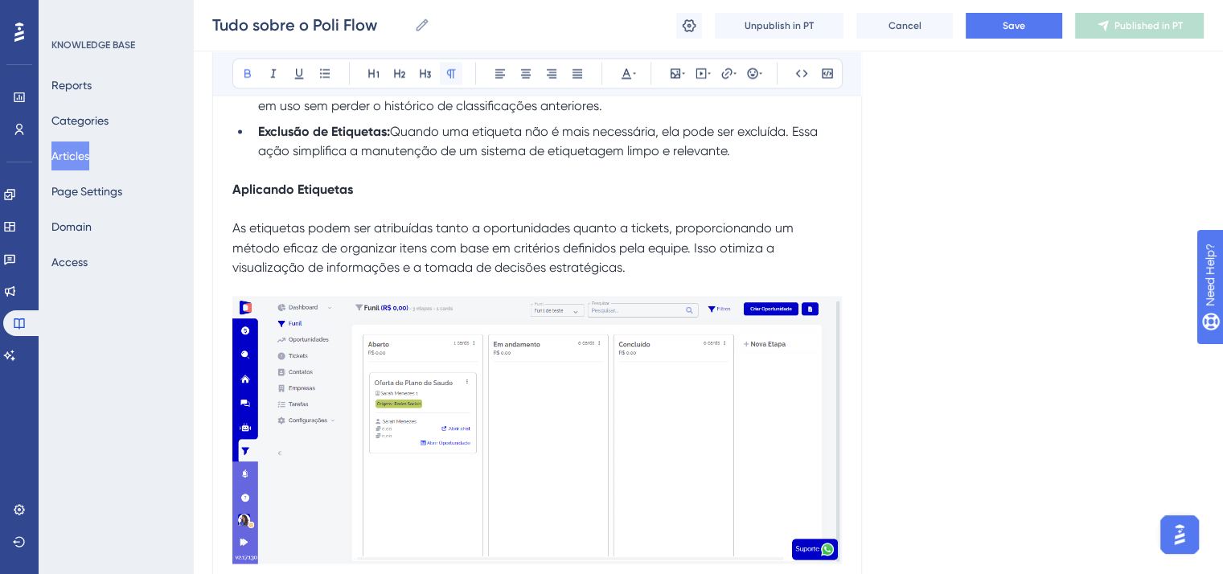
click at [450, 75] on icon at bounding box center [451, 73] width 13 height 13
click at [235, 274] on span "As etiquetas podem ser atribuídas tanto a oportunidades quanto a tickets, propo…" at bounding box center [514, 247] width 565 height 54
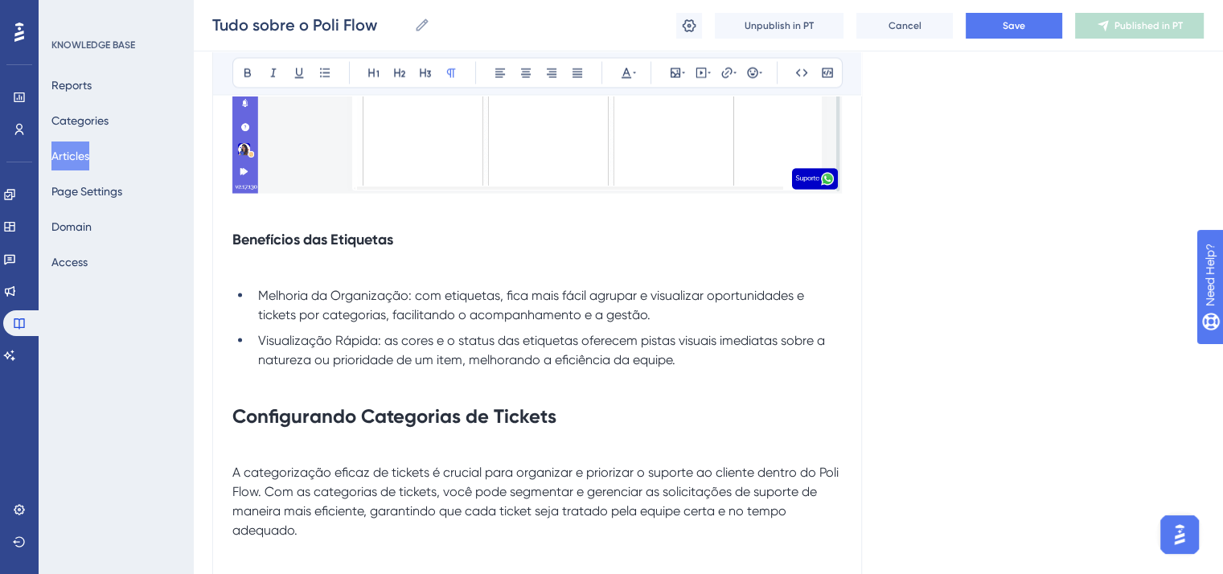
scroll to position [15443, 0]
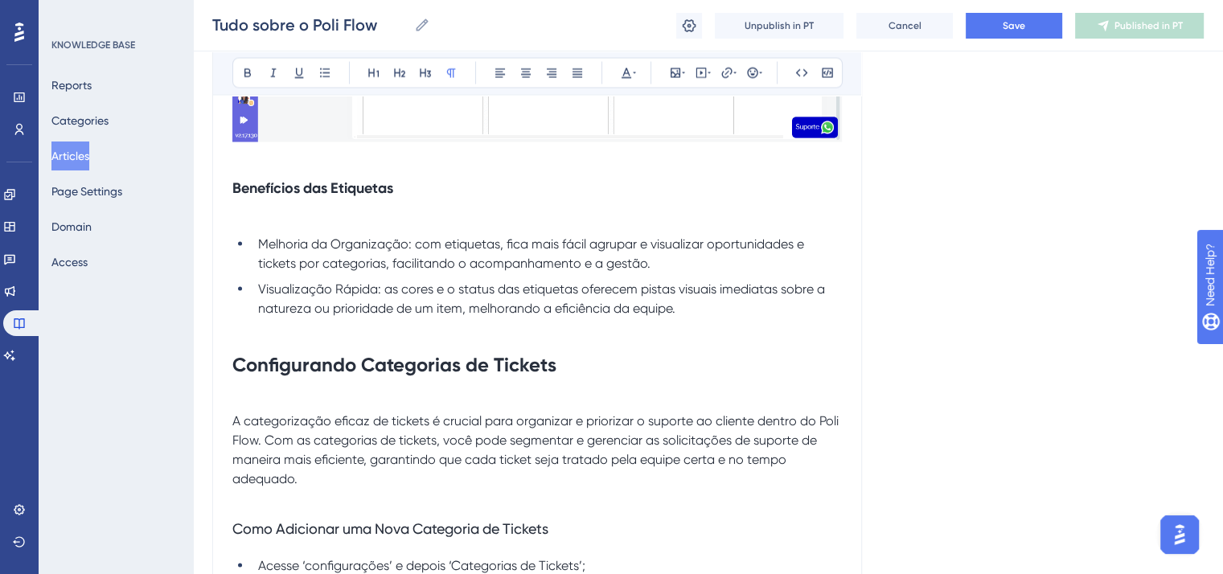
click at [319, 209] on h3 "Benefícios das Etiquetas" at bounding box center [537, 188] width 610 height 42
click at [450, 68] on icon at bounding box center [451, 73] width 13 height 13
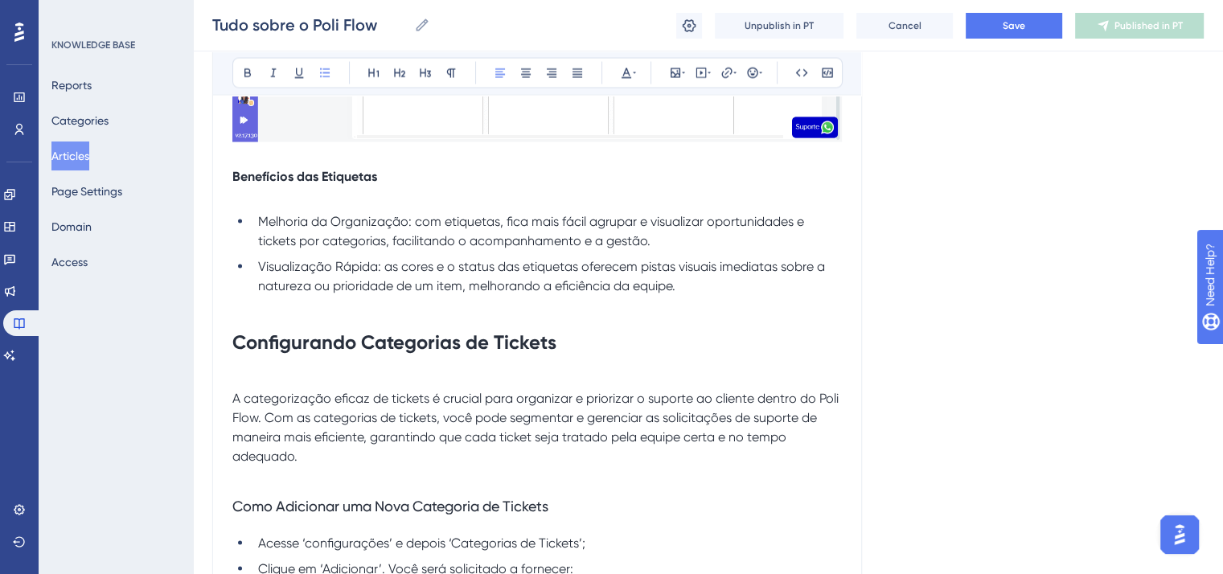
click at [409, 249] on span "Melhoria da Organização: com etiquetas, fica mais fácil agrupar e visualizar op…" at bounding box center [532, 231] width 549 height 35
drag, startPoint x: 409, startPoint y: 298, endPoint x: 257, endPoint y: 292, distance: 151.3
click at [258, 249] on span "Melhoria da Organização: com etiquetas, fica mais fácil agrupar e visualizar op…" at bounding box center [532, 231] width 549 height 35
click at [249, 73] on icon at bounding box center [248, 73] width 6 height 9
drag, startPoint x: 376, startPoint y: 345, endPoint x: 245, endPoint y: 335, distance: 132.3
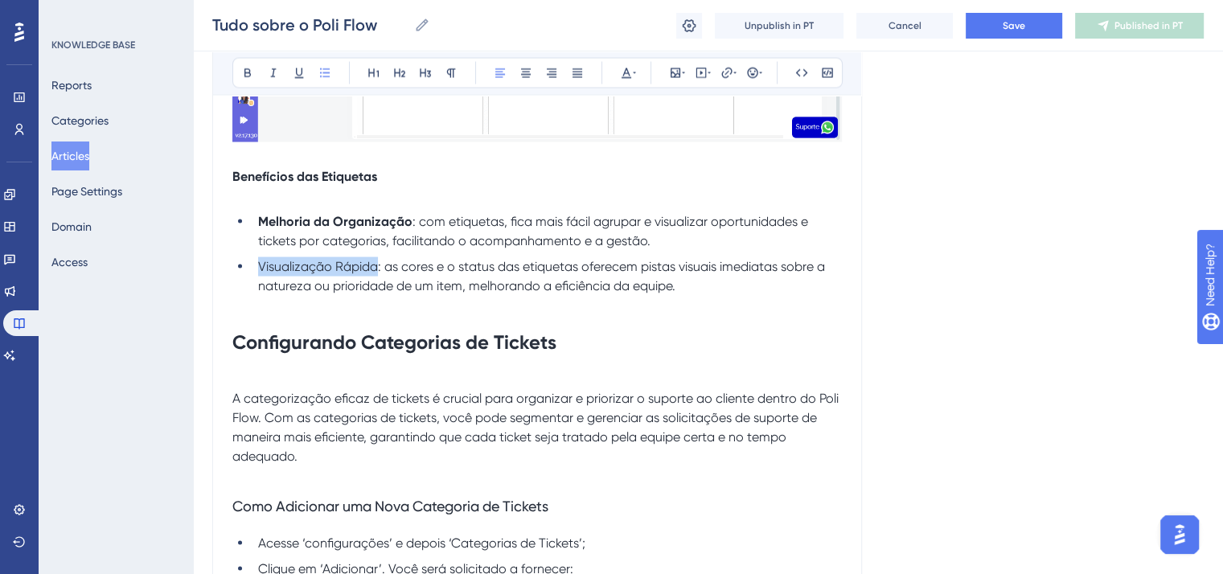
click at [245, 315] on ul "Melhoria da Organização : com etiquetas, fica mais fácil agrupar e visualizar o…" at bounding box center [537, 263] width 610 height 103
click at [253, 75] on icon at bounding box center [247, 73] width 13 height 13
click at [265, 206] on p at bounding box center [537, 196] width 610 height 19
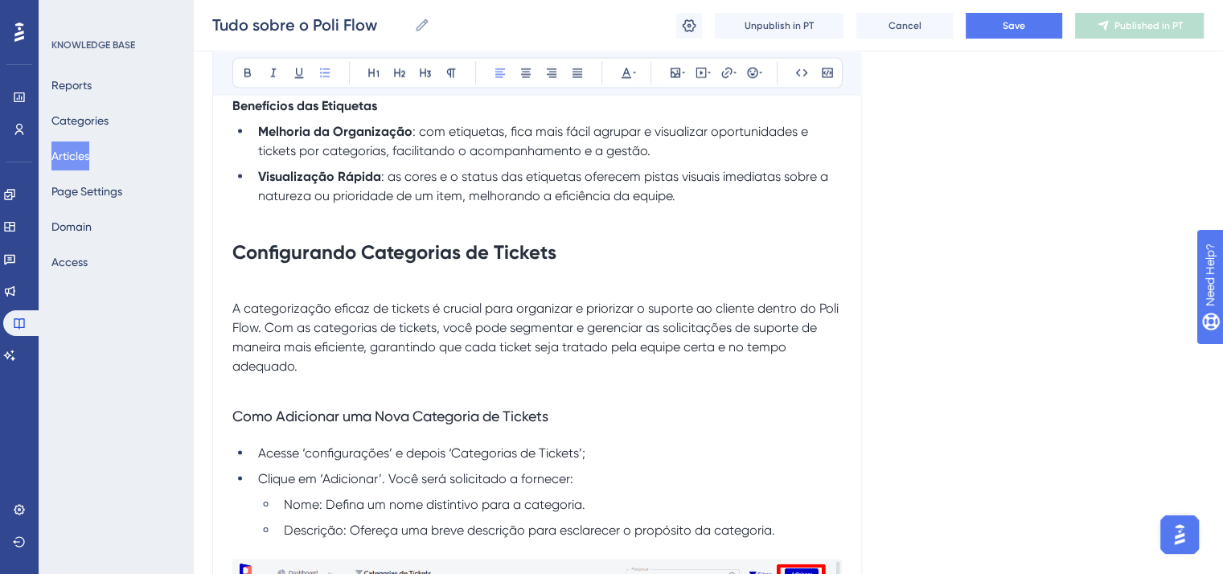
scroll to position [15604, 0]
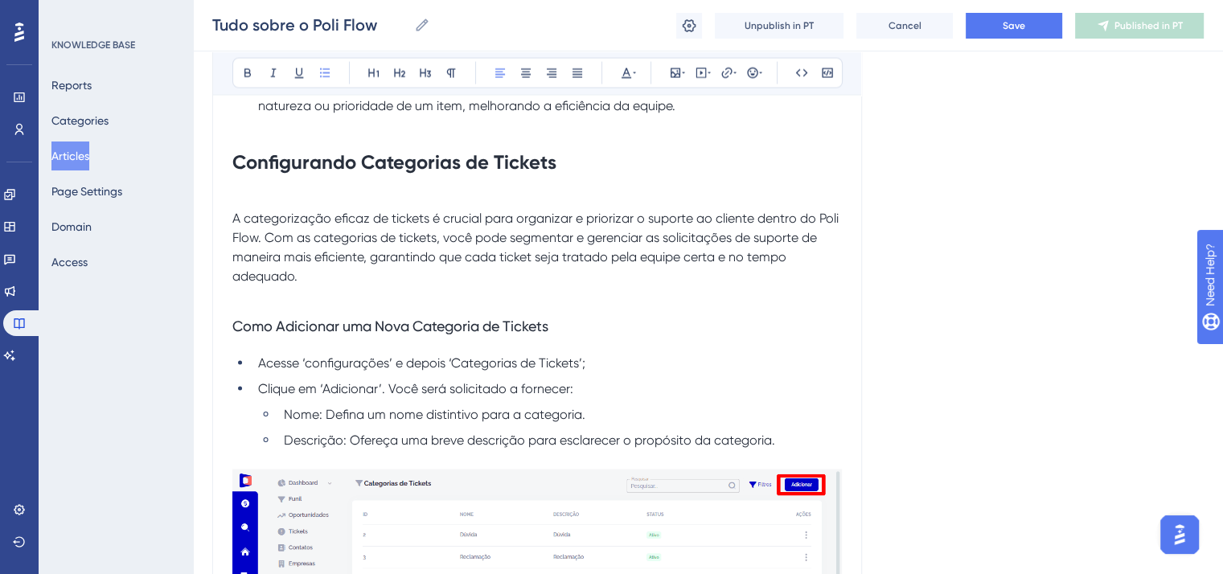
click at [409, 174] on strong "Configurando Categorias de Tickets" at bounding box center [394, 161] width 324 height 23
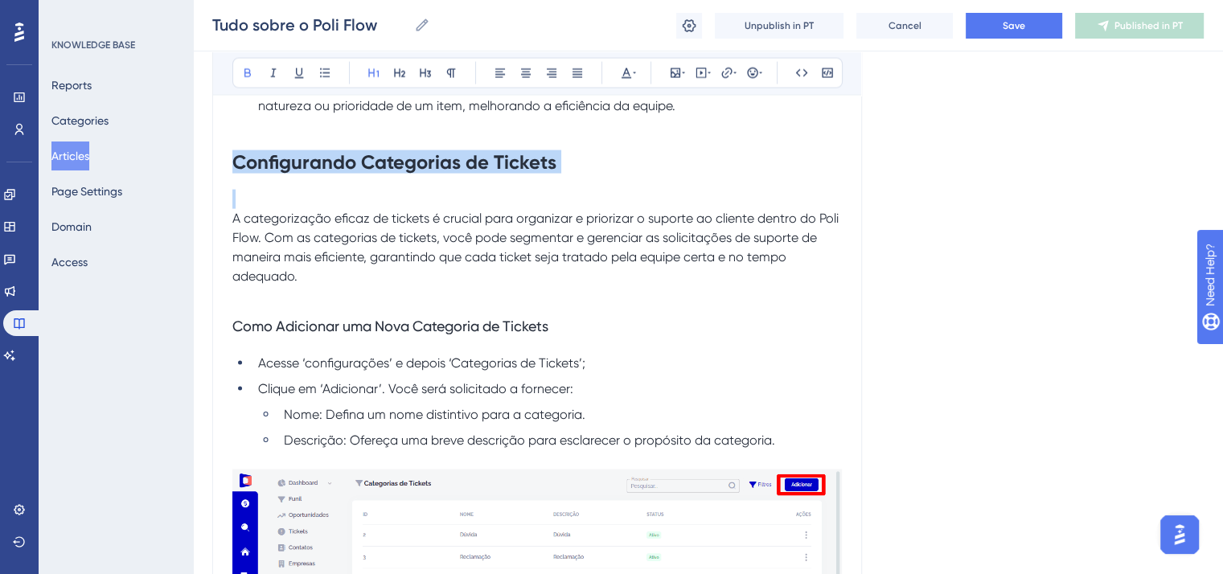
click at [409, 174] on strong "Configurando Categorias de Tickets" at bounding box center [394, 161] width 324 height 23
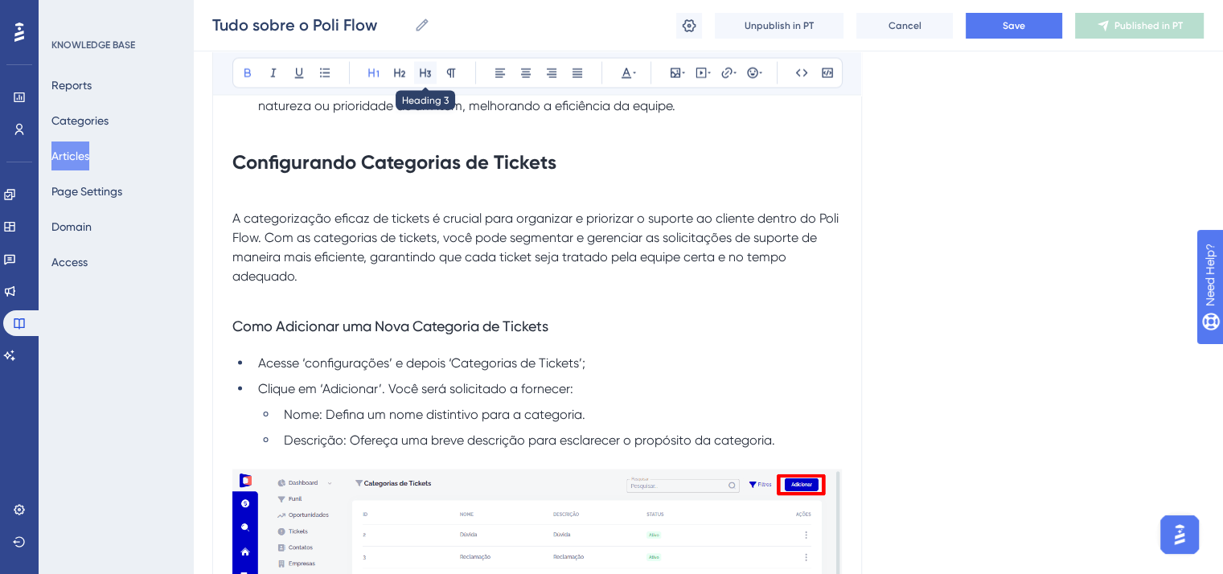
click at [421, 76] on icon at bounding box center [425, 73] width 13 height 13
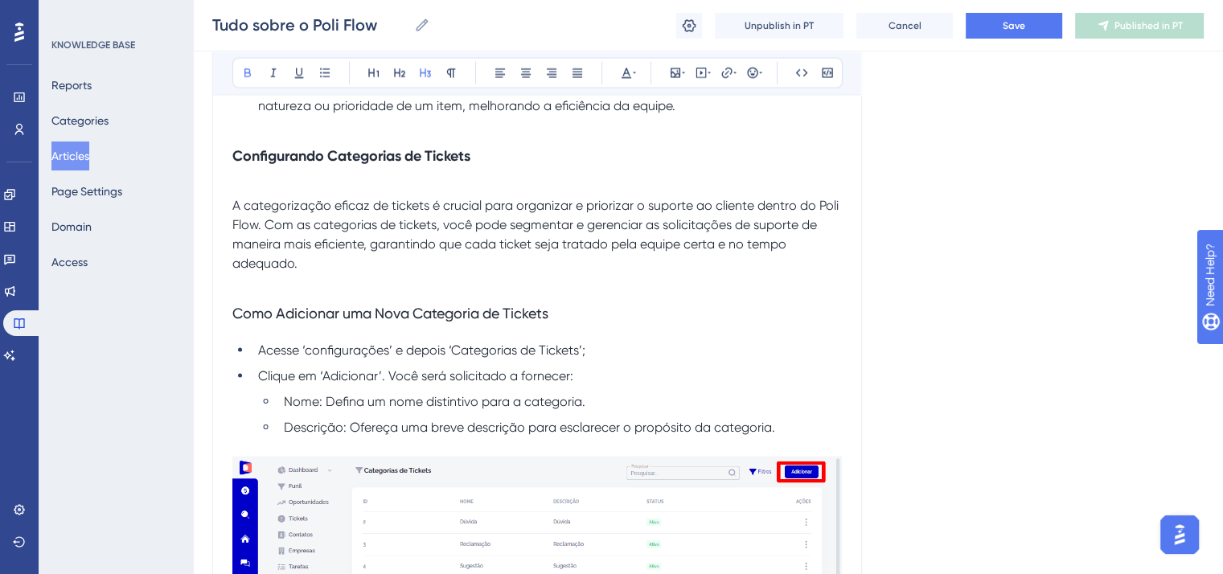
click at [234, 271] on span "A categorização eficaz de tickets é crucial para organizar e priorizar o suport…" at bounding box center [537, 234] width 610 height 73
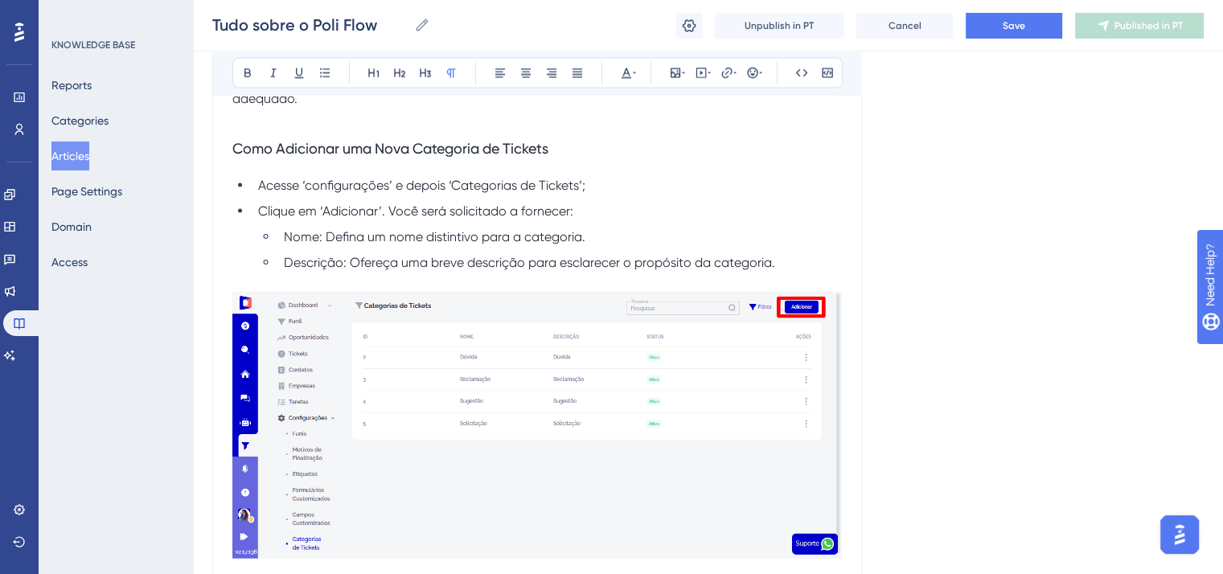
scroll to position [15765, 0]
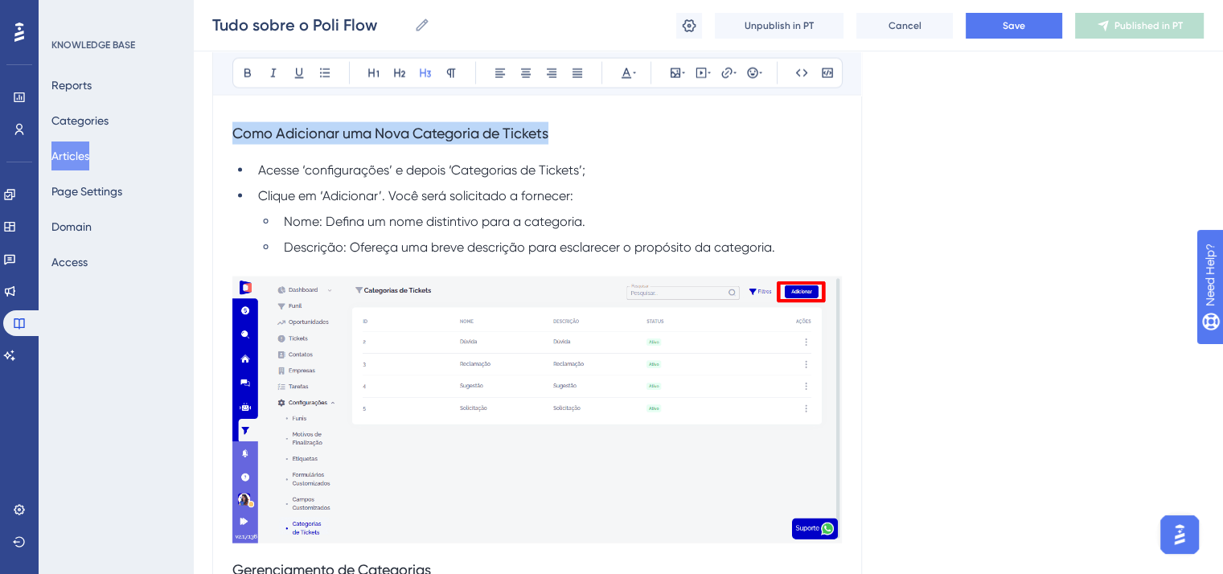
drag, startPoint x: 567, startPoint y: 216, endPoint x: 209, endPoint y: 216, distance: 357.9
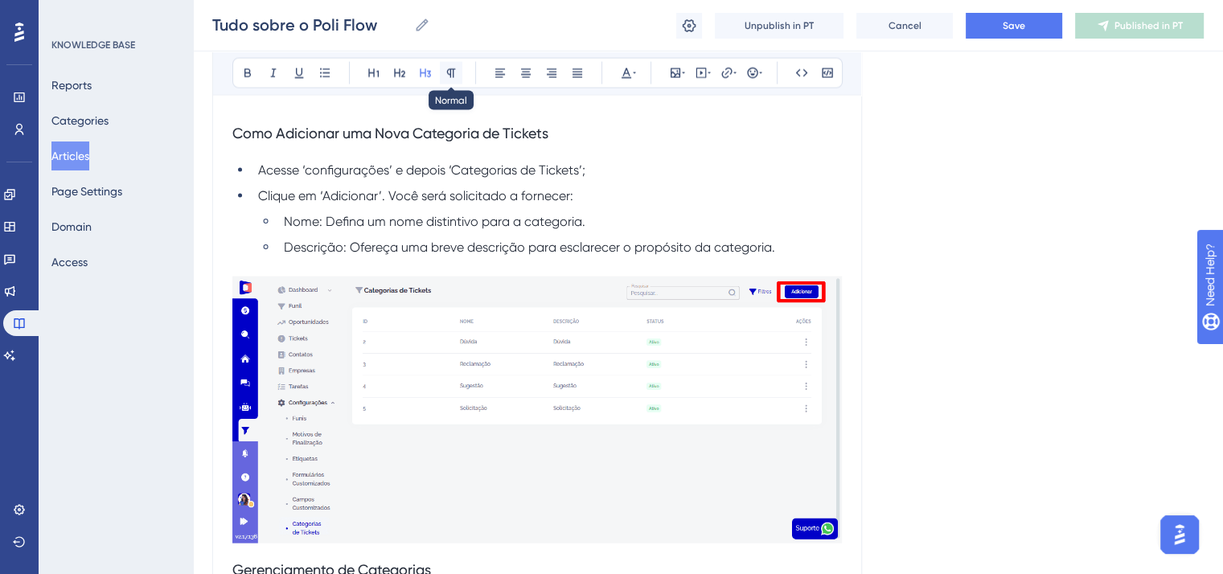
click at [450, 72] on icon at bounding box center [451, 73] width 9 height 9
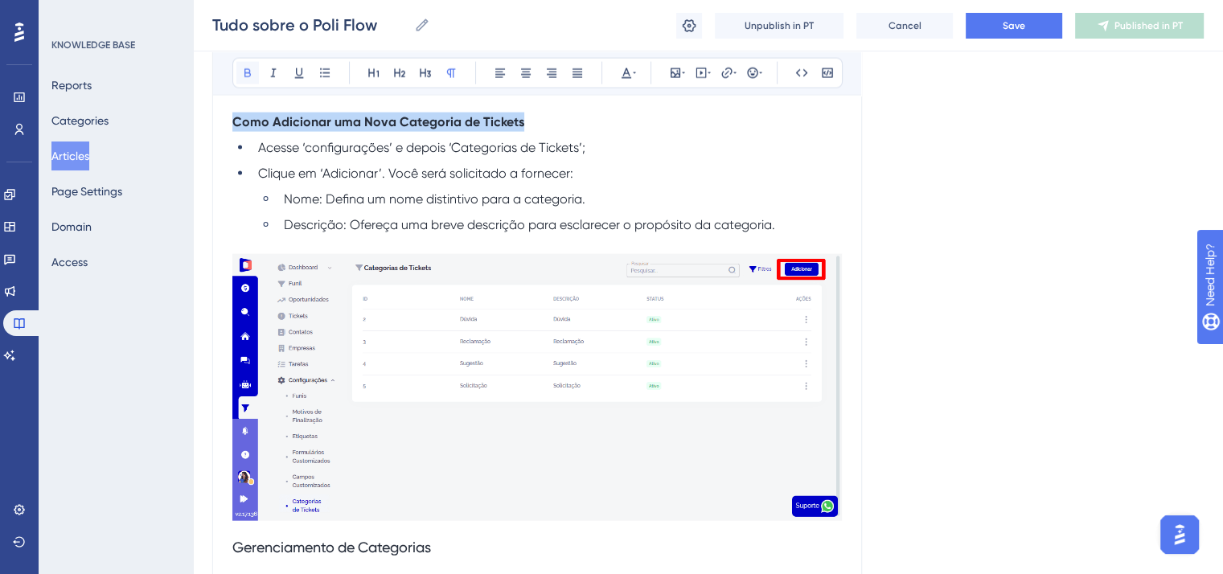
click at [257, 74] on button at bounding box center [247, 73] width 23 height 23
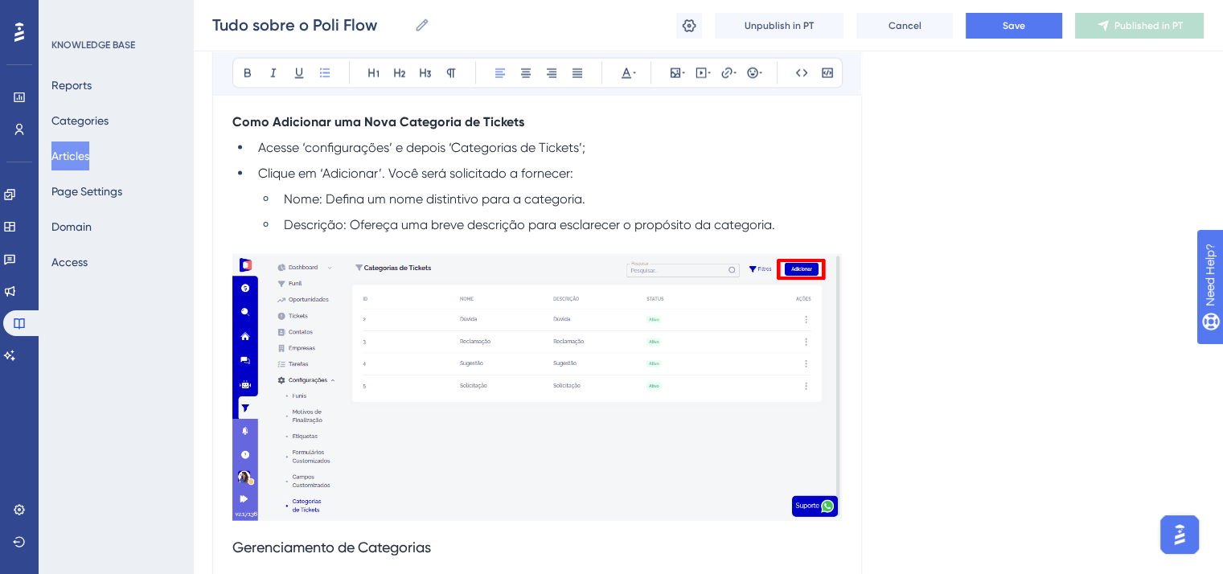
click at [292, 207] on span "Nome: Defina um nome distintivo para a categoria." at bounding box center [435, 198] width 302 height 15
click at [249, 80] on button at bounding box center [247, 73] width 23 height 23
click at [310, 232] on span "Descrição: Ofereça uma breve descrição para esclarecer o propósito da categoria." at bounding box center [529, 224] width 491 height 15
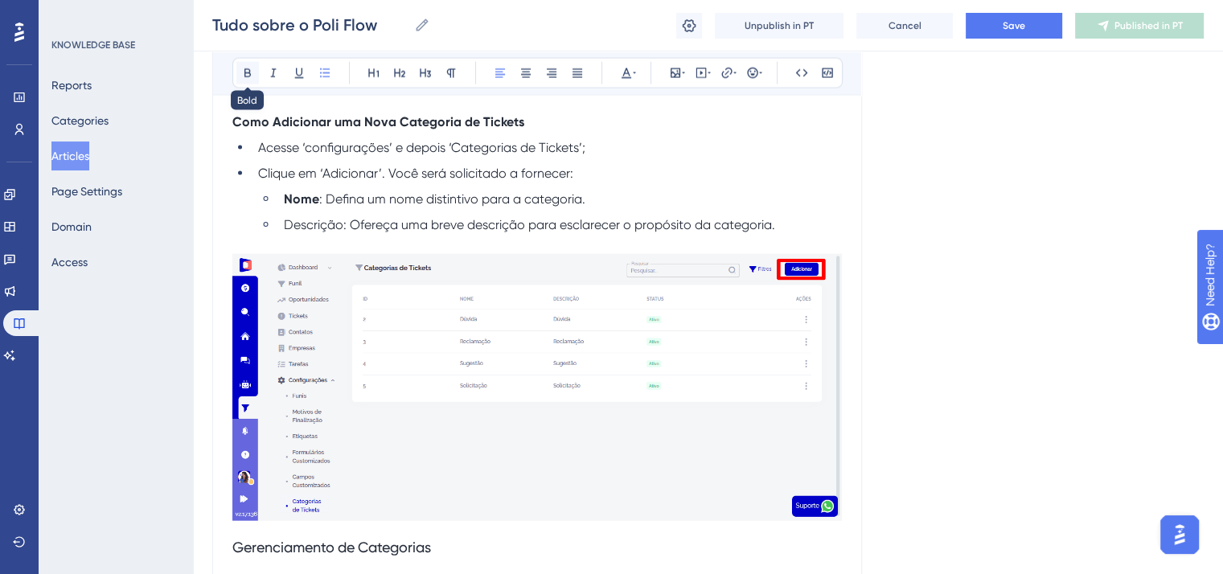
click at [249, 68] on icon at bounding box center [247, 73] width 13 height 13
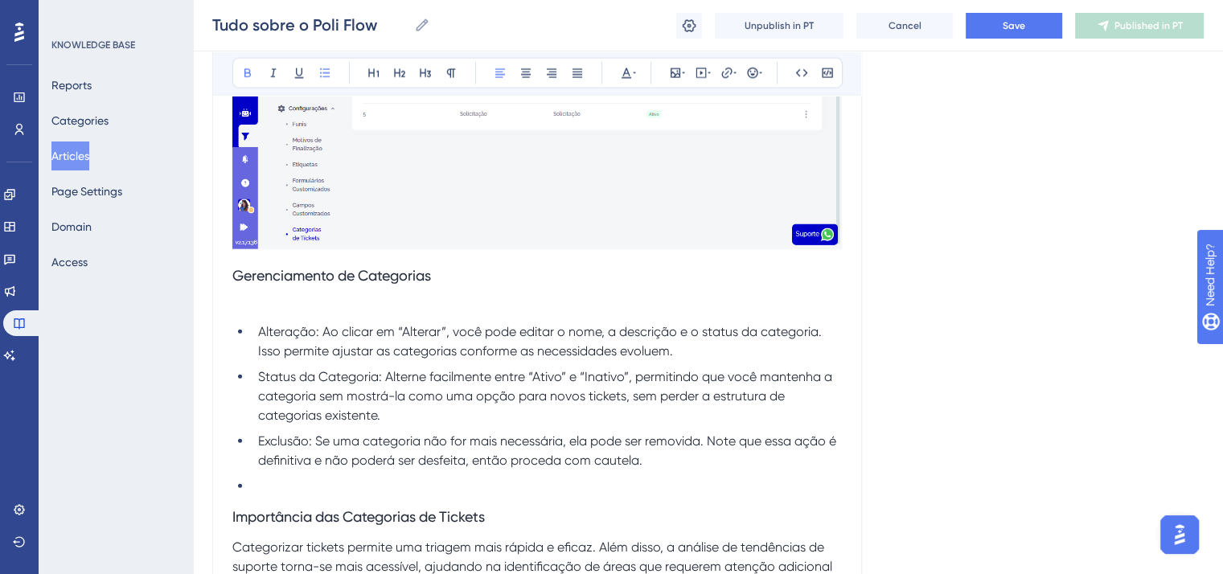
scroll to position [16087, 0]
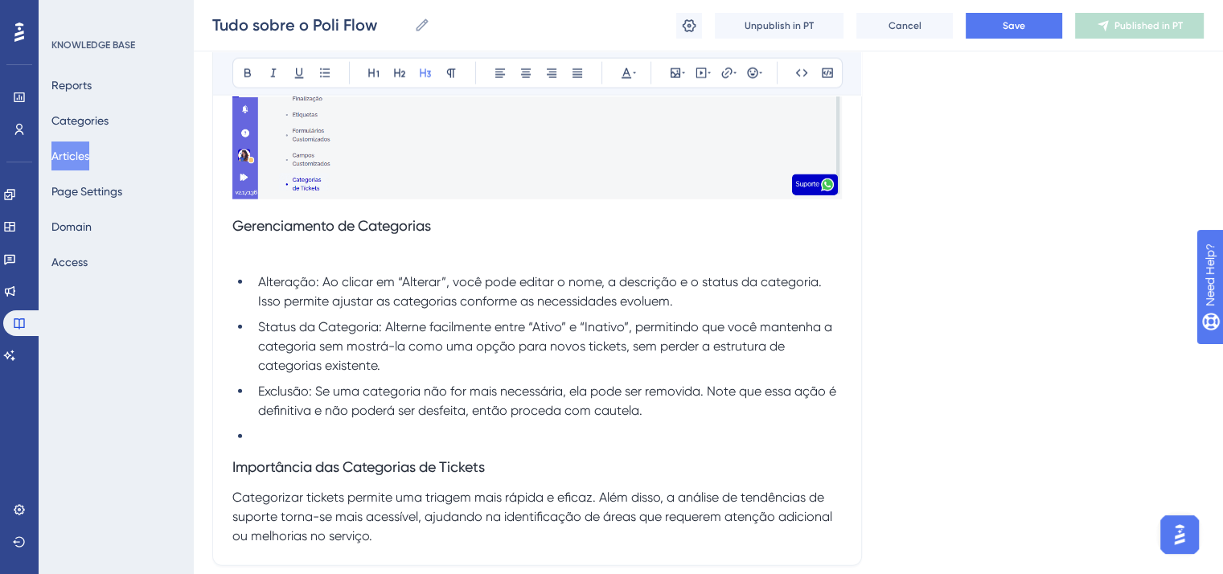
click at [352, 234] on span "Gerenciamento de Categorias" at bounding box center [331, 225] width 199 height 17
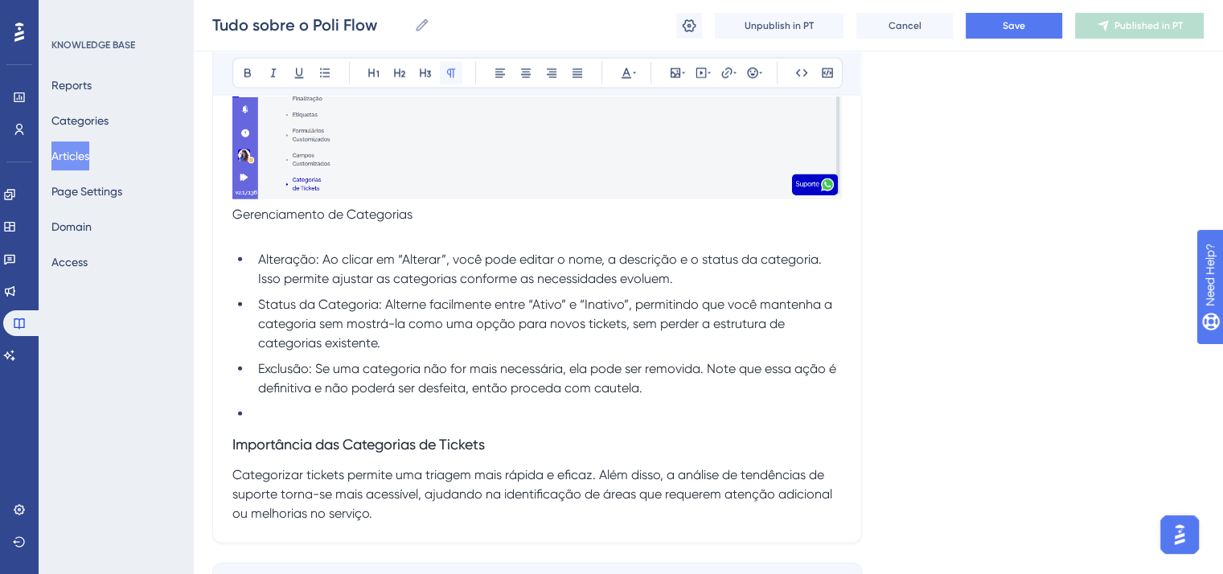
click at [449, 70] on icon at bounding box center [451, 73] width 13 height 13
click at [246, 72] on icon at bounding box center [247, 73] width 13 height 13
click at [286, 286] on span "Alteração: Ao clicar em “Alterar”, você pode editar o nome, a descrição e o sta…" at bounding box center [541, 269] width 567 height 35
click at [243, 63] on button at bounding box center [247, 73] width 23 height 23
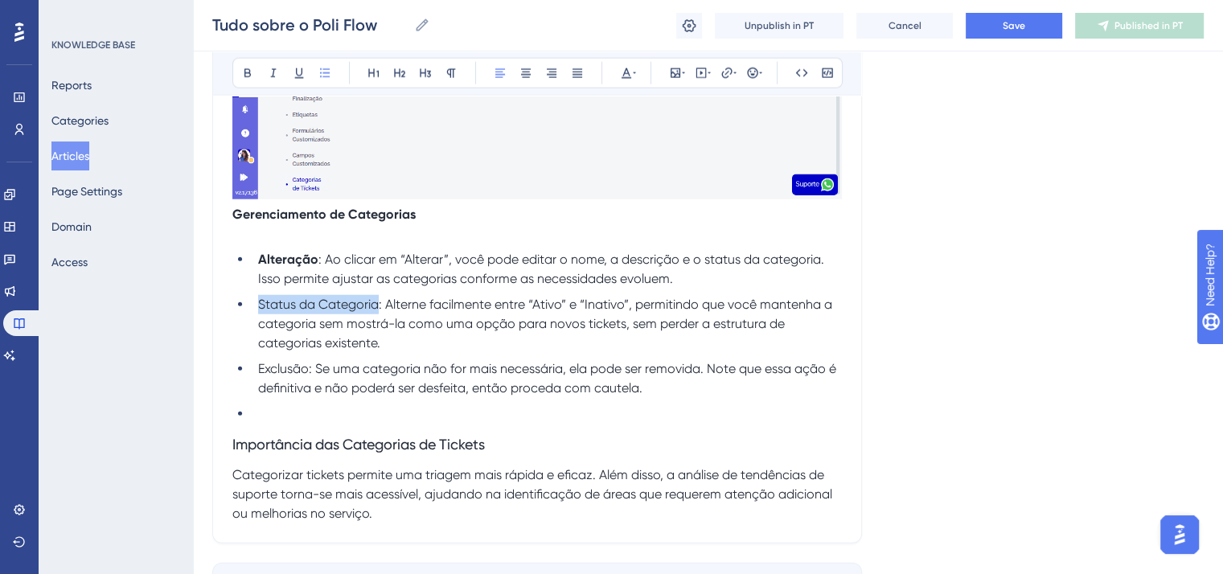
drag, startPoint x: 378, startPoint y: 386, endPoint x: 257, endPoint y: 378, distance: 120.9
click at [257, 353] on li "Status da Categoria: Alterne facilmente entre “Ativo” e “Inativo”, permitindo q…" at bounding box center [547, 324] width 590 height 58
click at [245, 78] on icon at bounding box center [247, 73] width 13 height 13
click at [284, 424] on ul "Alteração : Ao clicar em “Alterar”, você pode editar o nome, a descrição e o st…" at bounding box center [537, 337] width 610 height 174
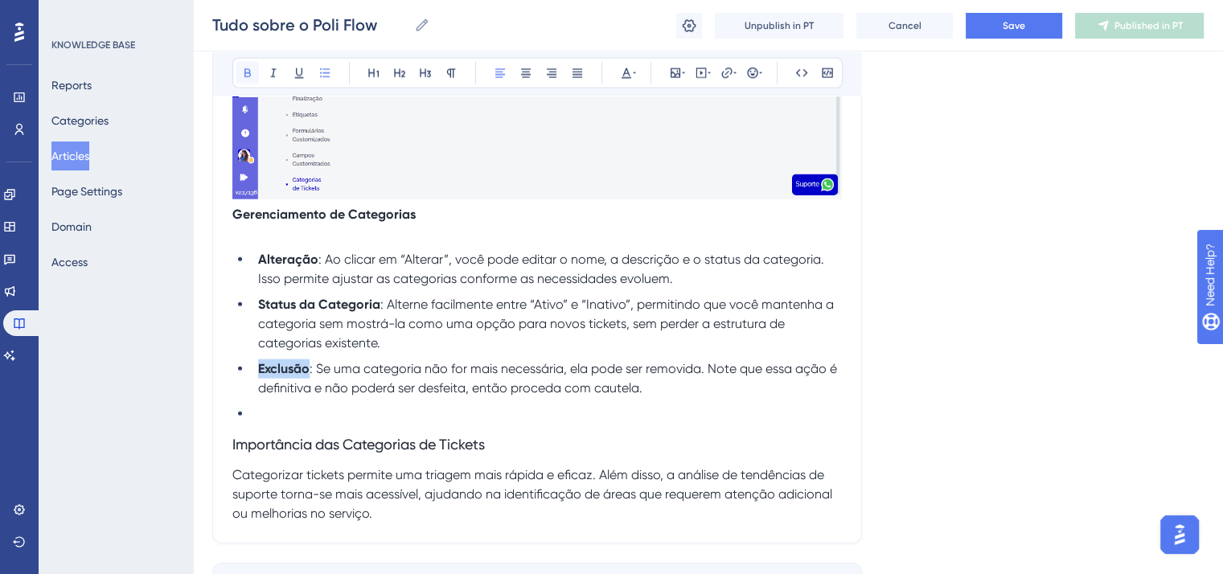
click at [248, 71] on icon at bounding box center [247, 73] width 13 height 13
click at [459, 224] on p "Gerenciamento de Categorias" at bounding box center [537, 214] width 610 height 19
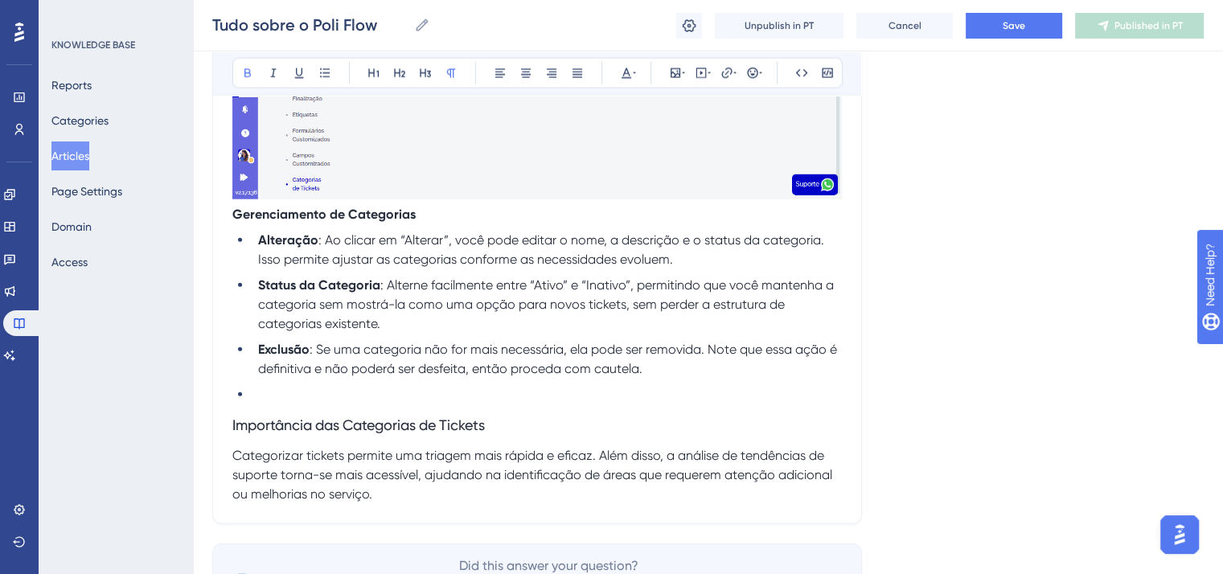
click at [232, 222] on strong "Gerenciamento de Categorias" at bounding box center [323, 214] width 183 height 15
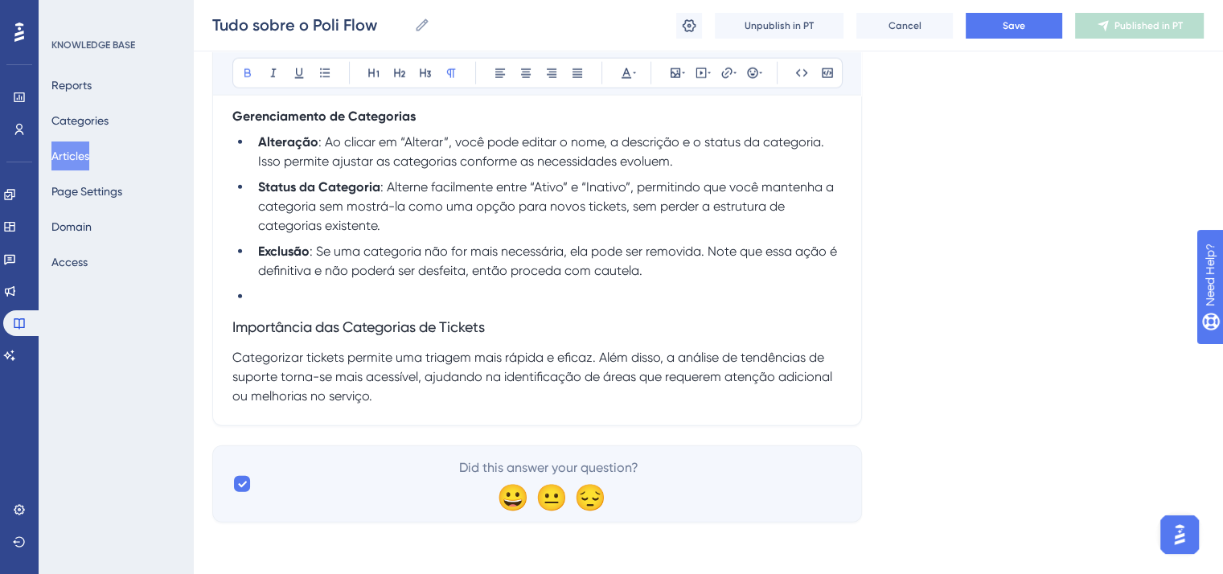
scroll to position [16248, 0]
click at [265, 348] on h3 "Importância das Categorias de Tickets" at bounding box center [537, 327] width 610 height 42
click at [264, 306] on li at bounding box center [547, 296] width 590 height 19
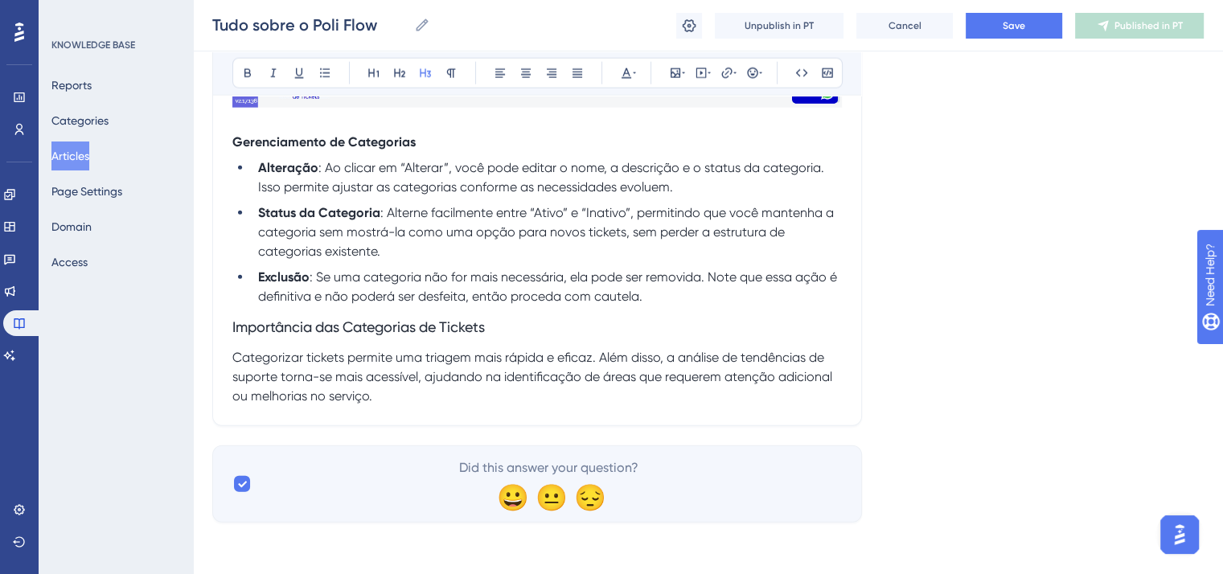
click at [272, 335] on span "Importância das Categorias de Tickets" at bounding box center [358, 327] width 253 height 17
click at [447, 74] on icon at bounding box center [451, 73] width 13 height 13
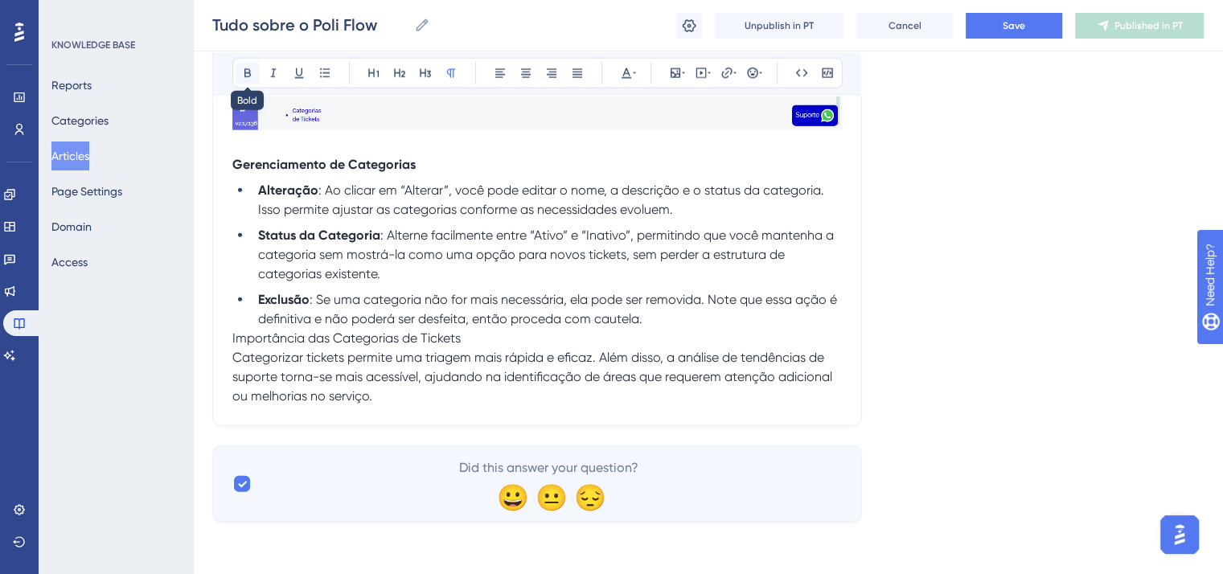
click at [248, 77] on icon at bounding box center [247, 73] width 13 height 13
click at [232, 341] on strong "Importância das Categorias de Tickets" at bounding box center [348, 338] width 232 height 15
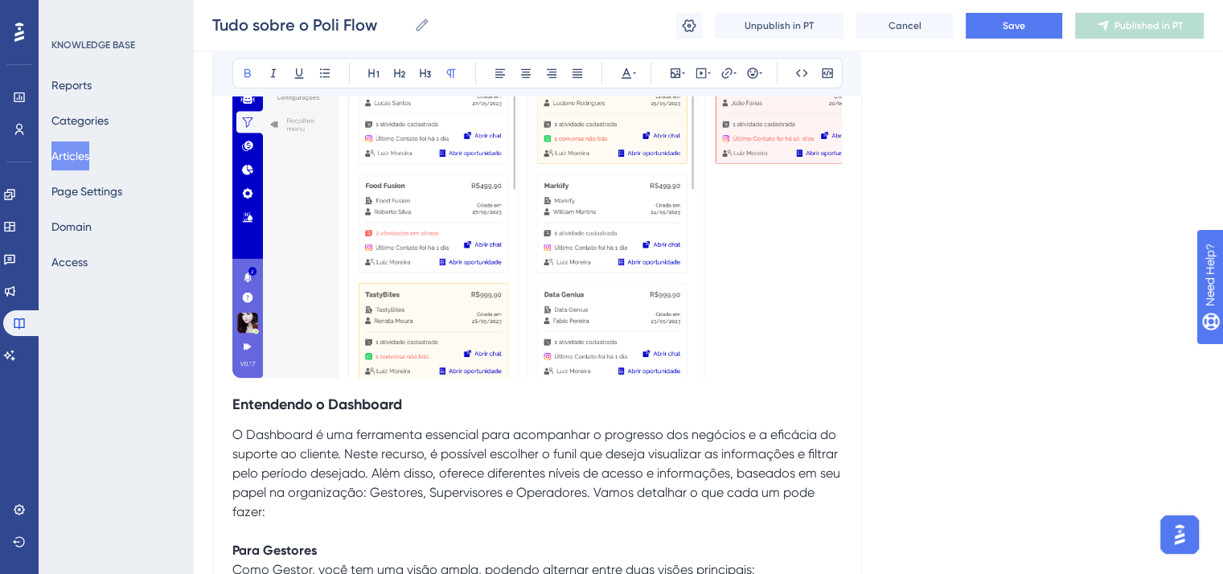
scroll to position [402, 0]
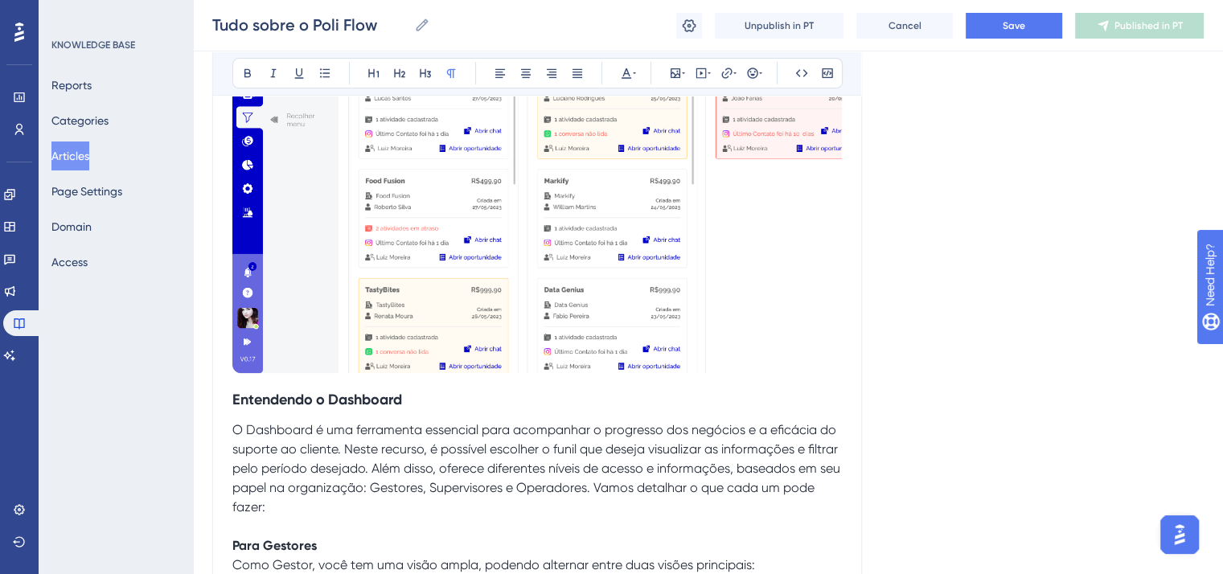
click at [473, 450] on span "O Dashboard é uma ferramenta essencial para acompanhar o progresso dos negócios…" at bounding box center [537, 468] width 611 height 92
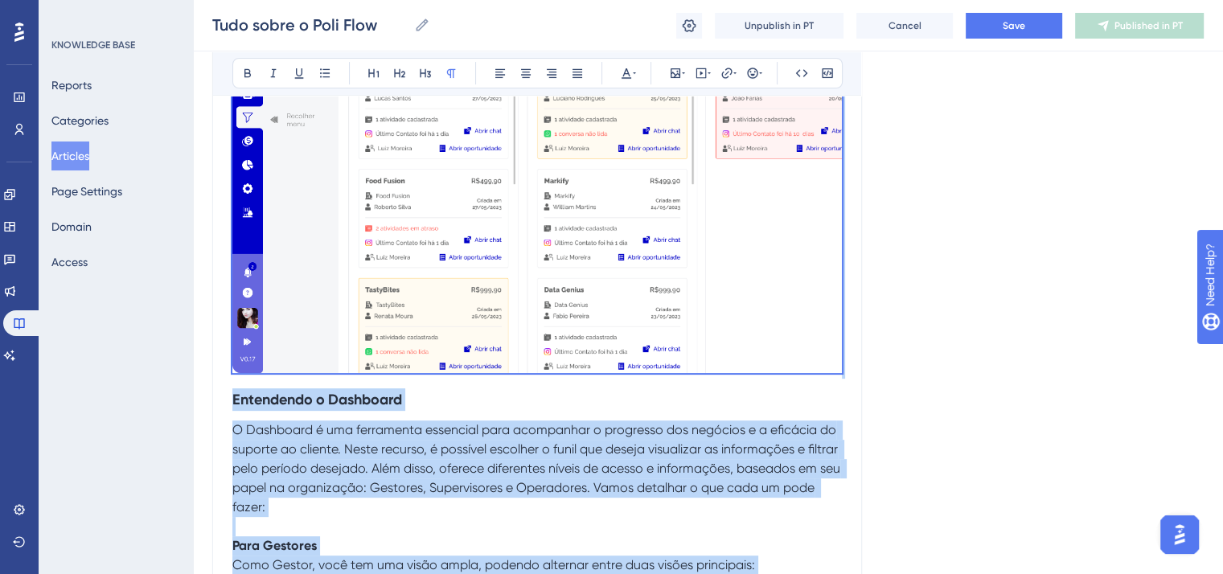
copy div "Loremipsum d Sitametco A Elitseddo e tem incididunt utlaboree dolo magnaaliqu e…"
click at [1034, 23] on button "Save" at bounding box center [1014, 26] width 97 height 26
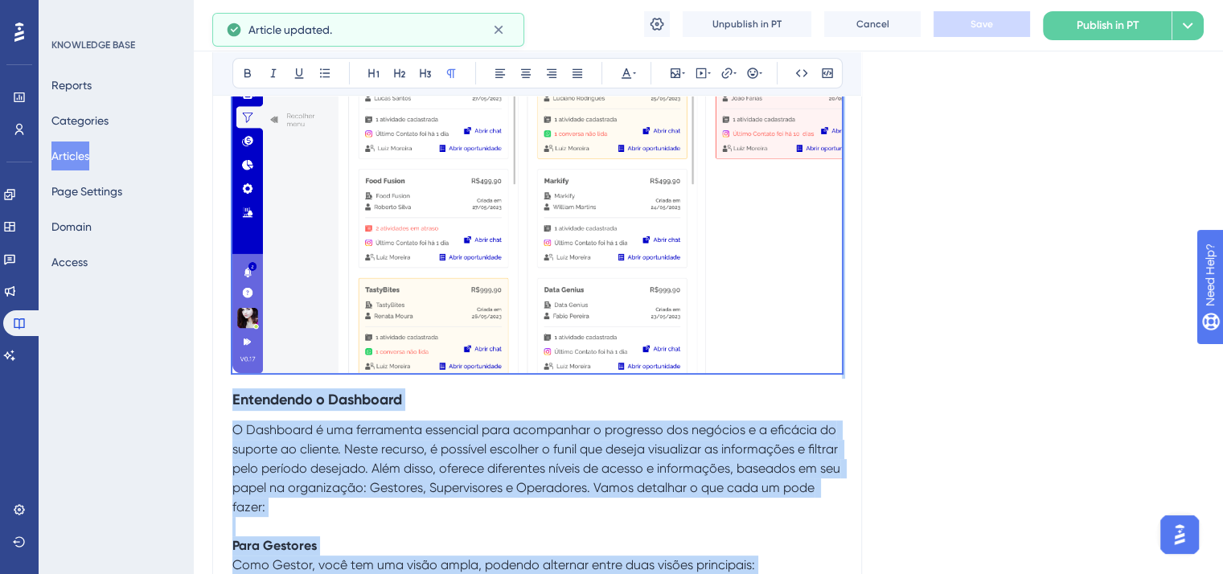
click at [1149, 32] on button "Publish in PT" at bounding box center [1107, 25] width 129 height 29
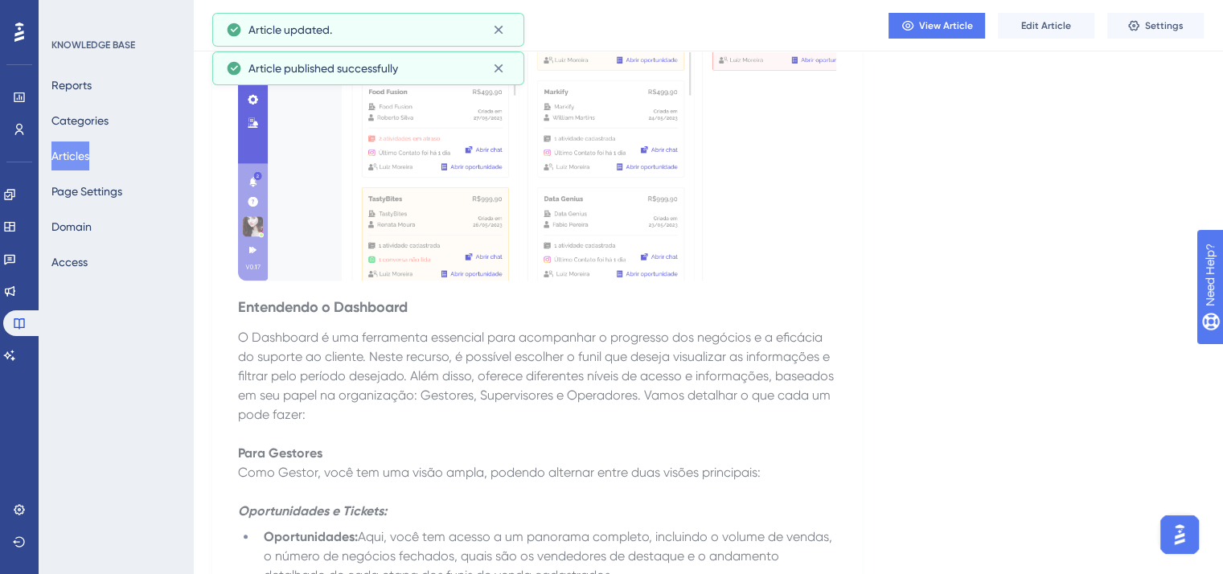
scroll to position [0, 0]
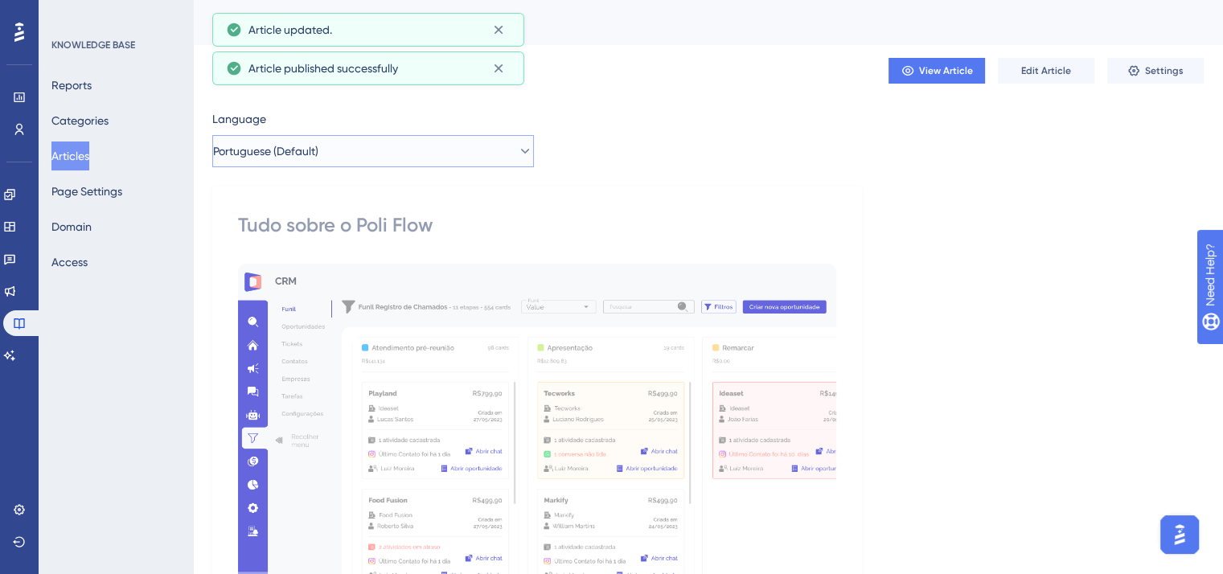
click at [373, 163] on button "Portuguese (Default)" at bounding box center [373, 151] width 322 height 32
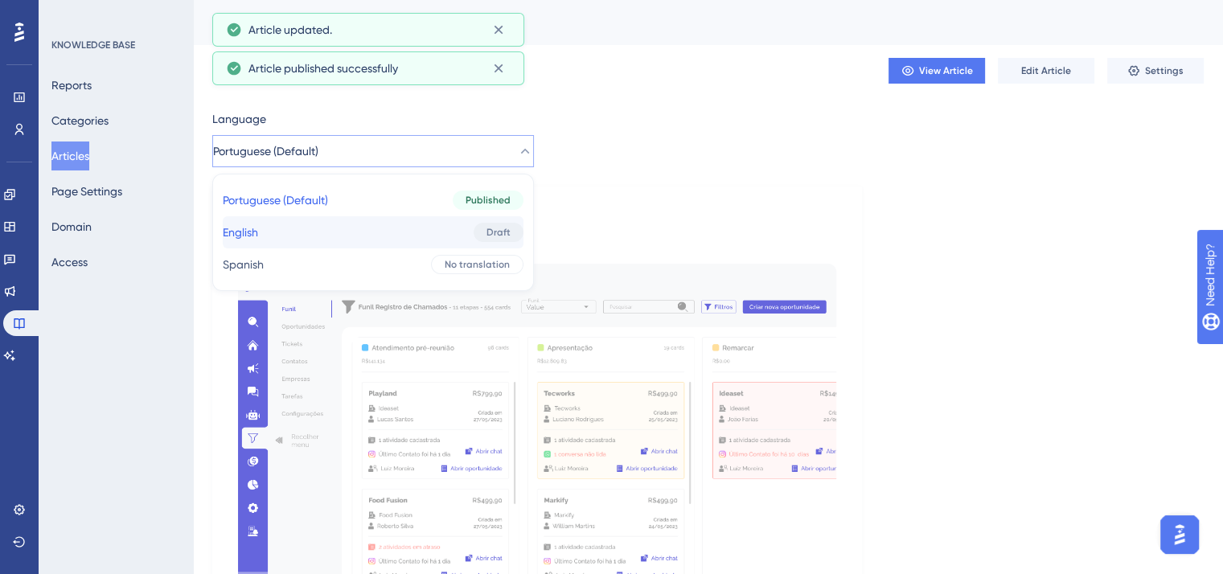
click at [385, 235] on button "English English Draft" at bounding box center [373, 232] width 301 height 32
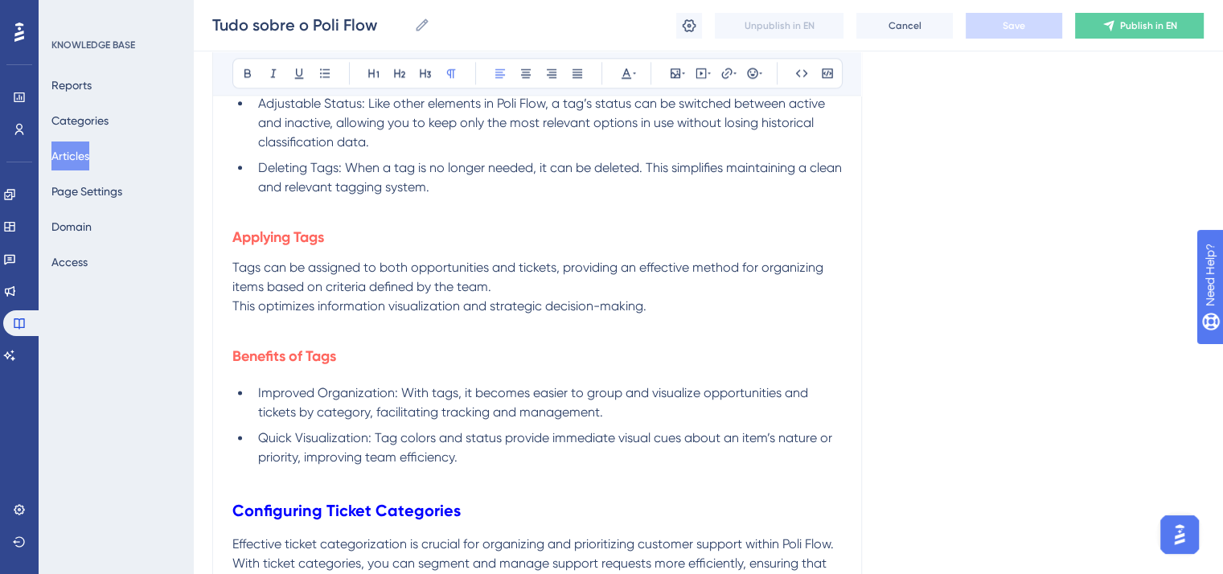
scroll to position [8874, 0]
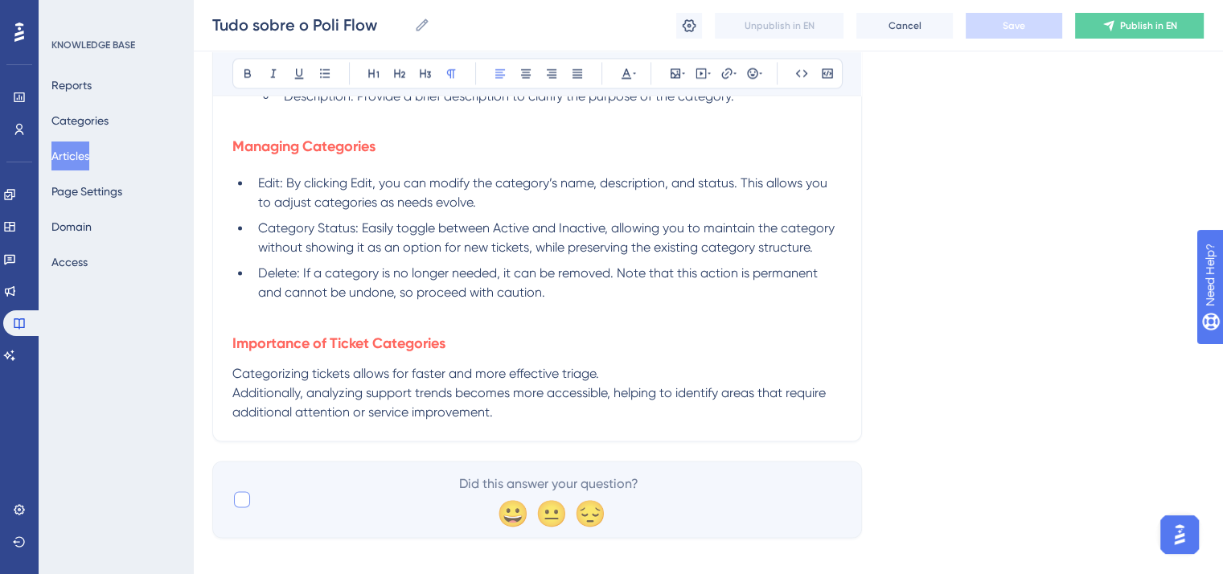
click at [245, 491] on div at bounding box center [242, 499] width 16 height 16
checkbox input "true"
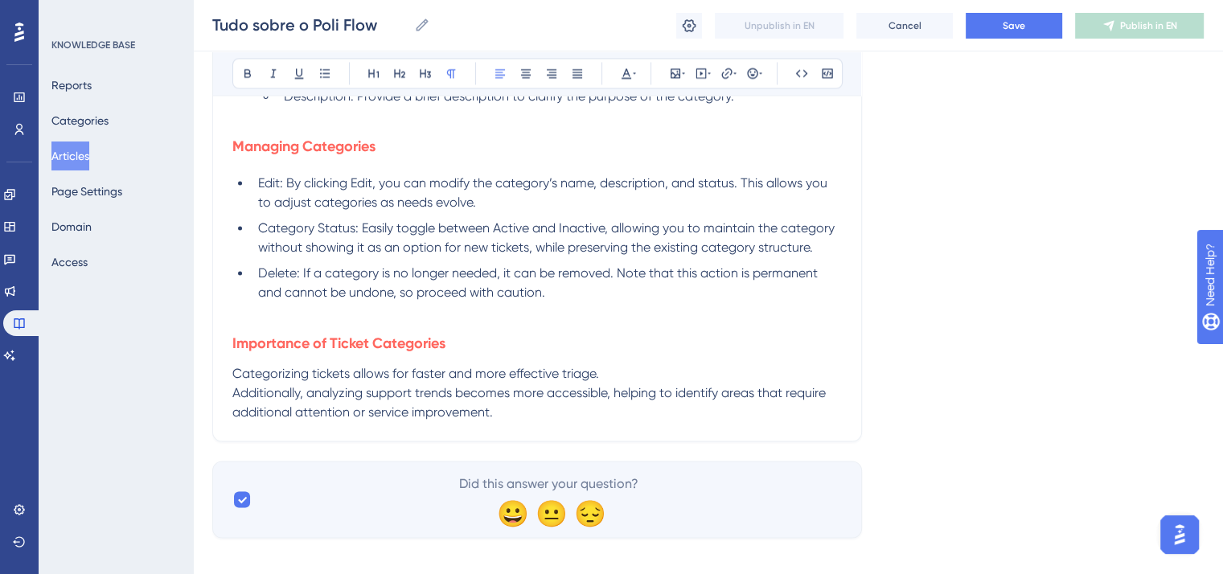
click at [480, 365] on span "Categorizing tickets allows for faster and more effective triage." at bounding box center [415, 372] width 367 height 15
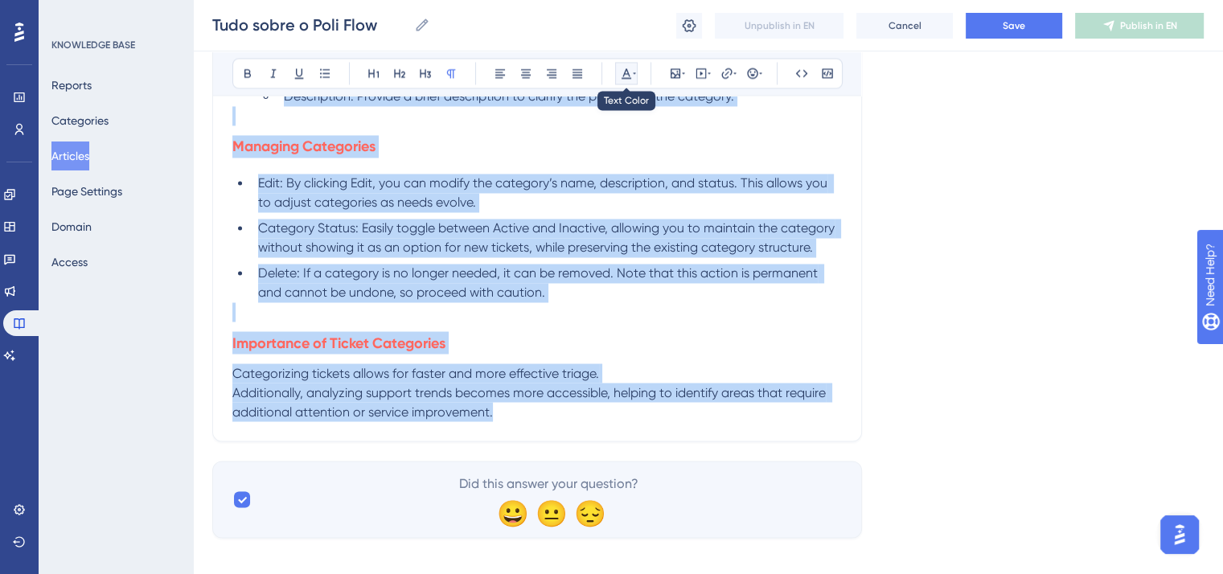
click at [623, 76] on icon at bounding box center [627, 73] width 10 height 10
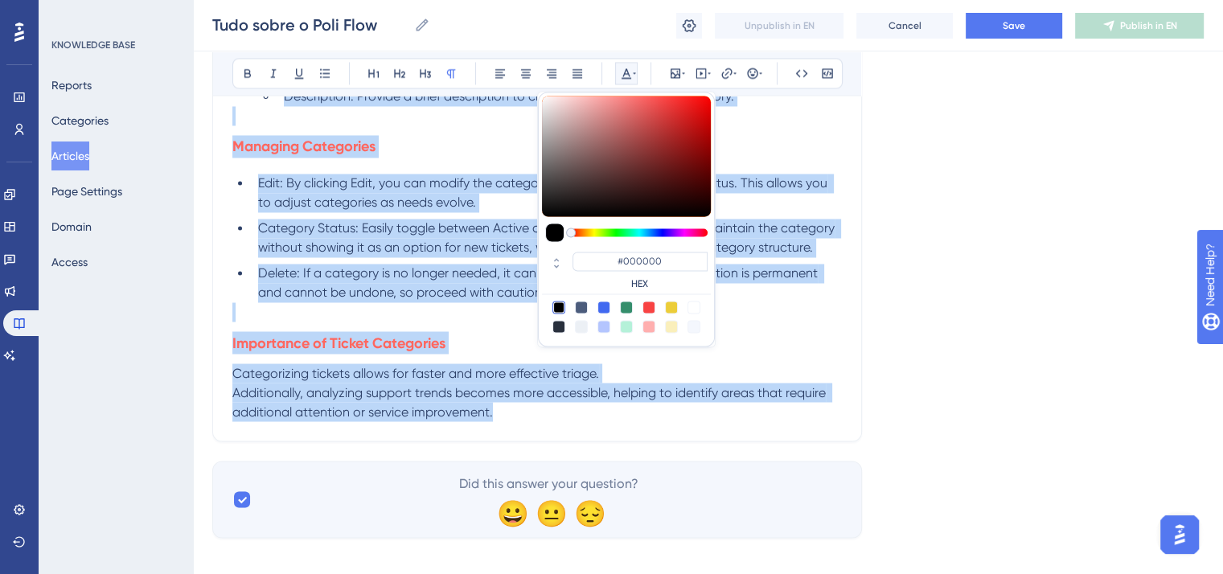
click at [558, 330] on div at bounding box center [559, 326] width 13 height 13
type input "#29303D"
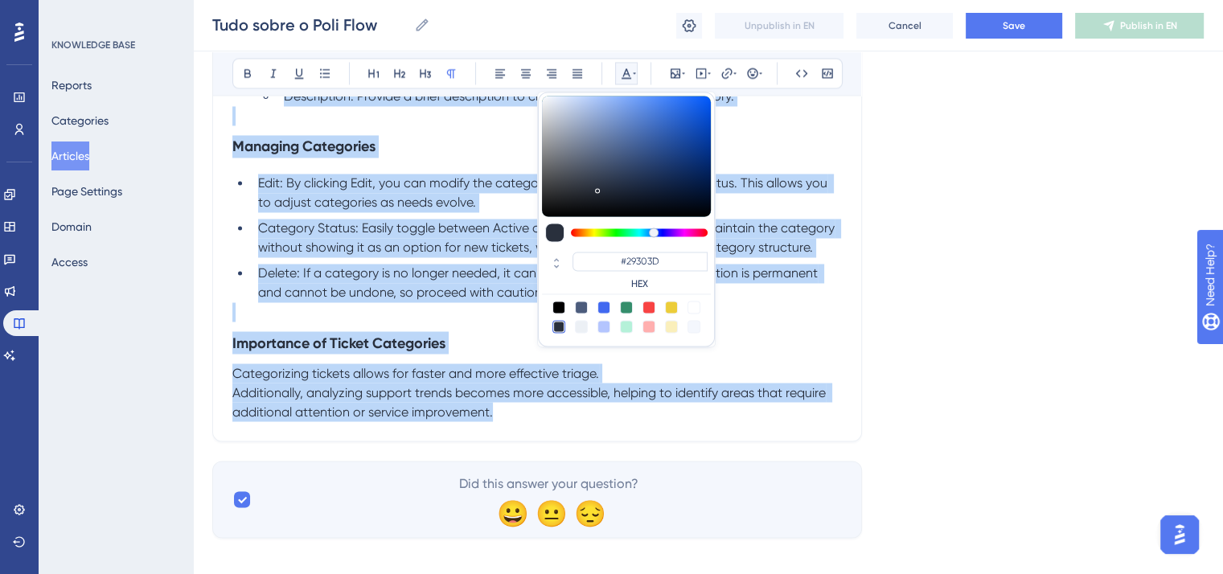
click at [414, 322] on h3 "Importance of Ticket Categories" at bounding box center [537, 343] width 610 height 42
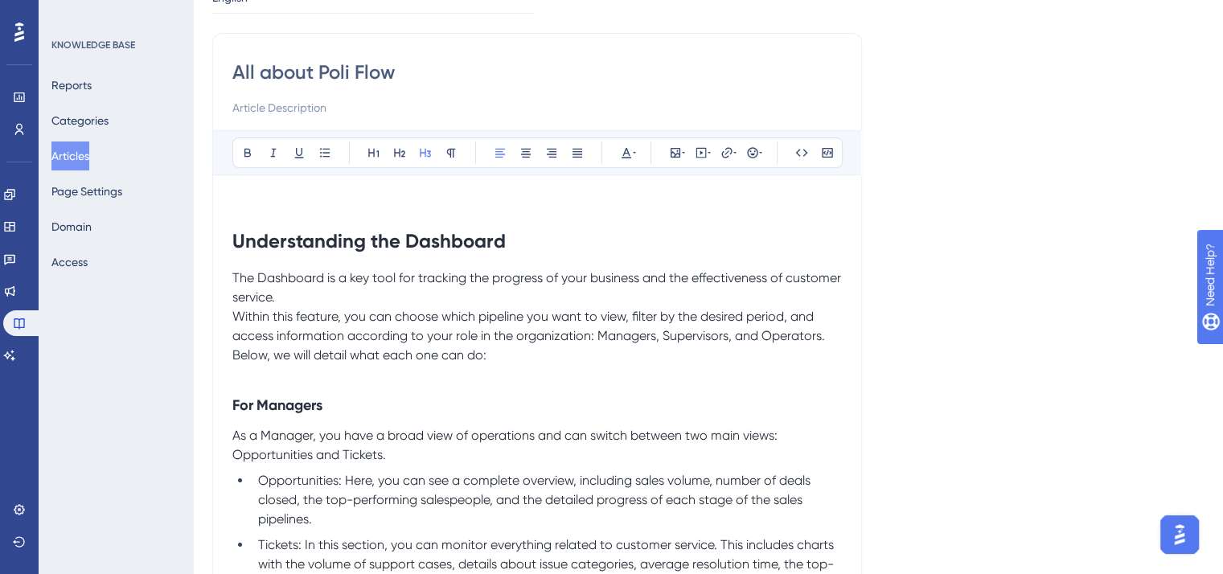
scroll to position [0, 0]
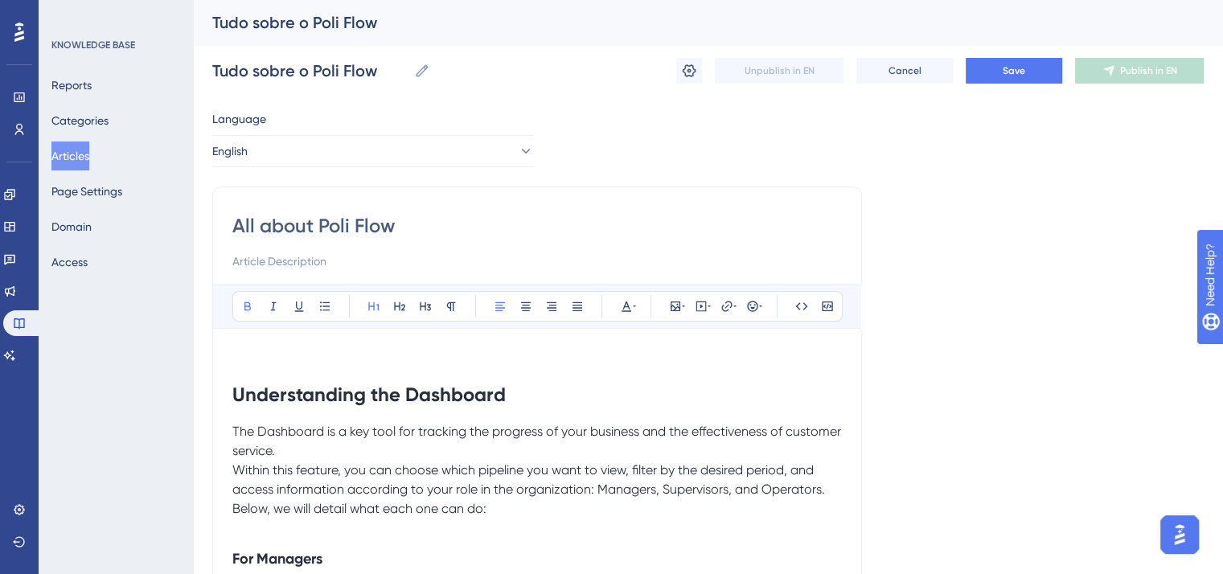
click at [232, 393] on strong "Understanding the Dashboard" at bounding box center [368, 394] width 273 height 23
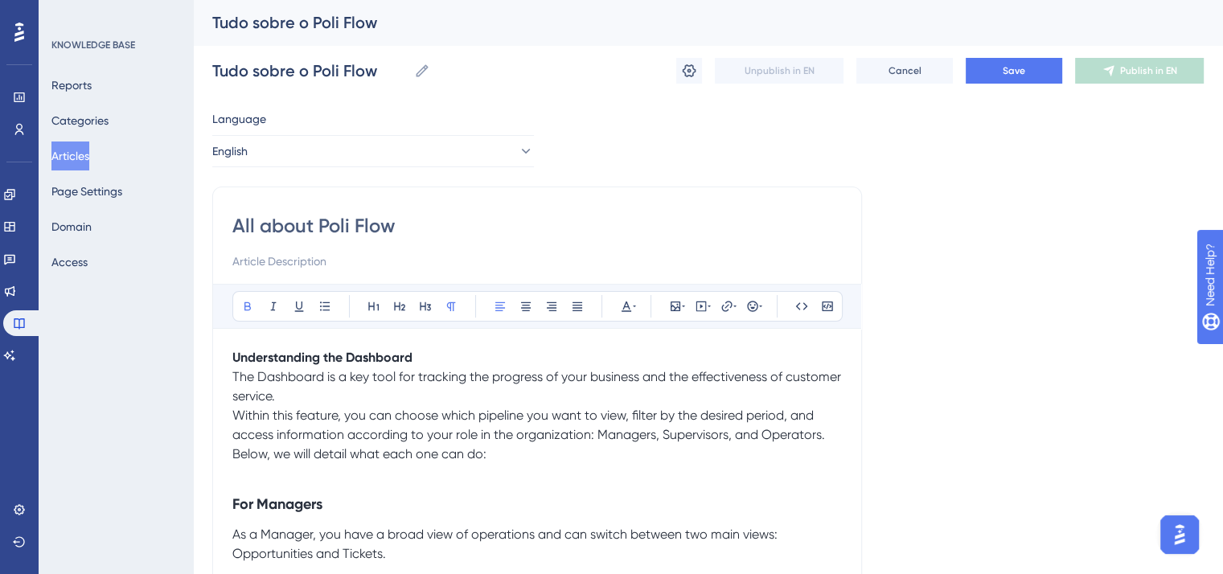
click at [393, 353] on strong "Understanding the Dashboard" at bounding box center [322, 357] width 180 height 15
click at [430, 307] on icon at bounding box center [425, 306] width 11 height 9
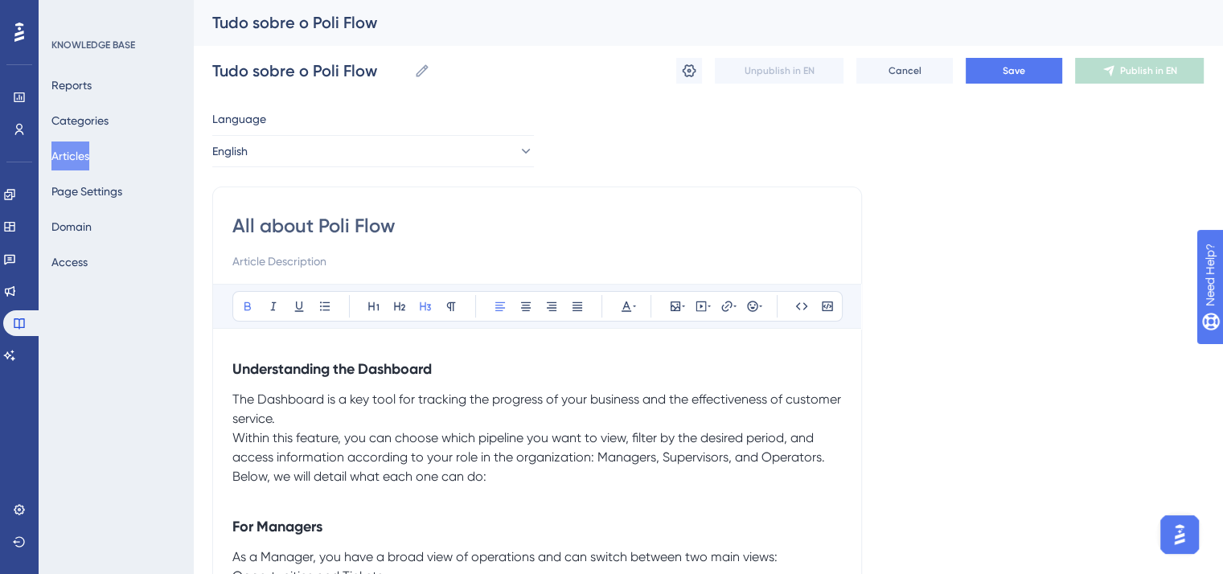
scroll to position [80, 0]
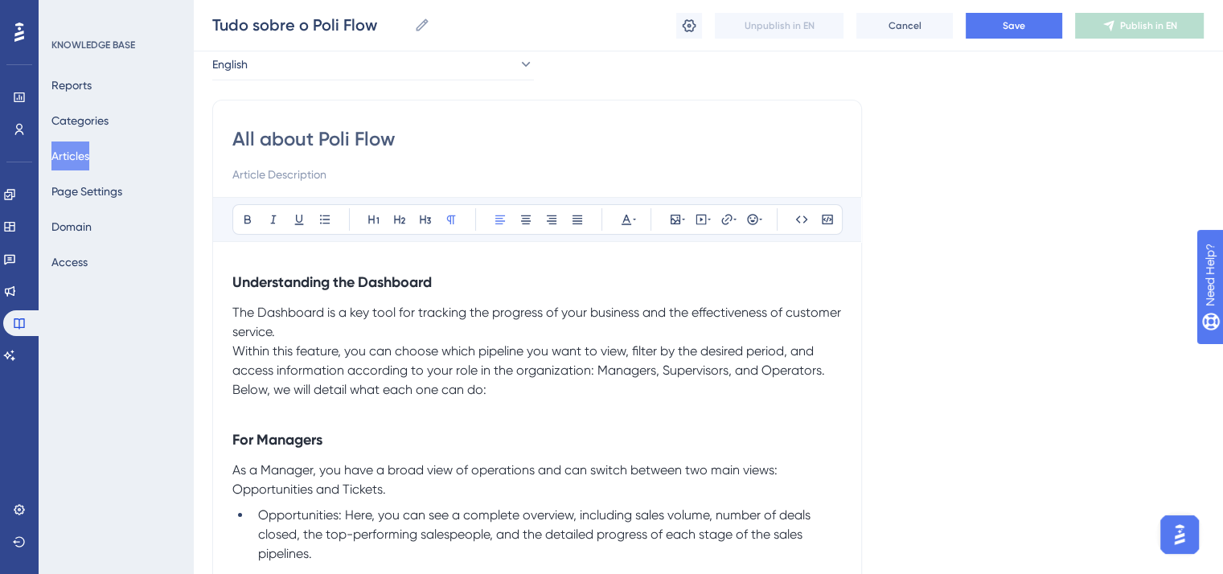
click at [350, 327] on p "The Dashboard is a key tool for tracking the progress of your business and the …" at bounding box center [537, 322] width 610 height 39
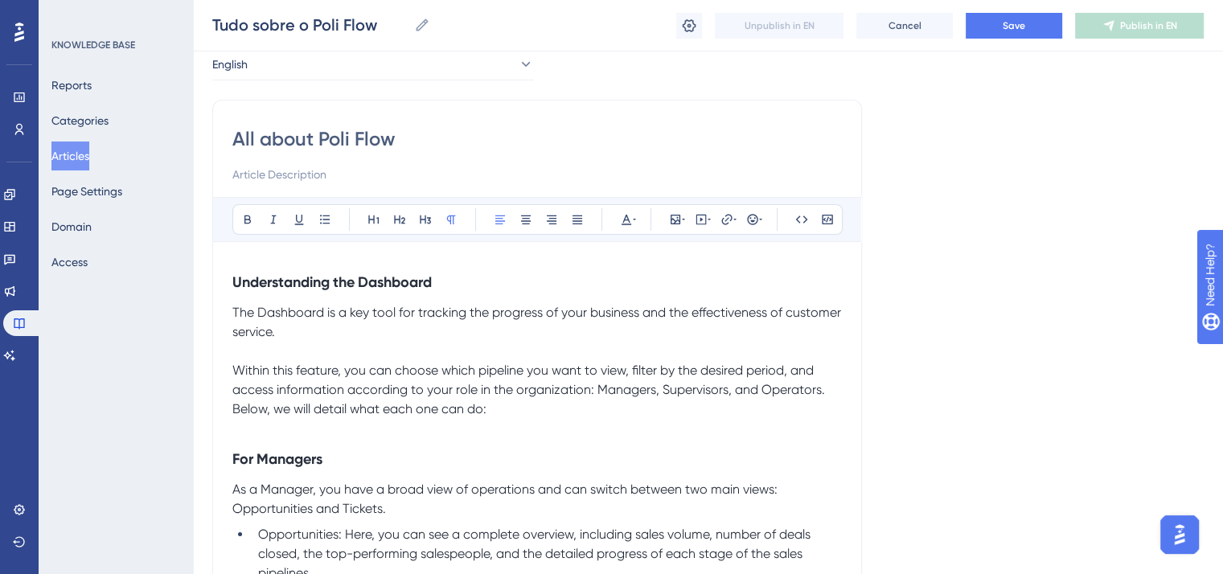
click at [233, 407] on span "Within this feature, you can choose which pipeline you want to view, filter by …" at bounding box center [530, 390] width 596 height 54
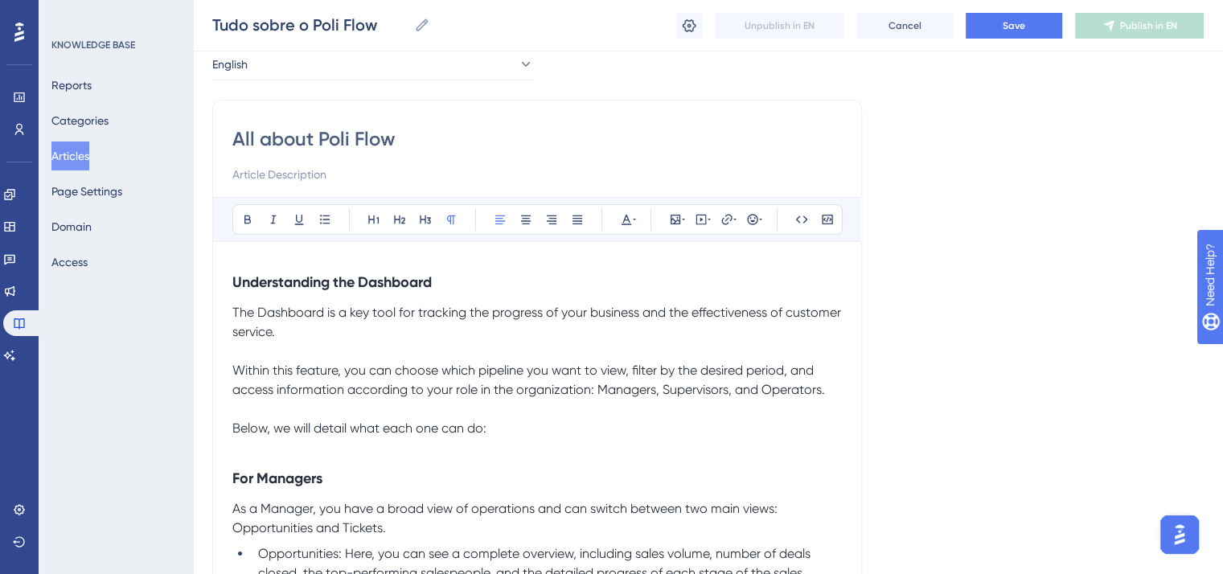
click at [309, 478] on strong "For Managers" at bounding box center [277, 479] width 90 height 18
click at [457, 224] on icon at bounding box center [451, 219] width 13 height 13
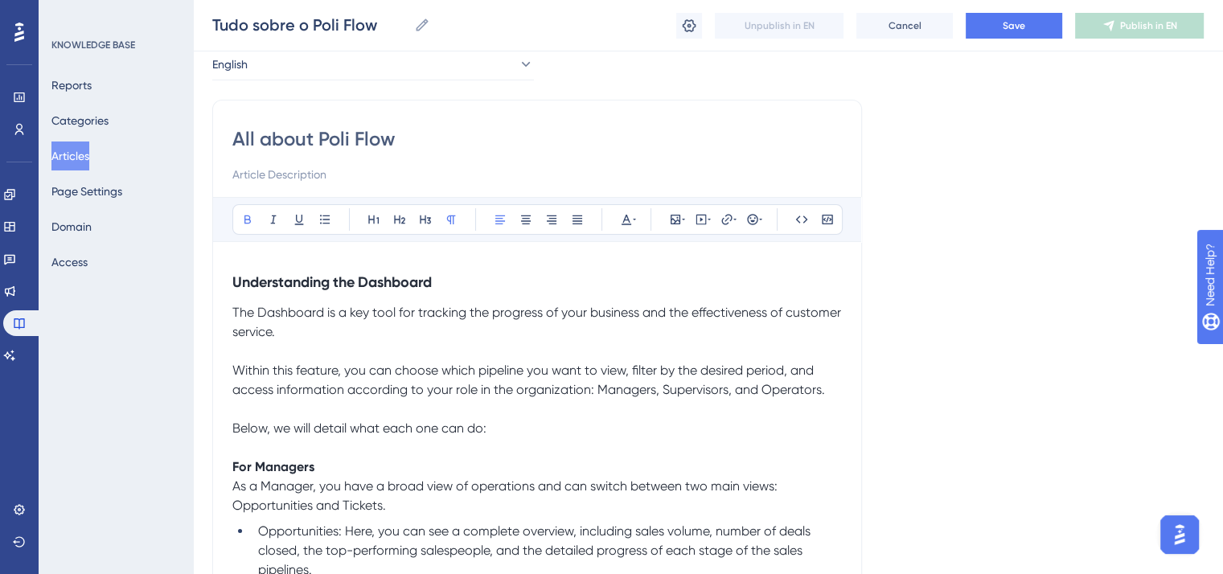
scroll to position [241, 0]
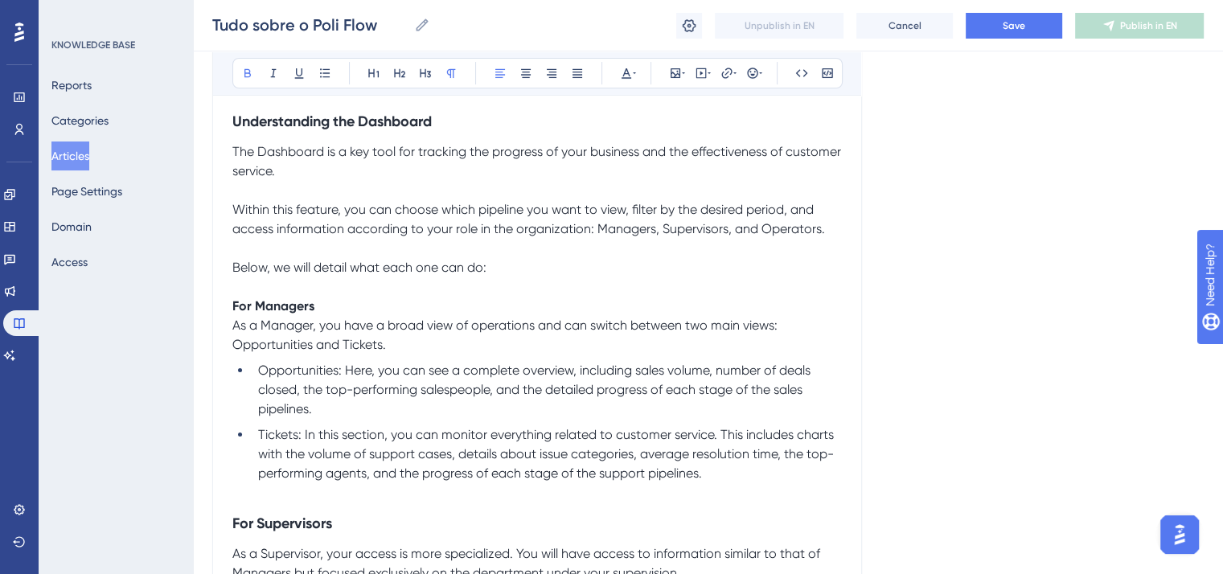
click at [299, 368] on span "Opportunities: Here, you can see a complete overview, including sales volume, n…" at bounding box center [536, 390] width 556 height 54
click at [249, 65] on button at bounding box center [247, 73] width 23 height 23
click at [279, 433] on span "Tickets: In this section, you can monitor everything related to customer servic…" at bounding box center [547, 454] width 579 height 54
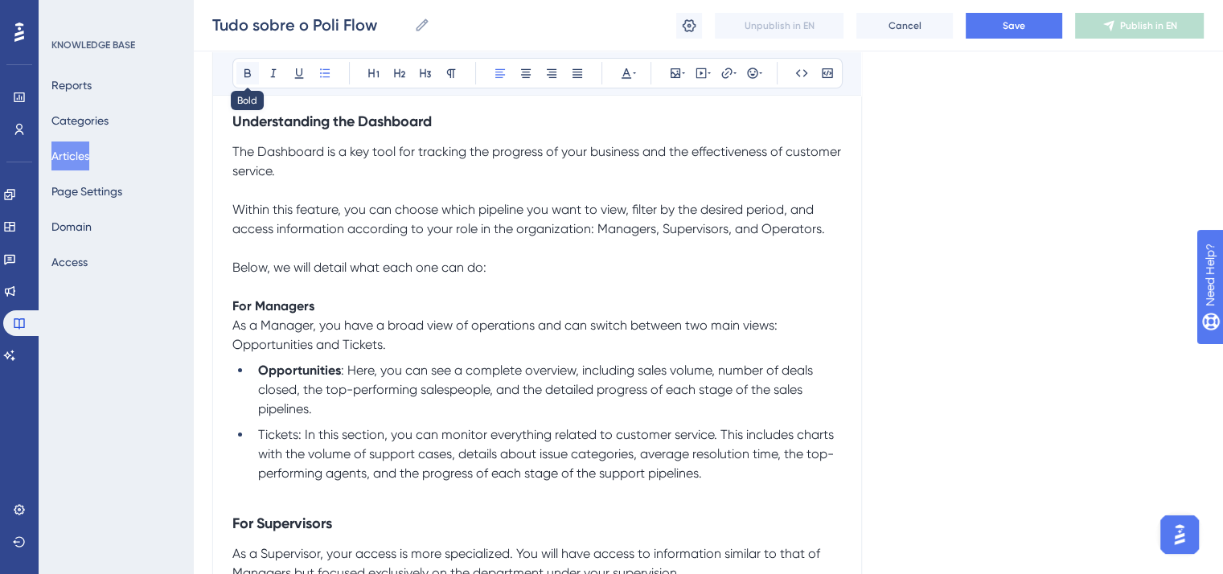
click at [245, 77] on icon at bounding box center [247, 73] width 13 height 13
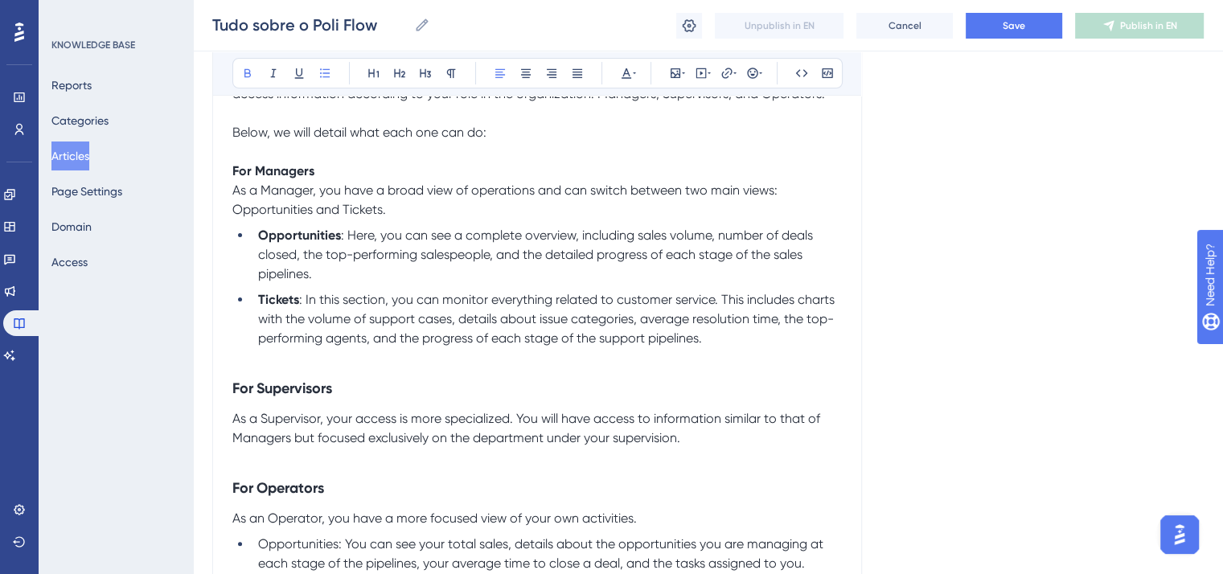
scroll to position [402, 0]
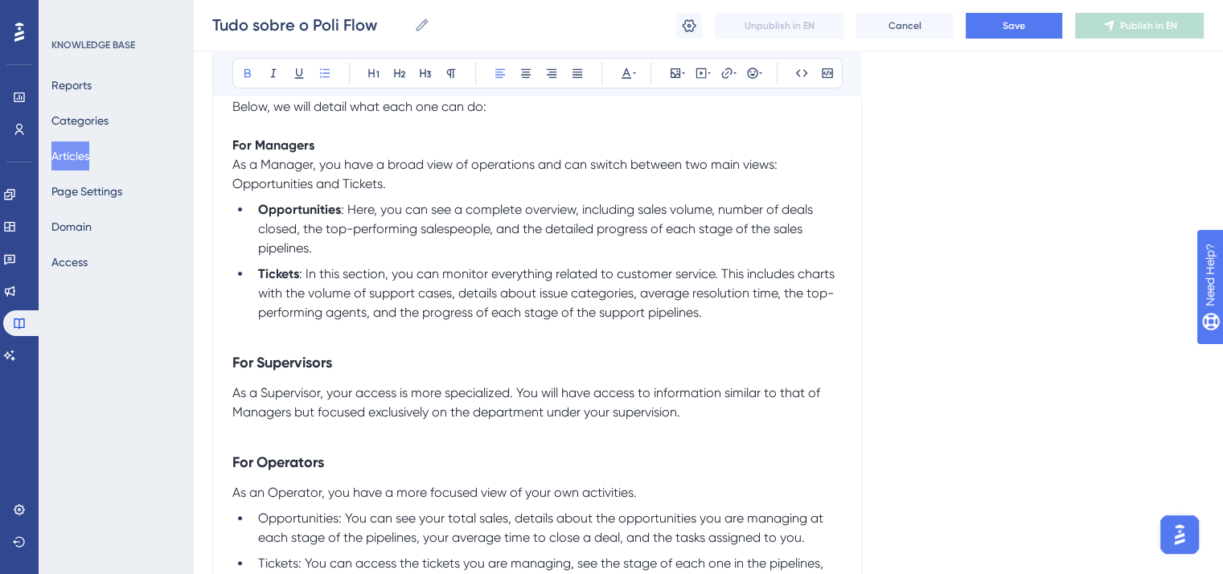
click at [319, 361] on strong "For Supervisors" at bounding box center [282, 363] width 100 height 18
click at [449, 72] on icon at bounding box center [451, 73] width 13 height 13
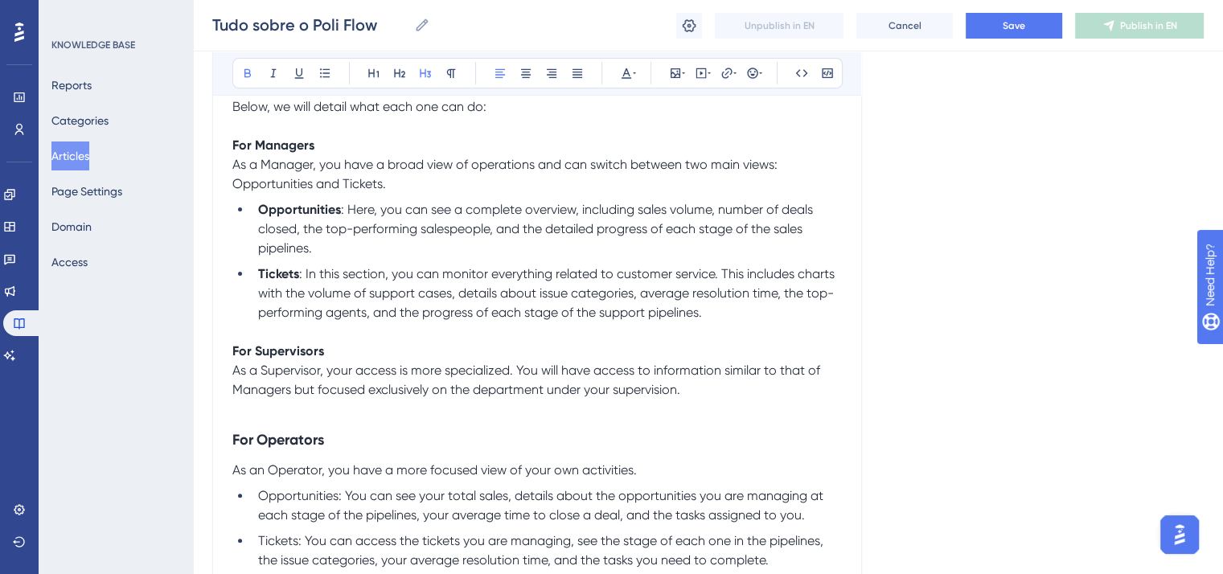
click at [288, 444] on strong "For Operators" at bounding box center [278, 440] width 92 height 18
click at [289, 443] on strong "For Operators" at bounding box center [278, 440] width 92 height 18
click at [447, 72] on icon at bounding box center [451, 73] width 9 height 9
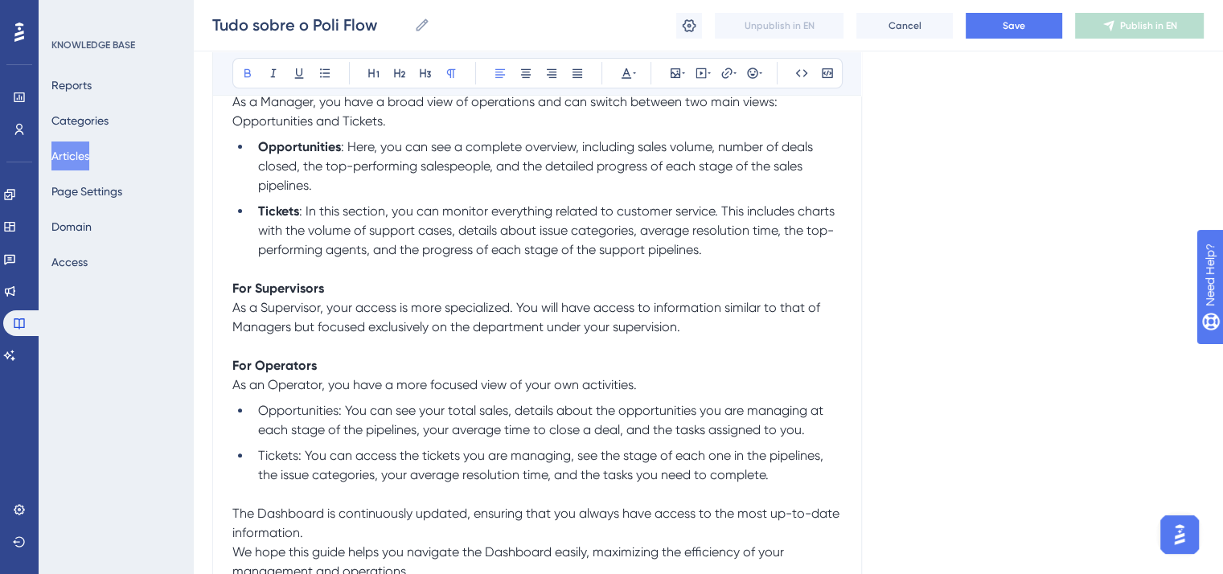
scroll to position [563, 0]
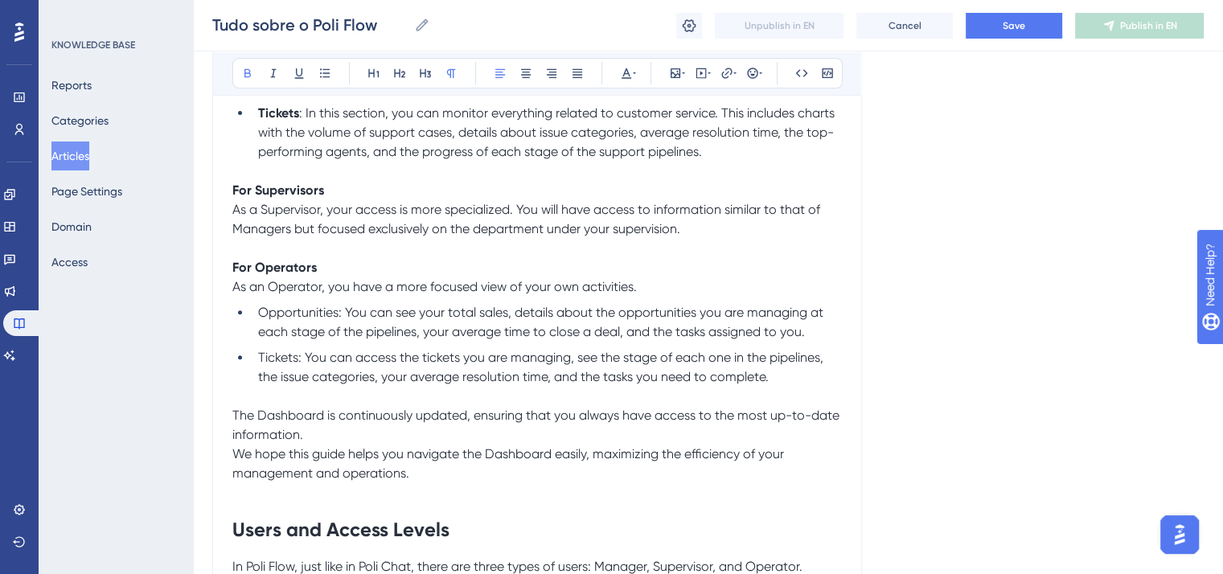
click at [310, 316] on span "Opportunities: You can see your total sales, details about the opportunities yo…" at bounding box center [542, 322] width 569 height 35
click at [241, 70] on icon at bounding box center [247, 73] width 13 height 13
click at [277, 358] on span "Tickets: You can access the tickets you are managing, see the stage of each one…" at bounding box center [542, 367] width 569 height 35
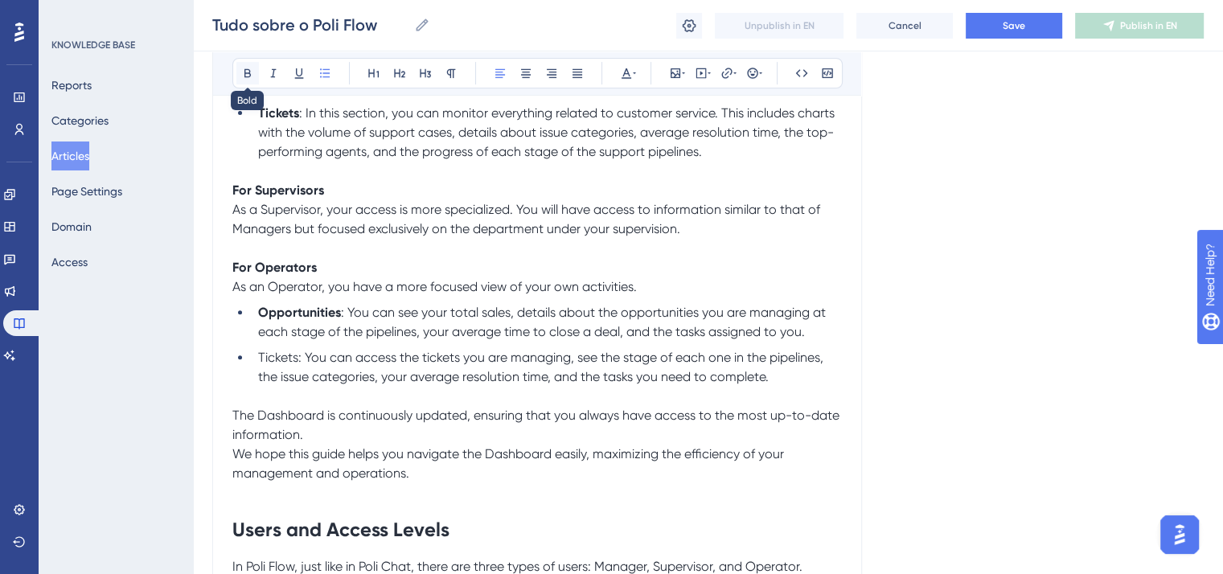
click at [245, 71] on icon at bounding box center [247, 73] width 13 height 13
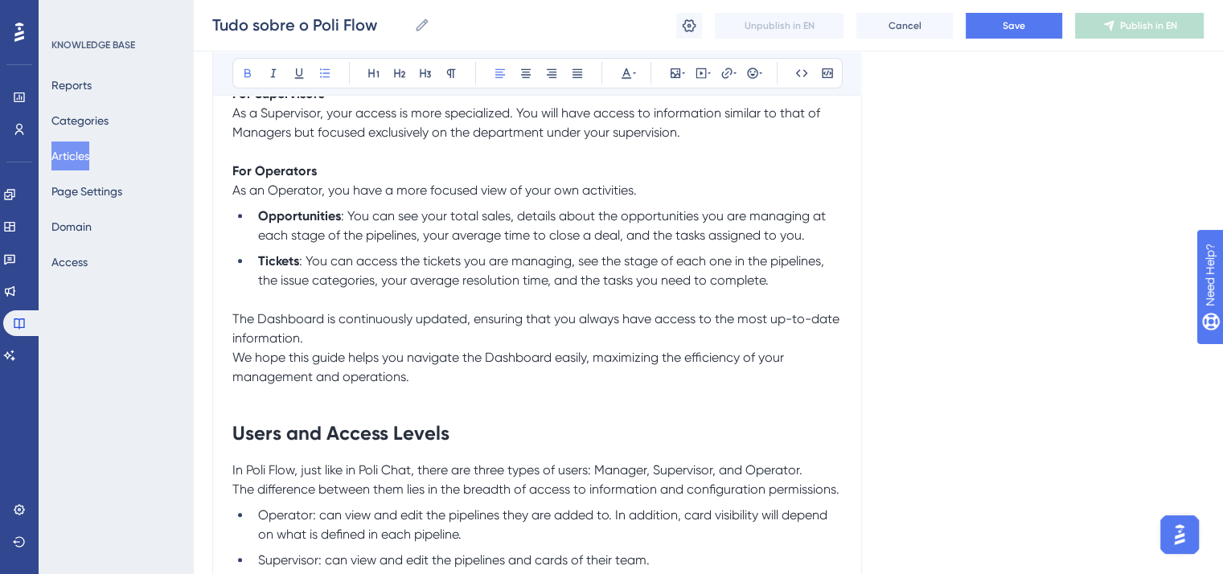
scroll to position [724, 0]
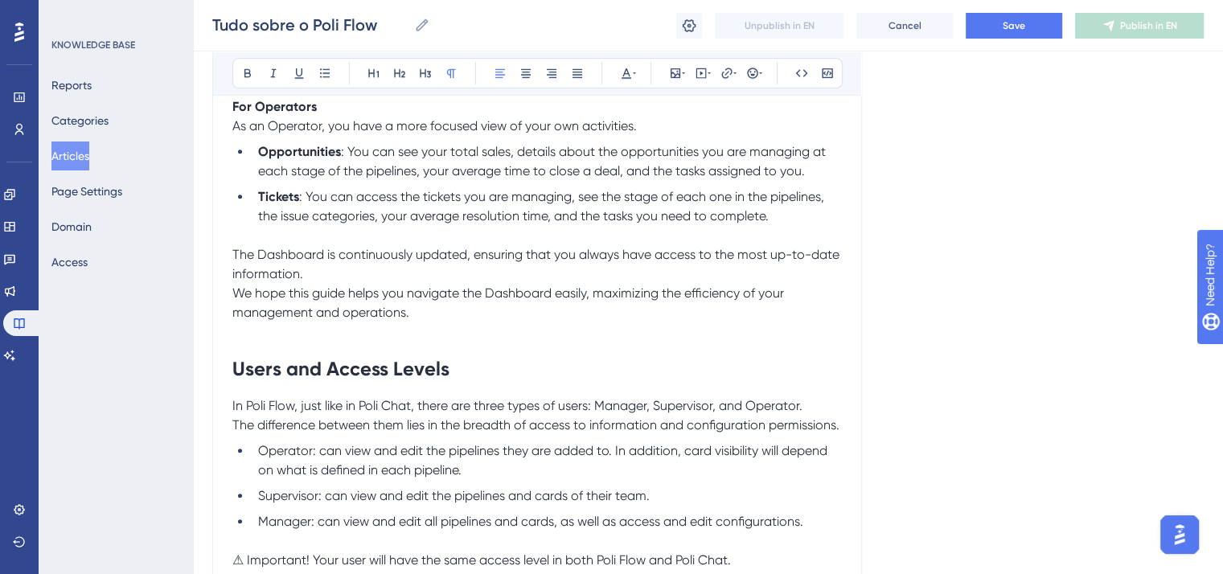
click at [331, 275] on p "The Dashboard is continuously updated, ensuring that you always have access to …" at bounding box center [537, 264] width 610 height 39
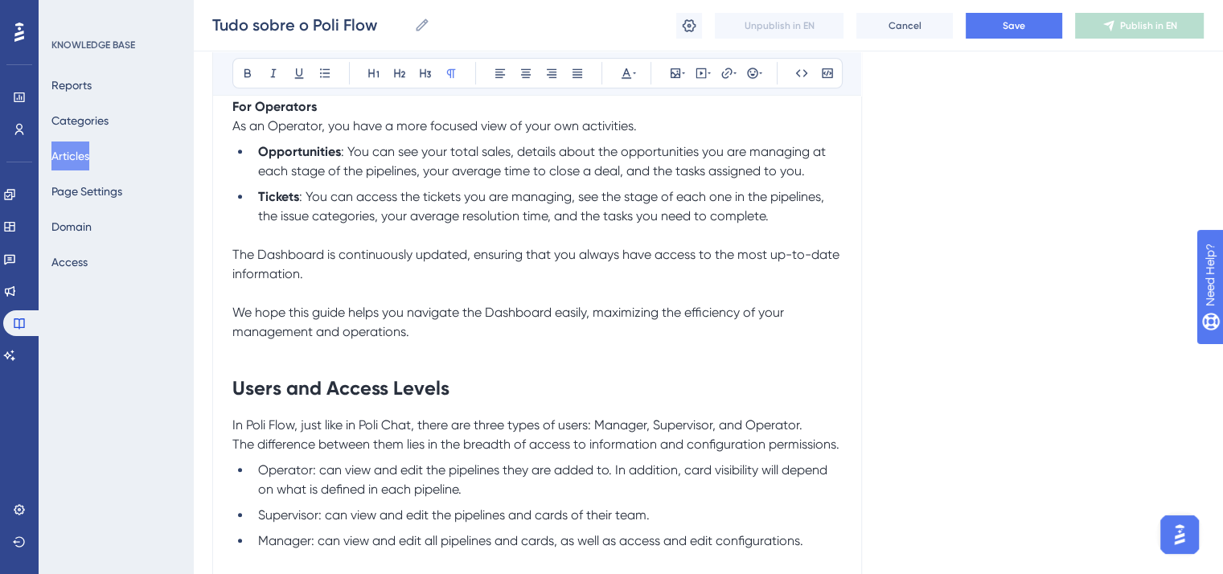
click at [321, 397] on strong "Users and Access Levels" at bounding box center [340, 387] width 217 height 23
click at [429, 75] on icon at bounding box center [425, 73] width 13 height 13
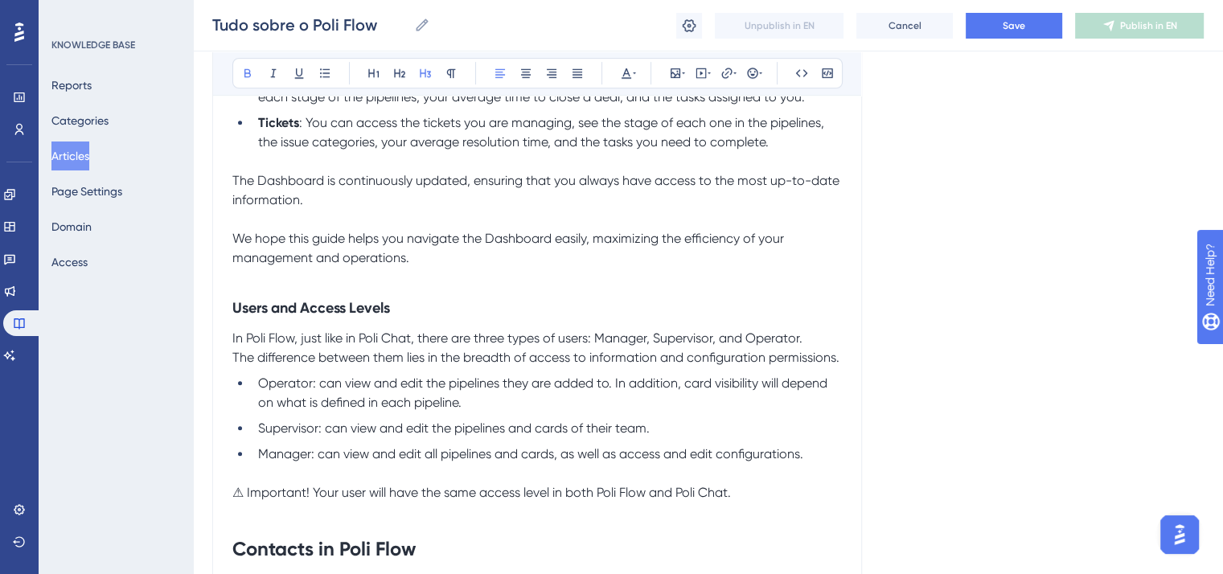
scroll to position [885, 0]
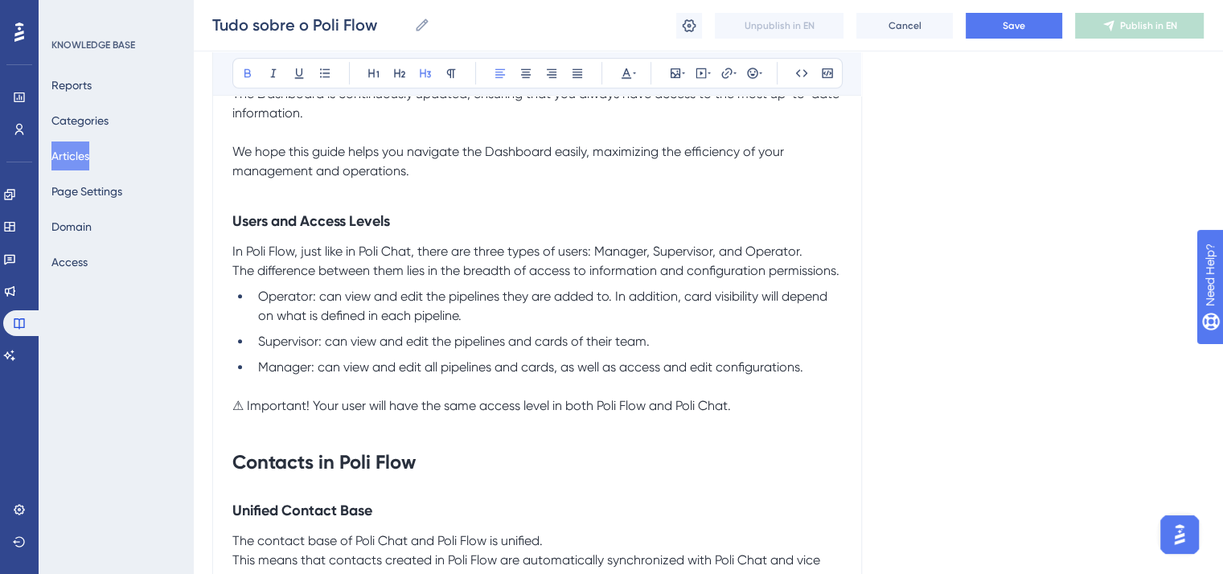
click at [813, 252] on p "In Poli Flow, just like in Poli Chat, there are three types of users: Manager, …" at bounding box center [537, 261] width 610 height 39
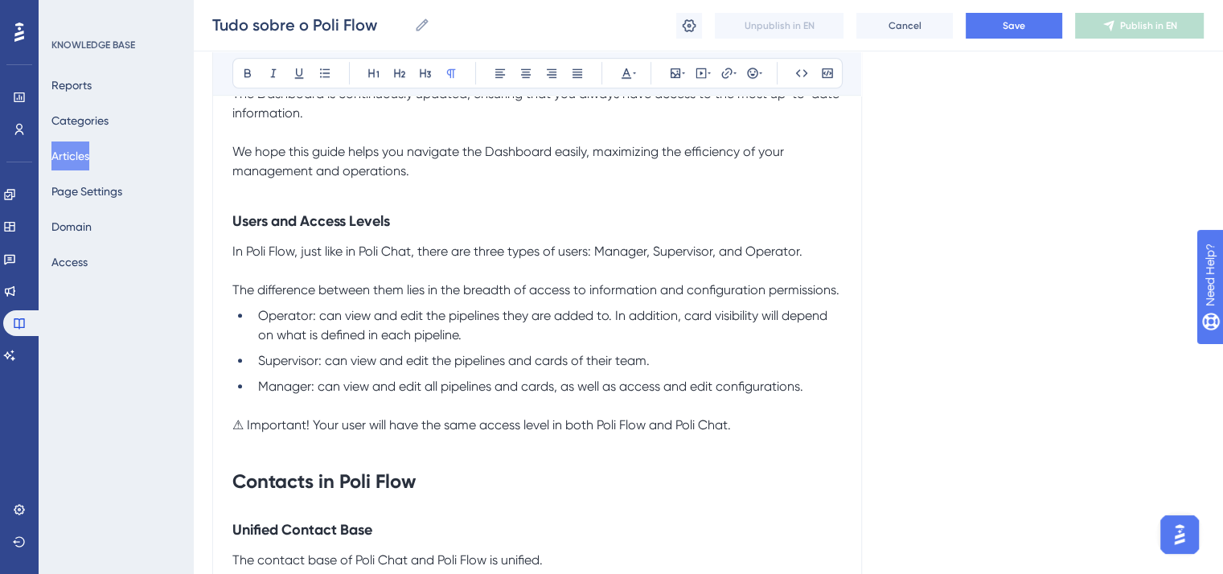
click at [292, 321] on span "Operator: can view and edit the pipelines they are added to. In addition, card …" at bounding box center [544, 325] width 573 height 35
click at [260, 80] on div "Bold Italic Underline Bullet Point Heading 1 Heading 2 Heading 3 Normal Align L…" at bounding box center [537, 73] width 610 height 31
click at [246, 75] on icon at bounding box center [247, 73] width 13 height 13
click at [286, 363] on span "Supervisor: can view and edit the pipelines and cards of their team." at bounding box center [454, 360] width 392 height 15
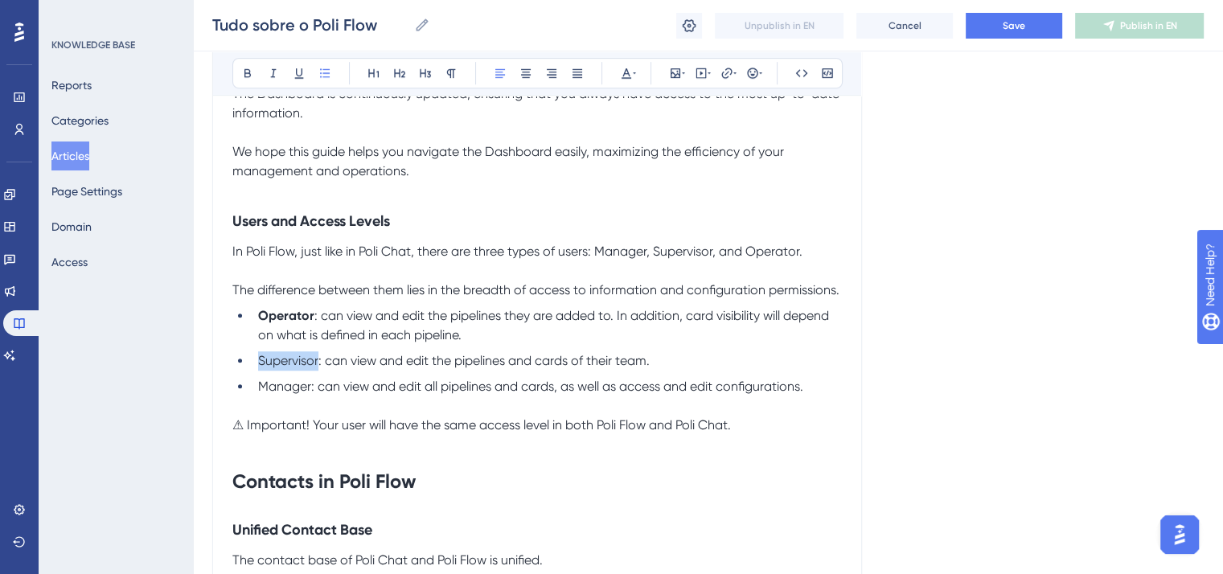
click at [286, 363] on span "Supervisor: can view and edit the pipelines and cards of their team." at bounding box center [454, 360] width 392 height 15
click at [240, 78] on button at bounding box center [247, 73] width 23 height 23
click at [285, 391] on span "Manager: can view and edit all pipelines and cards, as well as access and edit …" at bounding box center [530, 386] width 545 height 15
click at [245, 72] on icon at bounding box center [248, 73] width 6 height 9
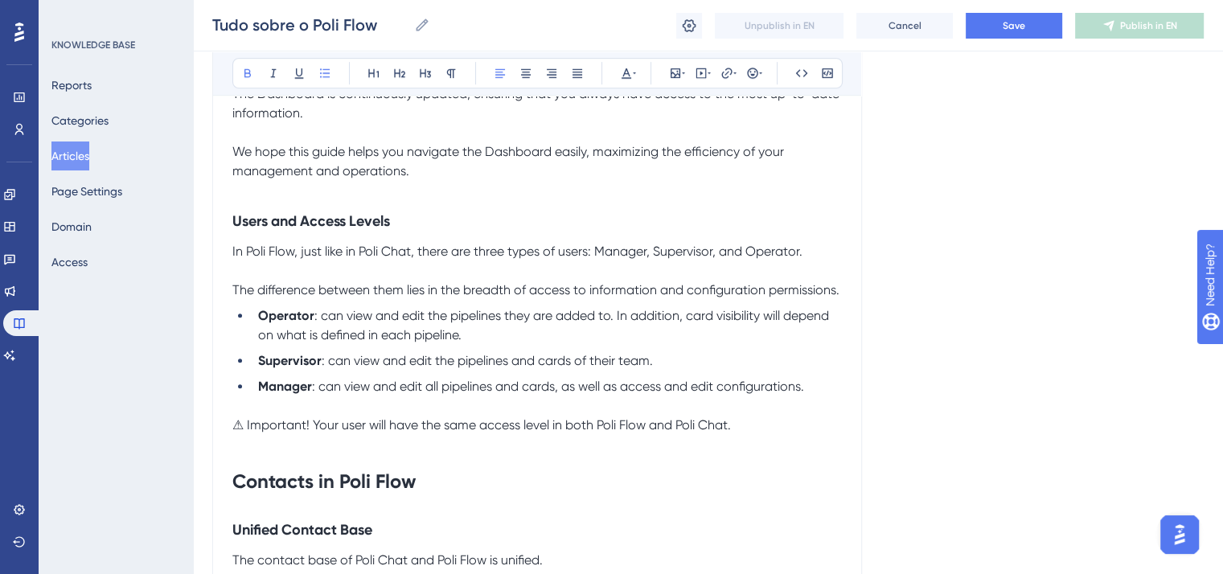
click at [234, 430] on span "⚠ Important! Your user will have the same access level in both Poli Flow and Po…" at bounding box center [481, 424] width 499 height 15
click at [245, 429] on span "⚠ Important! Your user will have the same access level in both Poli Flow and Po…" at bounding box center [481, 424] width 499 height 15
click at [245, 430] on span "⚠⚠️ Important! Your user will have the same access level in both Poli Flow and …" at bounding box center [489, 424] width 515 height 15
drag, startPoint x: 232, startPoint y: 430, endPoint x: 666, endPoint y: 424, distance: 434.4
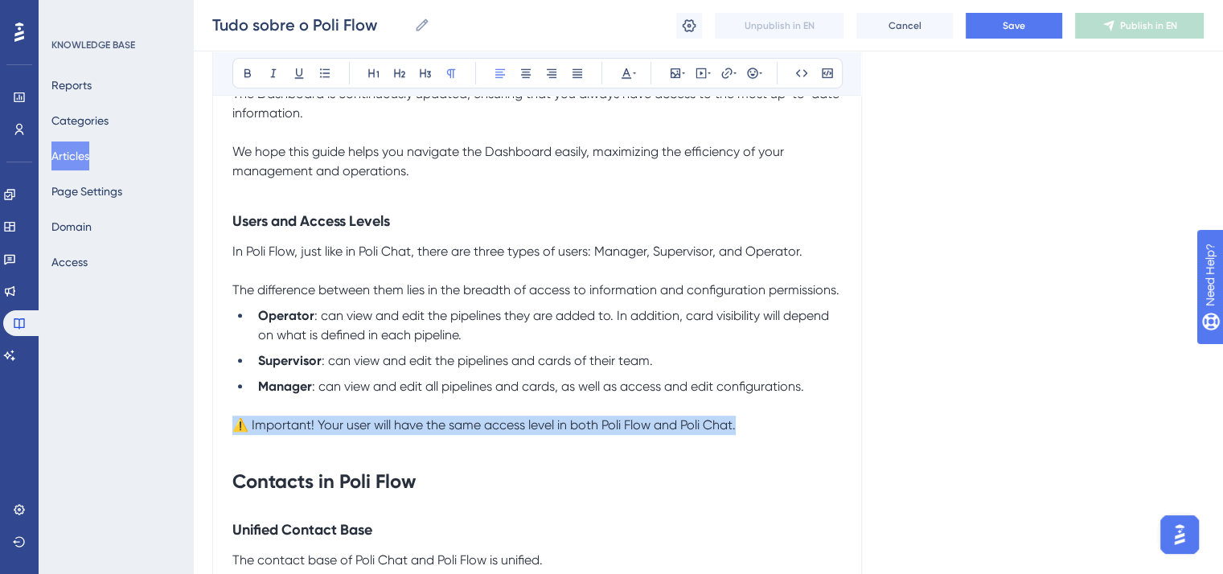
drag, startPoint x: 778, startPoint y: 432, endPoint x: 229, endPoint y: 426, distance: 548.6
click at [635, 75] on icon at bounding box center [634, 73] width 3 height 13
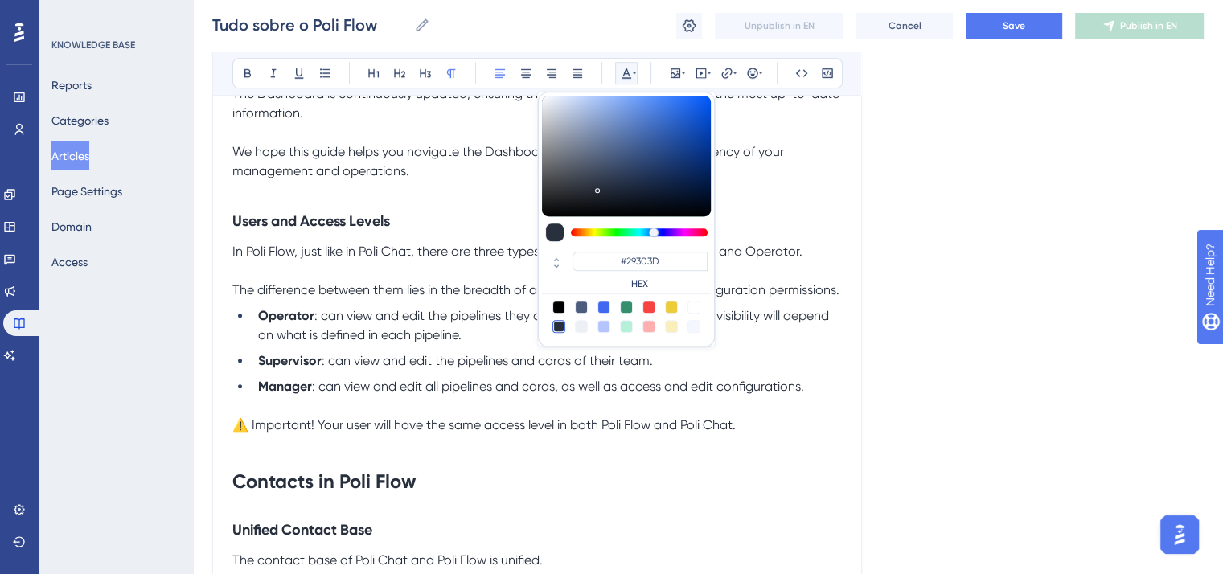
click at [421, 454] on p at bounding box center [537, 444] width 610 height 19
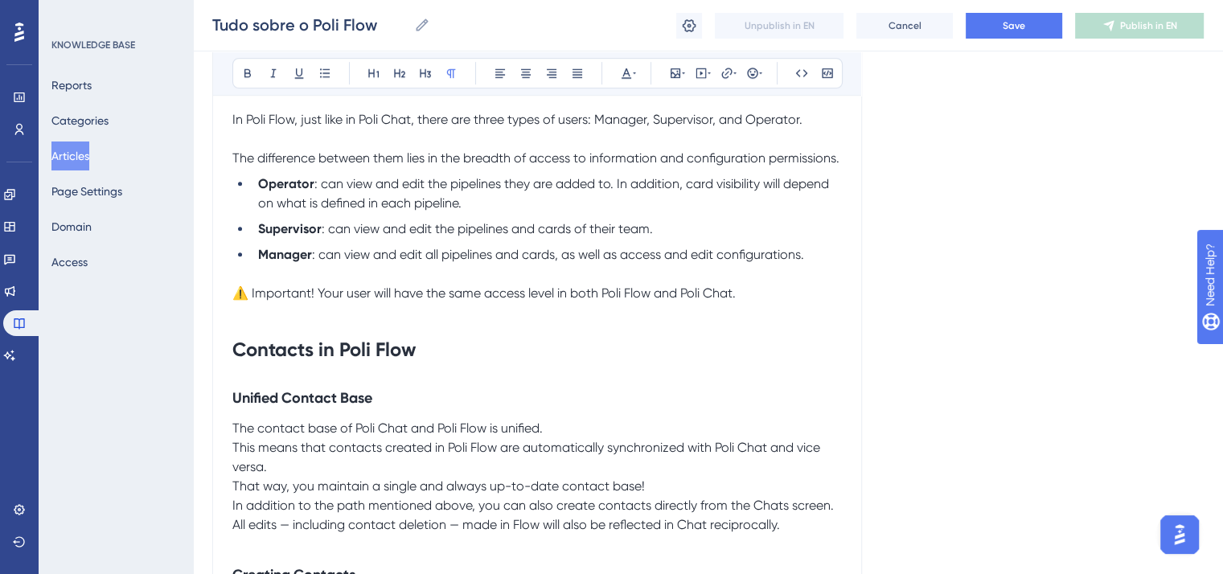
scroll to position [1046, 0]
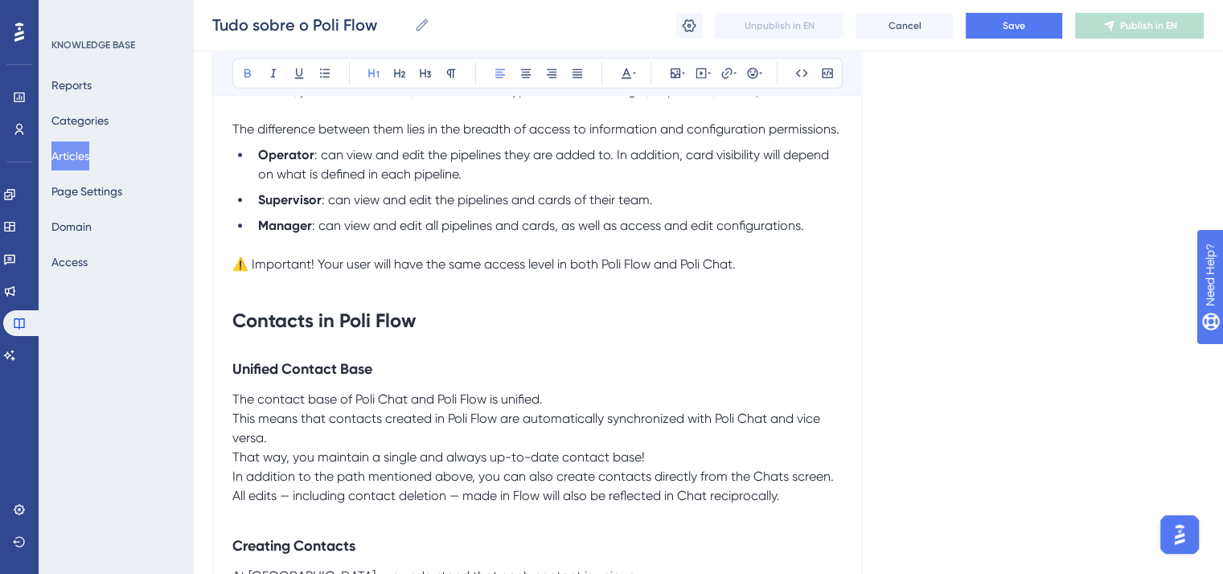
click at [368, 318] on strong "Contacts in Poli Flow" at bounding box center [323, 320] width 183 height 23
click at [370, 316] on strong "Contacts in Poli Flow" at bounding box center [323, 320] width 183 height 23
click at [377, 318] on strong "Contacts in Poli Flow" at bounding box center [323, 320] width 183 height 23
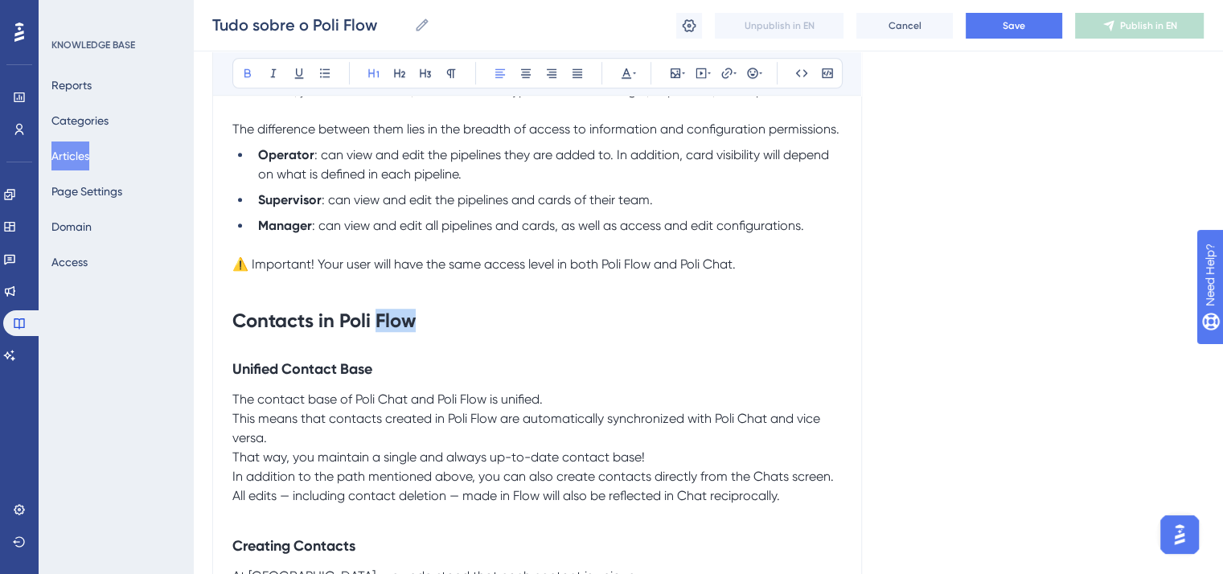
click at [377, 318] on strong "Contacts in Poli Flow" at bounding box center [323, 320] width 183 height 23
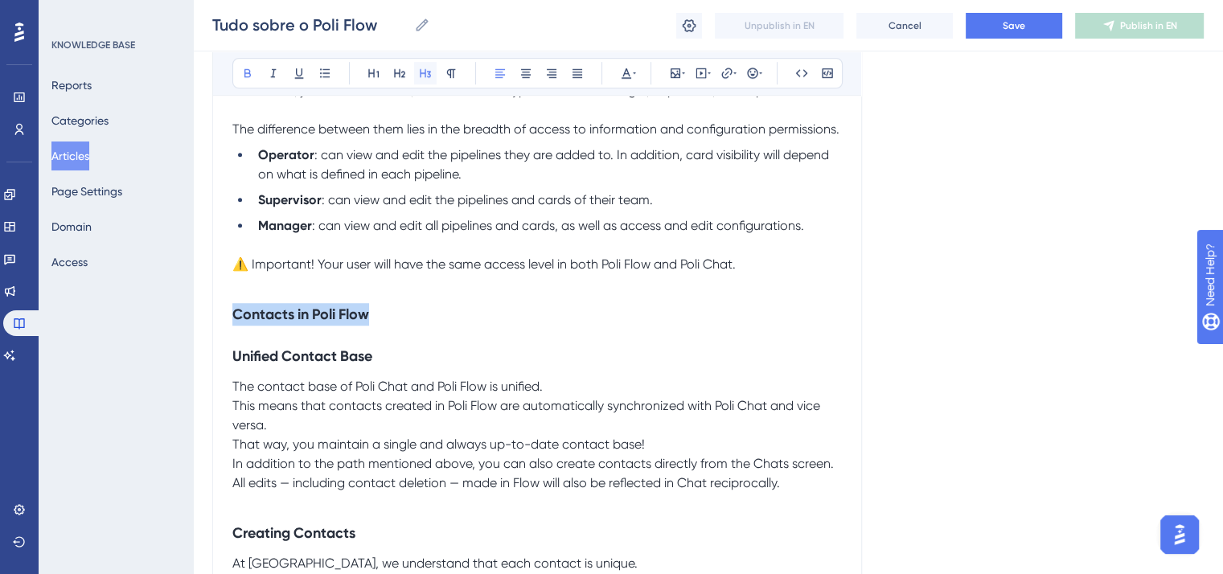
click at [424, 72] on icon at bounding box center [425, 73] width 13 height 13
drag, startPoint x: 235, startPoint y: 358, endPoint x: 376, endPoint y: 367, distance: 141.0
click at [376, 367] on h3 "Unified Contact Base" at bounding box center [537, 356] width 610 height 42
click at [455, 72] on icon at bounding box center [451, 73] width 13 height 13
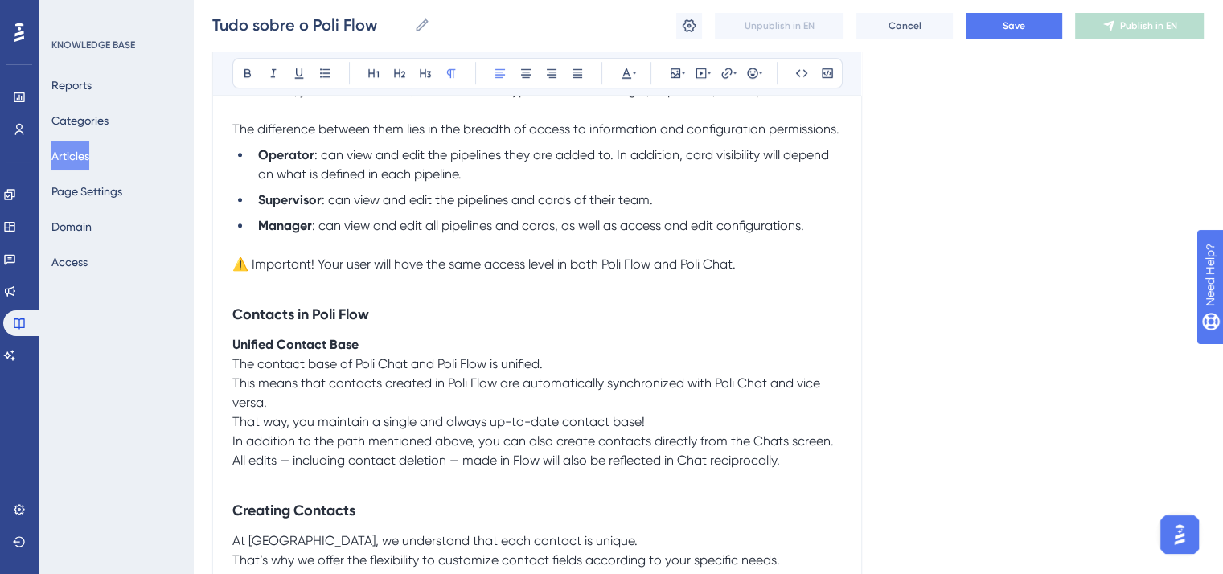
click at [549, 369] on p "The contact base of Poli Chat and Poli Flow is unified. This means that contact…" at bounding box center [537, 384] width 610 height 58
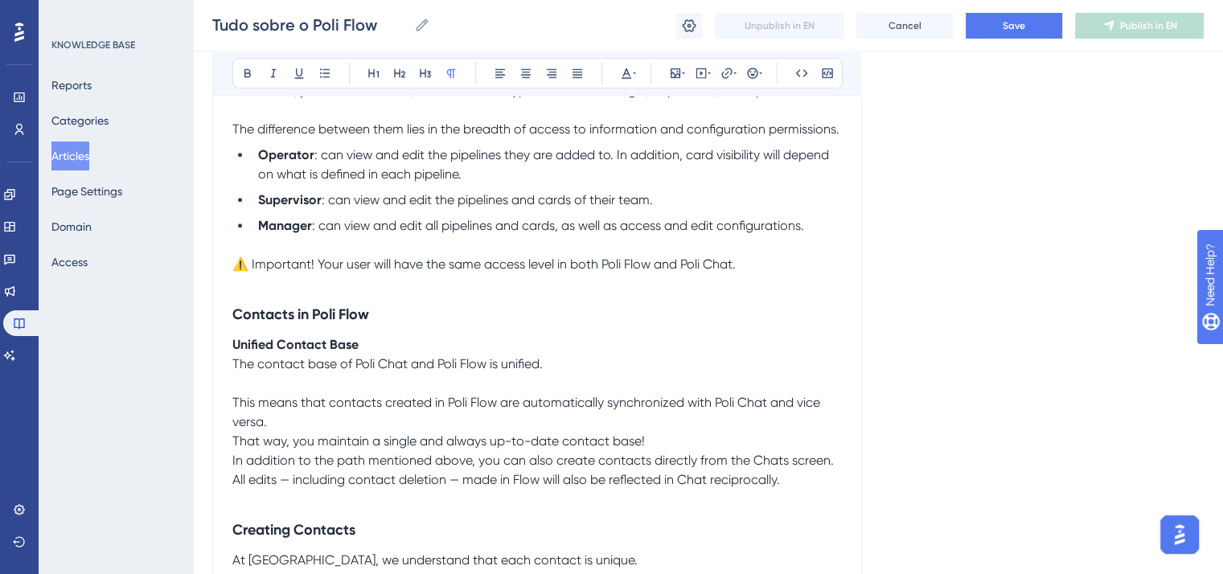
click at [314, 432] on p "This means that contacts created in Poli Flow are automatically synchronized wi…" at bounding box center [537, 403] width 610 height 58
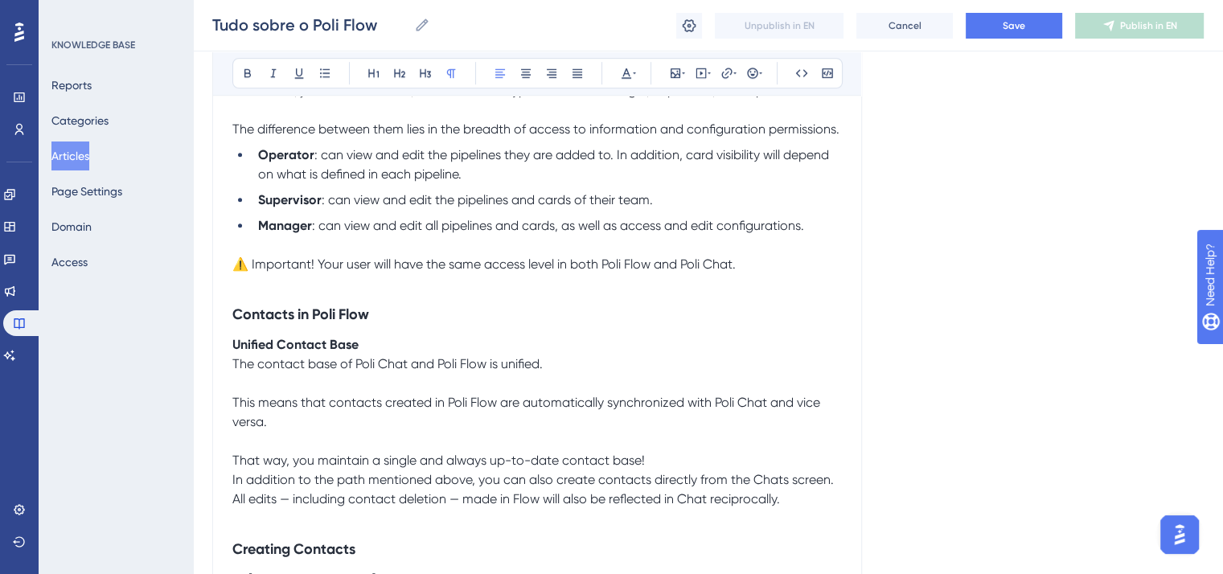
click at [656, 462] on p "That way, you maintain a single and always up-to-date contact base!" at bounding box center [537, 460] width 610 height 19
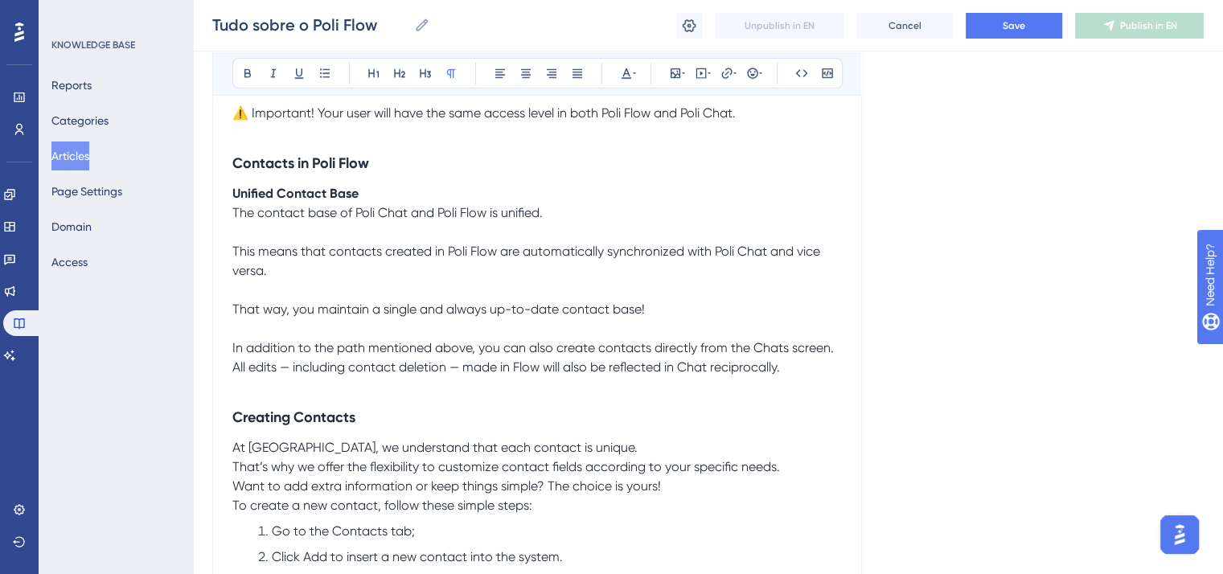
scroll to position [1207, 0]
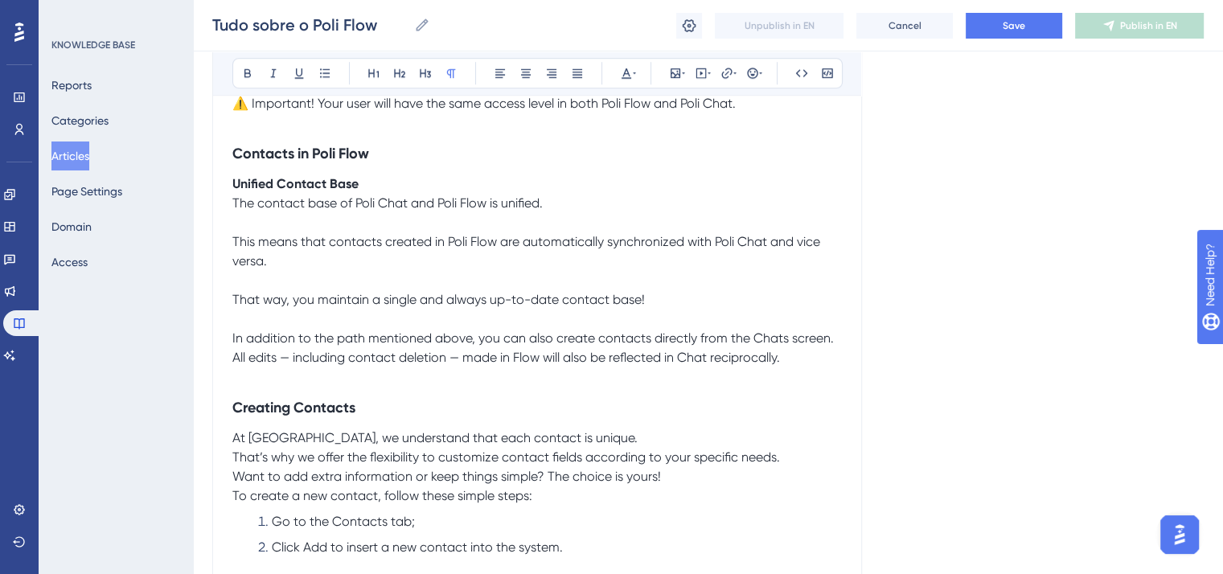
click at [233, 362] on span "All edits — including contact deletion — made in Flow will also be reflected in…" at bounding box center [506, 357] width 548 height 15
click at [300, 417] on strong "Creating Contacts" at bounding box center [293, 408] width 123 height 18
click at [450, 78] on icon at bounding box center [451, 73] width 13 height 13
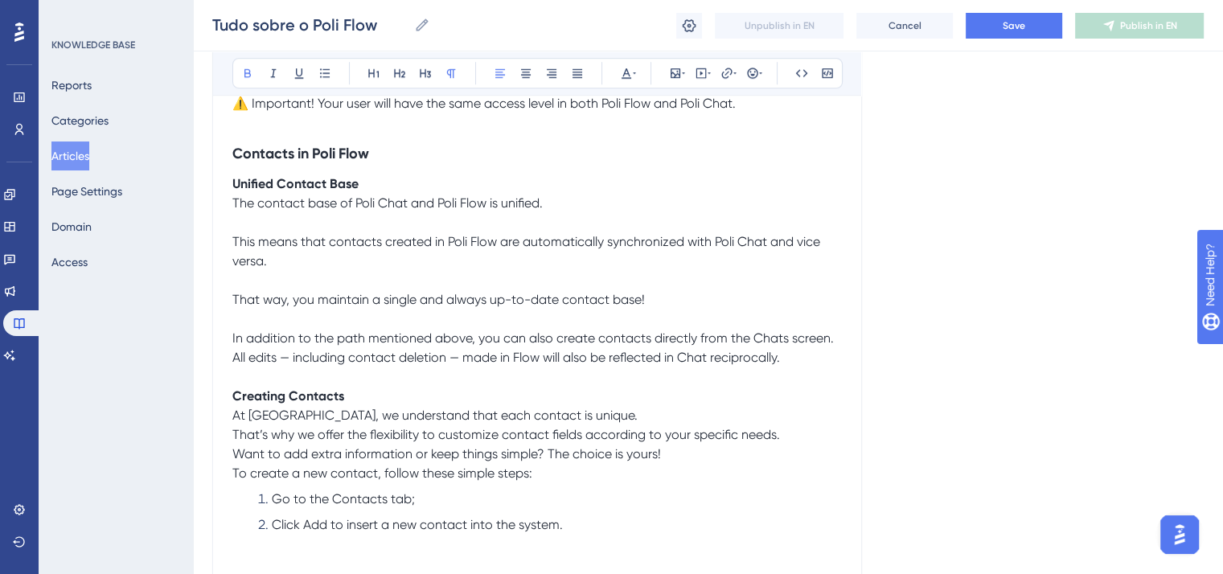
click at [592, 419] on p "At [GEOGRAPHIC_DATA], we understand that each contact is unique. That’s why we …" at bounding box center [537, 425] width 610 height 39
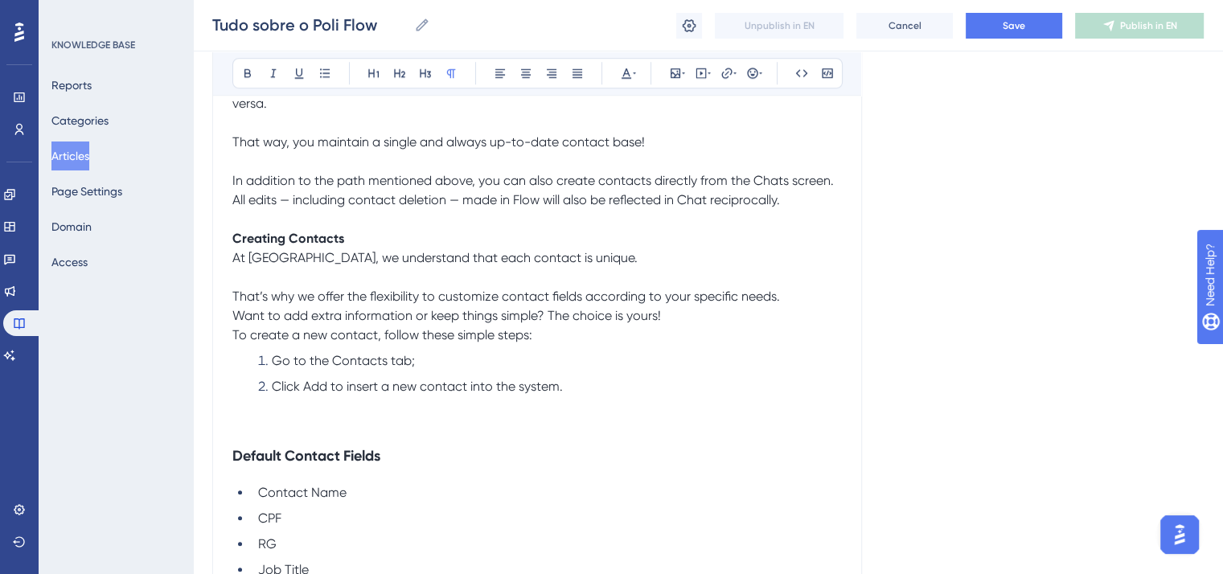
scroll to position [1367, 0]
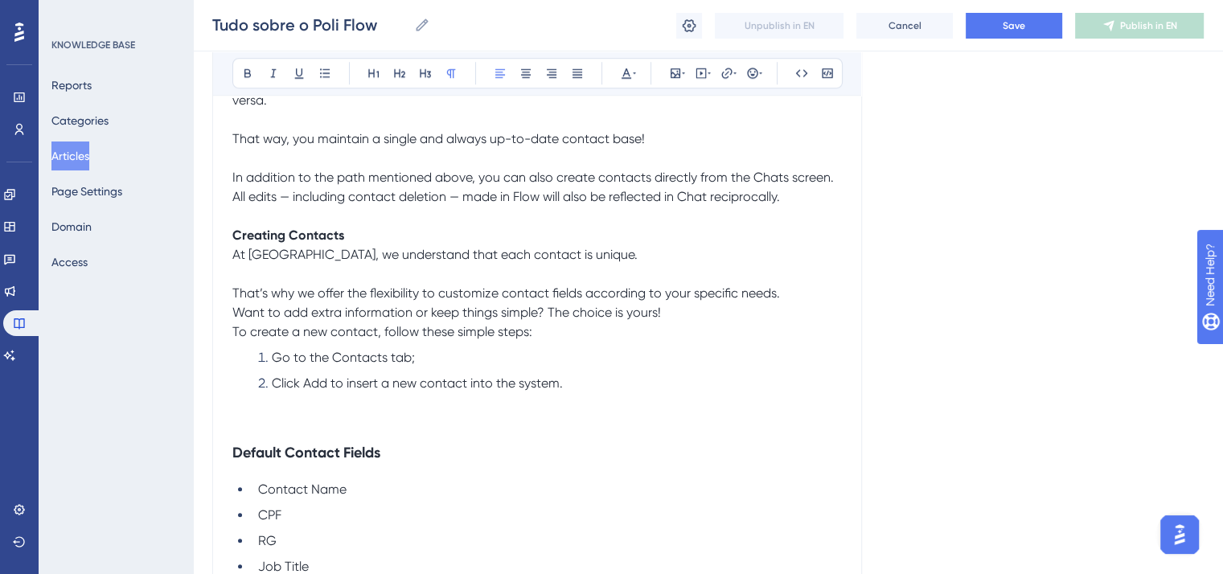
click at [794, 302] on p "That’s why we offer the flexibility to customize contact fields according to yo…" at bounding box center [537, 284] width 610 height 39
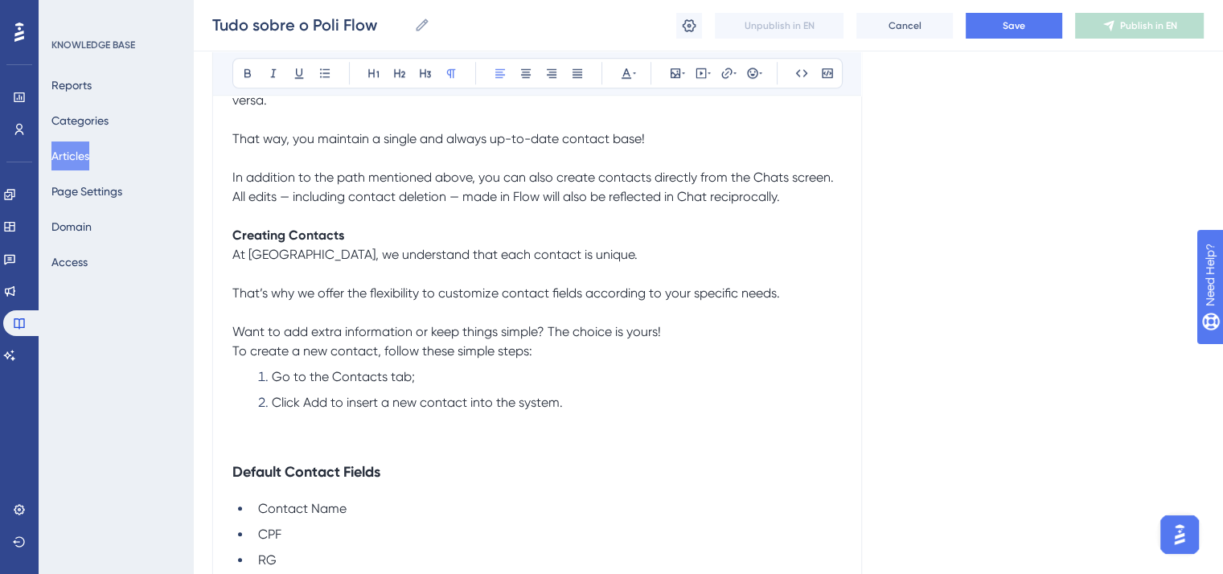
click at [680, 342] on p "Want to add extra information or keep things simple? The choice is yours!" at bounding box center [537, 332] width 610 height 19
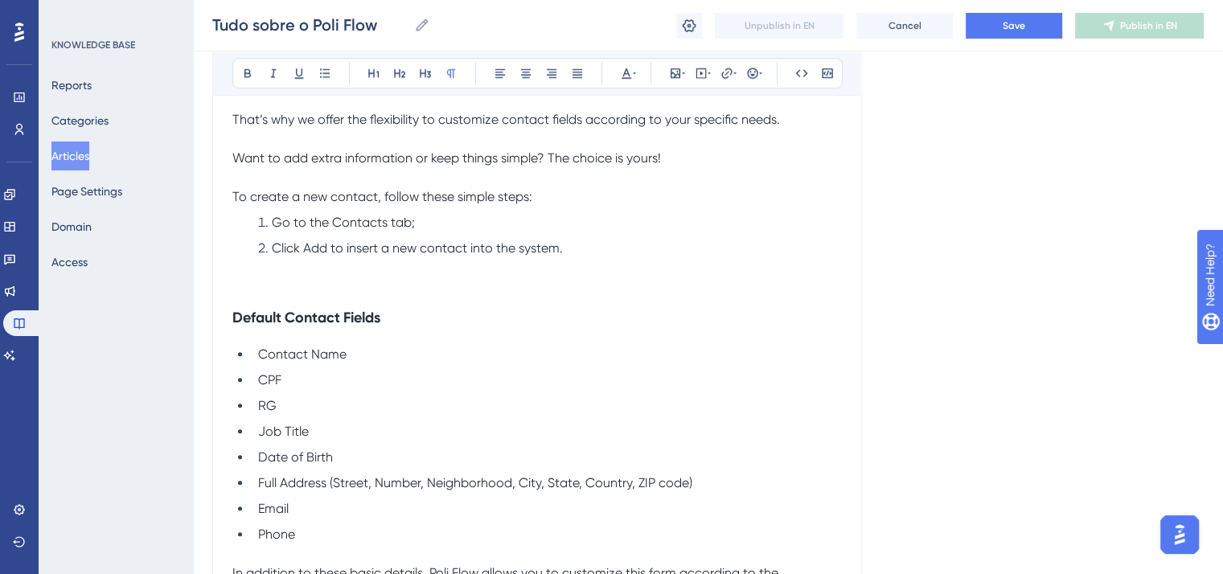
scroll to position [1609, 0]
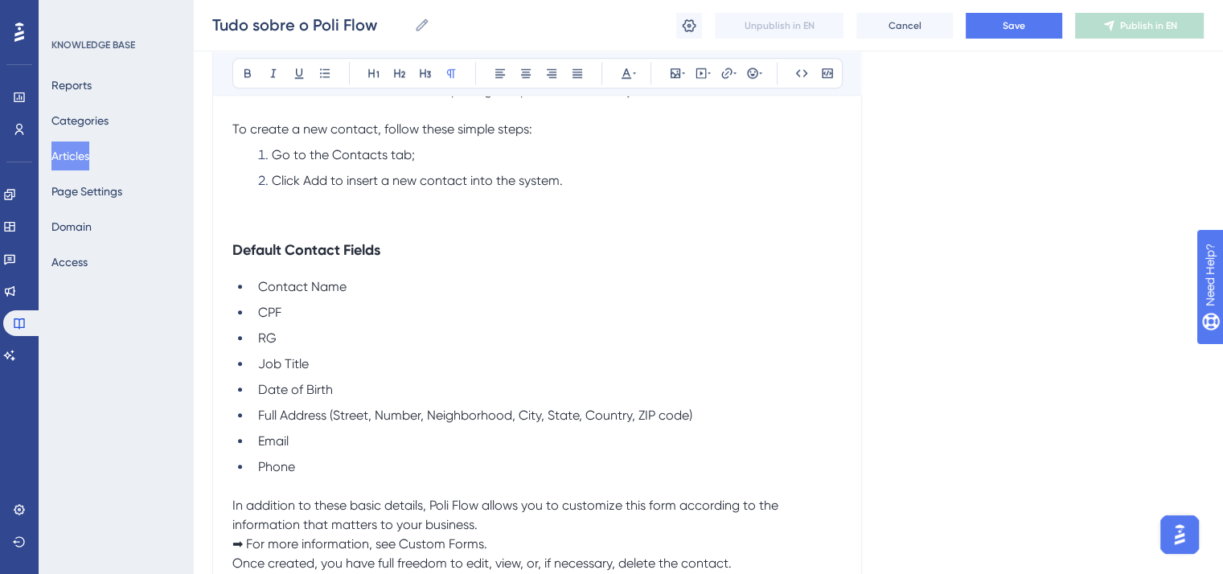
click at [286, 225] on p at bounding box center [537, 219] width 610 height 19
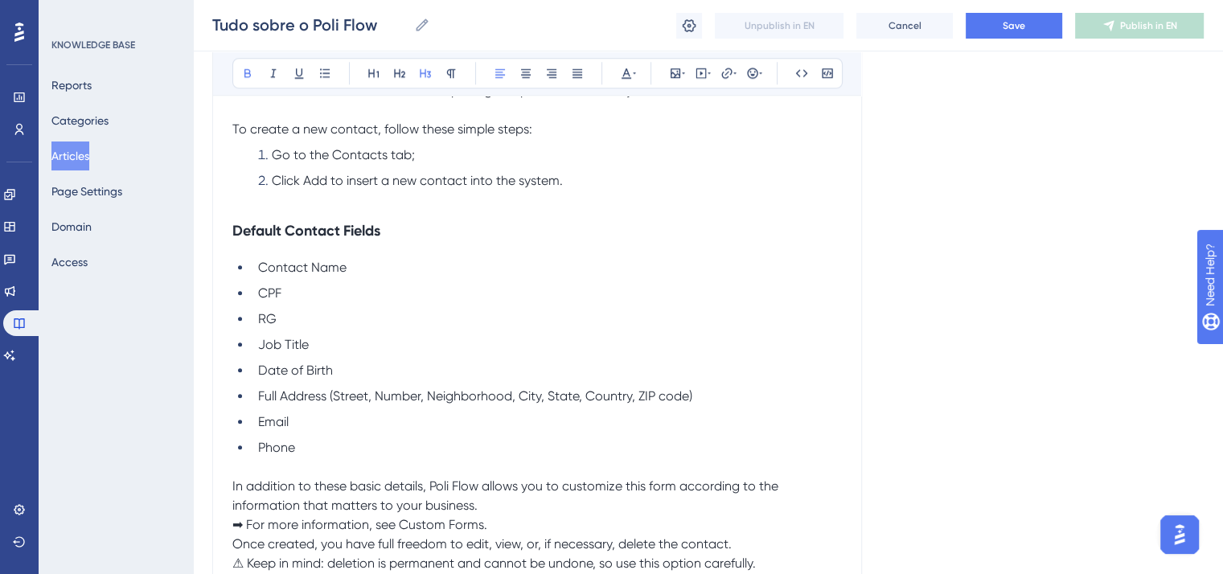
click at [293, 234] on strong "Default Contact Fields" at bounding box center [306, 231] width 148 height 18
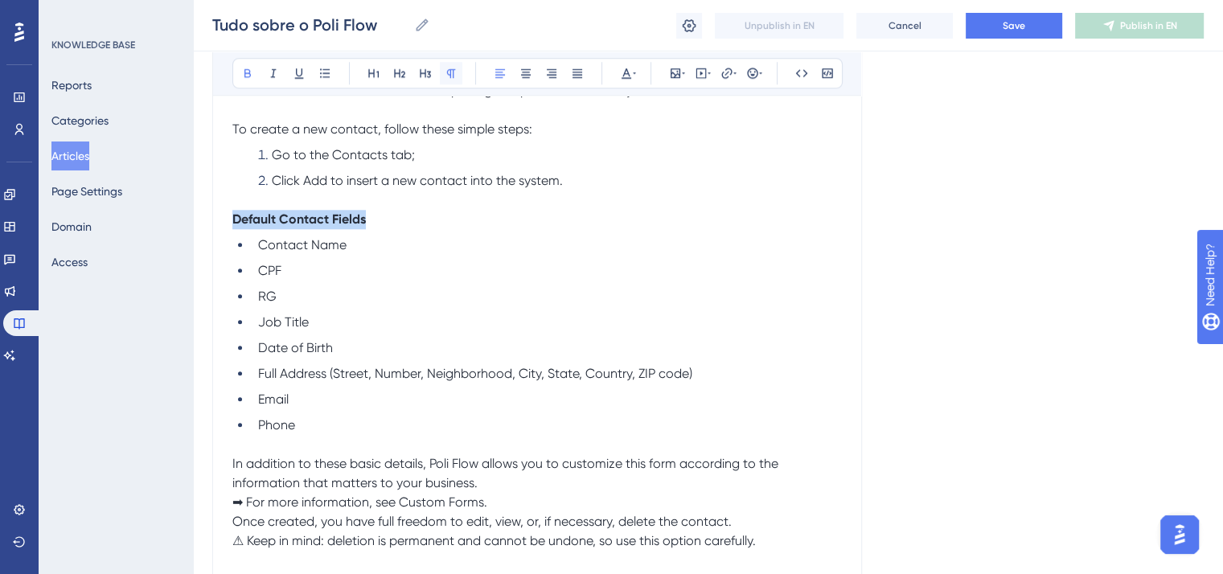
click at [448, 77] on icon at bounding box center [451, 73] width 13 height 13
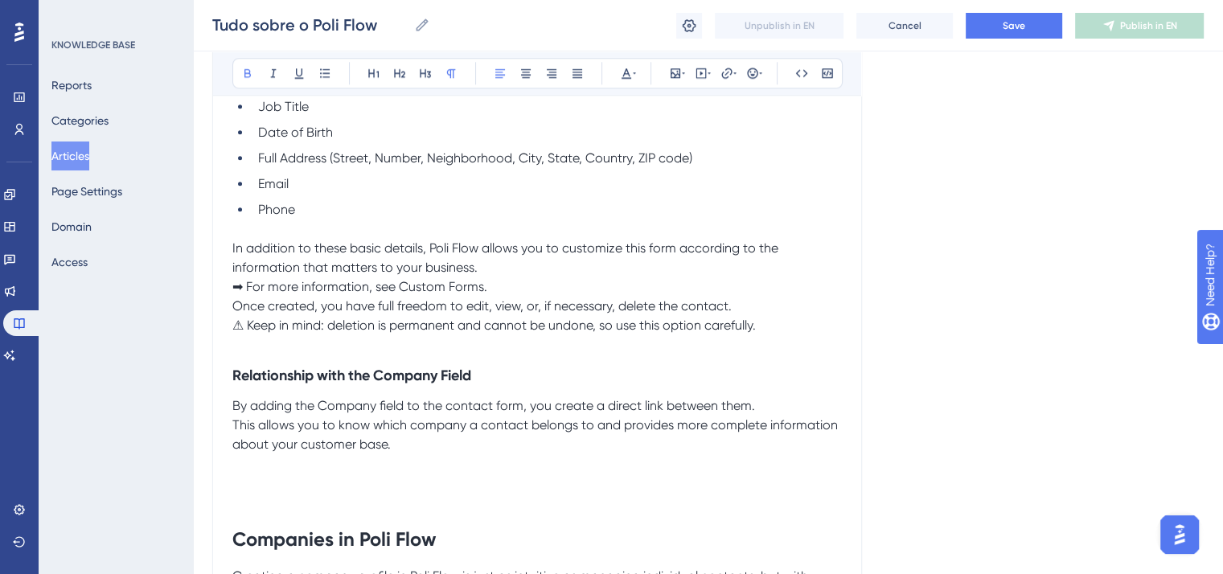
scroll to position [1850, 0]
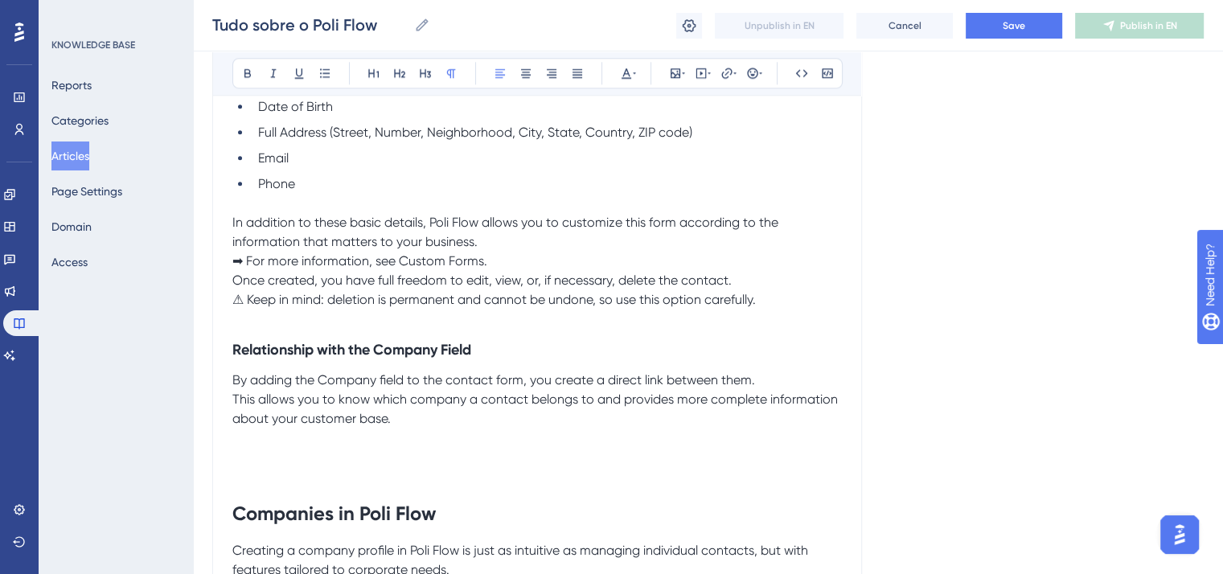
click at [518, 252] on p "In addition to these basic details, Poli Flow allows you to customize this form…" at bounding box center [537, 232] width 610 height 39
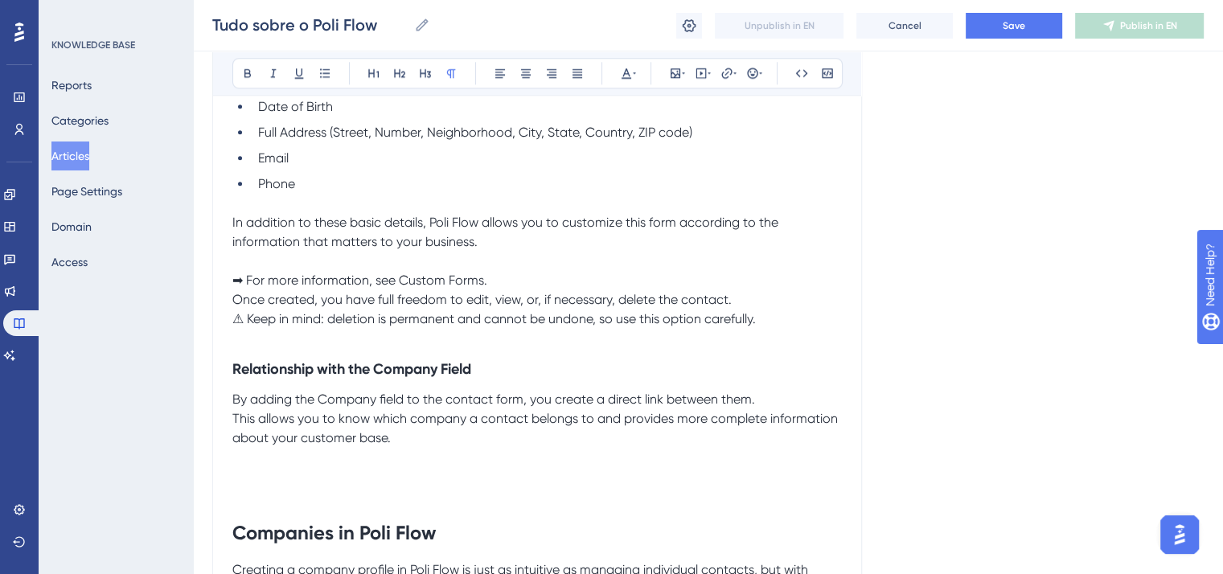
click at [509, 290] on p "➡ For more information, see Custom Forms." at bounding box center [537, 280] width 610 height 19
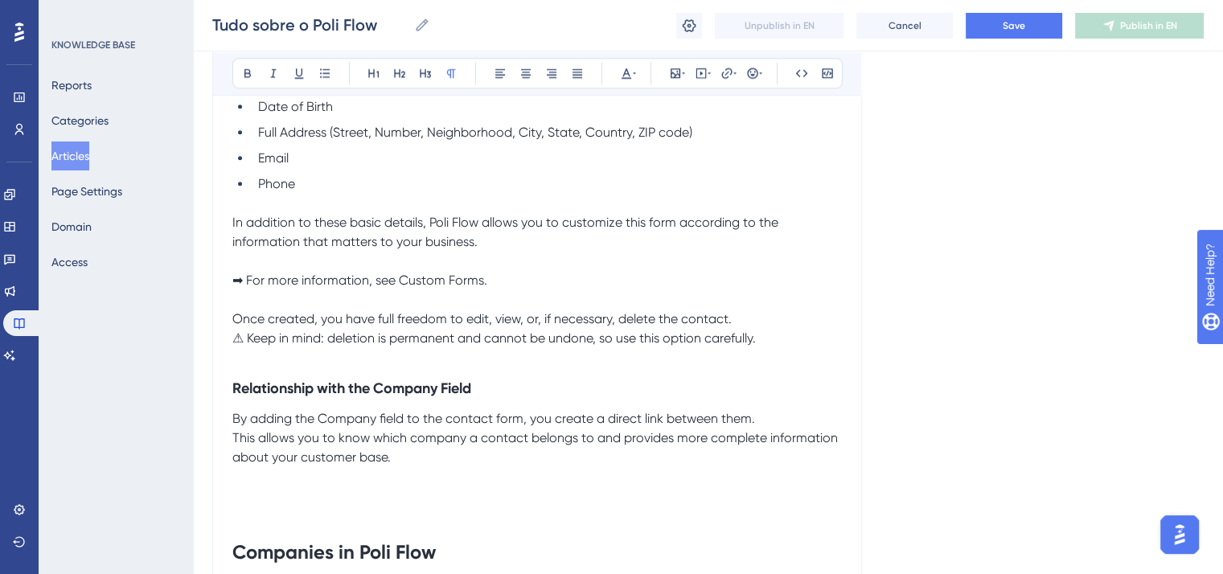
click at [745, 328] on p "Once created, you have full freedom to edit, view, or, if necessary, delete the…" at bounding box center [537, 329] width 610 height 39
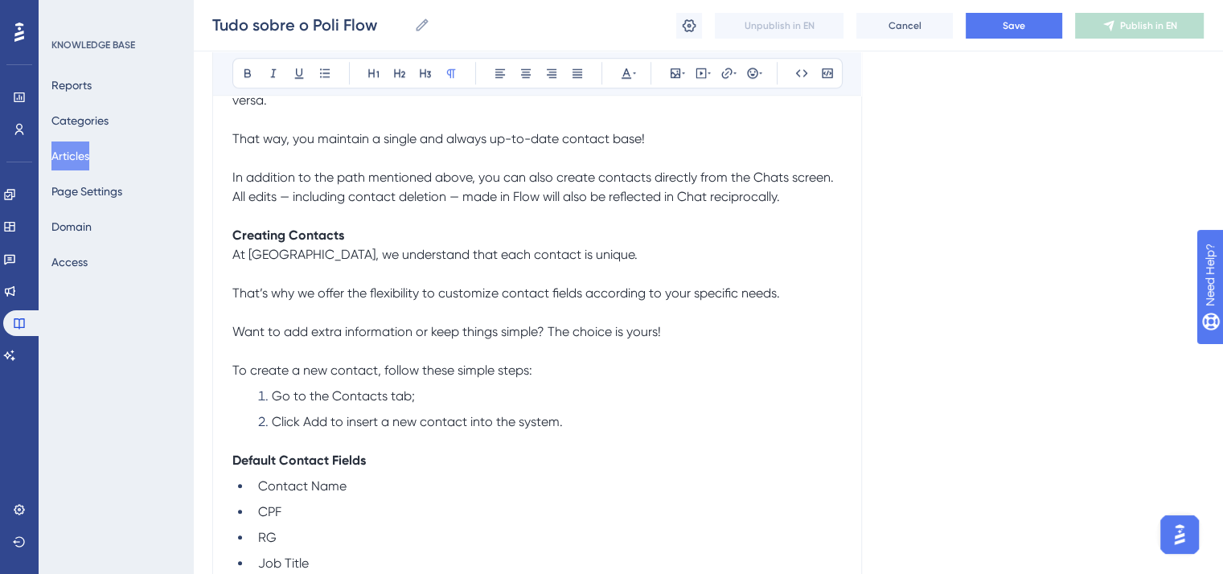
scroll to position [1126, 0]
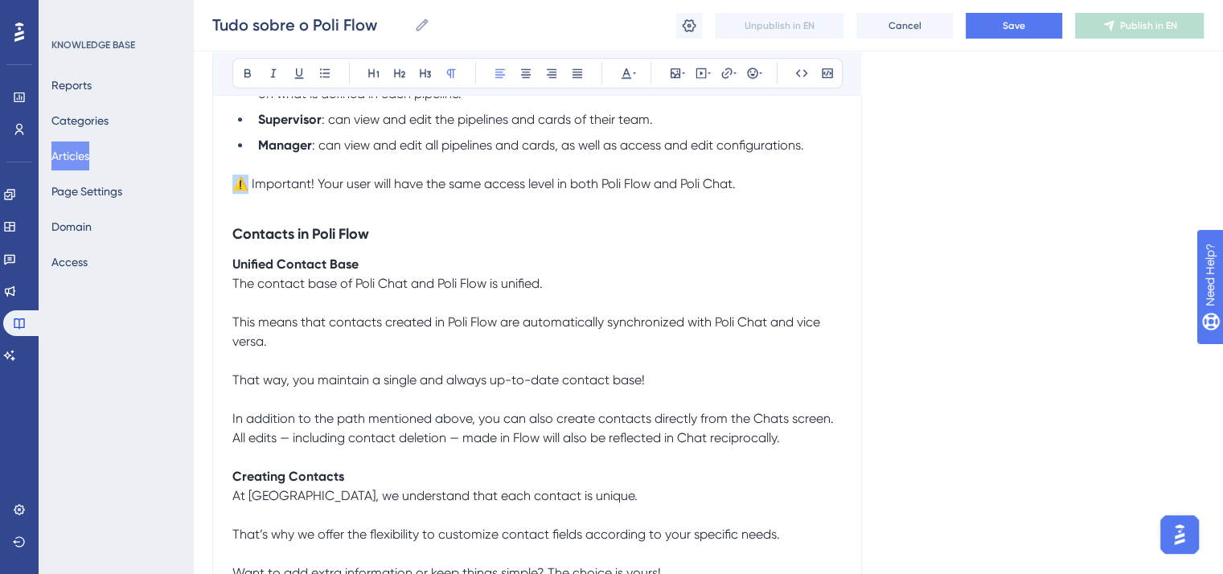
drag, startPoint x: 250, startPoint y: 195, endPoint x: 232, endPoint y: 192, distance: 18.7
click at [232, 191] on span "⚠️ Important! Your user will have the same access level in both Poli Flow and P…" at bounding box center [484, 183] width 504 height 15
copy span "⚠️"
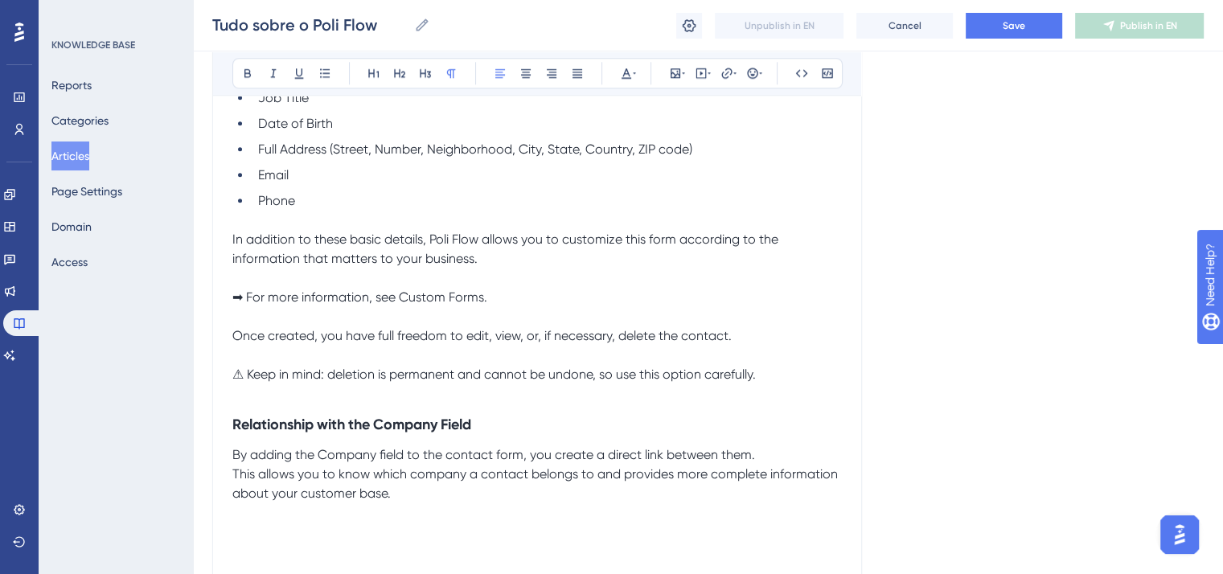
scroll to position [1930, 0]
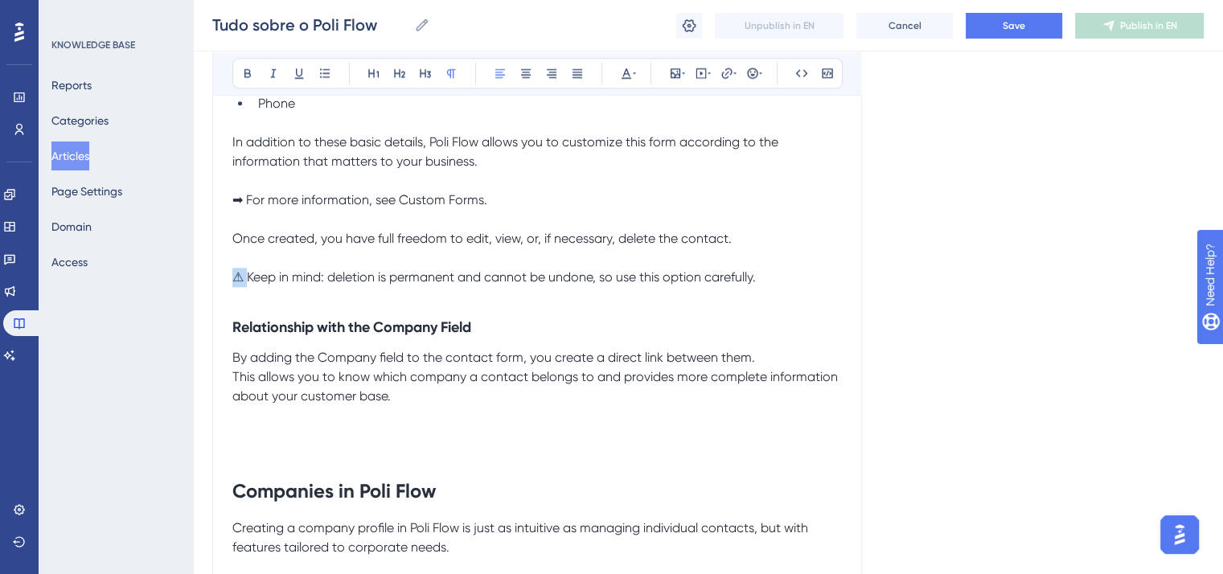
drag, startPoint x: 246, startPoint y: 287, endPoint x: 222, endPoint y: 287, distance: 24.1
click at [331, 336] on strong "Relationship with the Company Field" at bounding box center [351, 328] width 239 height 18
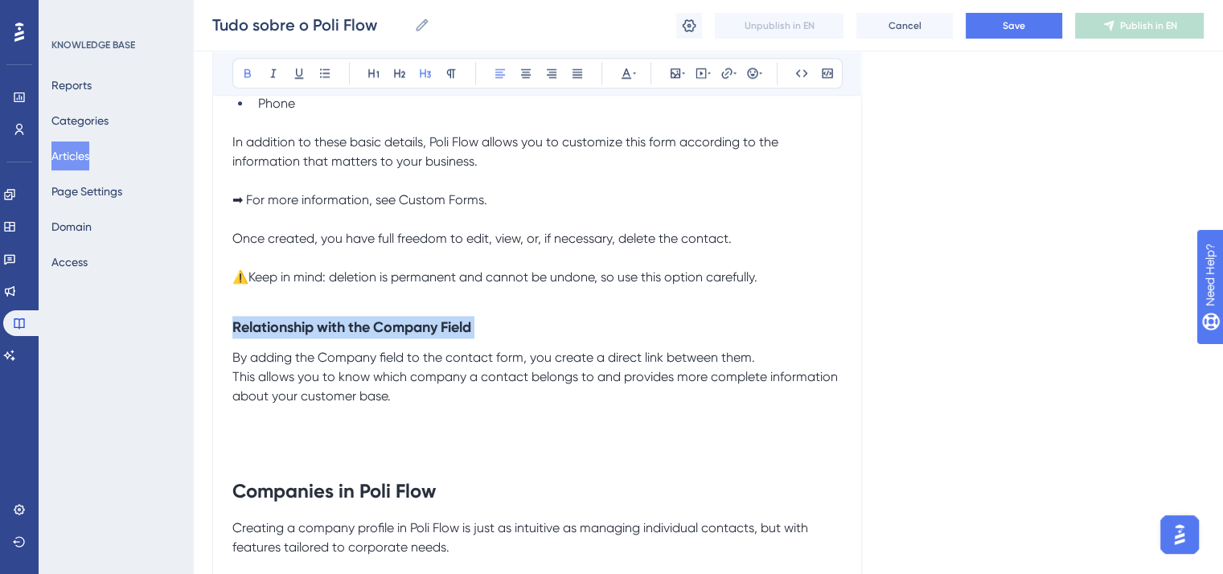
click at [331, 336] on strong "Relationship with the Company Field" at bounding box center [351, 328] width 239 height 18
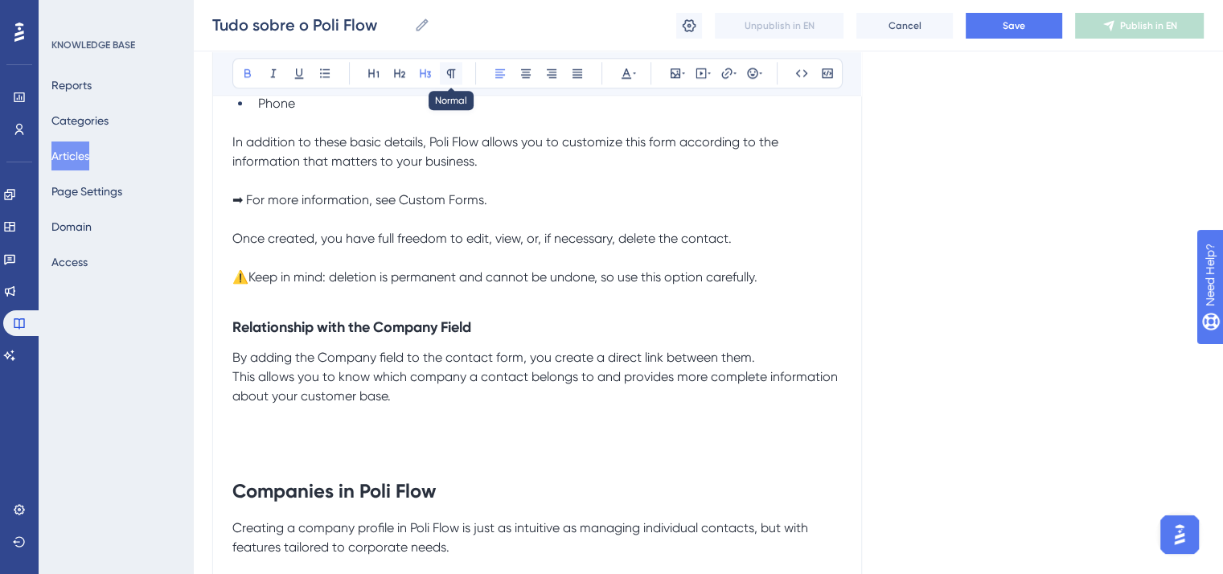
click at [453, 73] on icon at bounding box center [451, 73] width 9 height 9
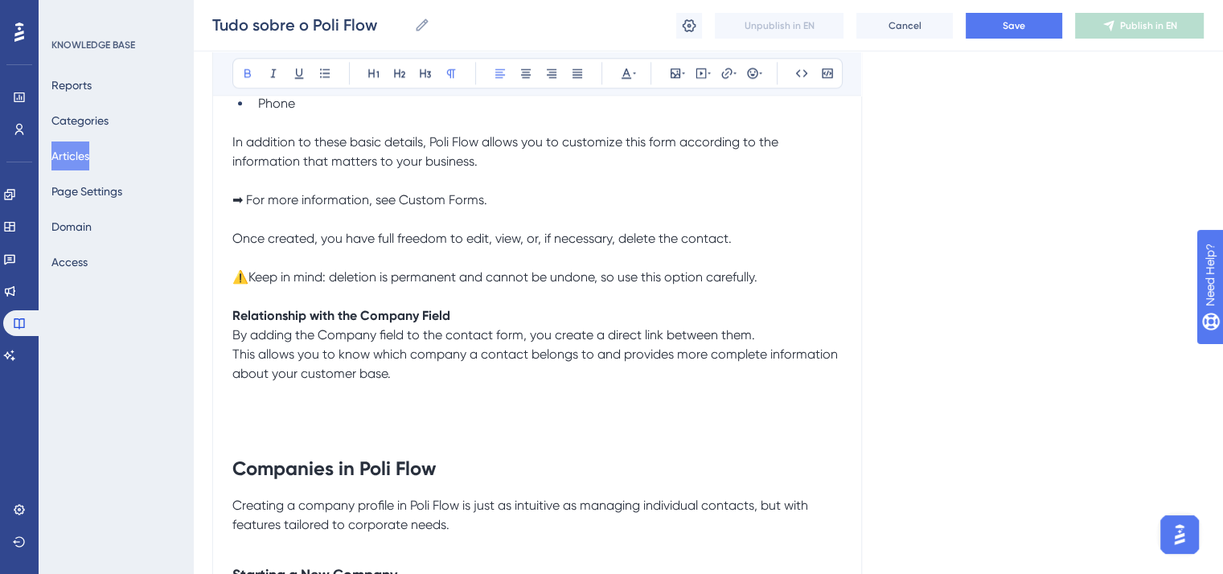
click at [792, 339] on p "By adding the Company field to the contact form, you create a direct link betwe…" at bounding box center [537, 335] width 610 height 19
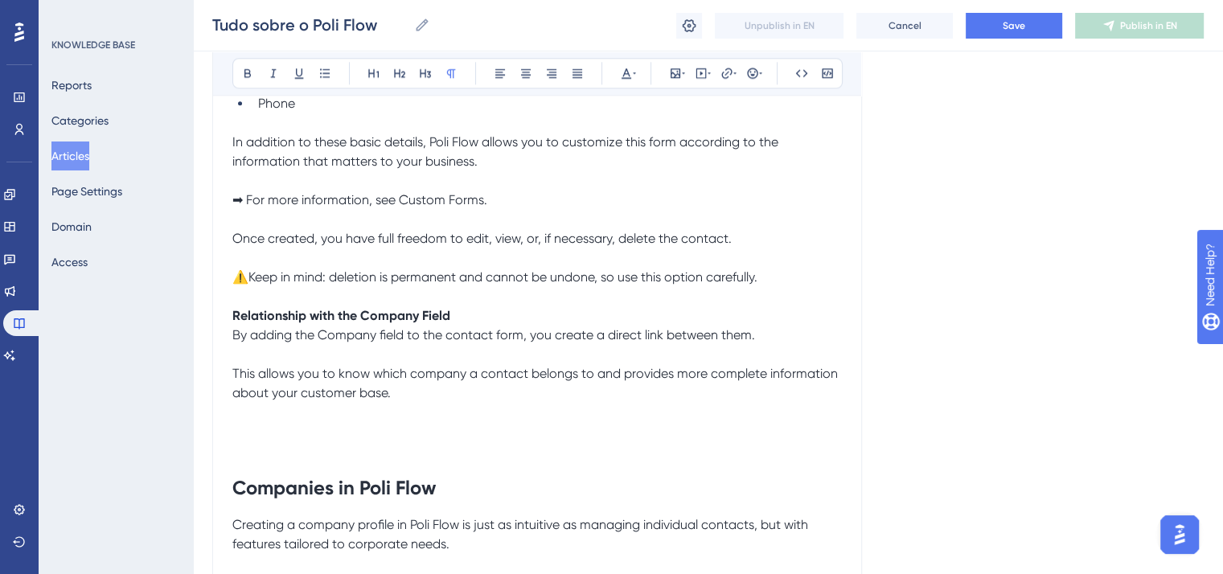
click at [285, 442] on p at bounding box center [537, 422] width 610 height 39
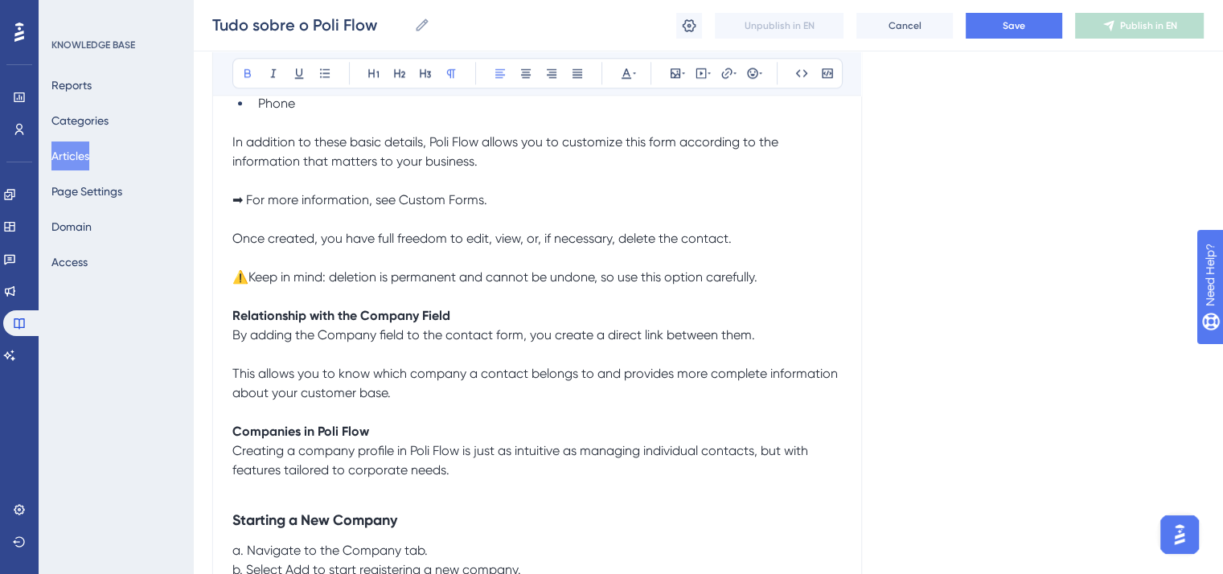
click at [285, 439] on strong "Companies in Poli Flow" at bounding box center [300, 431] width 137 height 15
click at [428, 74] on icon at bounding box center [425, 73] width 13 height 13
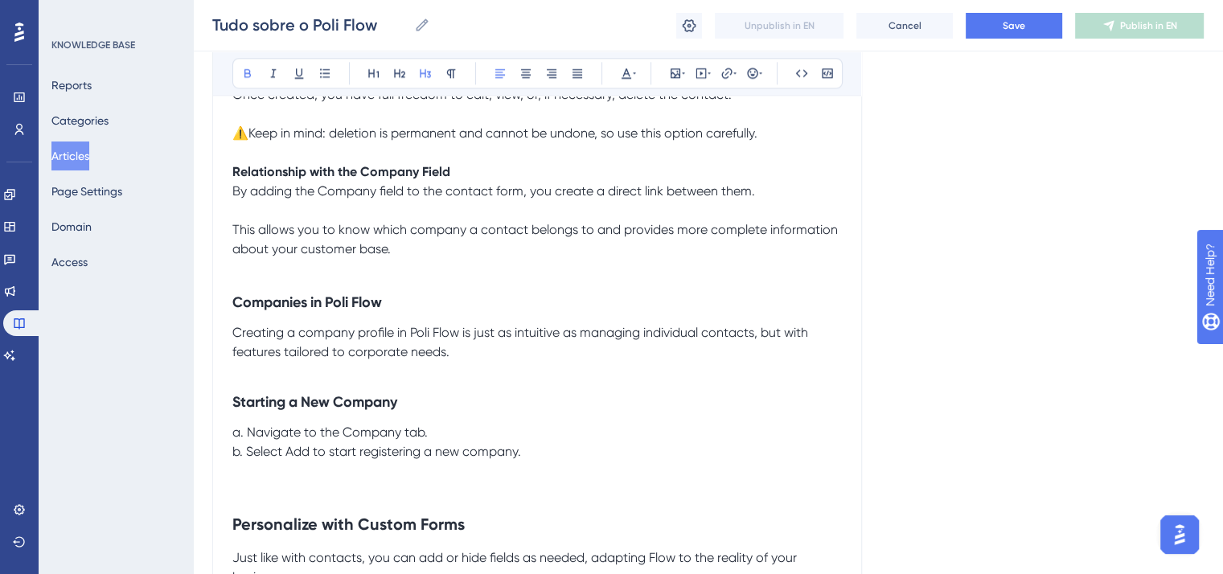
scroll to position [2091, 0]
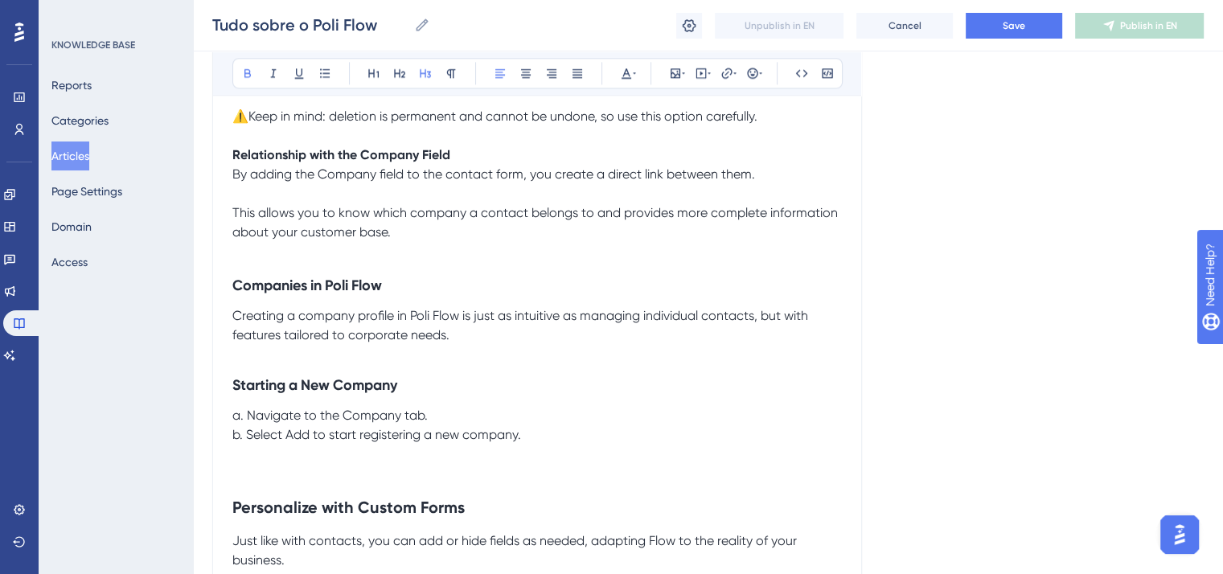
click at [370, 394] on strong "Starting a New Company" at bounding box center [314, 385] width 165 height 18
click at [450, 72] on icon at bounding box center [451, 73] width 13 height 13
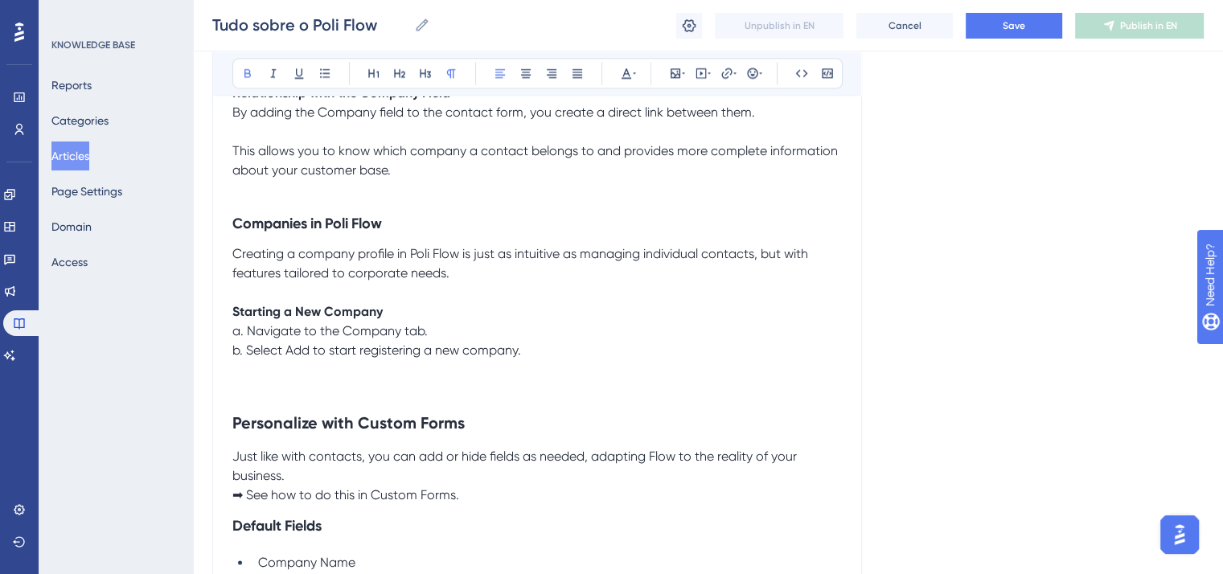
scroll to position [2333, 0]
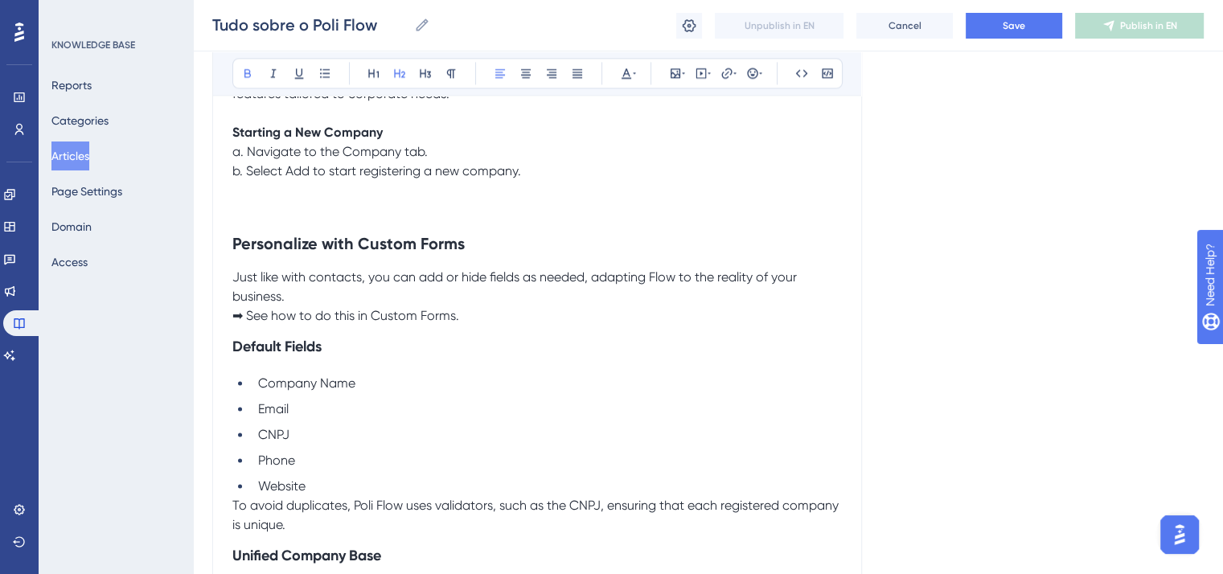
click at [403, 243] on strong "Personalize with Custom Forms" at bounding box center [348, 243] width 232 height 19
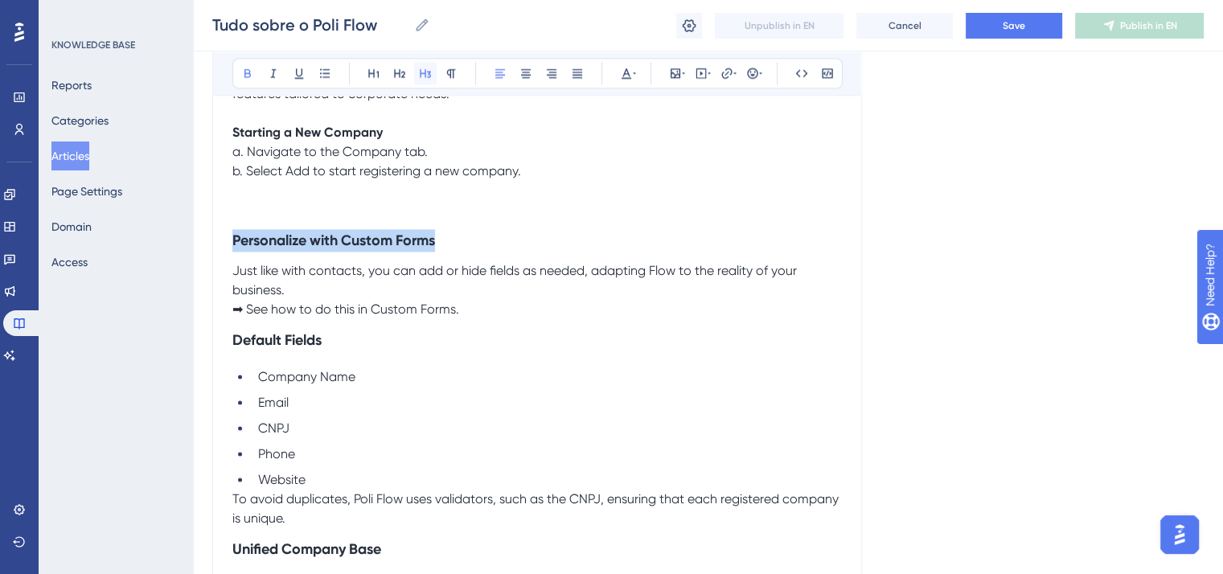
click at [423, 68] on icon at bounding box center [425, 73] width 13 height 13
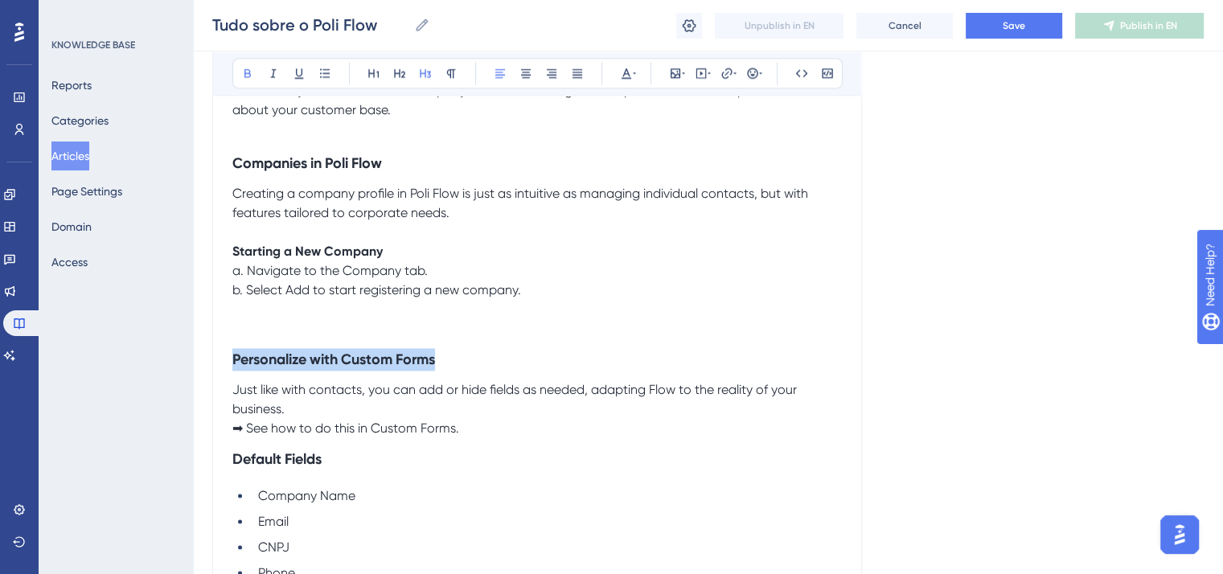
scroll to position [2252, 0]
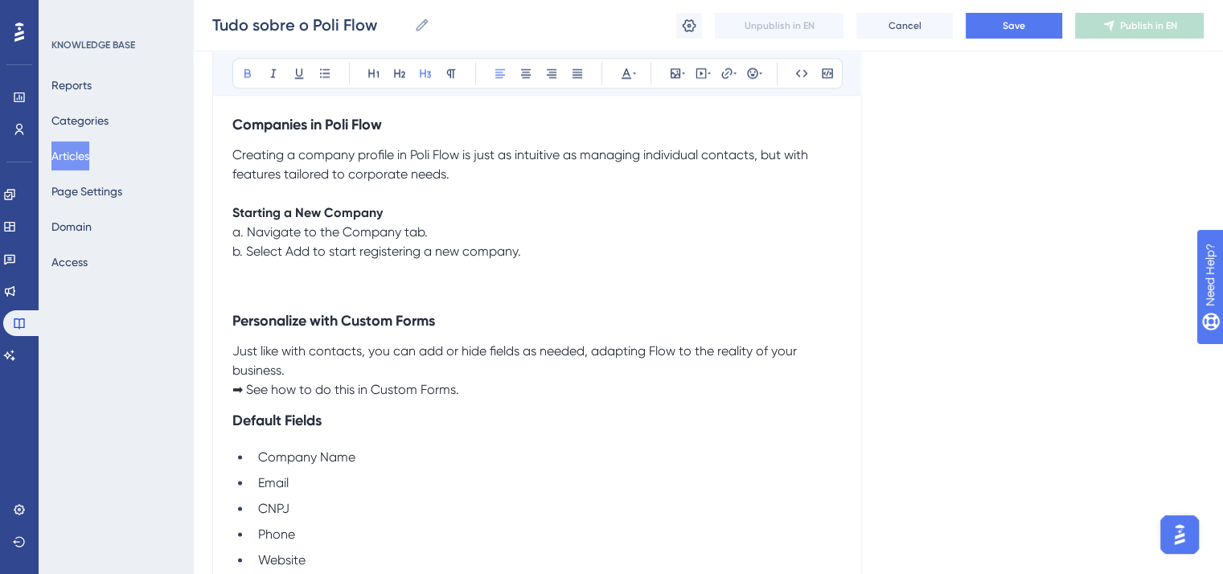
click at [235, 397] on span "➡ See how to do this in Custom Forms." at bounding box center [345, 389] width 227 height 15
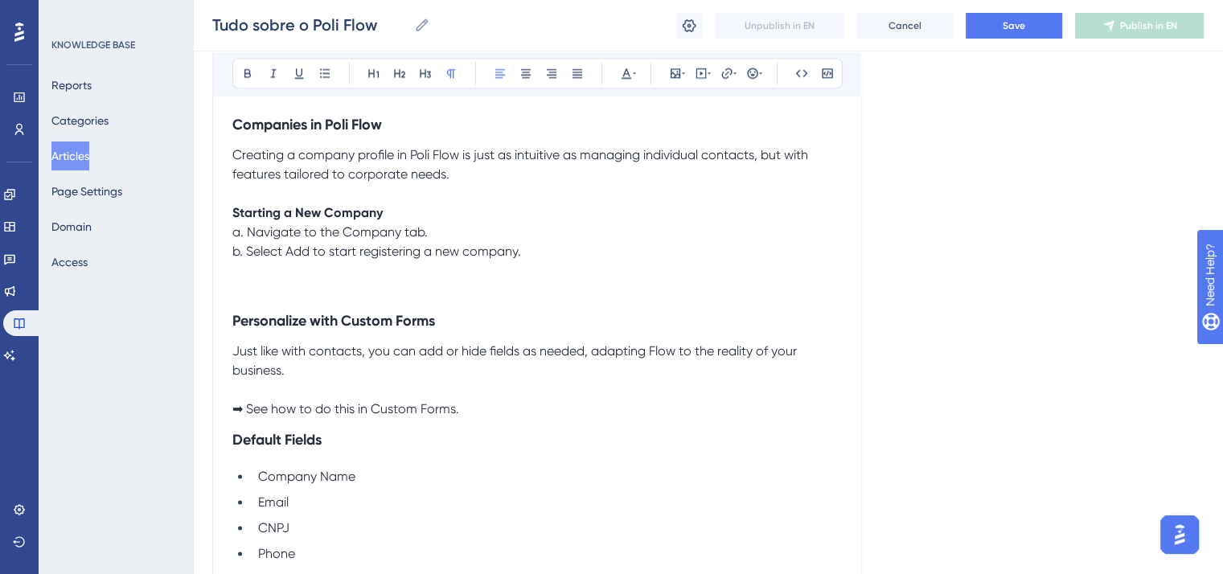
click at [279, 281] on p at bounding box center [537, 270] width 610 height 19
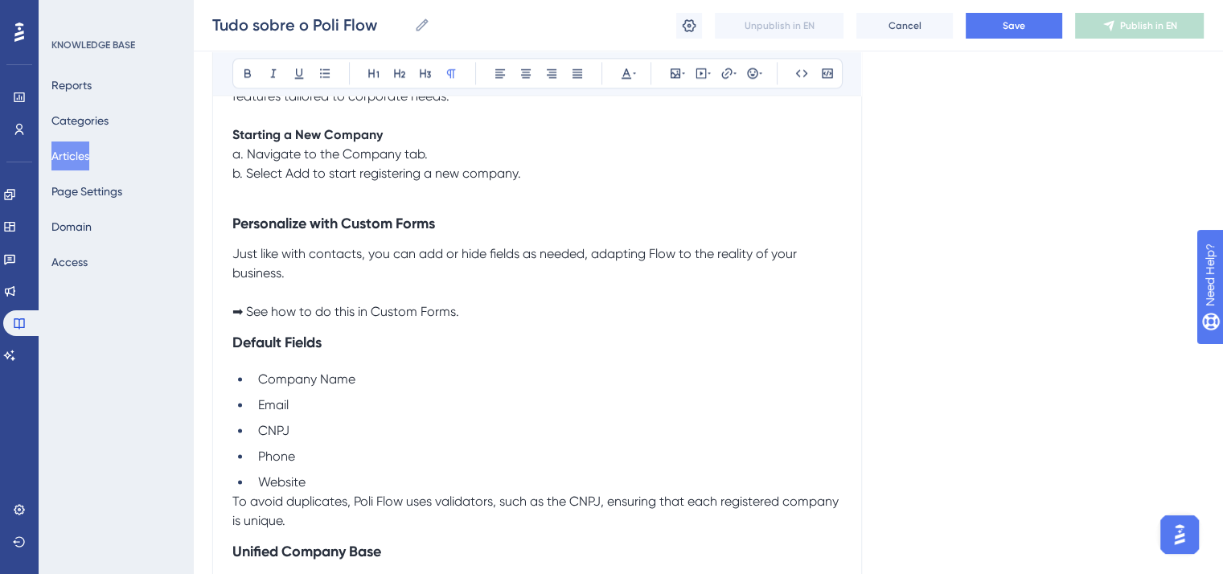
scroll to position [2493, 0]
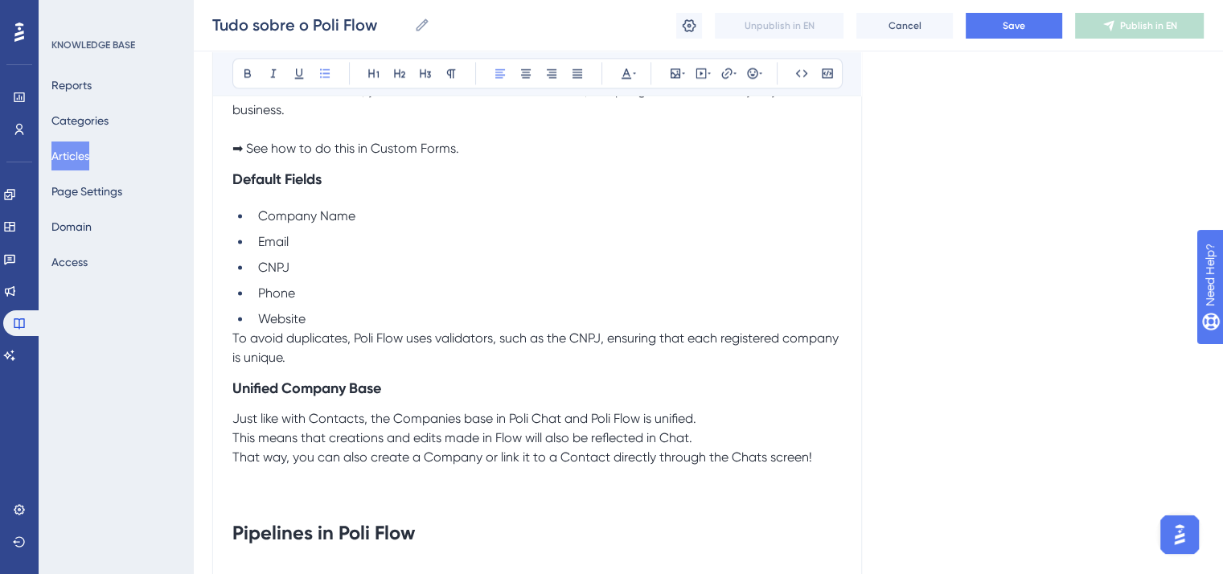
click at [322, 329] on li "Website" at bounding box center [547, 319] width 590 height 19
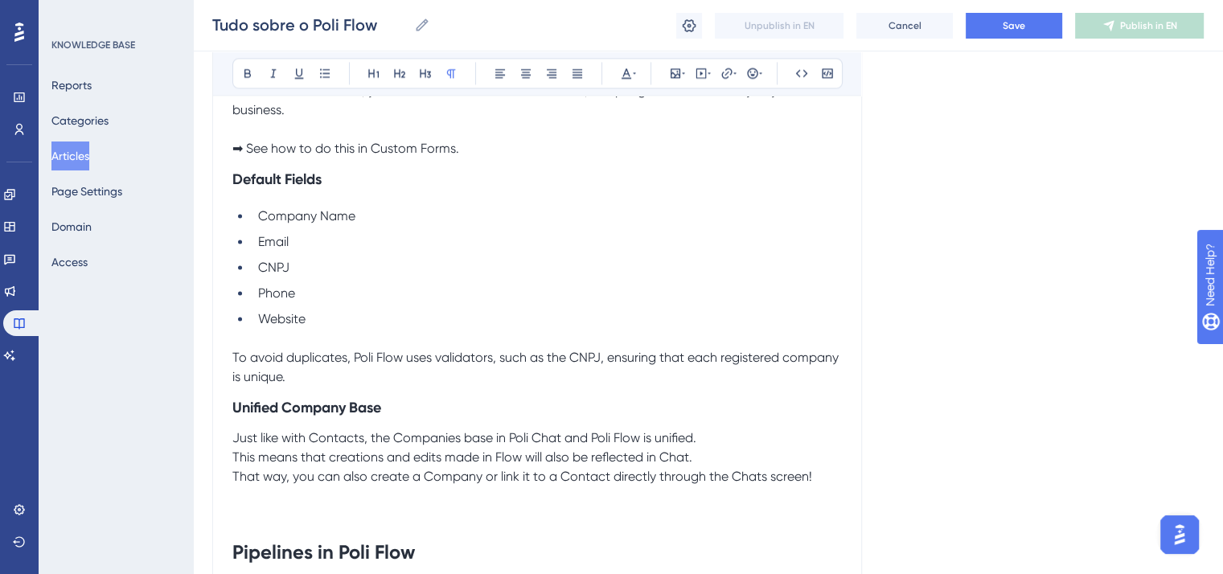
click at [293, 417] on strong "Unified Company Base" at bounding box center [306, 408] width 149 height 18
click at [732, 448] on p "Just like with Contacts, the Companies base in Poli Chat and Poli Flow is unifi…" at bounding box center [537, 438] width 610 height 19
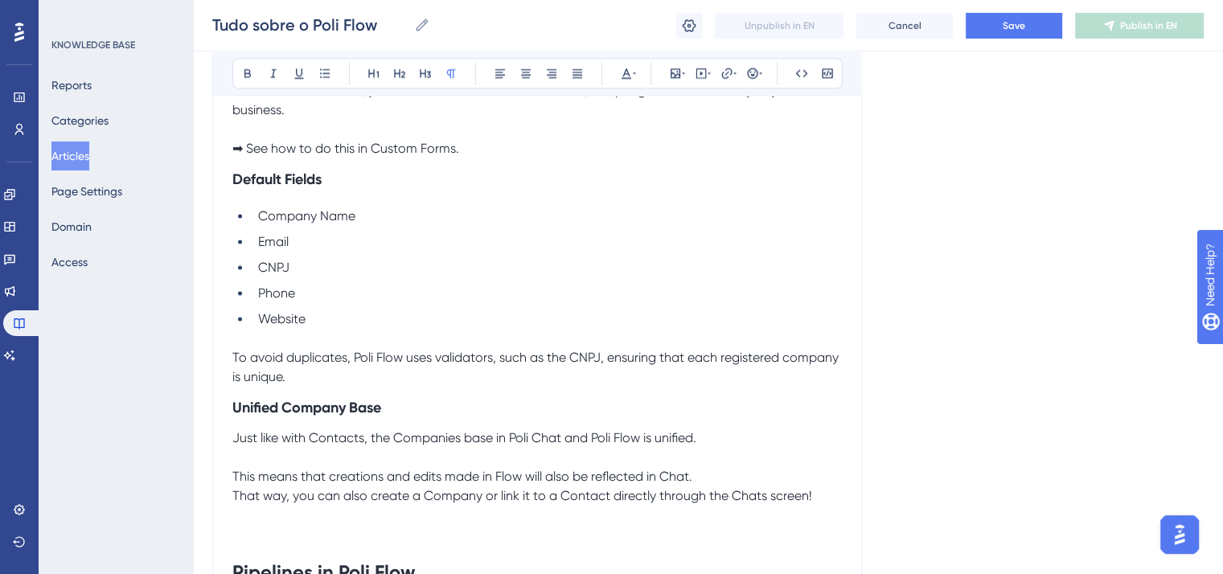
click at [732, 487] on p "This means that creations and edits made in Flow will also be reflected in Chat." at bounding box center [537, 476] width 610 height 19
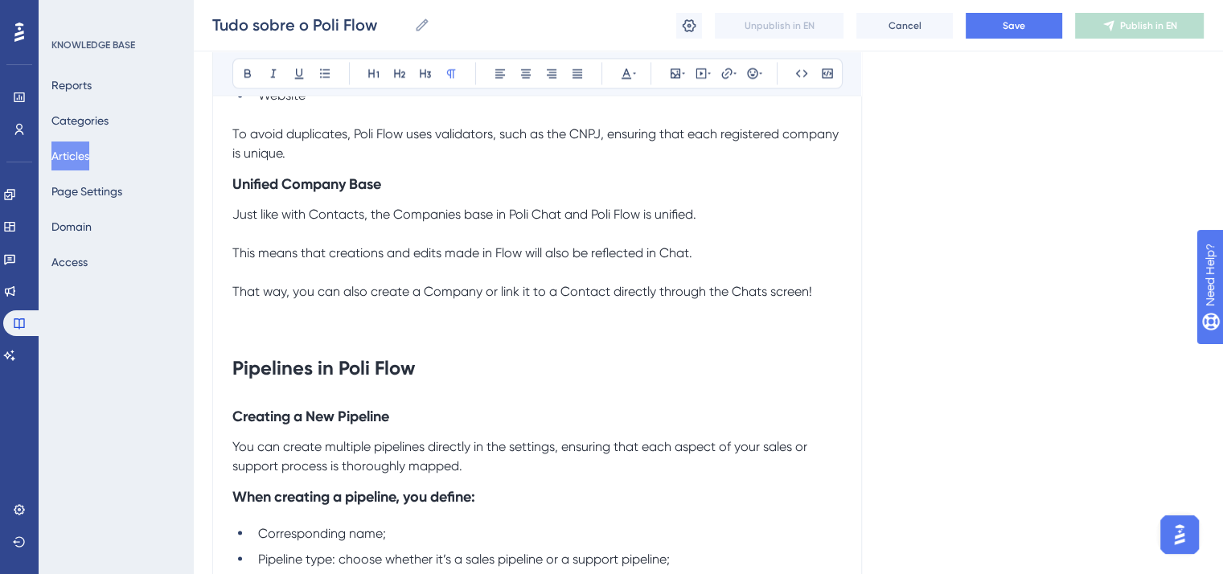
scroll to position [2735, 0]
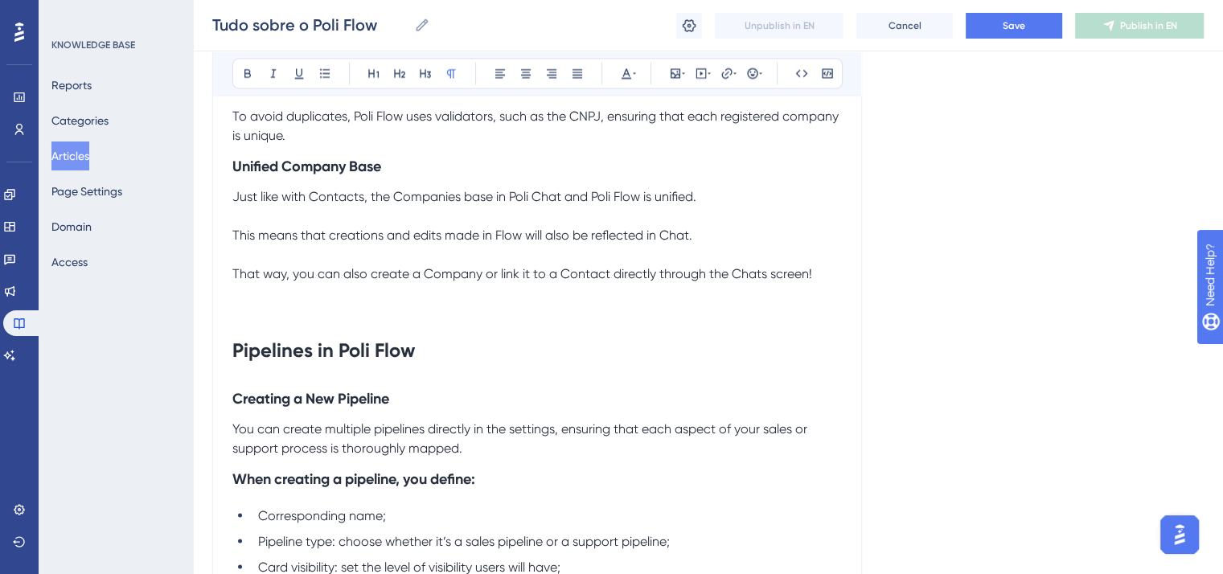
click at [293, 361] on strong "Pipelines in Poli Flow" at bounding box center [323, 349] width 183 height 23
click at [425, 72] on icon at bounding box center [425, 73] width 13 height 13
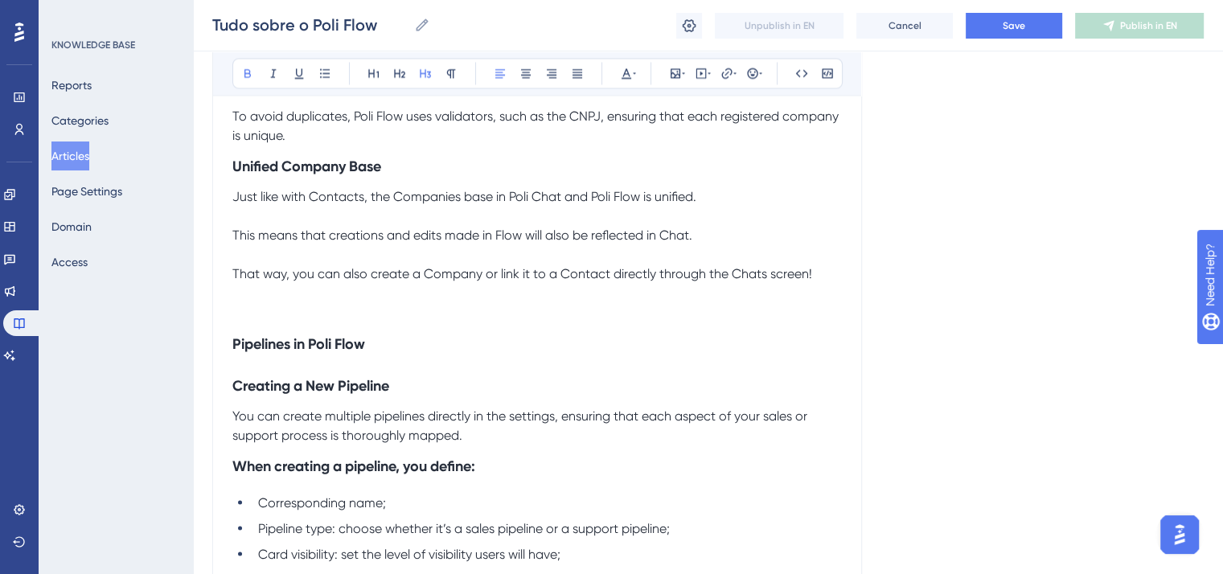
click at [258, 316] on p at bounding box center [537, 312] width 610 height 19
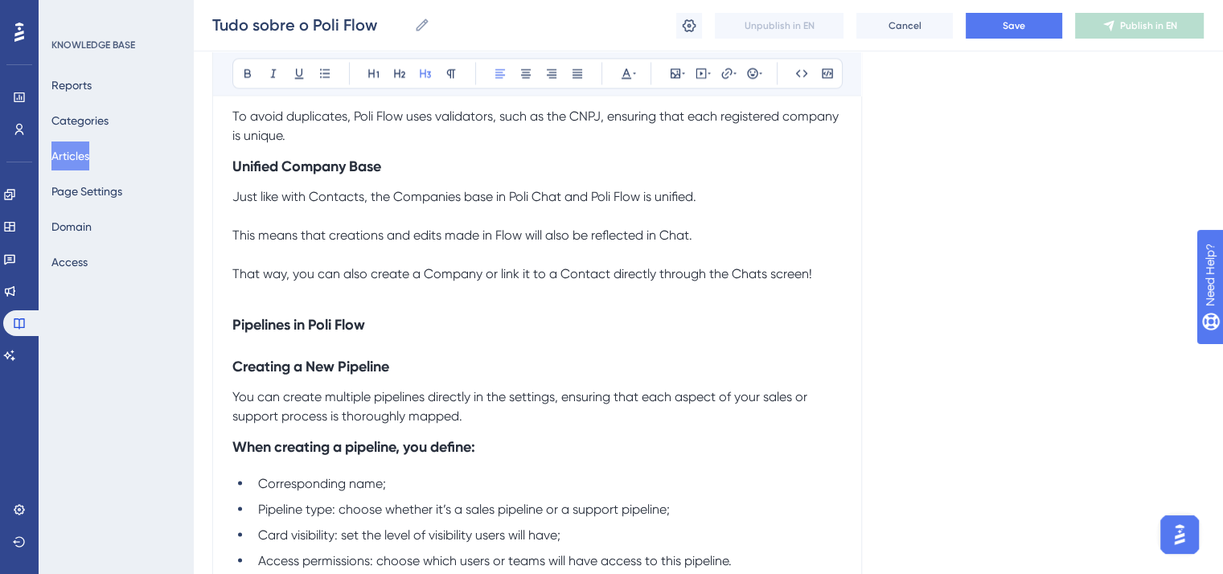
click at [274, 371] on strong "Creating a New Pipeline" at bounding box center [310, 366] width 157 height 18
click at [450, 71] on icon at bounding box center [451, 73] width 13 height 13
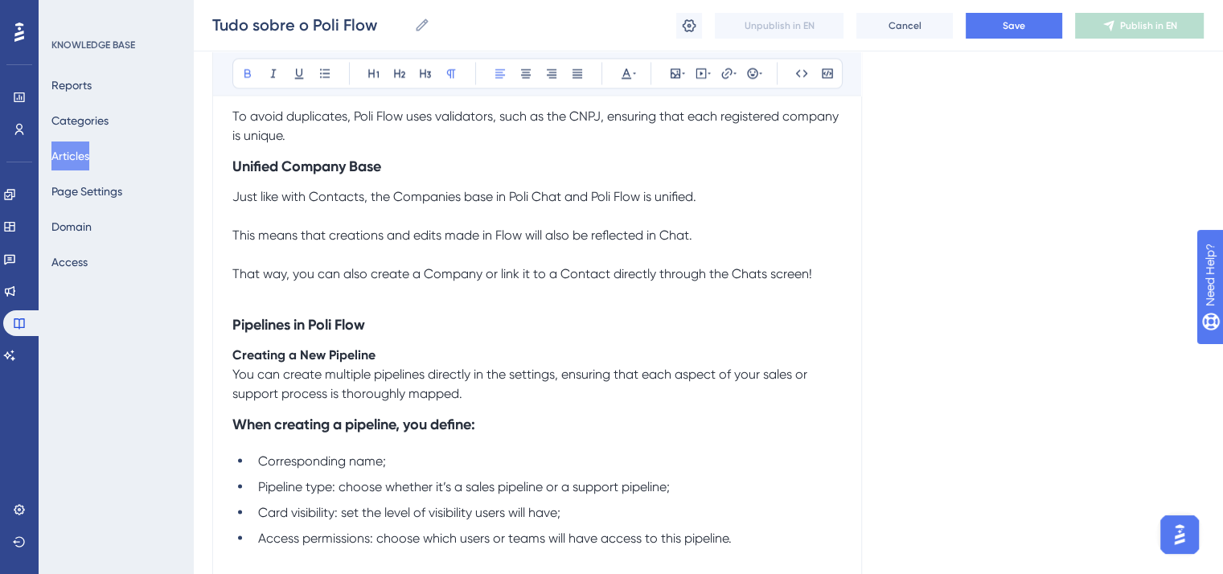
click at [291, 433] on strong "When creating a pipeline, you define:" at bounding box center [353, 424] width 243 height 18
click at [292, 433] on strong "When creating a pipeline, you define:" at bounding box center [353, 424] width 243 height 18
click at [456, 68] on icon at bounding box center [451, 73] width 13 height 13
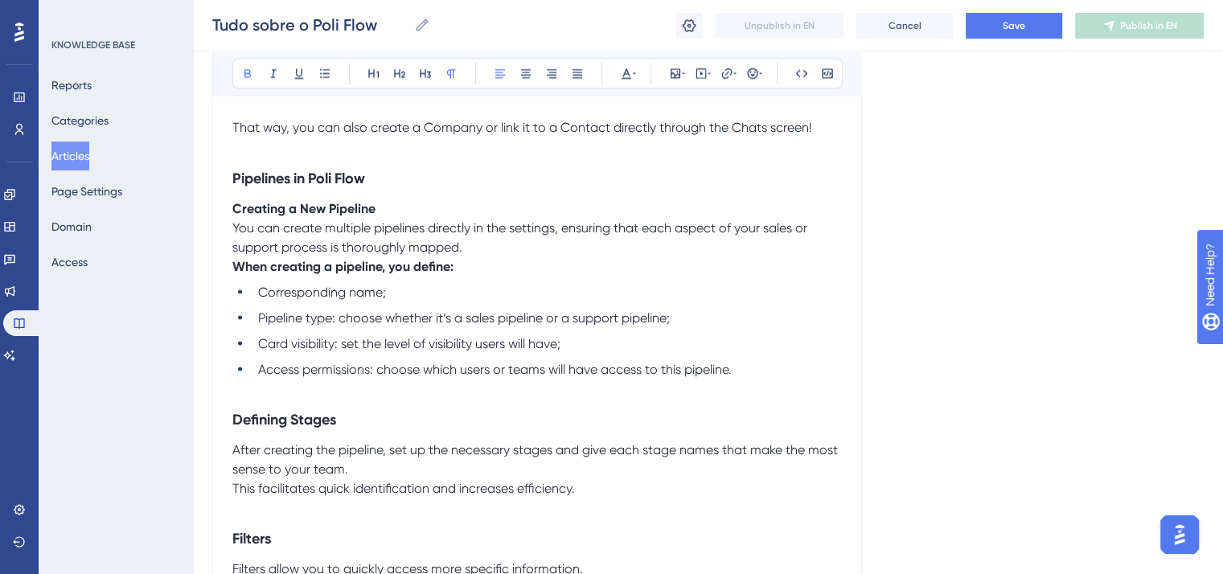
scroll to position [2896, 0]
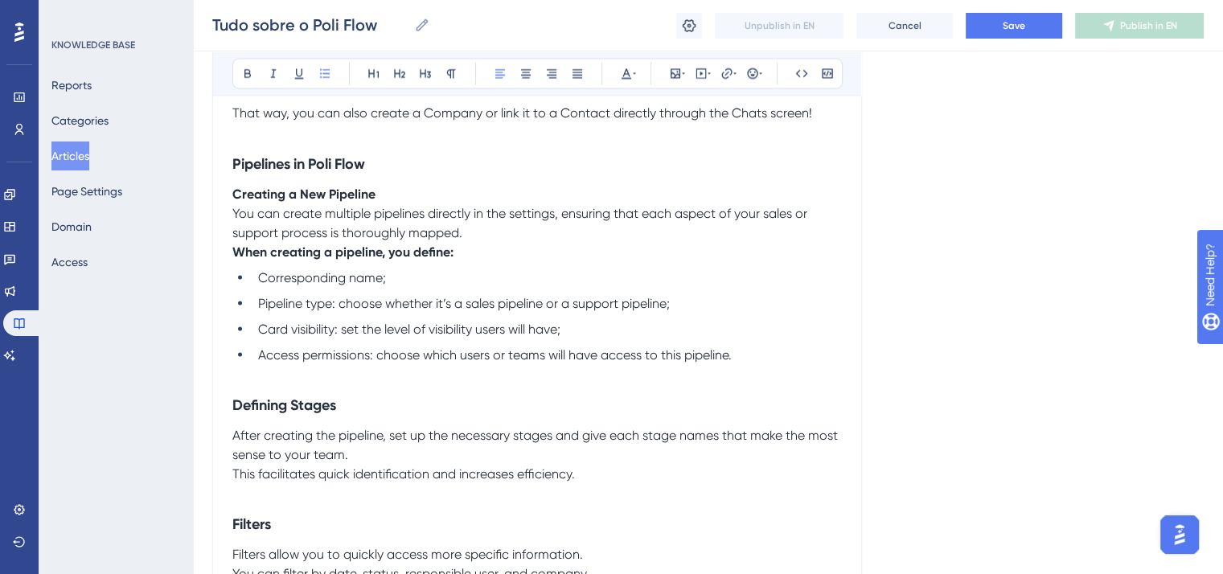
click at [301, 310] on span "Pipeline type: choose whether it’s a sales pipeline or a support pipeline;" at bounding box center [464, 302] width 412 height 15
drag, startPoint x: 333, startPoint y: 313, endPoint x: 251, endPoint y: 314, distance: 82.1
click at [251, 314] on ul "Corresponding name; Pipeline type: choose whether it’s a sales pipeline or a su…" at bounding box center [537, 316] width 610 height 97
click at [244, 71] on icon at bounding box center [247, 73] width 13 height 13
click at [333, 336] on span "Card visibility: set the level of visibility users will have;" at bounding box center [409, 328] width 302 height 15
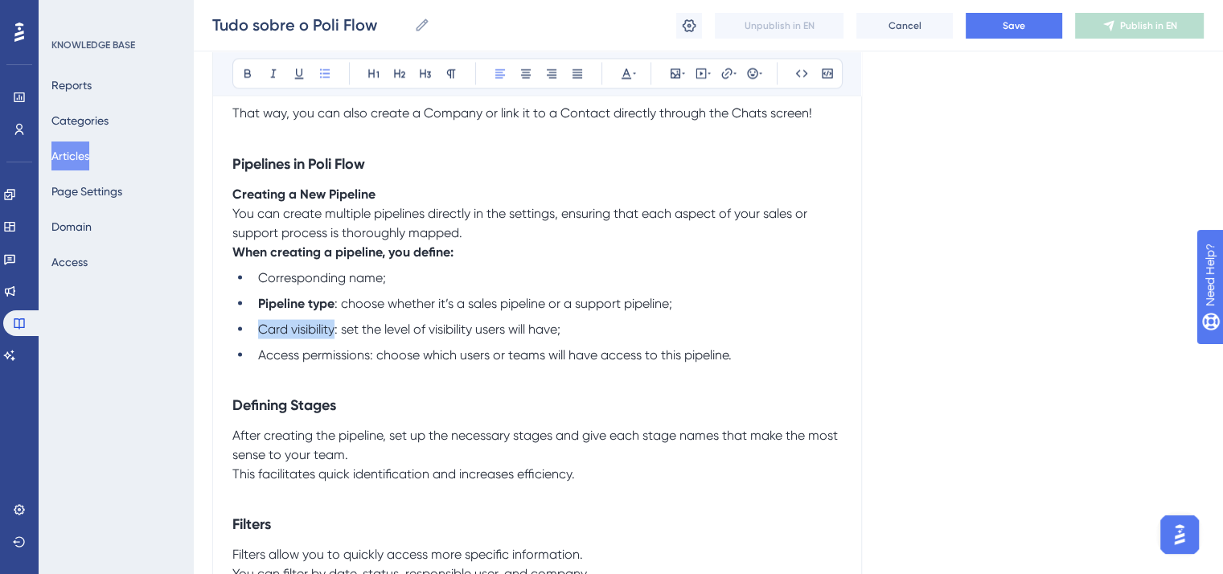
drag, startPoint x: 335, startPoint y: 339, endPoint x: 253, endPoint y: 338, distance: 82.1
click at [253, 338] on li "Card visibility: set the level of visibility users will have;" at bounding box center [547, 328] width 590 height 19
click at [251, 75] on icon at bounding box center [247, 73] width 13 height 13
drag, startPoint x: 368, startPoint y: 368, endPoint x: 223, endPoint y: 368, distance: 144.8
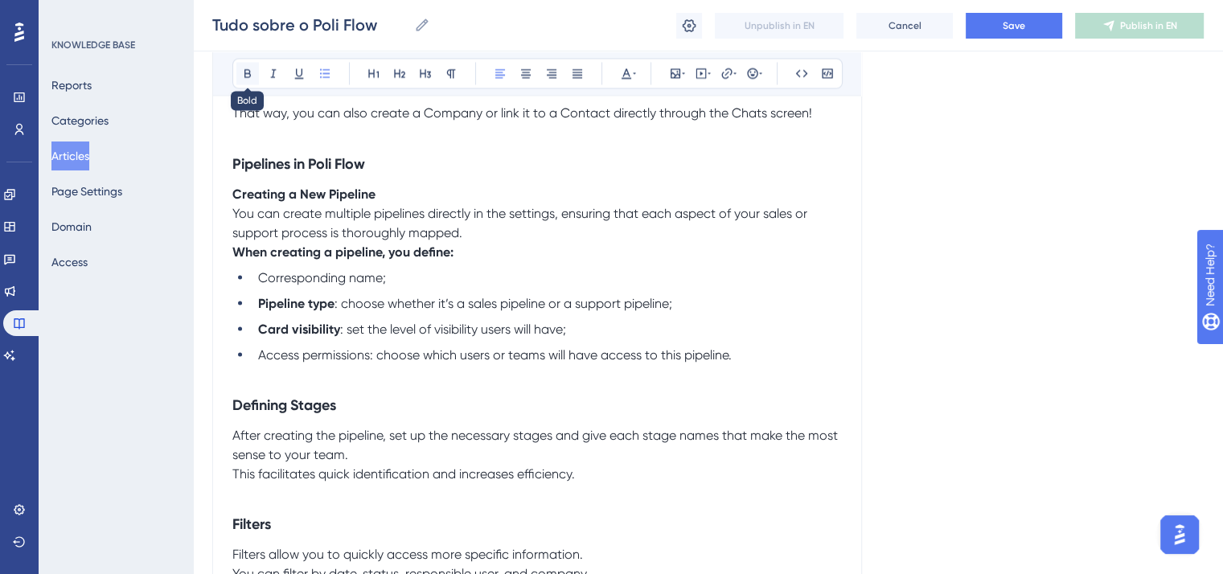
click at [247, 79] on button at bounding box center [247, 73] width 23 height 23
click at [494, 240] on p "You can create multiple pipelines directly in the settings, ensuring that each …" at bounding box center [537, 222] width 610 height 39
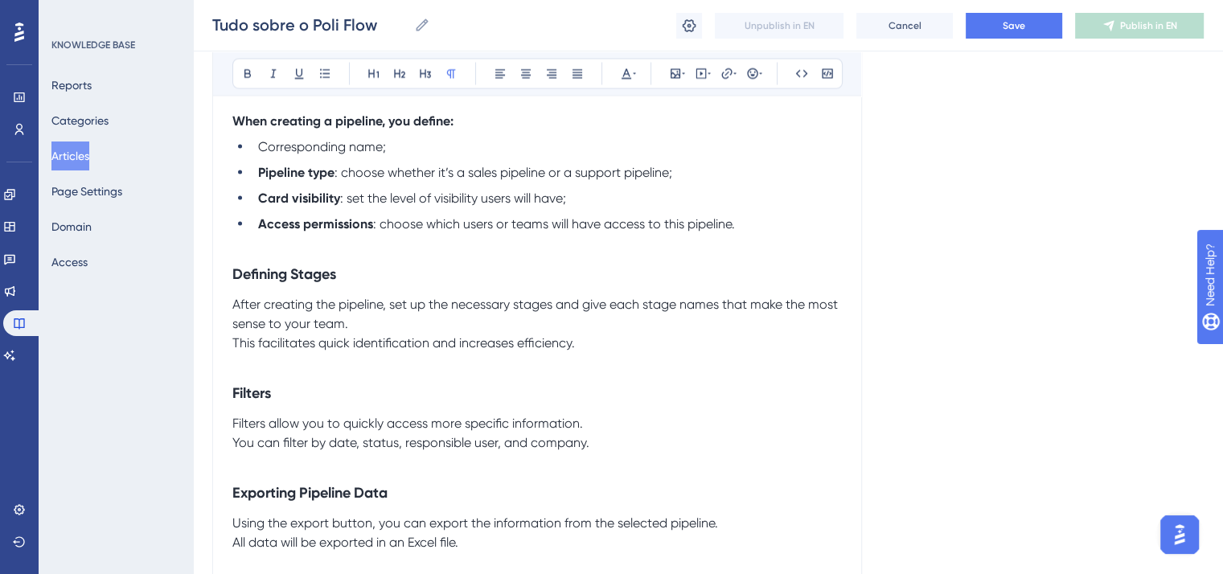
scroll to position [3057, 0]
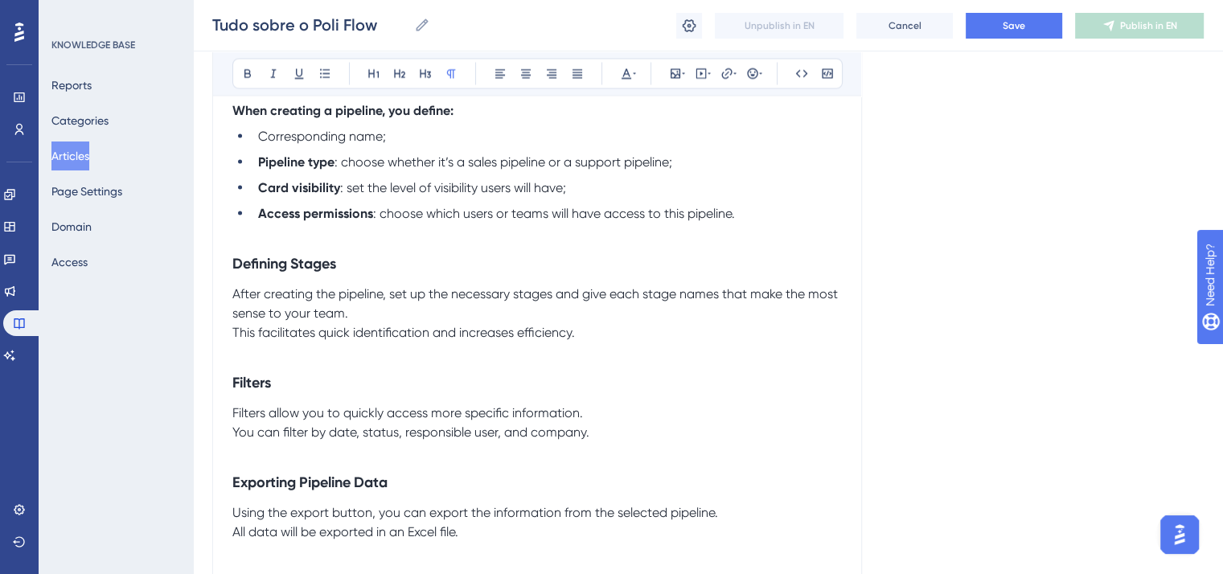
click at [310, 272] on strong "Defining Stages" at bounding box center [284, 263] width 104 height 18
click at [457, 73] on icon at bounding box center [451, 73] width 13 height 13
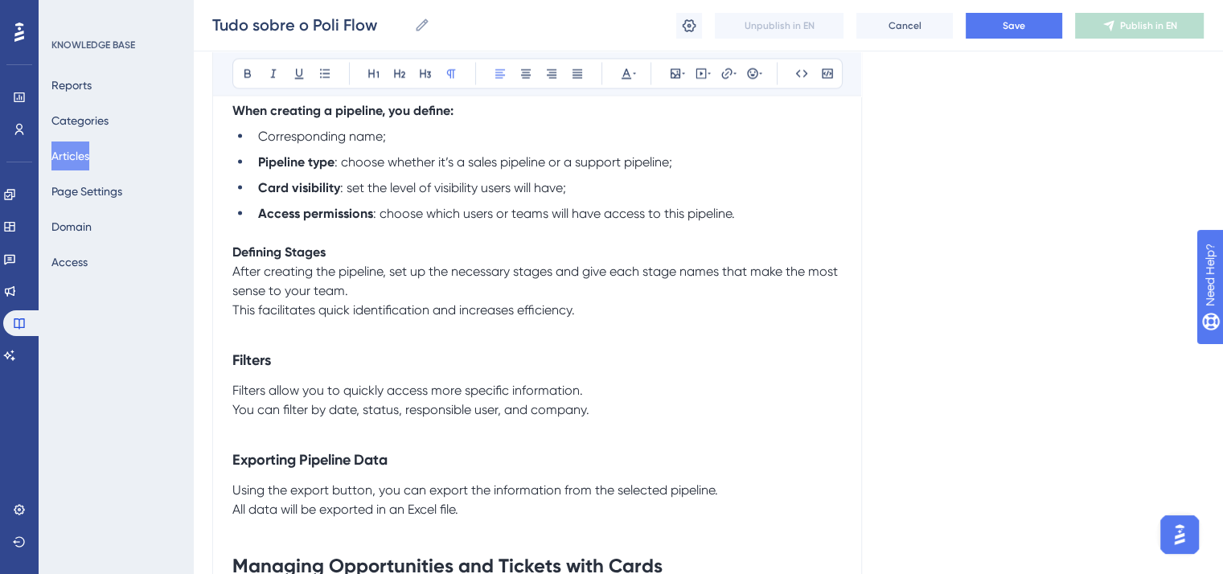
click at [377, 301] on p "After creating the pipeline, set up the necessary stages and give each stage na…" at bounding box center [537, 290] width 610 height 58
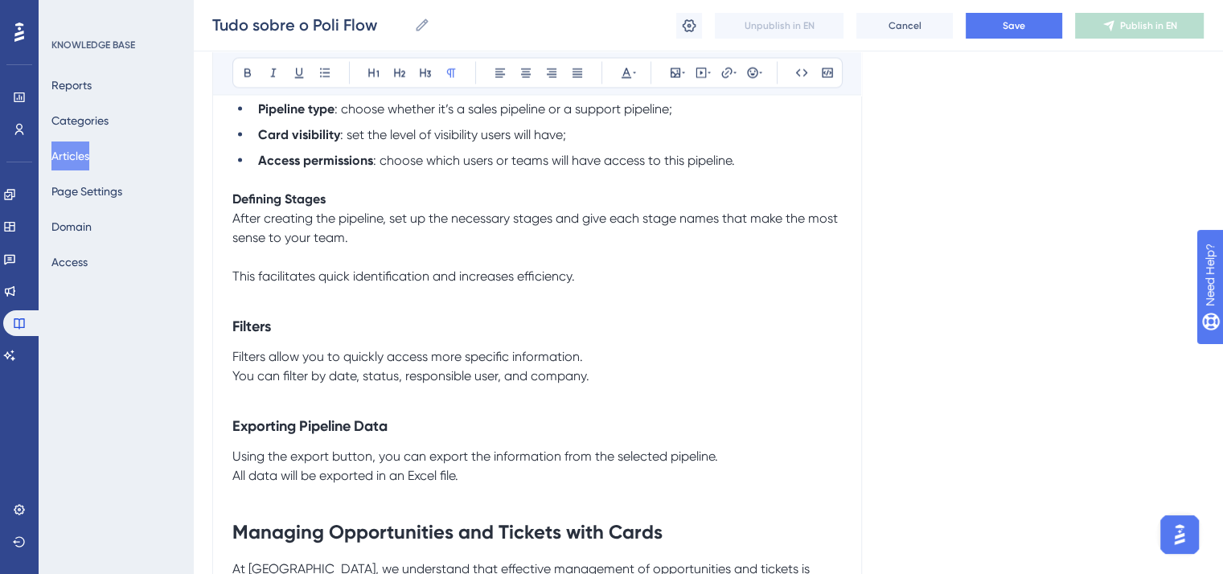
scroll to position [3137, 0]
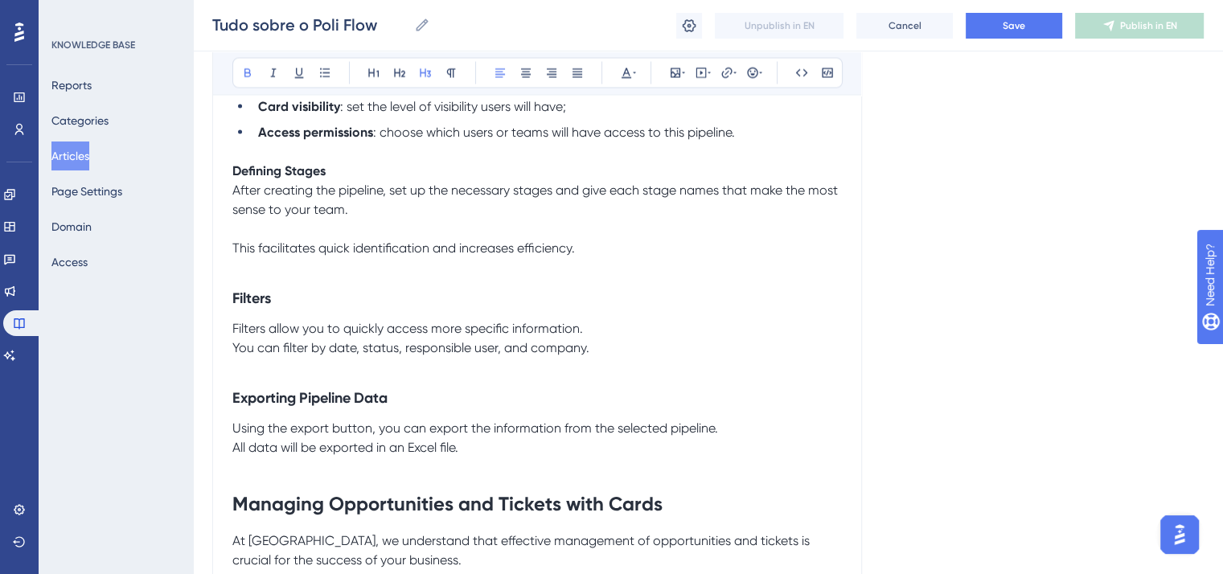
click at [256, 307] on strong "Filters" at bounding box center [251, 299] width 39 height 18
click at [448, 75] on icon at bounding box center [451, 73] width 13 height 13
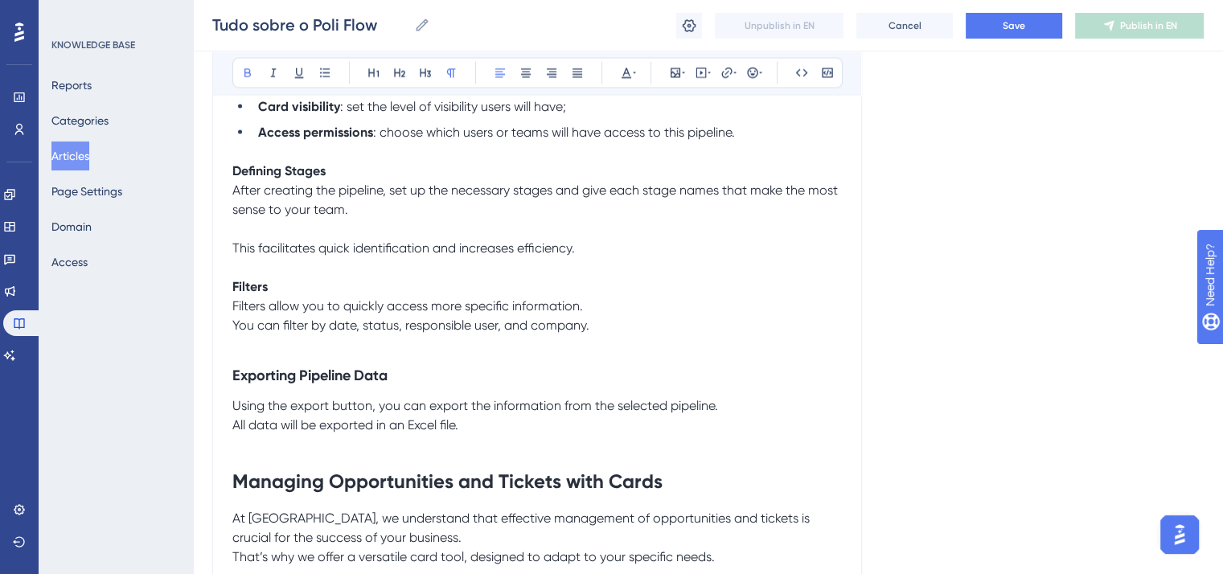
click at [613, 319] on p "Filters allow you to quickly access more specific information. You can filter b…" at bounding box center [537, 316] width 610 height 39
click at [368, 382] on strong "Exporting Pipeline Data" at bounding box center [309, 376] width 155 height 18
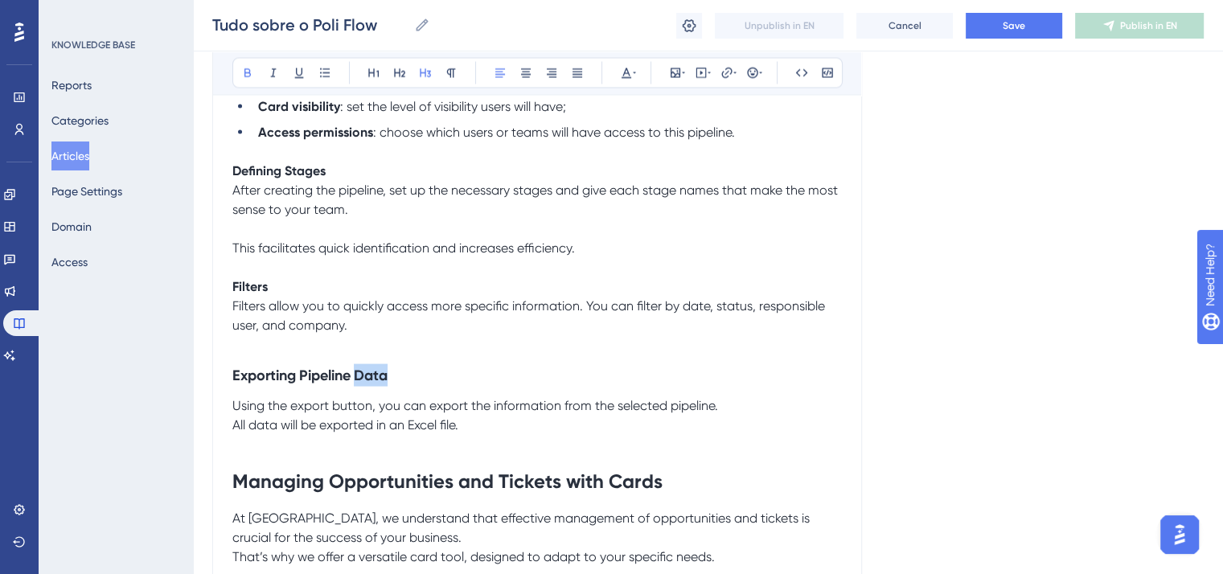
click at [368, 382] on strong "Exporting Pipeline Data" at bounding box center [309, 376] width 155 height 18
click at [445, 77] on icon at bounding box center [451, 73] width 13 height 13
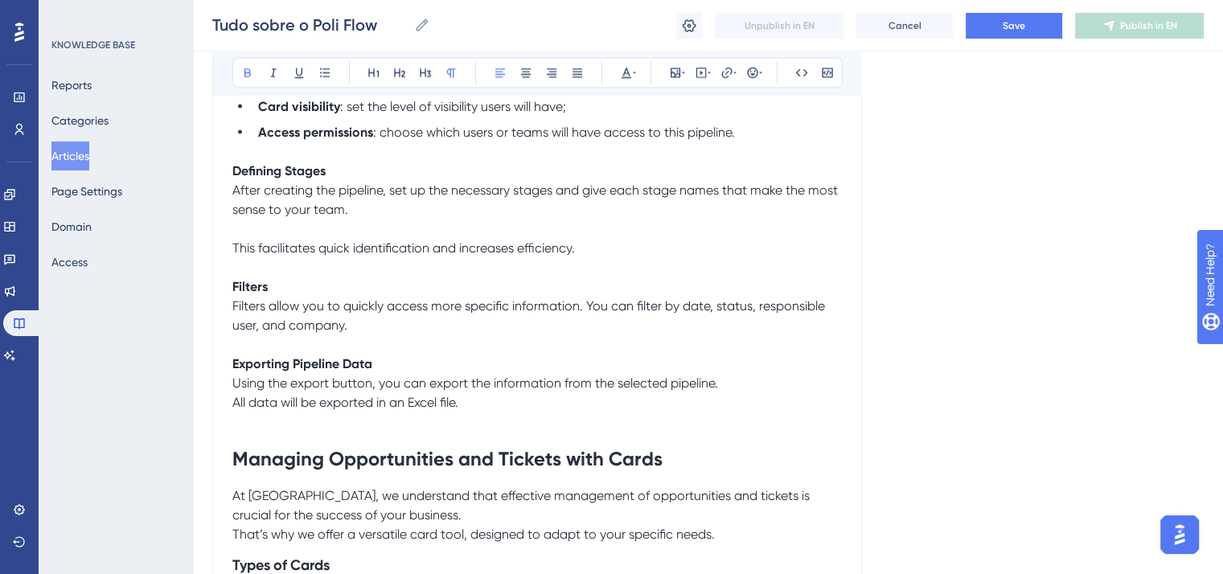
click at [767, 399] on p "Using the export button, you can export the information from the selected pipel…" at bounding box center [537, 393] width 610 height 39
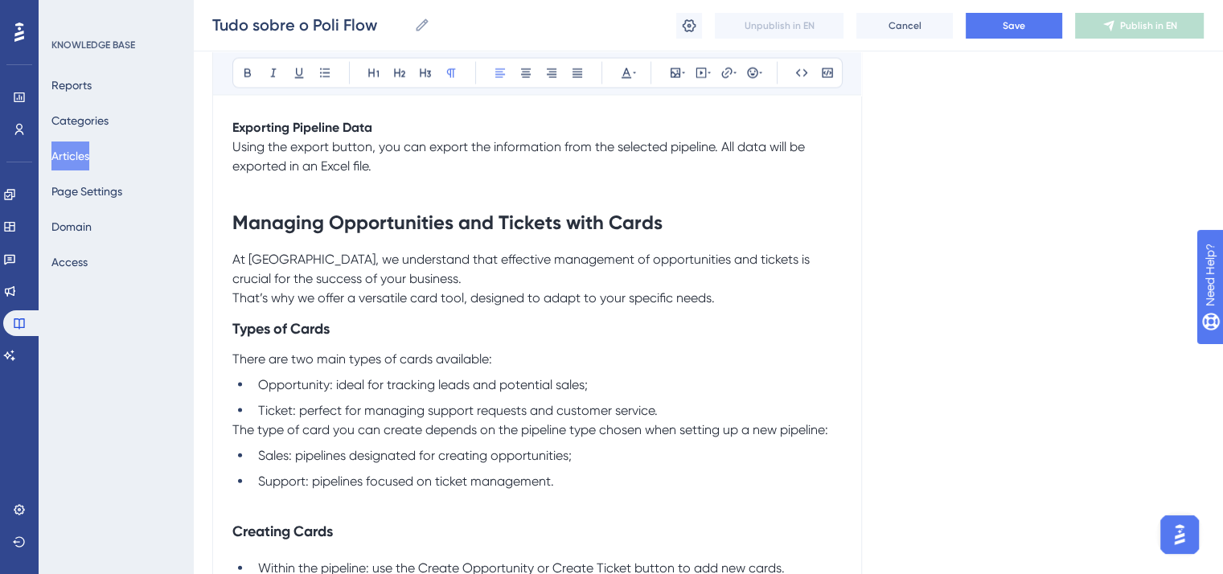
scroll to position [3378, 0]
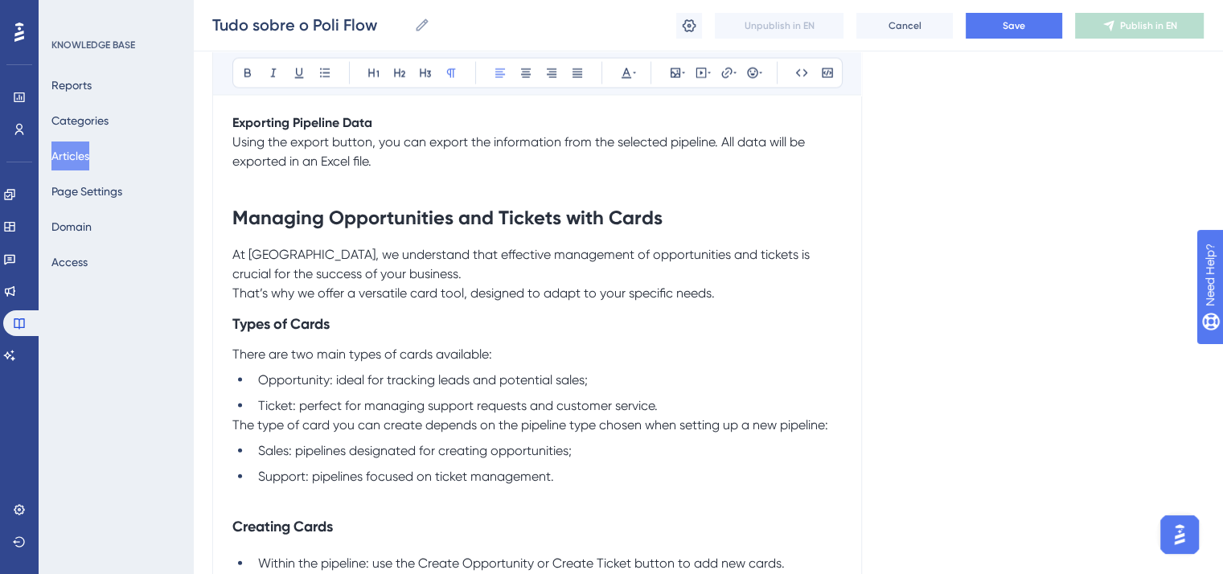
click at [509, 228] on strong "Managing Opportunities and Tickets with Cards" at bounding box center [447, 217] width 430 height 23
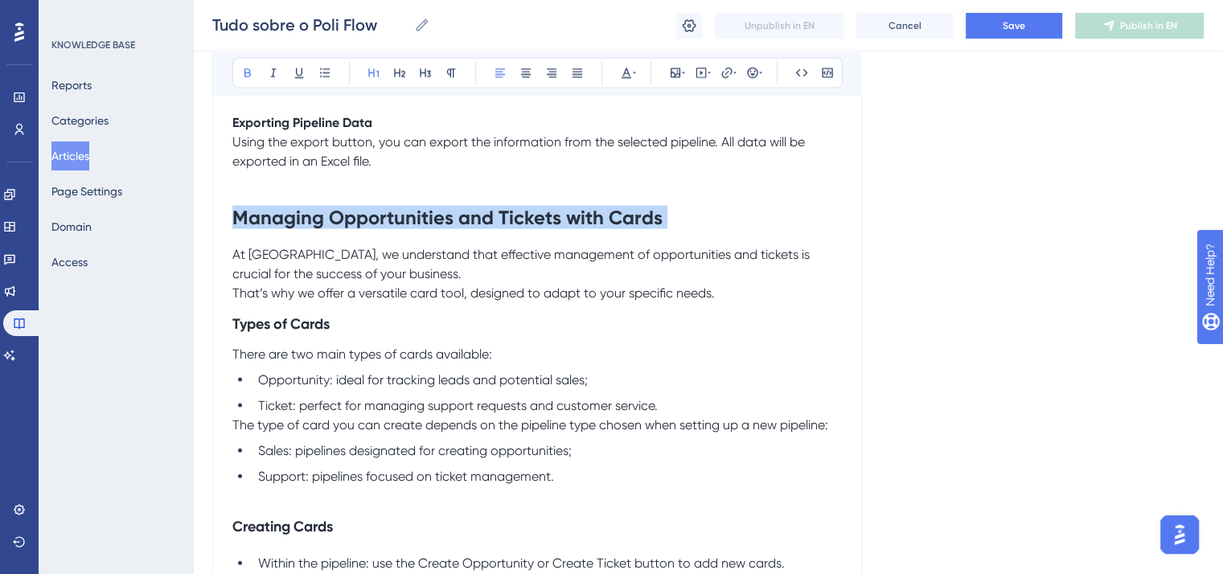
click at [509, 228] on strong "Managing Opportunities and Tickets with Cards" at bounding box center [447, 217] width 430 height 23
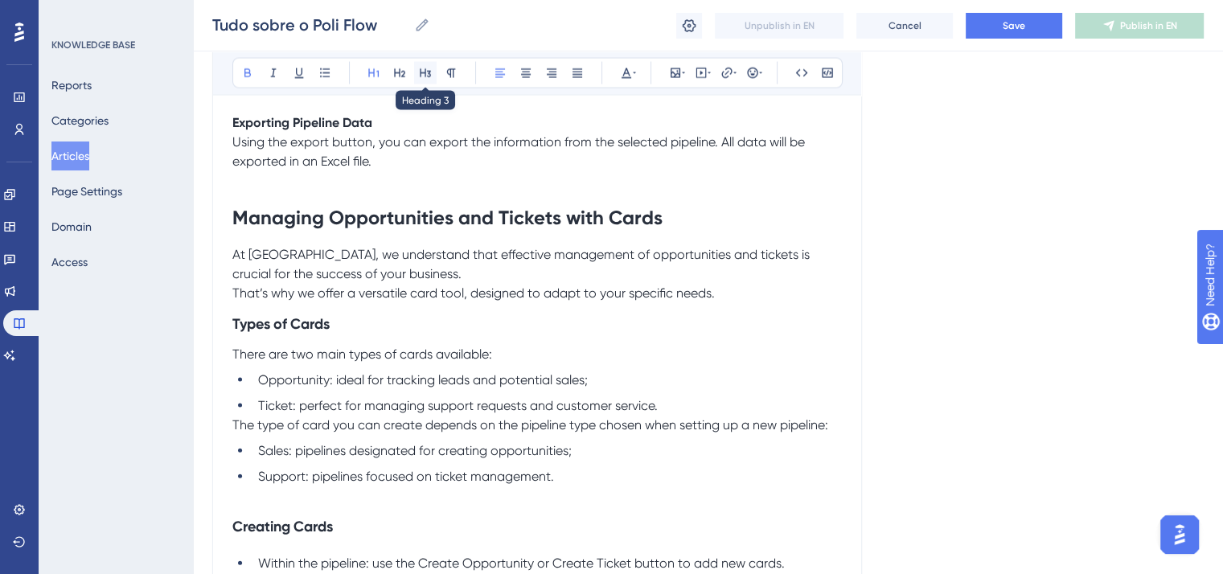
click at [422, 68] on icon at bounding box center [425, 73] width 13 height 13
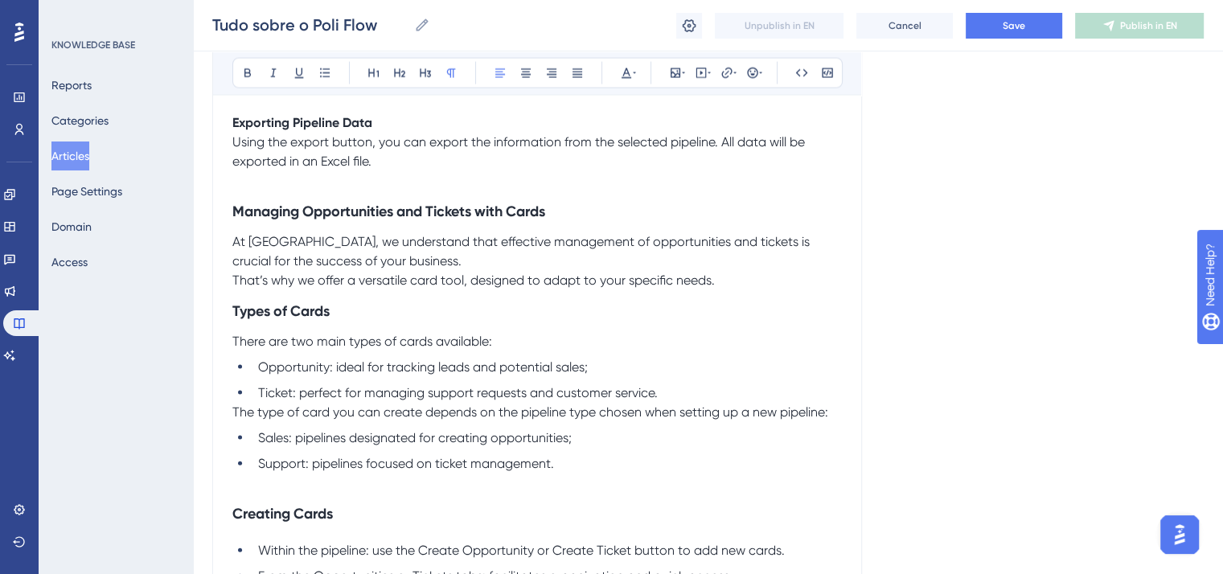
click at [425, 265] on p "At [GEOGRAPHIC_DATA], we understand that effective management of opportunities …" at bounding box center [537, 261] width 610 height 58
click at [415, 279] on p "At [GEOGRAPHIC_DATA], we understand that effective management of opportunities …" at bounding box center [537, 261] width 610 height 58
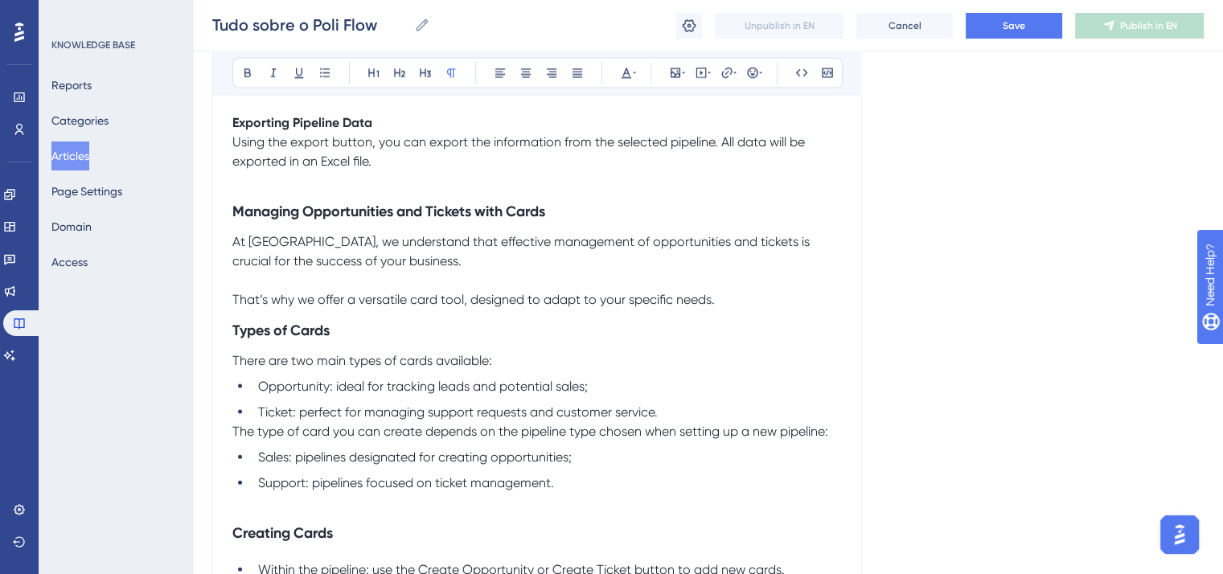
click at [282, 339] on strong "Types of Cards" at bounding box center [280, 331] width 97 height 18
click at [450, 75] on icon at bounding box center [451, 73] width 9 height 9
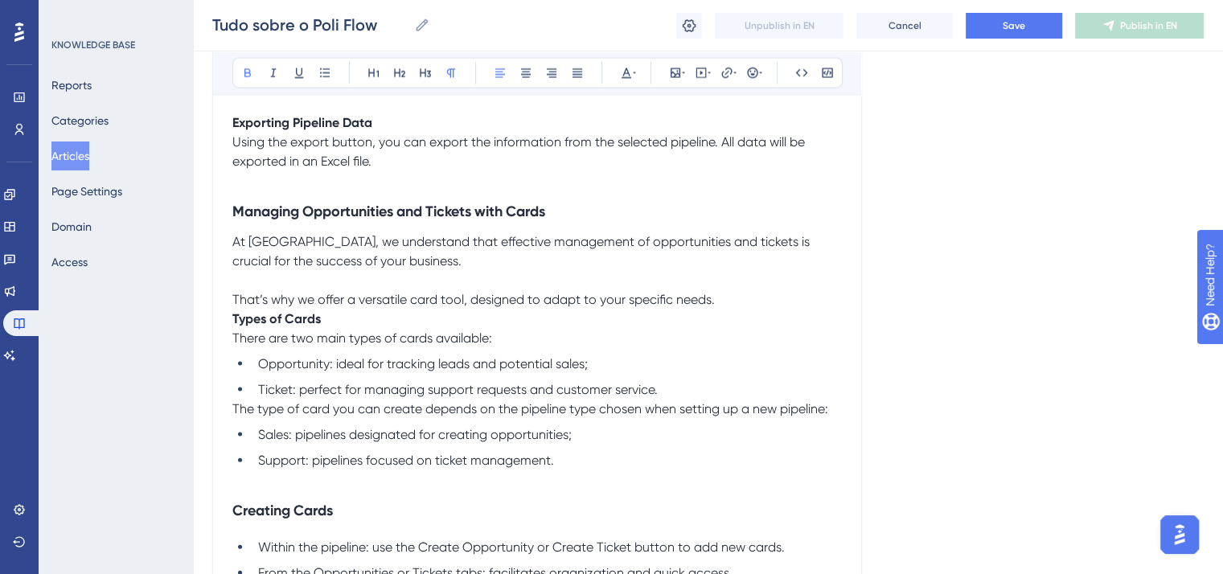
click at [235, 327] on strong "Types of Cards" at bounding box center [276, 318] width 88 height 15
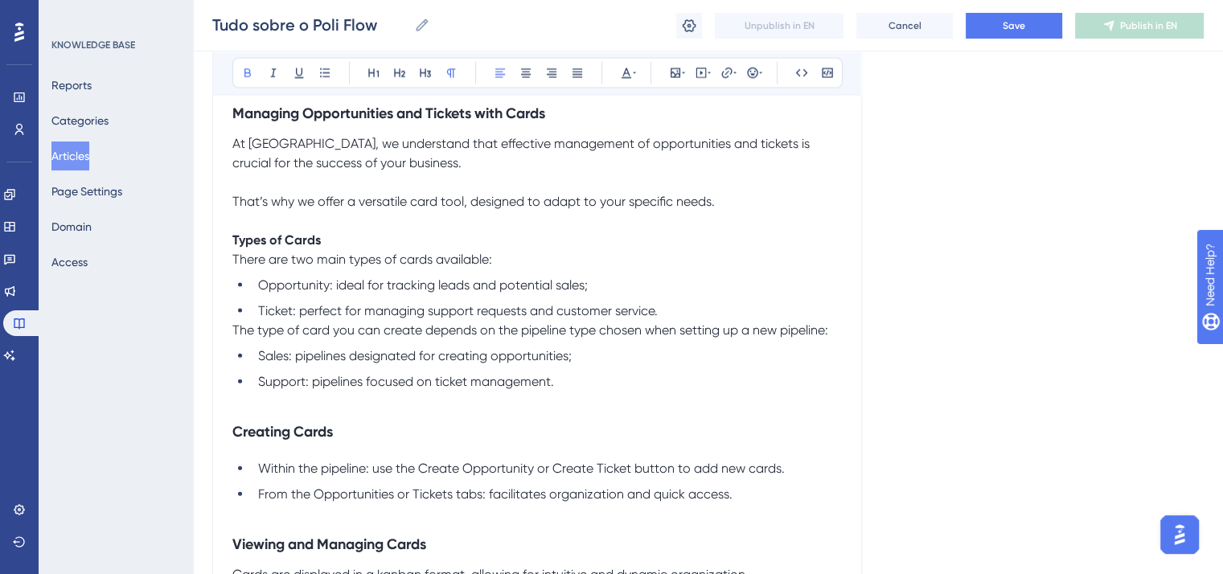
scroll to position [3459, 0]
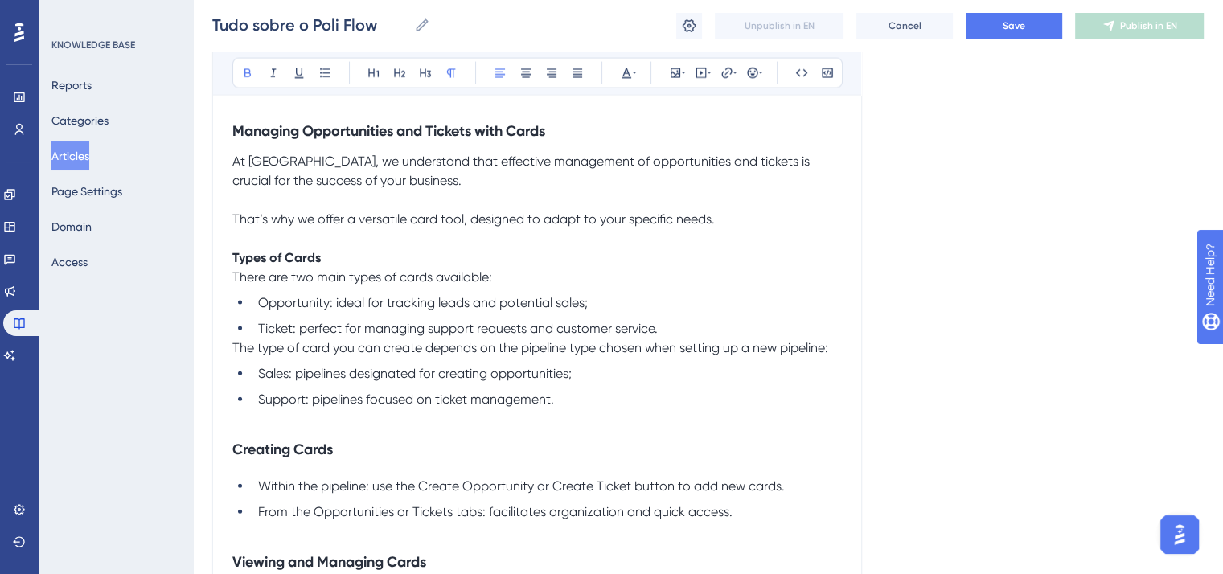
click at [296, 310] on span "Opportunity: ideal for tracking leads and potential sales;" at bounding box center [423, 302] width 330 height 15
click at [248, 74] on icon at bounding box center [247, 73] width 13 height 13
click at [273, 336] on span "Ticket: perfect for managing support requests and customer service." at bounding box center [458, 328] width 400 height 15
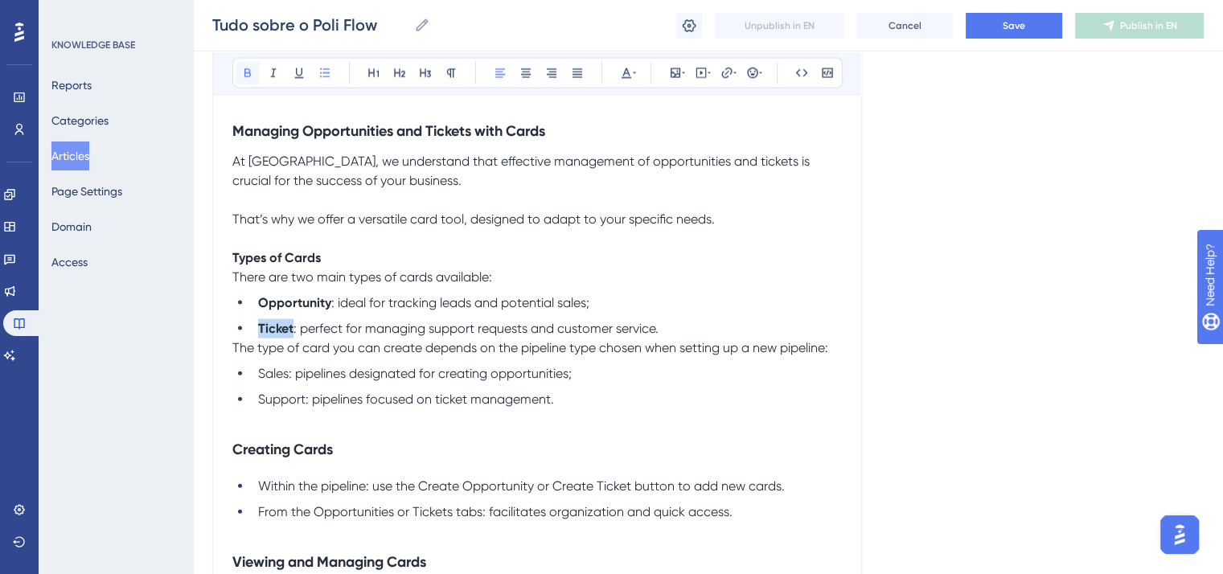
click at [247, 69] on icon at bounding box center [248, 73] width 6 height 9
click at [700, 339] on li "Ticket : perfect for managing support requests and customer service." at bounding box center [547, 328] width 590 height 19
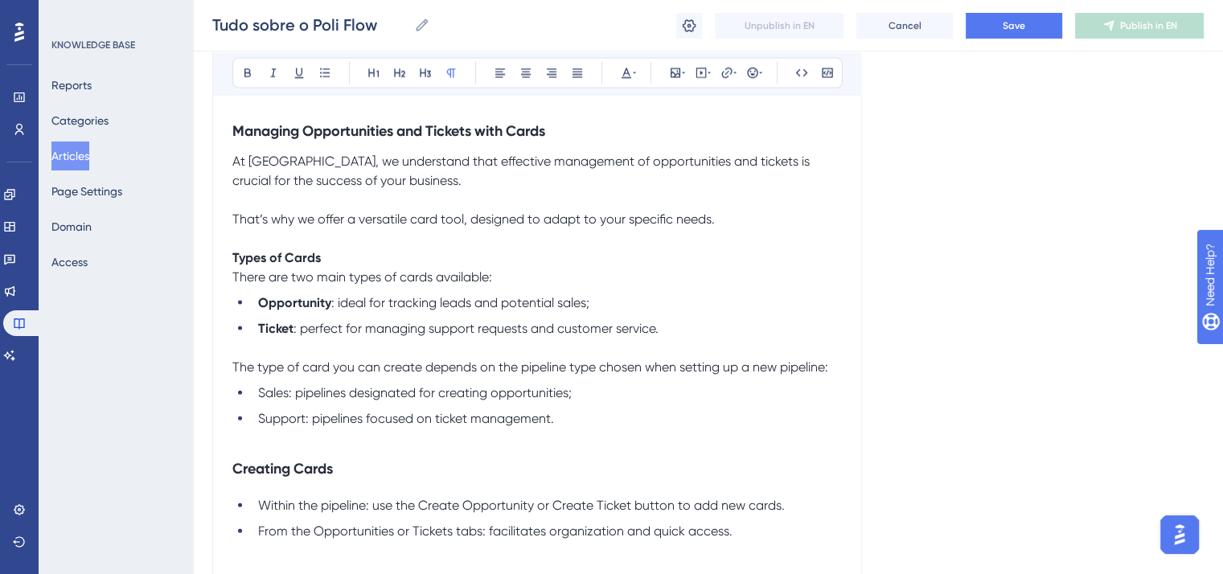
click at [277, 401] on span "Sales: pipelines designated for creating opportunities;" at bounding box center [415, 392] width 314 height 15
click at [248, 77] on icon at bounding box center [247, 73] width 13 height 13
click at [291, 426] on span "Support: pipelines focused on ticket management." at bounding box center [406, 418] width 296 height 15
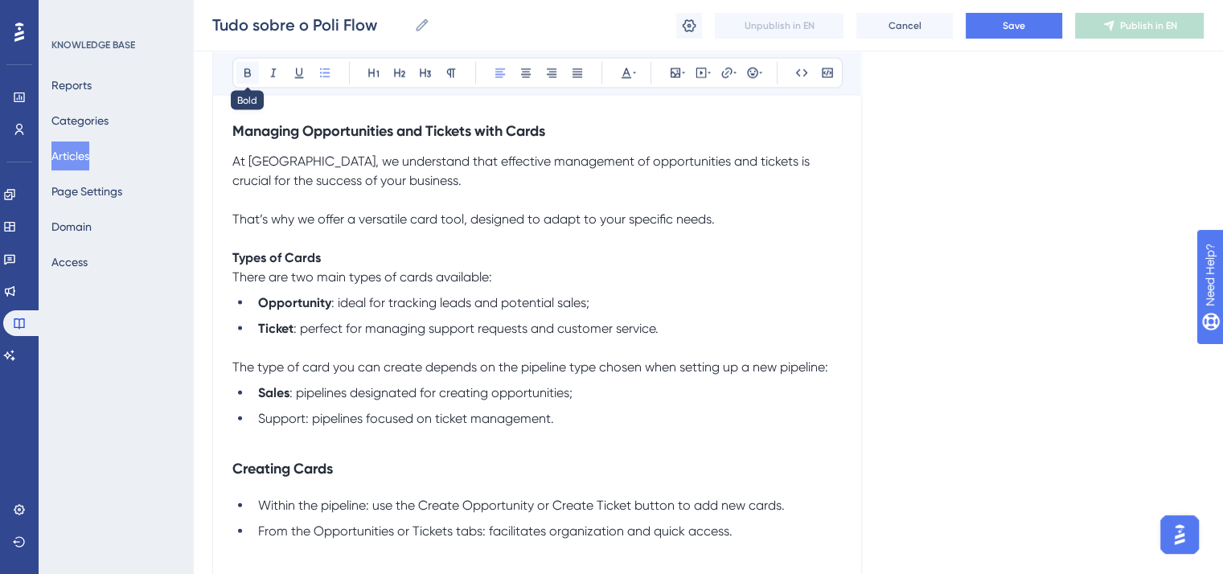
click at [246, 75] on icon at bounding box center [247, 73] width 13 height 13
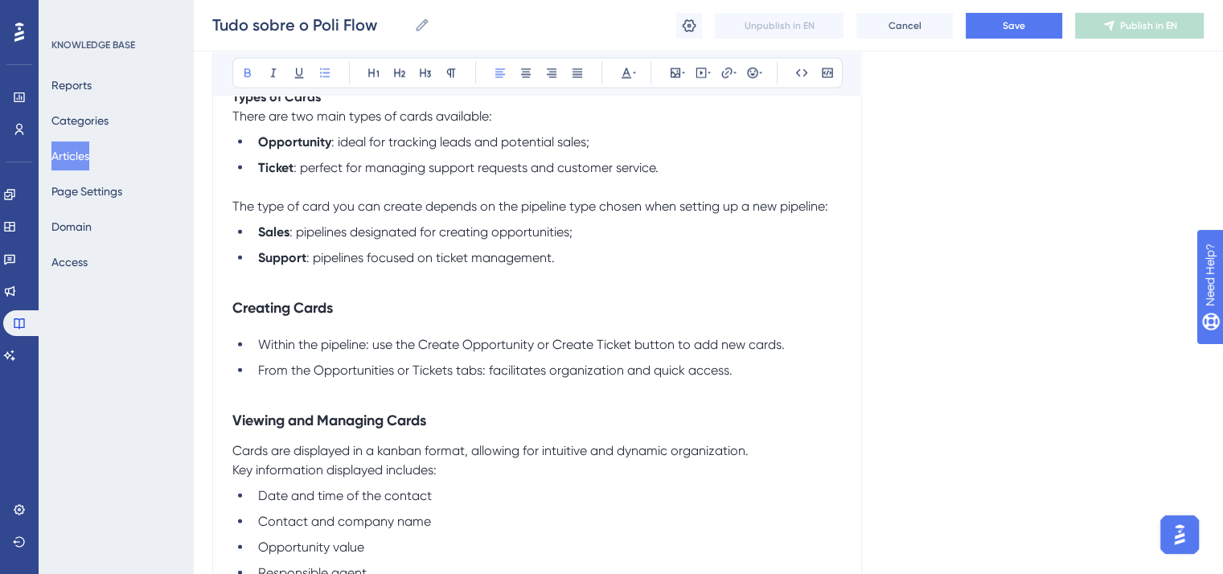
click at [321, 317] on strong "Creating Cards" at bounding box center [282, 308] width 101 height 18
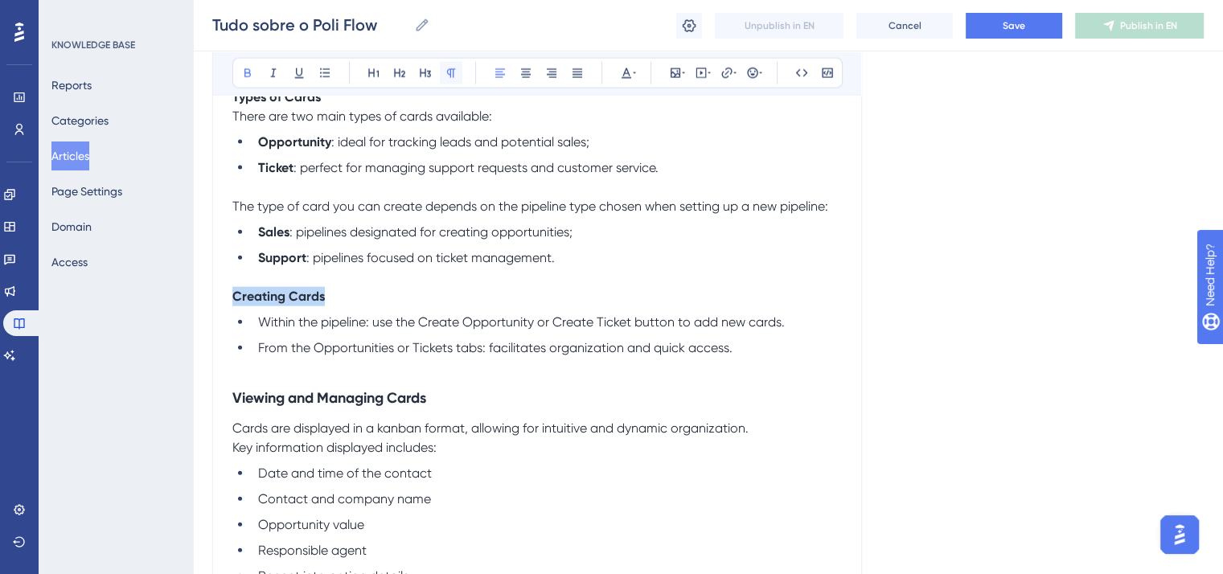
click at [456, 80] on button at bounding box center [451, 73] width 23 height 23
drag, startPoint x: 367, startPoint y: 341, endPoint x: 245, endPoint y: 341, distance: 122.3
click at [245, 341] on ul "Within the pipeline: use the Create Opportunity or Create Ticket button to add …" at bounding box center [537, 335] width 610 height 45
click at [245, 80] on button at bounding box center [247, 73] width 23 height 23
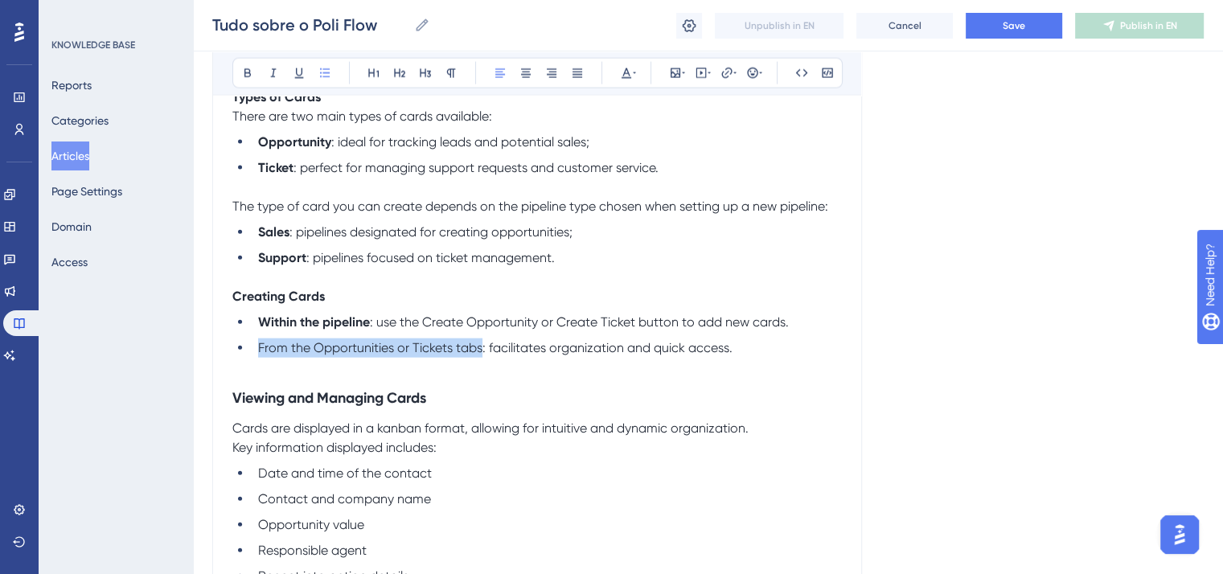
drag, startPoint x: 482, startPoint y: 368, endPoint x: 257, endPoint y: 367, distance: 224.4
click at [258, 356] on span "From the Opportunities or Tickets tabs: facilitates organization and quick acce…" at bounding box center [495, 347] width 475 height 15
click at [242, 70] on icon at bounding box center [247, 73] width 13 height 13
click at [323, 407] on strong "Viewing and Managing Cards" at bounding box center [329, 398] width 194 height 18
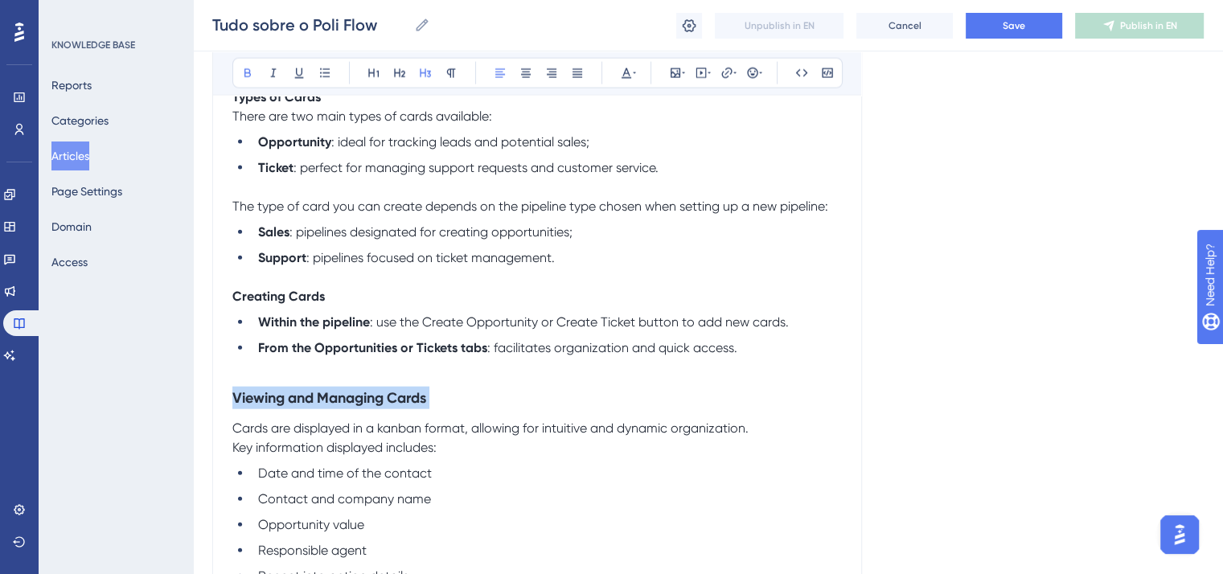
click at [323, 407] on strong "Viewing and Managing Cards" at bounding box center [329, 398] width 194 height 18
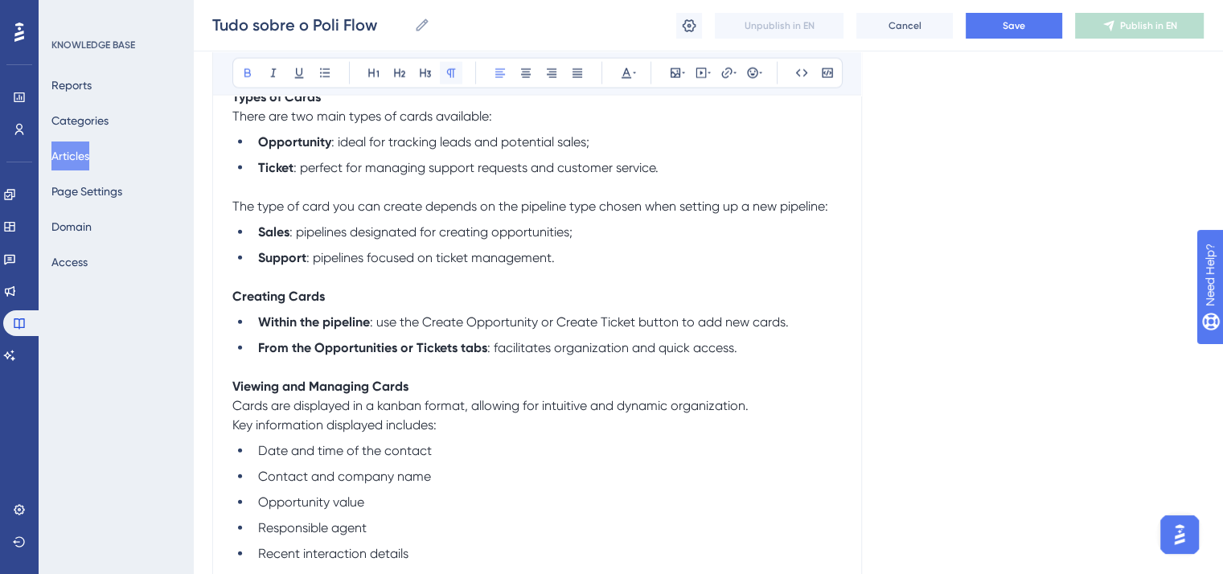
click at [449, 69] on icon at bounding box center [451, 73] width 9 height 9
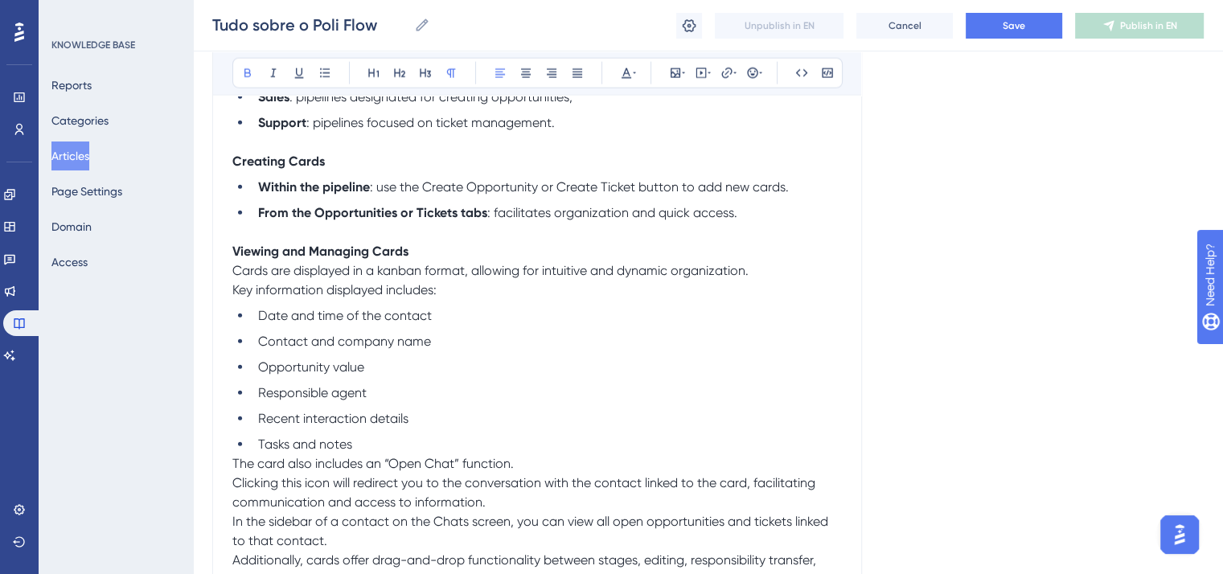
scroll to position [3780, 0]
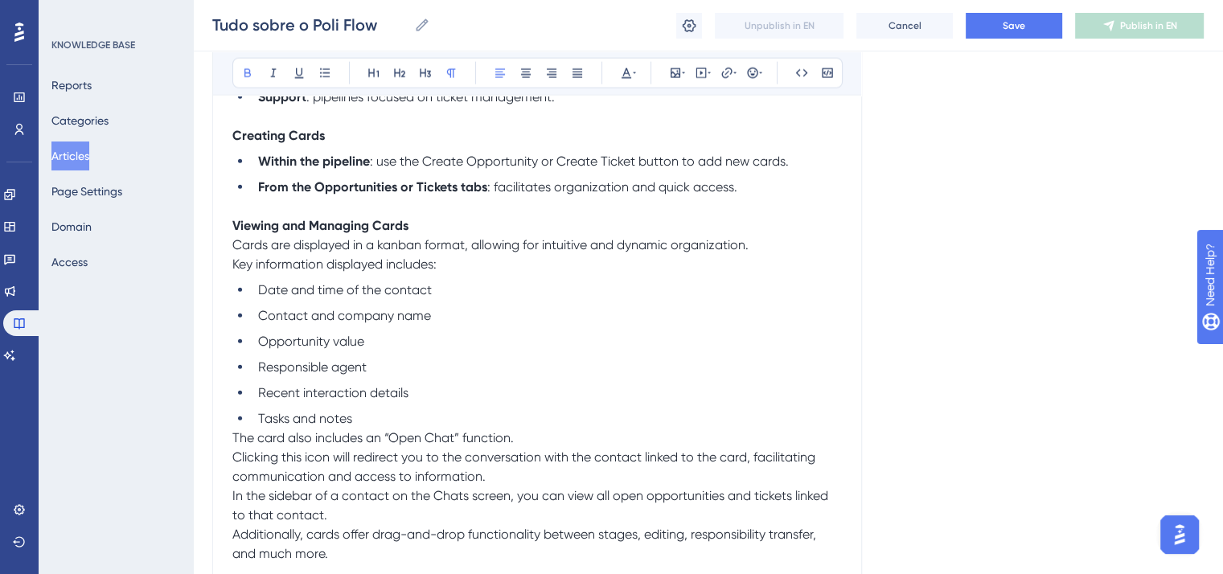
click at [232, 446] on span "The card also includes an “Open Chat” function." at bounding box center [373, 437] width 282 height 15
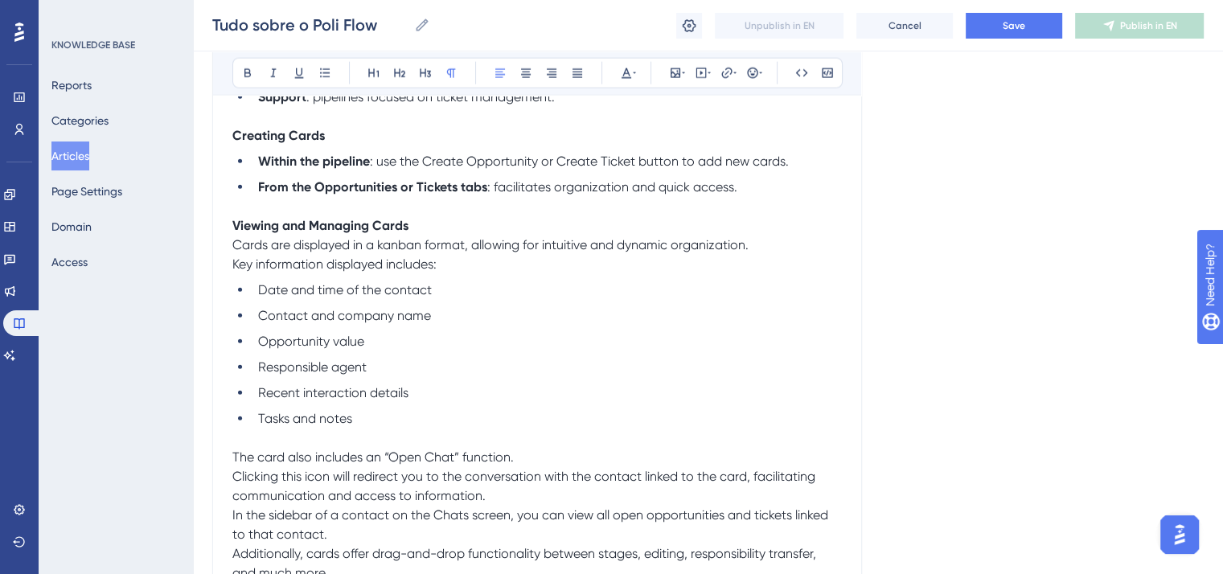
scroll to position [3941, 0]
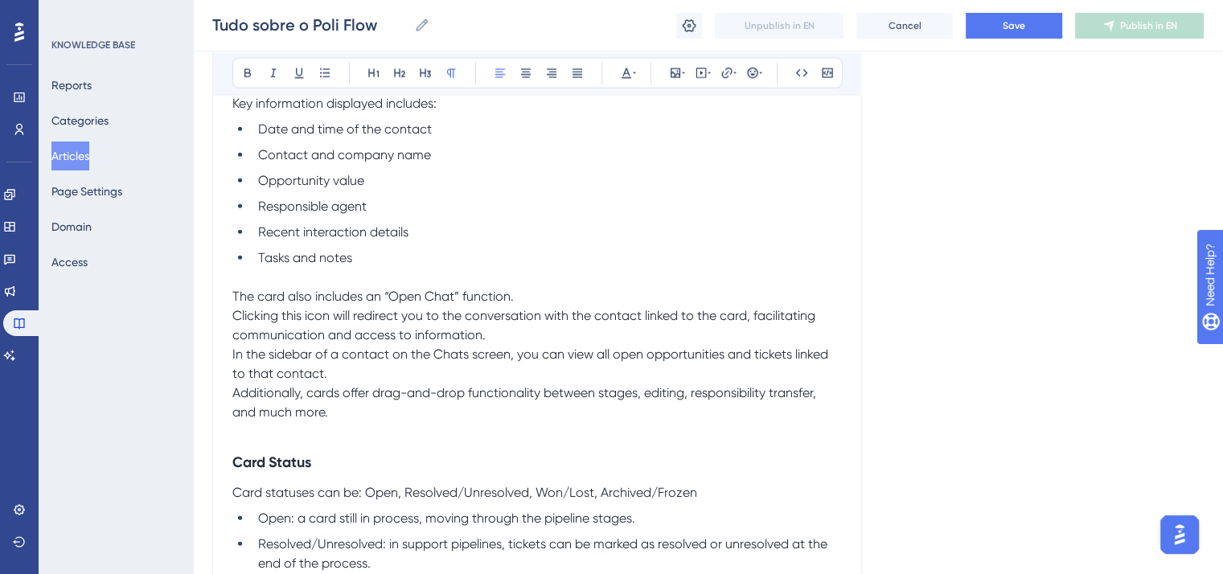
click at [232, 331] on span "Clicking this icon will redirect you to the conversation with the contact linke…" at bounding box center [525, 325] width 586 height 35
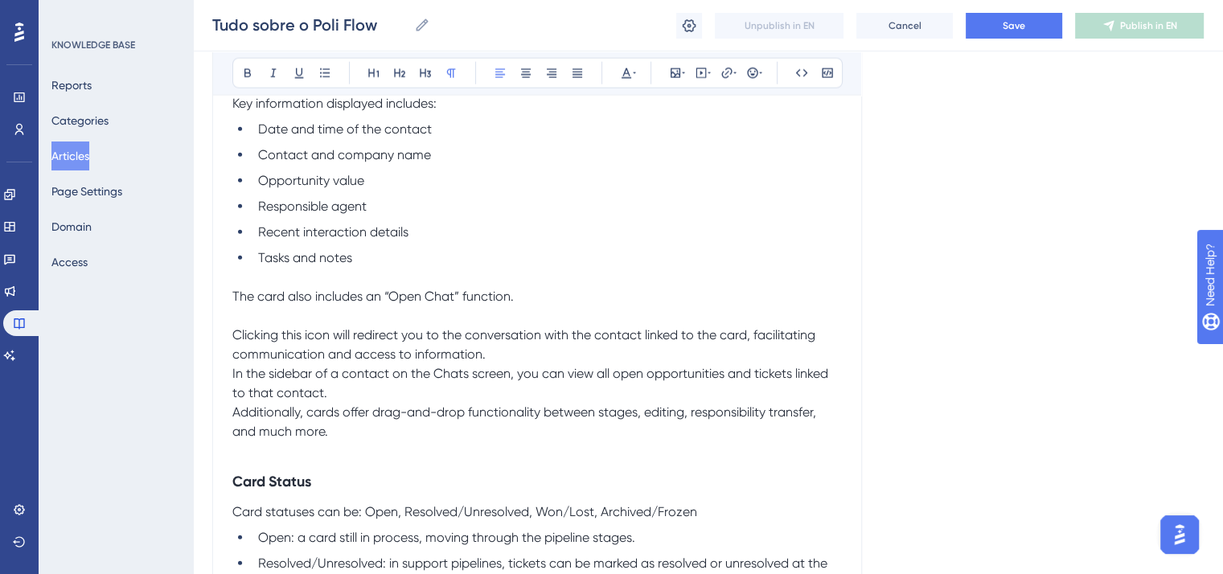
click at [232, 390] on span "In the sidebar of a contact on the Chats screen, you can view all open opportun…" at bounding box center [531, 383] width 599 height 35
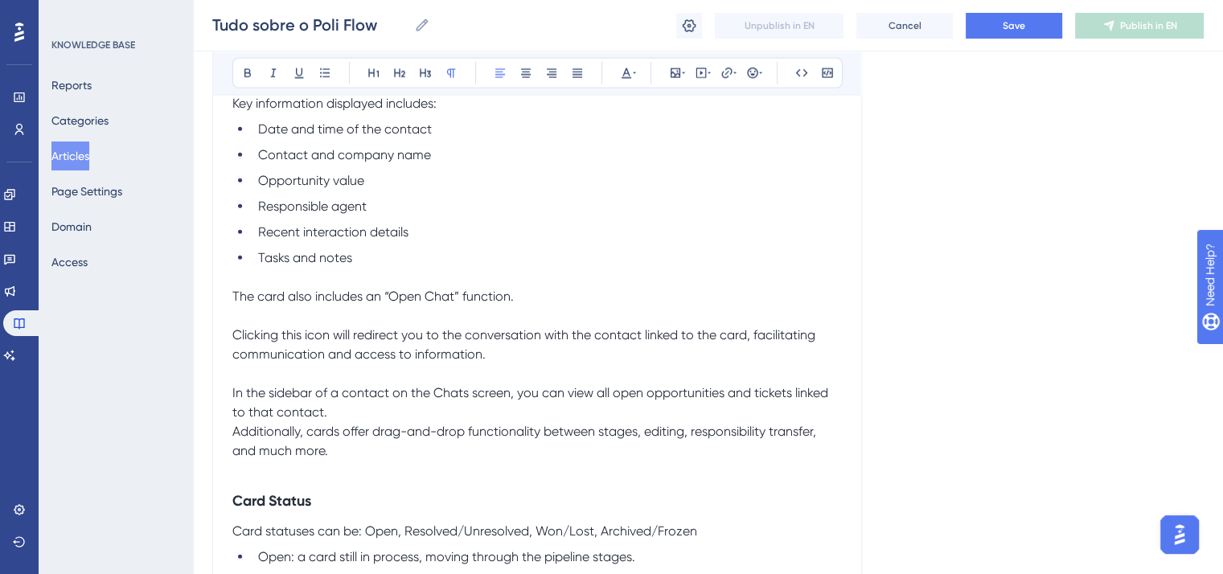
click at [235, 451] on span "Additionally, cards offer drag-and-drop functionality between stages, editing, …" at bounding box center [525, 441] width 587 height 35
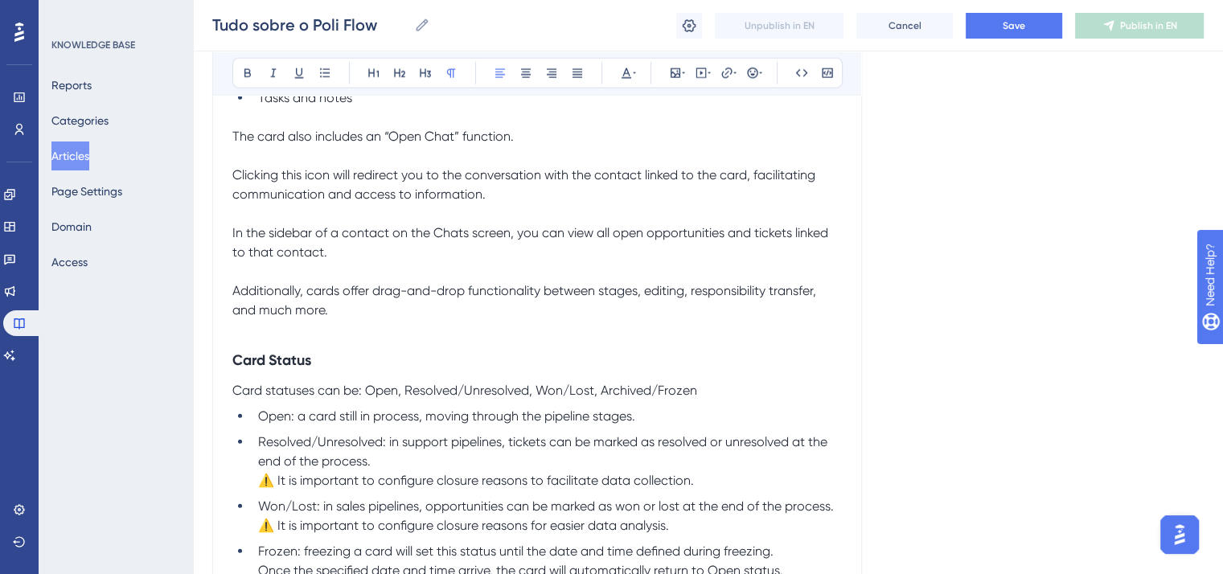
scroll to position [4102, 0]
click at [286, 368] on strong "Card Status" at bounding box center [271, 360] width 79 height 18
click at [450, 74] on icon at bounding box center [451, 73] width 9 height 9
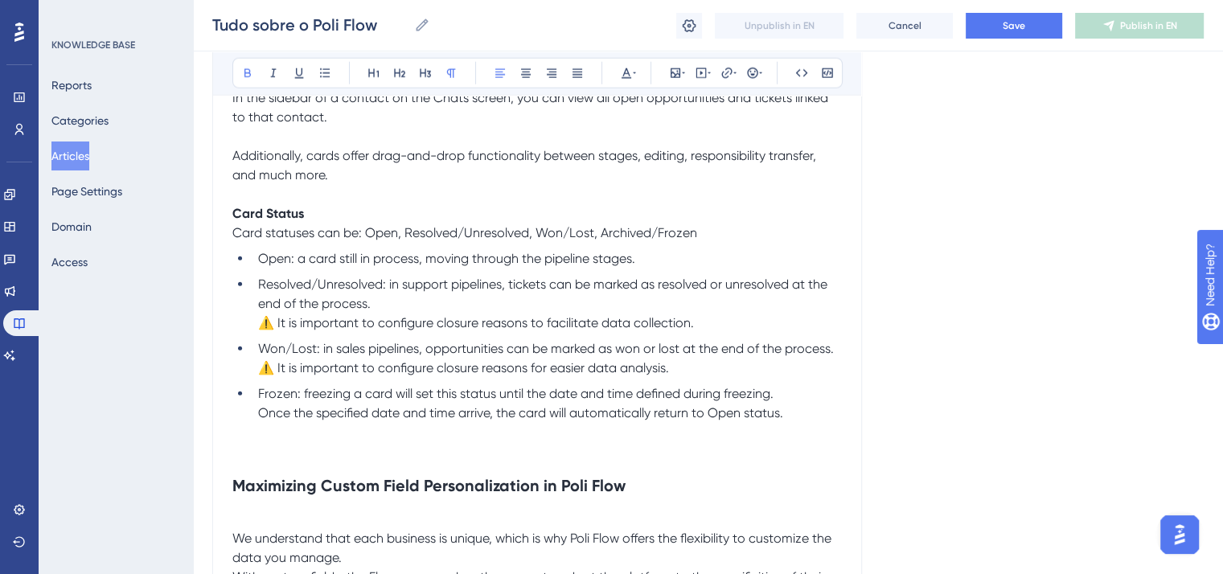
scroll to position [4263, 0]
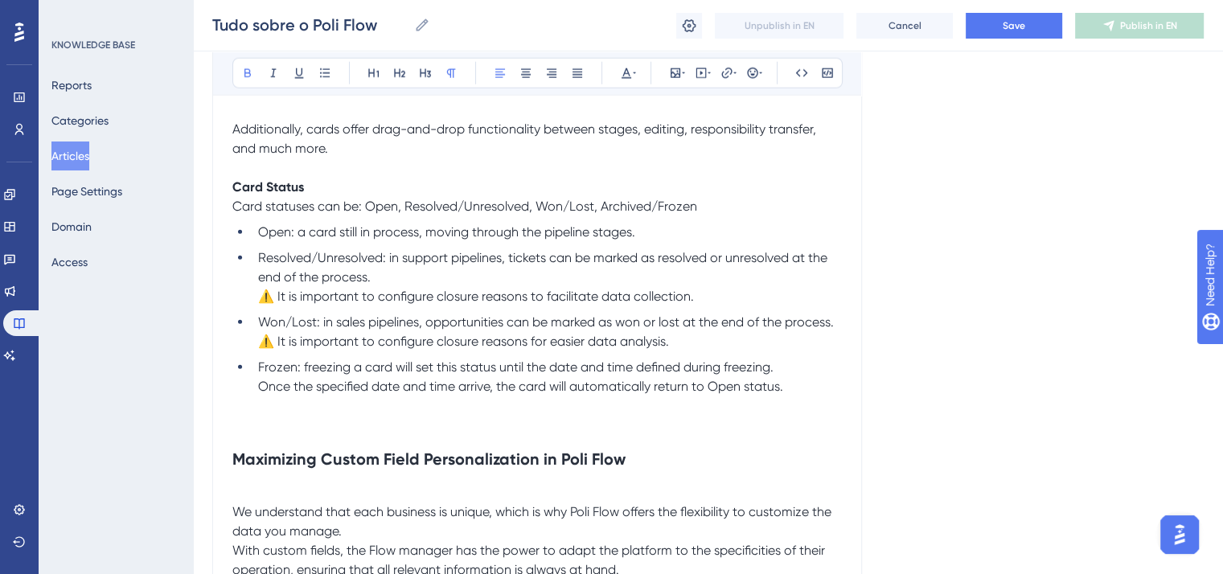
click at [275, 240] on span "Open: a card still in process, moving through the pipeline stages." at bounding box center [446, 231] width 377 height 15
click at [253, 80] on button at bounding box center [247, 73] width 23 height 23
drag, startPoint x: 380, startPoint y: 281, endPoint x: 251, endPoint y: 281, distance: 129.5
click at [251, 281] on ul "Open : a card still in process, moving through the pipeline stages. Resolved/Un…" at bounding box center [537, 310] width 610 height 174
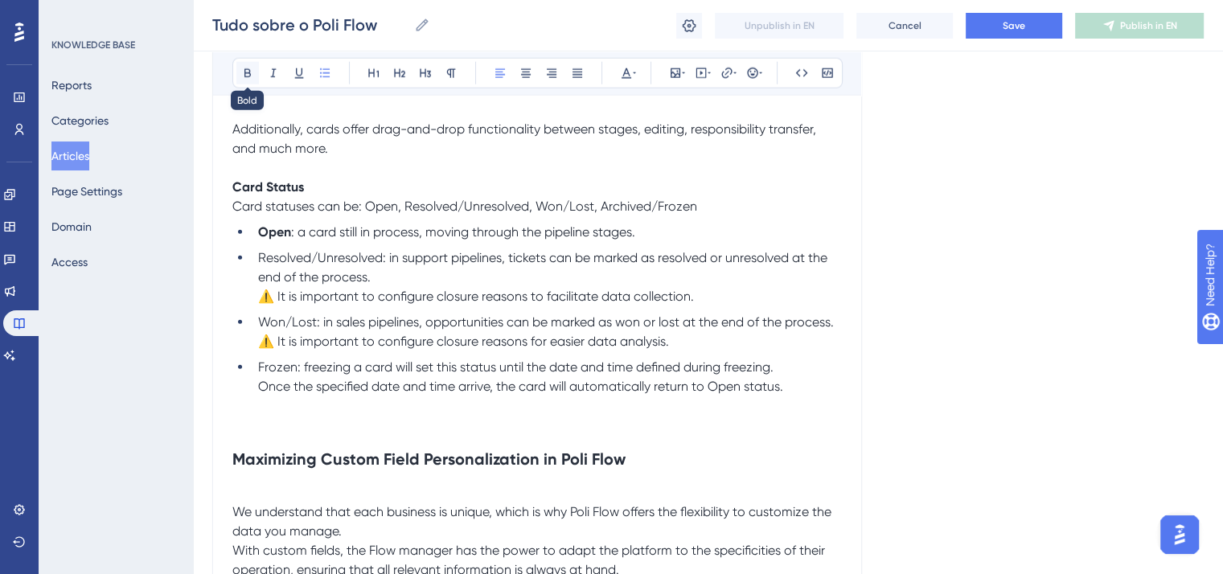
click at [249, 73] on icon at bounding box center [248, 73] width 6 height 9
click at [393, 304] on li "Resolved/Unresolved : in support pipelines, tickets can be marked as resolved o…" at bounding box center [547, 278] width 590 height 58
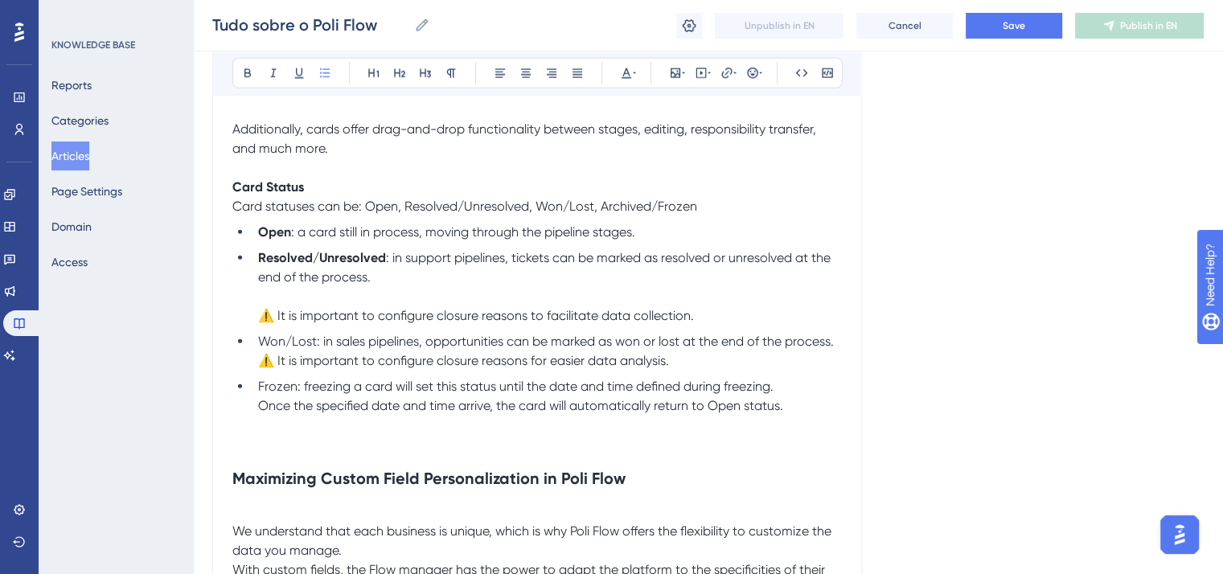
click at [257, 361] on li "Won/Lost: in sales pipelines, opportunities can be marked as won or lost at the…" at bounding box center [547, 351] width 590 height 39
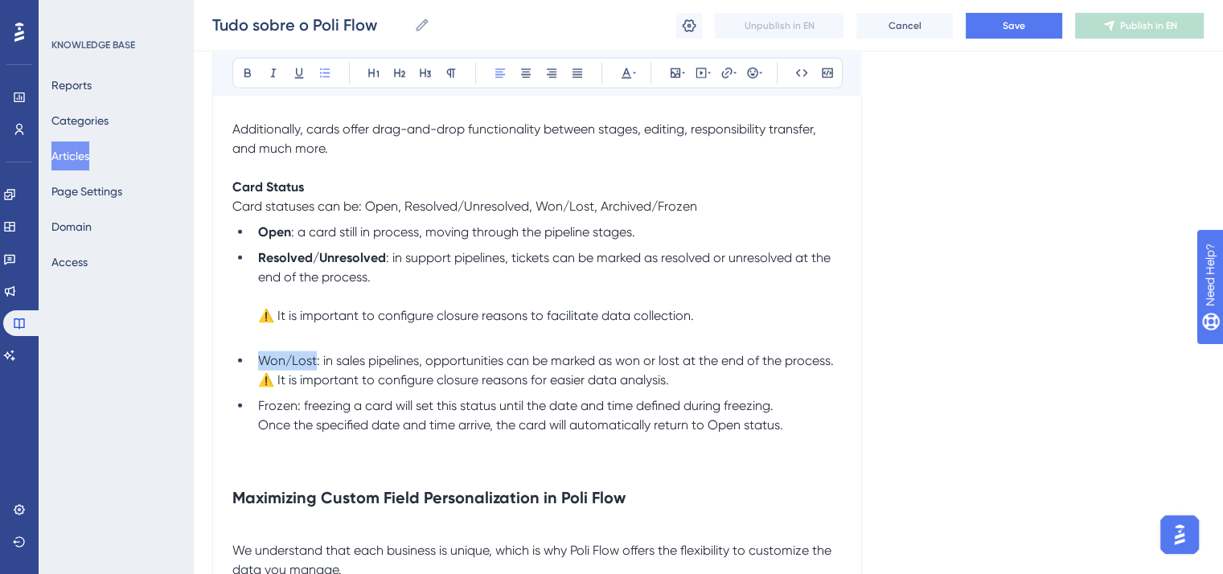
drag, startPoint x: 316, startPoint y: 380, endPoint x: 244, endPoint y: 380, distance: 72.4
click at [244, 380] on ul "Open : a card still in process, moving through the pipeline stages. Resolved/Un…" at bounding box center [537, 329] width 610 height 212
click at [248, 69] on icon at bounding box center [248, 73] width 6 height 9
click at [833, 368] on span ": in sales pipelines, opportunities can be marked as won or lost at the end of …" at bounding box center [575, 360] width 517 height 15
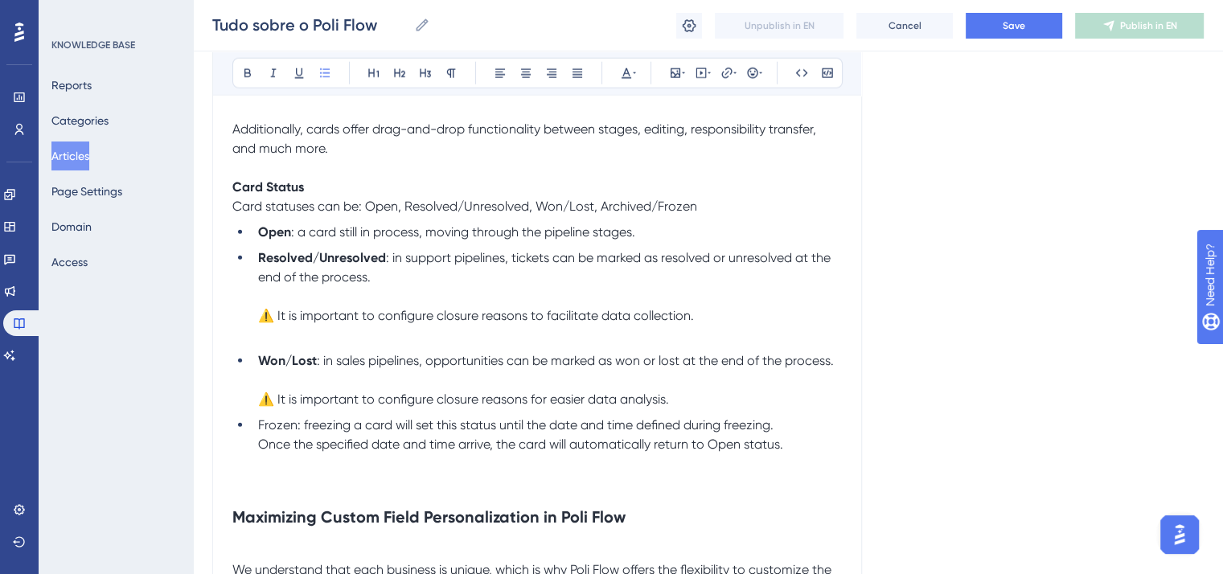
click at [714, 409] on li "Won/Lost : in sales pipelines, opportunities can be marked as won or lost at th…" at bounding box center [547, 380] width 590 height 58
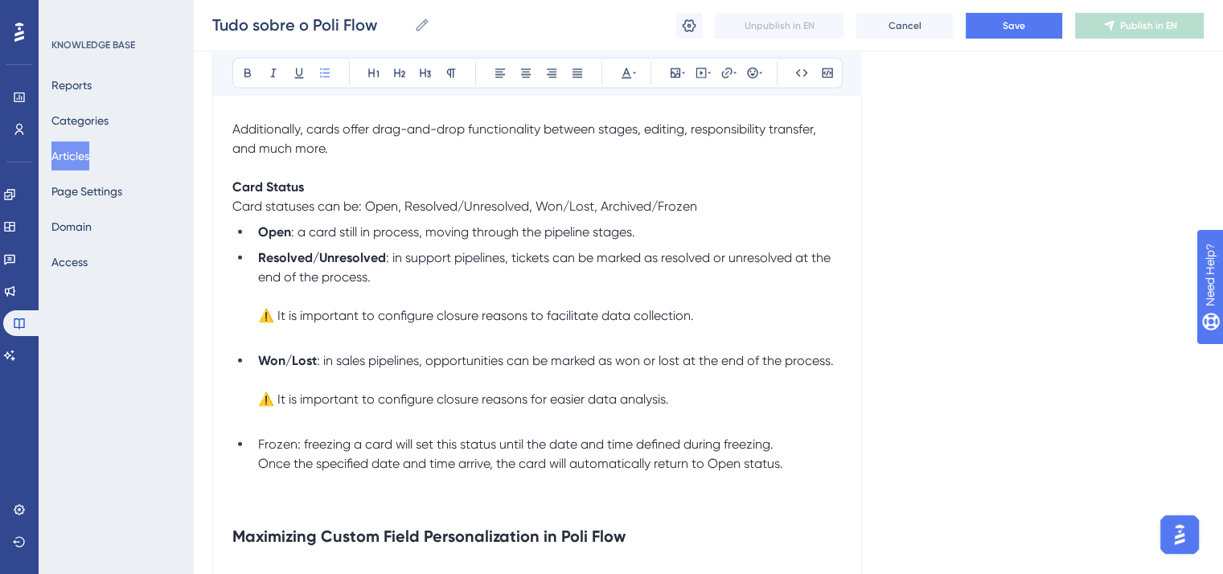
click at [280, 452] on span "Frozen: freezing a card will set this status until the date and time defined du…" at bounding box center [516, 444] width 516 height 15
click at [247, 73] on icon at bounding box center [247, 73] width 13 height 13
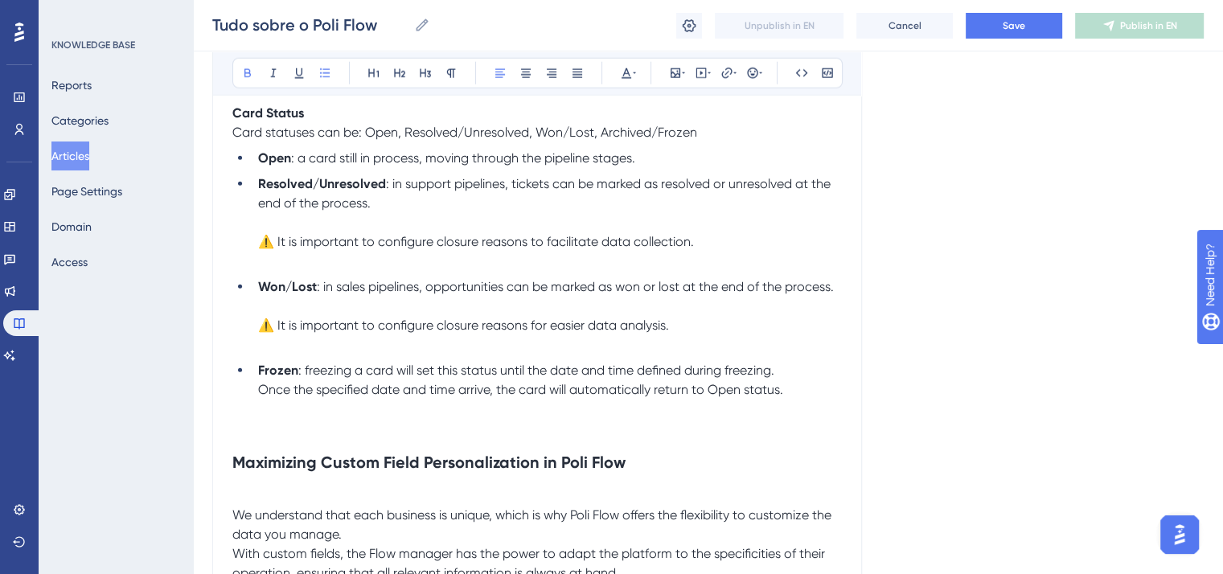
scroll to position [4504, 0]
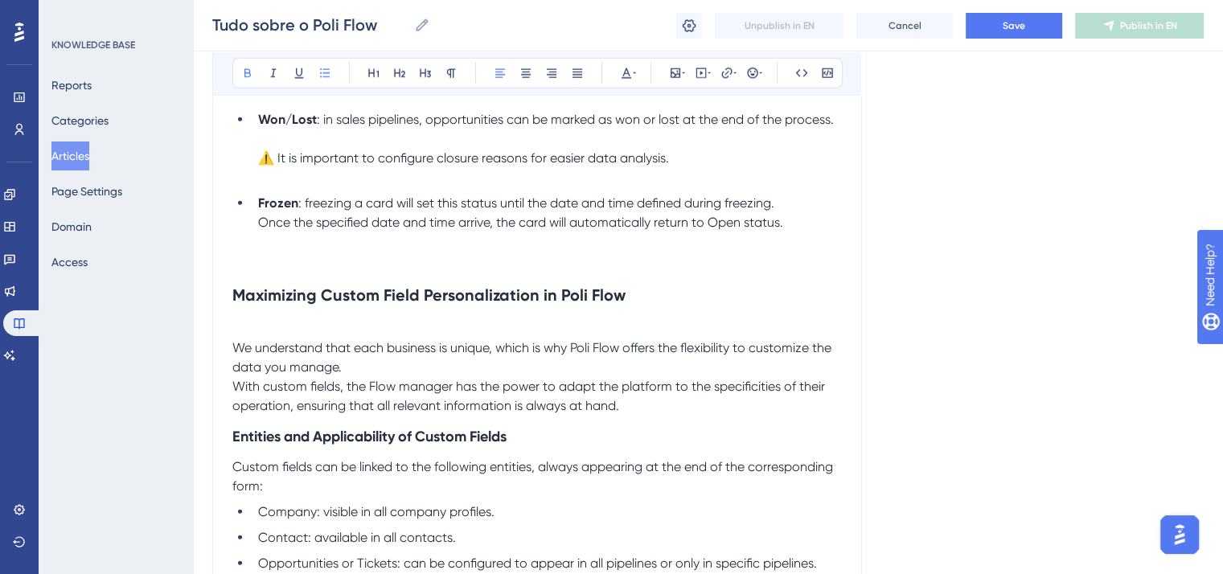
click at [448, 305] on strong "Maximizing Custom Field Personalization in Poli Flow" at bounding box center [428, 295] width 393 height 19
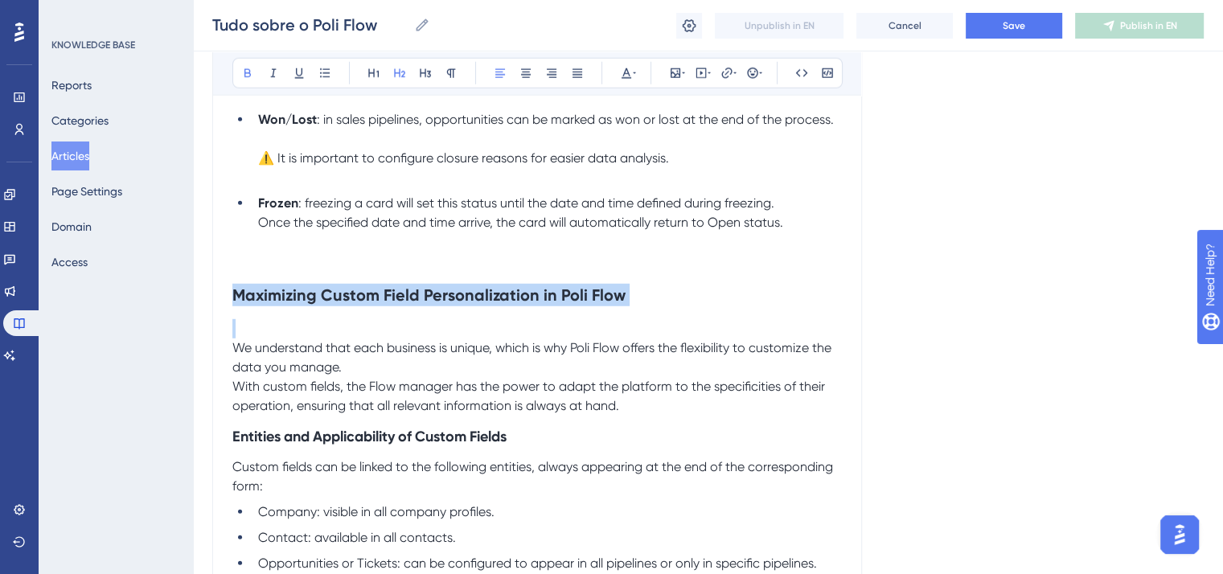
click at [448, 305] on strong "Maximizing Custom Field Personalization in Poli Flow" at bounding box center [428, 295] width 393 height 19
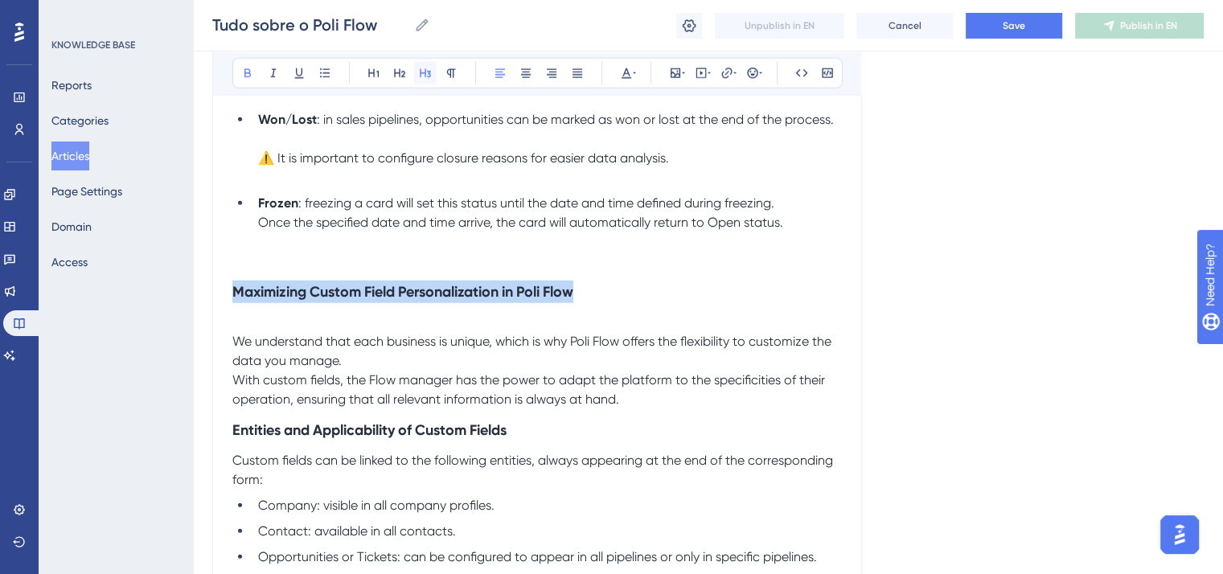
click at [425, 75] on icon at bounding box center [425, 73] width 11 height 9
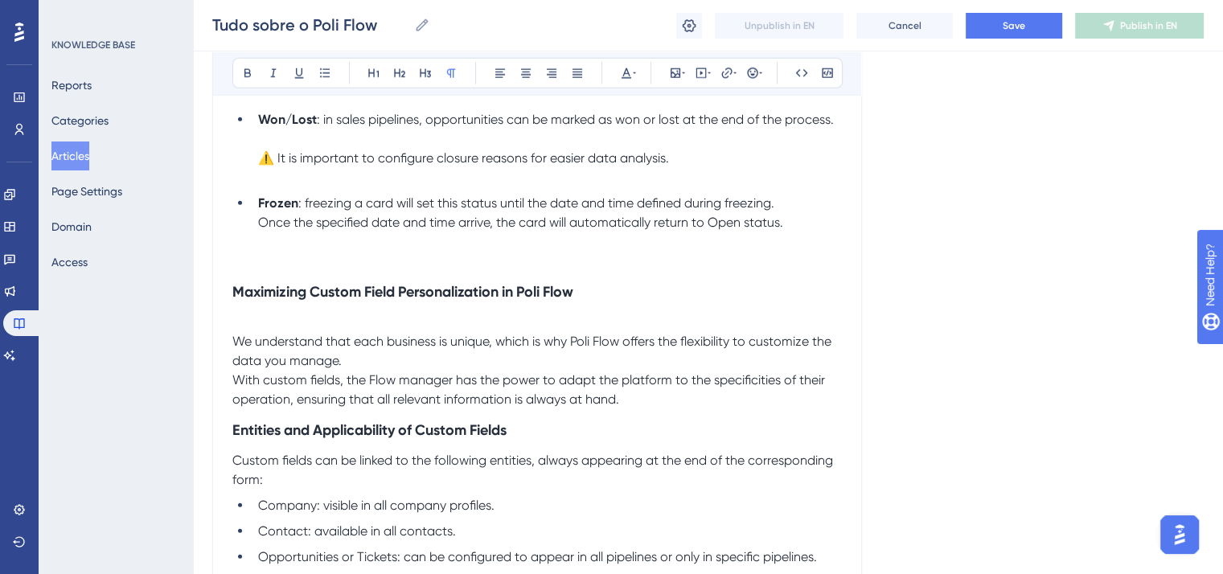
click at [261, 271] on p at bounding box center [537, 261] width 610 height 19
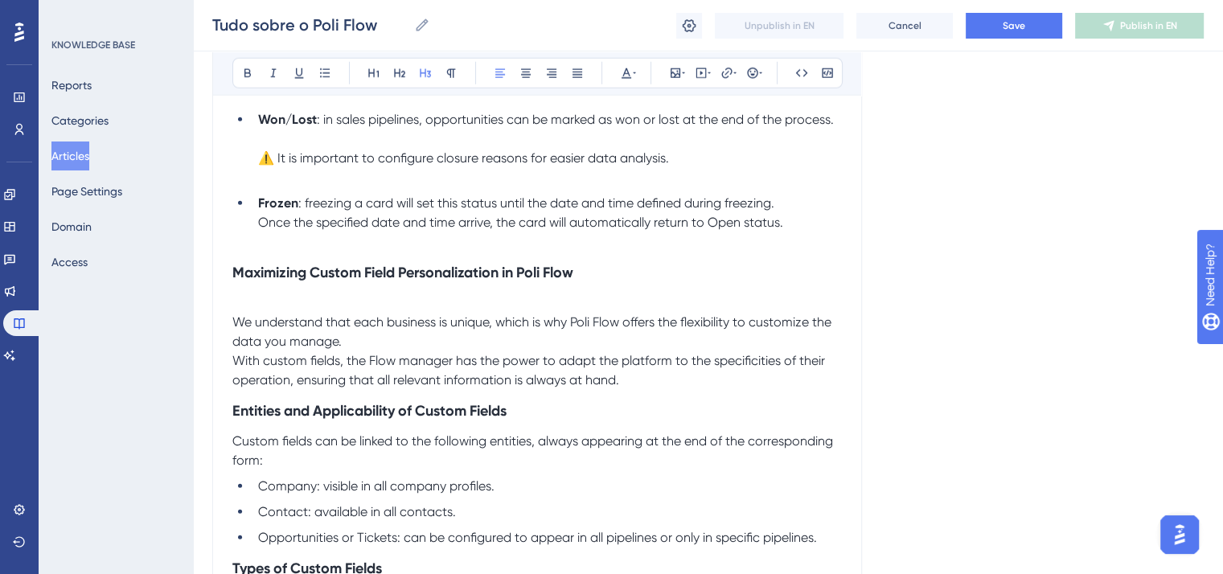
click at [235, 339] on span "We understand that each business is unique, which is why Poli Flow offers the f…" at bounding box center [533, 331] width 602 height 35
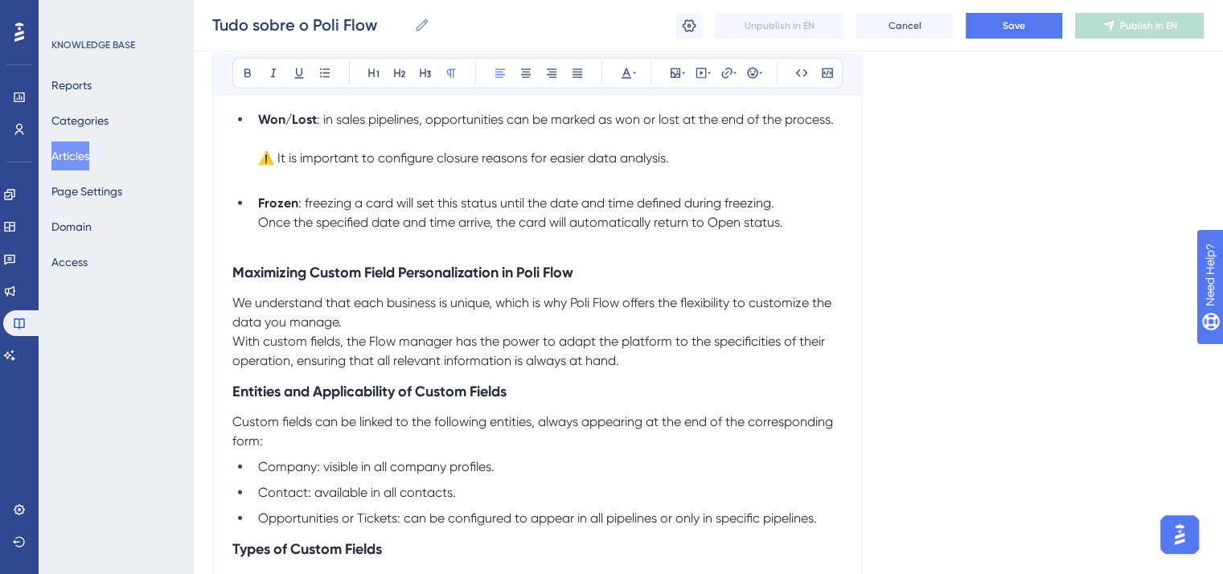
click at [371, 352] on p "We understand that each business is unique, which is why Poli Flow offers the f…" at bounding box center [537, 332] width 610 height 77
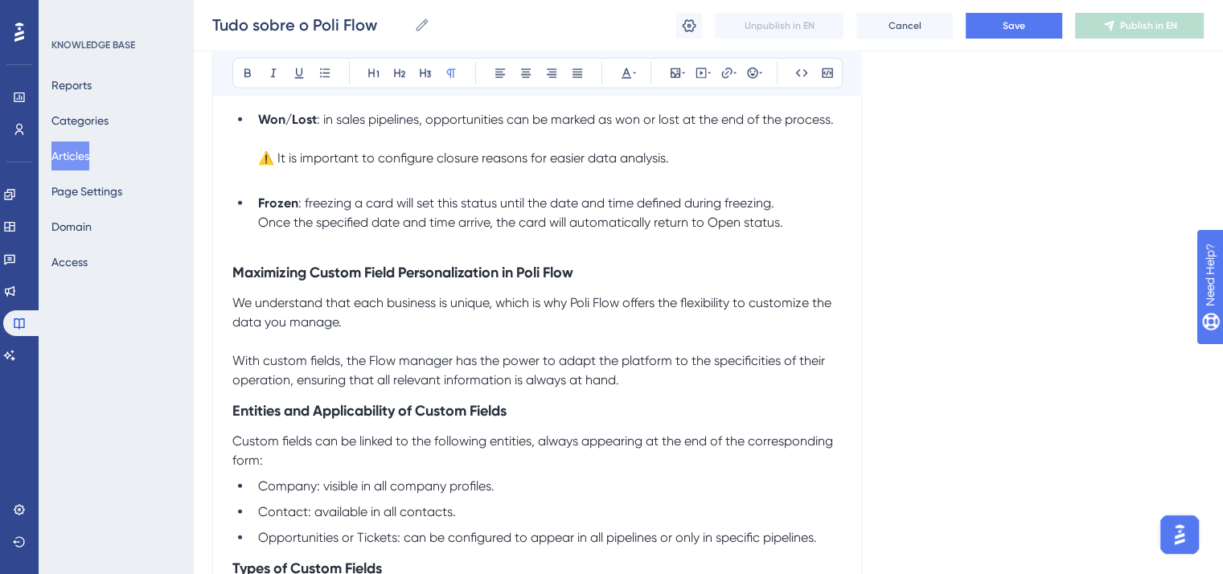
click at [234, 420] on strong "Entities and Applicability of Custom Fields" at bounding box center [369, 411] width 274 height 18
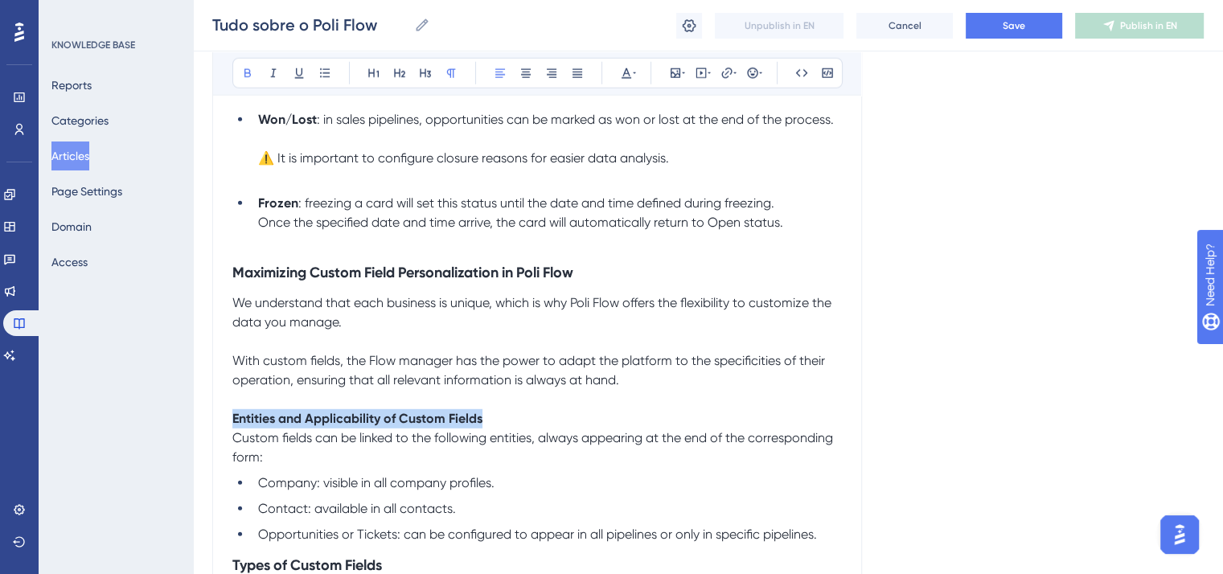
drag, startPoint x: 233, startPoint y: 442, endPoint x: 512, endPoint y: 447, distance: 279.2
click at [512, 429] on p "Entities and Applicability of Custom Fields" at bounding box center [537, 418] width 610 height 19
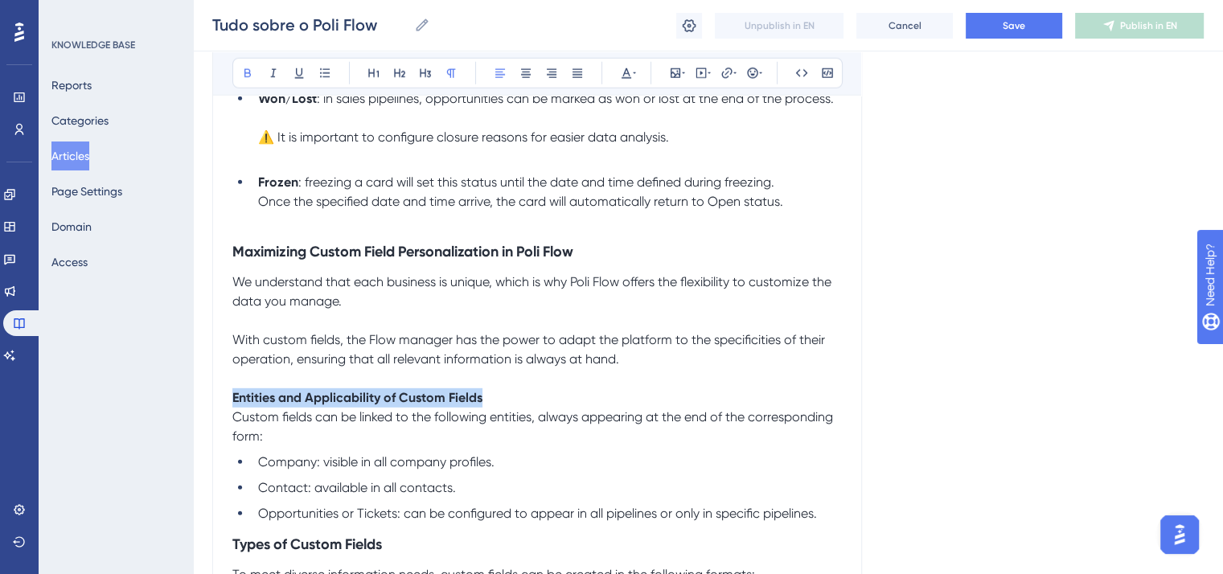
scroll to position [4665, 0]
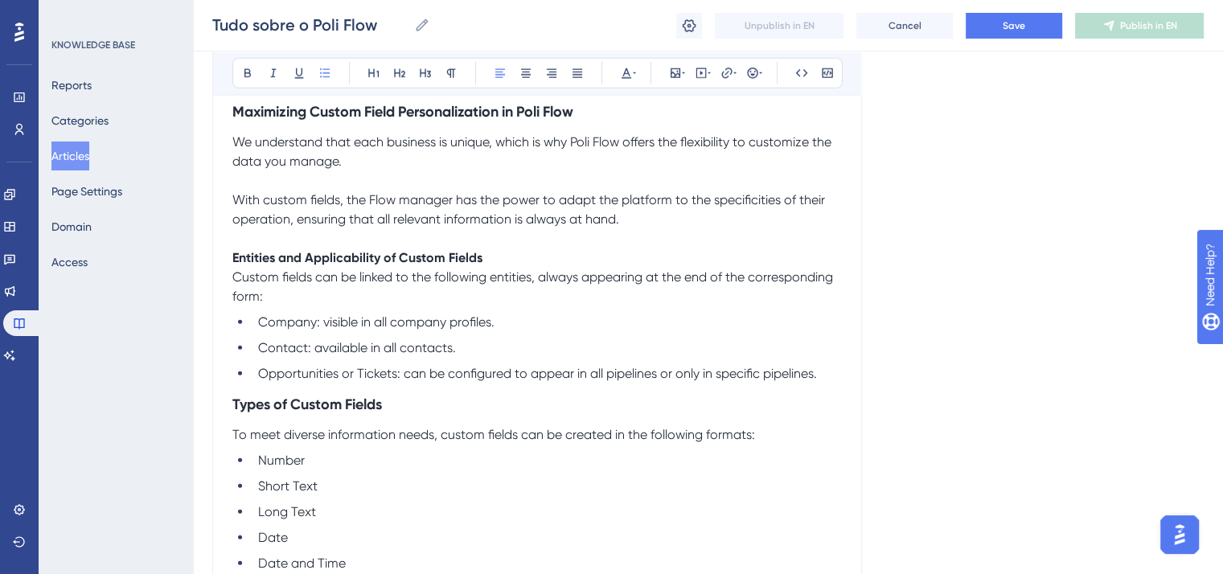
click at [282, 332] on li "Company: visible in all company profiles." at bounding box center [547, 322] width 590 height 19
click at [252, 74] on icon at bounding box center [247, 73] width 13 height 13
click at [273, 356] on span "Contact: available in all contacts." at bounding box center [357, 347] width 198 height 15
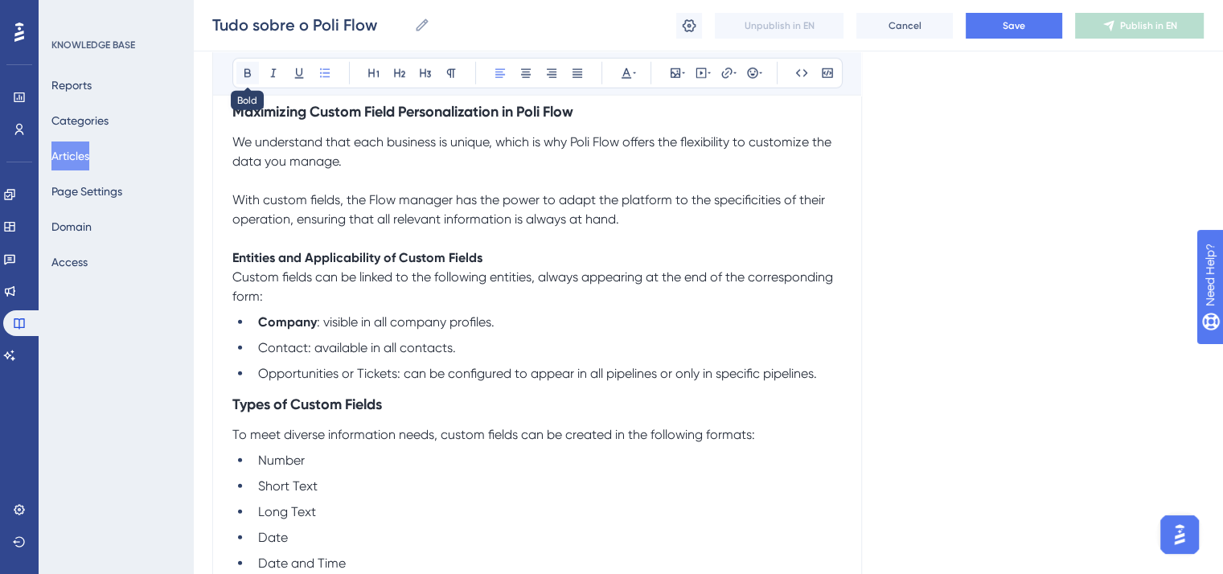
click at [249, 76] on icon at bounding box center [248, 73] width 6 height 9
click at [396, 381] on span "Opportunities or Tickets: can be configured to appear in all pipelines or only …" at bounding box center [537, 373] width 559 height 15
drag, startPoint x: 396, startPoint y: 397, endPoint x: 257, endPoint y: 408, distance: 139.6
click at [257, 408] on div "Understanding the Dashboard The Dashboard is a key tool for tracking the progre…" at bounding box center [537, 149] width 610 height 8944
click at [243, 76] on icon at bounding box center [247, 73] width 13 height 13
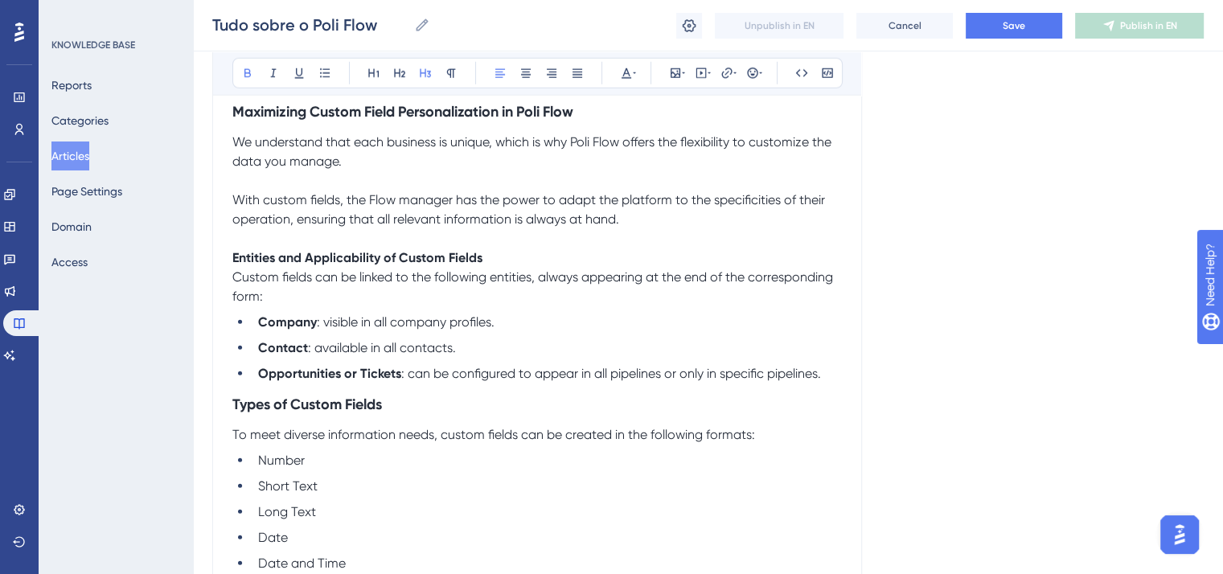
click at [232, 413] on strong "Types of Custom Fields" at bounding box center [307, 405] width 150 height 18
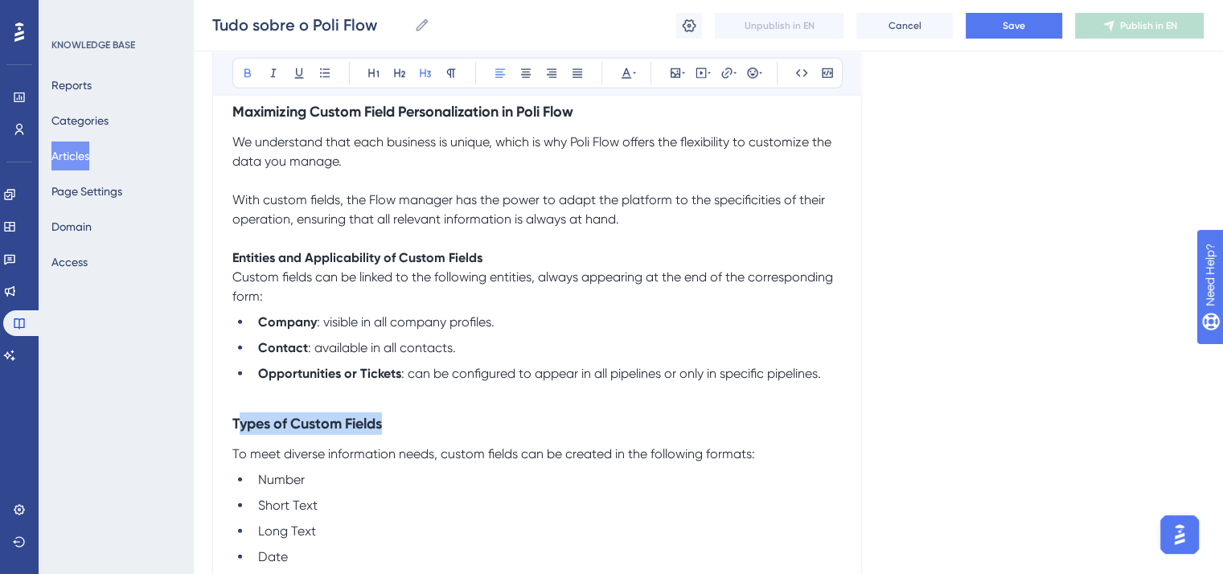
drag, startPoint x: 239, startPoint y: 449, endPoint x: 457, endPoint y: 454, distance: 218.0
click at [457, 445] on h3 "Types of Custom Fields" at bounding box center [537, 424] width 610 height 42
click at [420, 445] on h3 "Types of Custom Fields" at bounding box center [537, 424] width 610 height 42
drag, startPoint x: 421, startPoint y: 451, endPoint x: 212, endPoint y: 452, distance: 209.1
click at [212, 452] on div "Performance Users Engagement Widgets Feedback Product Updates Knowledge Base AI…" at bounding box center [708, 59] width 1030 height 9448
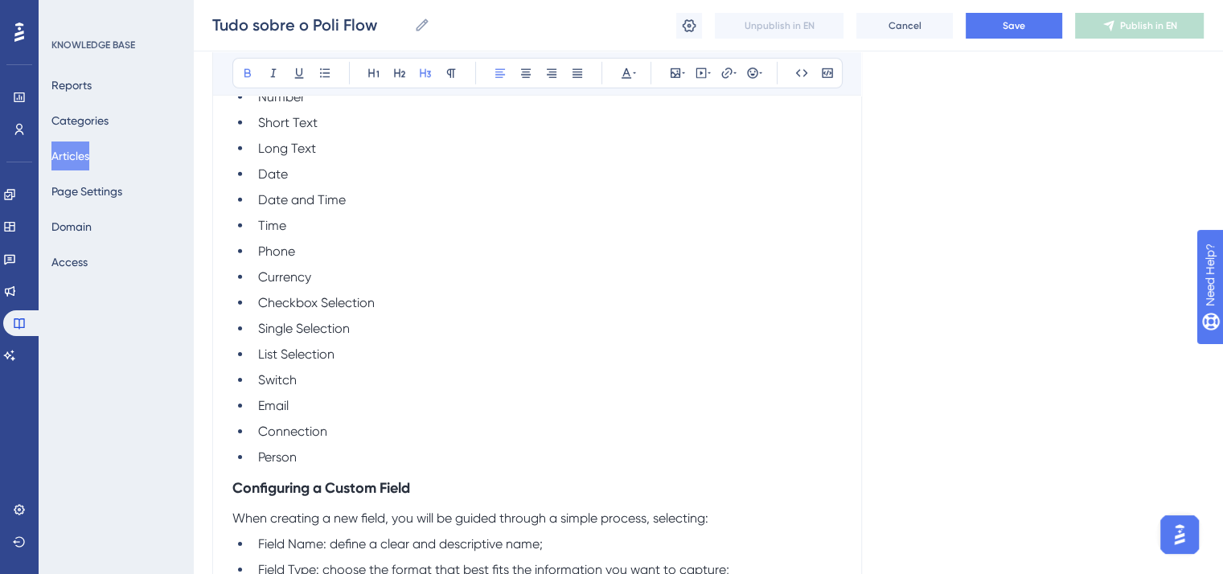
scroll to position [5067, 0]
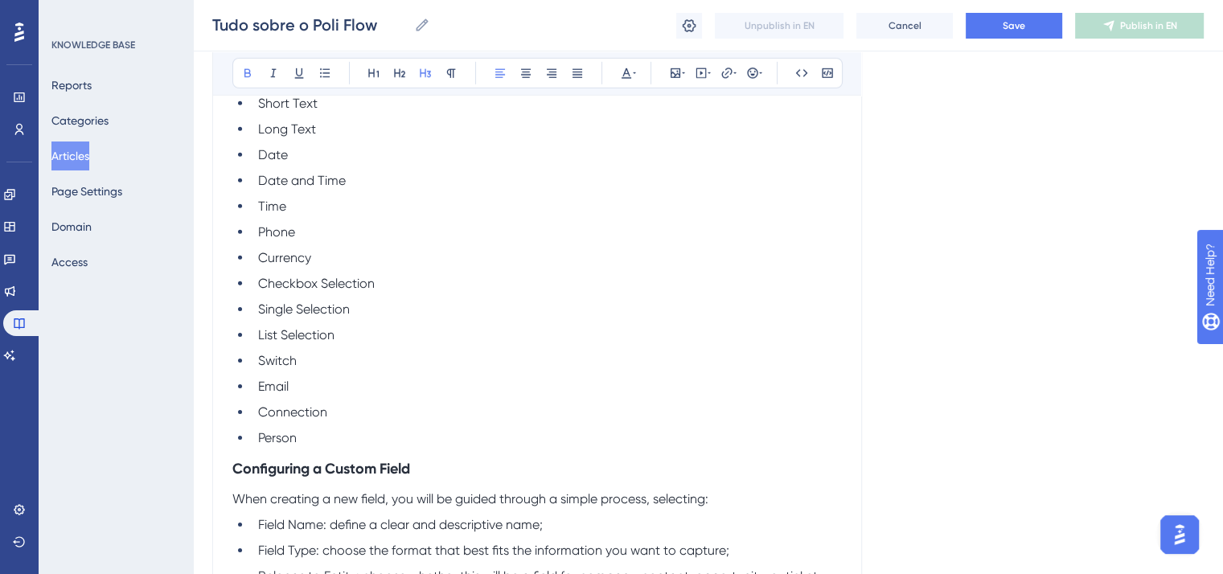
drag, startPoint x: 236, startPoint y: 494, endPoint x: 441, endPoint y: 515, distance: 206.2
click at [446, 72] on icon at bounding box center [451, 73] width 13 height 13
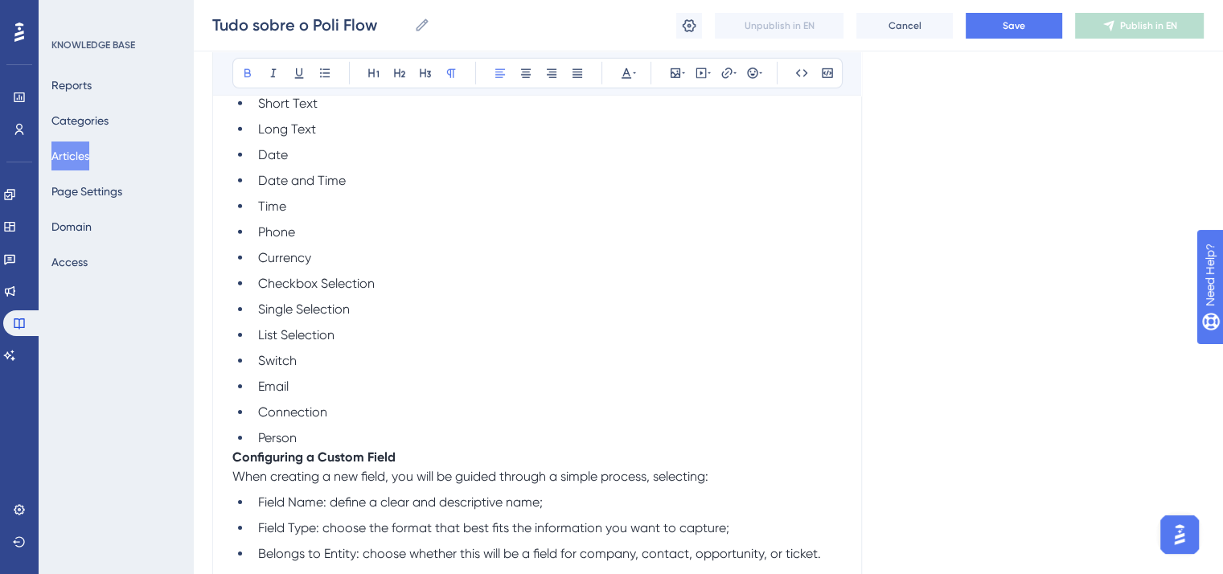
click at [233, 465] on strong "Configuring a Custom Field" at bounding box center [313, 457] width 163 height 15
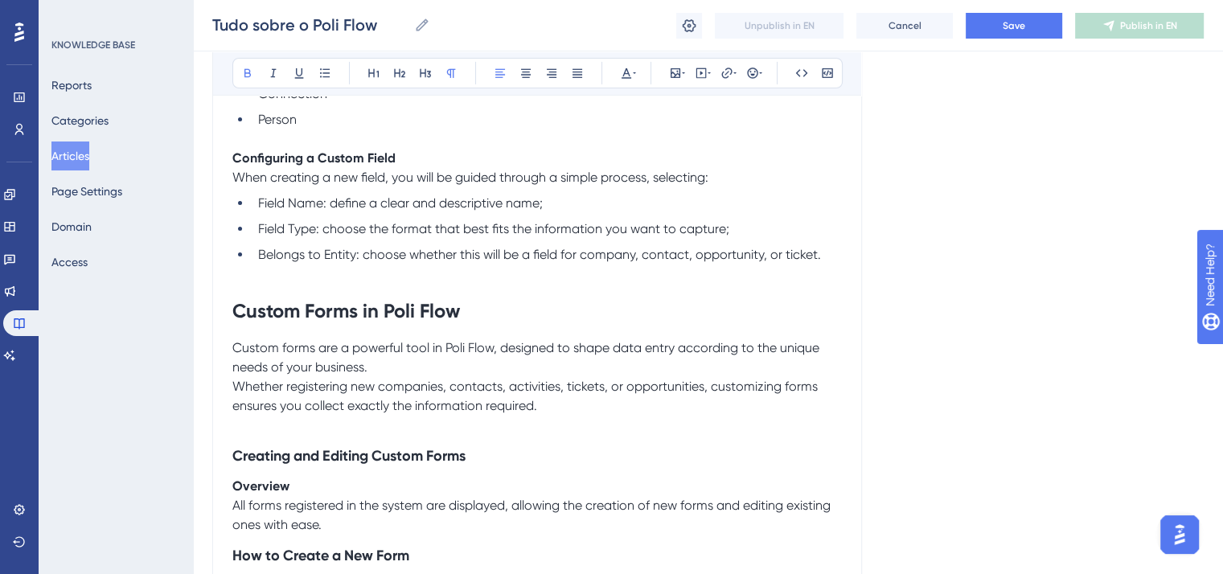
scroll to position [5389, 0]
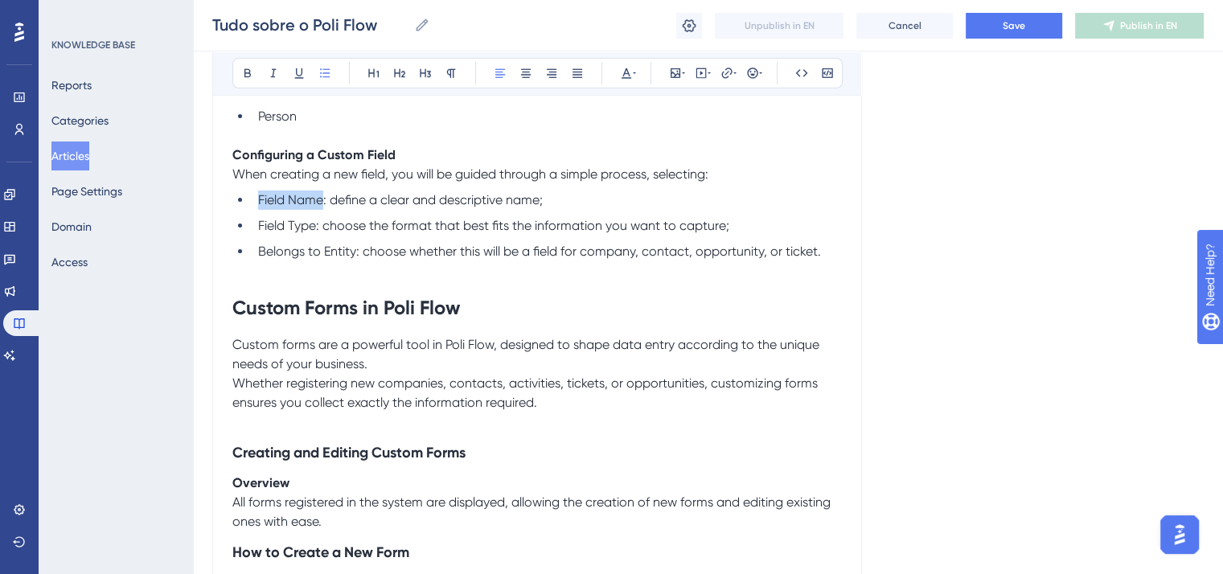
drag, startPoint x: 325, startPoint y: 225, endPoint x: 232, endPoint y: 224, distance: 92.5
click at [232, 224] on ul "Field Name: define a clear and descriptive name; Field Type: choose the format …" at bounding box center [537, 226] width 610 height 71
click at [254, 75] on button at bounding box center [247, 73] width 23 height 23
drag, startPoint x: 317, startPoint y: 257, endPoint x: 232, endPoint y: 252, distance: 85.4
click at [232, 252] on ul "Field Name : define a clear and descriptive name; Field Type: choose the format…" at bounding box center [537, 226] width 610 height 71
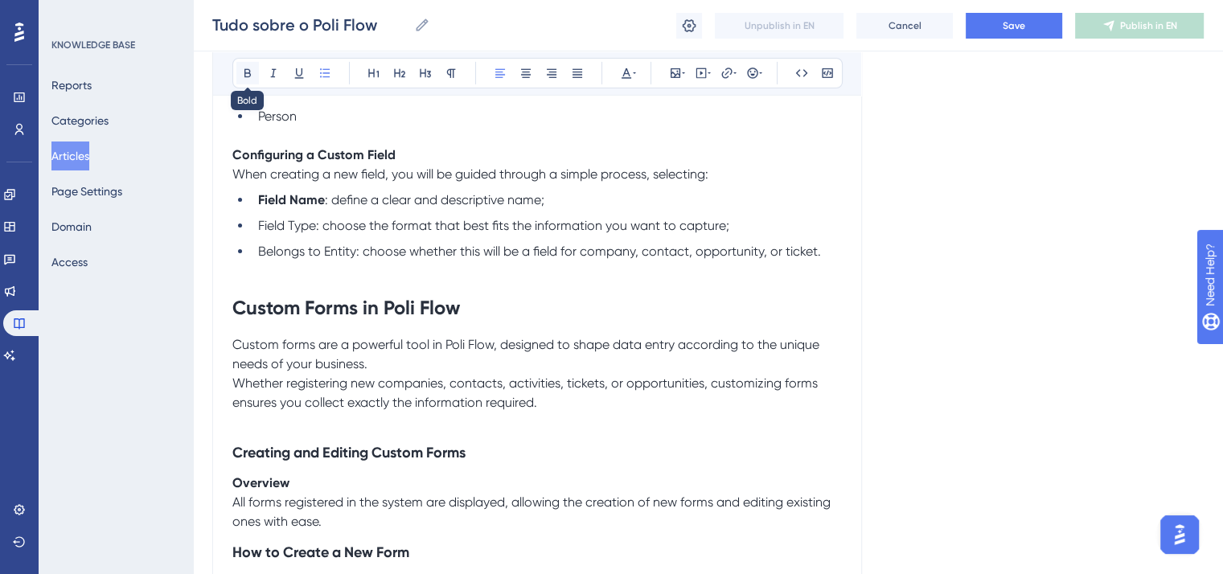
click at [248, 72] on icon at bounding box center [248, 73] width 6 height 9
drag, startPoint x: 358, startPoint y: 277, endPoint x: 245, endPoint y: 271, distance: 113.6
click at [245, 261] on ul "Field Name : define a clear and descriptive name; Field Type : choose the forma…" at bounding box center [537, 226] width 610 height 71
click at [357, 259] on span "Belongs to Entity: choose whether this will be a field for company, contact, op…" at bounding box center [539, 251] width 563 height 15
drag, startPoint x: 355, startPoint y: 277, endPoint x: 251, endPoint y: 282, distance: 103.9
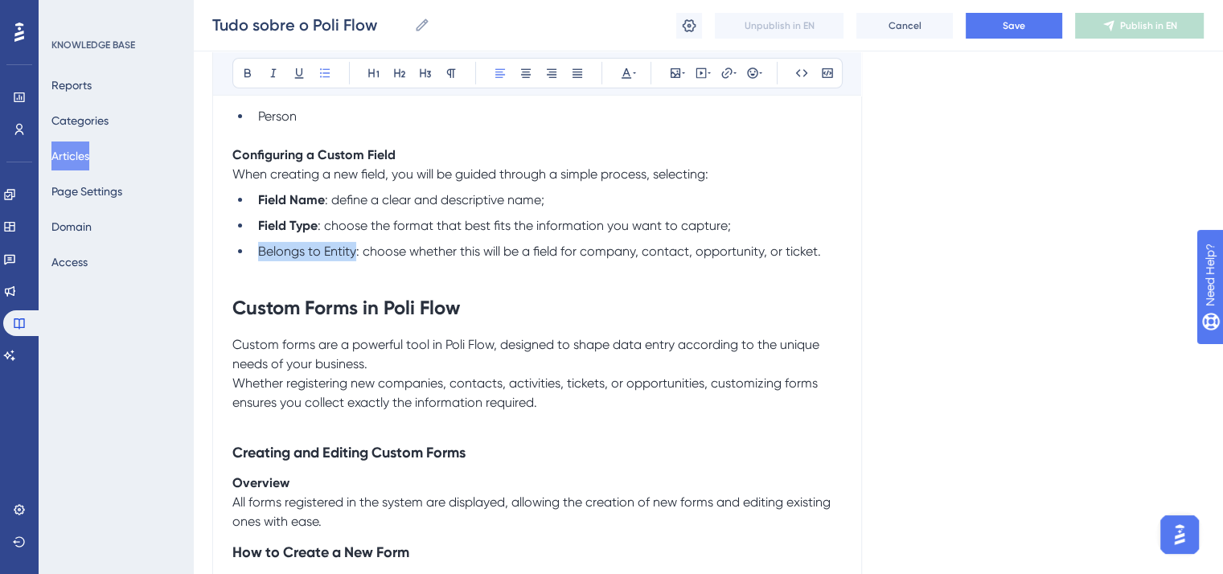
click at [251, 261] on ul "Field Name : define a clear and descriptive name; Field Type : choose the forma…" at bounding box center [537, 226] width 610 height 71
click at [248, 72] on icon at bounding box center [248, 73] width 6 height 9
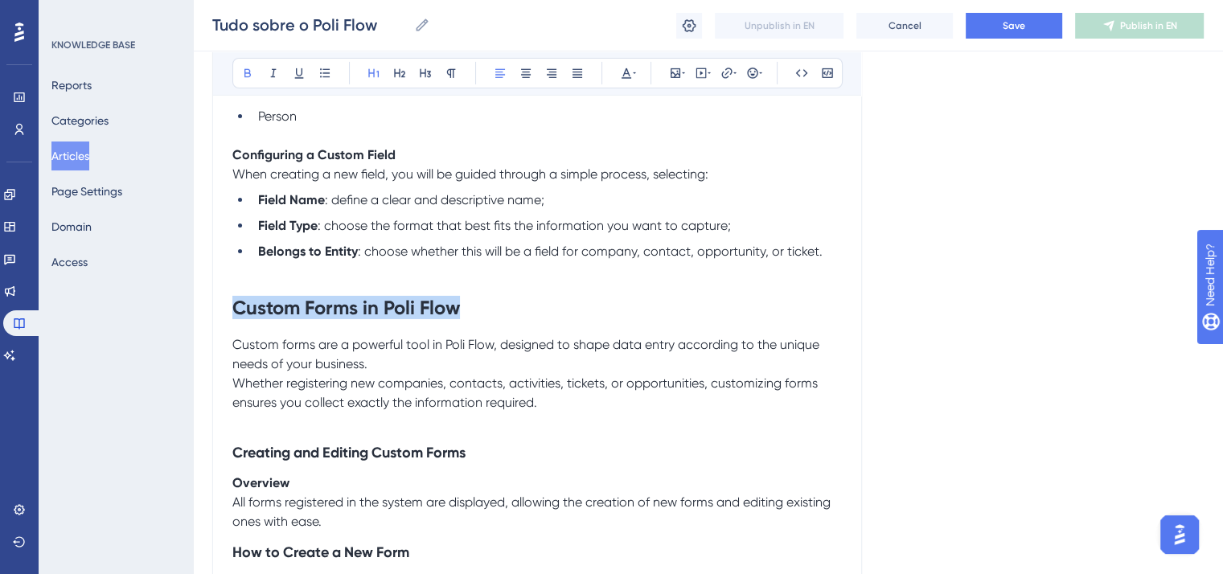
drag, startPoint x: 238, startPoint y: 336, endPoint x: 485, endPoint y: 340, distance: 247.0
click at [485, 335] on h1 "Custom Forms in Poli Flow" at bounding box center [537, 308] width 610 height 55
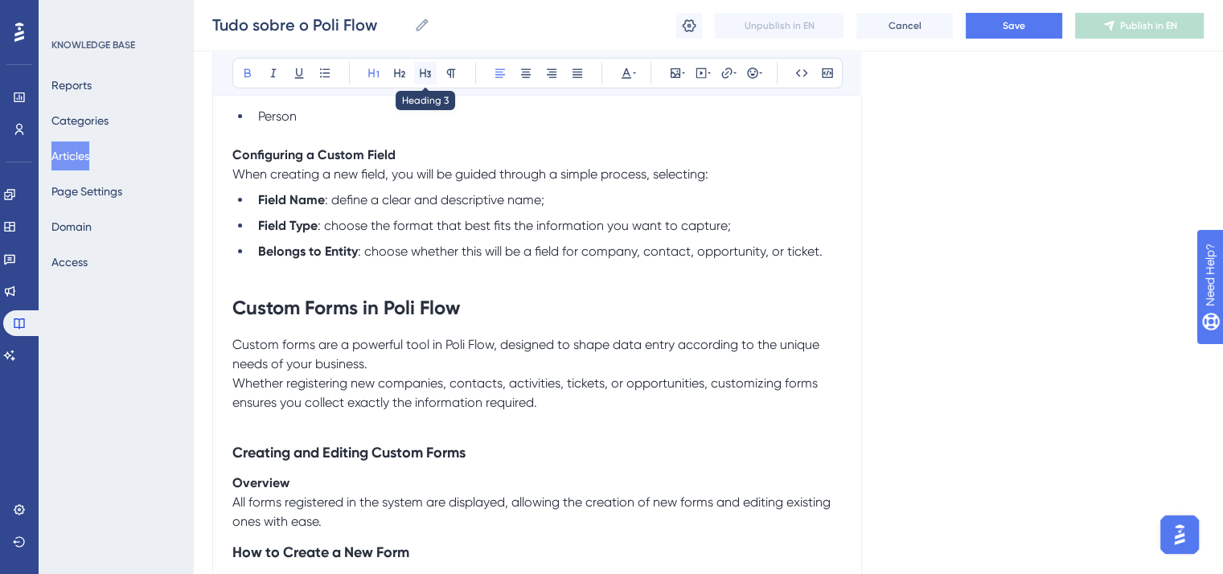
click at [425, 69] on icon at bounding box center [425, 73] width 11 height 9
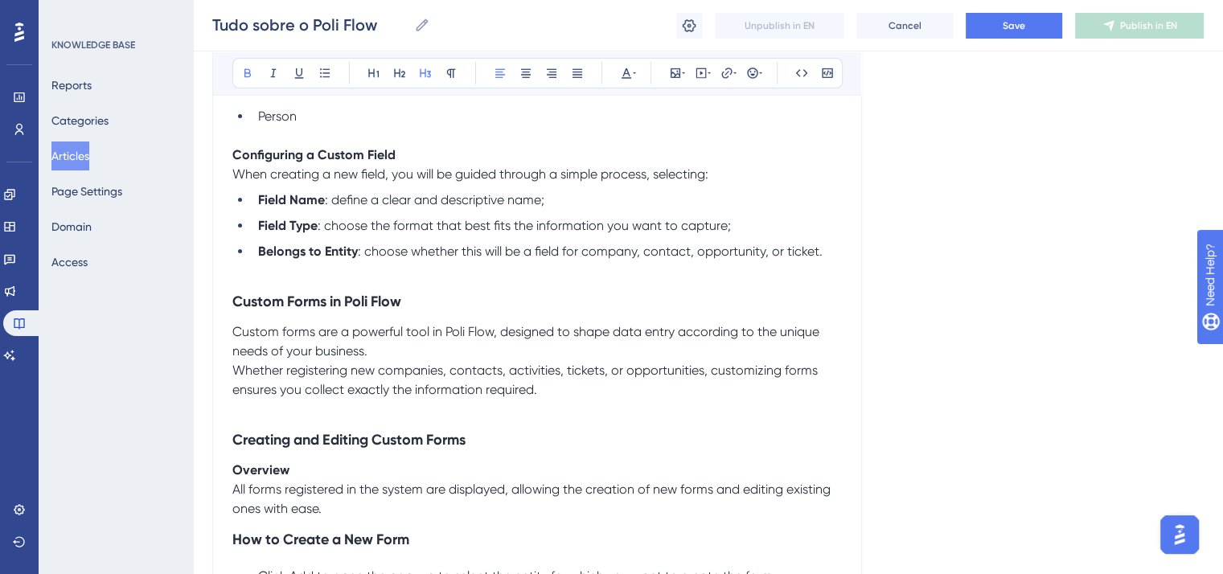
click
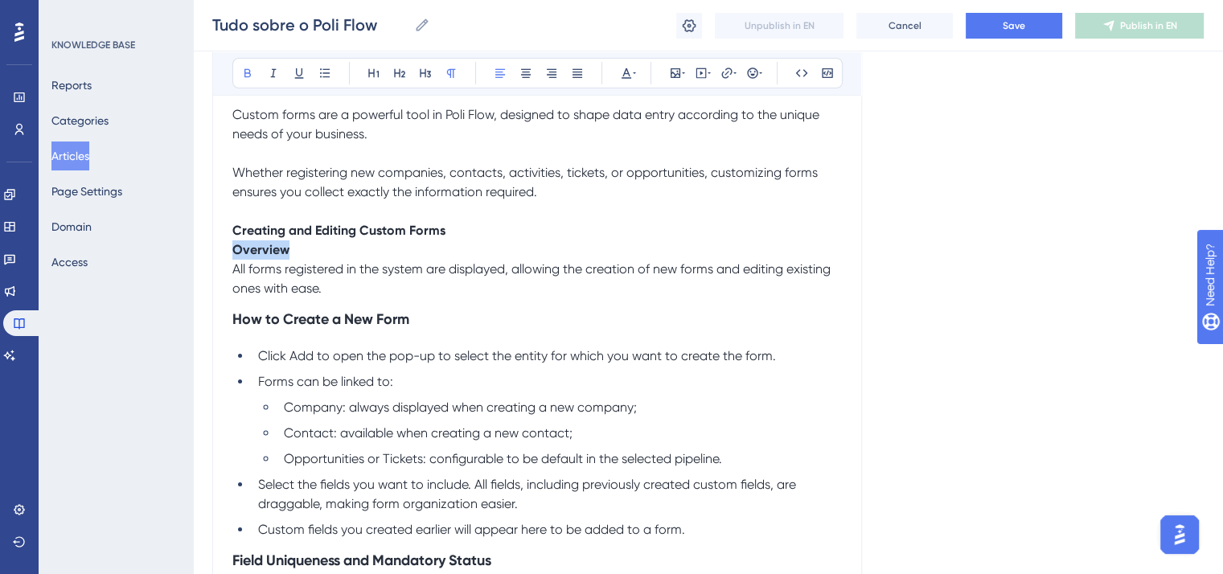
scroll to position [5630, 0]
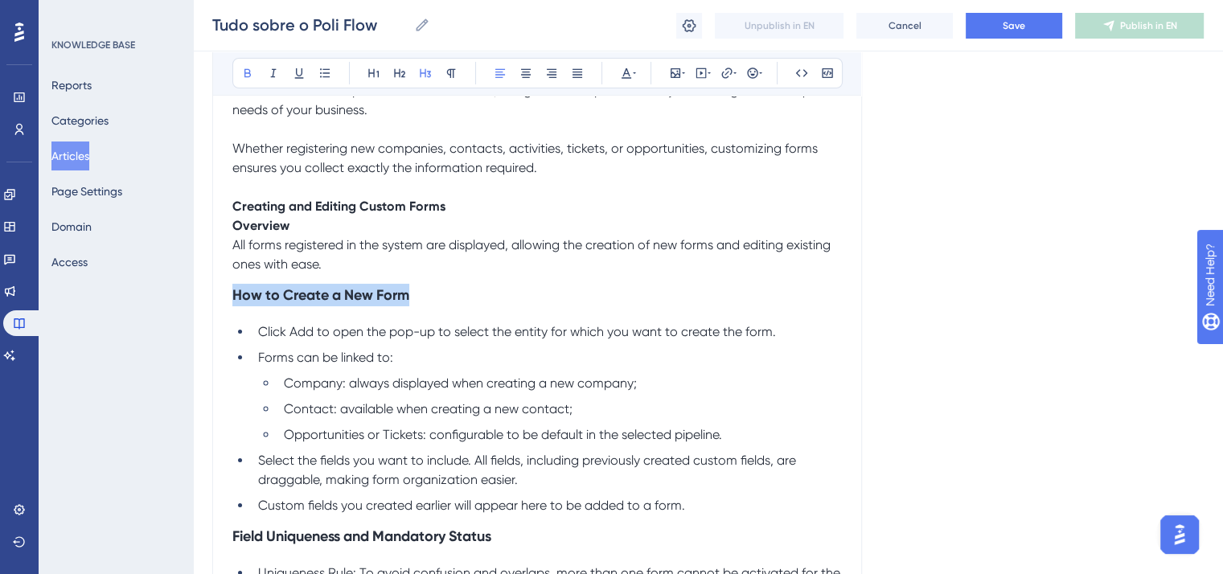
drag, startPoint x: 449, startPoint y: 327, endPoint x: 212, endPoint y: 323, distance: 237.3
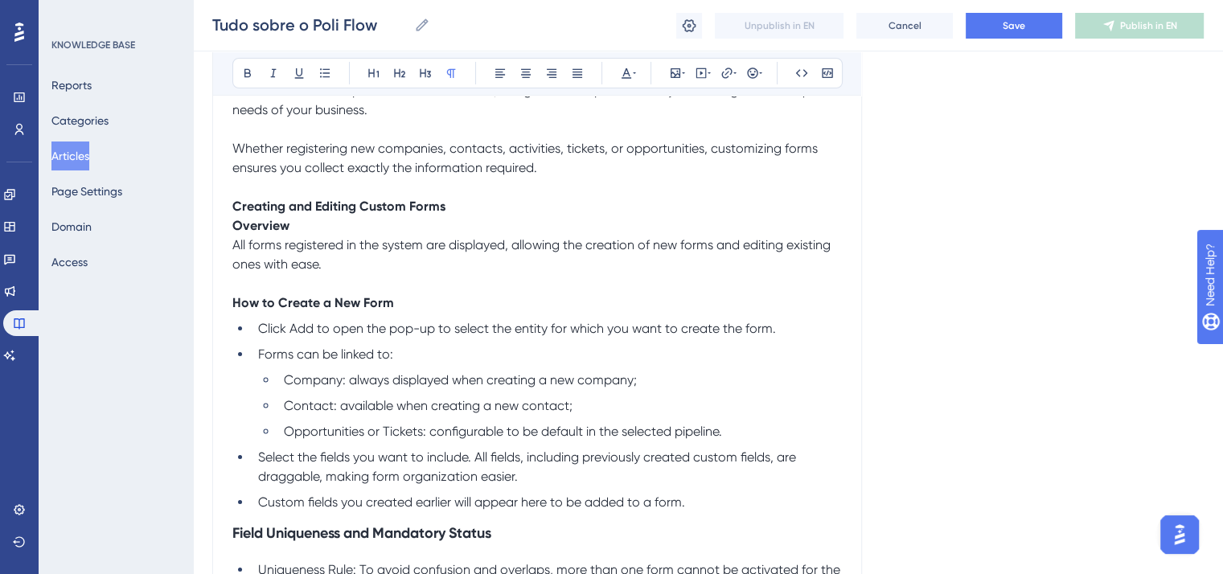
scroll to position [5711, 0]
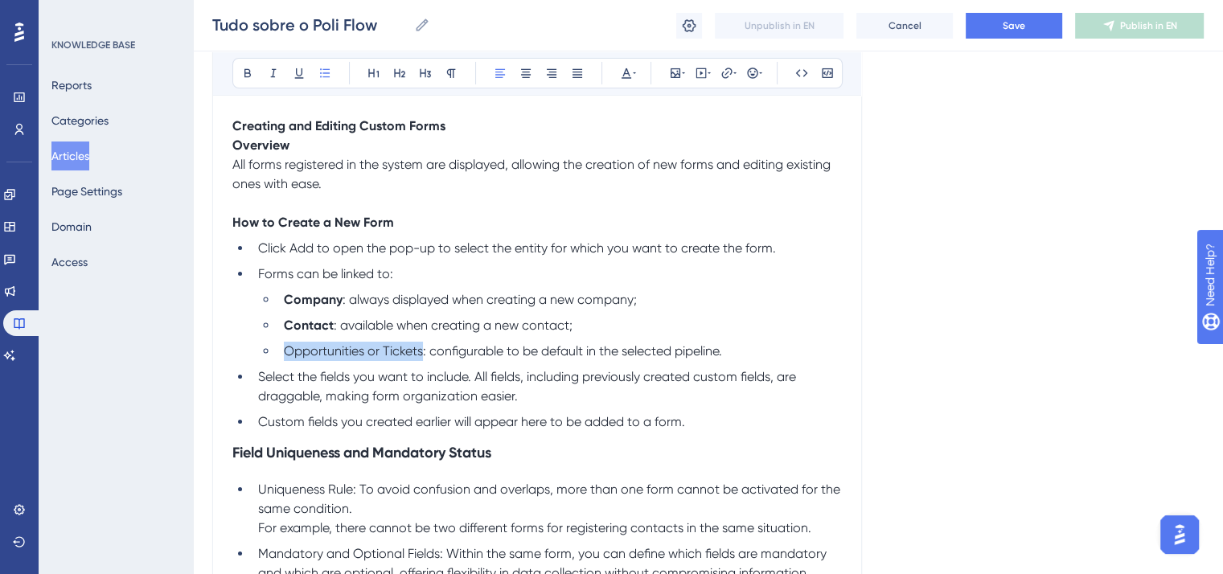
drag, startPoint x: 423, startPoint y: 384, endPoint x: 286, endPoint y: 384, distance: 136.7
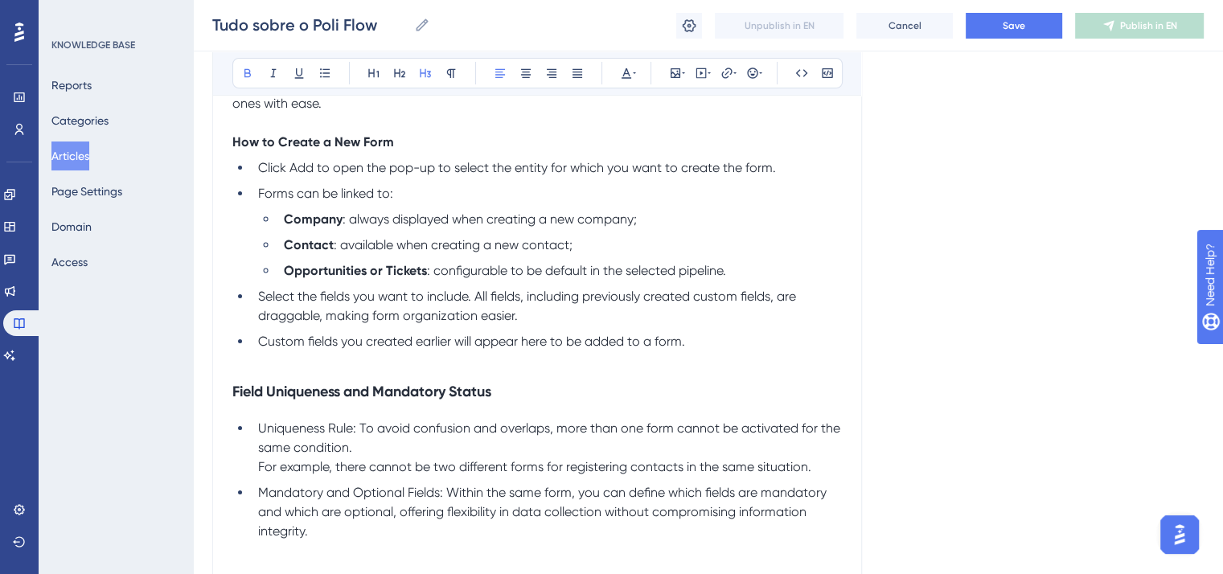
drag, startPoint x: 232, startPoint y: 419, endPoint x: 545, endPoint y: 431, distance: 313.1
drag, startPoint x: 544, startPoint y: 429, endPoint x: 201, endPoint y: 410, distance: 343.1
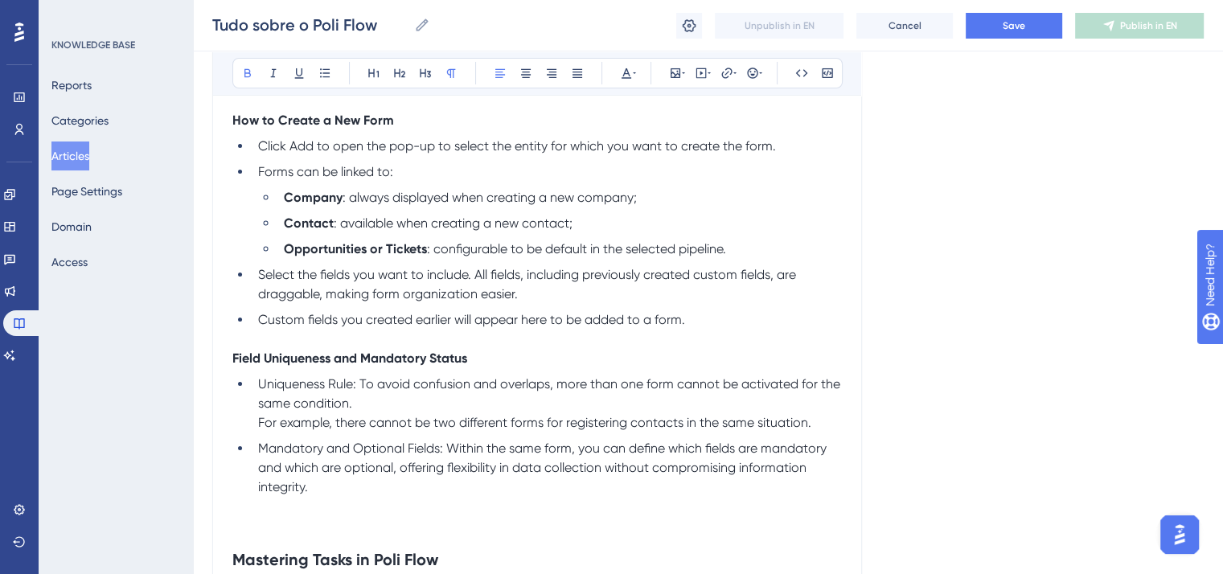
scroll to position [5952, 0]
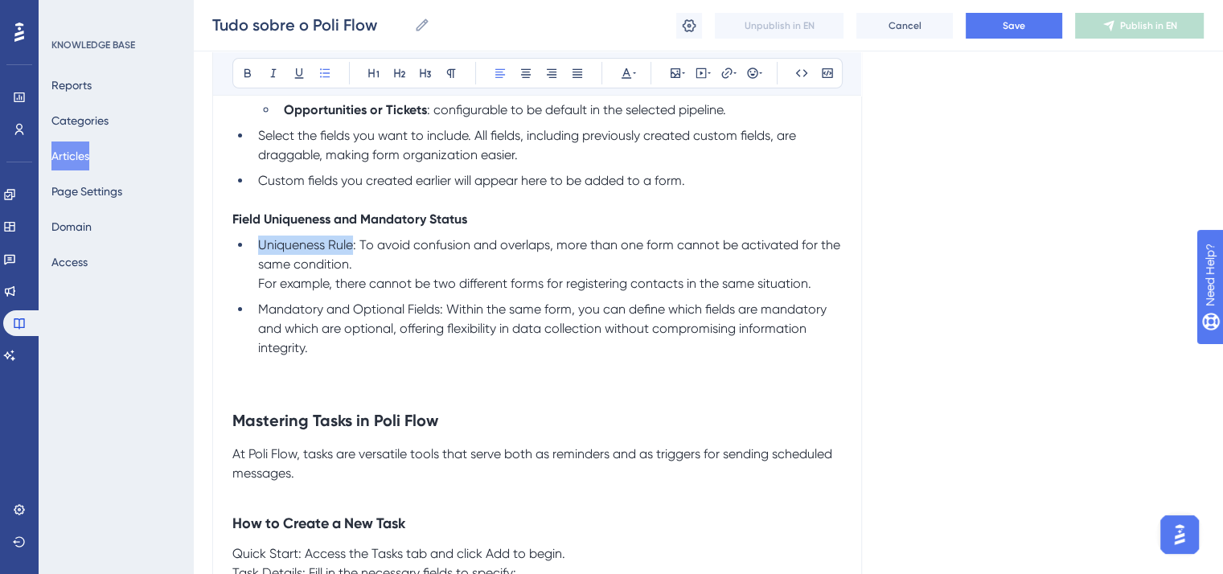
drag, startPoint x: 352, startPoint y: 277, endPoint x: 248, endPoint y: 269, distance: 104.9
drag, startPoint x: 441, startPoint y: 342, endPoint x: 235, endPoint y: 349, distance: 206.0
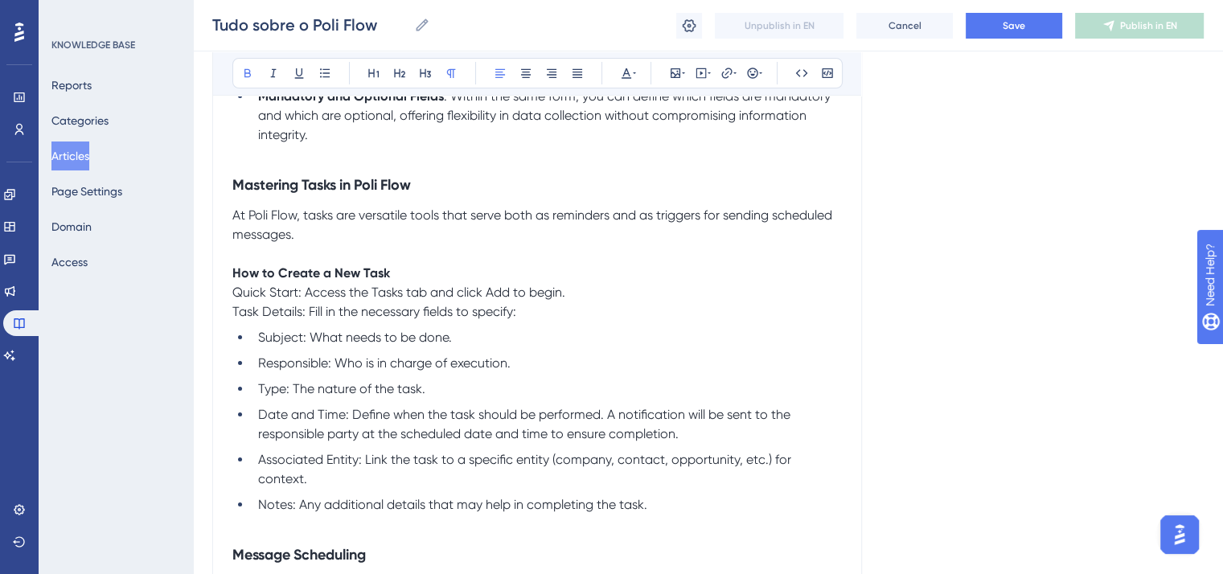
scroll to position [6193, 0]
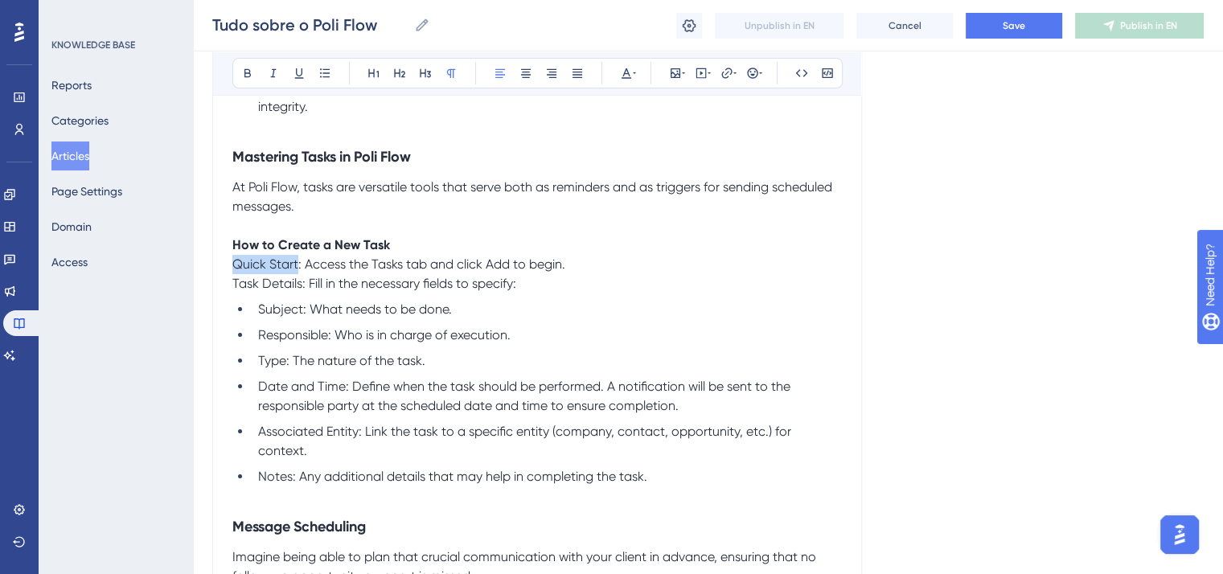
drag, startPoint x: 296, startPoint y: 300, endPoint x: 218, endPoint y: 300, distance: 78.0
drag, startPoint x: 302, startPoint y: 319, endPoint x: 204, endPoint y: 319, distance: 98.1
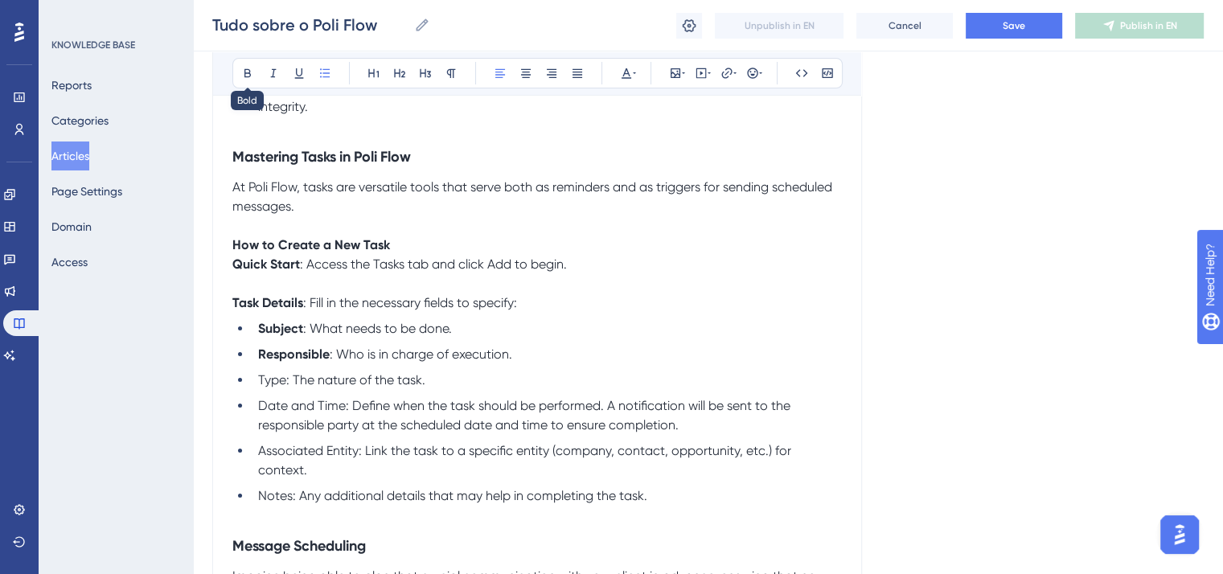
drag, startPoint x: 243, startPoint y: 76, endPoint x: 247, endPoint y: 91, distance: 15.8
drag, startPoint x: 344, startPoint y: 445, endPoint x: 256, endPoint y: 442, distance: 88.5
drag, startPoint x: 360, startPoint y: 488, endPoint x: 260, endPoint y: 482, distance: 100.7
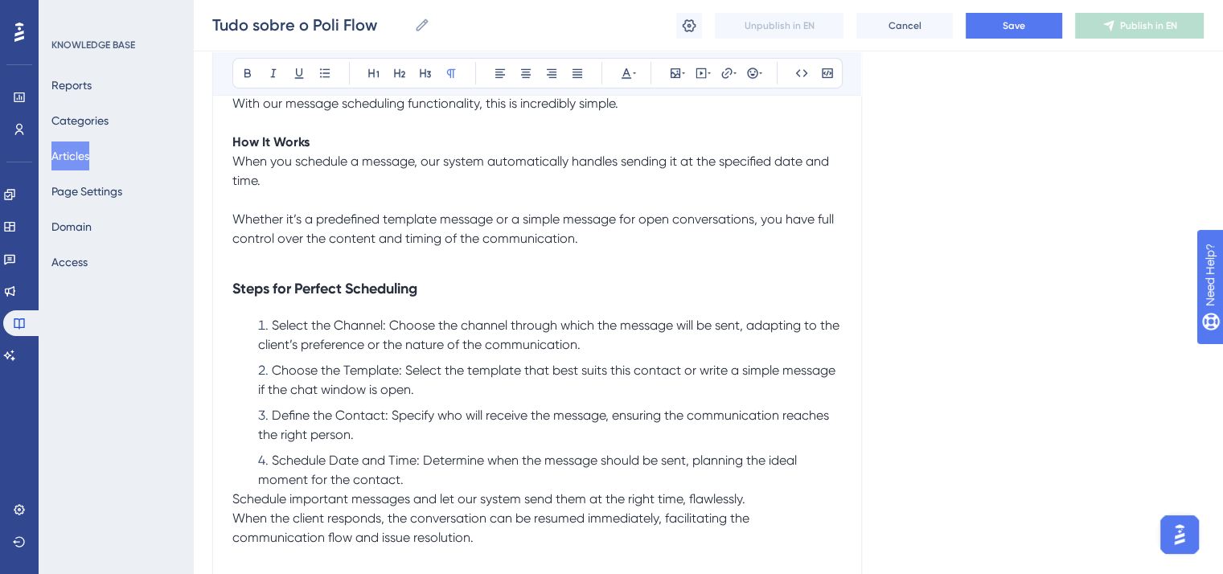
scroll to position [6756, 0]
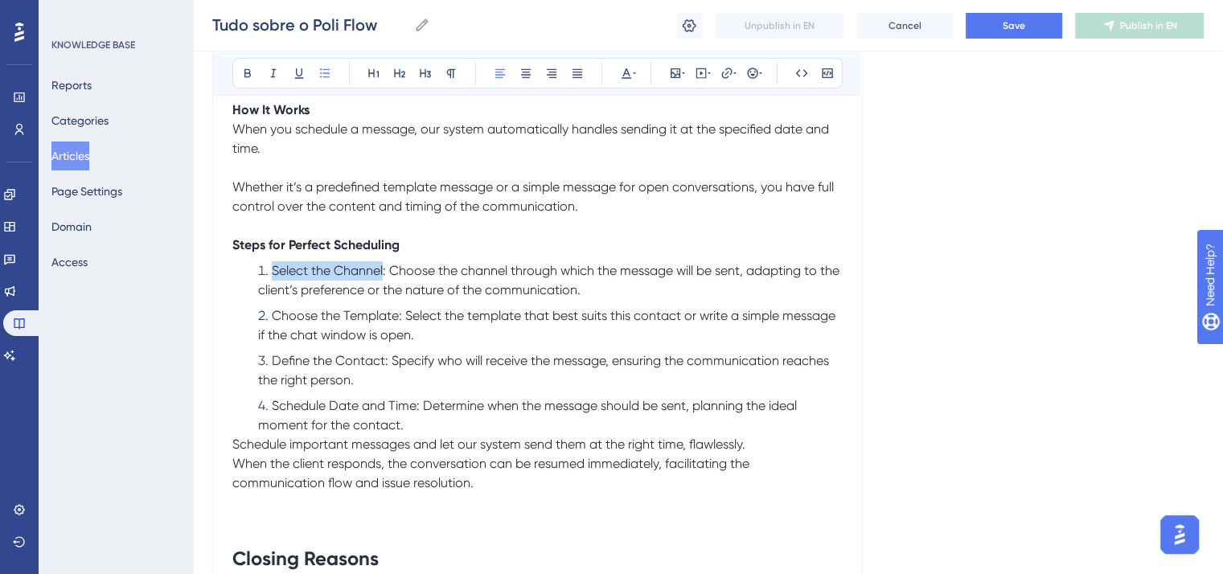
drag, startPoint x: 383, startPoint y: 311, endPoint x: 269, endPoint y: 311, distance: 114.2
drag, startPoint x: 399, startPoint y: 357, endPoint x: 273, endPoint y: 356, distance: 125.5
drag, startPoint x: 383, startPoint y: 401, endPoint x: 259, endPoint y: 400, distance: 123.9
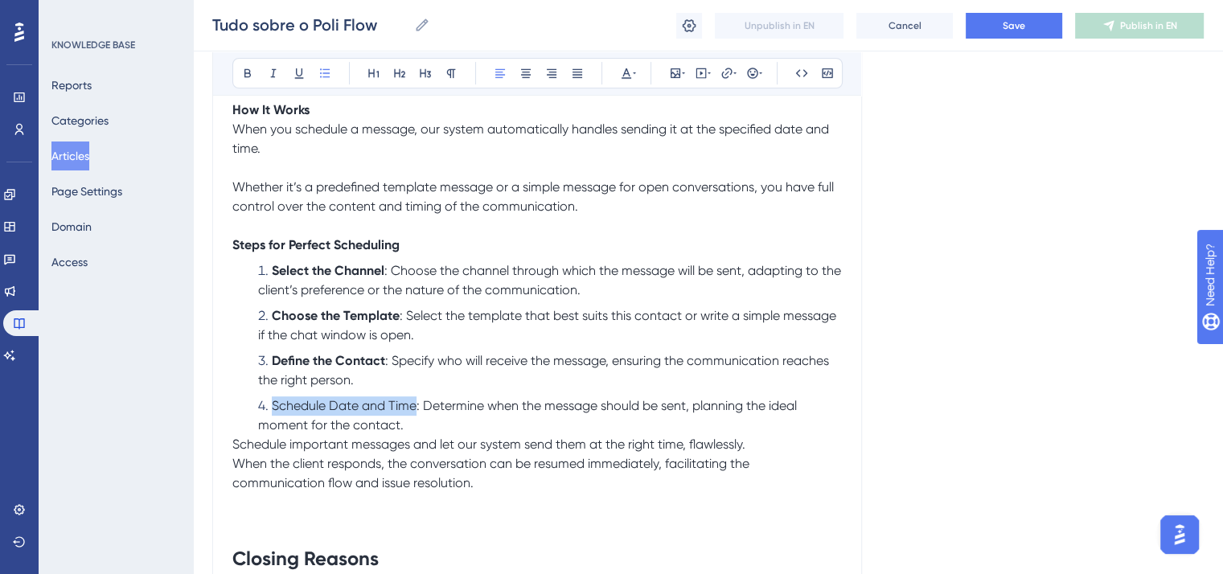
drag, startPoint x: 416, startPoint y: 450, endPoint x: 274, endPoint y: 450, distance: 141.6
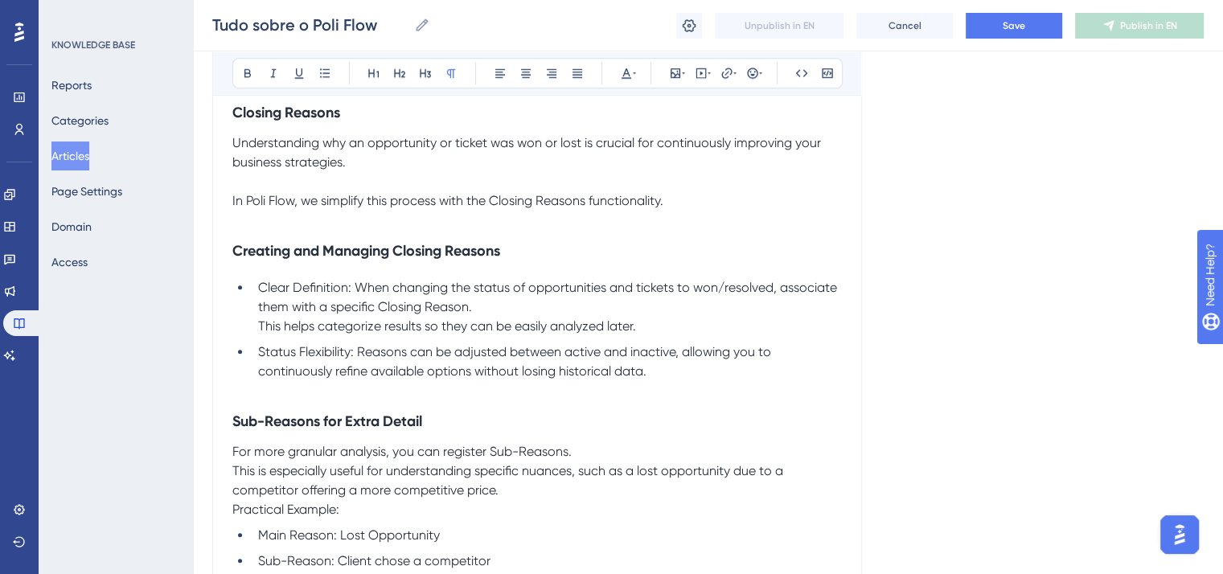
scroll to position [7239, 0]
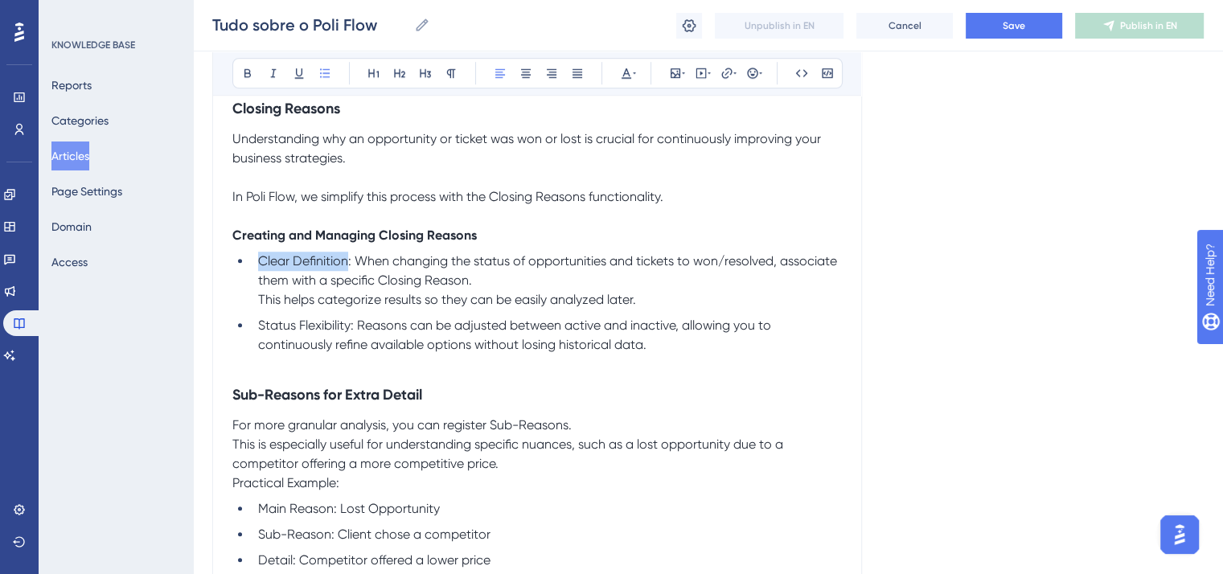
drag, startPoint x: 347, startPoint y: 306, endPoint x: 258, endPoint y: 307, distance: 89.3
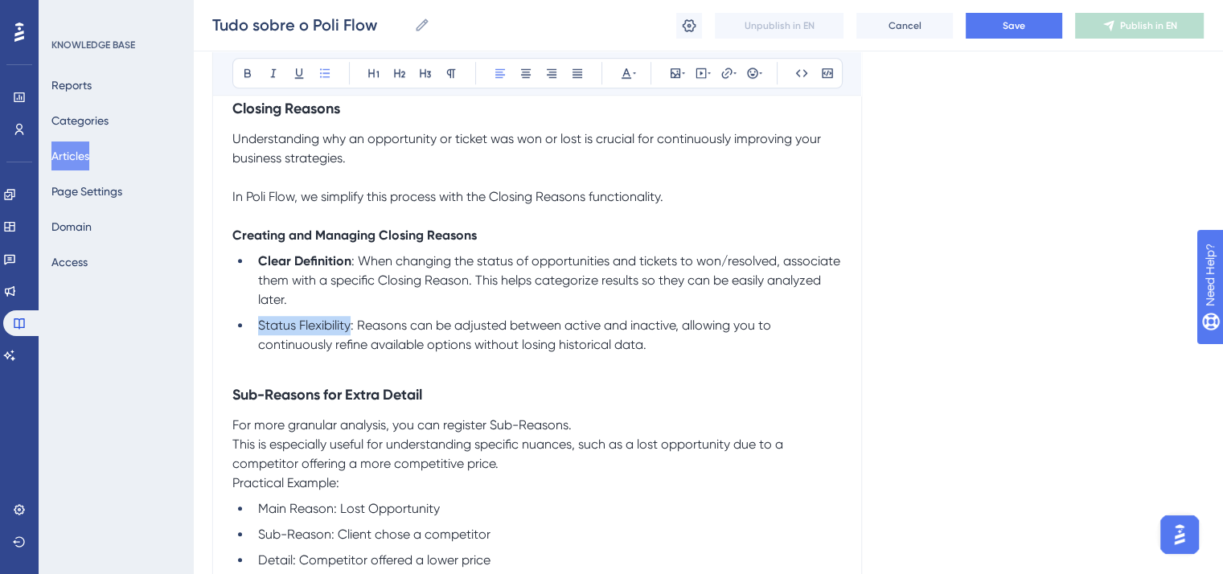
drag, startPoint x: 352, startPoint y: 372, endPoint x: 253, endPoint y: 377, distance: 99.9
drag, startPoint x: 472, startPoint y: 445, endPoint x: 215, endPoint y: 445, distance: 257.4
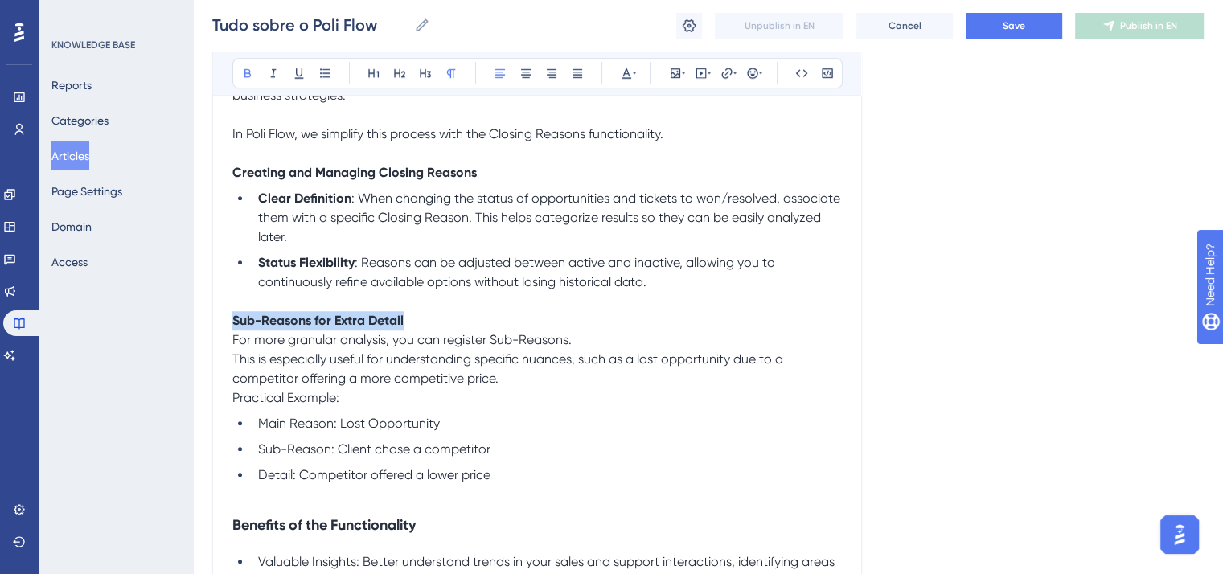
scroll to position [7400, 0]
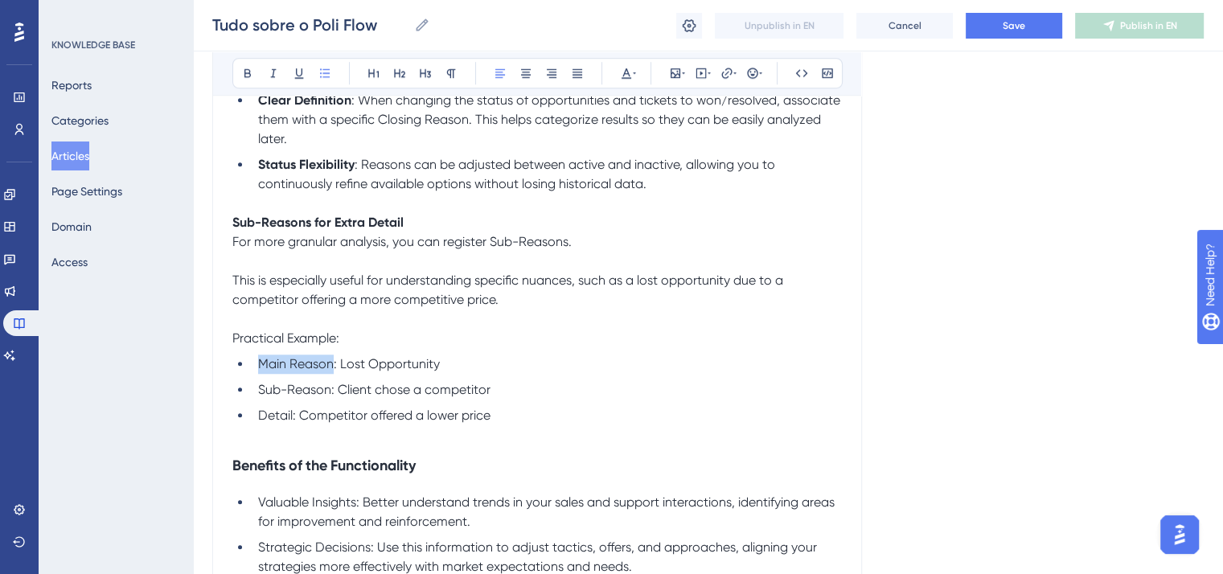
drag, startPoint x: 334, startPoint y: 411, endPoint x: 254, endPoint y: 409, distance: 79.6
drag, startPoint x: 330, startPoint y: 434, endPoint x: 258, endPoint y: 434, distance: 71.6
drag, startPoint x: 292, startPoint y: 461, endPoint x: 236, endPoint y: 461, distance: 55.5
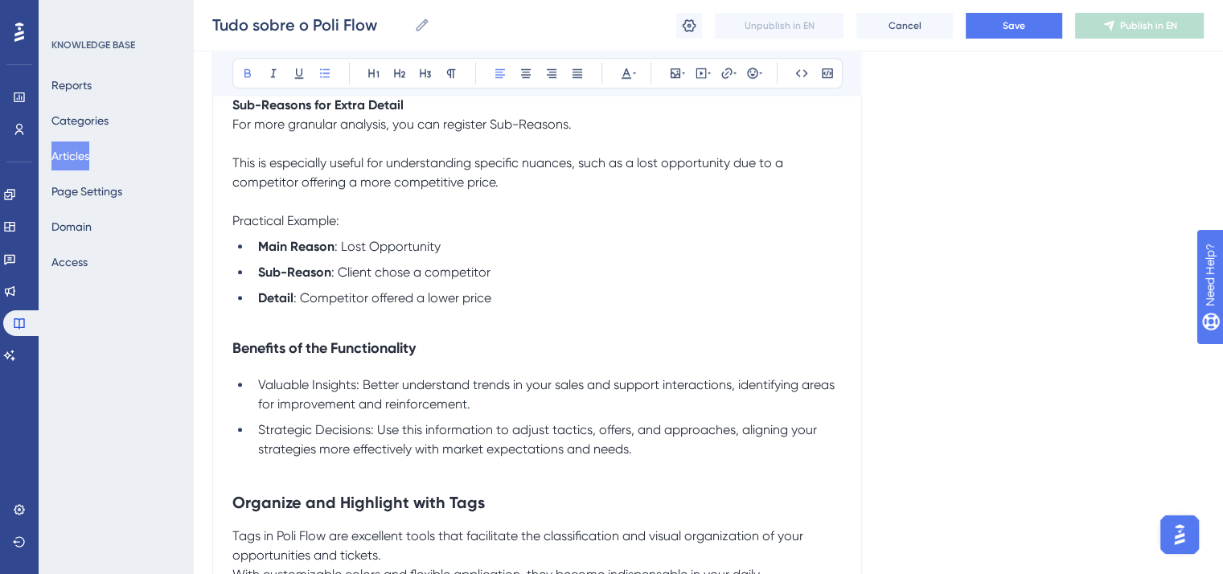
scroll to position [7561, 0]
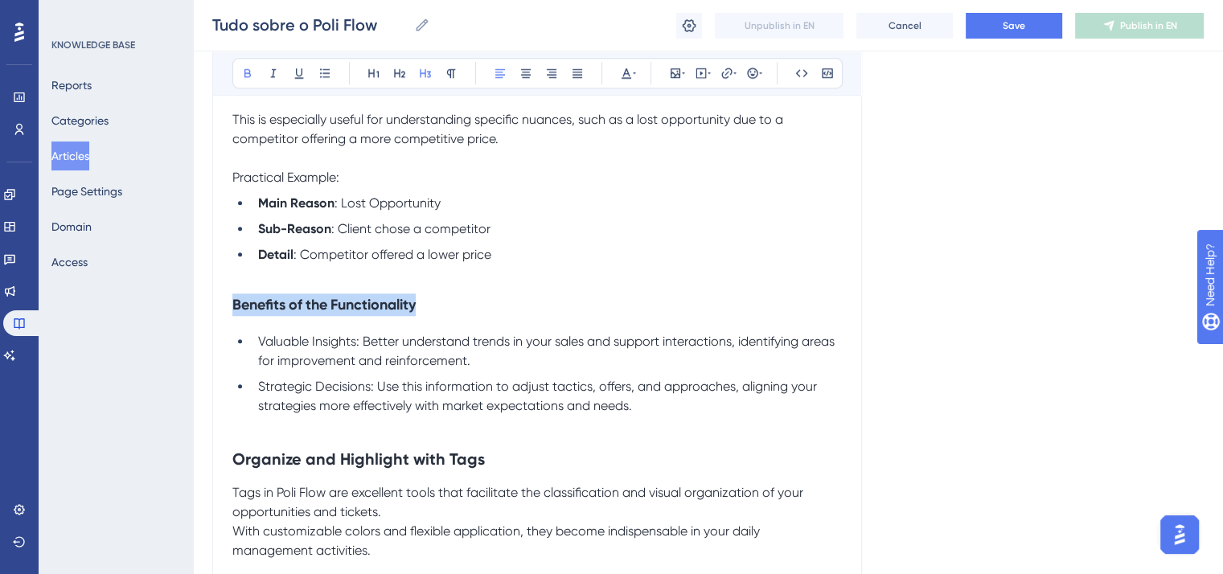
drag, startPoint x: 478, startPoint y: 364, endPoint x: 203, endPoint y: 361, distance: 275.1
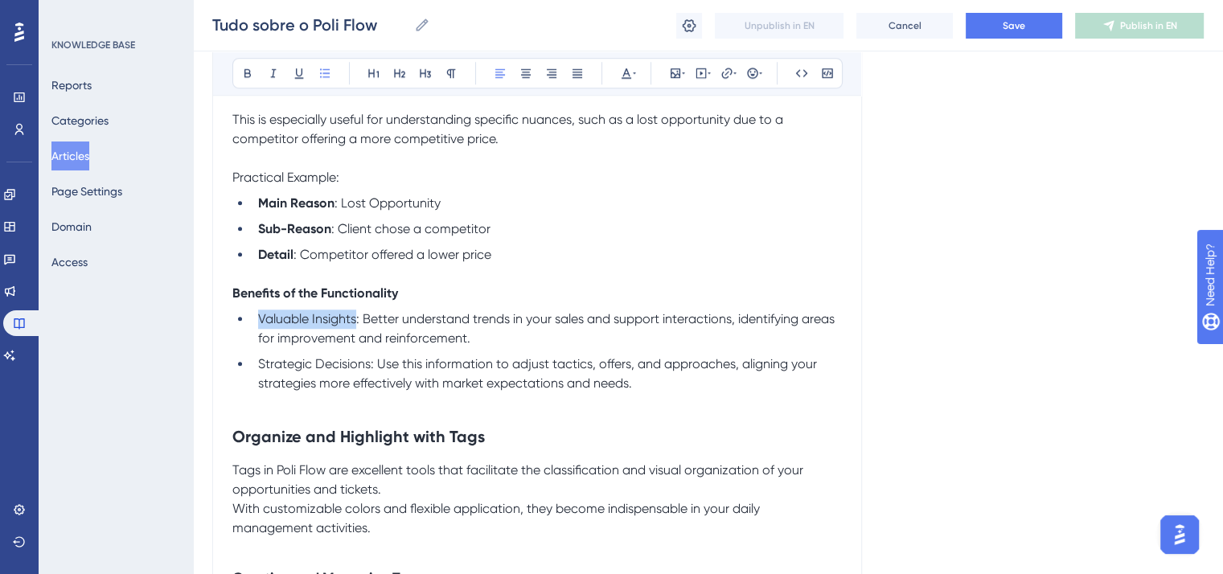
drag, startPoint x: 356, startPoint y: 364, endPoint x: 252, endPoint y: 359, distance: 103.9
drag, startPoint x: 371, startPoint y: 413, endPoint x: 249, endPoint y: 413, distance: 121.5
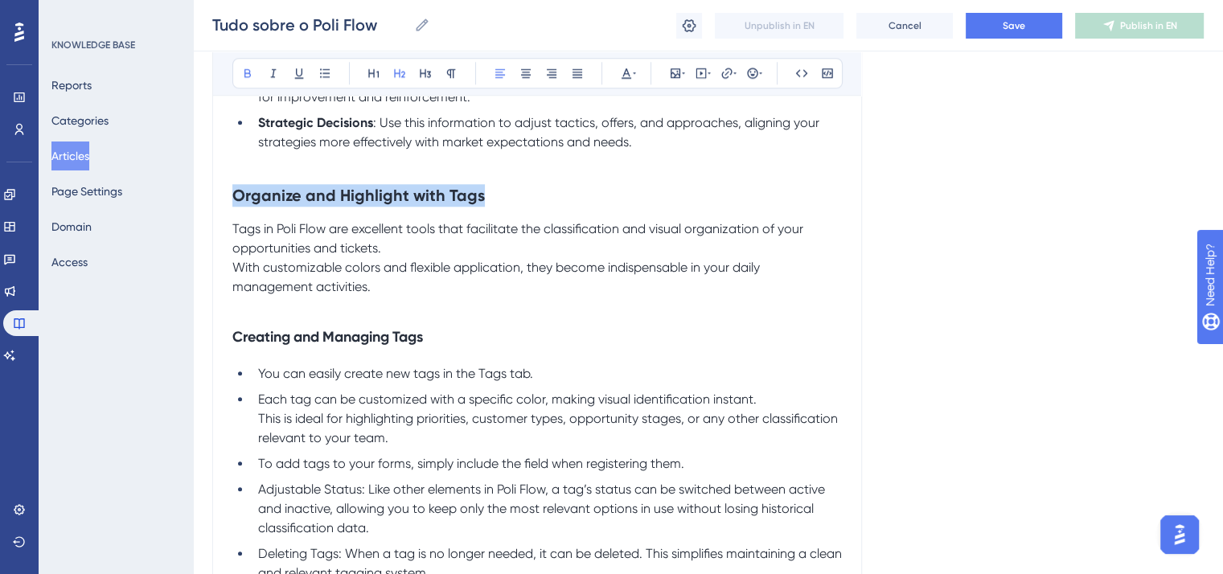
drag, startPoint x: 512, startPoint y: 245, endPoint x: 215, endPoint y: 244, distance: 296.8
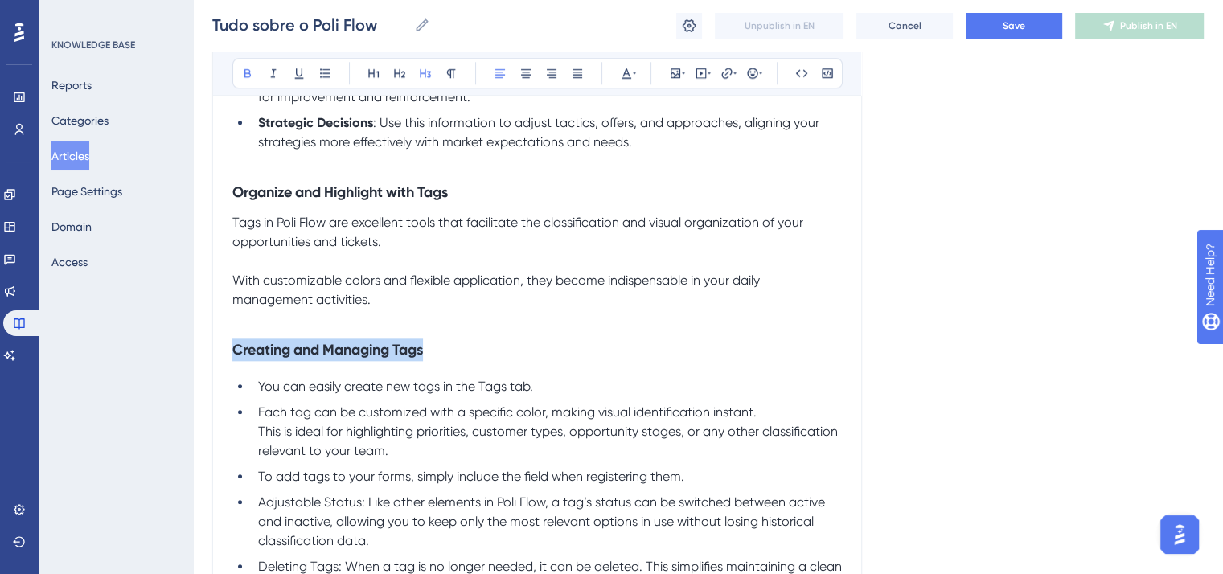
drag, startPoint x: 453, startPoint y: 401, endPoint x: 197, endPoint y: 393, distance: 255.9
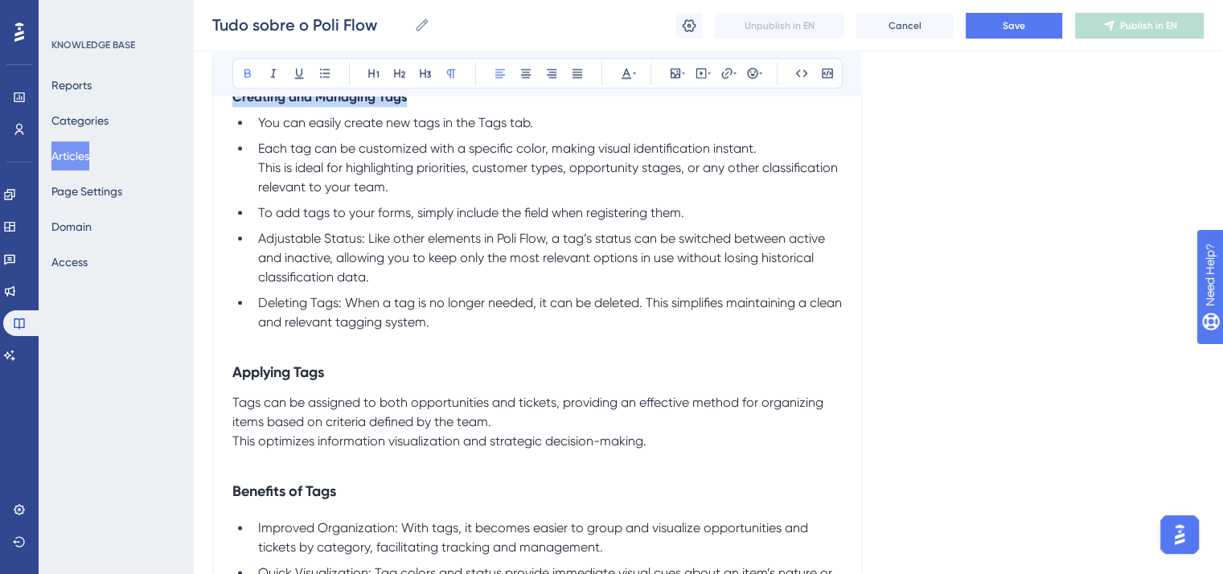
scroll to position [8124, 0]
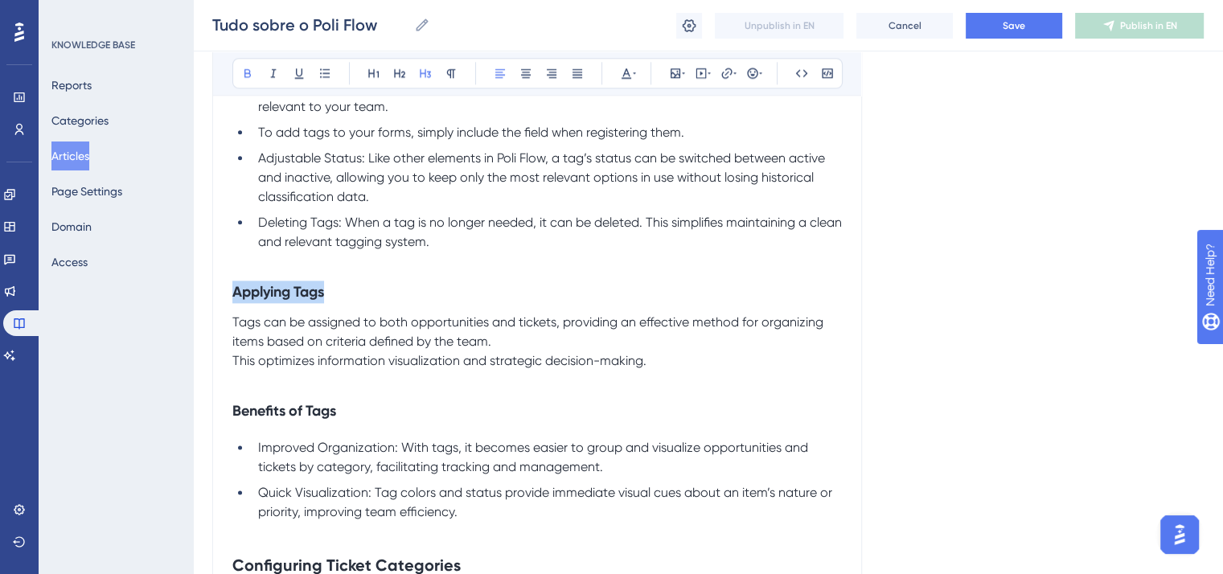
drag, startPoint x: 360, startPoint y: 346, endPoint x: 217, endPoint y: 329, distance: 144.2
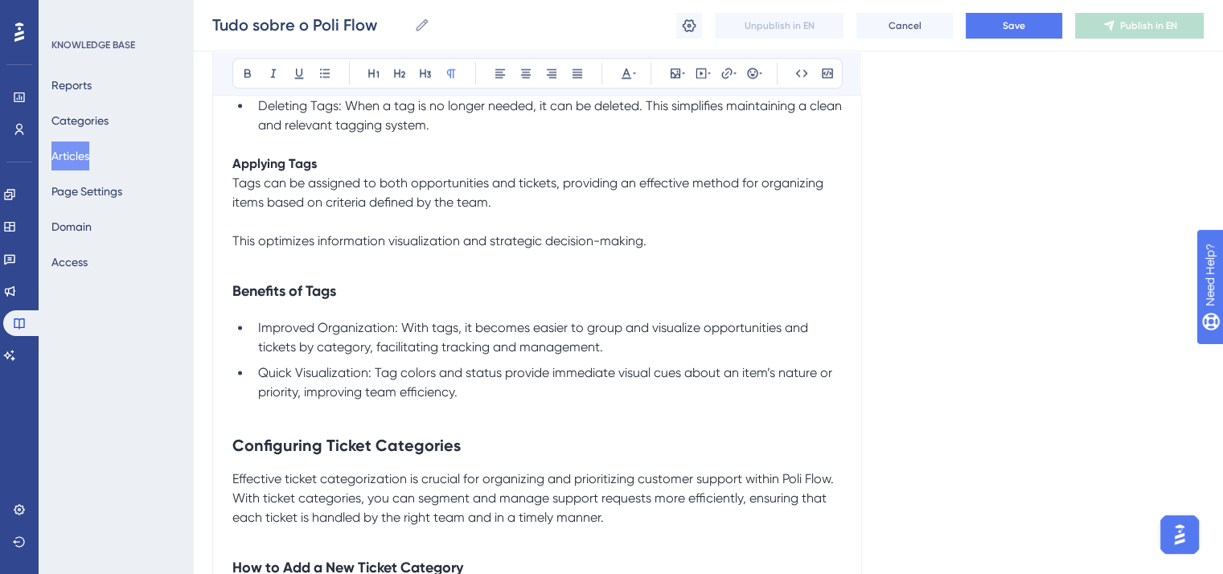
scroll to position [8365, 0]
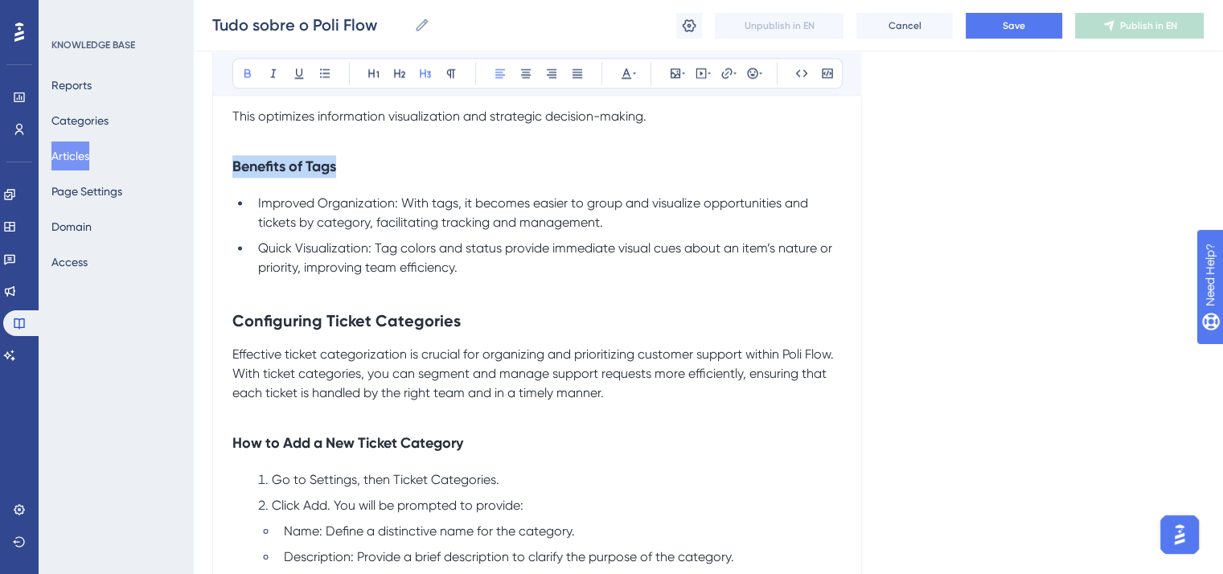
drag, startPoint x: 357, startPoint y: 220, endPoint x: 174, endPoint y: 200, distance: 184.4
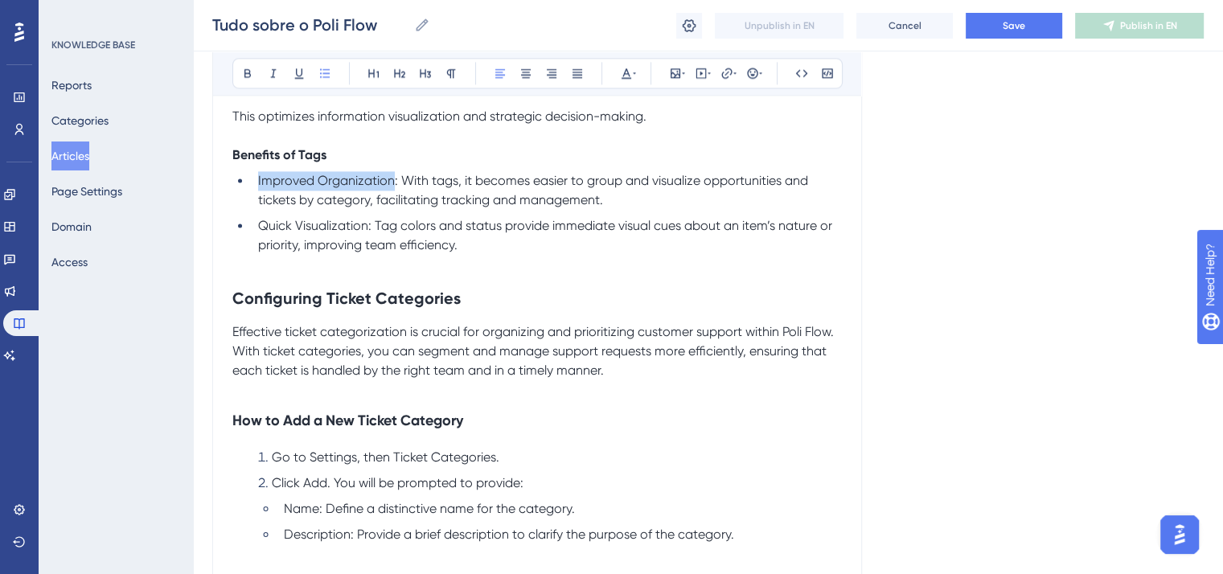
drag, startPoint x: 393, startPoint y: 231, endPoint x: 248, endPoint y: 221, distance: 145.1
drag, startPoint x: 367, startPoint y: 277, endPoint x: 238, endPoint y: 271, distance: 128.8
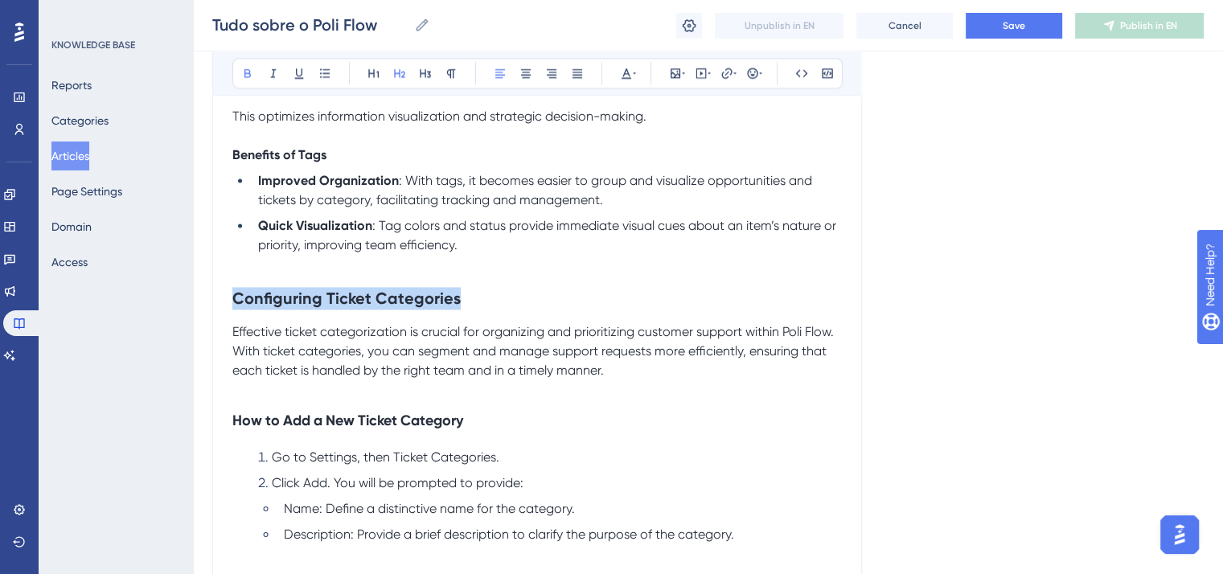
drag, startPoint x: 479, startPoint y: 351, endPoint x: 217, endPoint y: 332, distance: 262.9
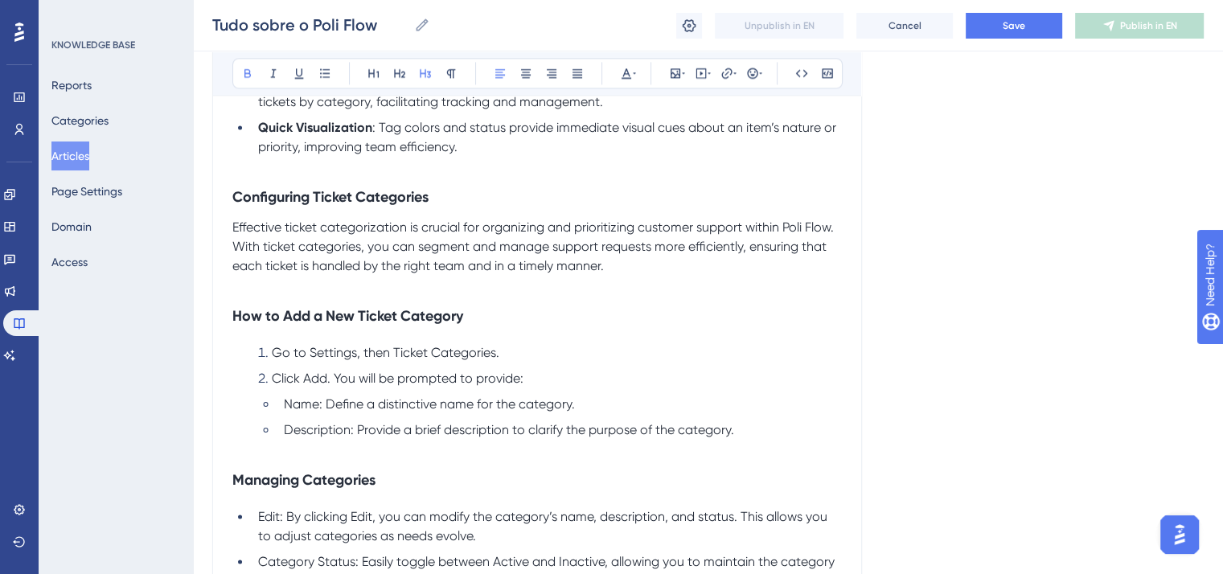
scroll to position [8526, 0]
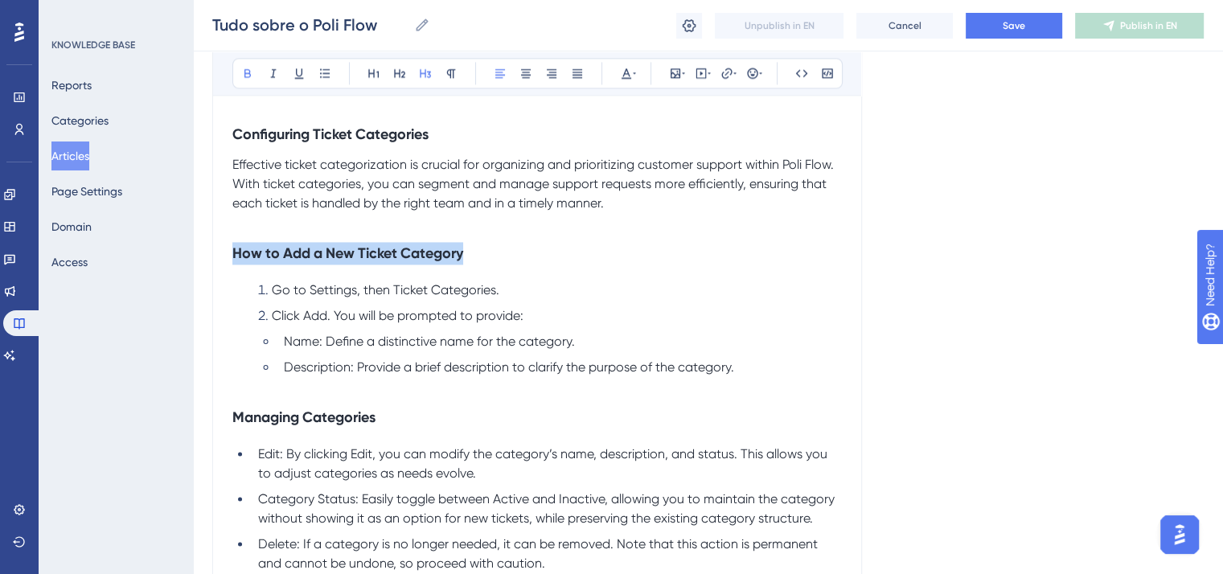
drag, startPoint x: 479, startPoint y: 308, endPoint x: 216, endPoint y: 294, distance: 264.2
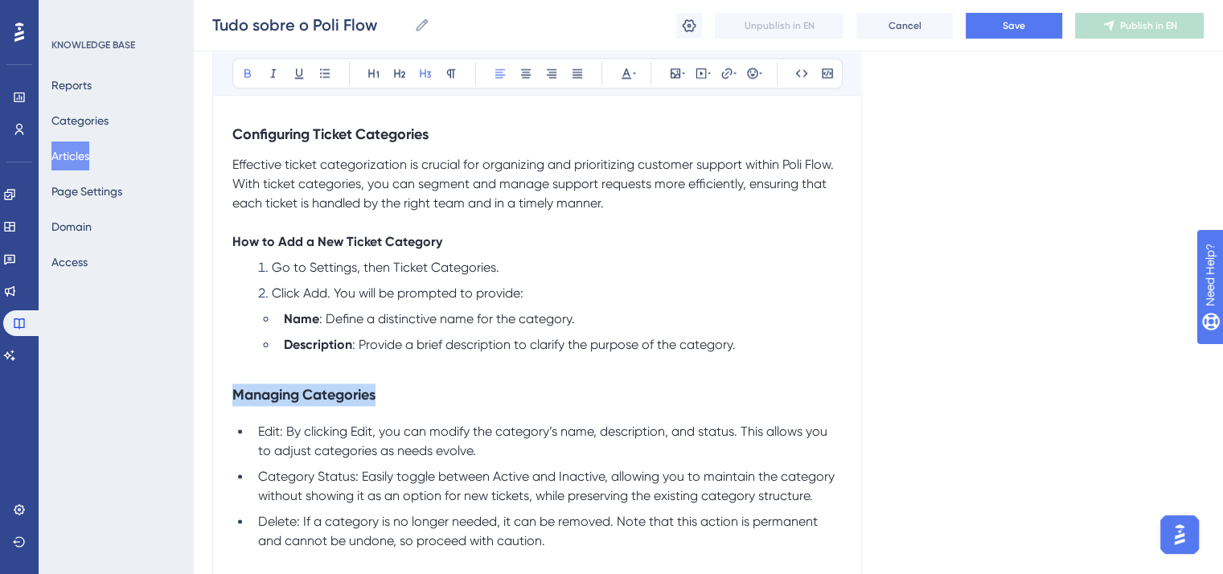
drag, startPoint x: 387, startPoint y: 444, endPoint x: 204, endPoint y: 442, distance: 182.6
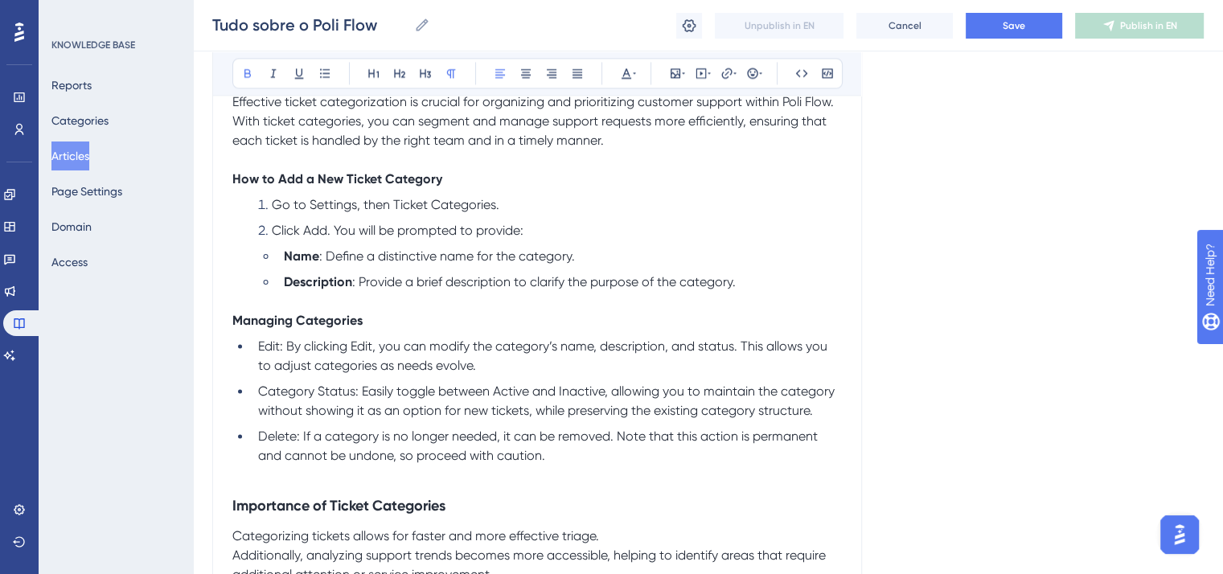
scroll to position [8687, 0]
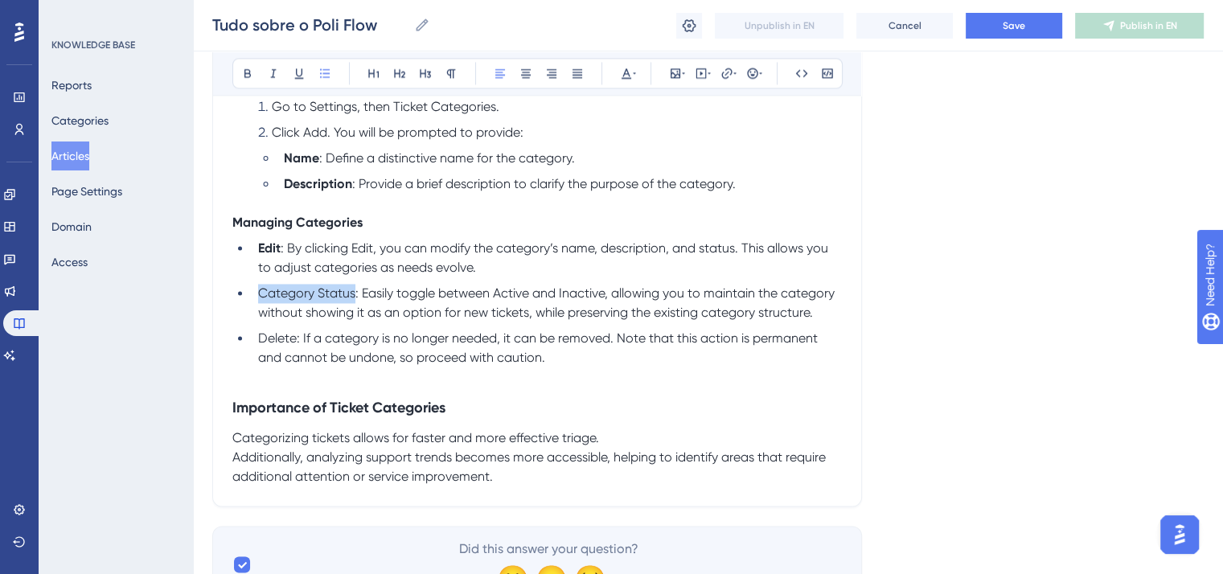
drag, startPoint x: 355, startPoint y: 353, endPoint x: 256, endPoint y: 351, distance: 98.9
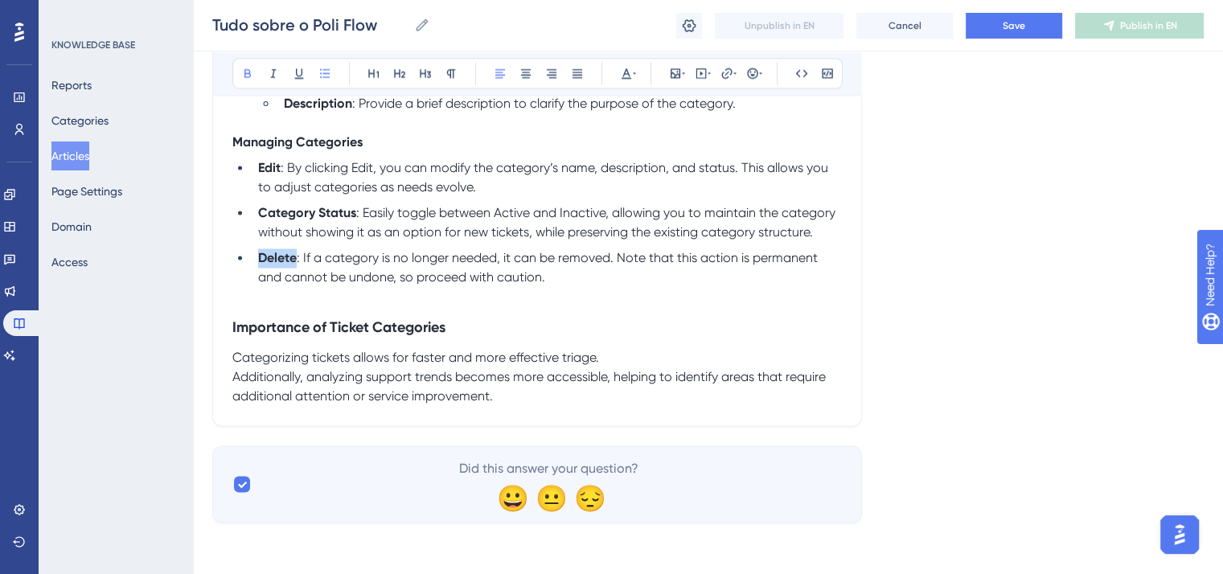
scroll to position [8824, 0]
drag, startPoint x: 467, startPoint y: 328, endPoint x: 214, endPoint y: 315, distance: 252.9
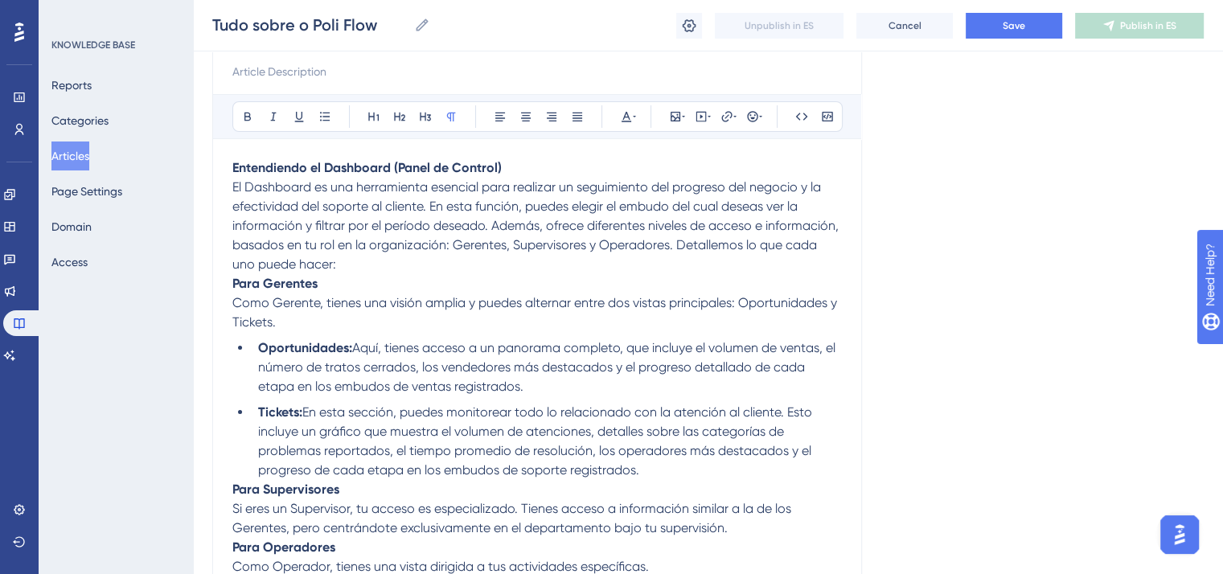
scroll to position [0, 0]
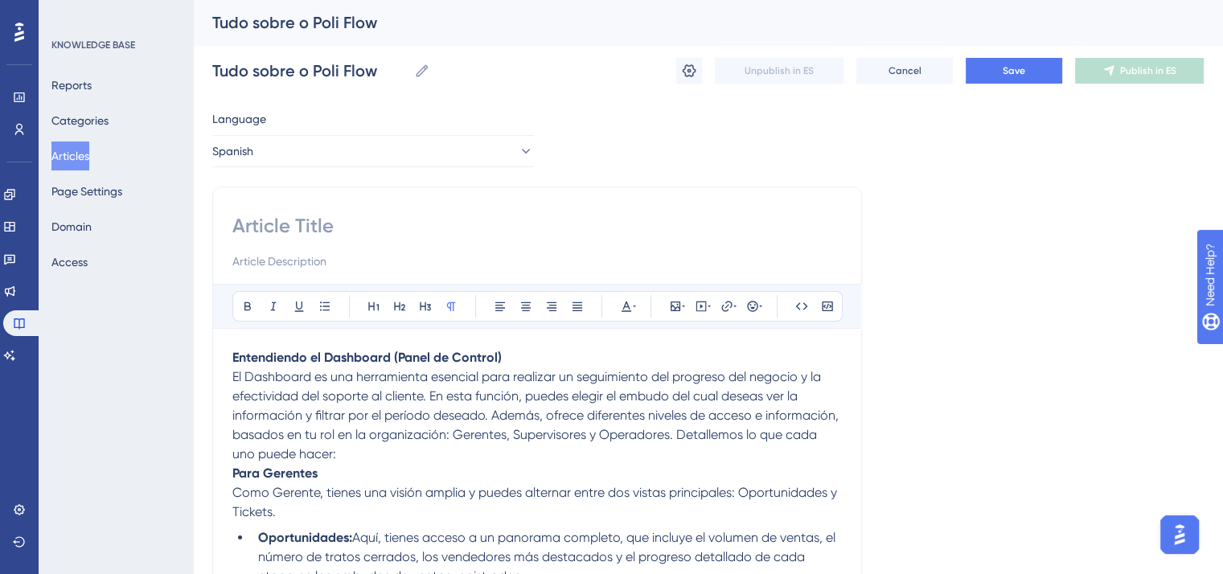
paste input "Todo Sobre Poli Flow"
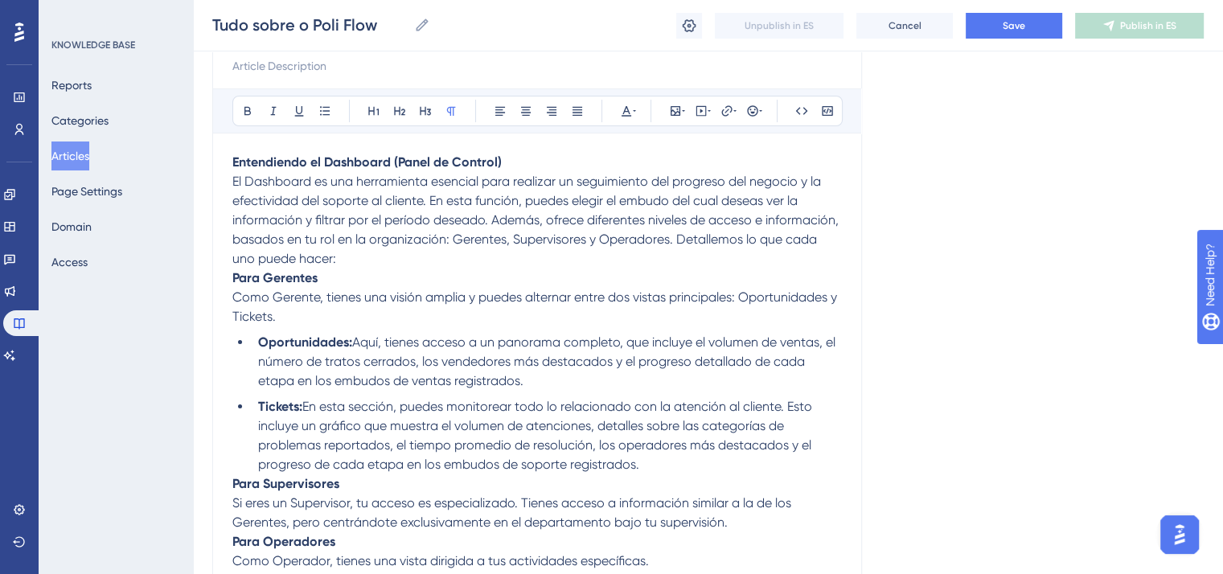
scroll to position [161, 0]
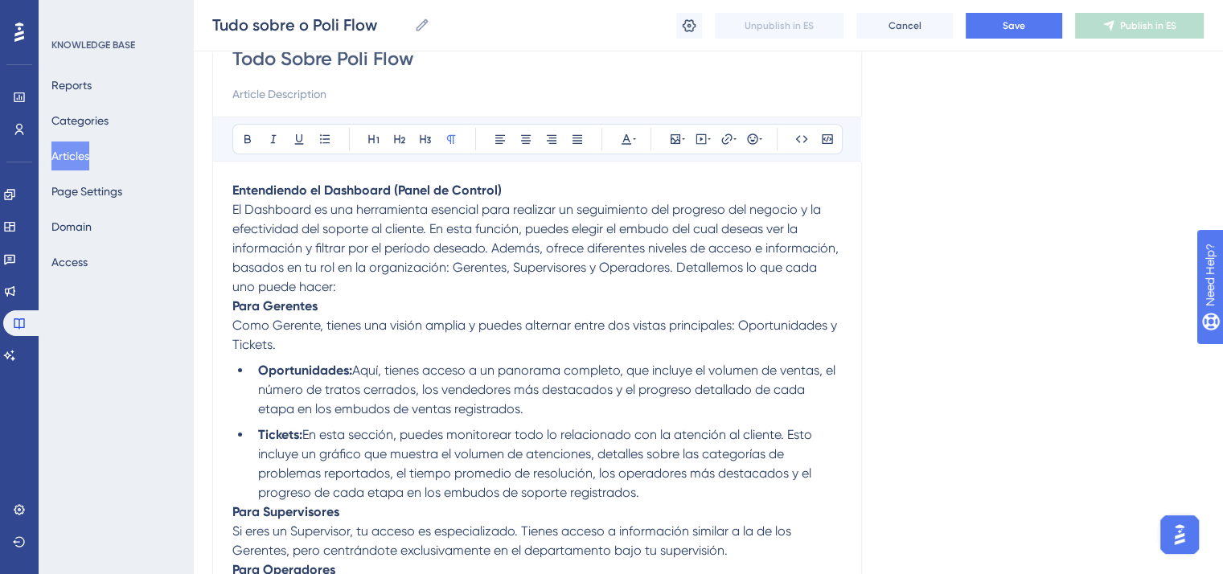
type input "Todo Sobre Poli Flow"
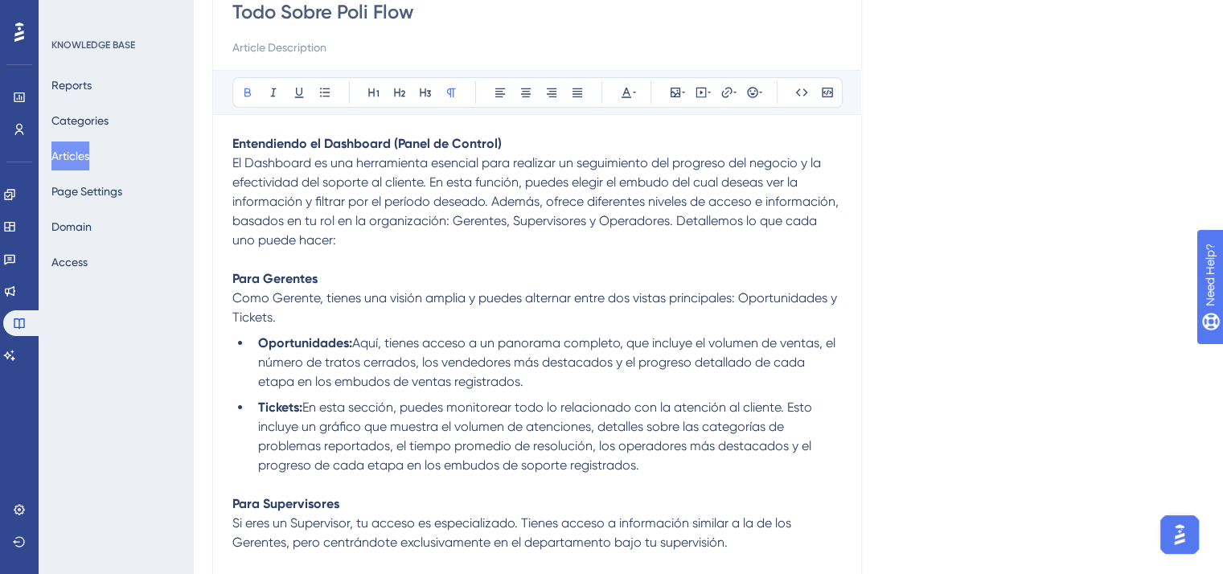
scroll to position [0, 0]
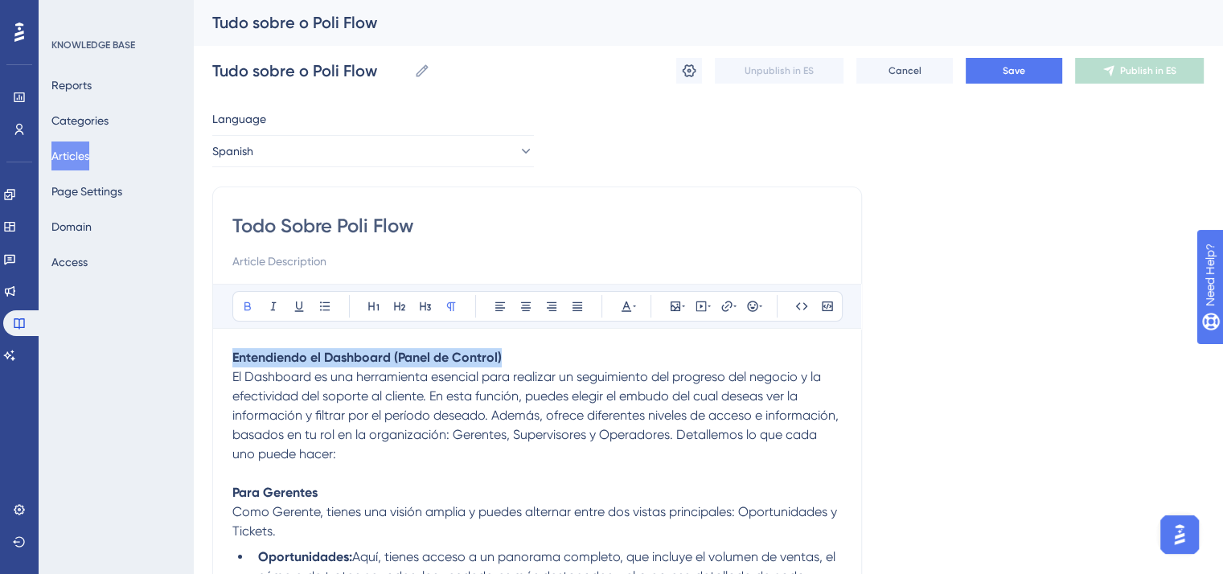
drag, startPoint x: 525, startPoint y: 356, endPoint x: 220, endPoint y: 361, distance: 304.9
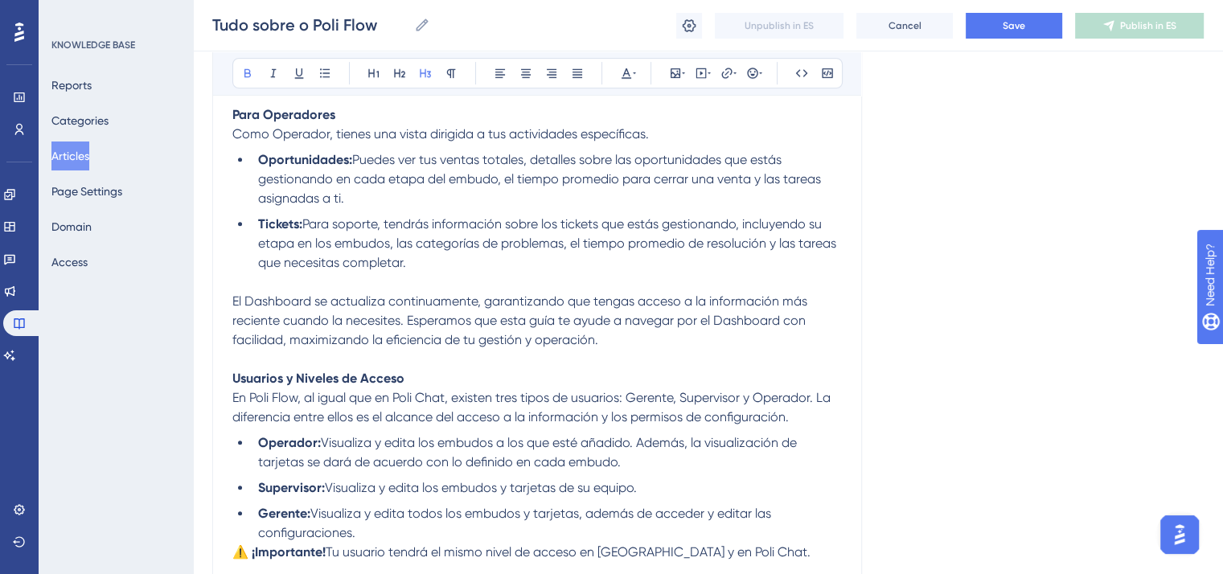
scroll to position [724, 0]
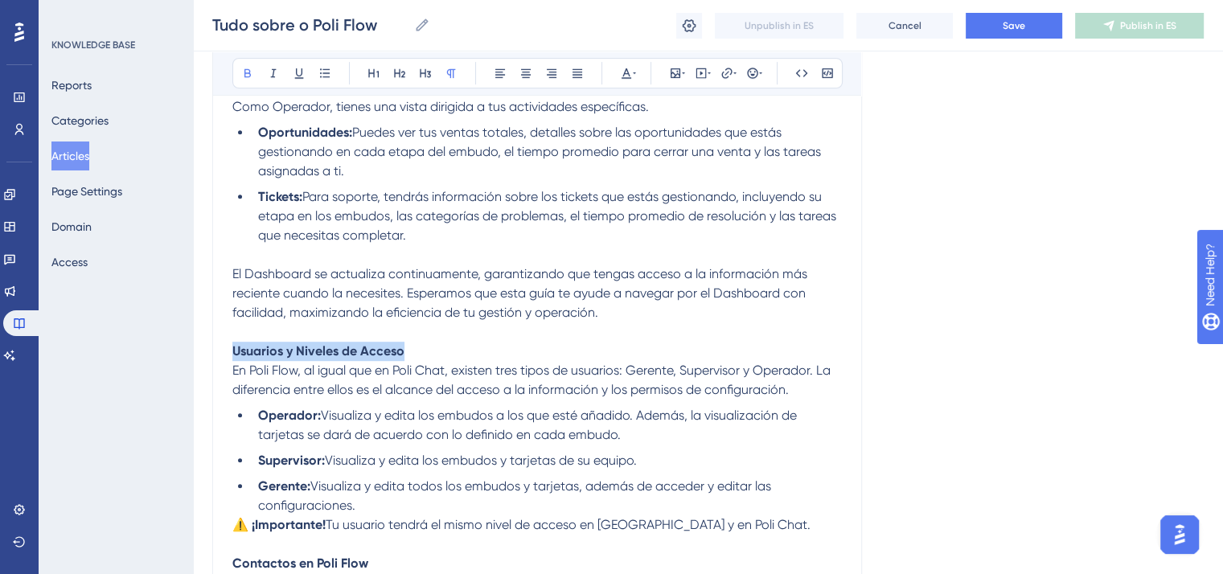
drag, startPoint x: 425, startPoint y: 356, endPoint x: 220, endPoint y: 360, distance: 205.1
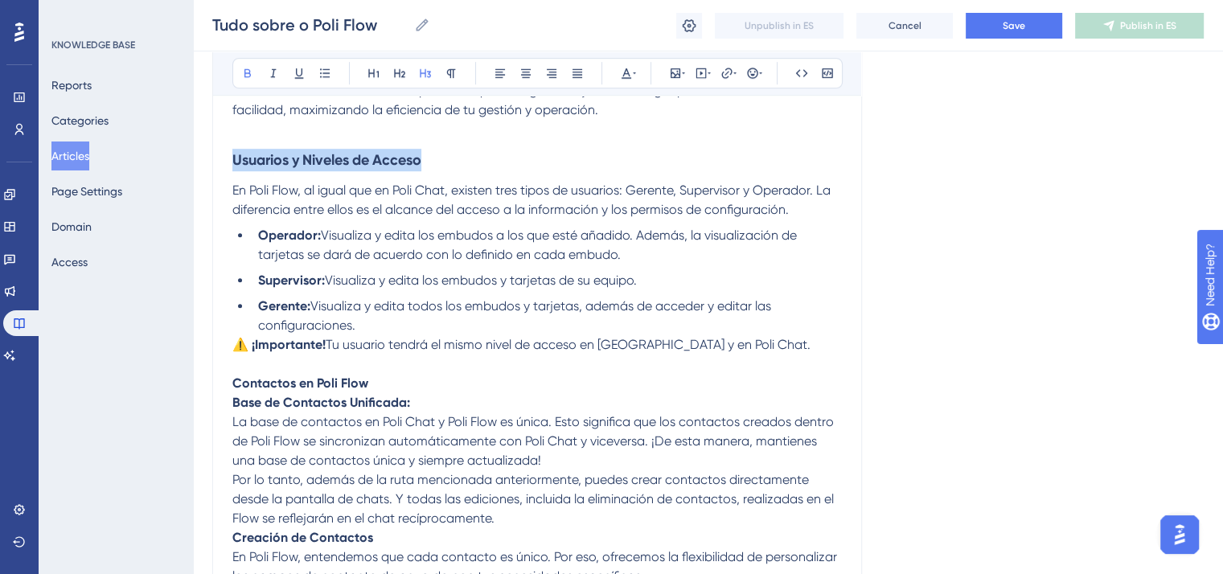
scroll to position [965, 0]
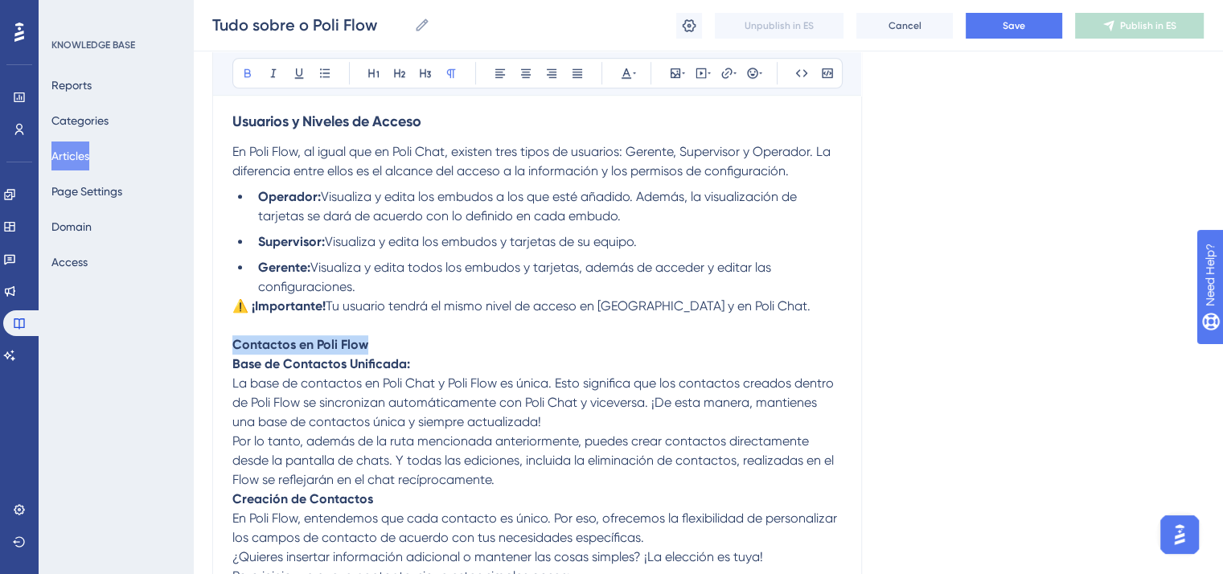
drag, startPoint x: 373, startPoint y: 351, endPoint x: 216, endPoint y: 350, distance: 156.8
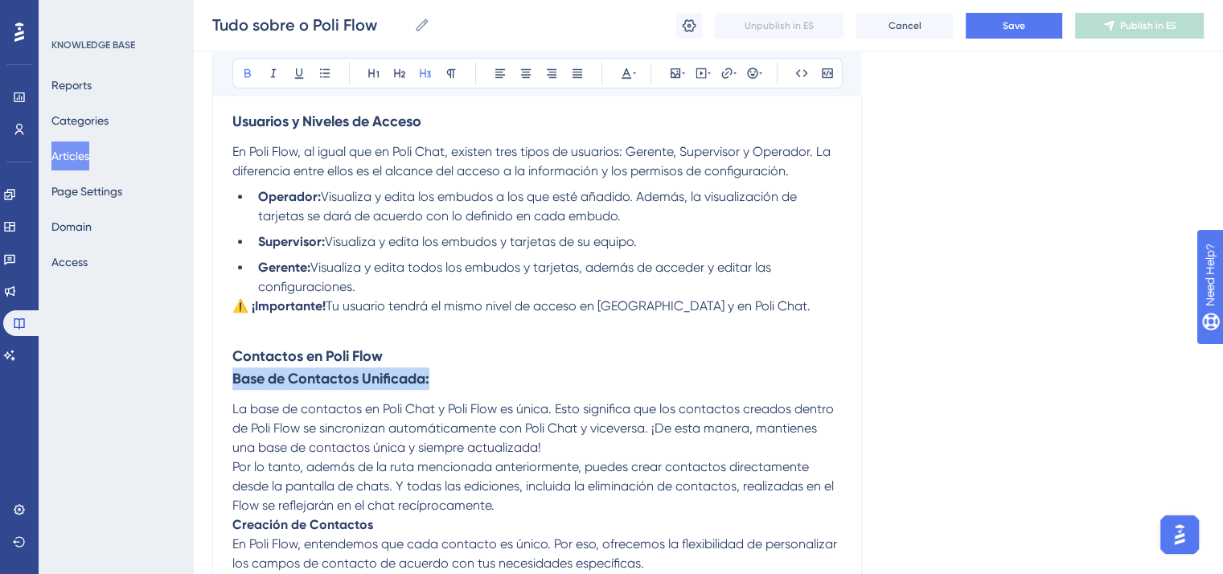
drag, startPoint x: 427, startPoint y: 384, endPoint x: 231, endPoint y: 384, distance: 196.3
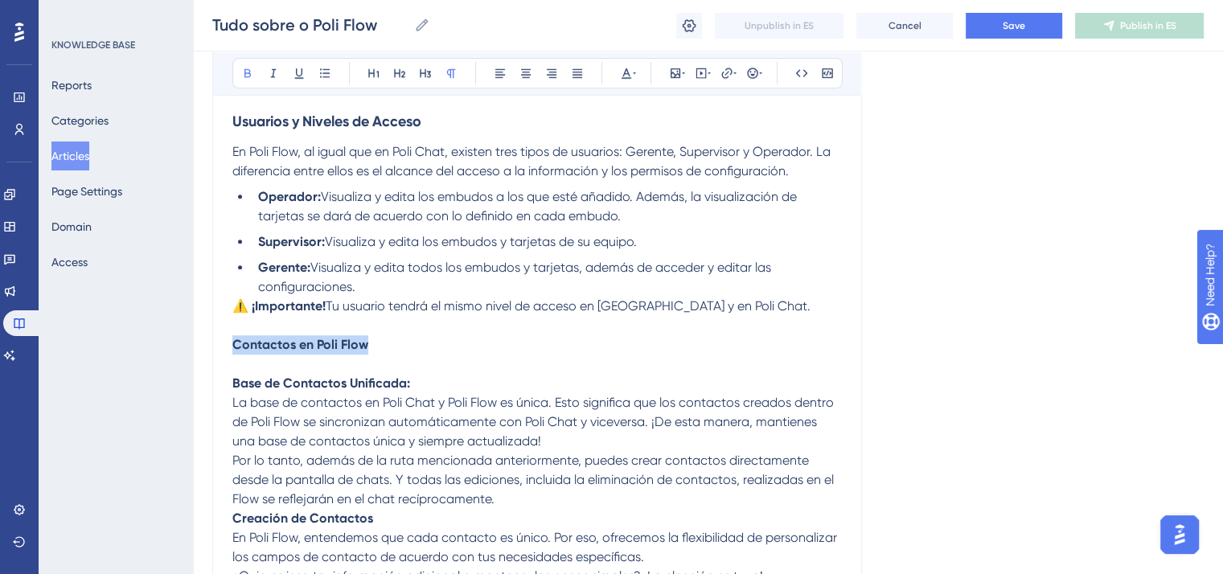
drag, startPoint x: 376, startPoint y: 351, endPoint x: 198, endPoint y: 351, distance: 178.6
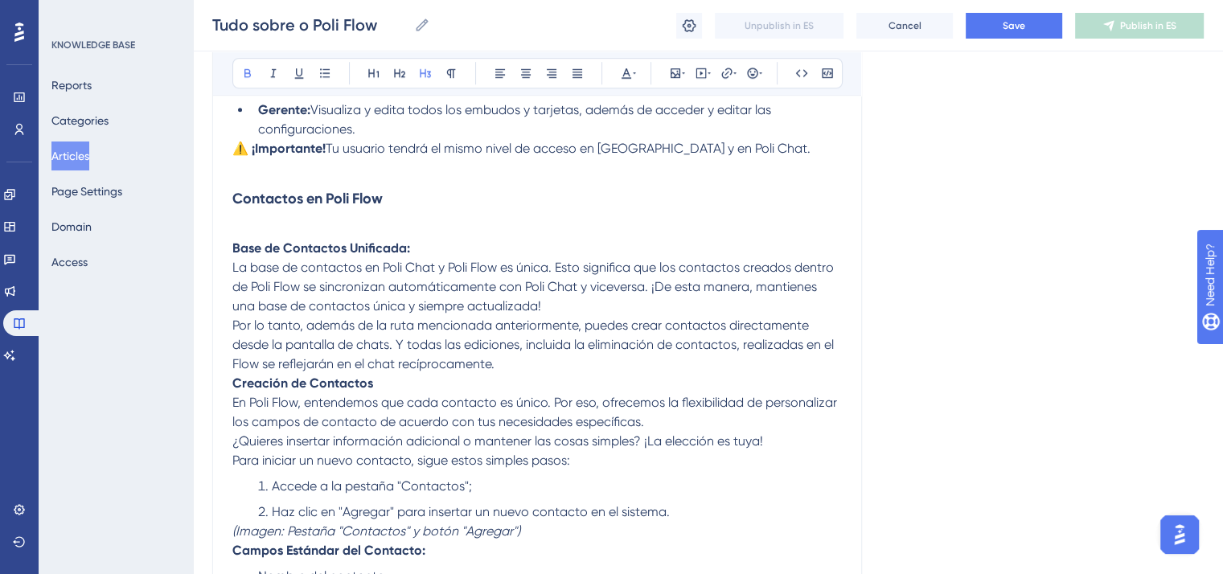
scroll to position [1126, 0]
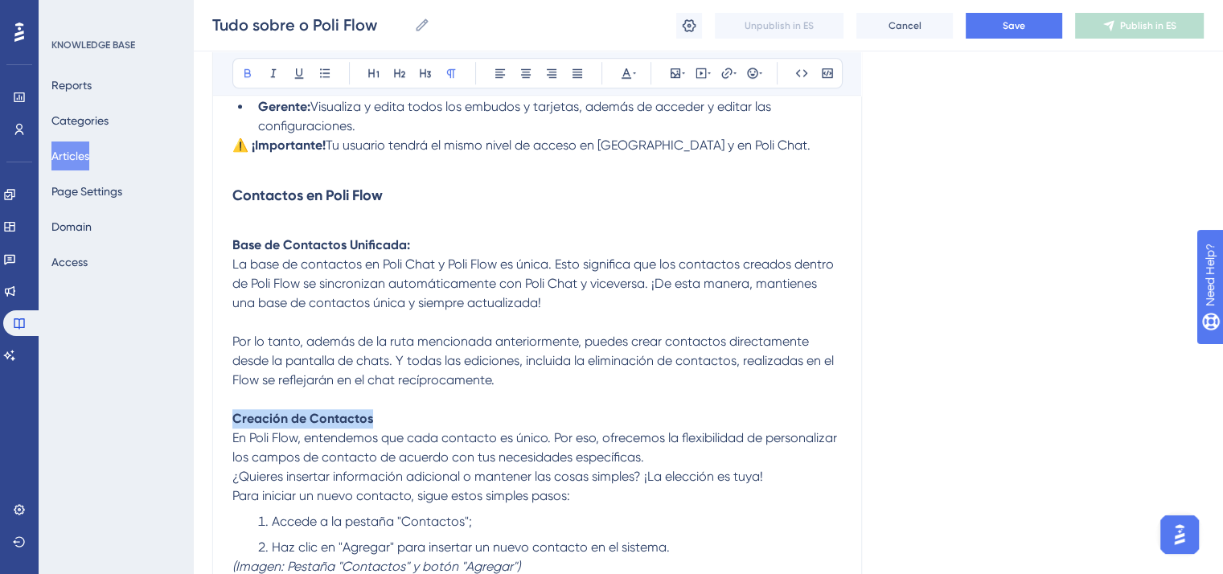
drag, startPoint x: 384, startPoint y: 425, endPoint x: 194, endPoint y: 424, distance: 190.6
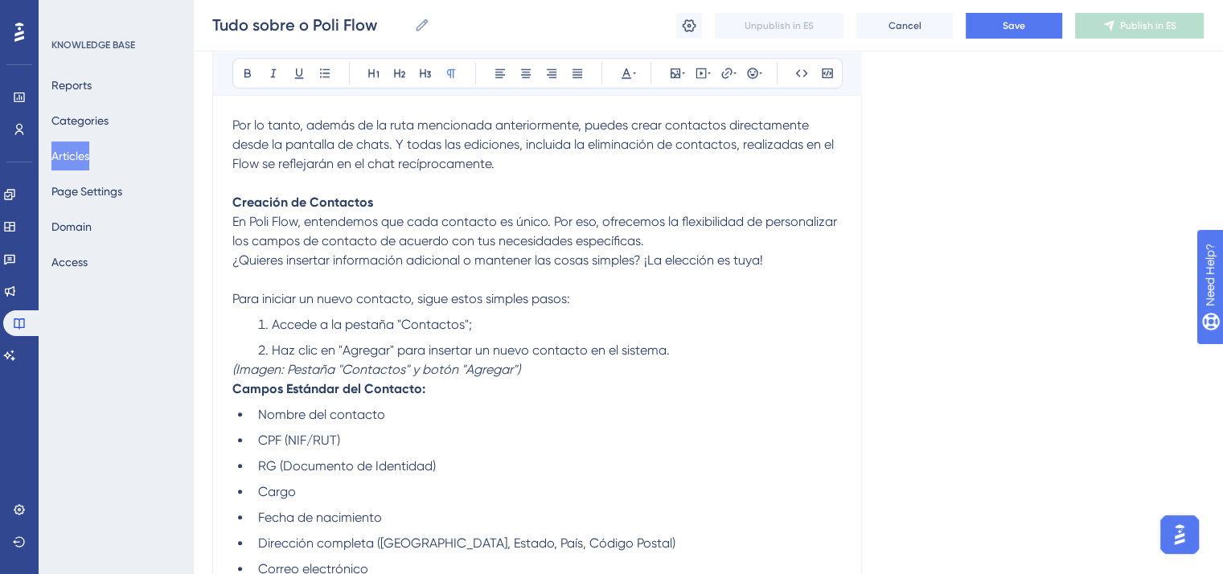
scroll to position [1367, 0]
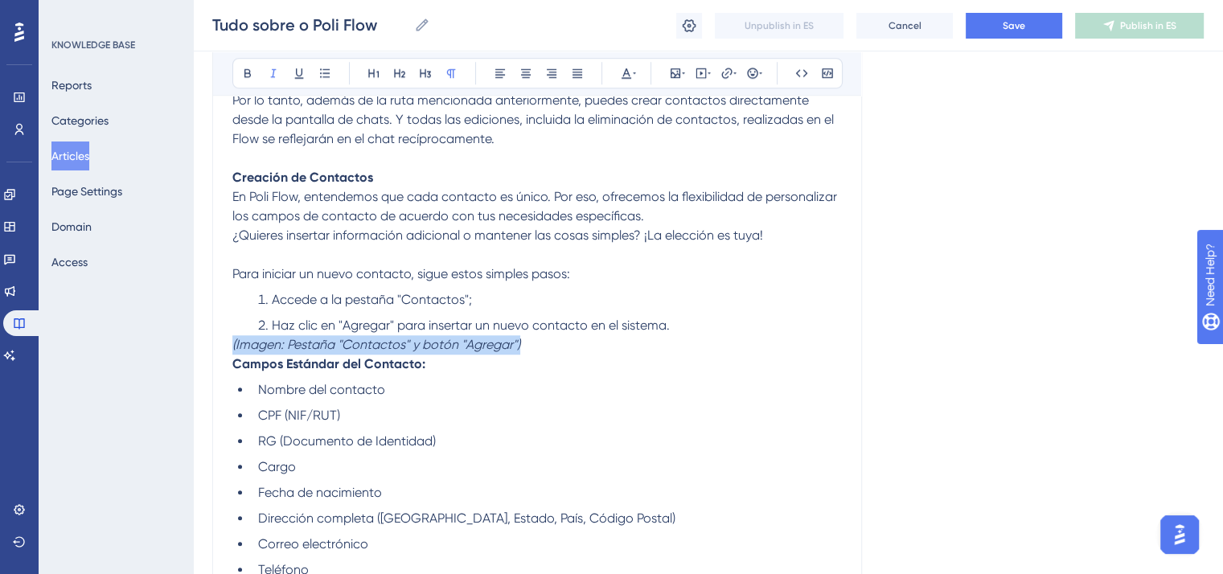
drag, startPoint x: 232, startPoint y: 351, endPoint x: 531, endPoint y: 355, distance: 298.4
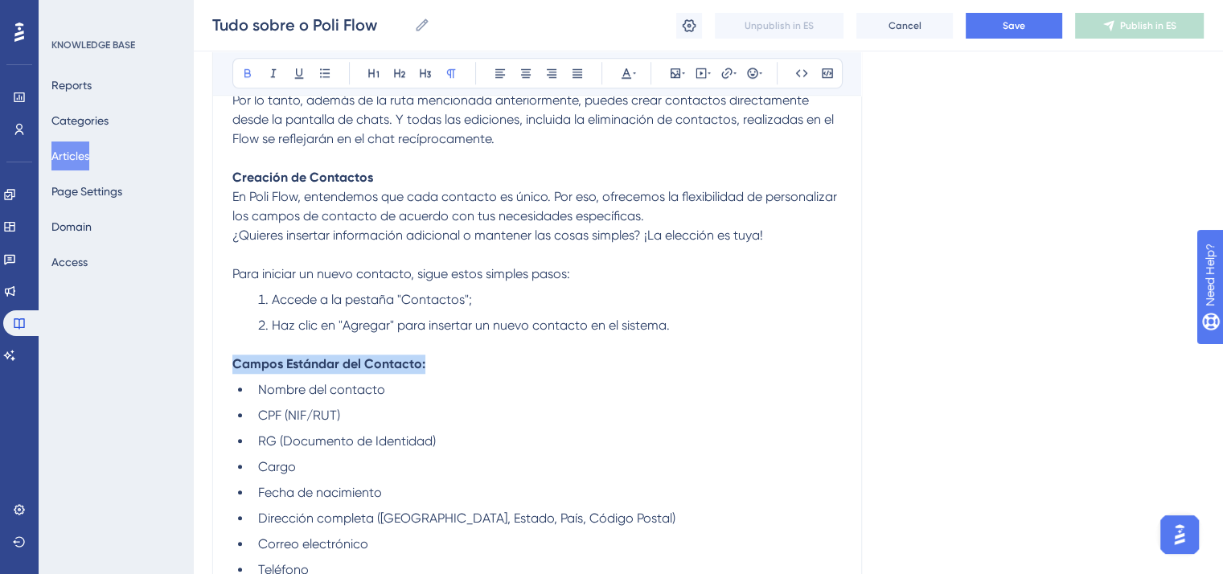
drag, startPoint x: 439, startPoint y: 368, endPoint x: 203, endPoint y: 371, distance: 236.5
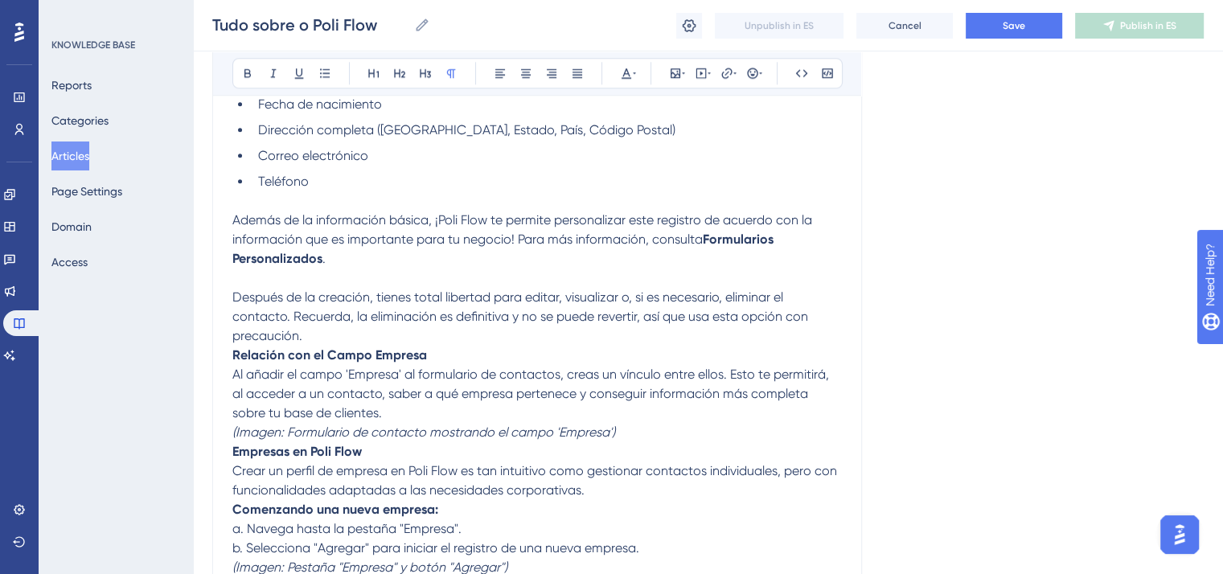
scroll to position [1850, 0]
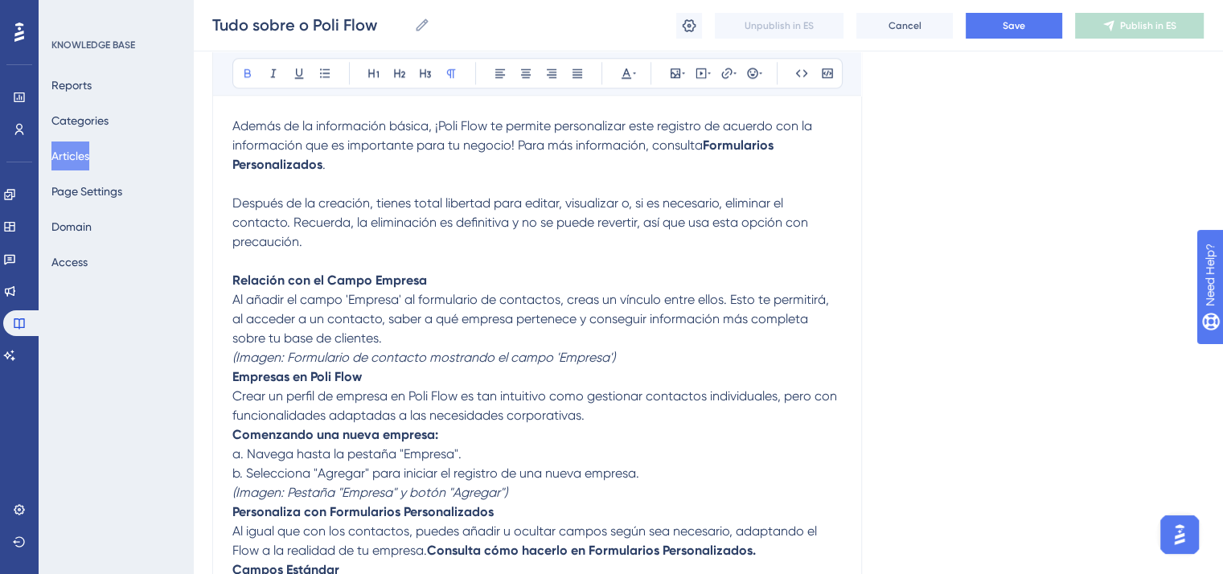
drag, startPoint x: 230, startPoint y: 291, endPoint x: 446, endPoint y: 291, distance: 215.6
drag, startPoint x: 430, startPoint y: 290, endPoint x: 231, endPoint y: 287, distance: 199.5
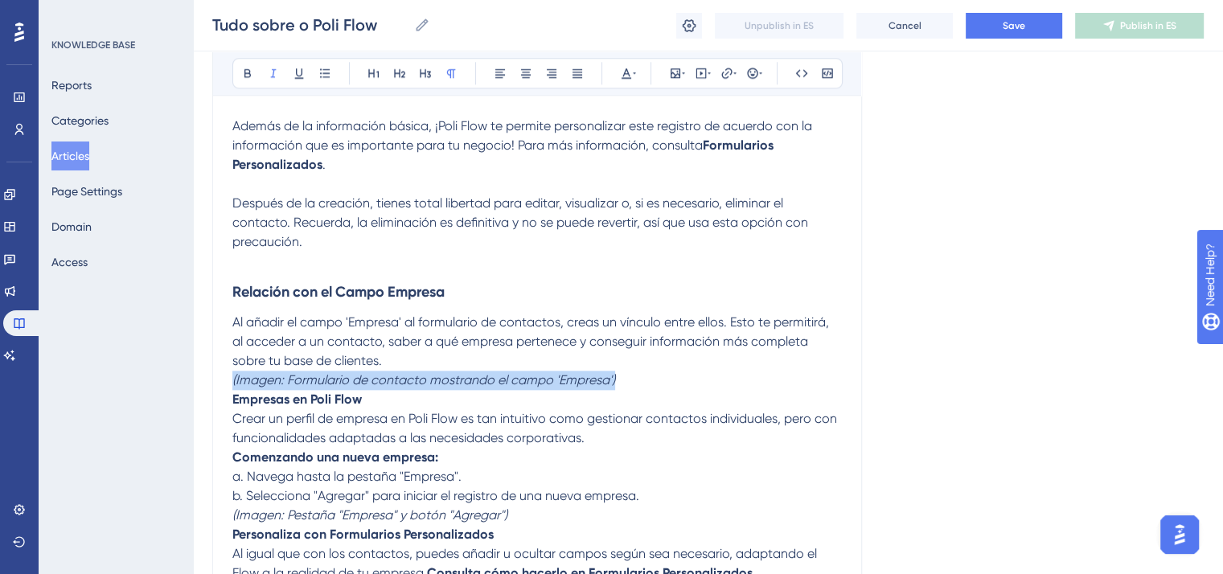
drag, startPoint x: 639, startPoint y: 387, endPoint x: 219, endPoint y: 384, distance: 420.7
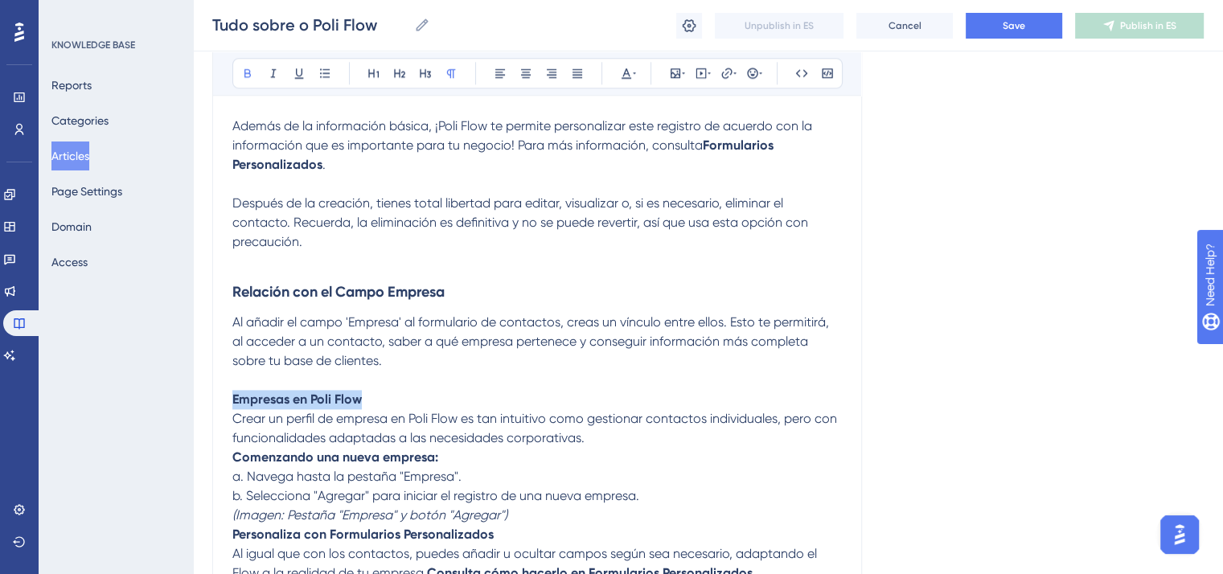
drag, startPoint x: 370, startPoint y: 409, endPoint x: 209, endPoint y: 404, distance: 161.0
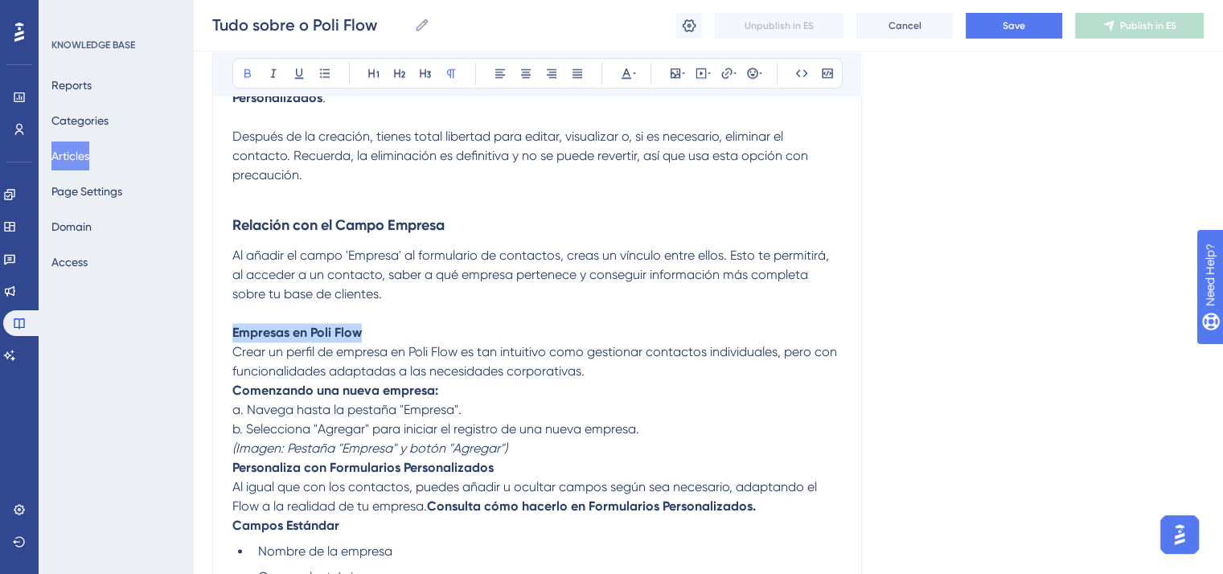
scroll to position [2091, 0]
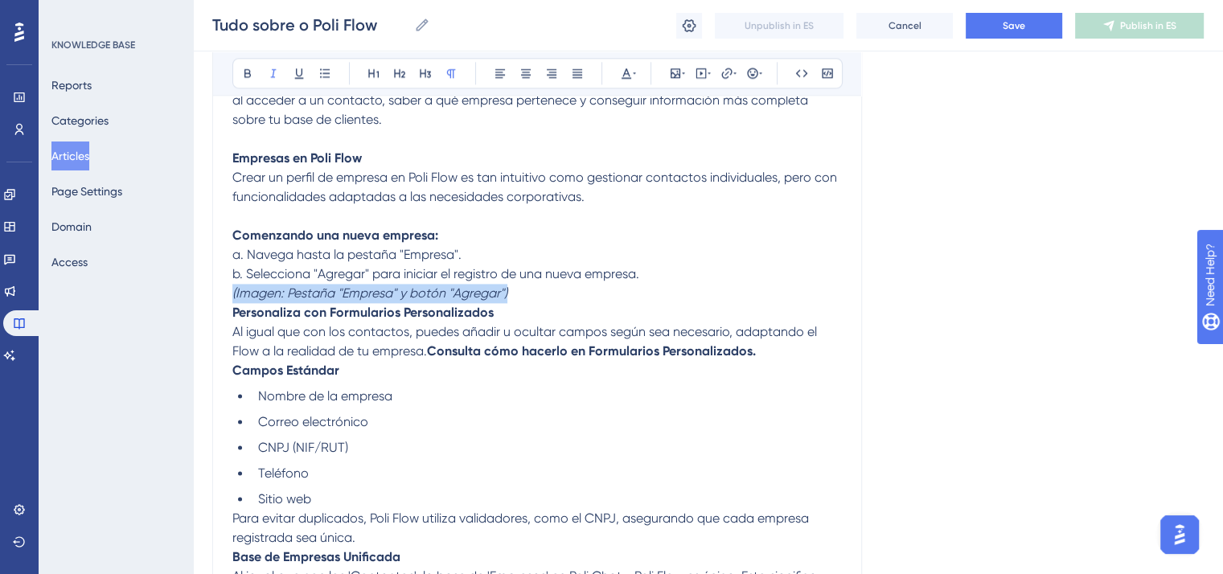
drag, startPoint x: 232, startPoint y: 303, endPoint x: 563, endPoint y: 306, distance: 330.6
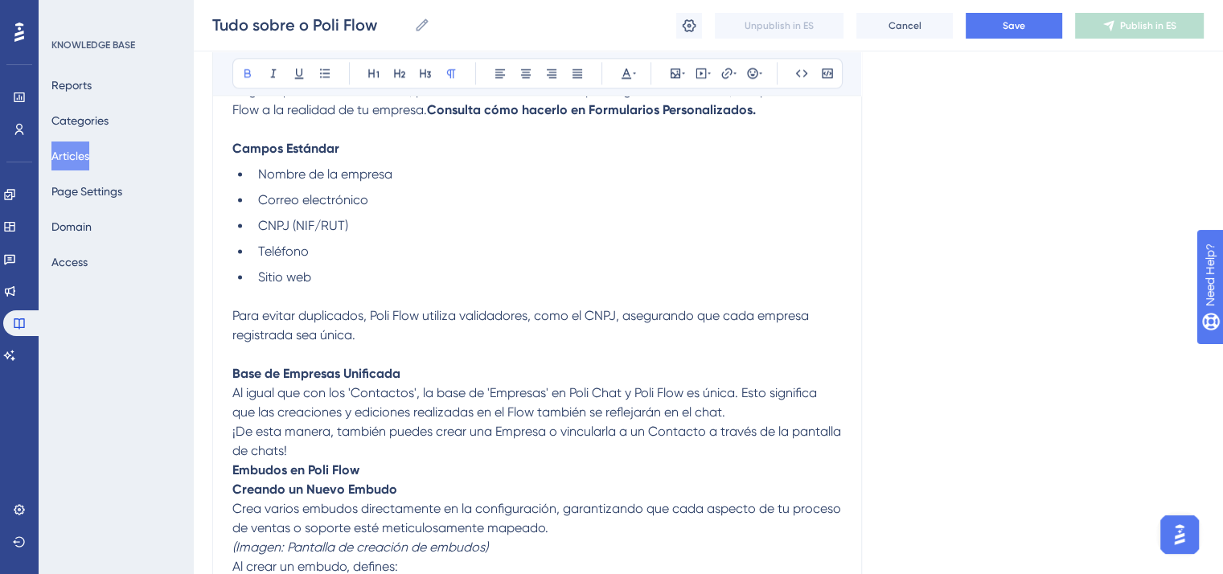
scroll to position [2493, 0]
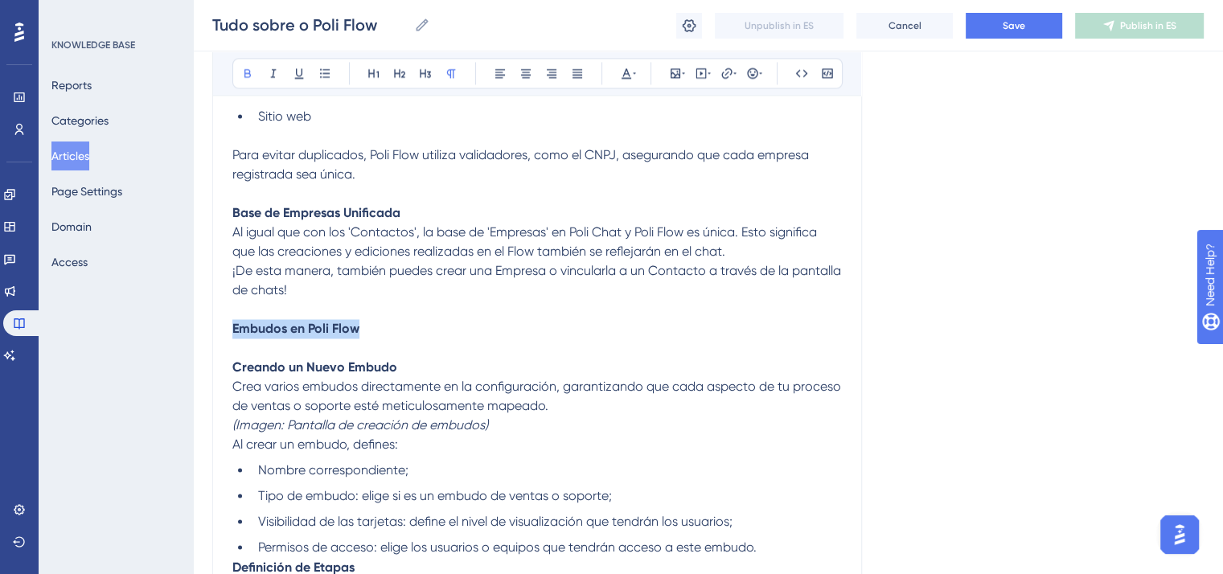
drag, startPoint x: 233, startPoint y: 344, endPoint x: 413, endPoint y: 343, distance: 179.4
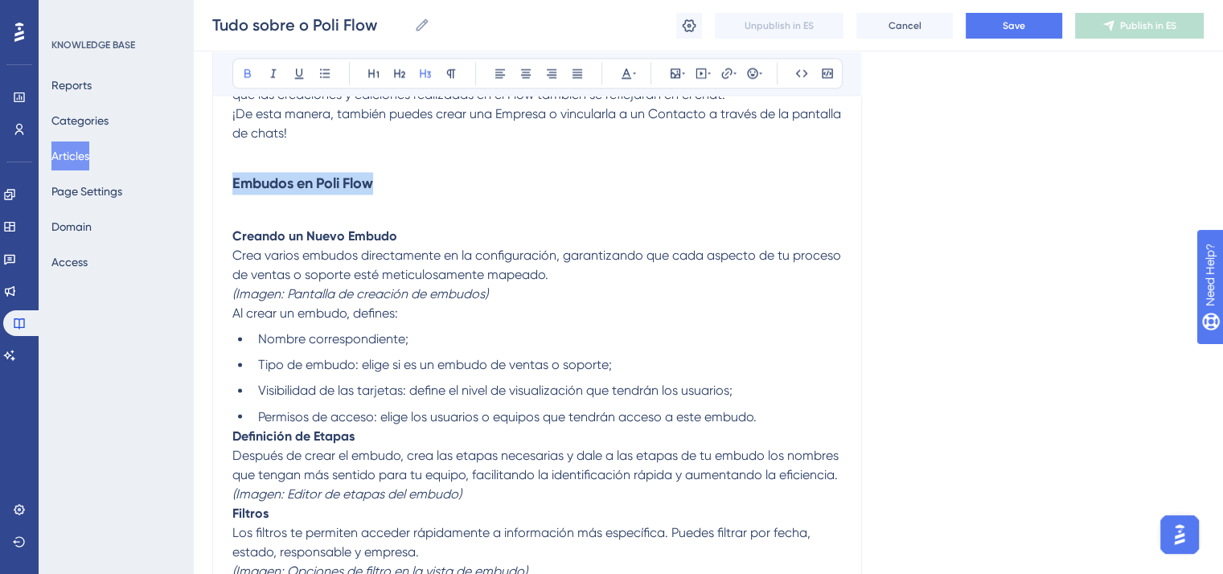
scroll to position [2654, 0]
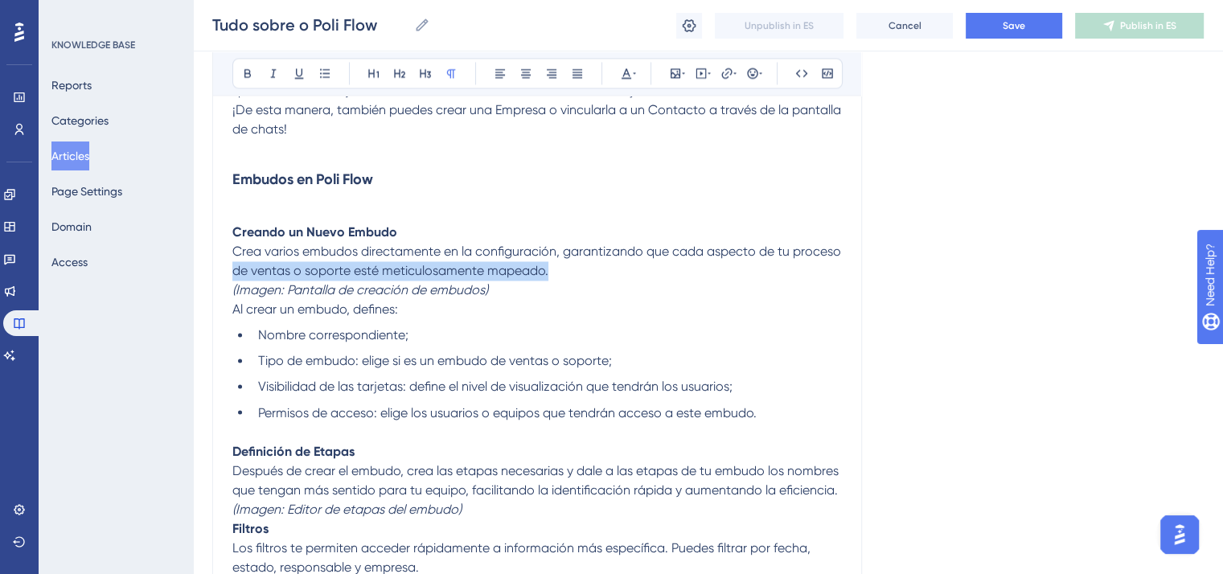
drag, startPoint x: 566, startPoint y: 283, endPoint x: 224, endPoint y: 282, distance: 342.7
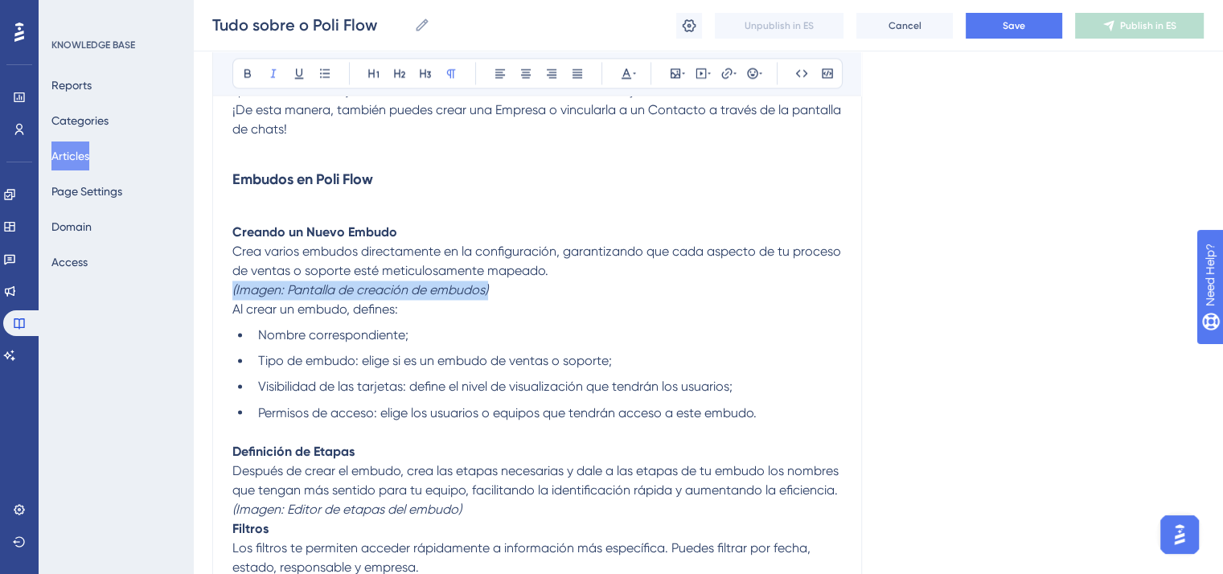
drag, startPoint x: 501, startPoint y: 310, endPoint x: 210, endPoint y: 309, distance: 291.2
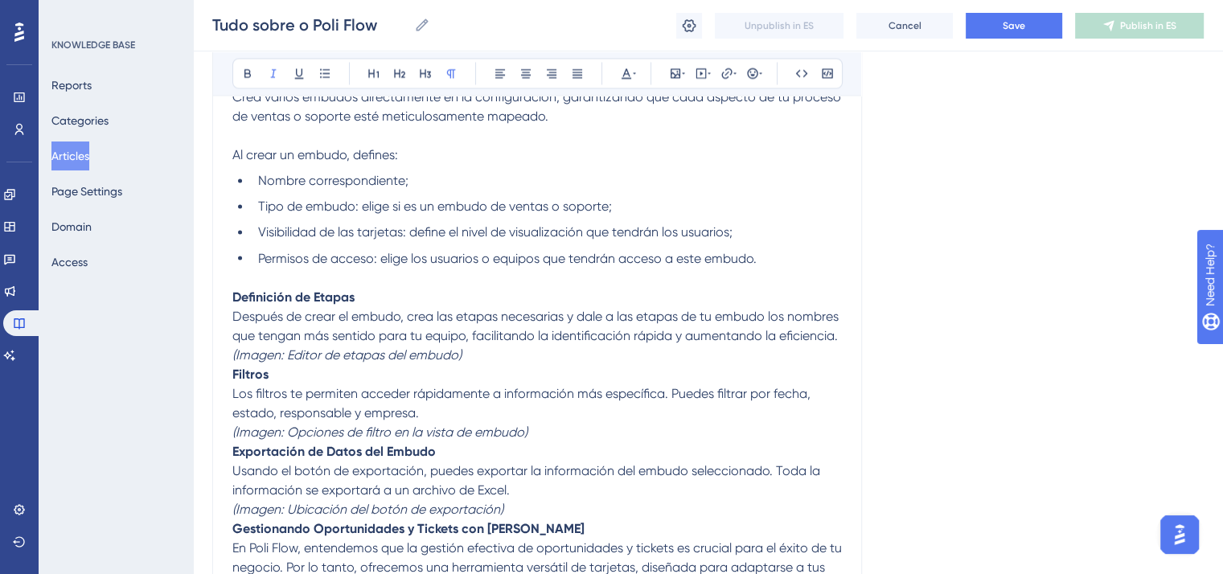
scroll to position [2896, 0]
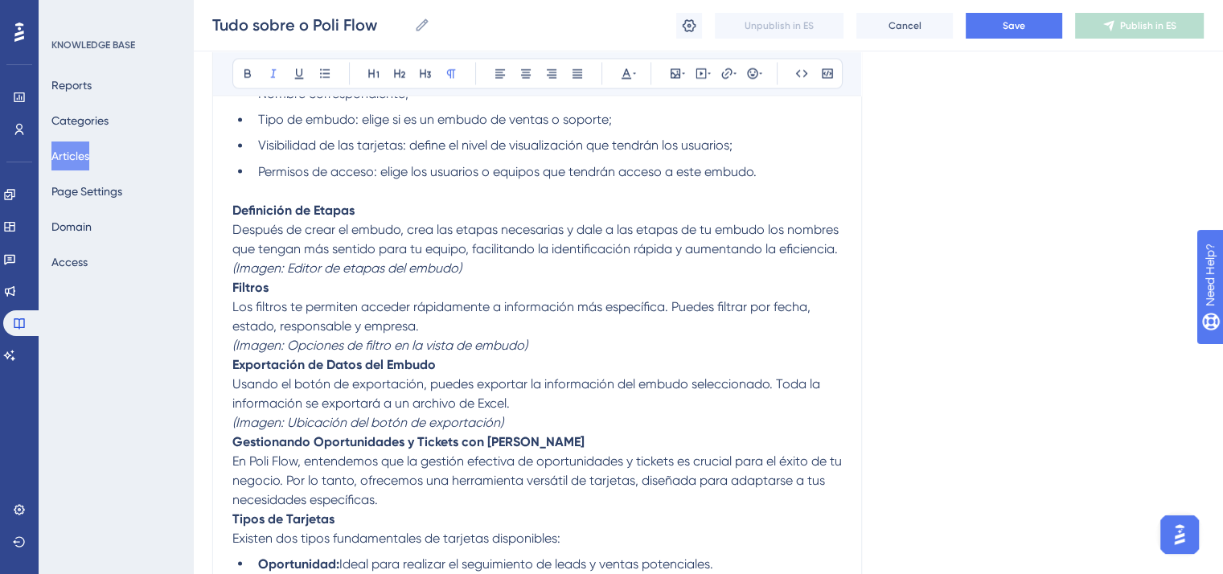
drag, startPoint x: 231, startPoint y: 302, endPoint x: 504, endPoint y: 302, distance: 273.5
drag, startPoint x: 499, startPoint y: 302, endPoint x: 228, endPoint y: 303, distance: 271.1
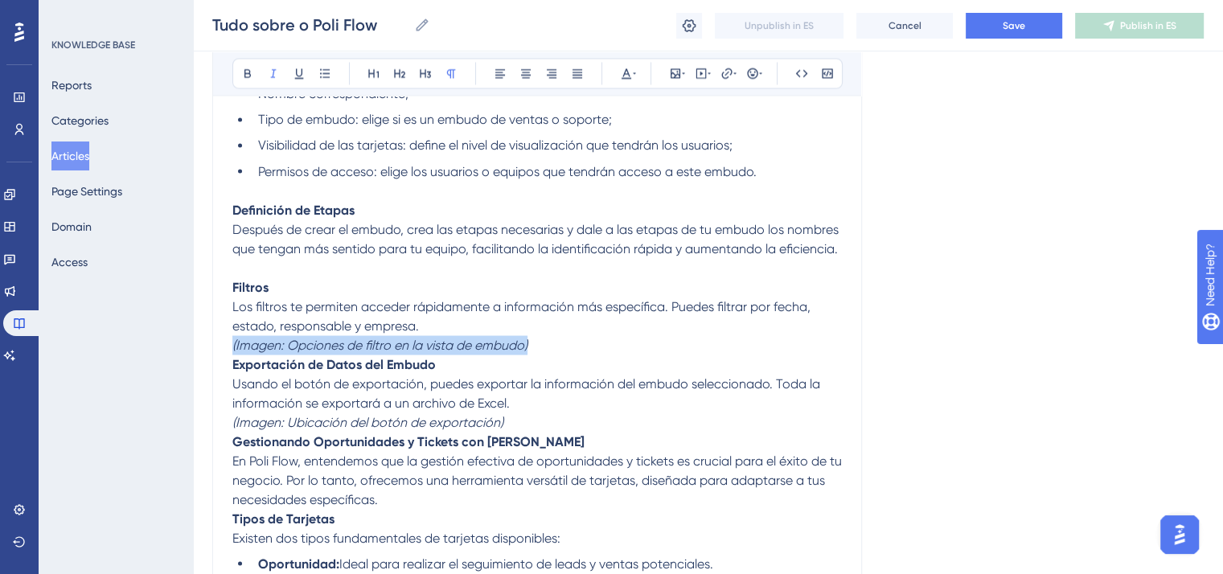
drag, startPoint x: 563, startPoint y: 380, endPoint x: 190, endPoint y: 374, distance: 373.3
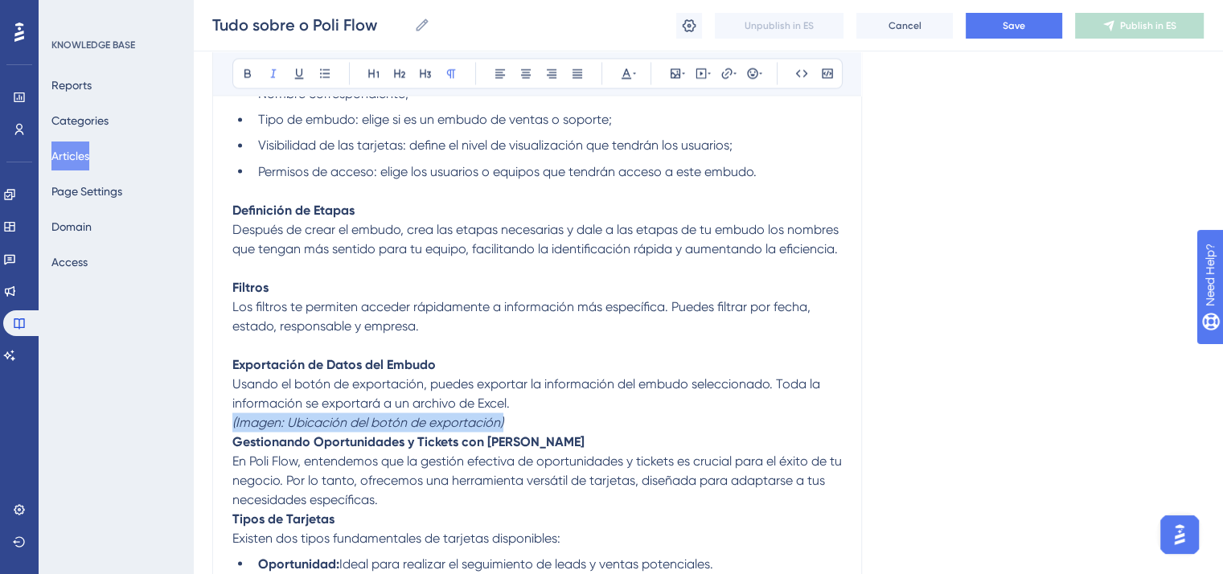
drag, startPoint x: 528, startPoint y: 457, endPoint x: 207, endPoint y: 457, distance: 320.9
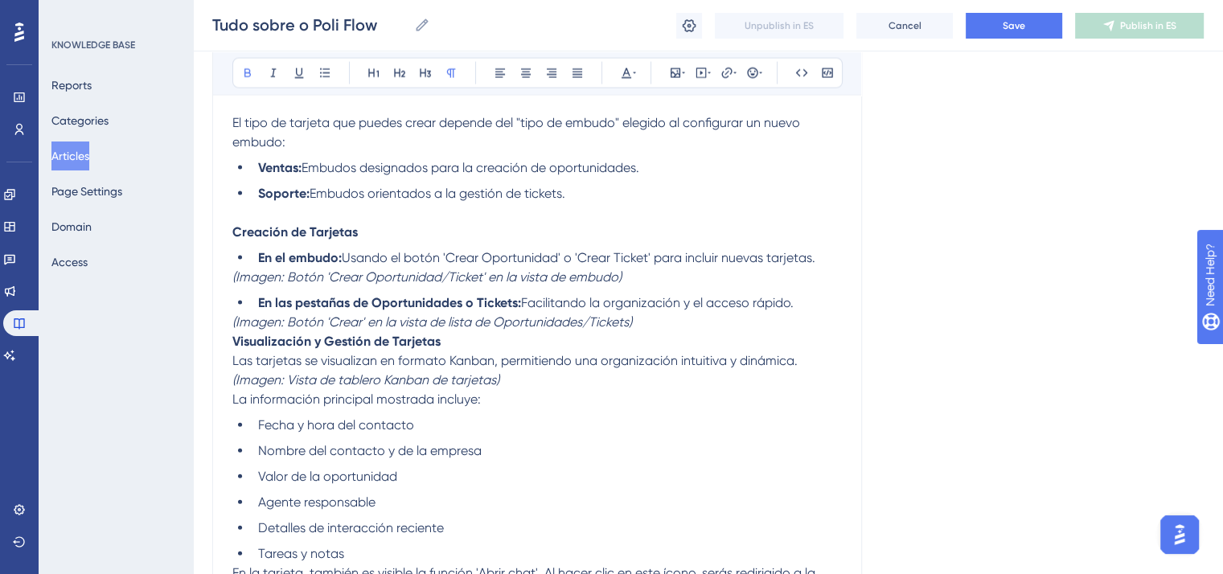
scroll to position [3459, 0]
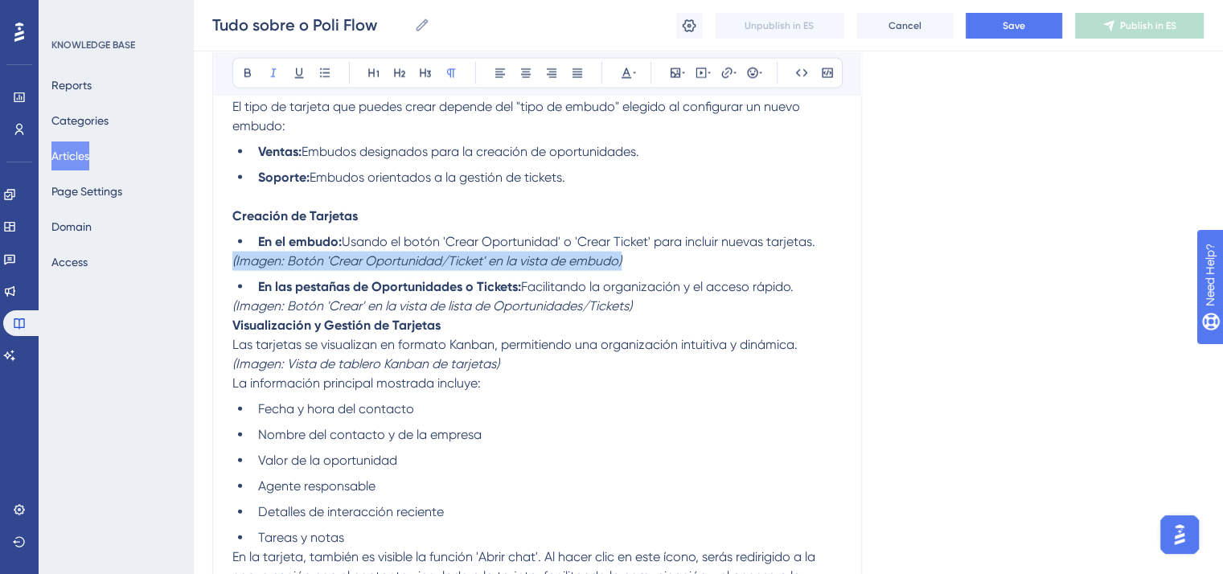
drag, startPoint x: 644, startPoint y: 303, endPoint x: 217, endPoint y: 302, distance: 427.1
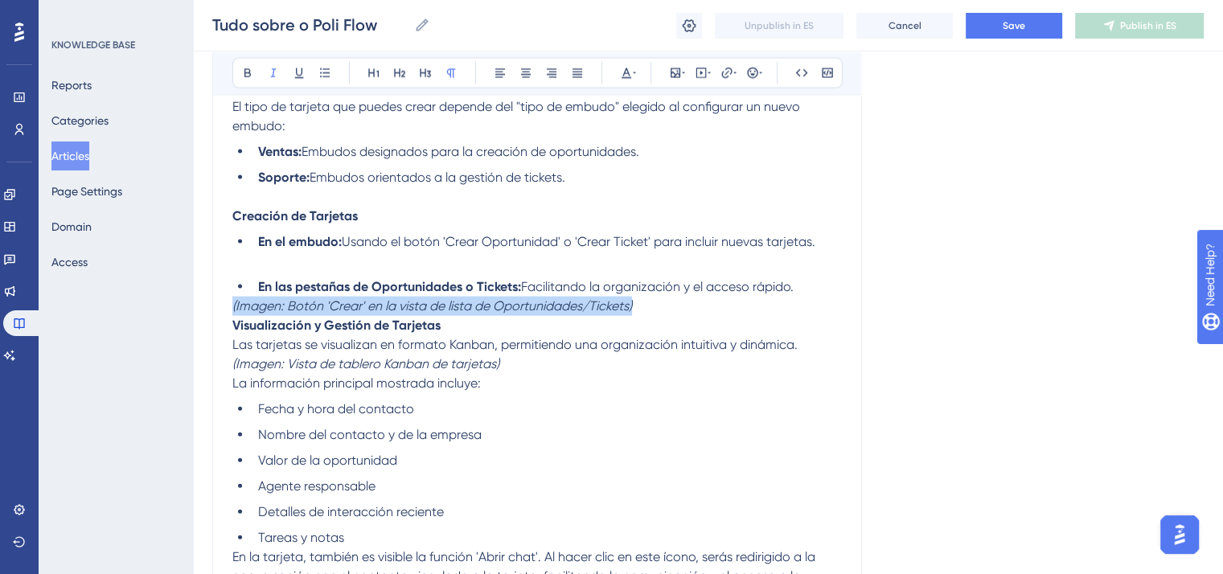
drag, startPoint x: 660, startPoint y: 345, endPoint x: 209, endPoint y: 340, distance: 451.3
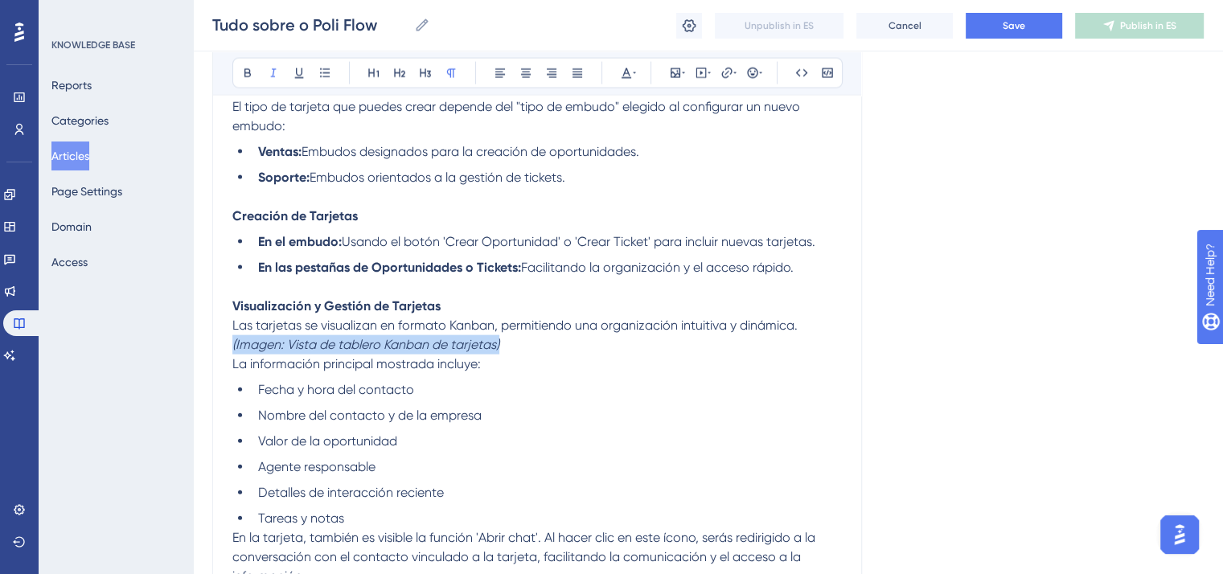
drag, startPoint x: 518, startPoint y: 392, endPoint x: 213, endPoint y: 384, distance: 304.9
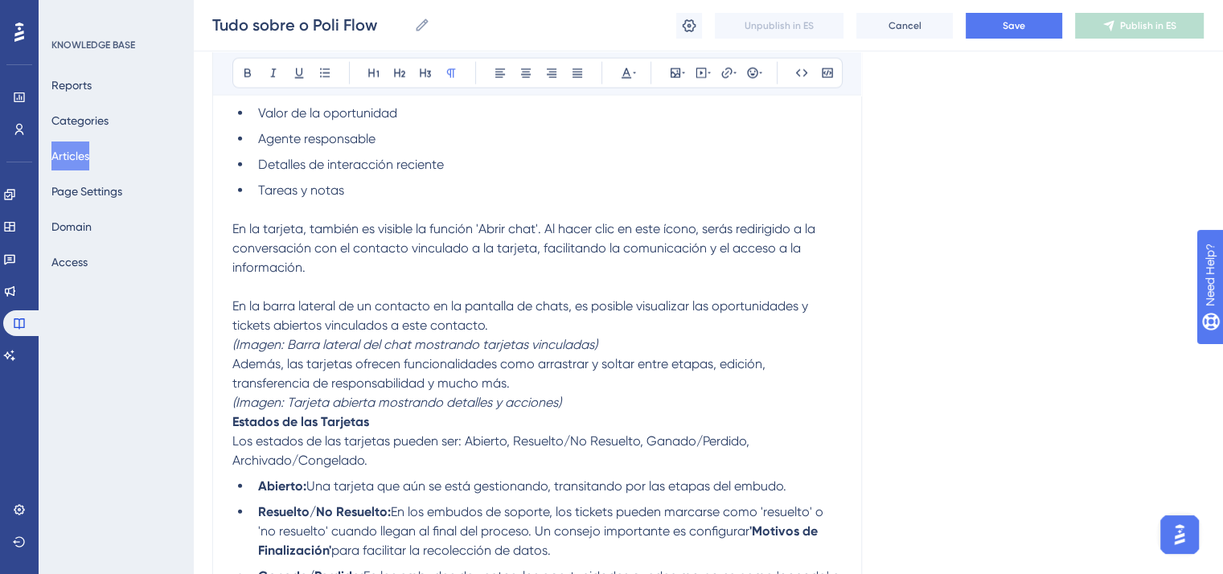
scroll to position [3861, 0]
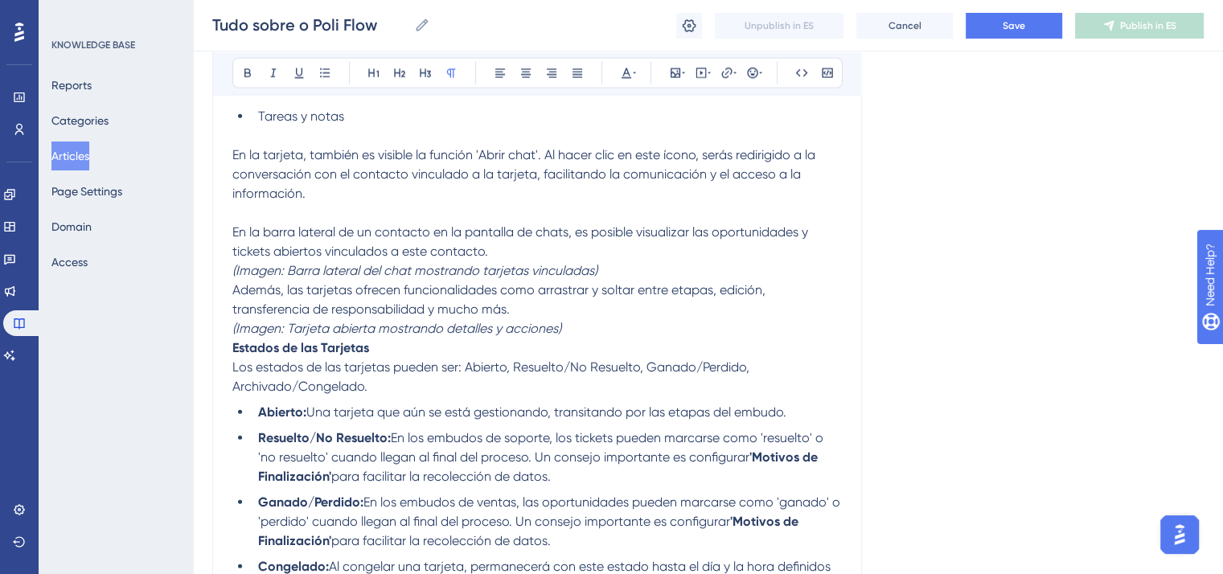
drag, startPoint x: 228, startPoint y: 308, endPoint x: 536, endPoint y: 314, distance: 308.9
drag, startPoint x: 617, startPoint y: 312, endPoint x: 223, endPoint y: 316, distance: 394.1
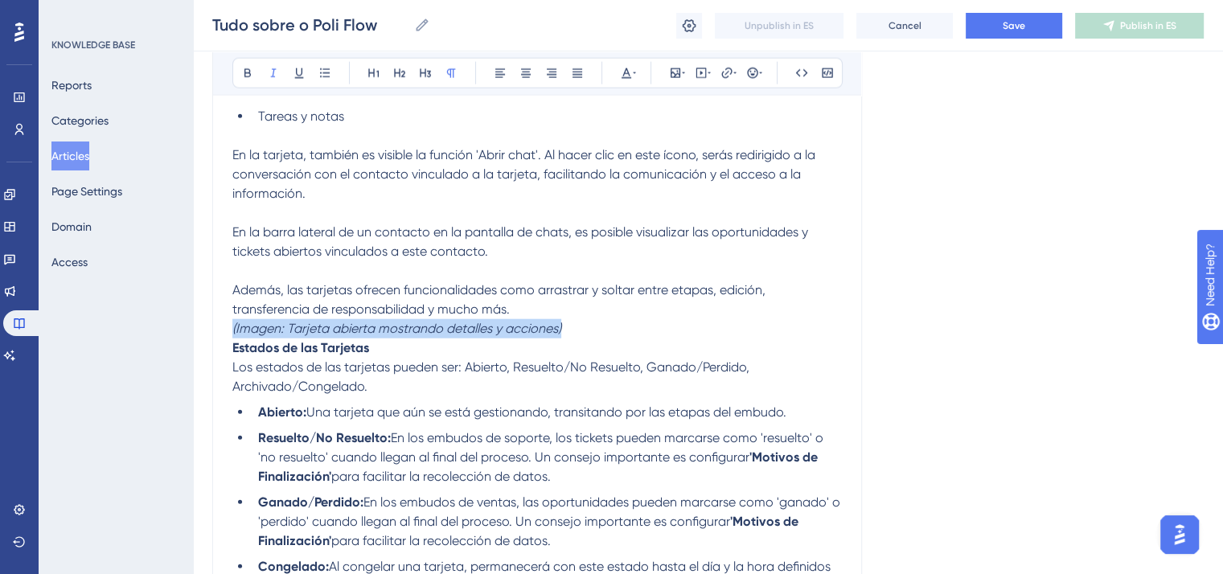
drag, startPoint x: 582, startPoint y: 374, endPoint x: 220, endPoint y: 371, distance: 362.0
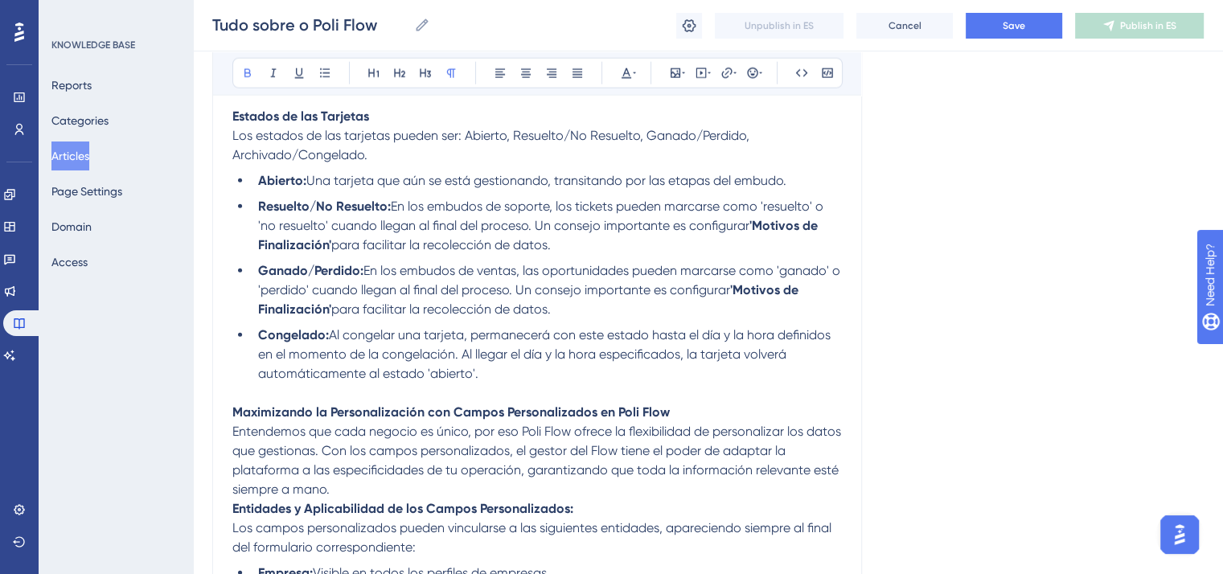
scroll to position [4183, 0]
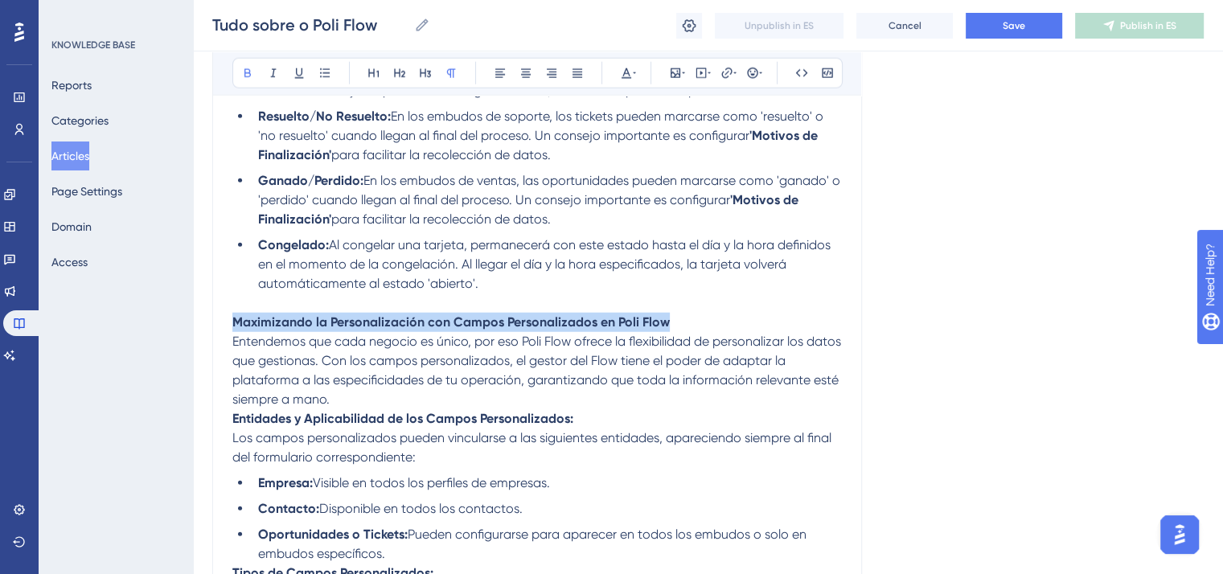
drag, startPoint x: 235, startPoint y: 367, endPoint x: 703, endPoint y: 367, distance: 468.1
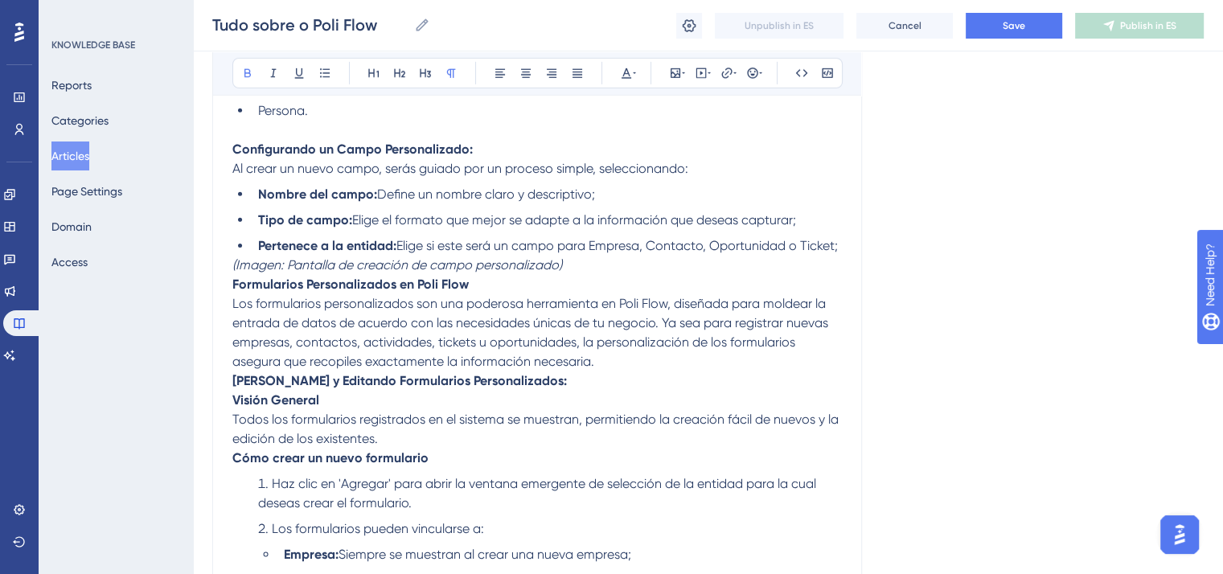
scroll to position [5148, 0]
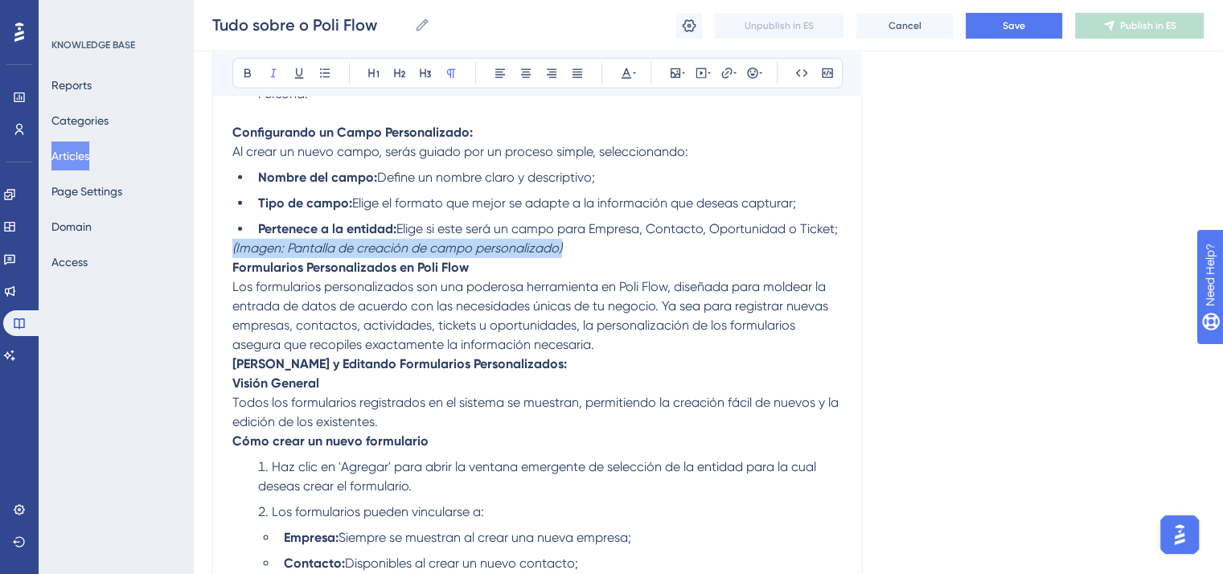
drag, startPoint x: 232, startPoint y: 319, endPoint x: 594, endPoint y: 323, distance: 361.2
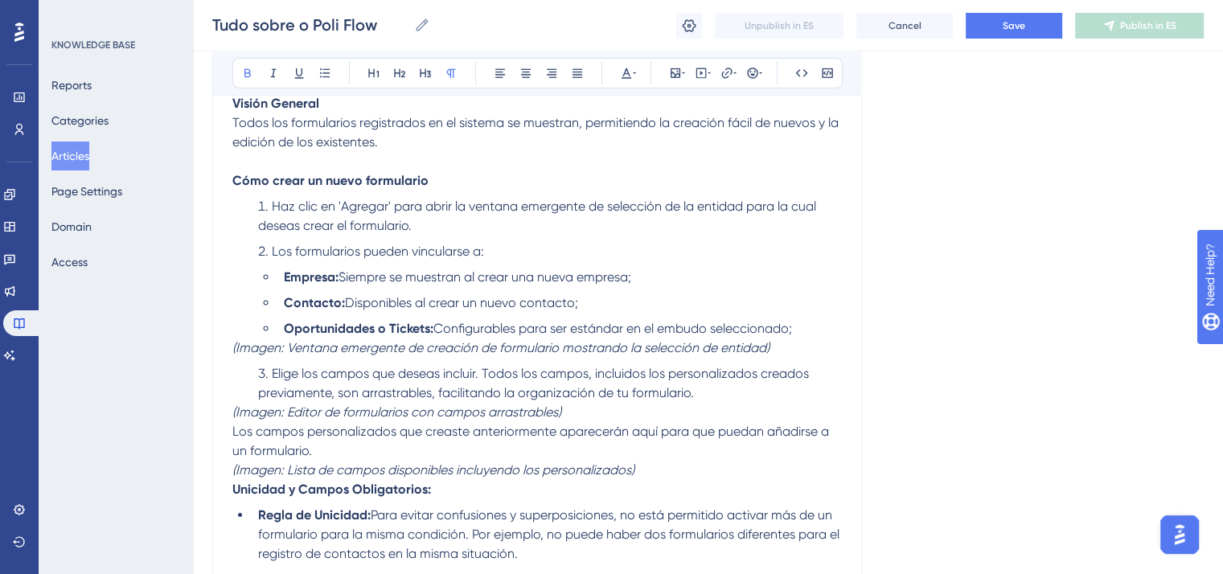
scroll to position [5550, 0]
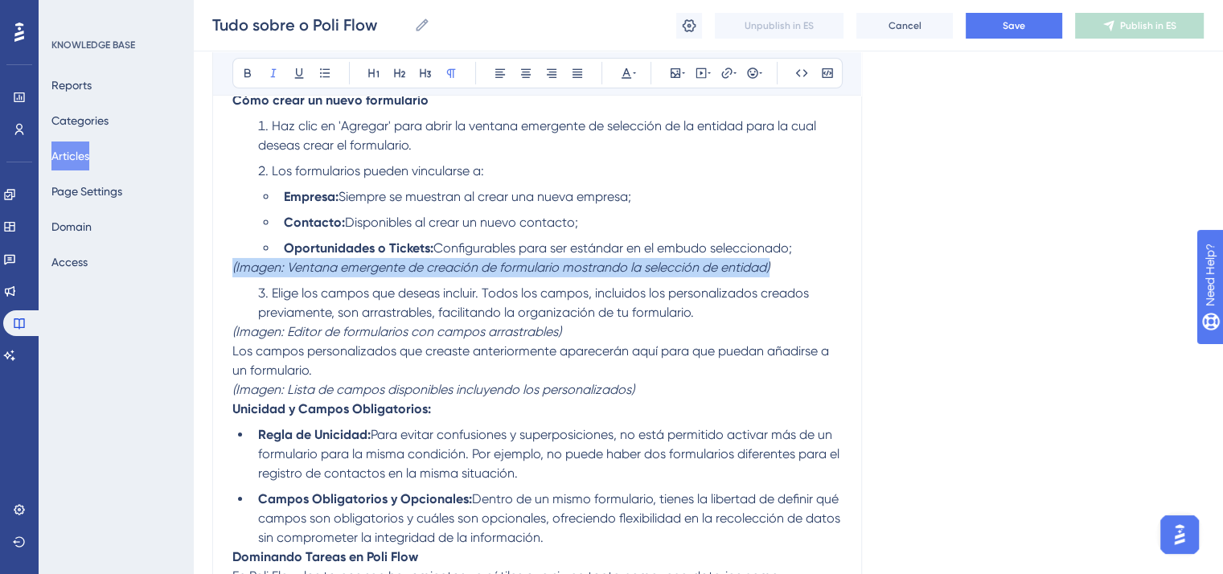
drag, startPoint x: 232, startPoint y: 342, endPoint x: 846, endPoint y: 345, distance: 614.5
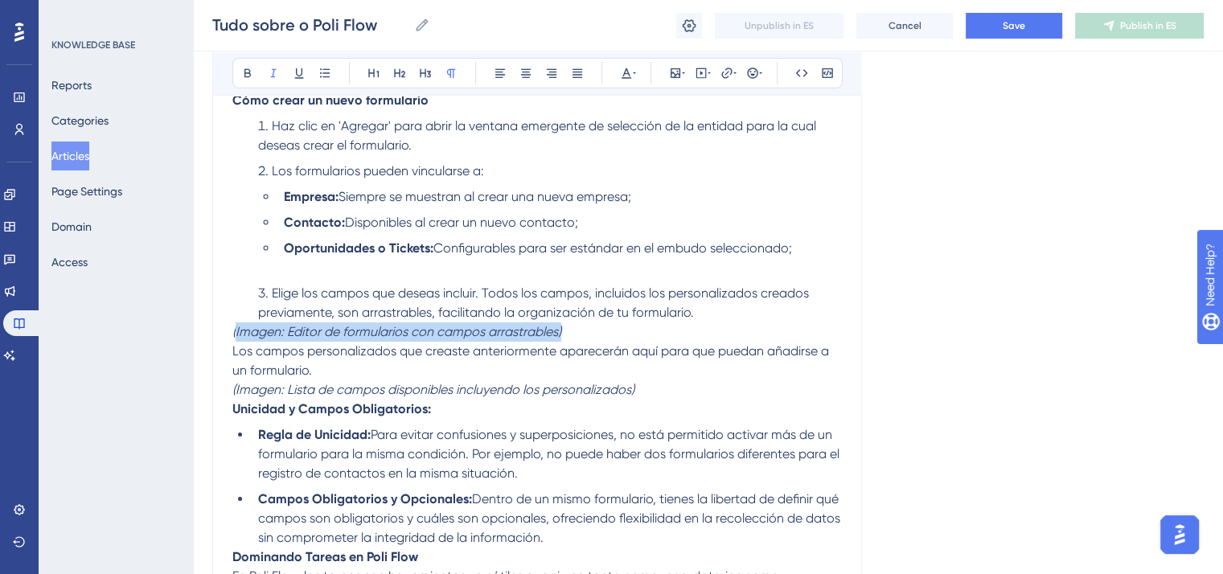
drag, startPoint x: 235, startPoint y: 405, endPoint x: 575, endPoint y: 409, distance: 340.3
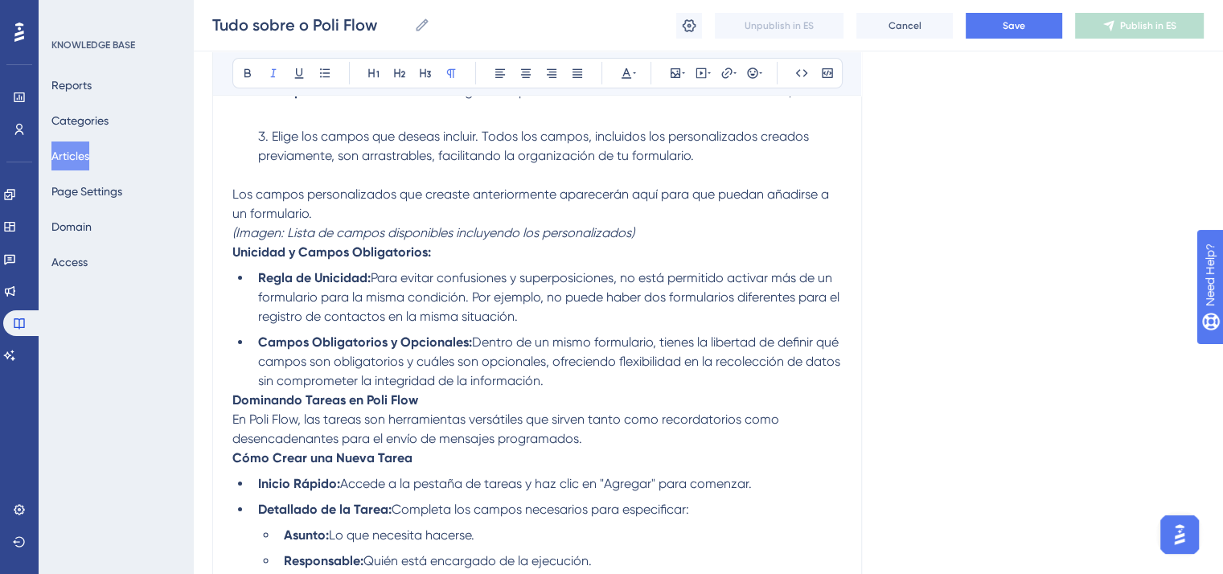
scroll to position [5711, 0]
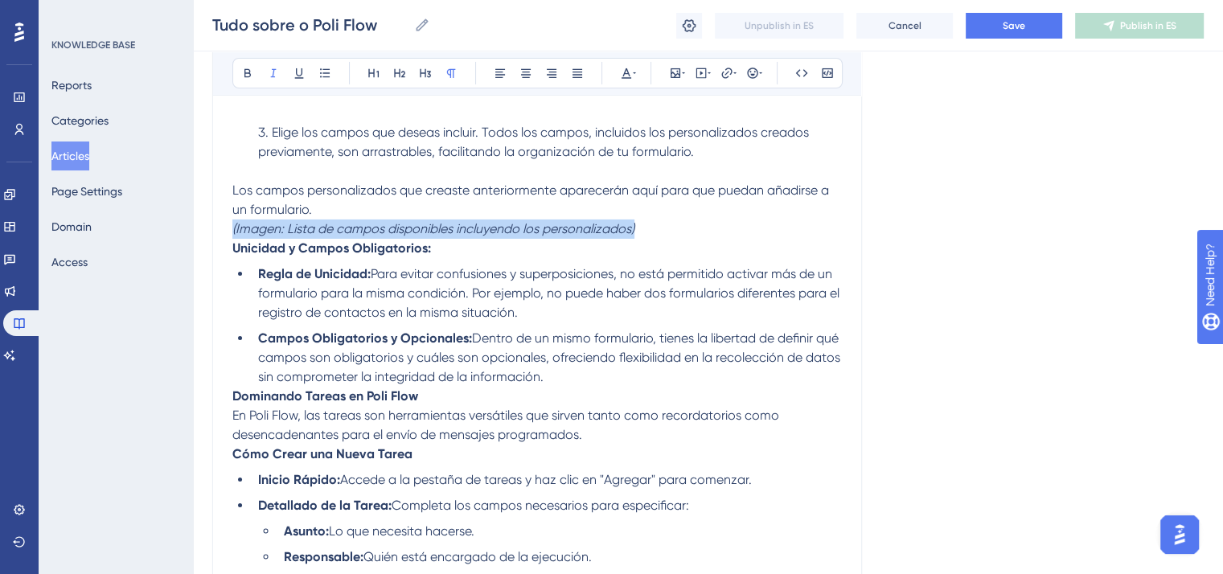
drag, startPoint x: 669, startPoint y: 304, endPoint x: 209, endPoint y: 302, distance: 460.1
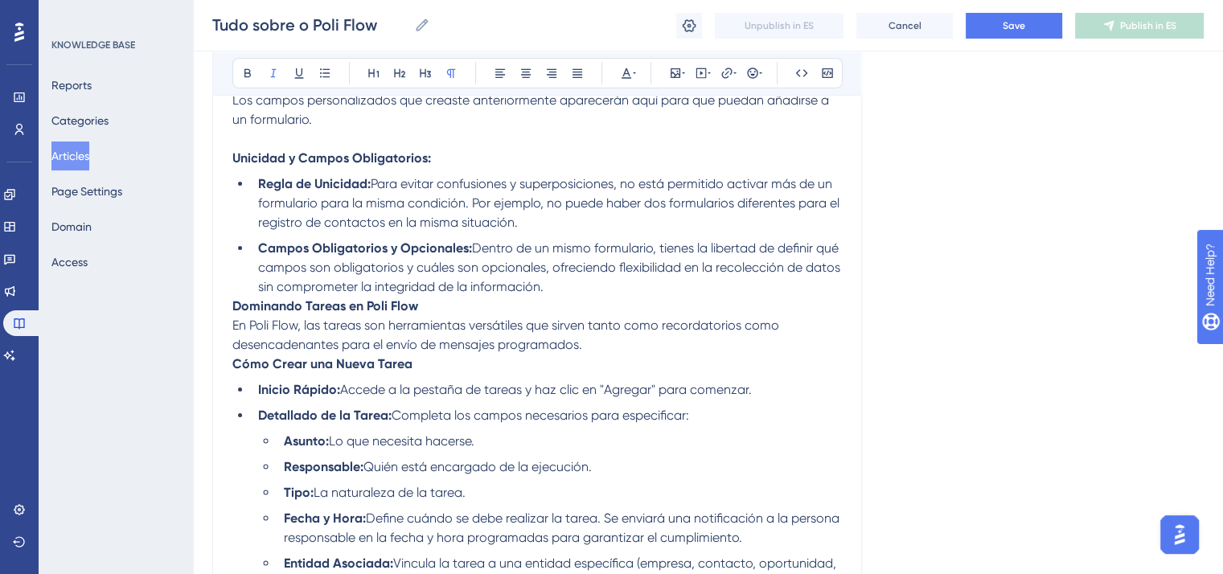
scroll to position [5872, 0]
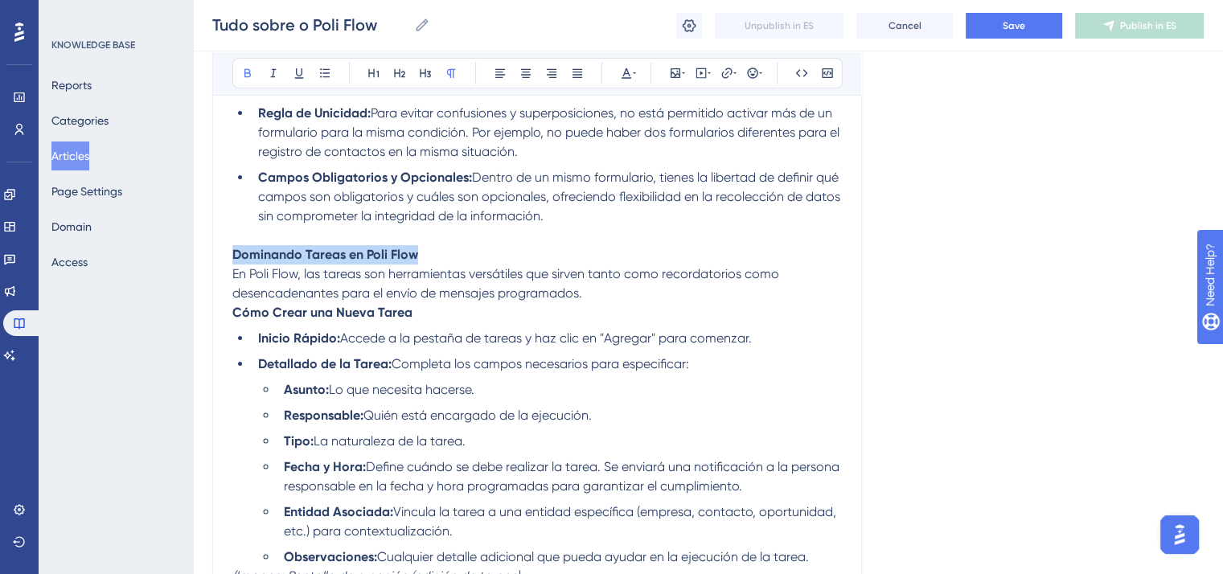
drag, startPoint x: 232, startPoint y: 332, endPoint x: 494, endPoint y: 329, distance: 262.2
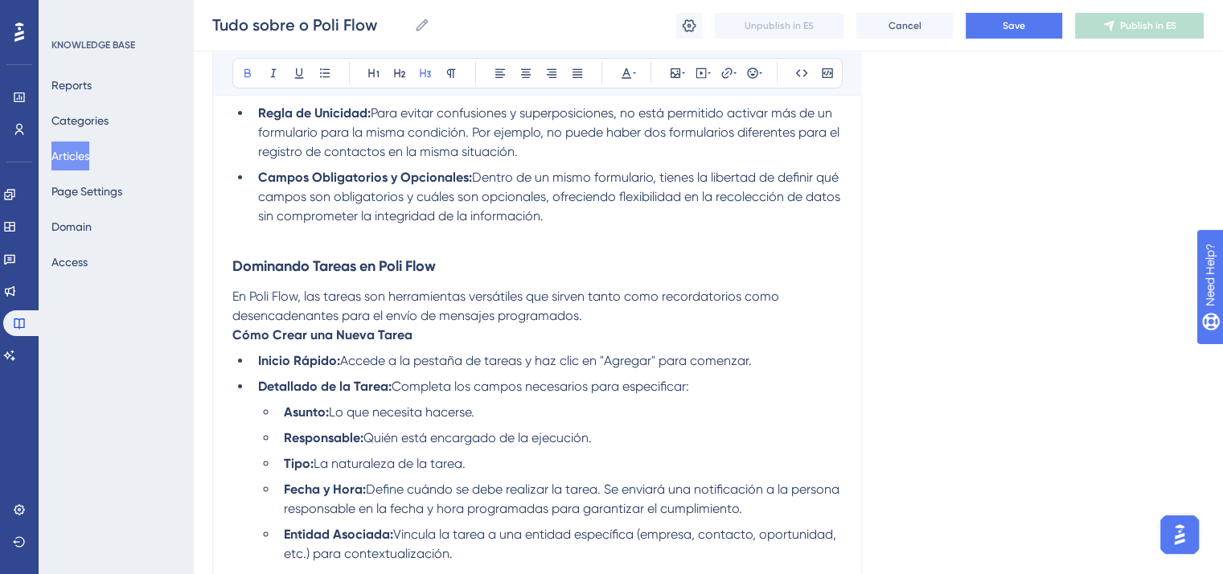
drag, startPoint x: 230, startPoint y: 413, endPoint x: 348, endPoint y: 414, distance: 118.2
drag, startPoint x: 417, startPoint y: 414, endPoint x: 210, endPoint y: 414, distance: 207.5
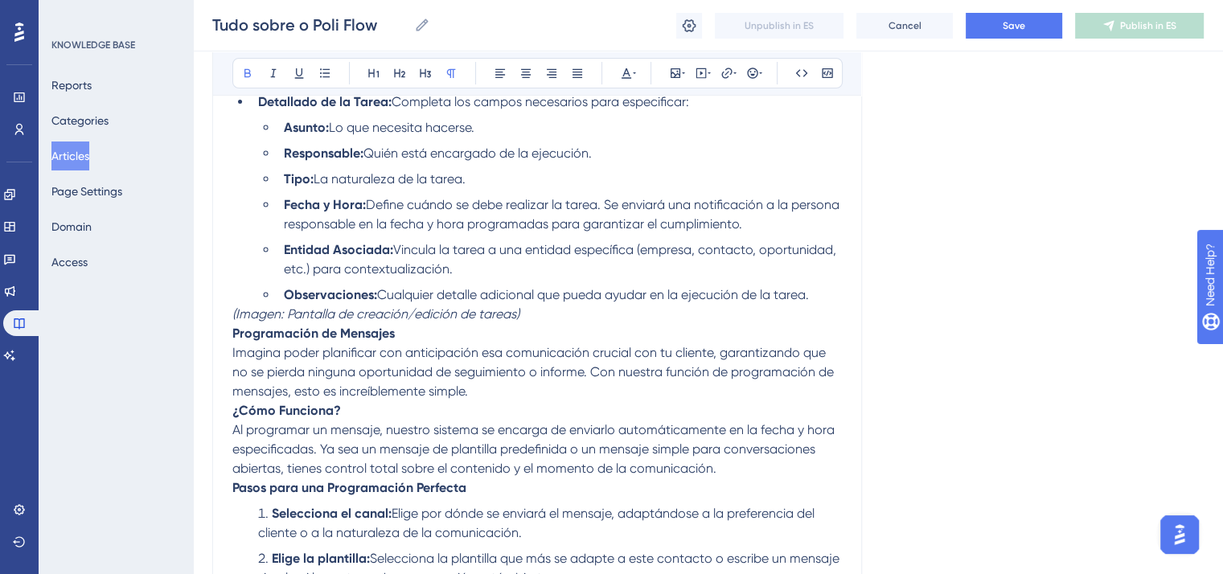
scroll to position [6193, 0]
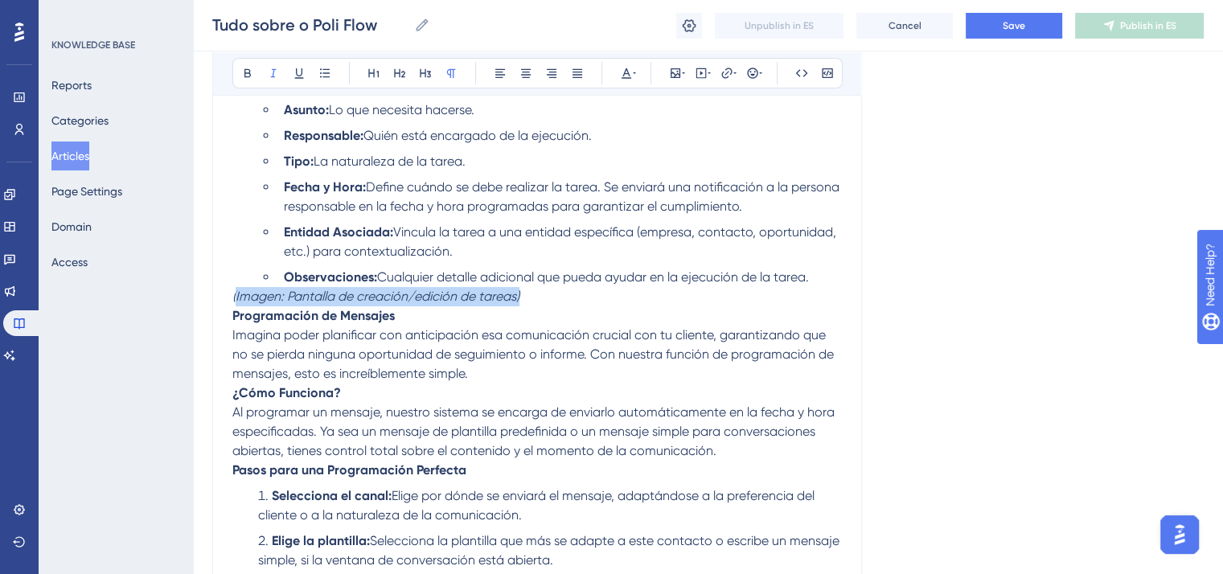
drag, startPoint x: 235, startPoint y: 376, endPoint x: 573, endPoint y: 376, distance: 337.8
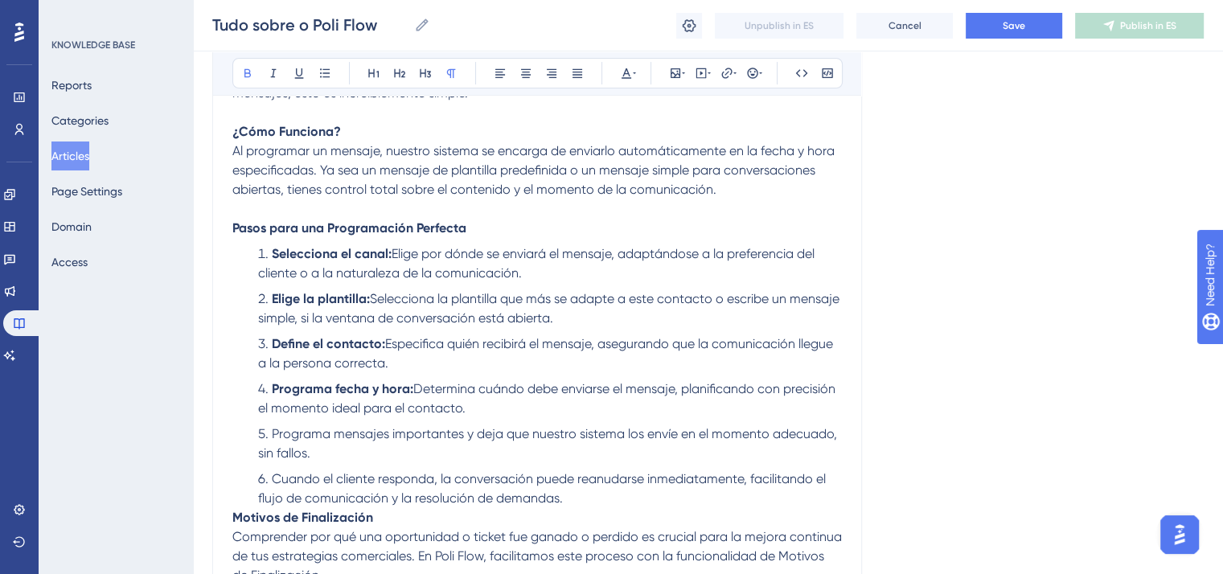
scroll to position [6596, 0]
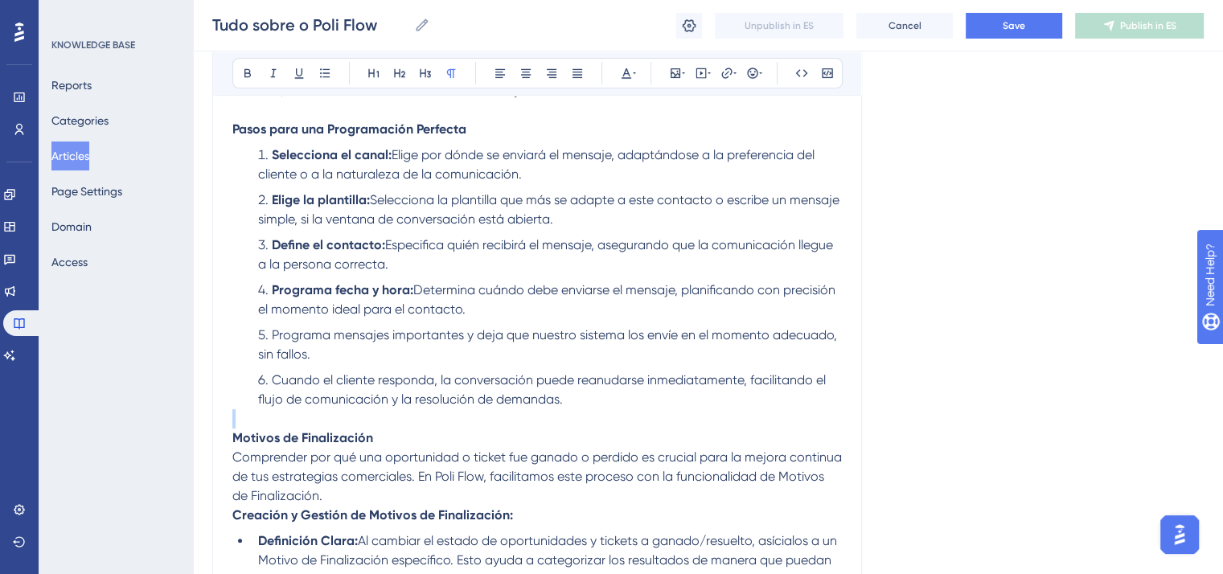
drag, startPoint x: 232, startPoint y: 520, endPoint x: 454, endPoint y: 508, distance: 221.6
drag, startPoint x: 401, startPoint y: 528, endPoint x: 196, endPoint y: 528, distance: 204.3
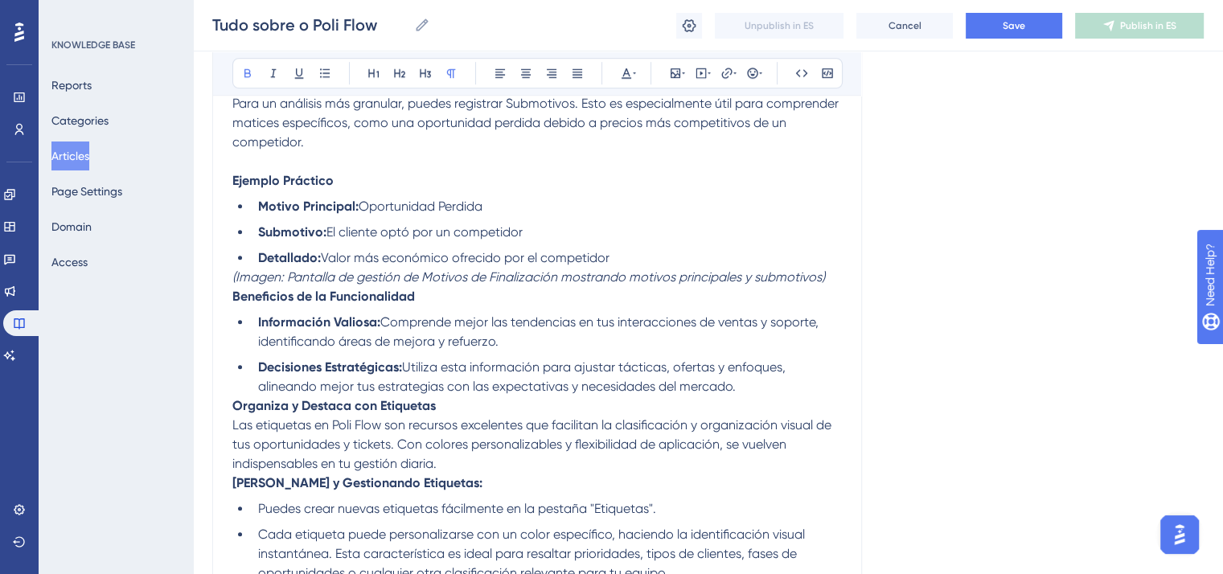
scroll to position [7239, 0]
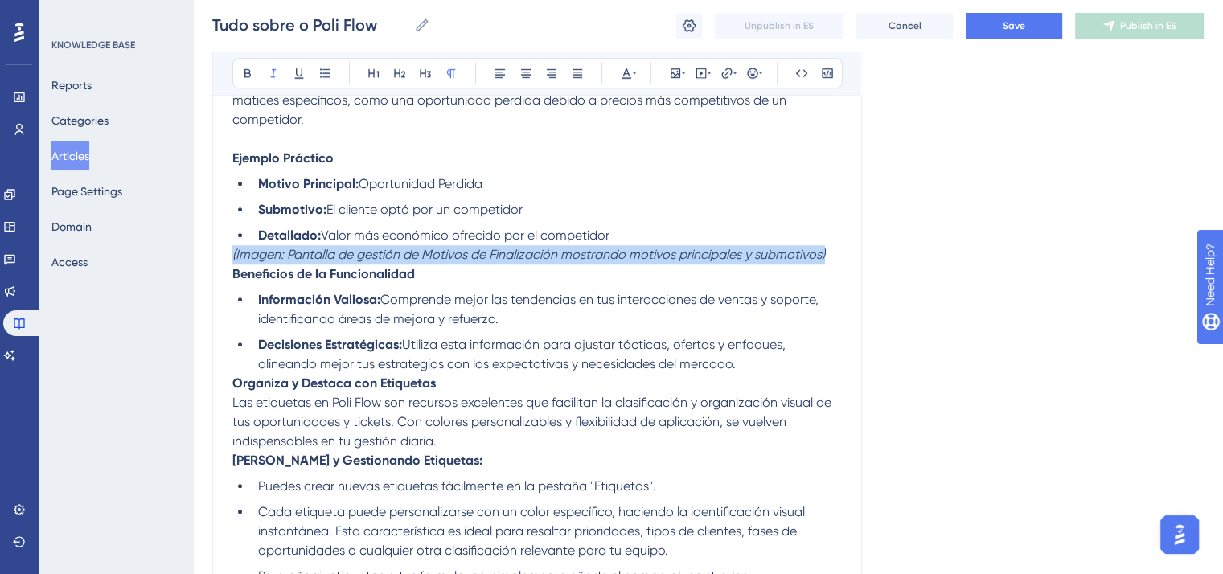
drag, startPoint x: 232, startPoint y: 348, endPoint x: 851, endPoint y: 345, distance: 618.5
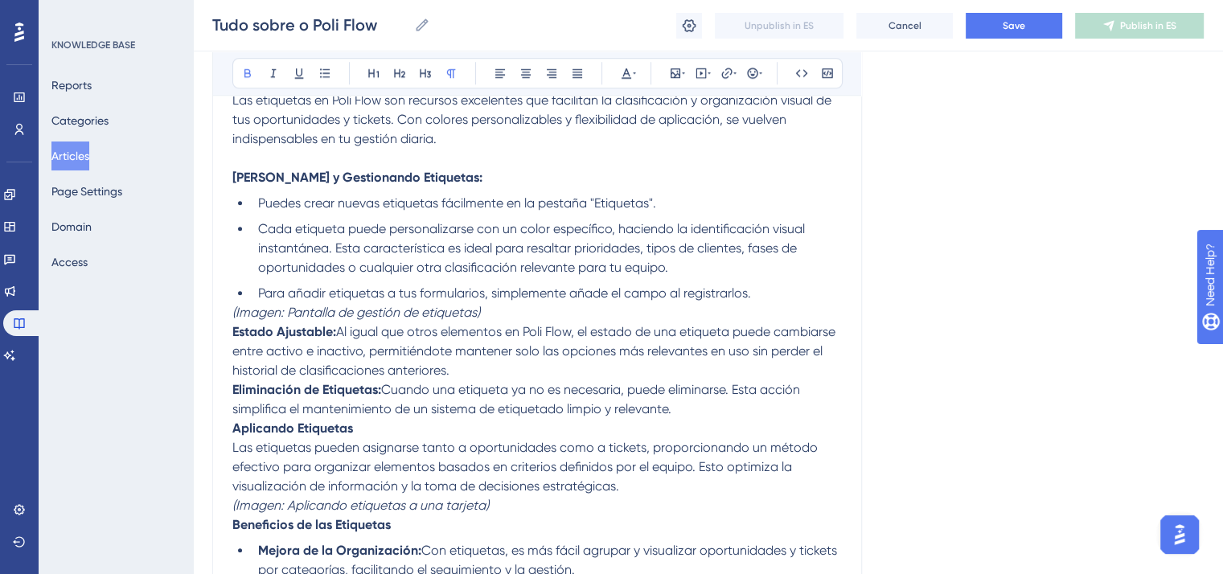
scroll to position [7641, 0]
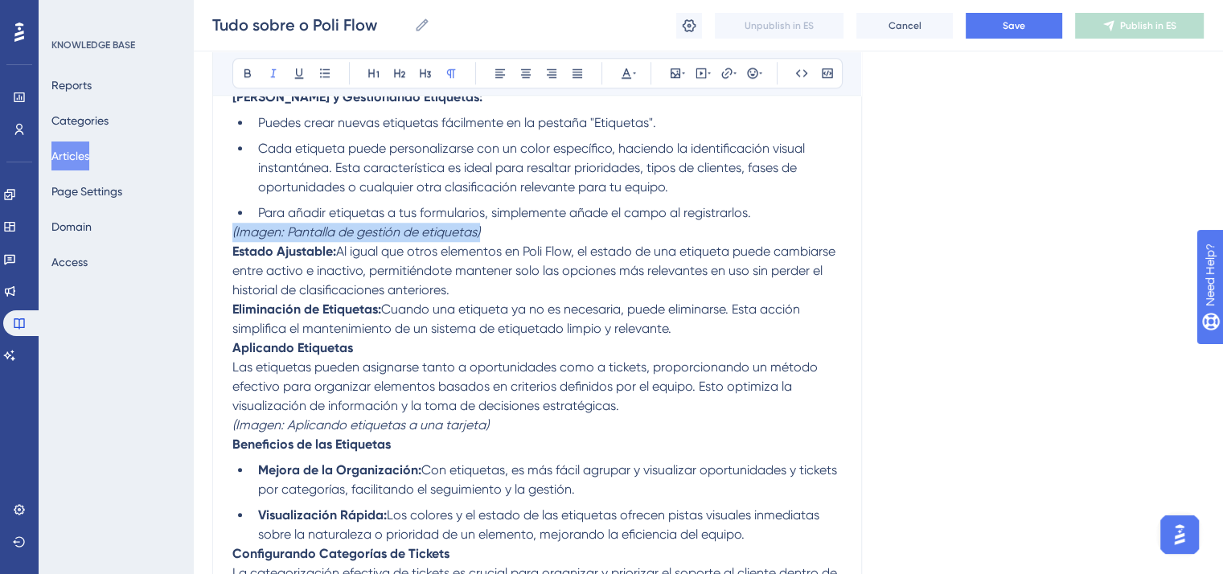
drag, startPoint x: 232, startPoint y: 323, endPoint x: 528, endPoint y: 324, distance: 296.0
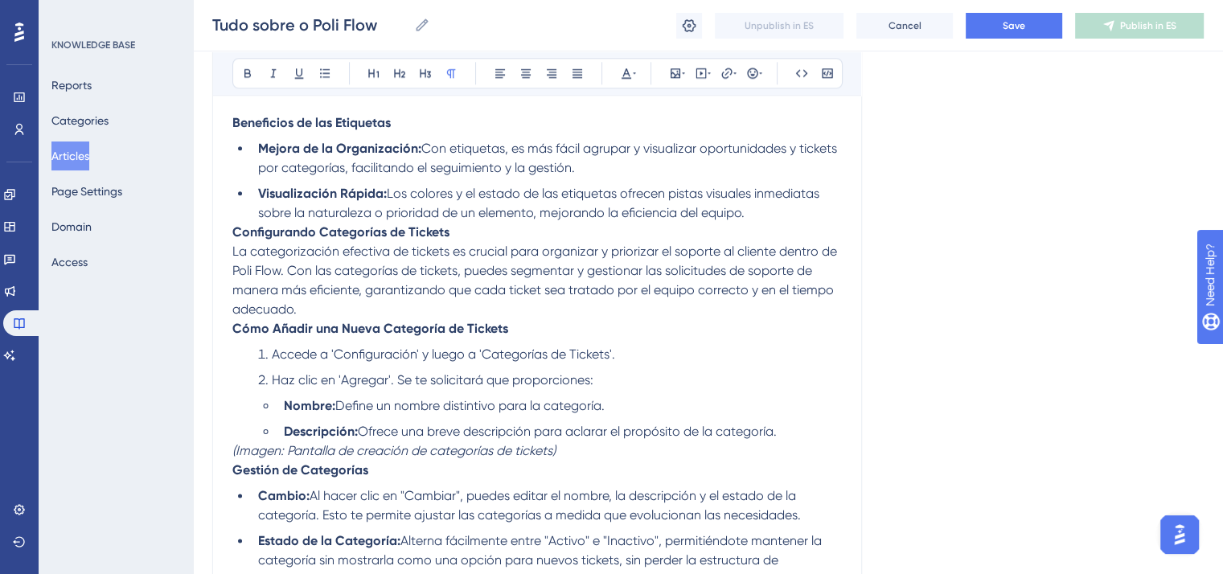
scroll to position [8043, 0]
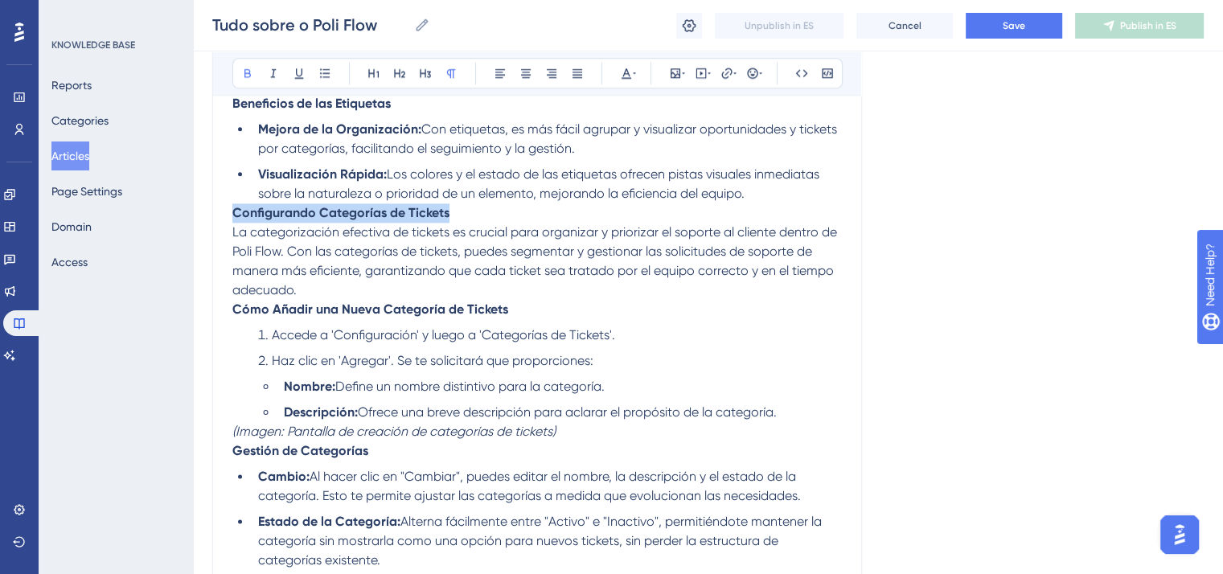
drag, startPoint x: 232, startPoint y: 312, endPoint x: 483, endPoint y: 312, distance: 251.0
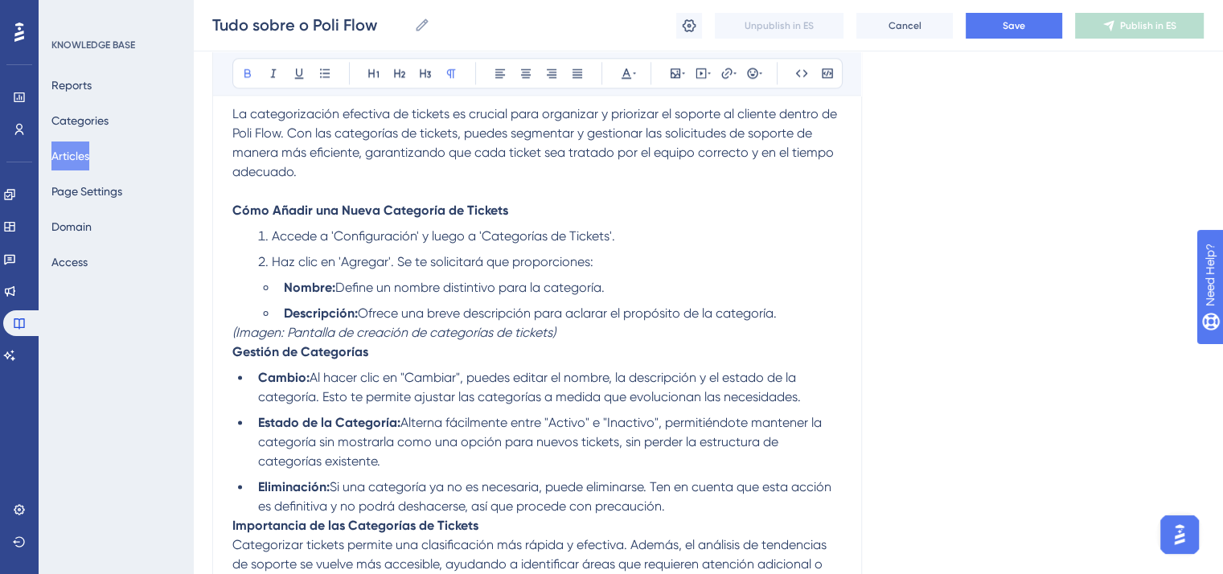
scroll to position [8285, 0]
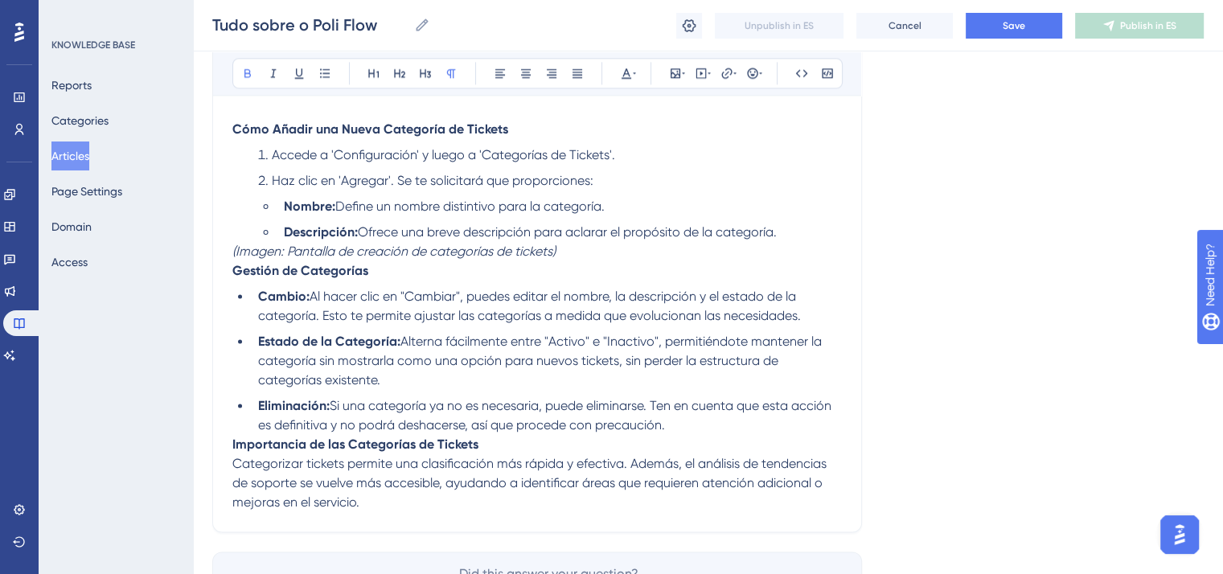
drag, startPoint x: 228, startPoint y: 347, endPoint x: 511, endPoint y: 356, distance: 283.2
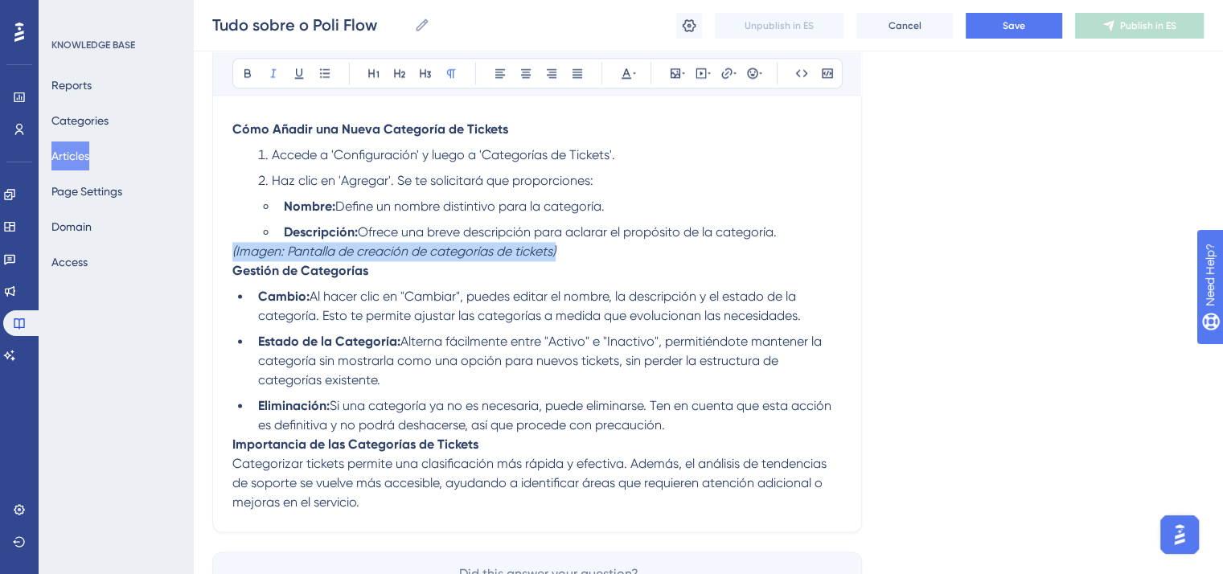
drag, startPoint x: 586, startPoint y: 350, endPoint x: 173, endPoint y: 345, distance: 412.7
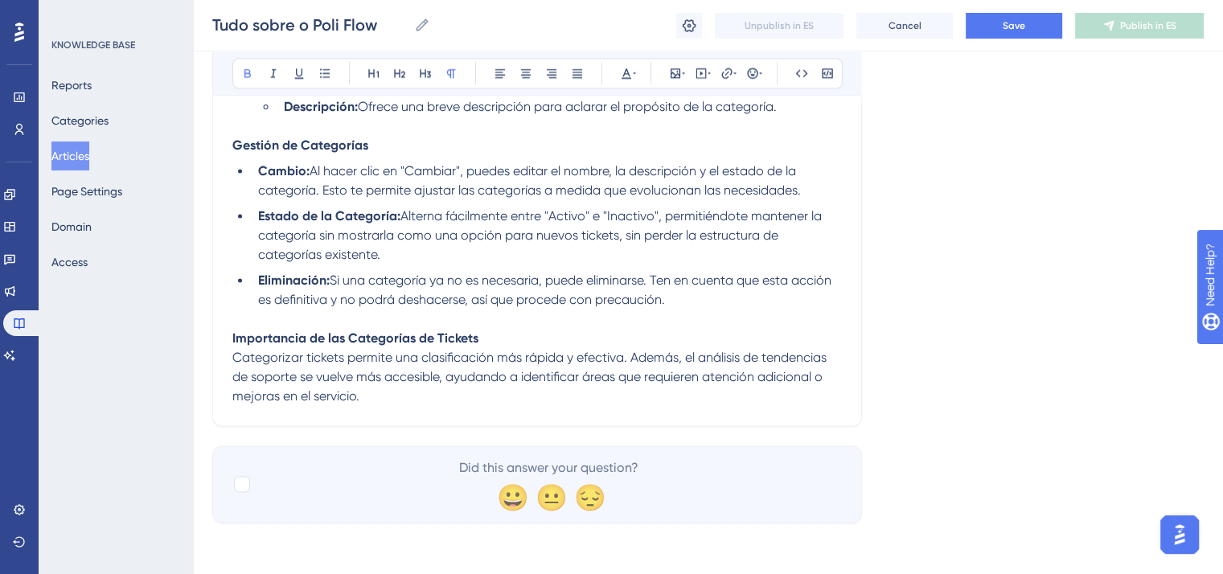
scroll to position [8513, 0]
checkbox input "true"
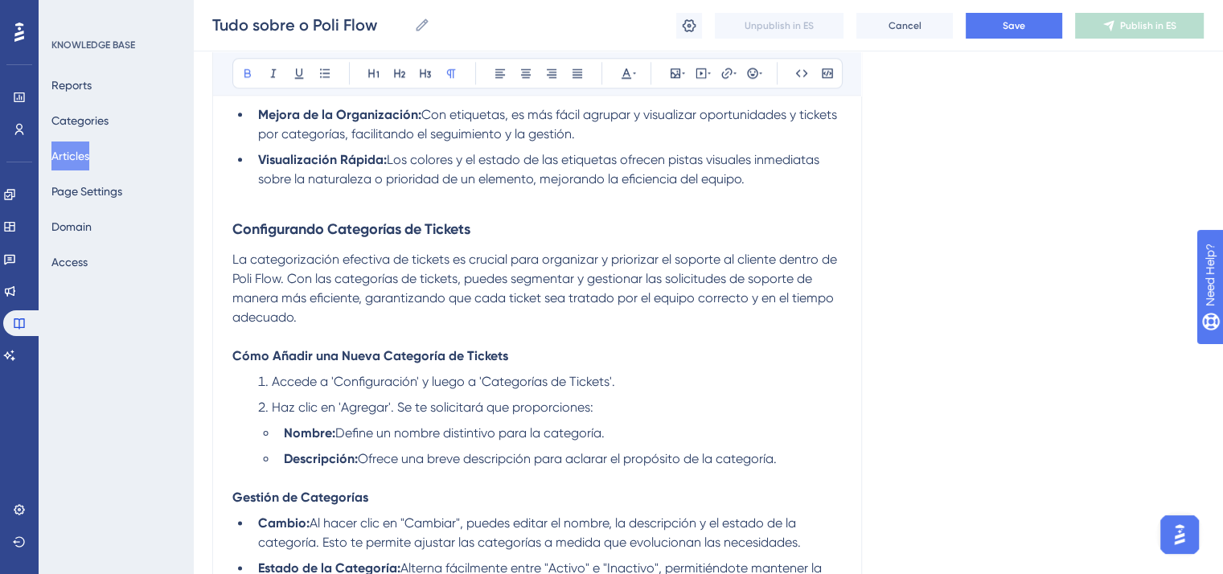
scroll to position [8031, 0]
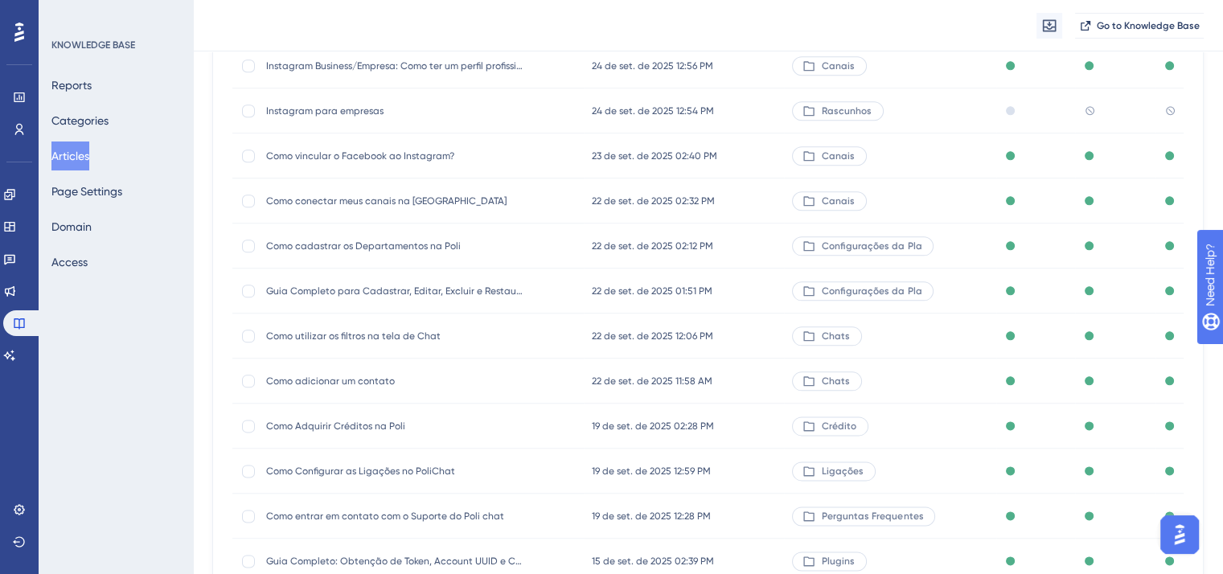
scroll to position [3139, 0]
